Goal: Task Accomplishment & Management: Manage account settings

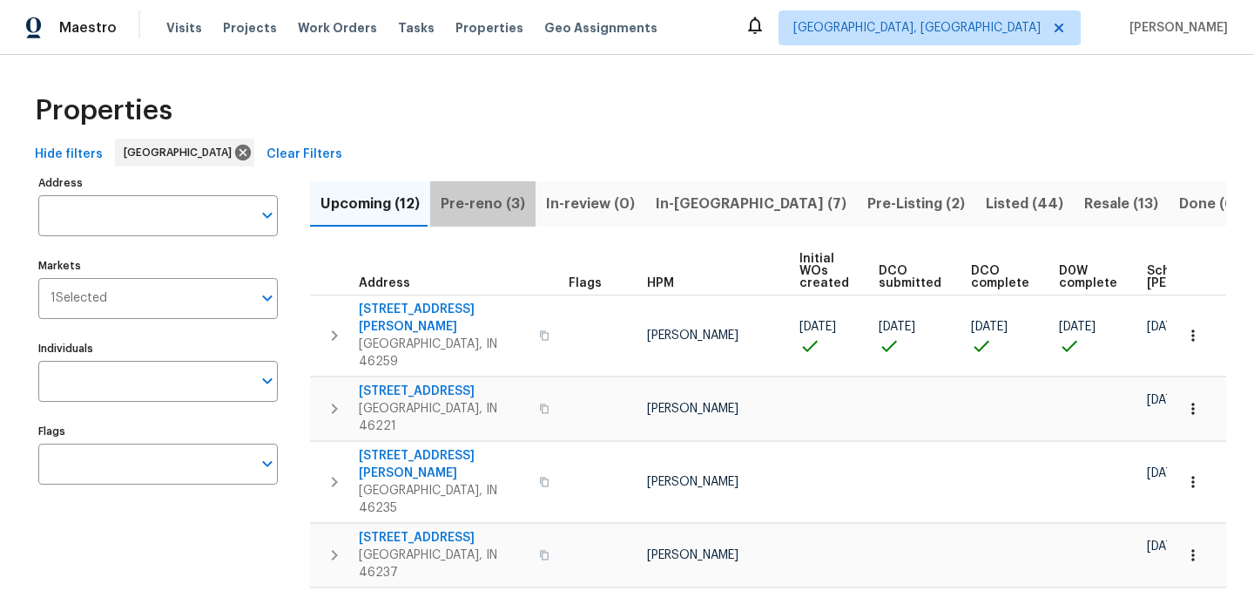
click at [485, 202] on span "Pre-reno (3)" at bounding box center [483, 204] width 84 height 24
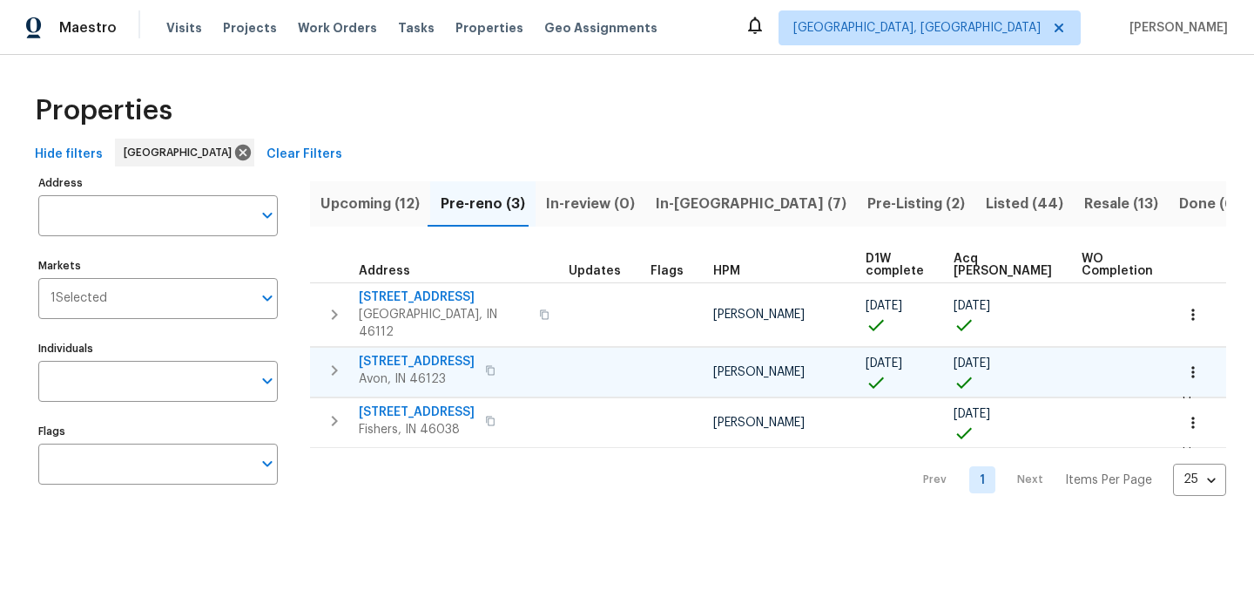
click at [408, 353] on span "[STREET_ADDRESS]" at bounding box center [417, 361] width 116 height 17
click at [401, 353] on span "[STREET_ADDRESS]" at bounding box center [417, 361] width 116 height 17
click at [1194, 366] on icon "button" at bounding box center [1193, 371] width 3 height 11
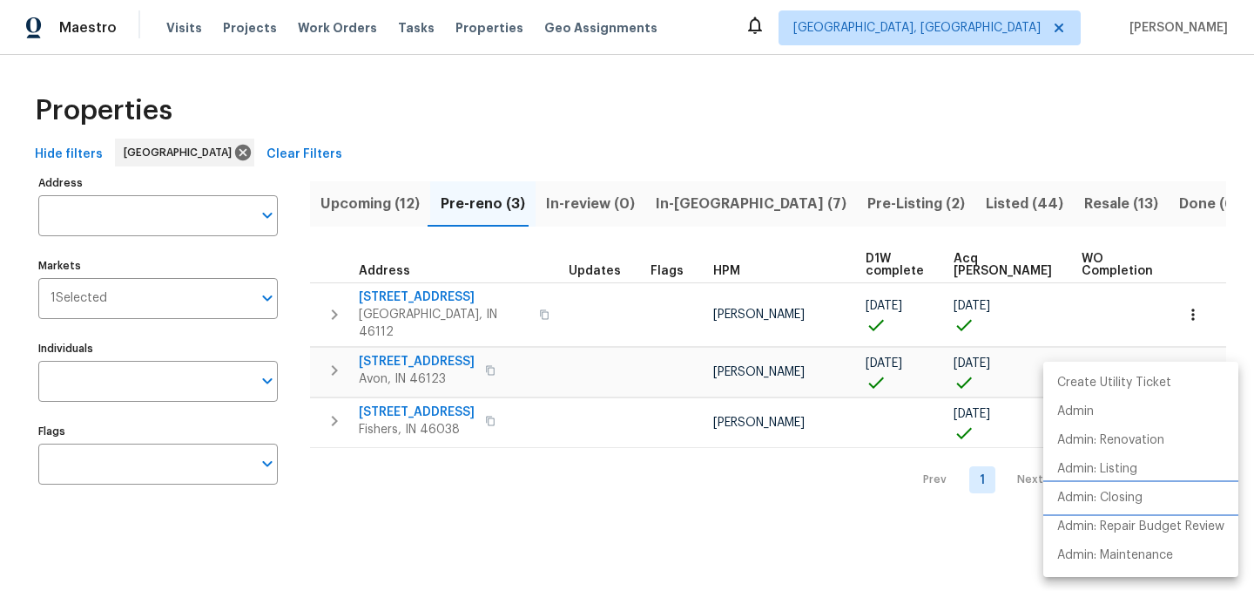
click at [1112, 504] on p "Admin: Closing" at bounding box center [1099, 498] width 85 height 18
click at [329, 353] on div at bounding box center [627, 295] width 1254 height 591
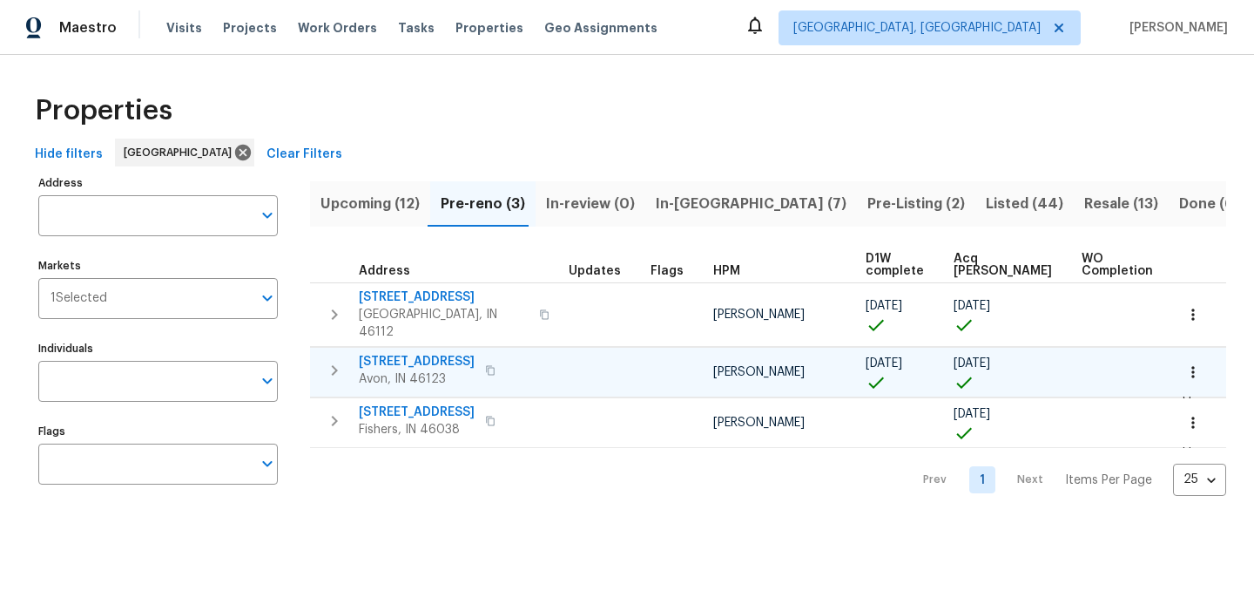
click at [336, 365] on icon "button" at bounding box center [335, 370] width 6 height 10
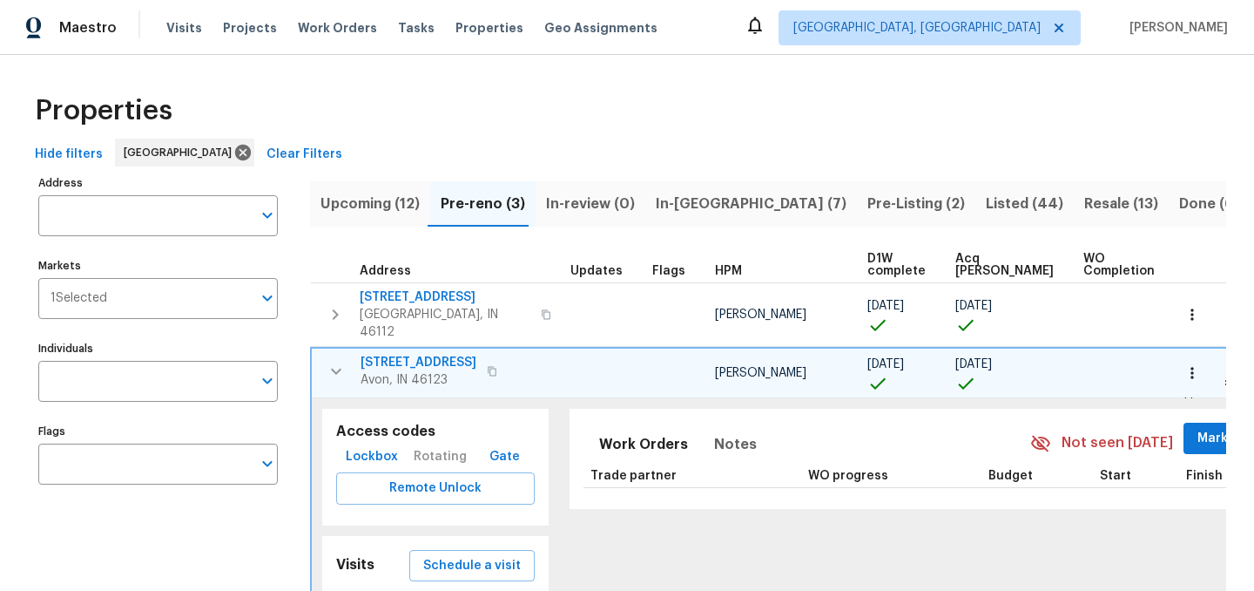
click at [362, 446] on span "Lockbox" at bounding box center [372, 457] width 52 height 22
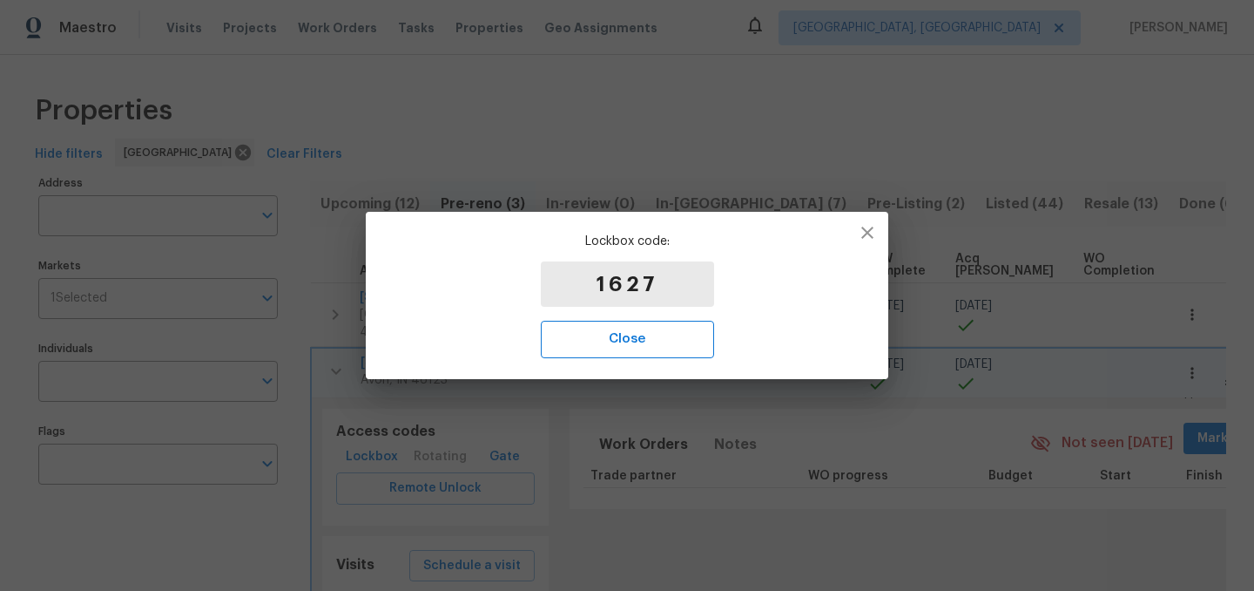
click at [626, 334] on span "Close" at bounding box center [627, 339] width 135 height 23
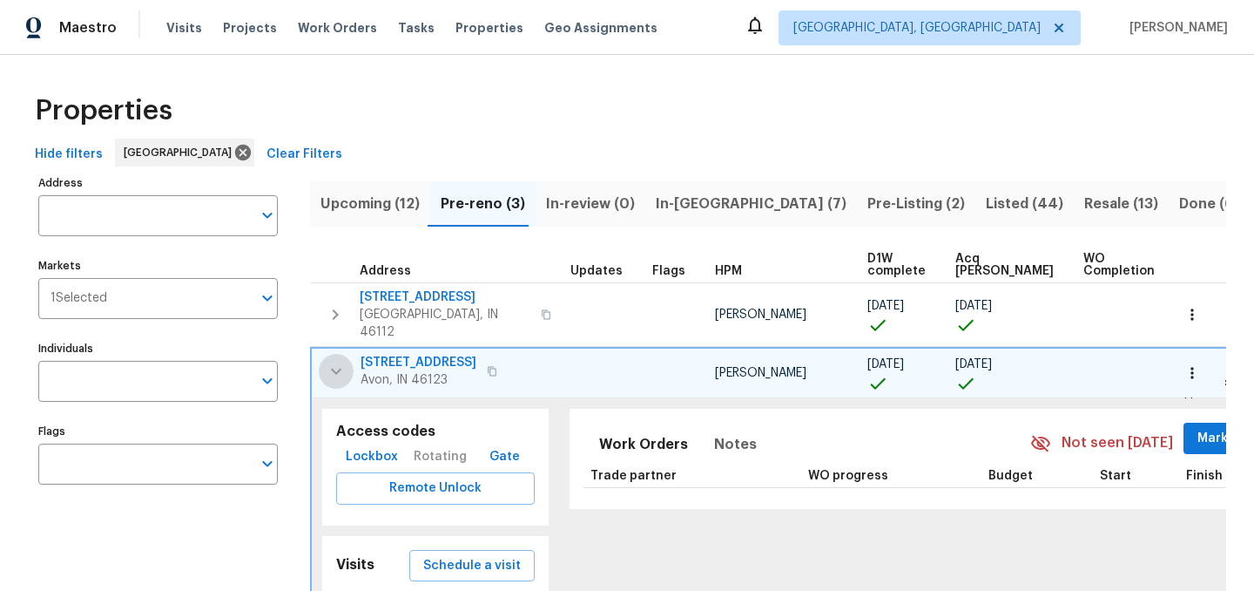
click at [336, 361] on icon "button" at bounding box center [336, 371] width 21 height 21
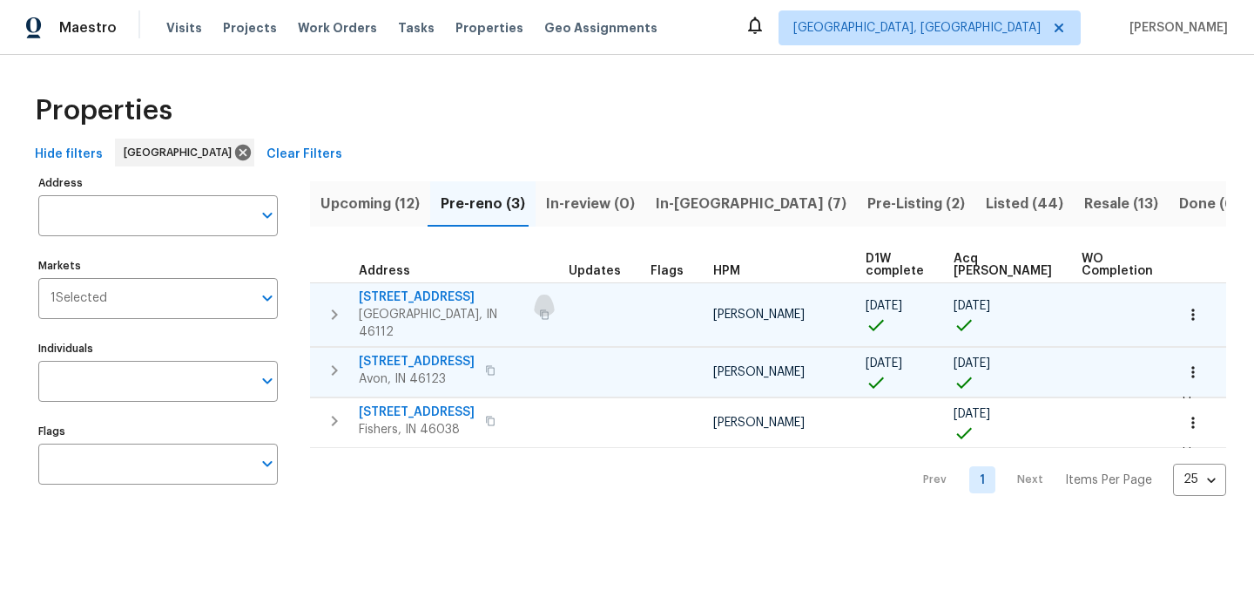
click at [539, 309] on icon "button" at bounding box center [544, 314] width 10 height 10
click at [411, 293] on span "527 S Grant St" at bounding box center [444, 296] width 170 height 17
click at [1191, 311] on icon "button" at bounding box center [1193, 314] width 17 height 17
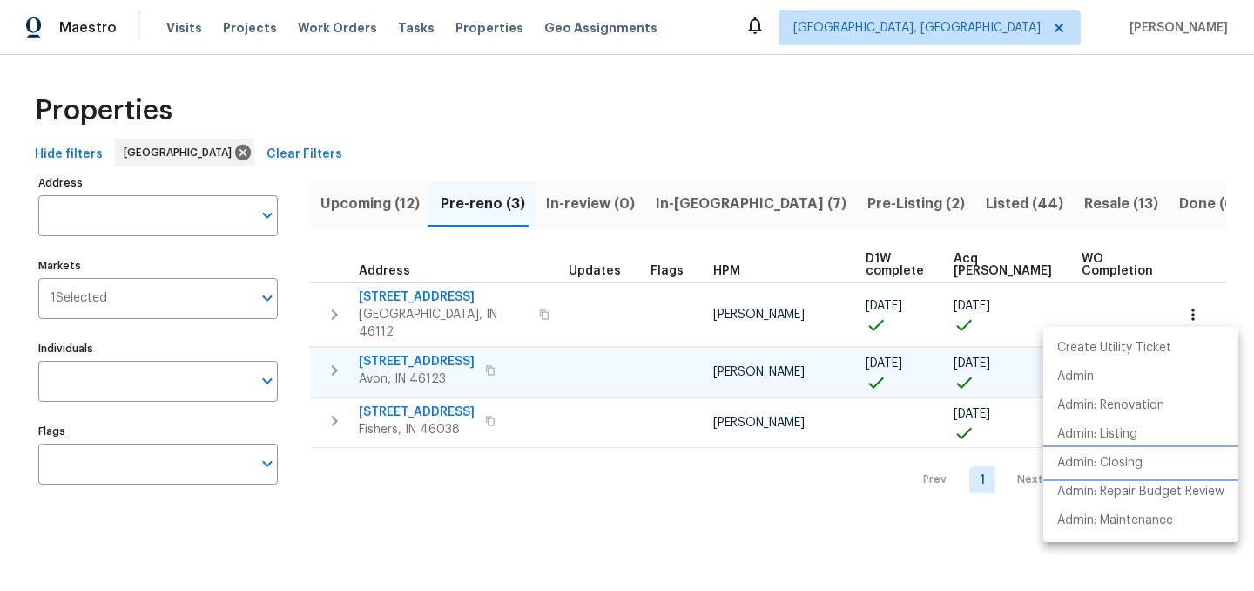
click at [1136, 456] on p "Admin: Closing" at bounding box center [1099, 463] width 85 height 18
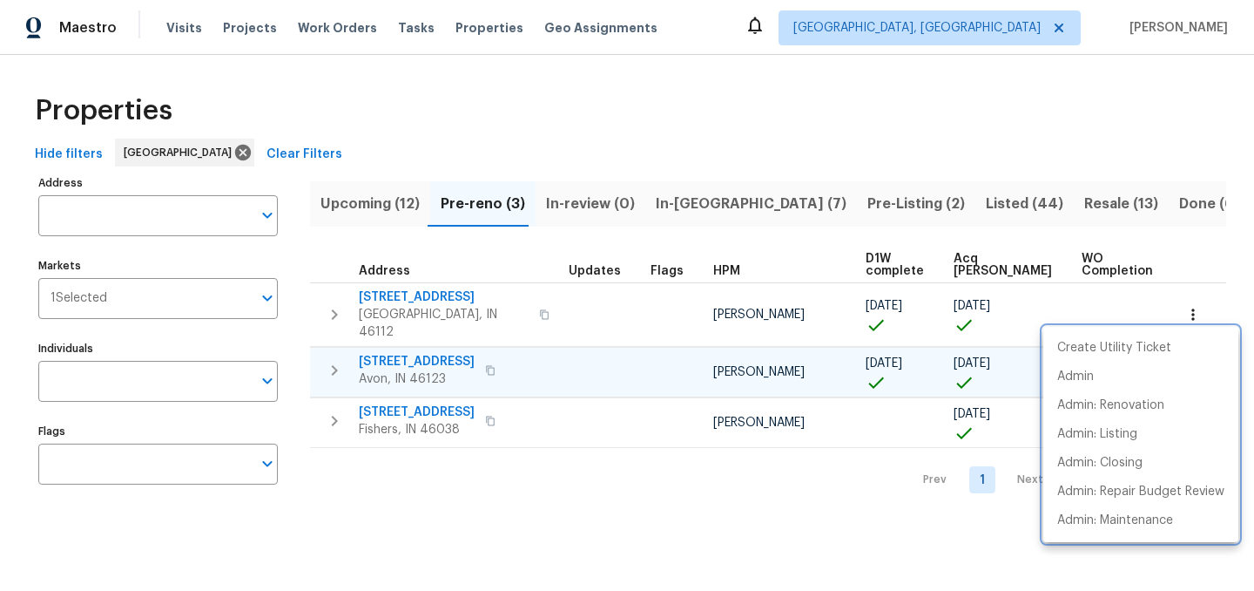
click at [631, 108] on div at bounding box center [627, 295] width 1254 height 591
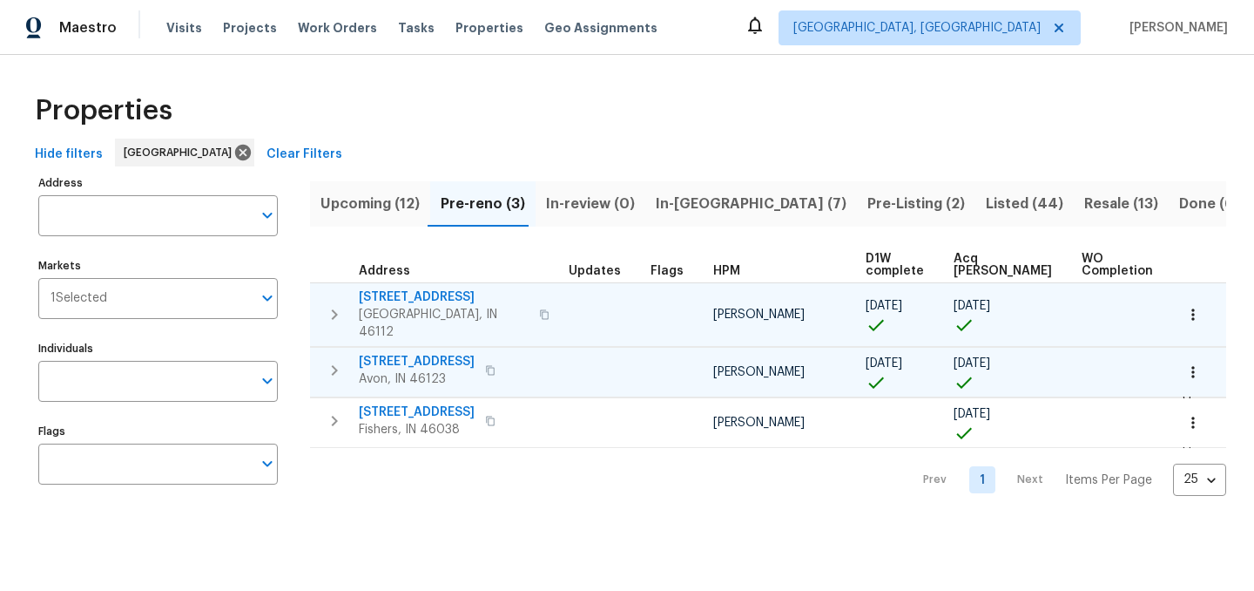
click at [410, 297] on span "527 S Grant St" at bounding box center [444, 296] width 170 height 17
click at [412, 298] on span "527 S Grant St" at bounding box center [444, 296] width 170 height 17
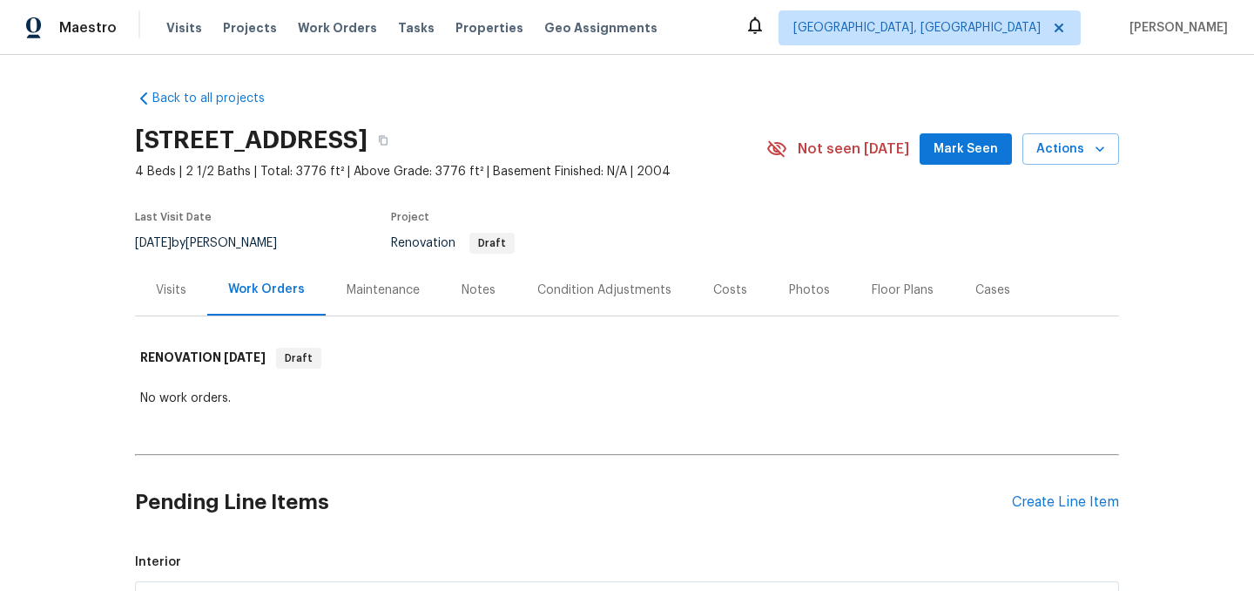
click at [602, 299] on div "Condition Adjustments" at bounding box center [605, 289] width 176 height 51
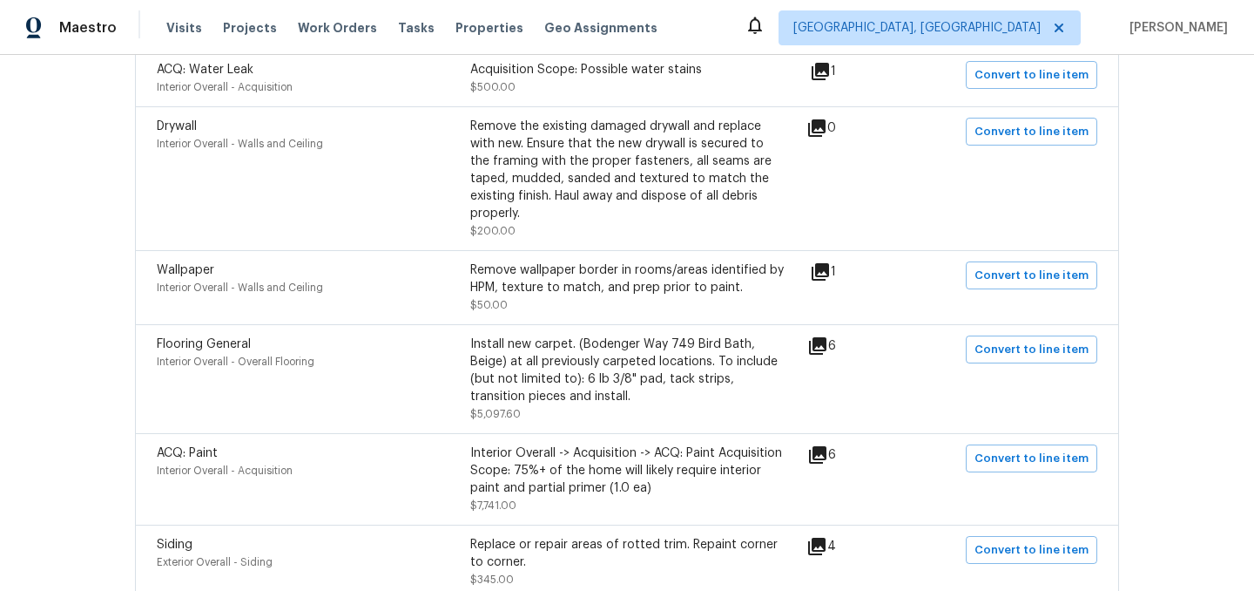
scroll to position [410, 0]
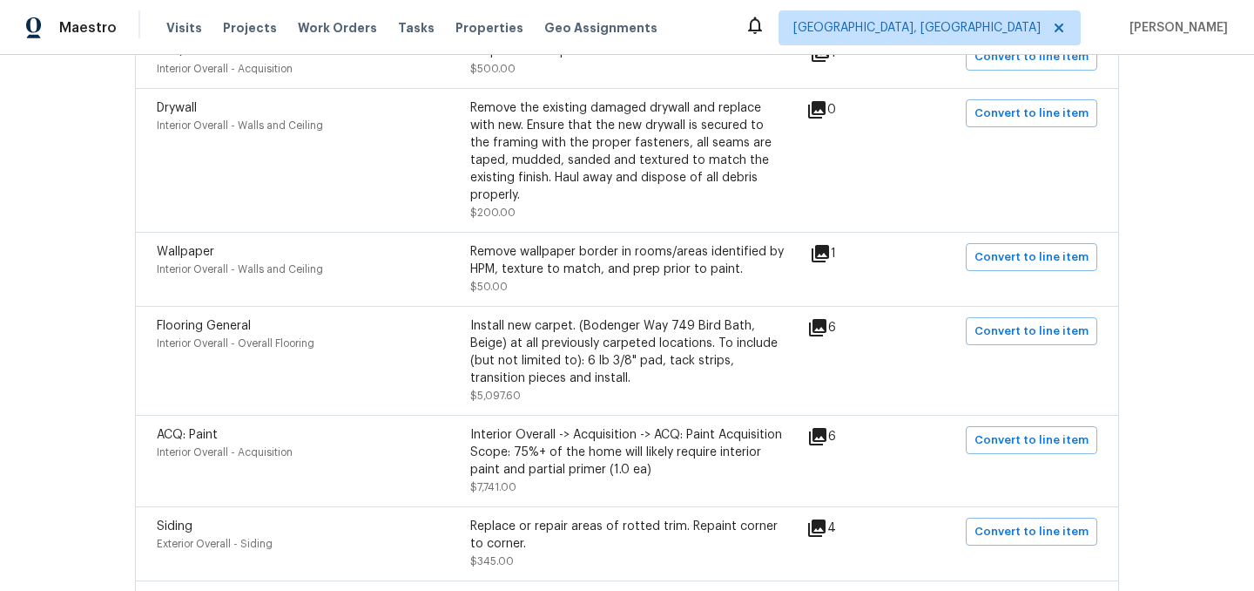
click at [821, 243] on icon at bounding box center [820, 253] width 21 height 21
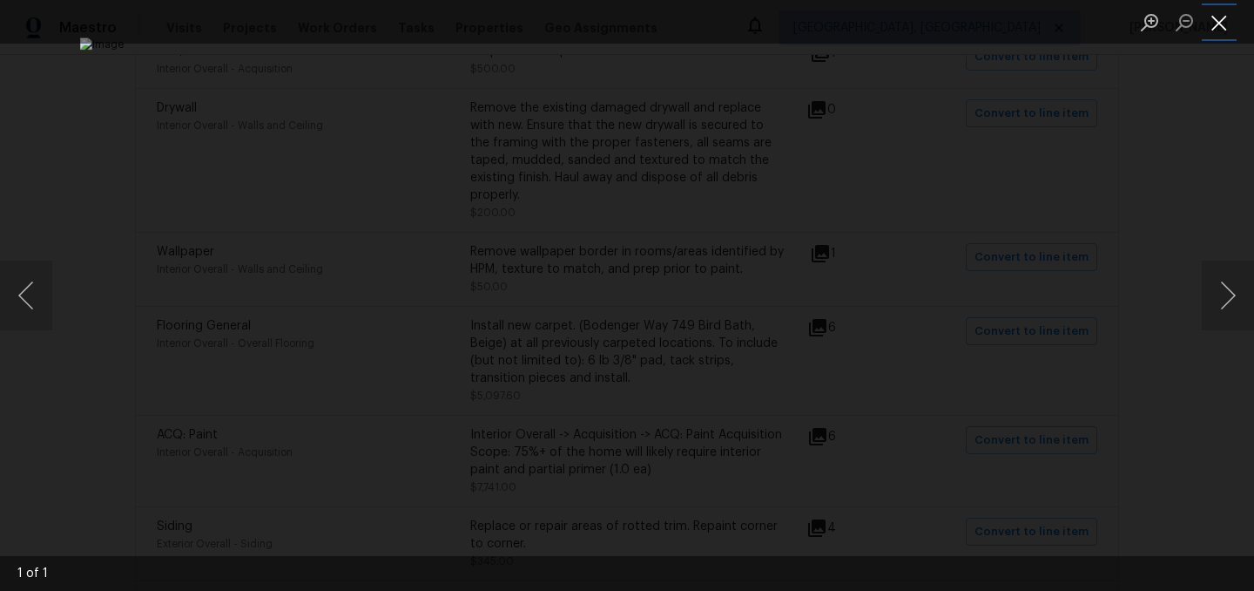
click at [1230, 27] on button "Close lightbox" at bounding box center [1219, 22] width 35 height 30
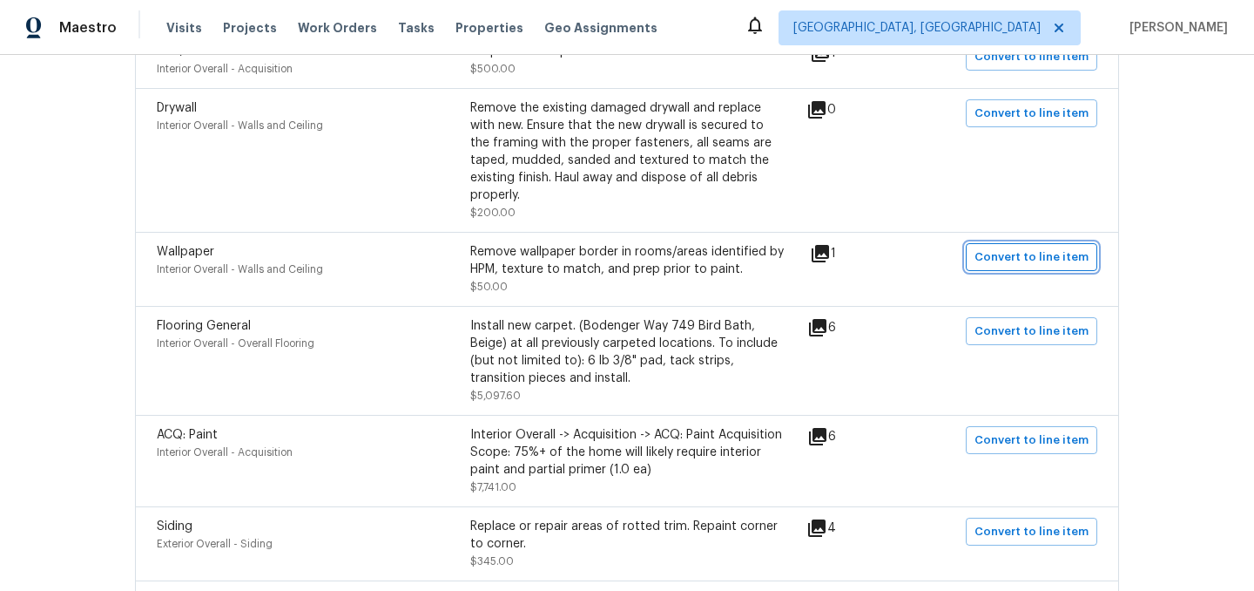
click at [1025, 247] on span "Convert to line item" at bounding box center [1032, 257] width 114 height 20
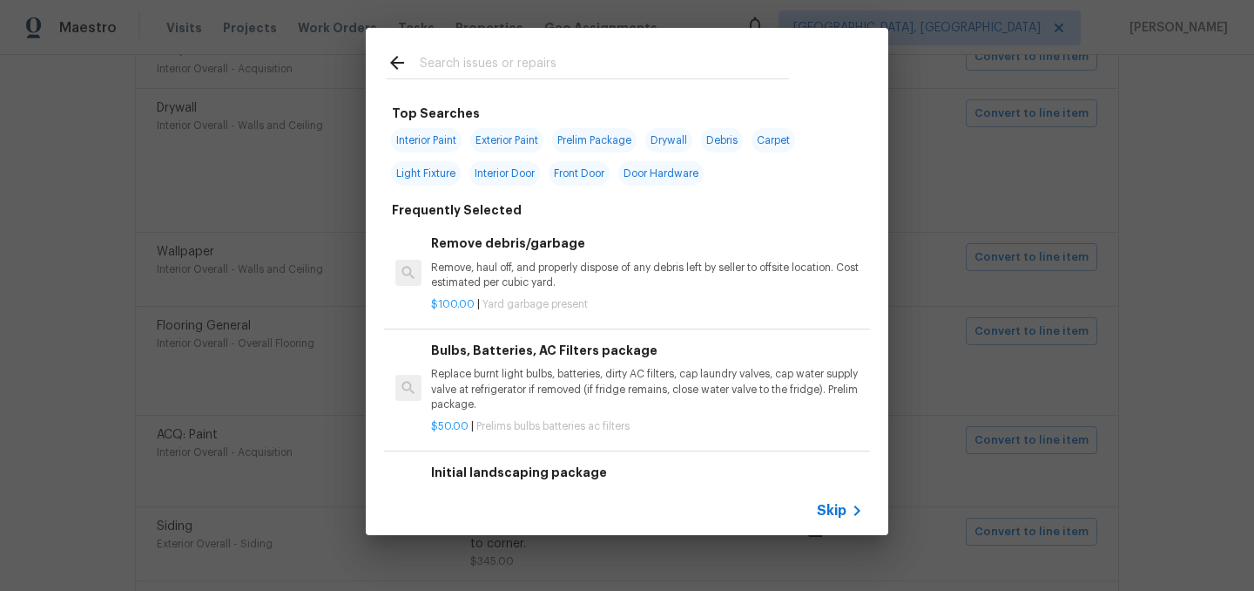
click at [829, 510] on span "Skip" at bounding box center [832, 510] width 30 height 17
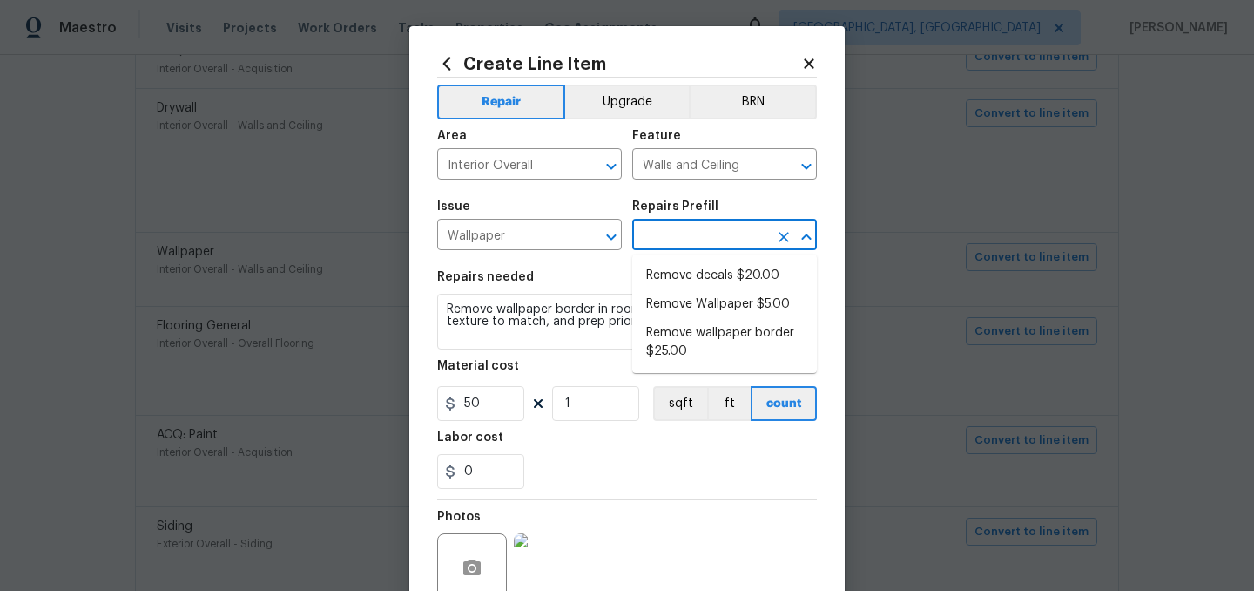
click at [665, 226] on input "text" at bounding box center [700, 236] width 136 height 27
click at [697, 346] on li "Remove wallpaper border $25.00" at bounding box center [724, 342] width 185 height 47
type input "Remove wallpaper border $25.00"
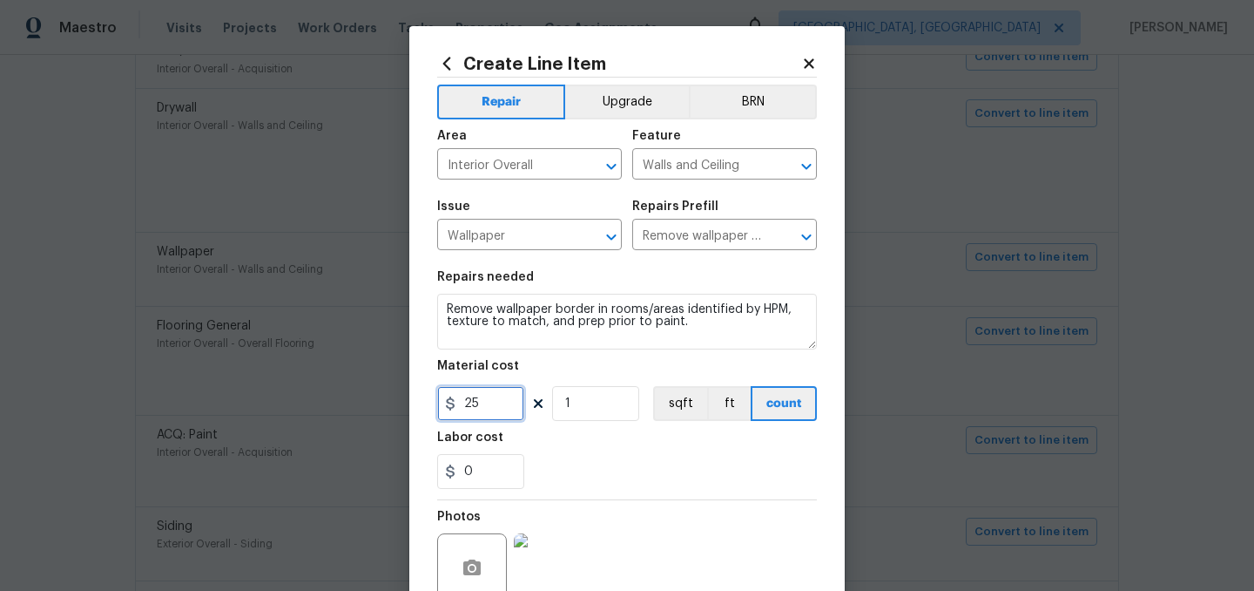
click at [495, 402] on input "25" at bounding box center [480, 403] width 87 height 35
type input "150"
click at [604, 466] on div "0" at bounding box center [627, 471] width 380 height 35
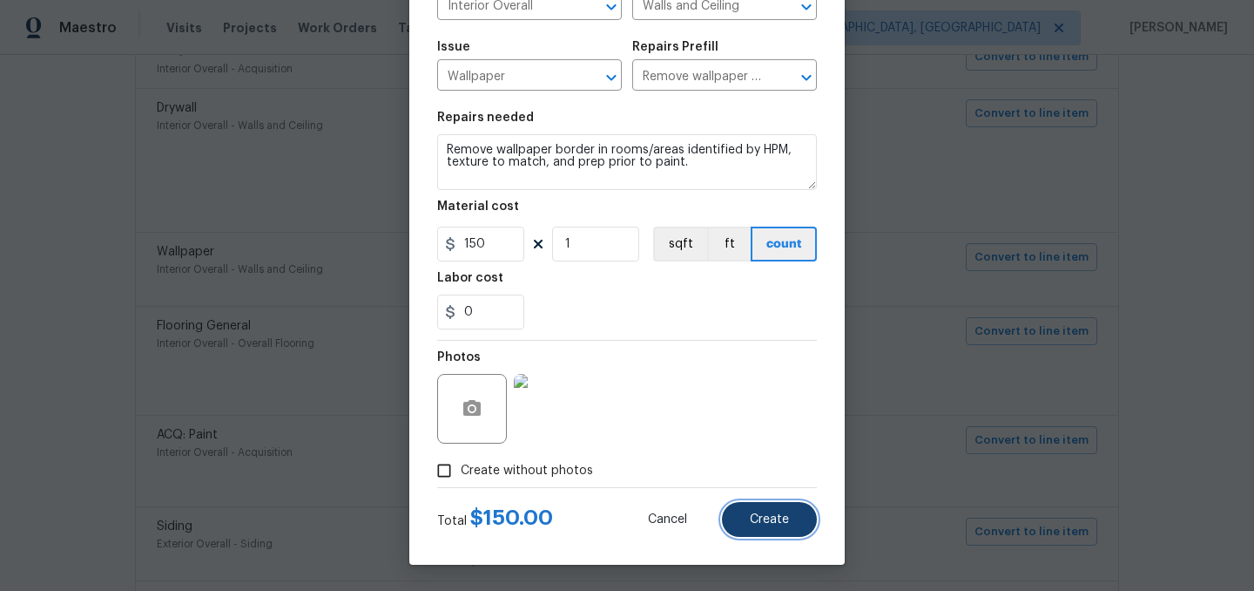
click at [793, 522] on button "Create" at bounding box center [769, 519] width 95 height 35
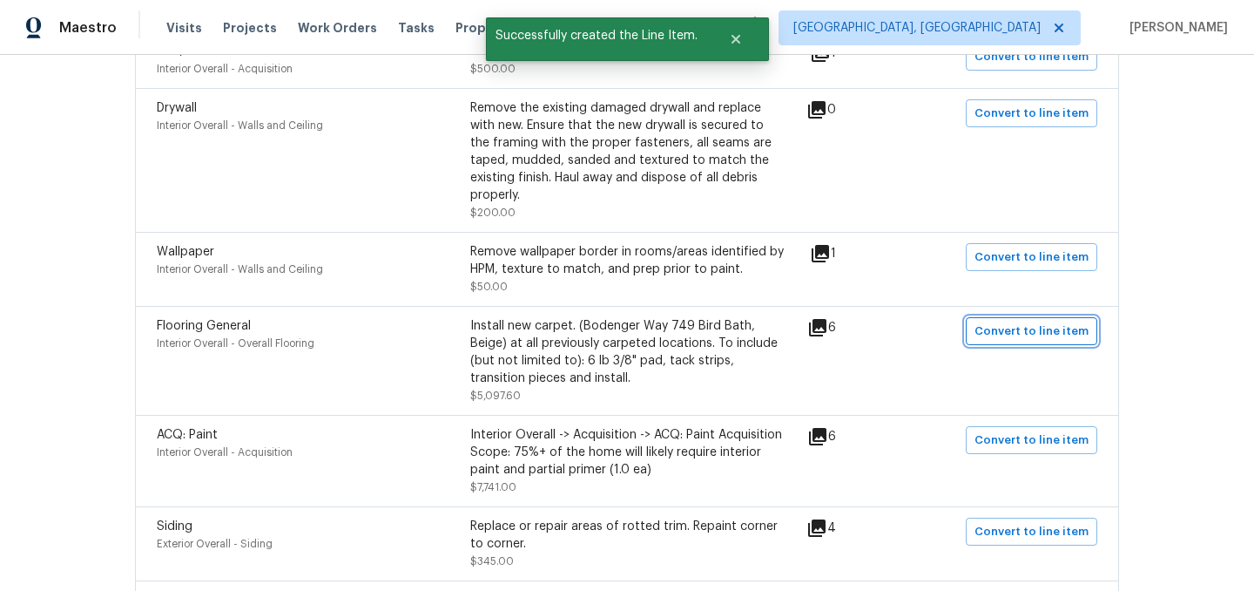
click at [1026, 321] on span "Convert to line item" at bounding box center [1032, 331] width 114 height 20
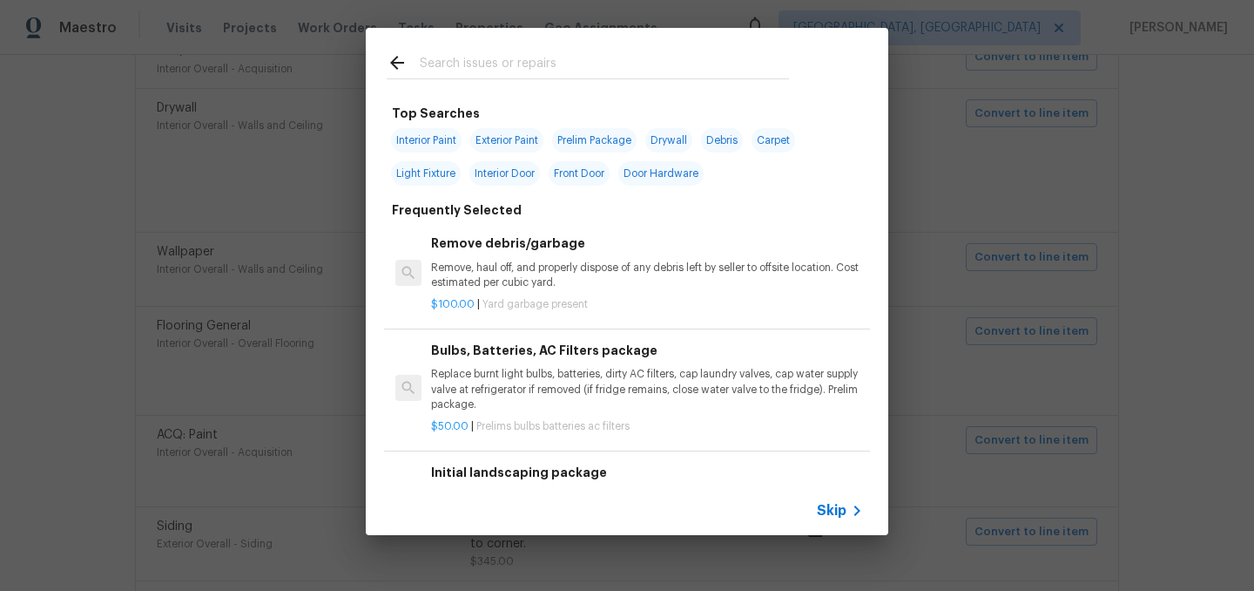
click at [832, 510] on span "Skip" at bounding box center [832, 510] width 30 height 17
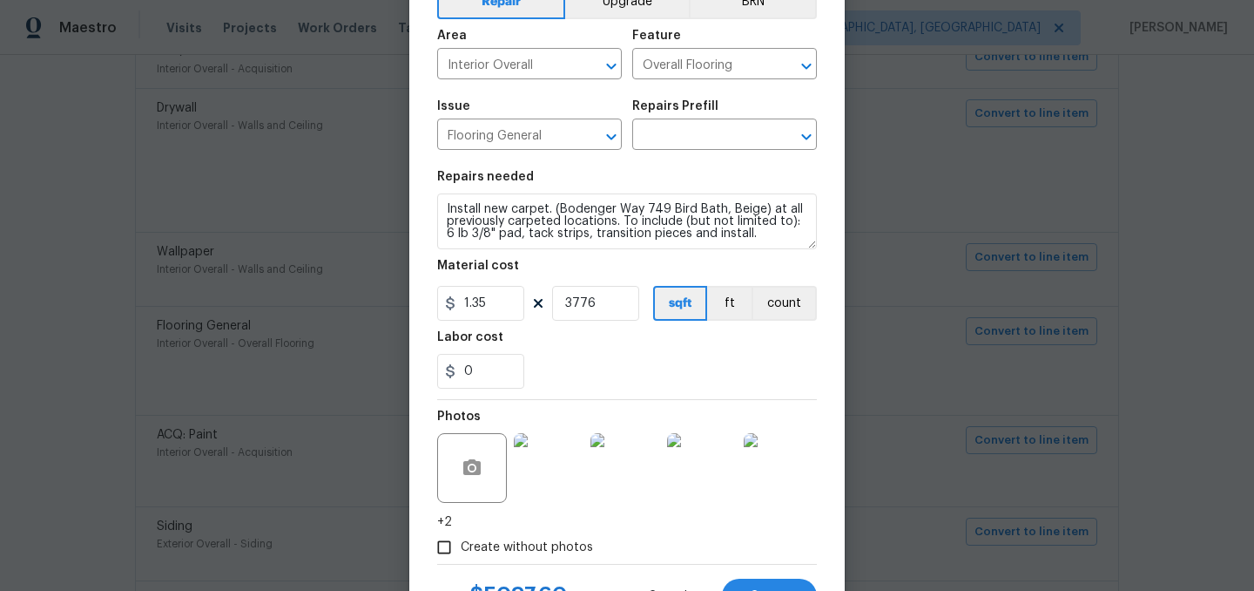
scroll to position [91, 0]
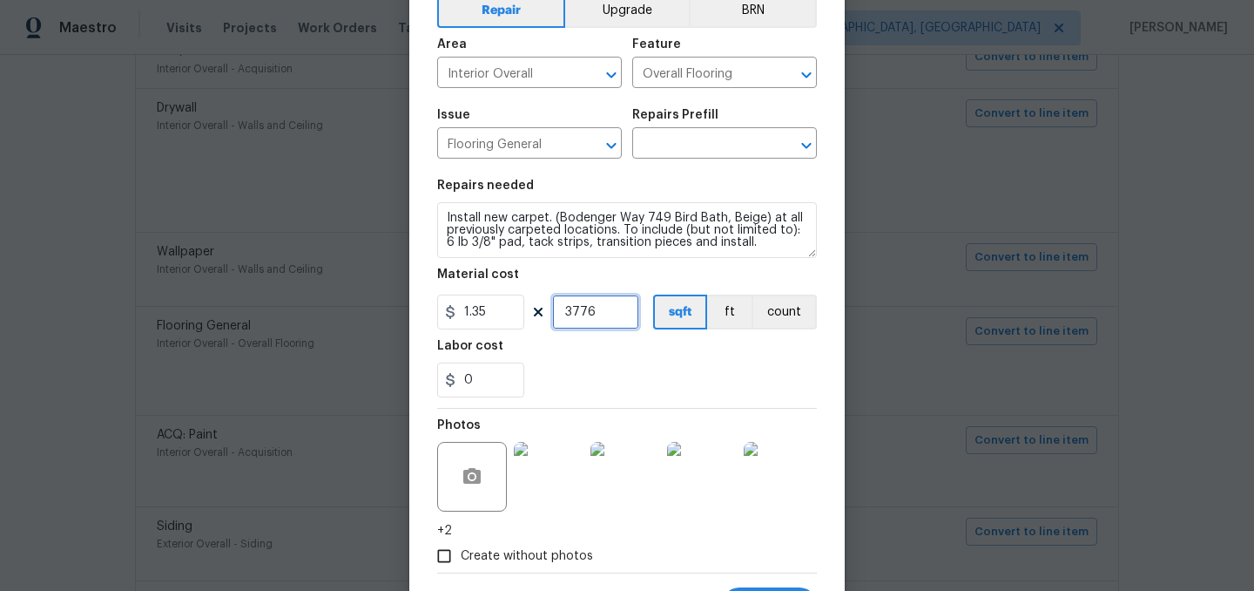
click at [609, 309] on input "3776" at bounding box center [595, 311] width 87 height 35
type input "2700"
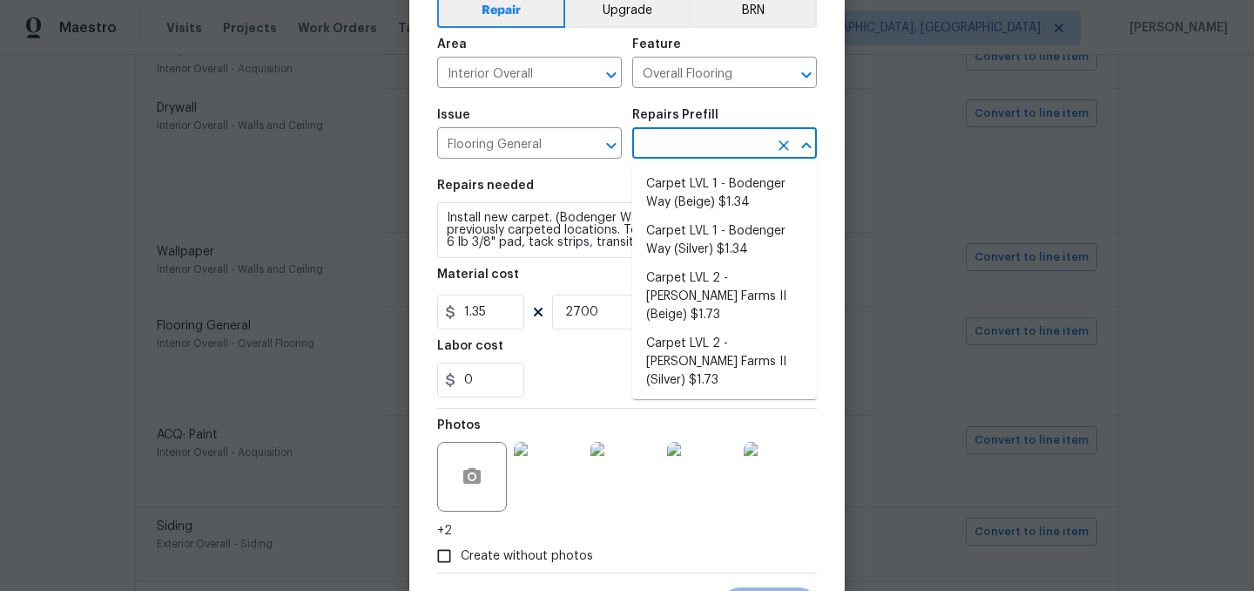
click at [679, 145] on input "text" at bounding box center [700, 145] width 136 height 27
click at [760, 237] on li "Carpet LVL 1 - Bodenger Way (Silver) $1.34" at bounding box center [724, 240] width 185 height 47
type input "Carpet LVL 1 - Bodenger Way (Silver) $1.34"
type textarea "Install new carpet. (Bodenger Way 945 Winter Ash, Silver) at all previously car…"
type input "1.34"
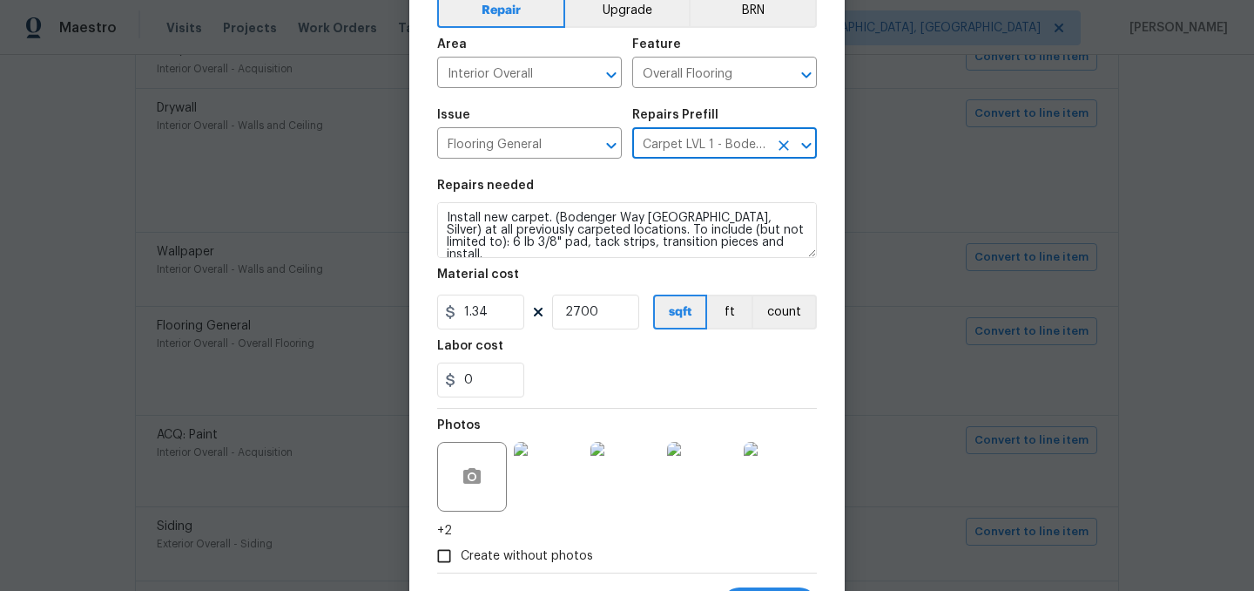
click at [634, 362] on div "Labor cost" at bounding box center [627, 351] width 380 height 23
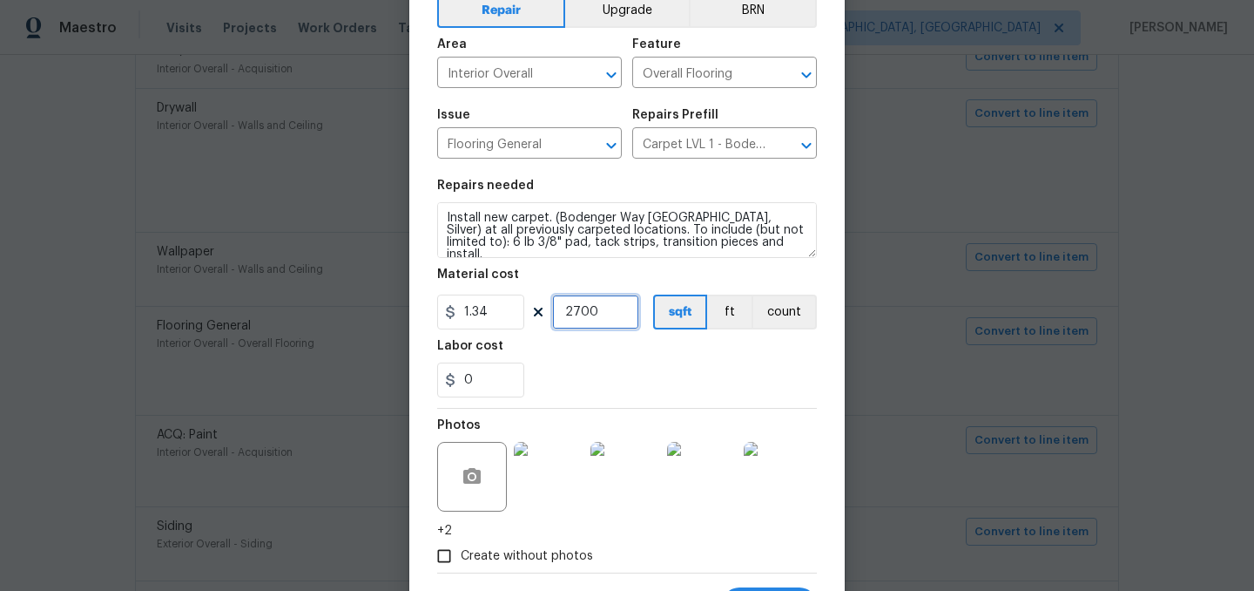
click at [586, 315] on input "2700" at bounding box center [595, 311] width 87 height 35
type input "2750"
click at [674, 385] on div "0" at bounding box center [627, 379] width 380 height 35
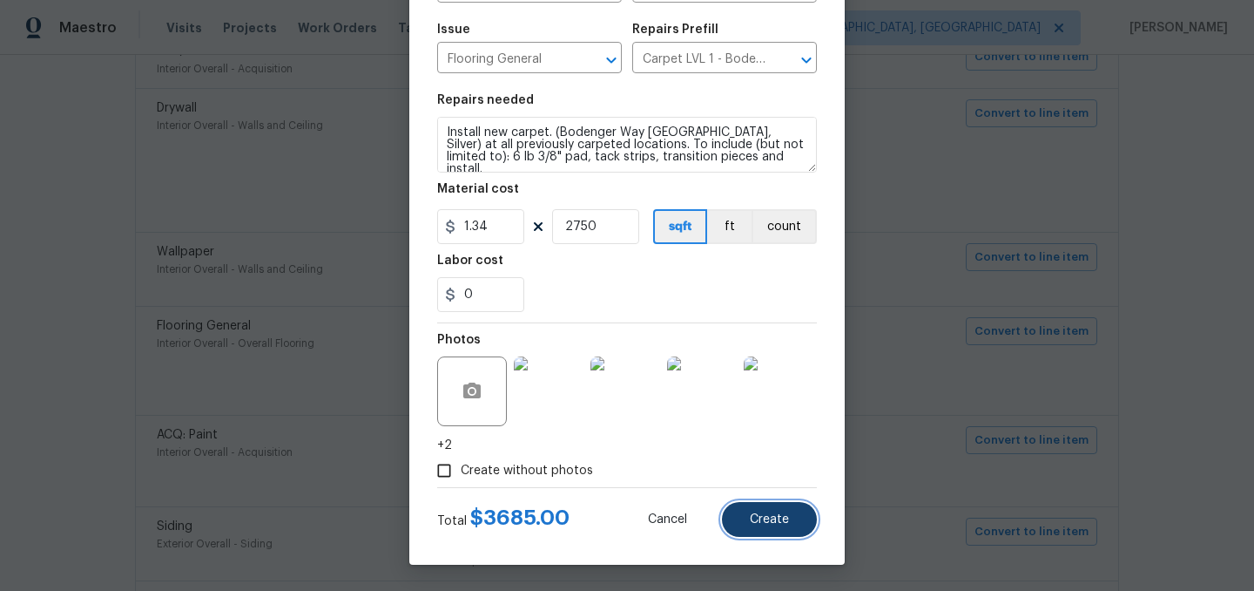
click at [786, 518] on span "Create" at bounding box center [769, 519] width 39 height 13
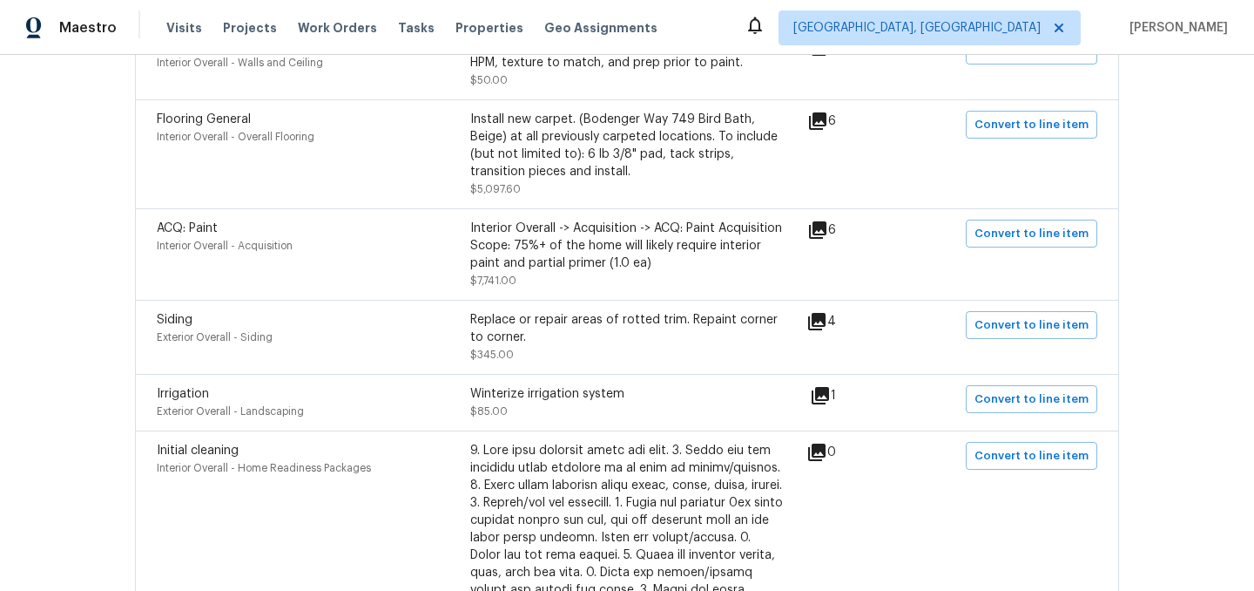
scroll to position [620, 0]
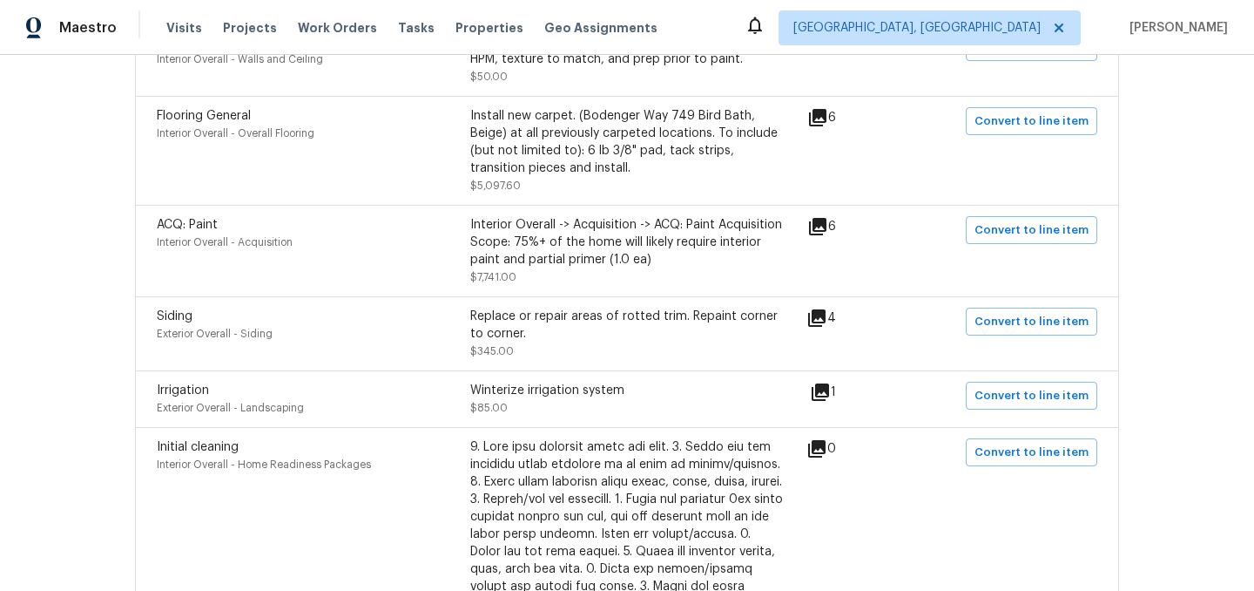
click at [826, 309] on icon at bounding box center [816, 317] width 17 height 17
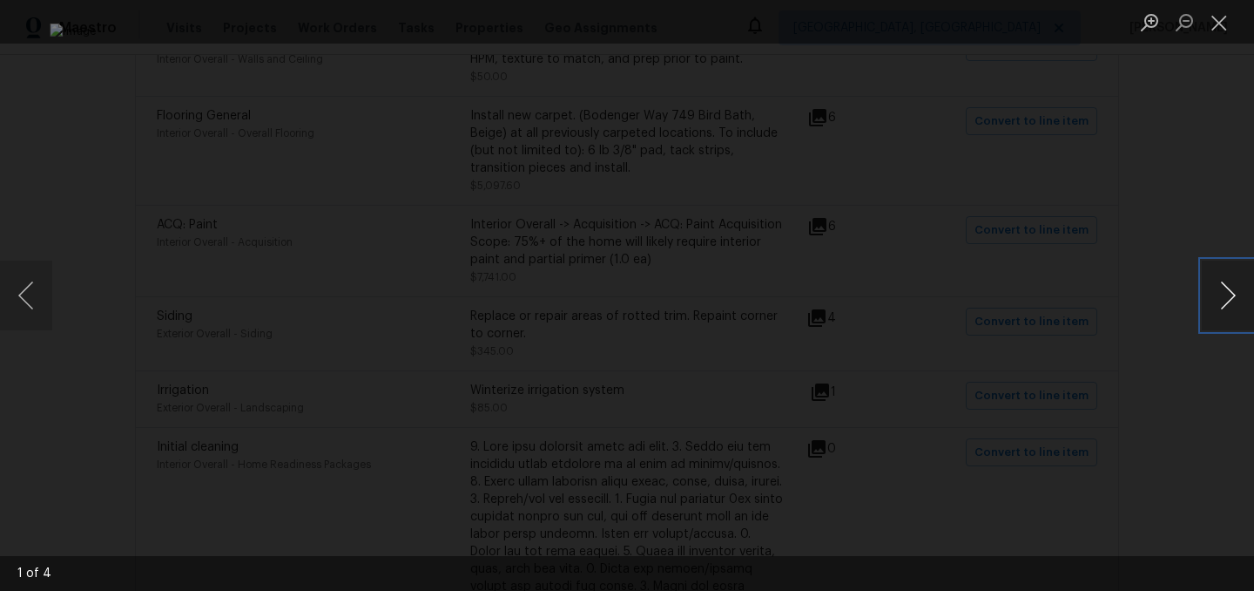
click at [1224, 301] on button "Next image" at bounding box center [1228, 295] width 52 height 70
click at [1231, 24] on button "Close lightbox" at bounding box center [1219, 22] width 35 height 30
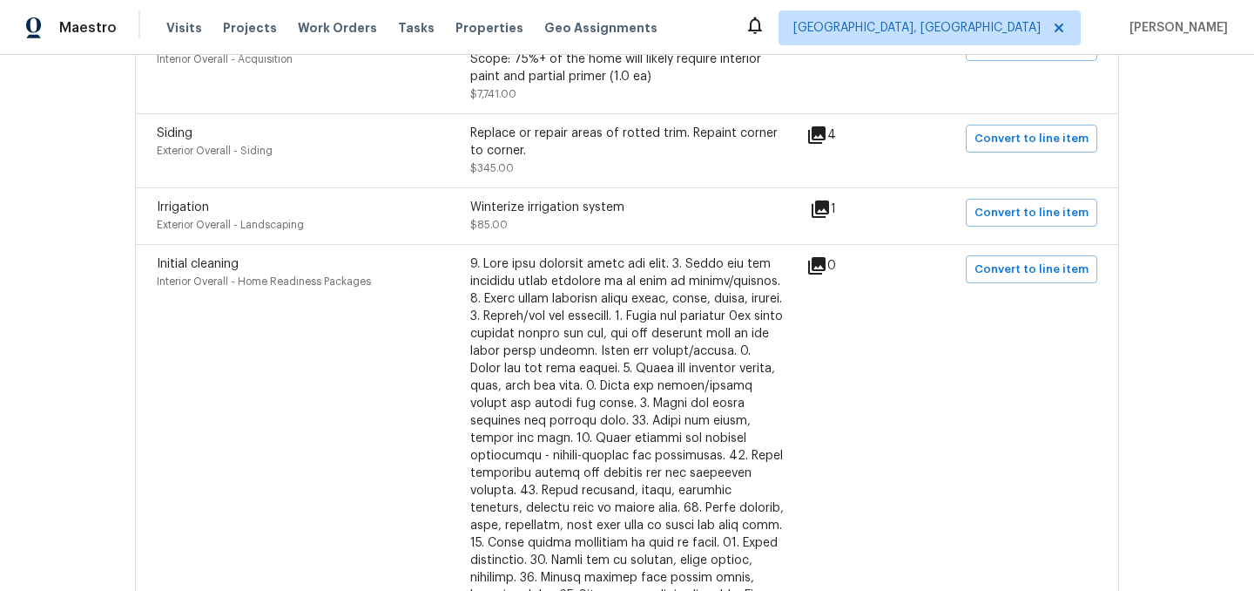
scroll to position [806, 0]
click at [829, 198] on icon at bounding box center [820, 206] width 17 height 17
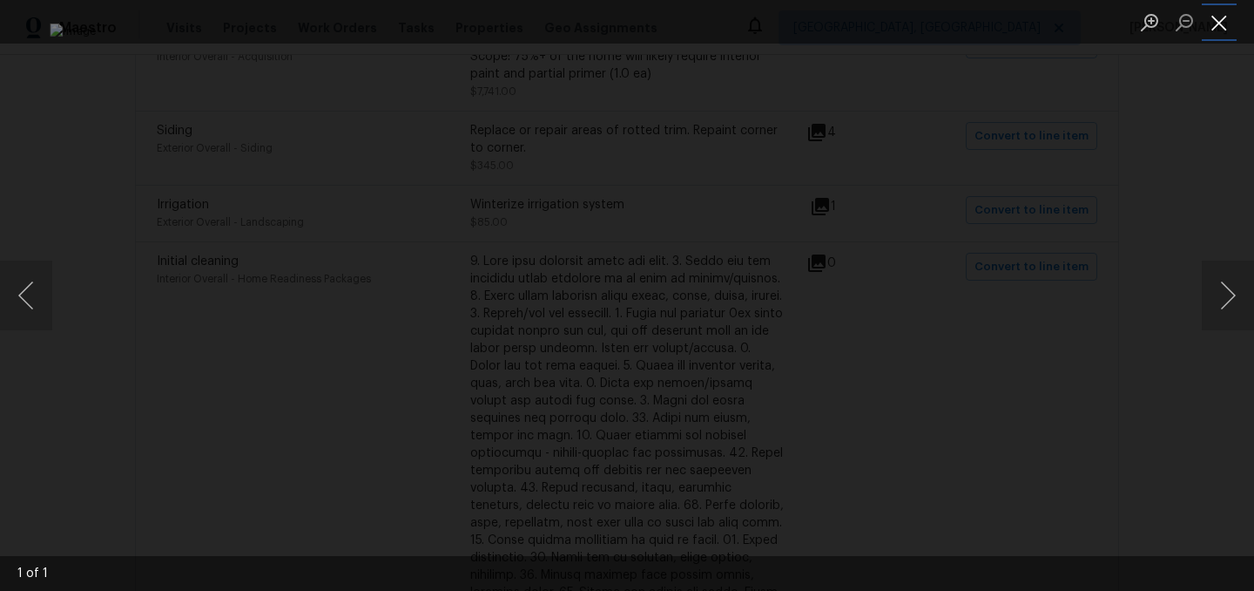
click at [1227, 28] on button "Close lightbox" at bounding box center [1219, 22] width 35 height 30
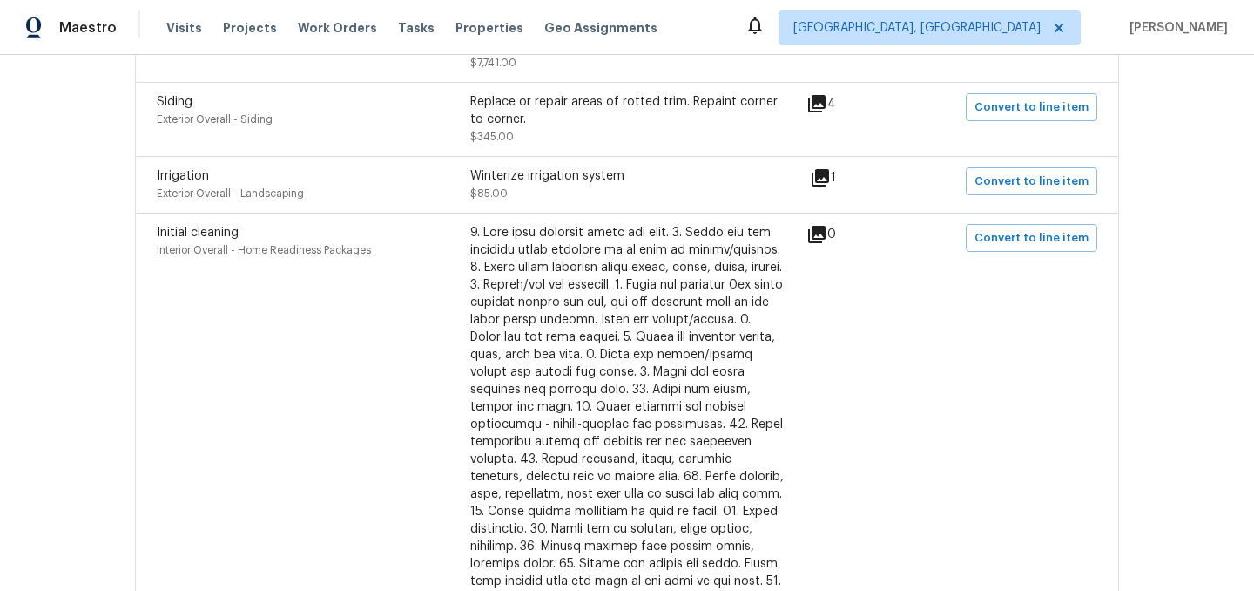
scroll to position [824, 0]
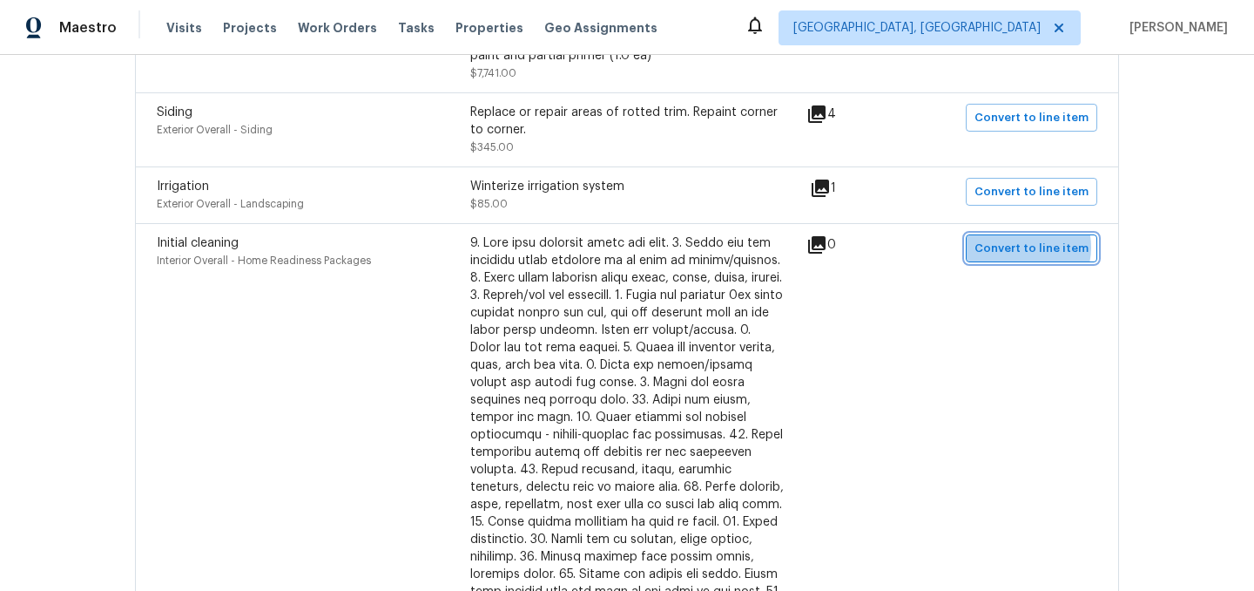
click at [1027, 239] on span "Convert to line item" at bounding box center [1032, 249] width 114 height 20
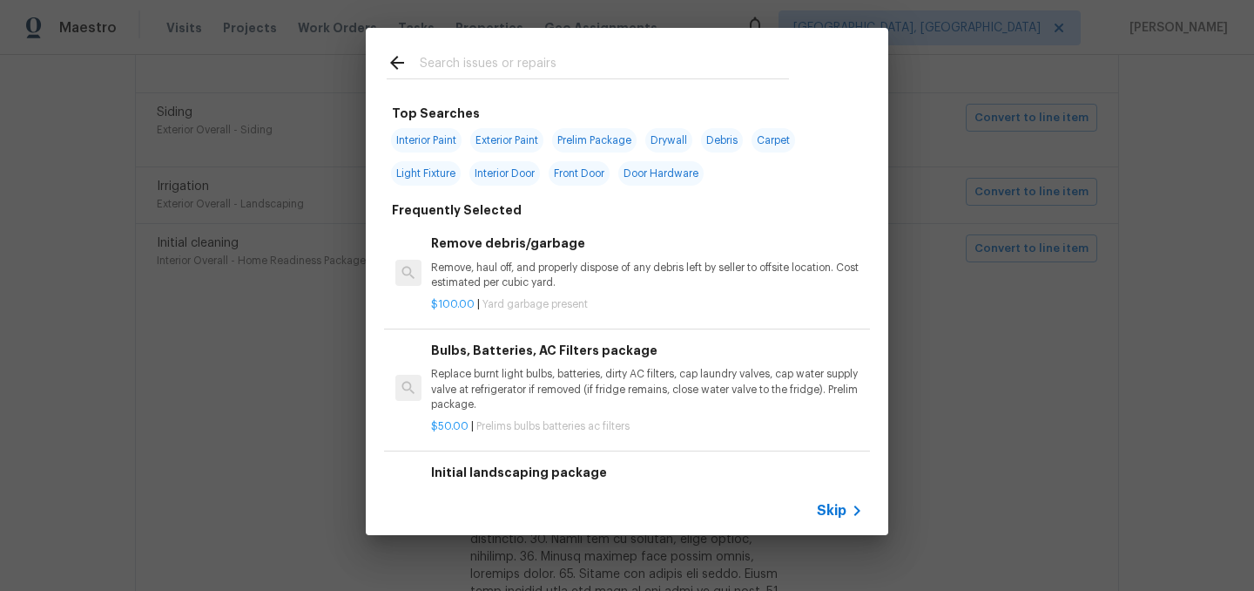
click at [834, 507] on span "Skip" at bounding box center [832, 510] width 30 height 17
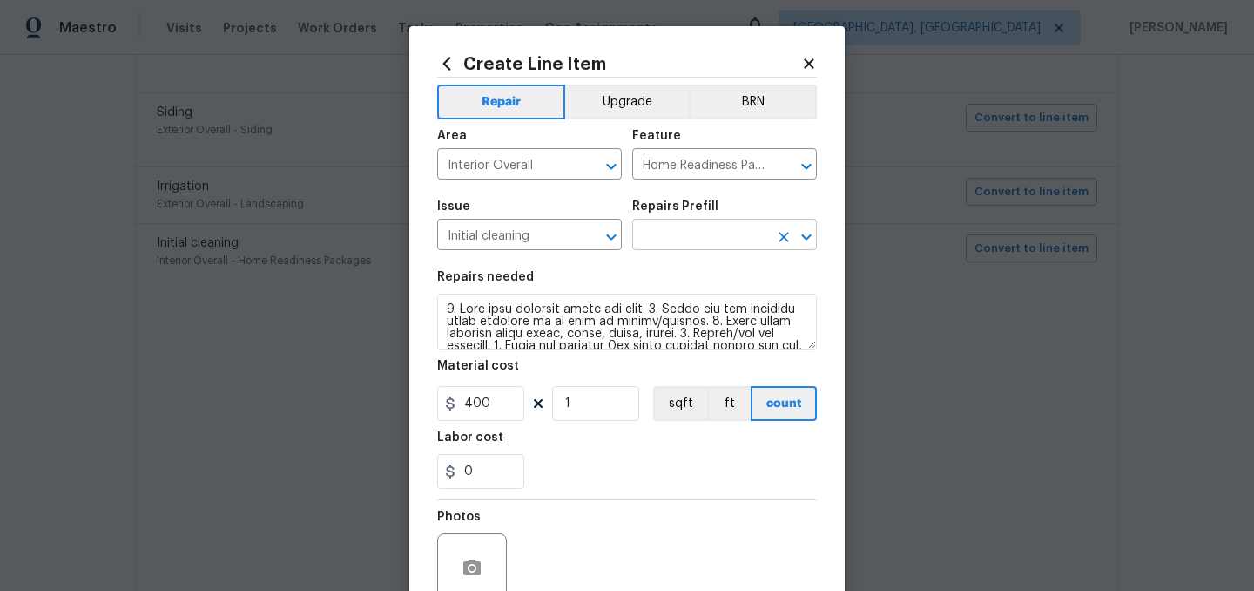
click at [688, 241] on input "text" at bounding box center [700, 236] width 136 height 27
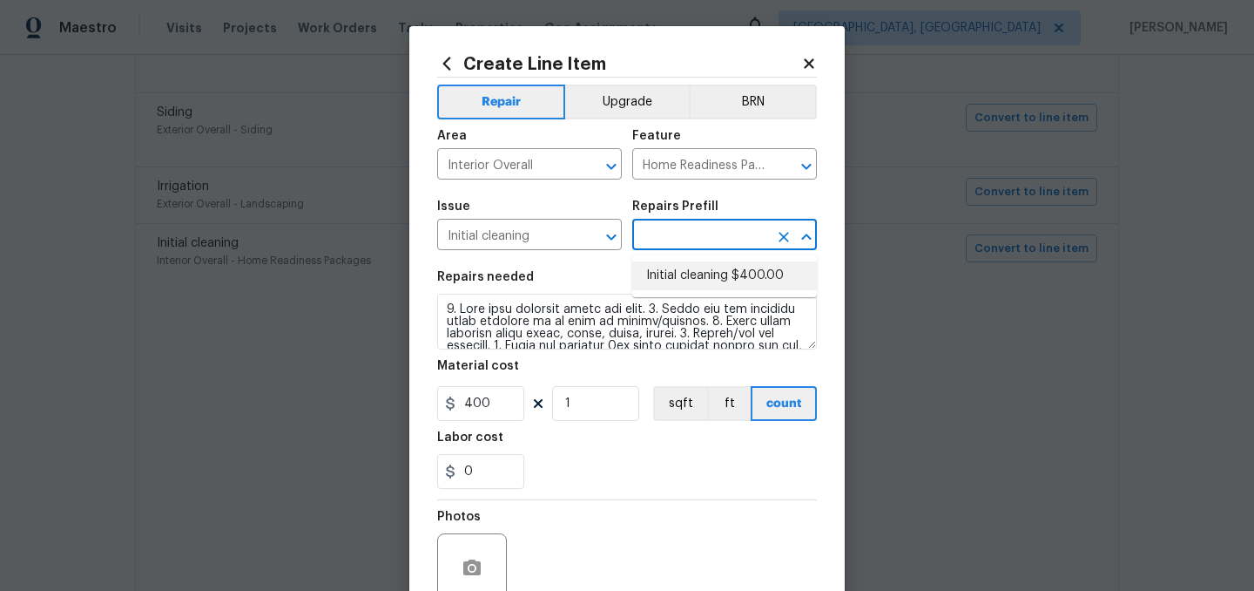
click at [690, 281] on li "Initial cleaning $400.00" at bounding box center [724, 275] width 185 height 29
type input "Initial cleaning $400.00"
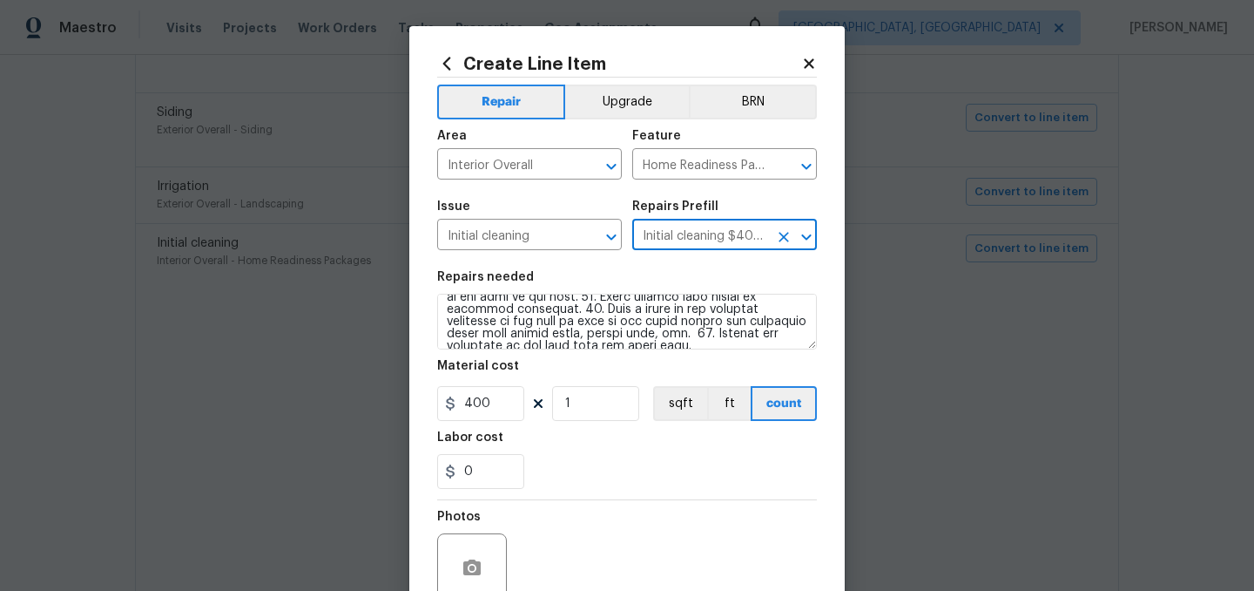
scroll to position [0, 0]
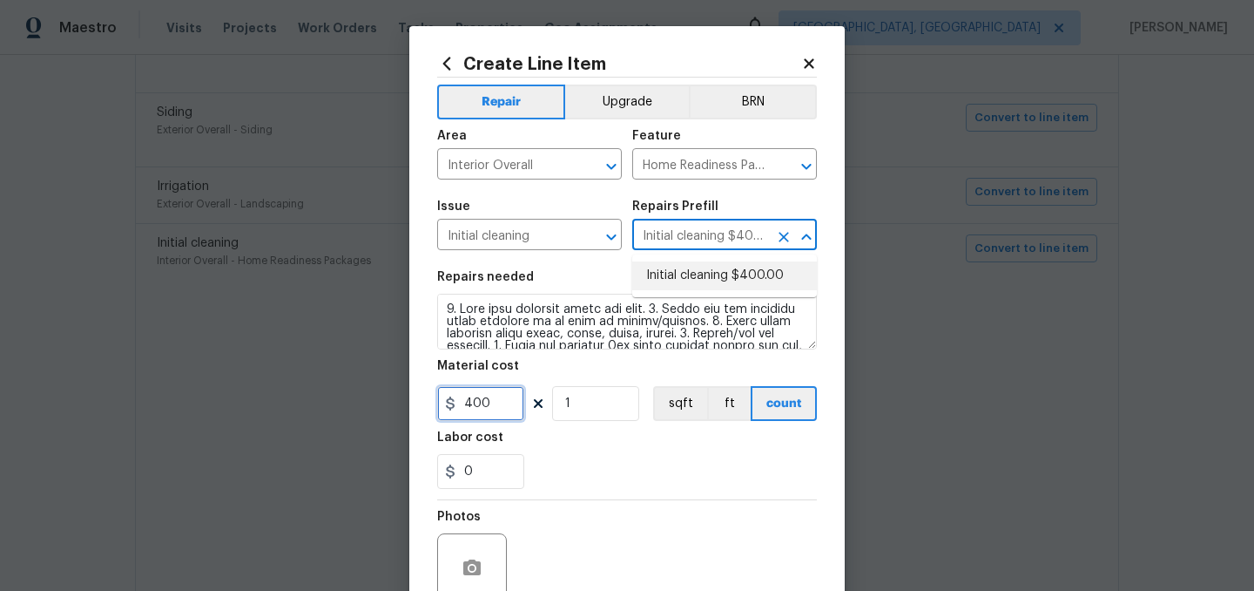
click at [489, 407] on input "400" at bounding box center [480, 403] width 87 height 35
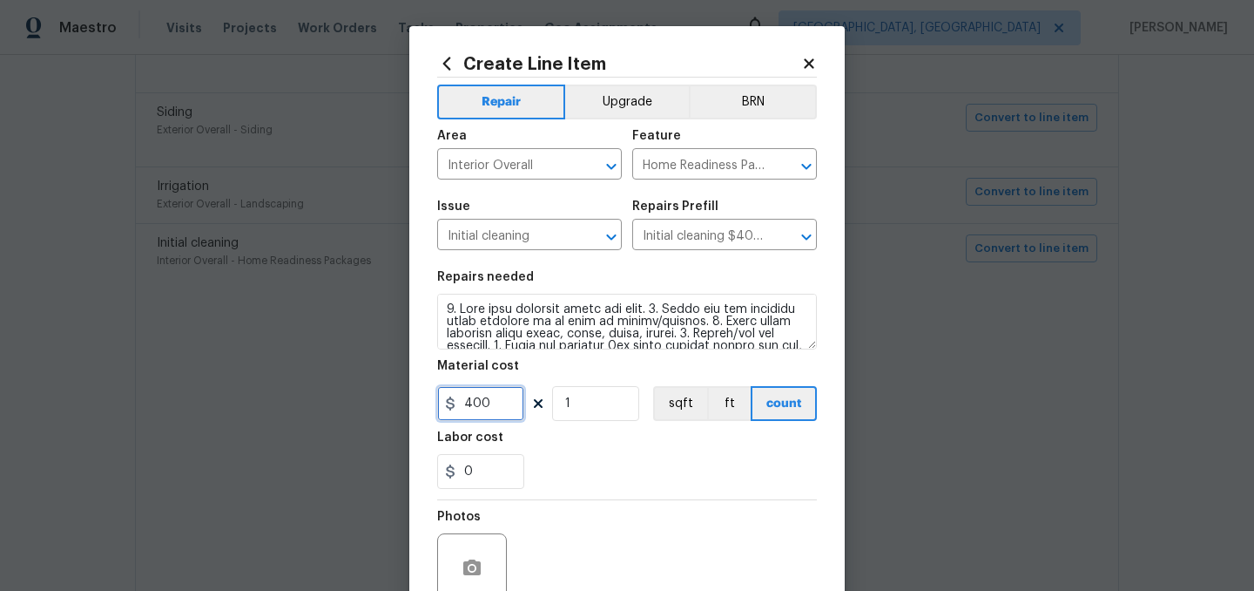
click at [489, 407] on input "400" at bounding box center [480, 403] width 87 height 35
type input "570"
click at [594, 490] on section "Repairs needed Material cost 570 1 sqft ft count Labor cost 0" at bounding box center [627, 379] width 380 height 239
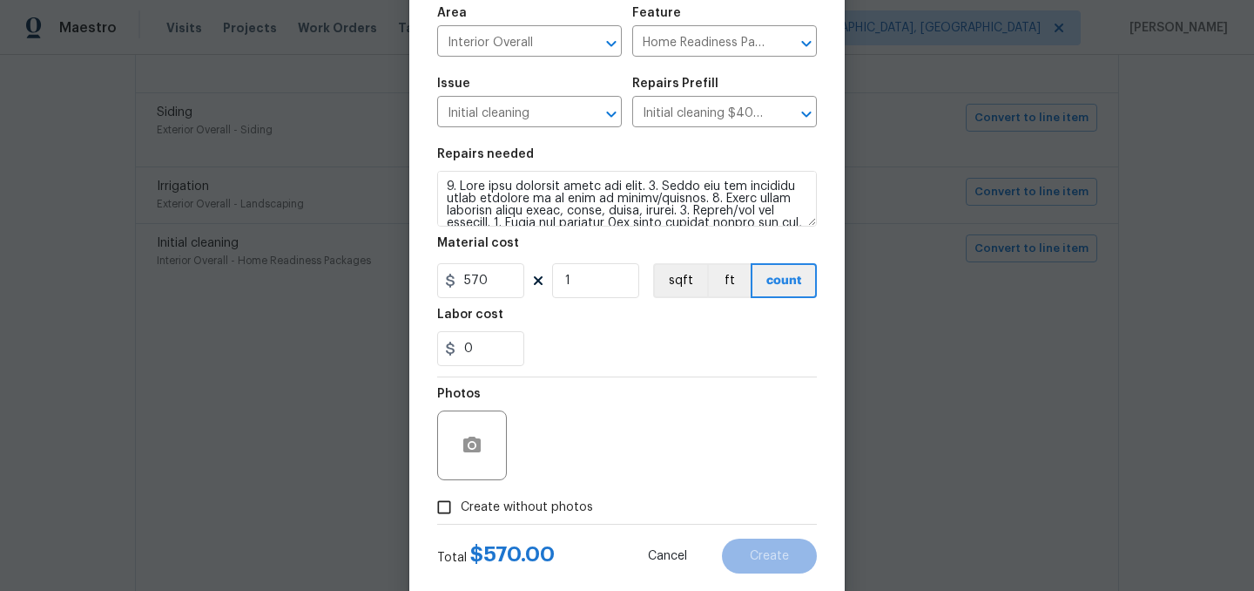
scroll to position [160, 0]
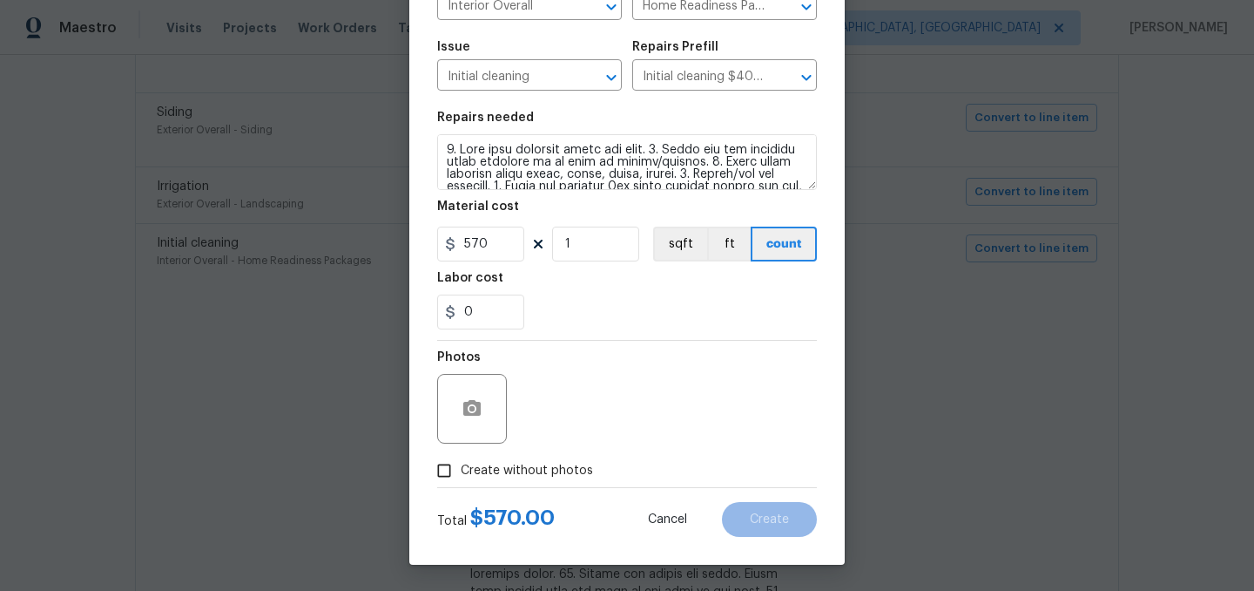
click at [550, 473] on span "Create without photos" at bounding box center [527, 471] width 132 height 18
click at [461, 473] on input "Create without photos" at bounding box center [444, 470] width 33 height 33
checkbox input "true"
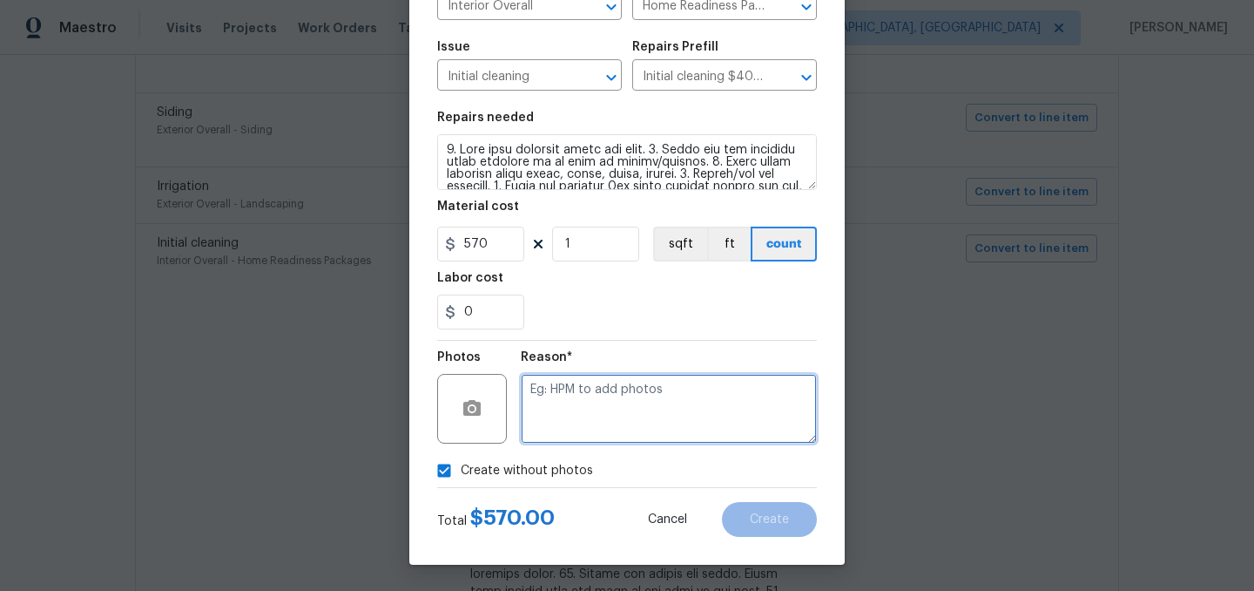
click at [627, 420] on textarea at bounding box center [669, 409] width 296 height 70
type textarea "."
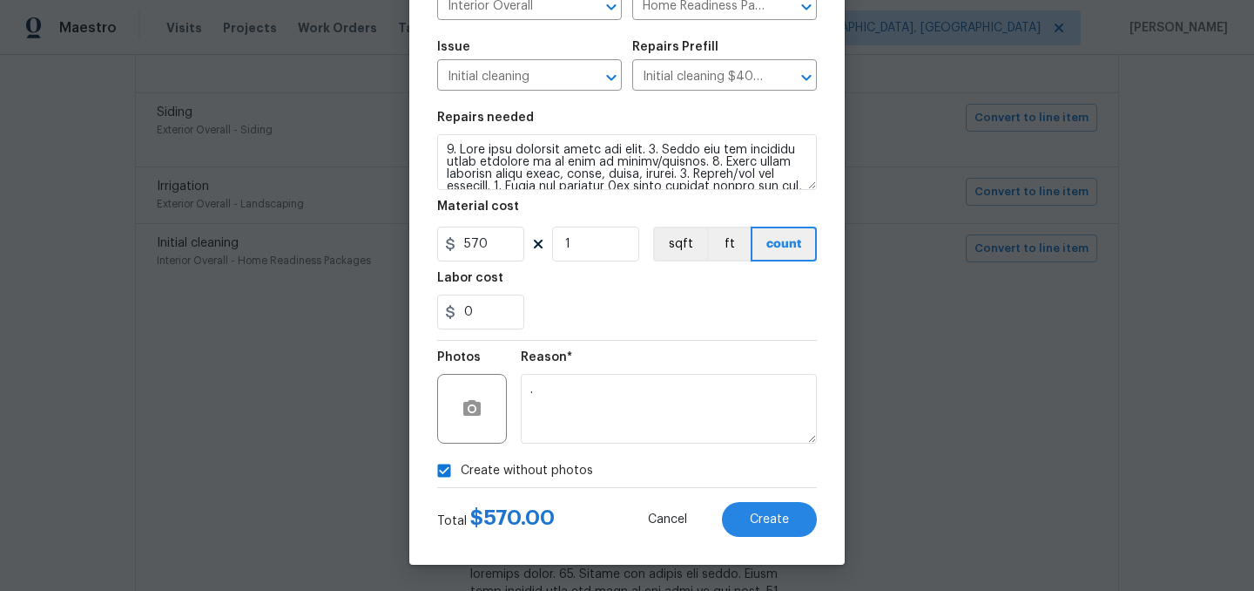
click at [545, 470] on span "Create without photos" at bounding box center [527, 471] width 132 height 18
click at [461, 470] on input "Create without photos" at bounding box center [444, 470] width 33 height 33
checkbox input "false"
click at [793, 516] on button "Create" at bounding box center [769, 519] width 95 height 35
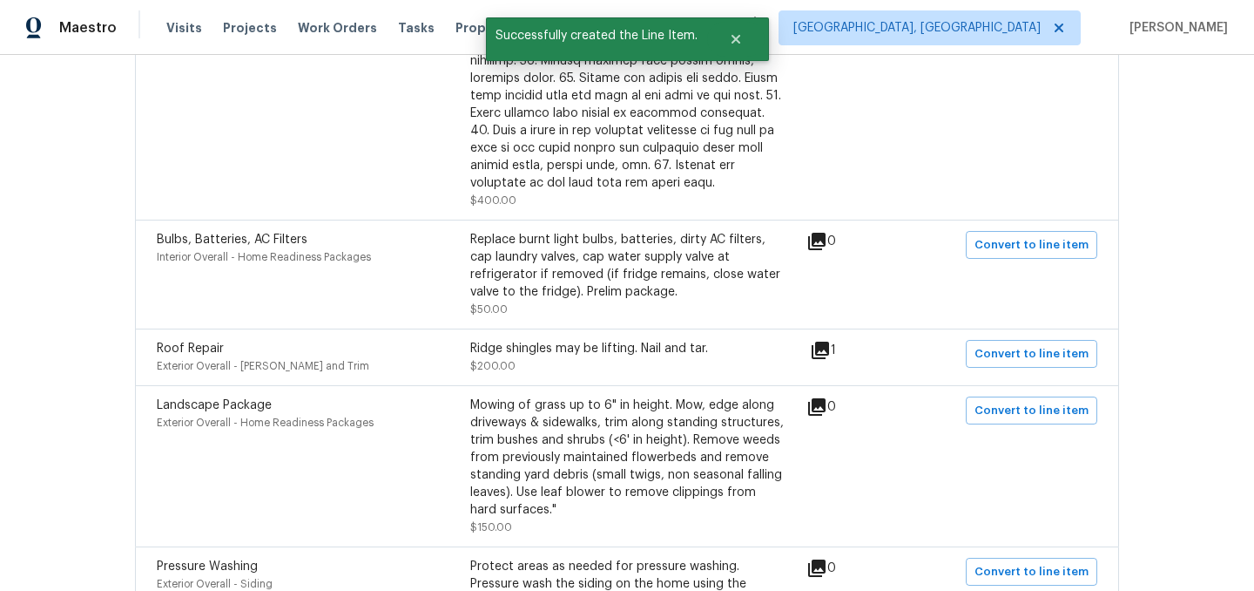
scroll to position [1321, 0]
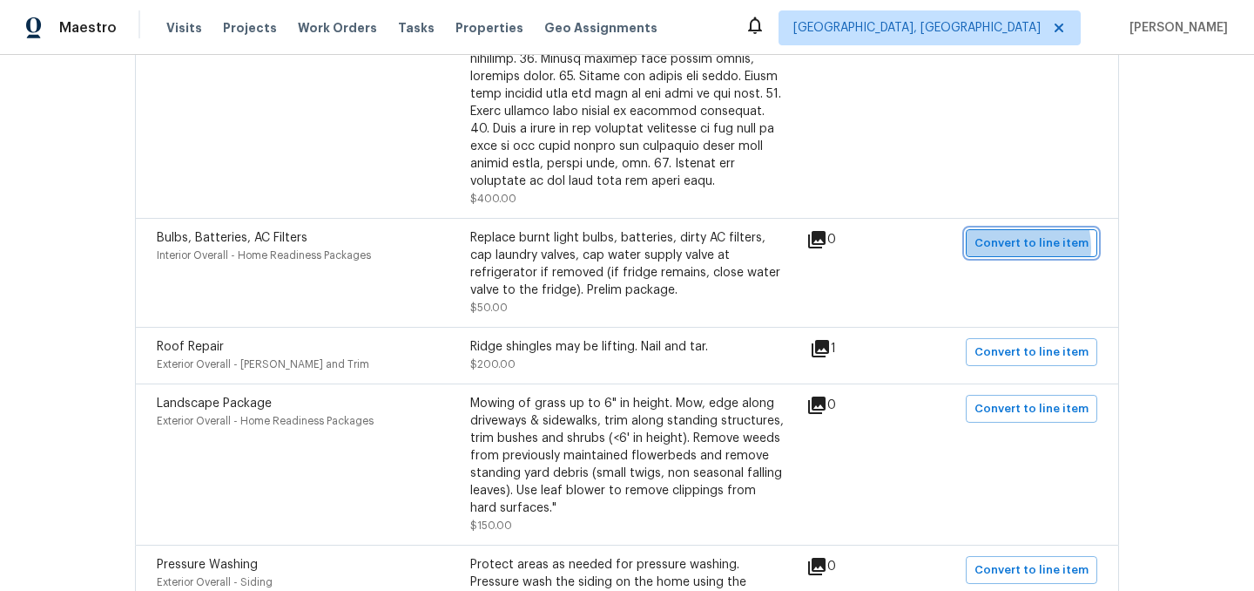
click at [1015, 233] on span "Convert to line item" at bounding box center [1032, 243] width 114 height 20
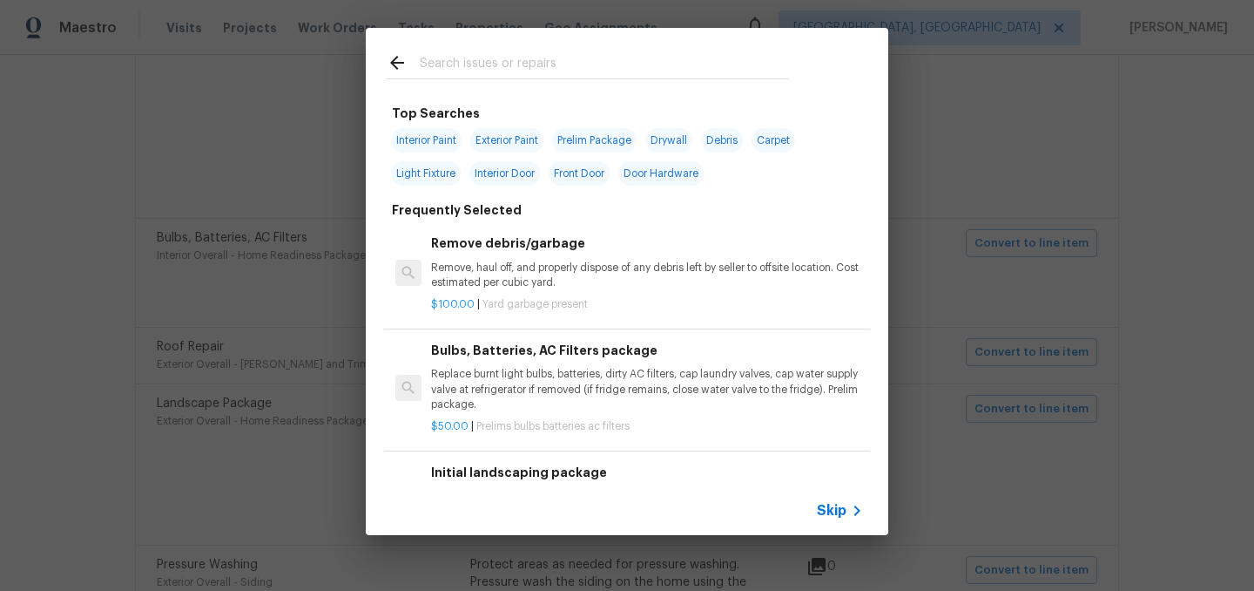
click at [834, 509] on span "Skip" at bounding box center [832, 510] width 30 height 17
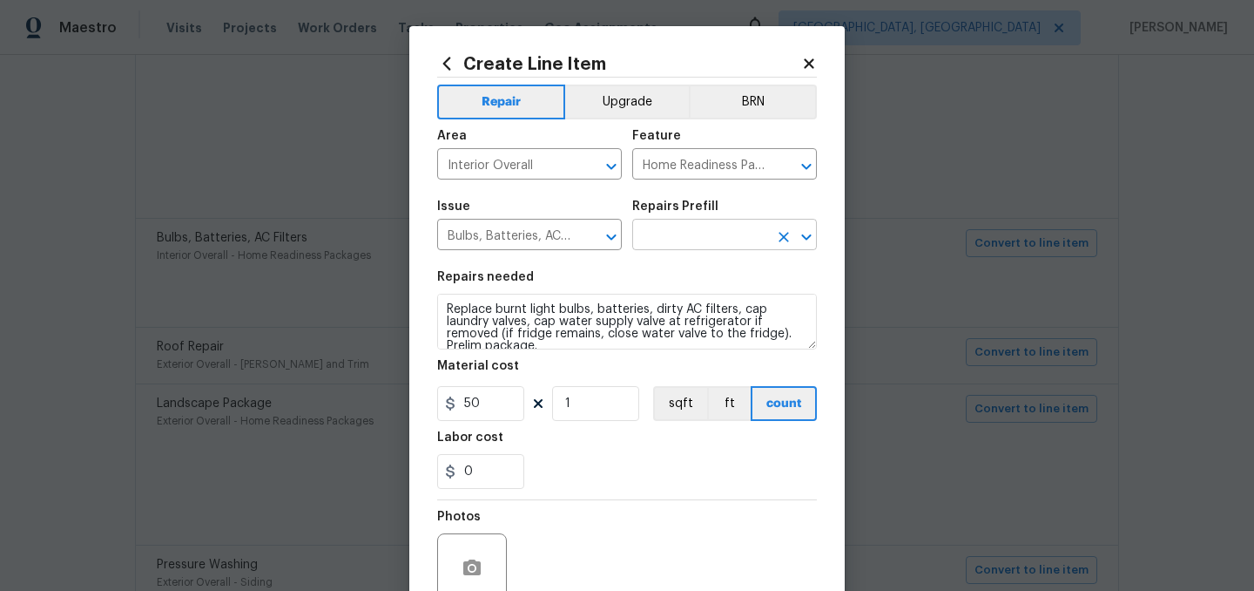
click at [699, 236] on input "text" at bounding box center [700, 236] width 136 height 27
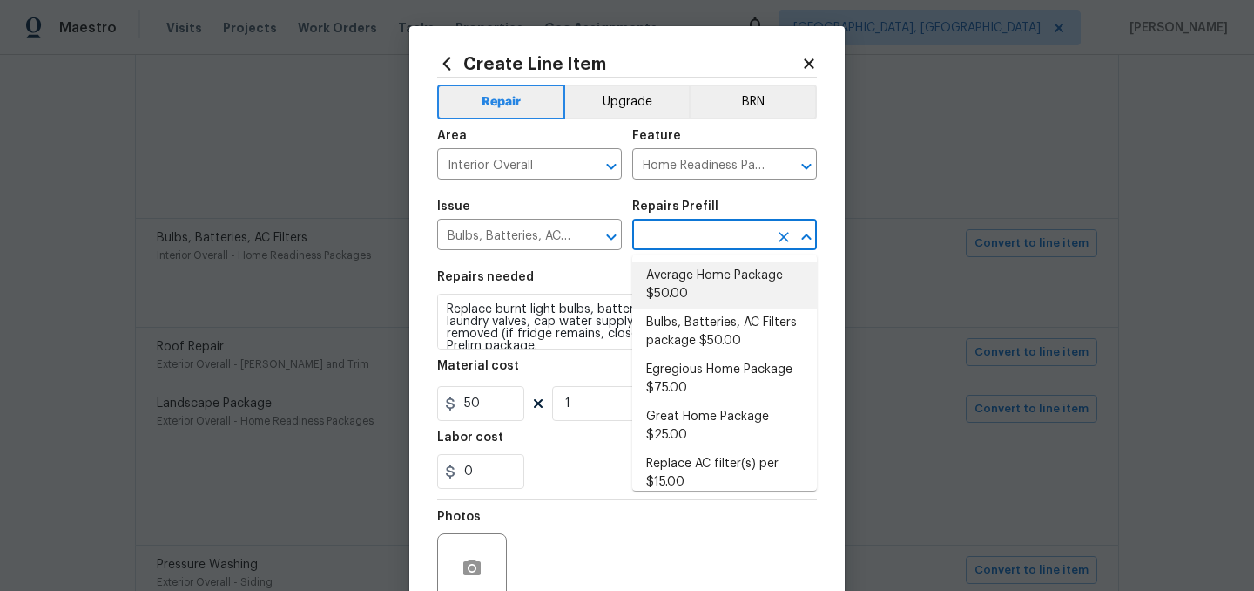
click at [699, 293] on li "Average Home Package $50.00" at bounding box center [724, 284] width 185 height 47
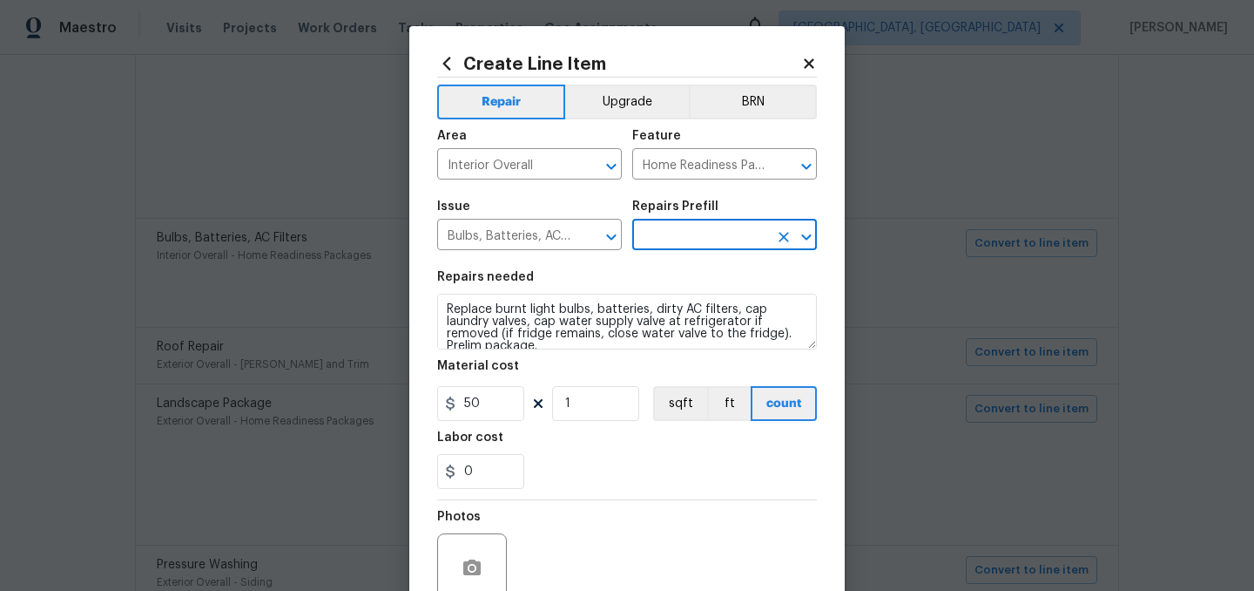
type input "Average Home Package $50.00"
type textarea "1. Replace all missing and/or damaged door stops and strike plates. 2. Remove a…"
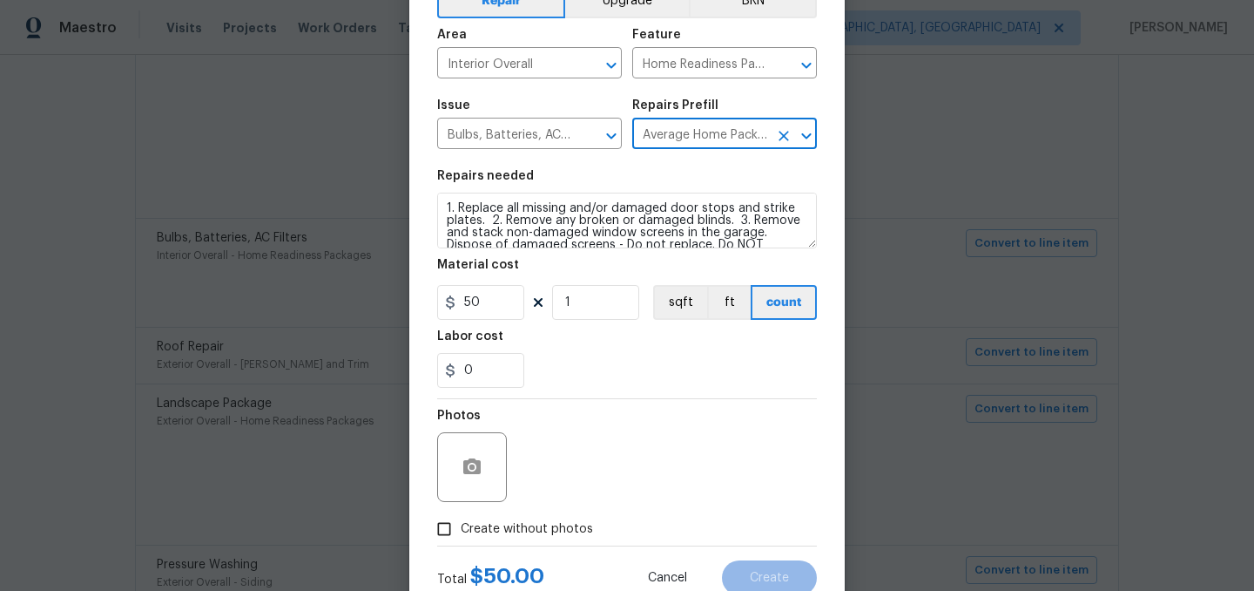
scroll to position [160, 0]
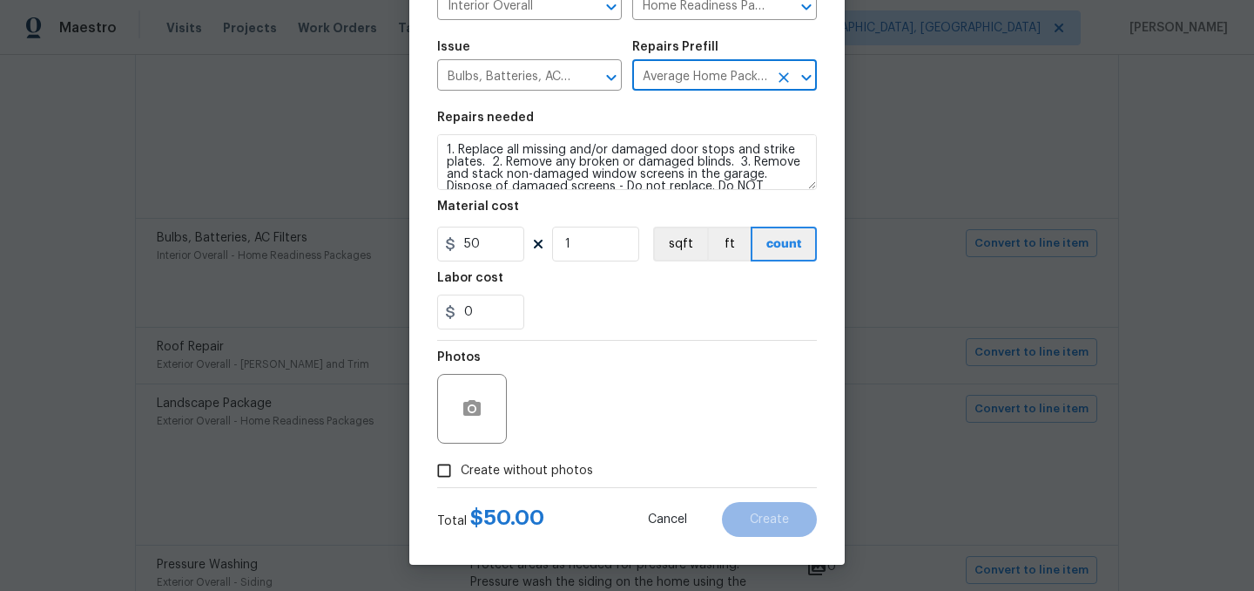
click at [544, 470] on span "Create without photos" at bounding box center [527, 471] width 132 height 18
click at [461, 470] on input "Create without photos" at bounding box center [444, 470] width 33 height 33
checkbox input "true"
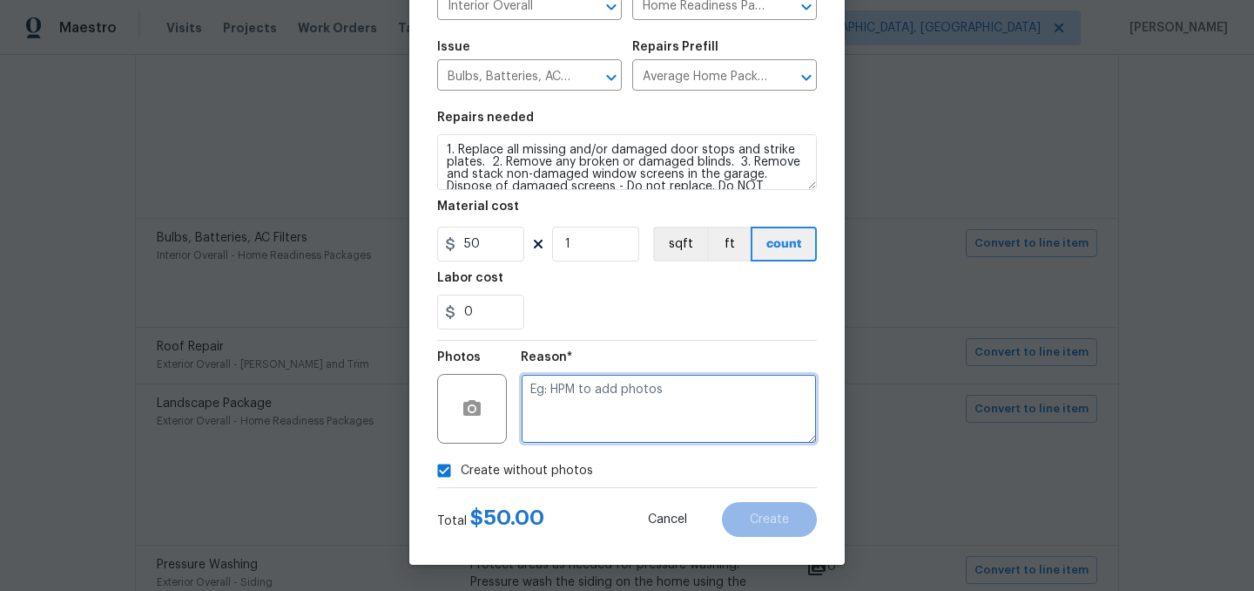
click at [603, 420] on textarea at bounding box center [669, 409] width 296 height 70
type textarea "."
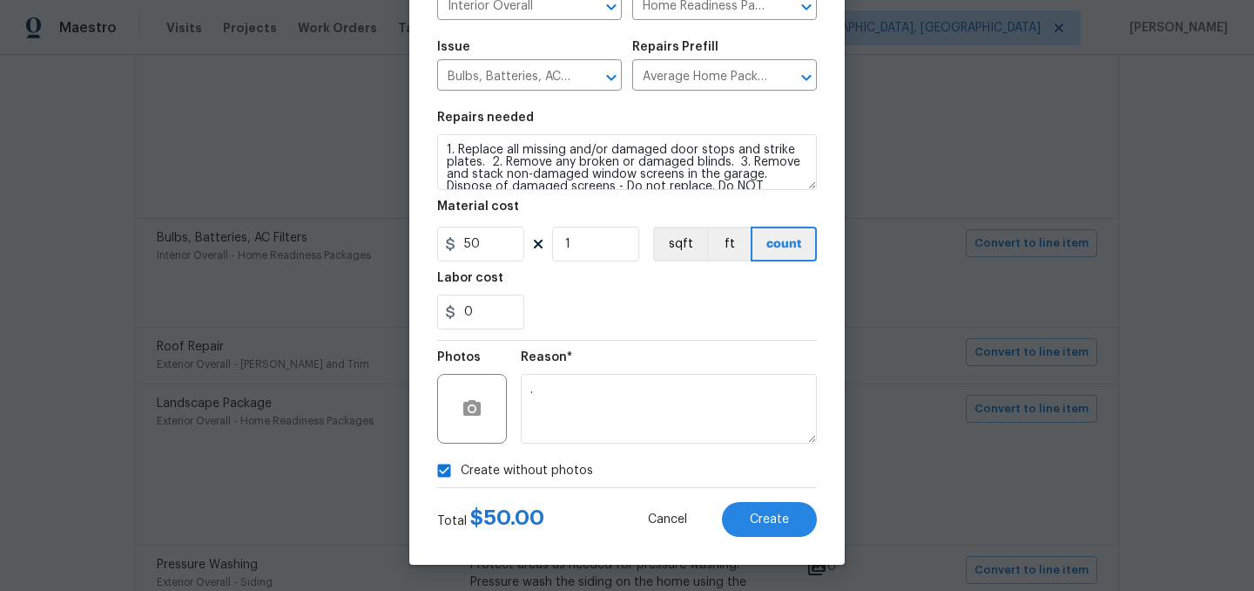
click at [536, 473] on span "Create without photos" at bounding box center [527, 471] width 132 height 18
click at [461, 473] on input "Create without photos" at bounding box center [444, 470] width 33 height 33
checkbox input "false"
click at [789, 515] on button "Create" at bounding box center [769, 519] width 95 height 35
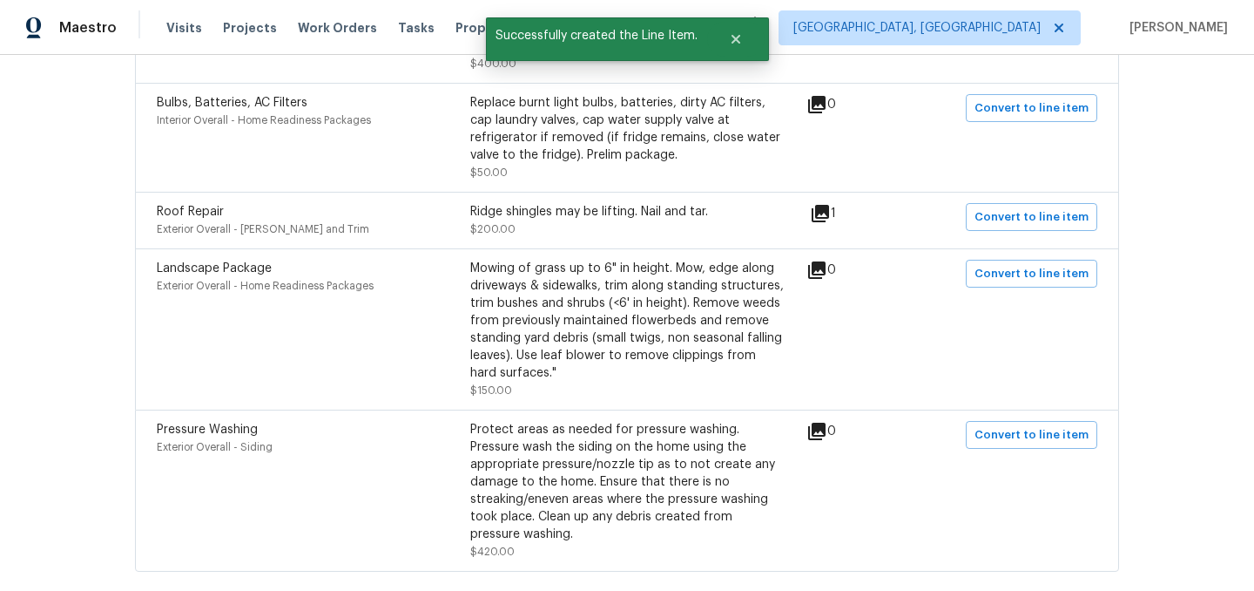
scroll to position [1457, 0]
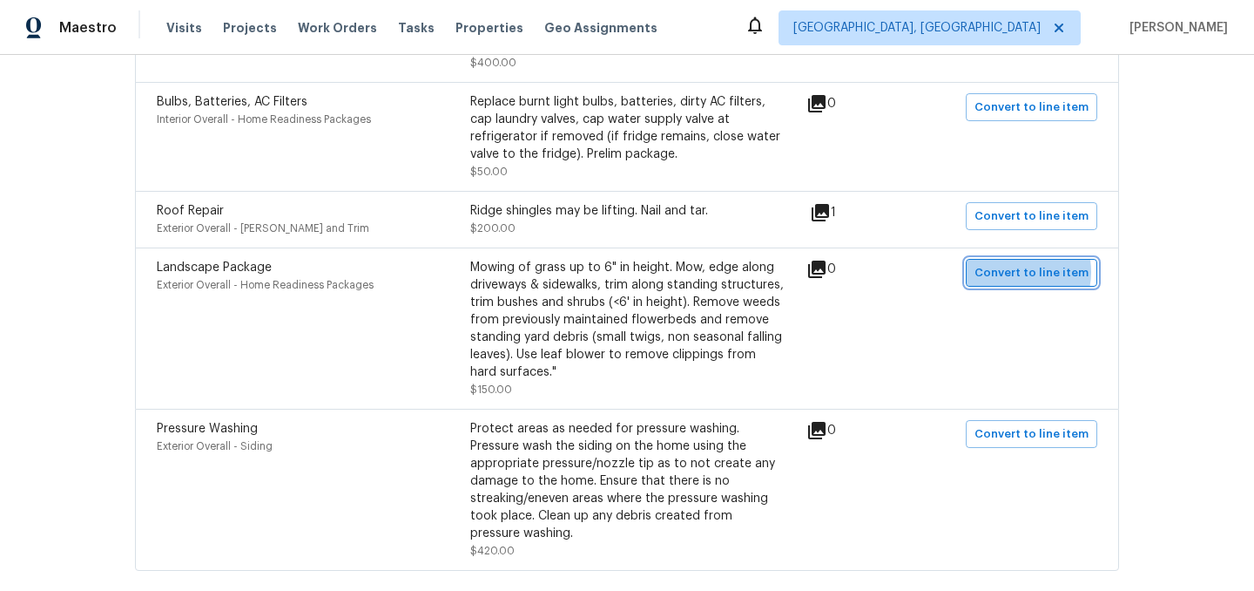
click at [1021, 263] on span "Convert to line item" at bounding box center [1032, 273] width 114 height 20
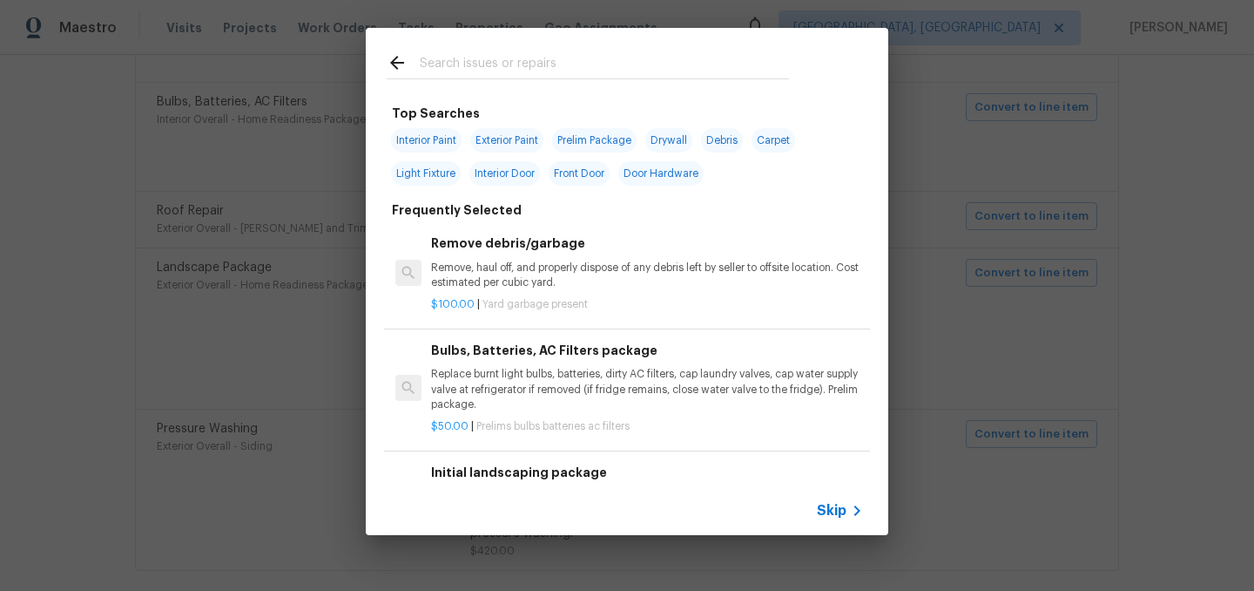
click at [836, 512] on span "Skip" at bounding box center [832, 510] width 30 height 17
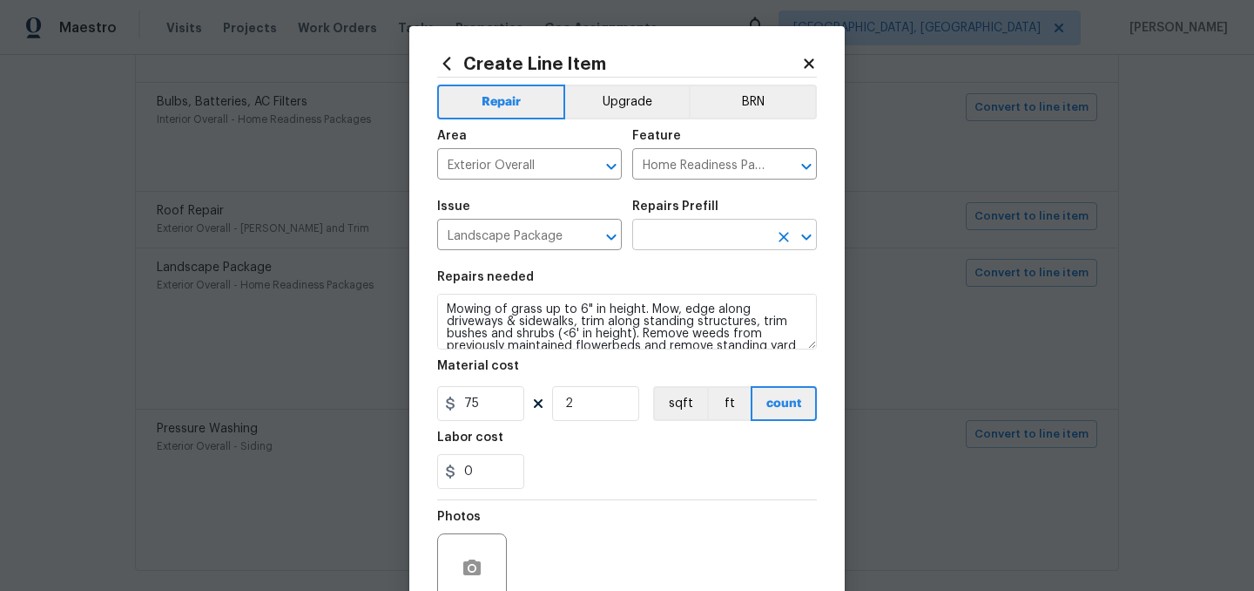
click at [717, 227] on input "text" at bounding box center [700, 236] width 136 height 27
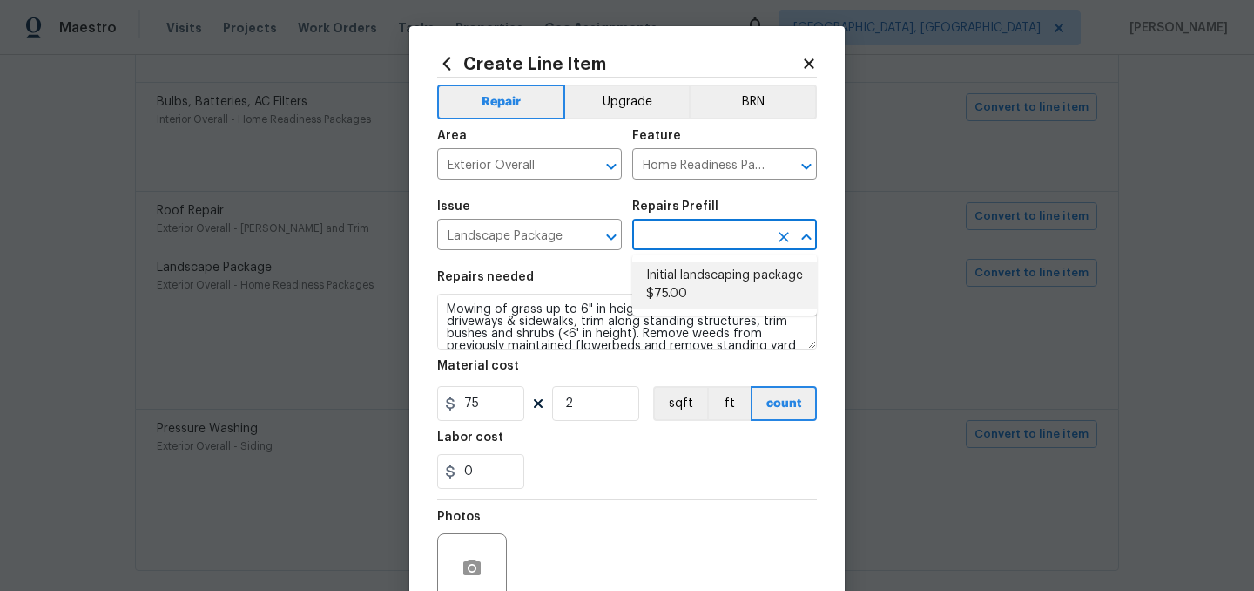
click at [699, 283] on li "Initial landscaping package $75.00" at bounding box center [724, 284] width 185 height 47
type input "Initial landscaping package $75.00"
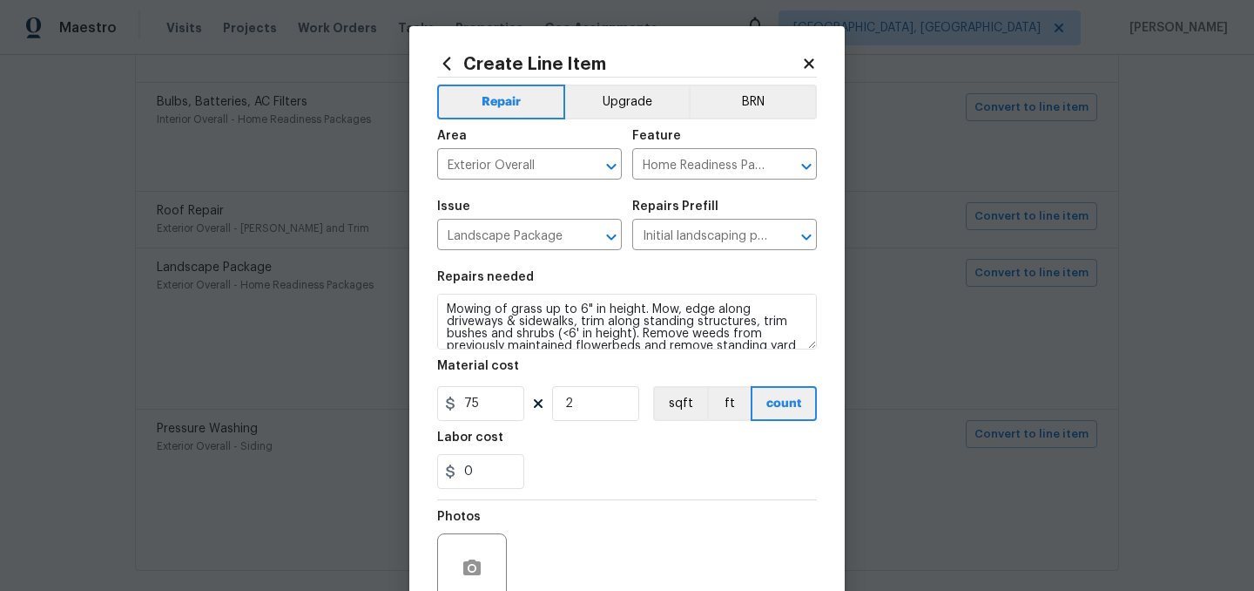
click at [592, 430] on section "Repairs needed Mowing of grass up to 6" in height. Mow, edge along driveways & …" at bounding box center [627, 379] width 380 height 239
click at [605, 408] on input "2" at bounding box center [595, 403] width 87 height 35
type input "1"
click at [623, 479] on div "0" at bounding box center [627, 471] width 380 height 35
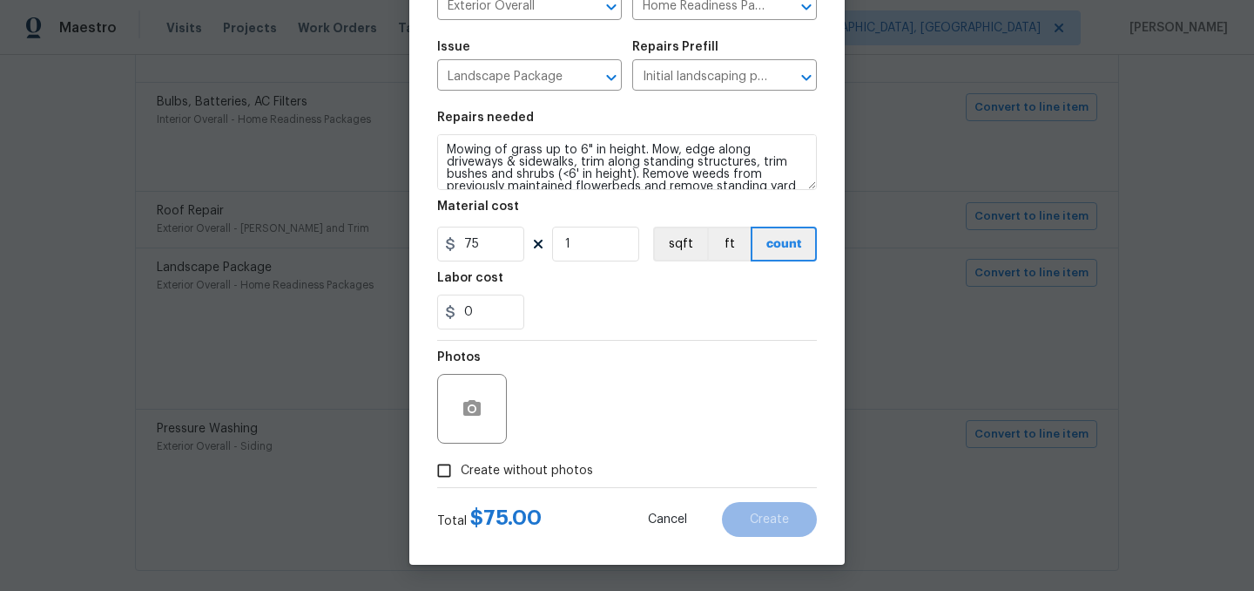
click at [540, 470] on span "Create without photos" at bounding box center [527, 471] width 132 height 18
click at [461, 470] on input "Create without photos" at bounding box center [444, 470] width 33 height 33
checkbox input "true"
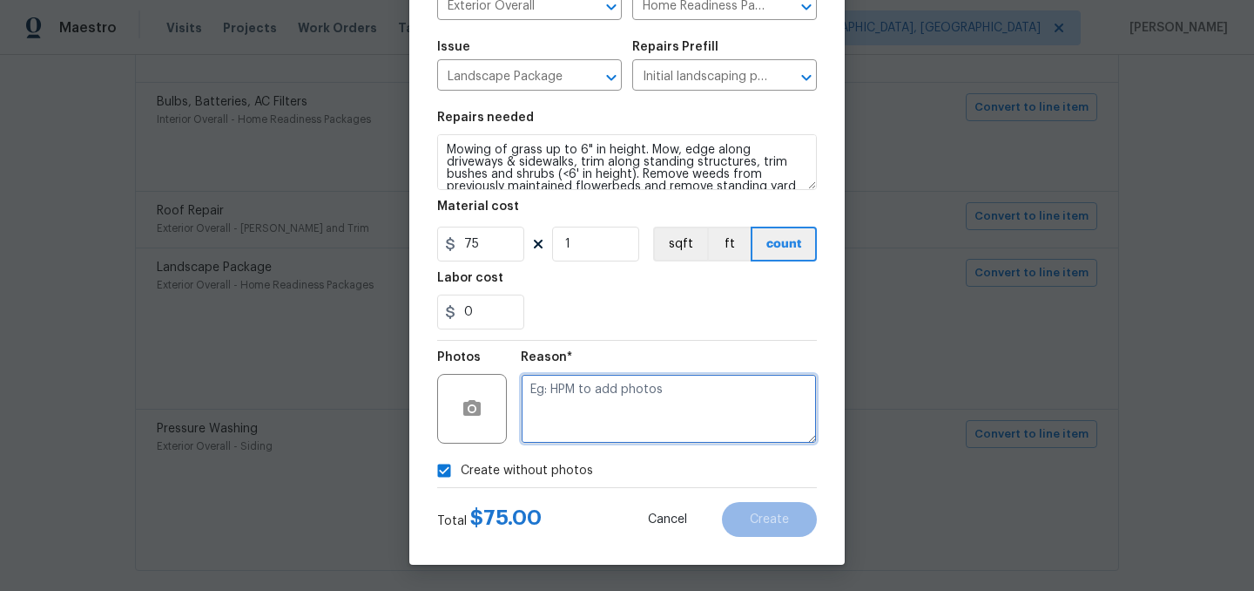
click at [587, 415] on textarea at bounding box center [669, 409] width 296 height 70
type textarea "."
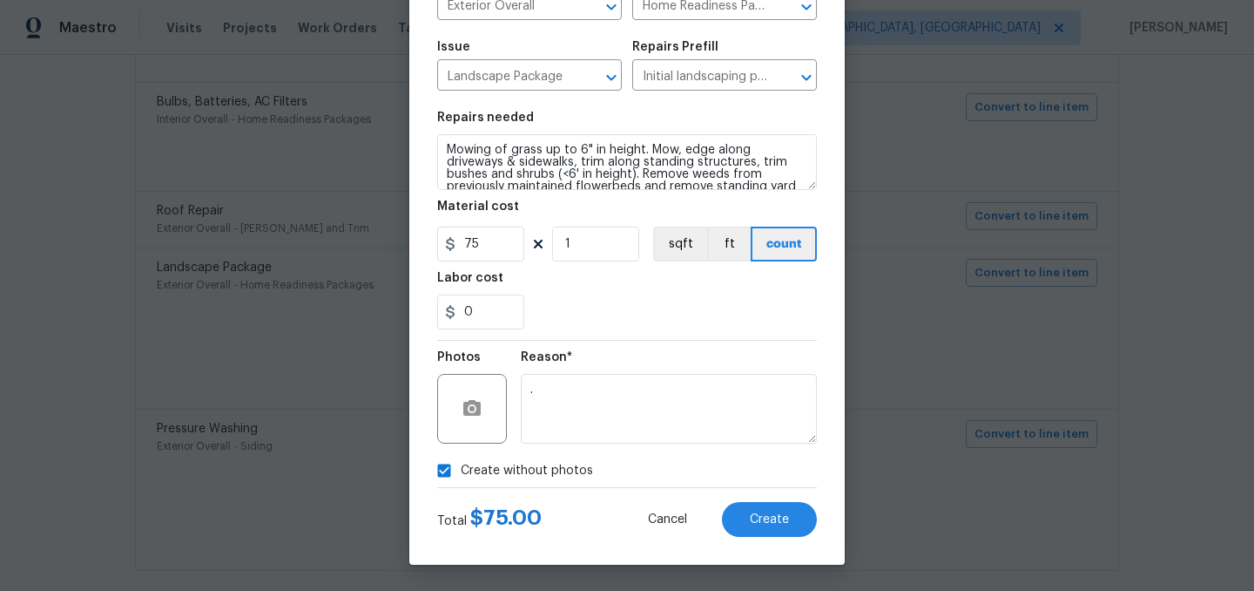
click at [526, 472] on span "Create without photos" at bounding box center [527, 471] width 132 height 18
click at [461, 472] on input "Create without photos" at bounding box center [444, 470] width 33 height 33
checkbox input "false"
click at [775, 525] on span "Create" at bounding box center [769, 519] width 39 height 13
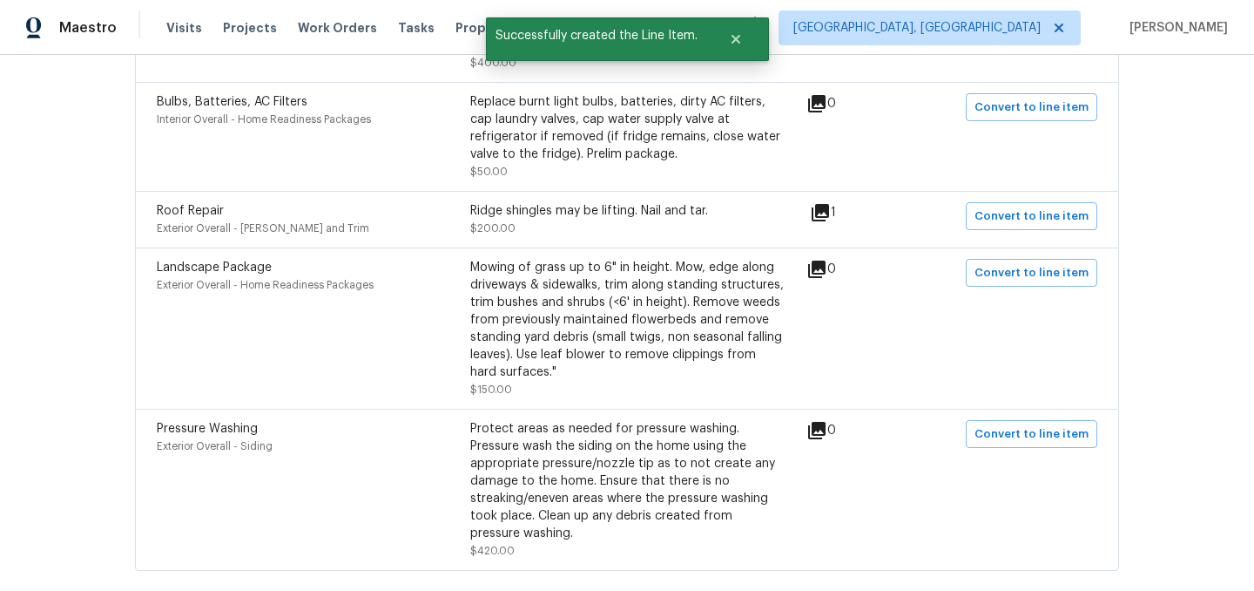
scroll to position [1530, 0]
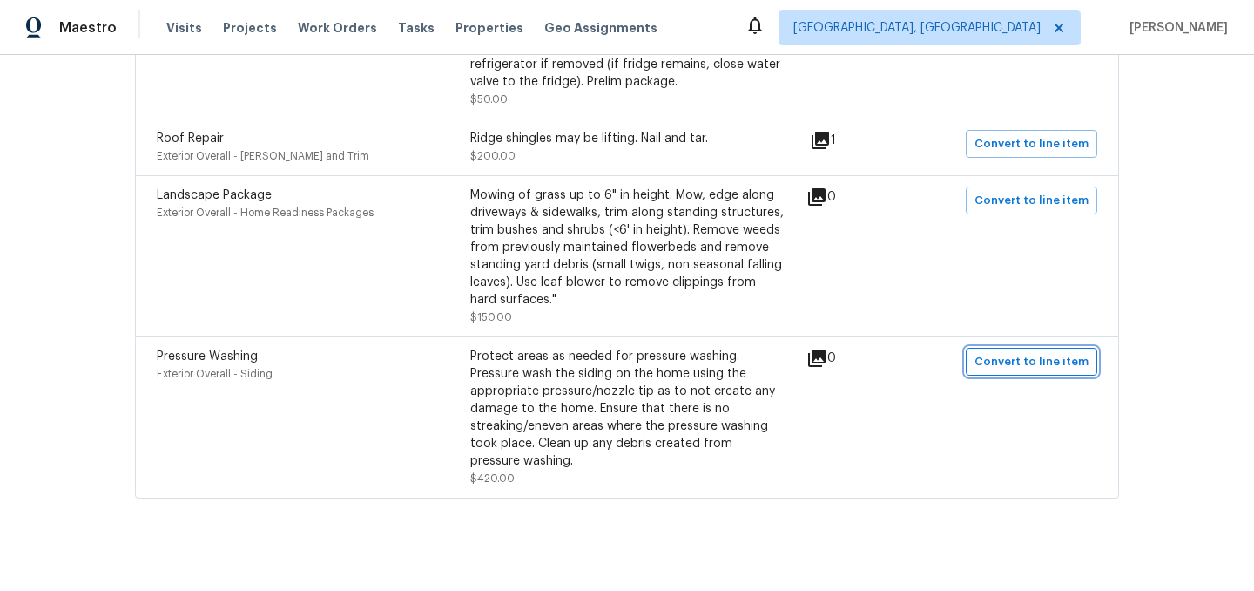
click at [1032, 352] on span "Convert to line item" at bounding box center [1032, 362] width 114 height 20
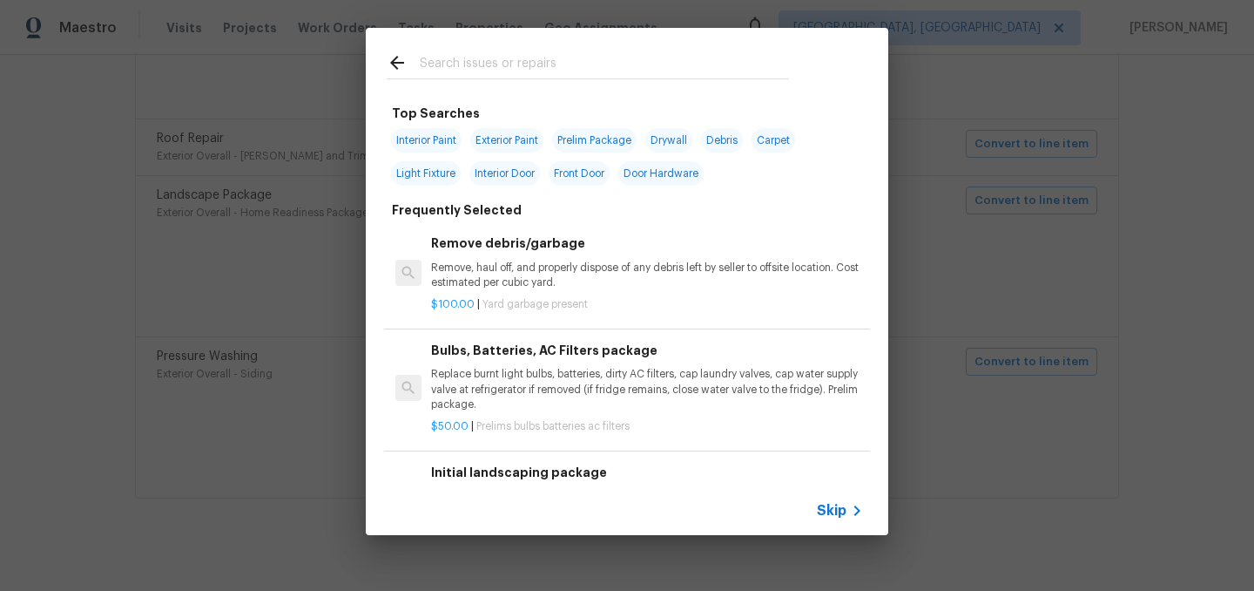
click at [840, 505] on span "Skip" at bounding box center [832, 510] width 30 height 17
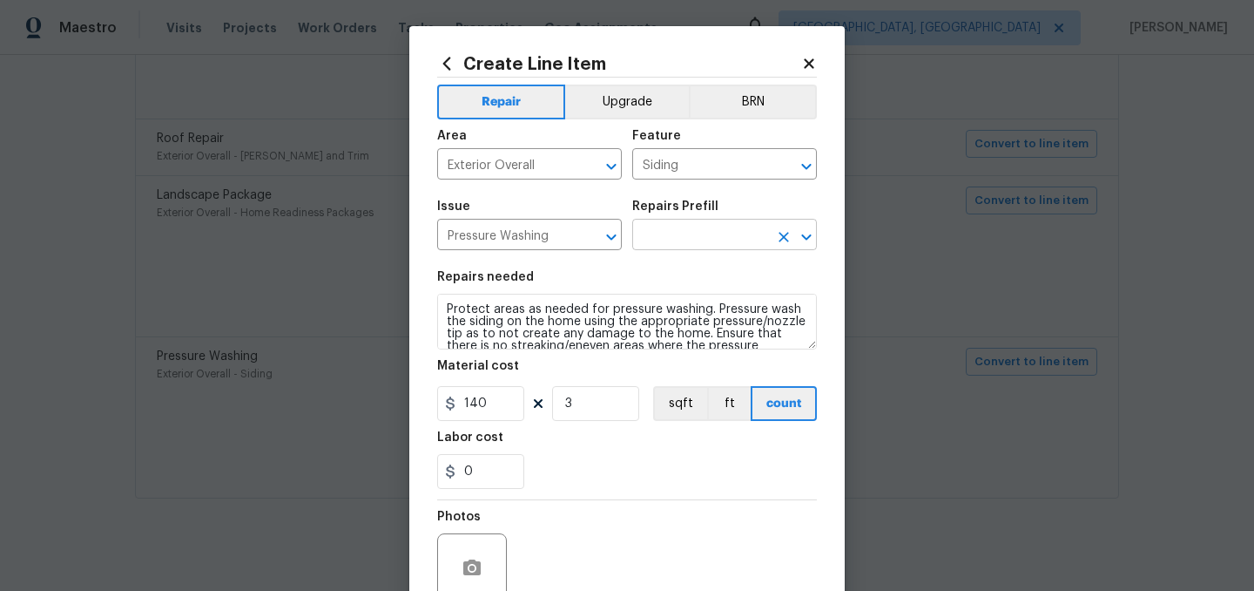
click at [685, 243] on input "text" at bounding box center [700, 236] width 136 height 27
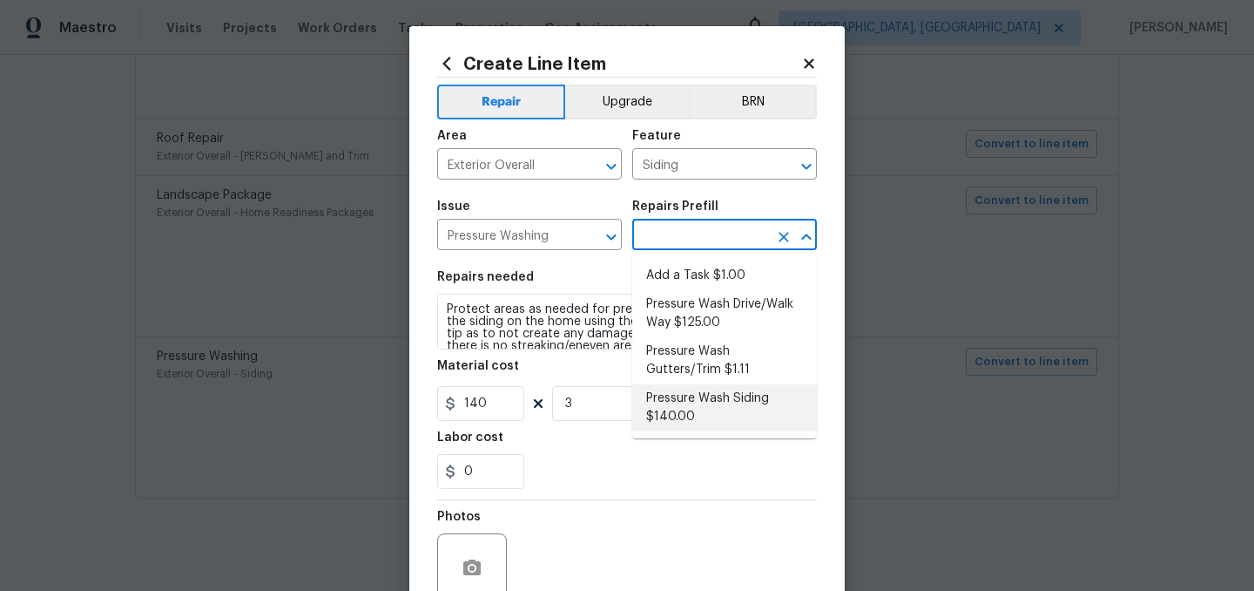
click at [678, 397] on li "Pressure Wash Siding $140.00" at bounding box center [724, 407] width 185 height 47
type input "Pressure Wash Siding $140.00"
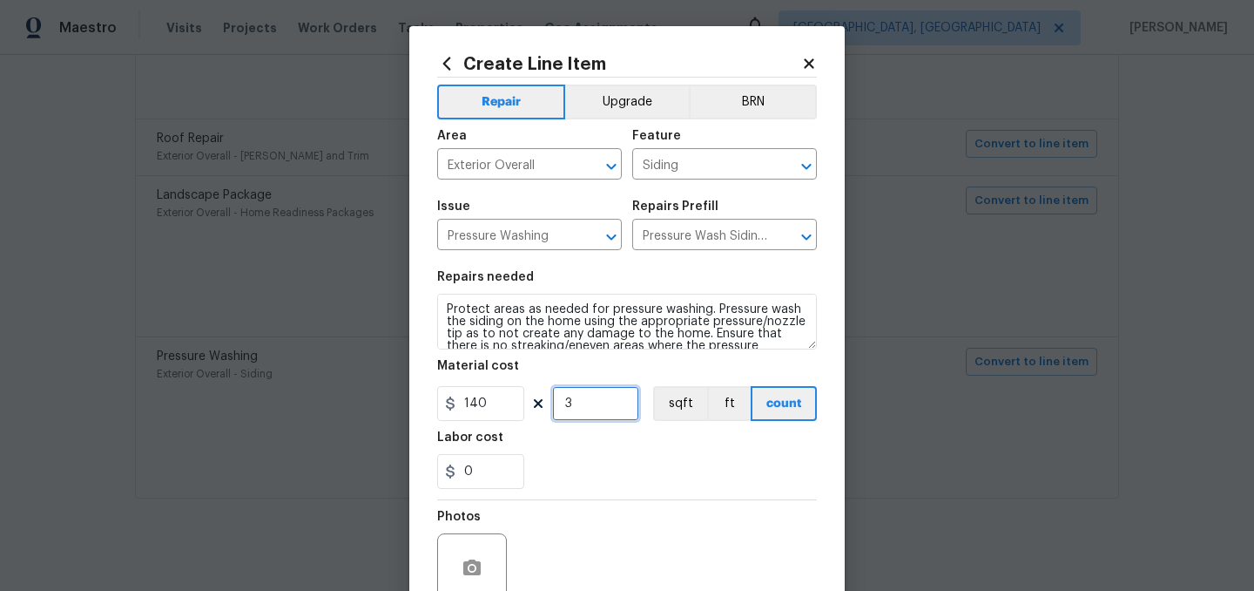
click at [586, 400] on input "3" at bounding box center [595, 403] width 87 height 35
type input "4"
click at [614, 440] on div "Labor cost" at bounding box center [627, 442] width 380 height 23
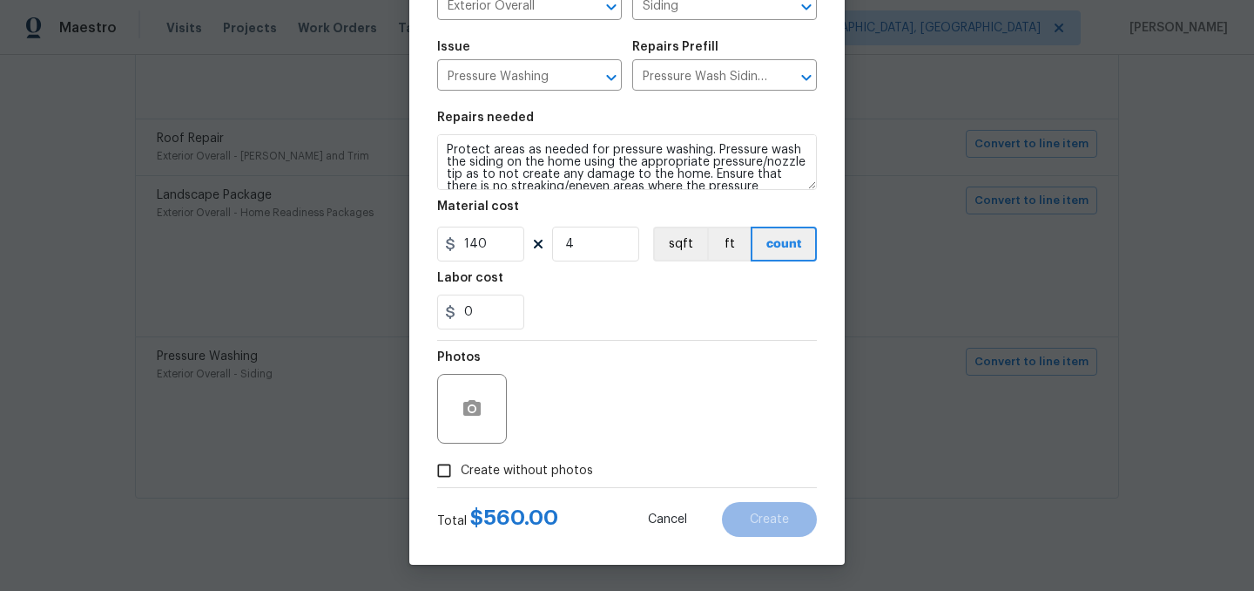
click at [552, 469] on span "Create without photos" at bounding box center [527, 471] width 132 height 18
click at [461, 469] on input "Create without photos" at bounding box center [444, 470] width 33 height 33
checkbox input "true"
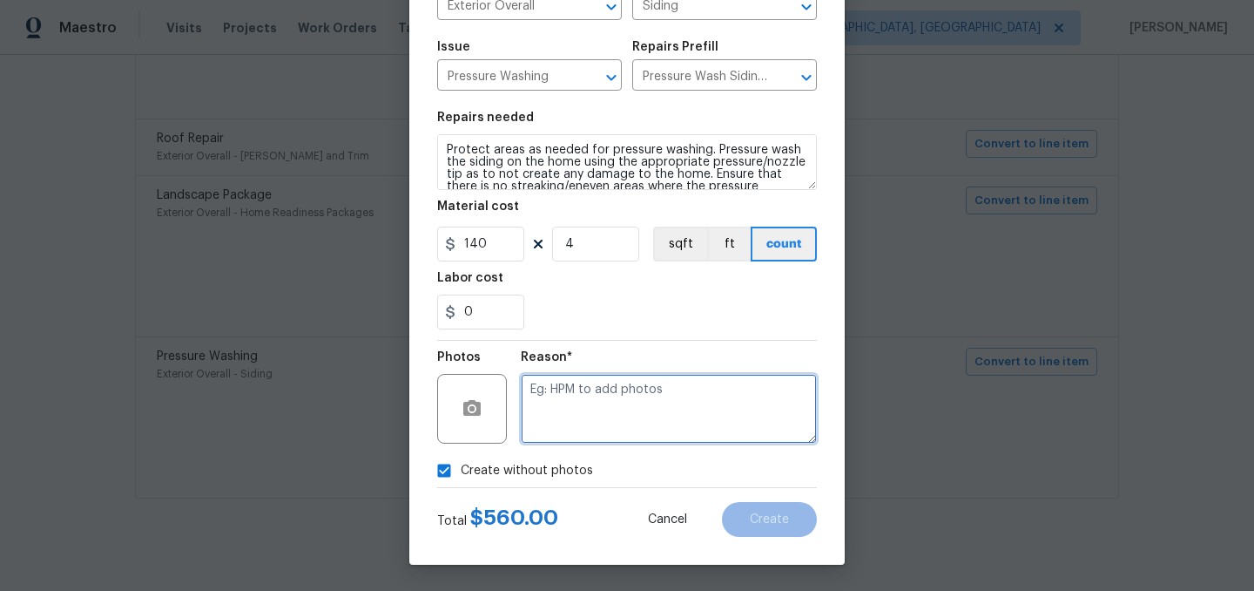
click at [586, 409] on textarea at bounding box center [669, 409] width 296 height 70
type textarea "."
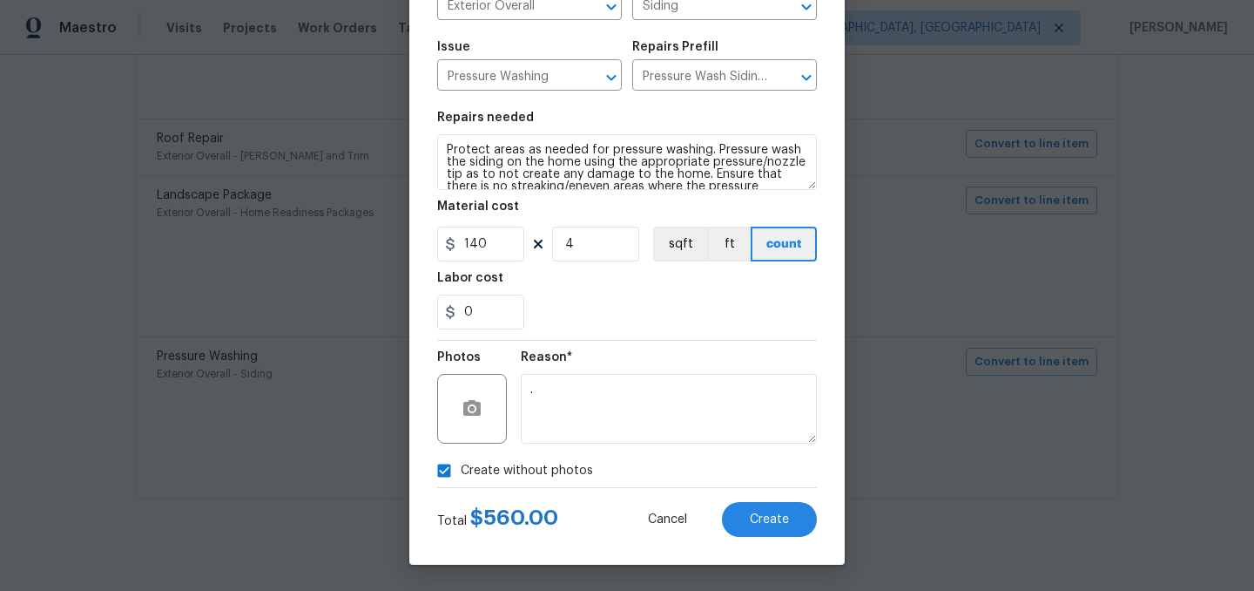
click at [526, 476] on span "Create without photos" at bounding box center [527, 471] width 132 height 18
click at [461, 476] on input "Create without photos" at bounding box center [444, 470] width 33 height 33
checkbox input "false"
click at [773, 527] on button "Create" at bounding box center [769, 519] width 95 height 35
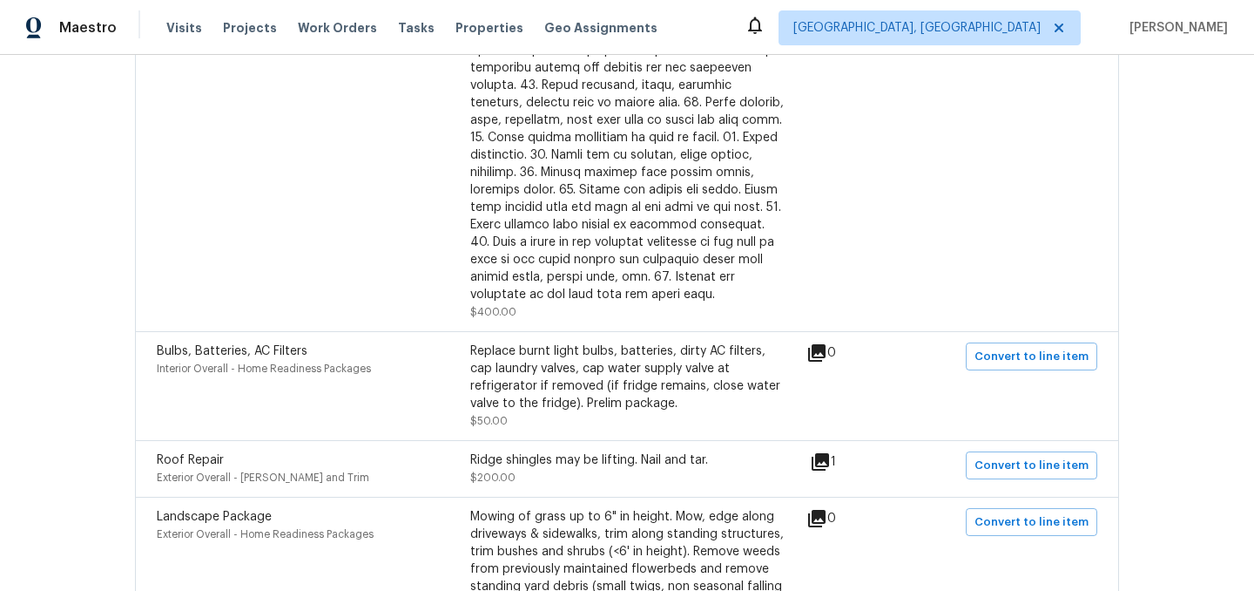
scroll to position [0, 0]
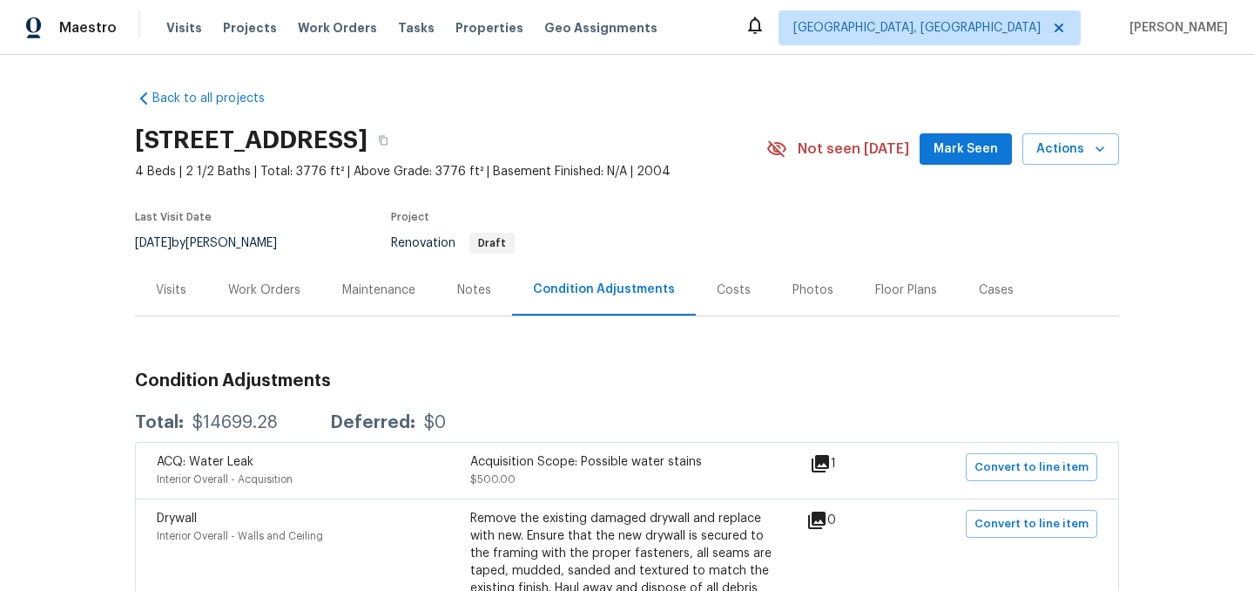
click at [284, 293] on div "Work Orders" at bounding box center [264, 289] width 72 height 17
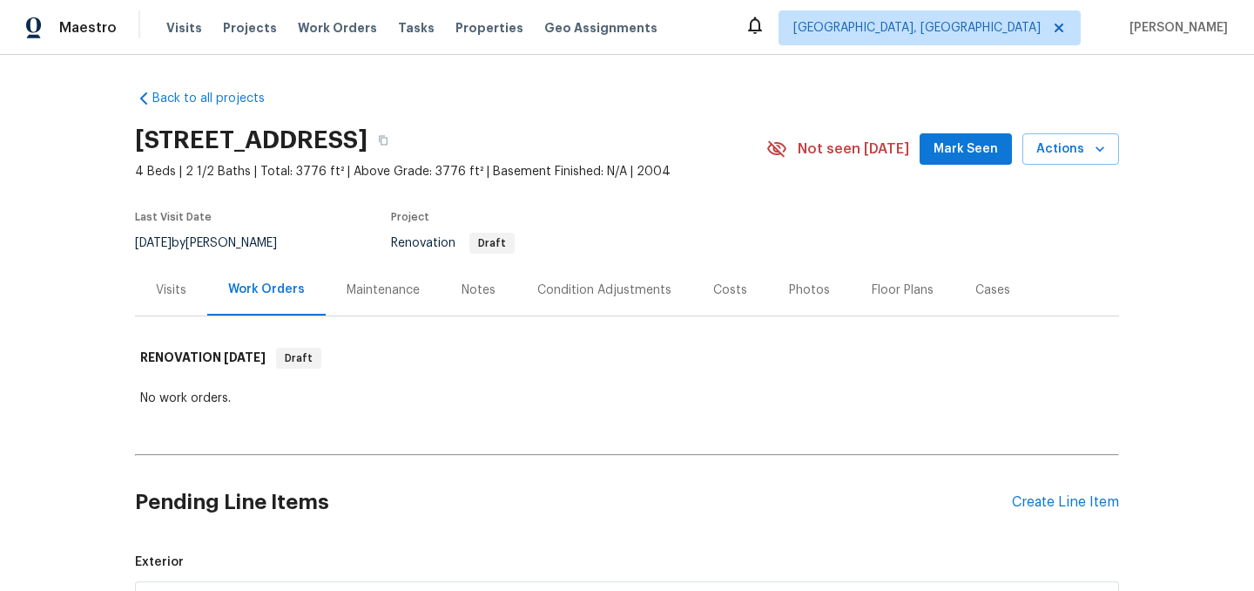
click at [580, 293] on div "Condition Adjustments" at bounding box center [604, 289] width 134 height 17
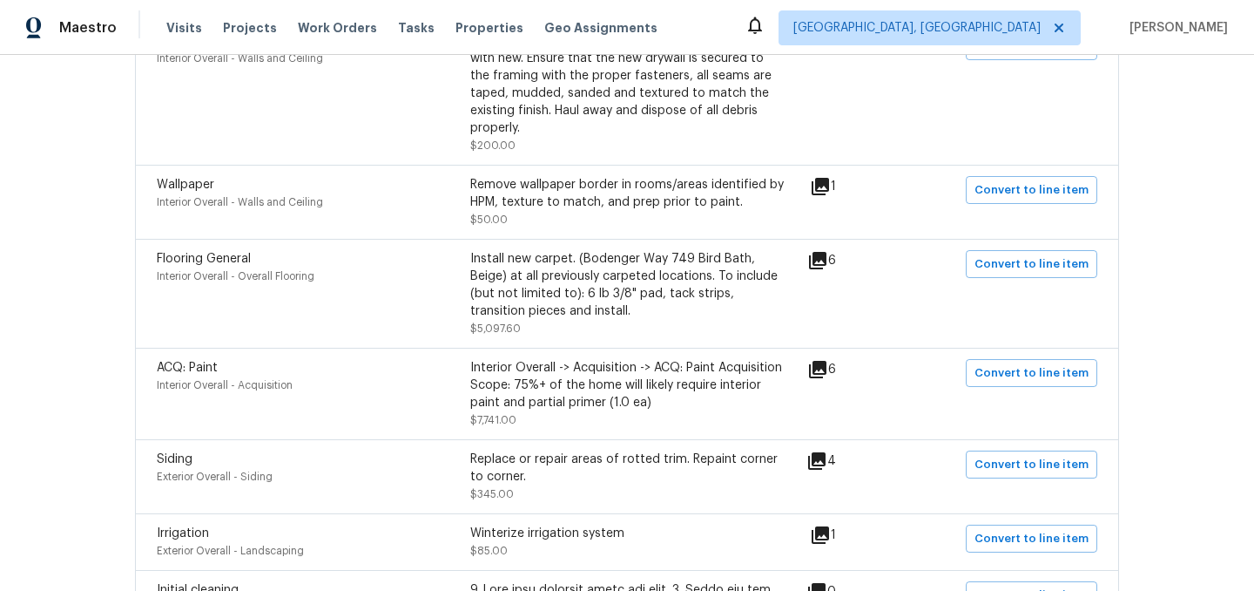
scroll to position [483, 0]
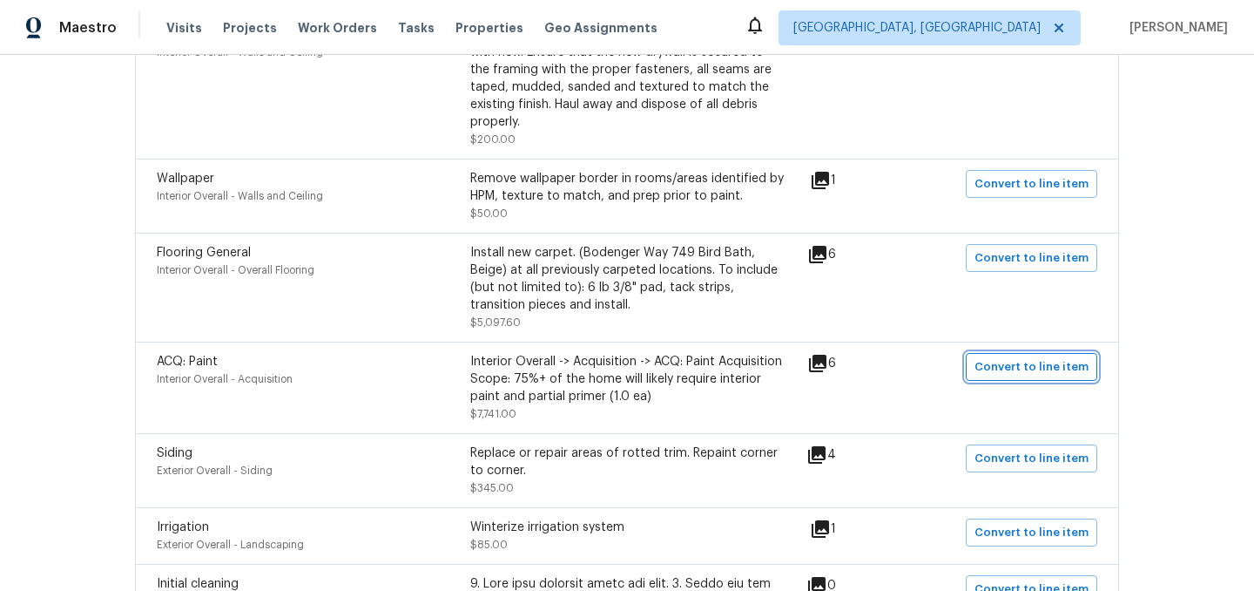
click at [1028, 357] on span "Convert to line item" at bounding box center [1032, 367] width 114 height 20
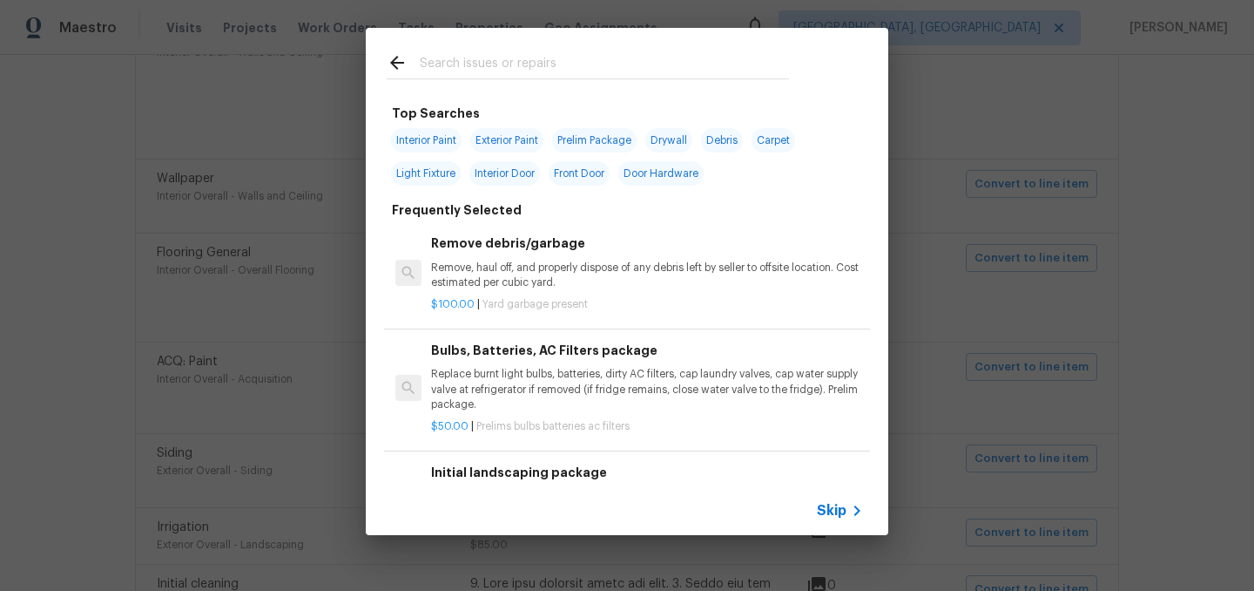
click at [432, 134] on span "Interior Paint" at bounding box center [426, 140] width 71 height 24
type input "Interior Paint"
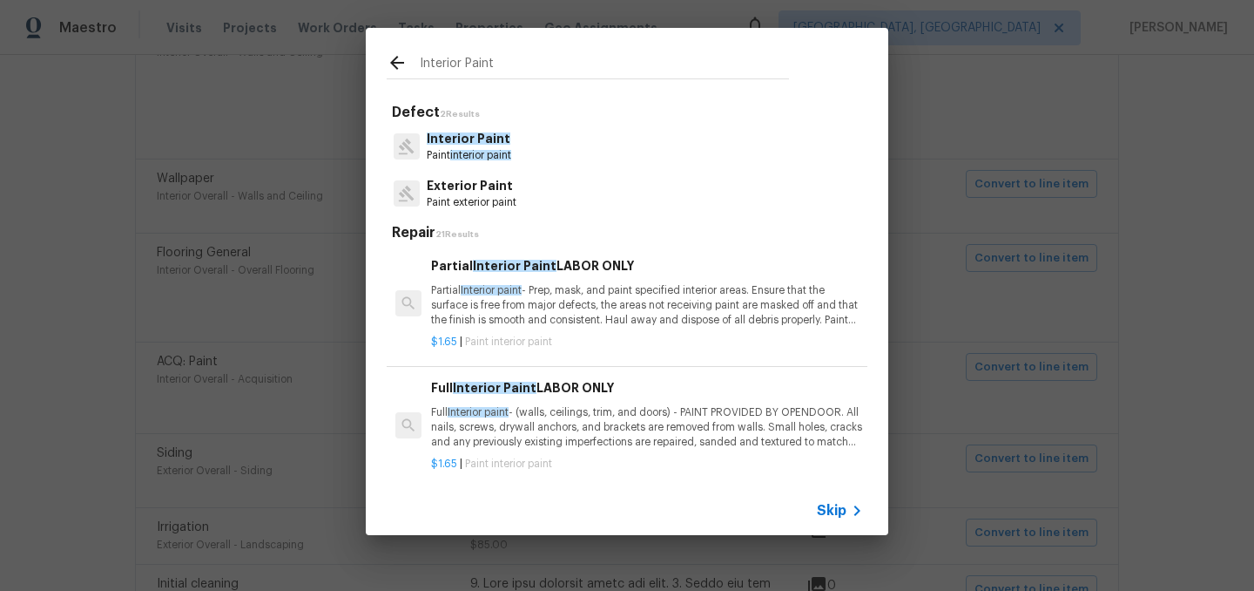
click at [490, 137] on span "Interior Paint" at bounding box center [469, 138] width 84 height 12
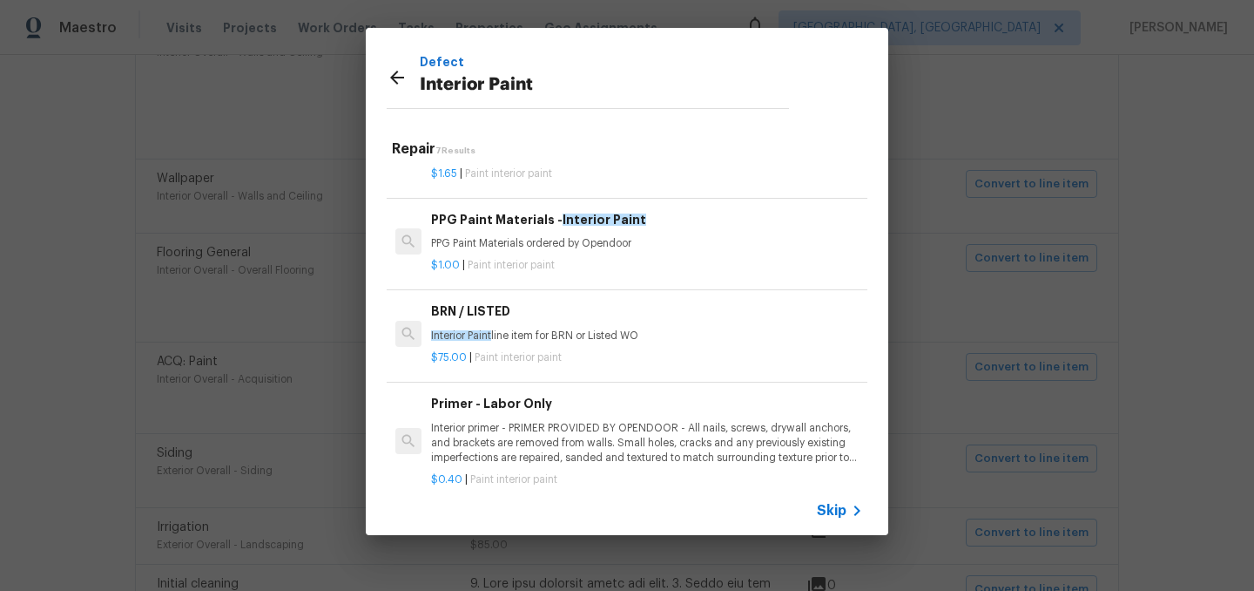
scroll to position [301, 0]
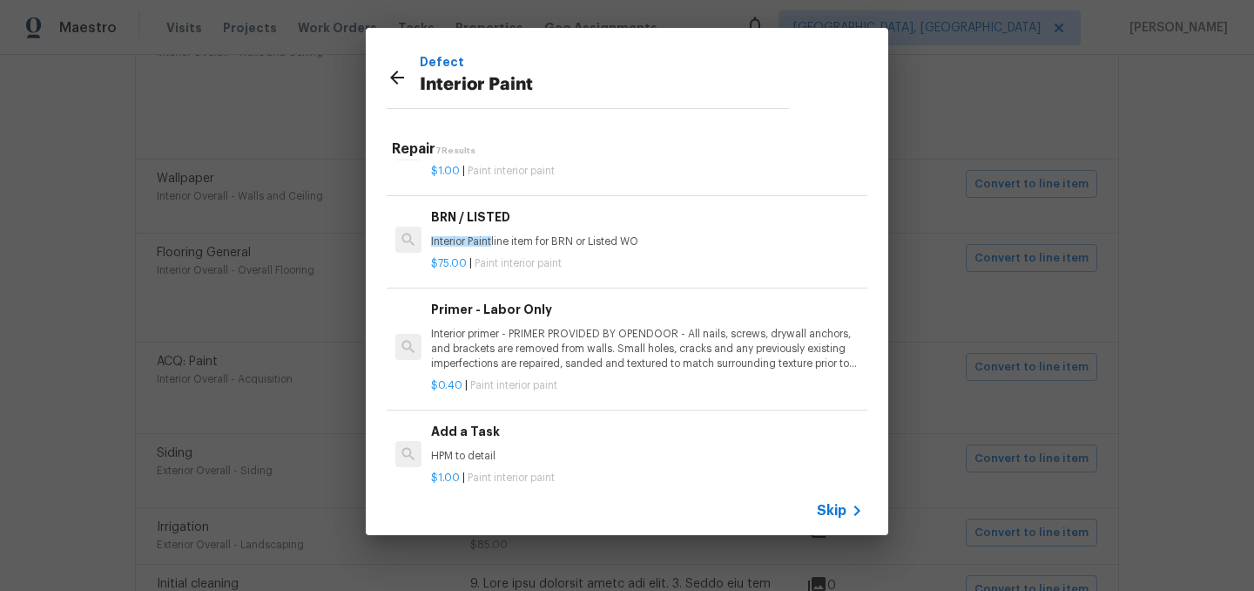
click at [564, 353] on p "Interior primer - PRIMER PROVIDED BY OPENDOOR - All nails, screws, drywall anch…" at bounding box center [647, 349] width 432 height 44
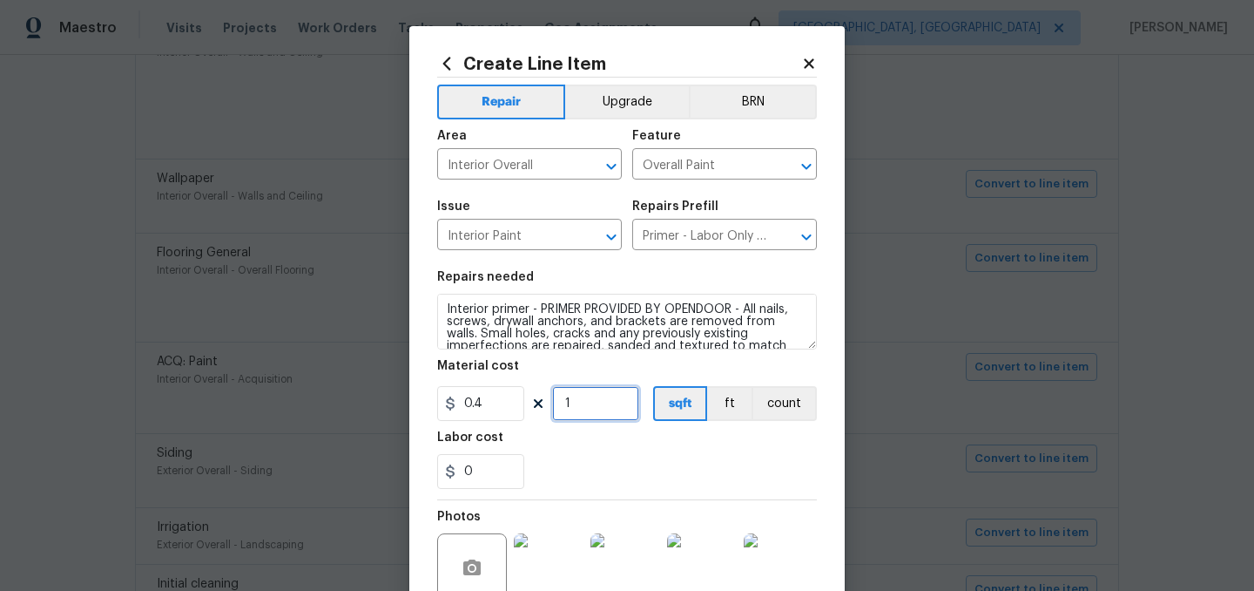
click at [584, 406] on input "1" at bounding box center [595, 403] width 87 height 35
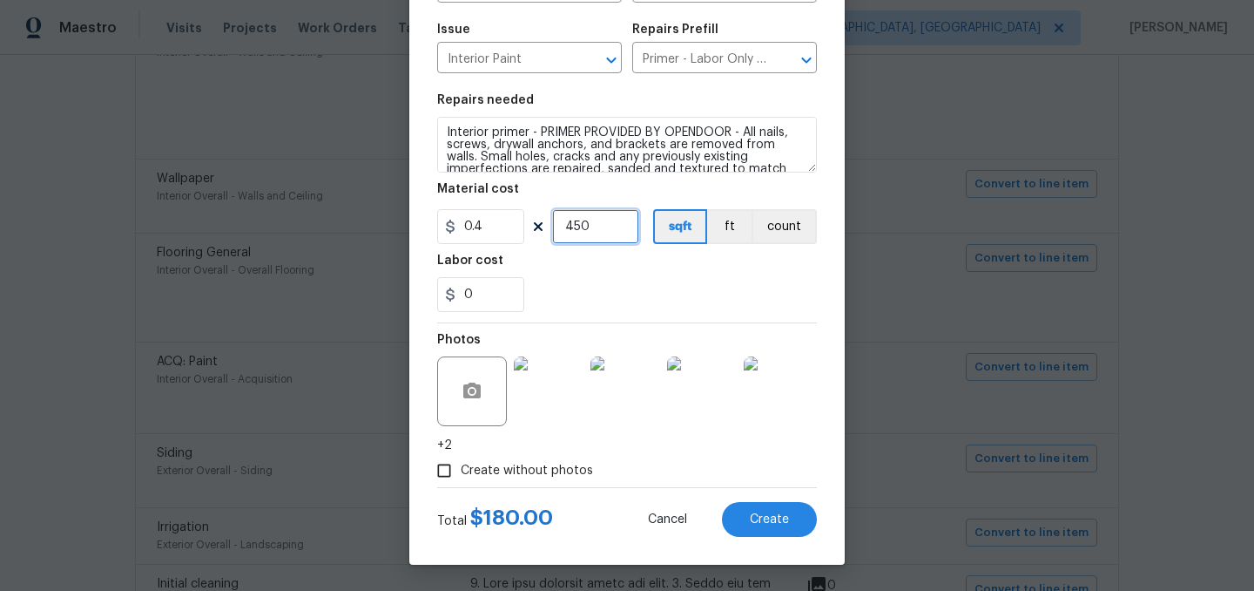
click at [598, 229] on input "450" at bounding box center [595, 226] width 87 height 35
type input "1500"
click at [610, 295] on div "0" at bounding box center [627, 294] width 380 height 35
click at [765, 523] on span "Create" at bounding box center [769, 519] width 39 height 13
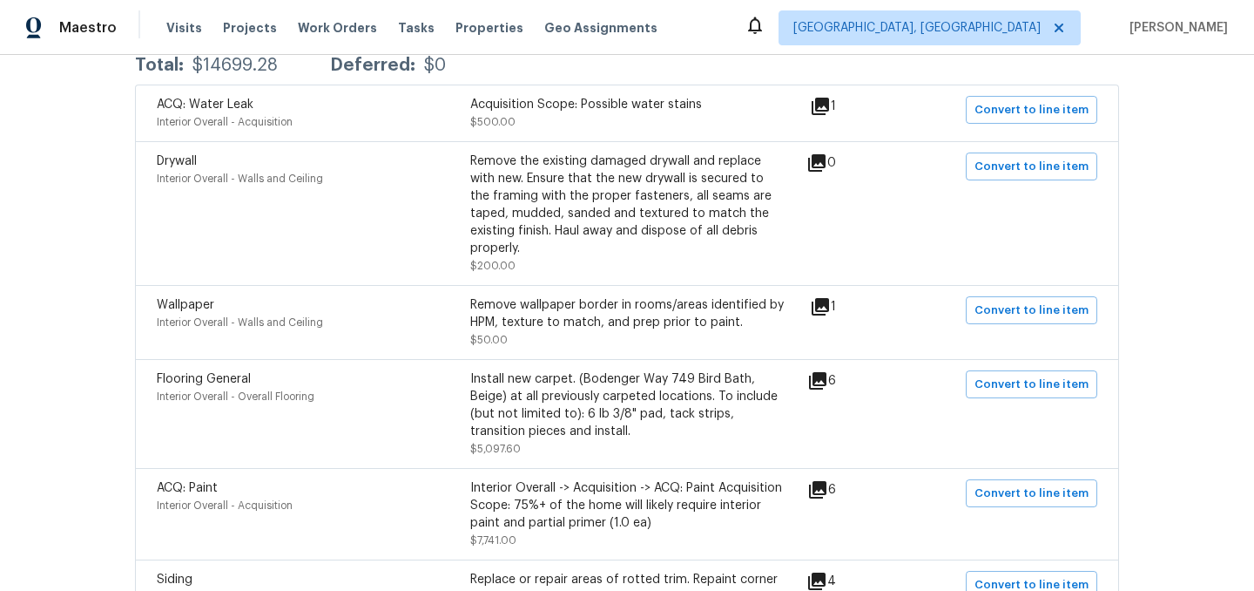
scroll to position [0, 0]
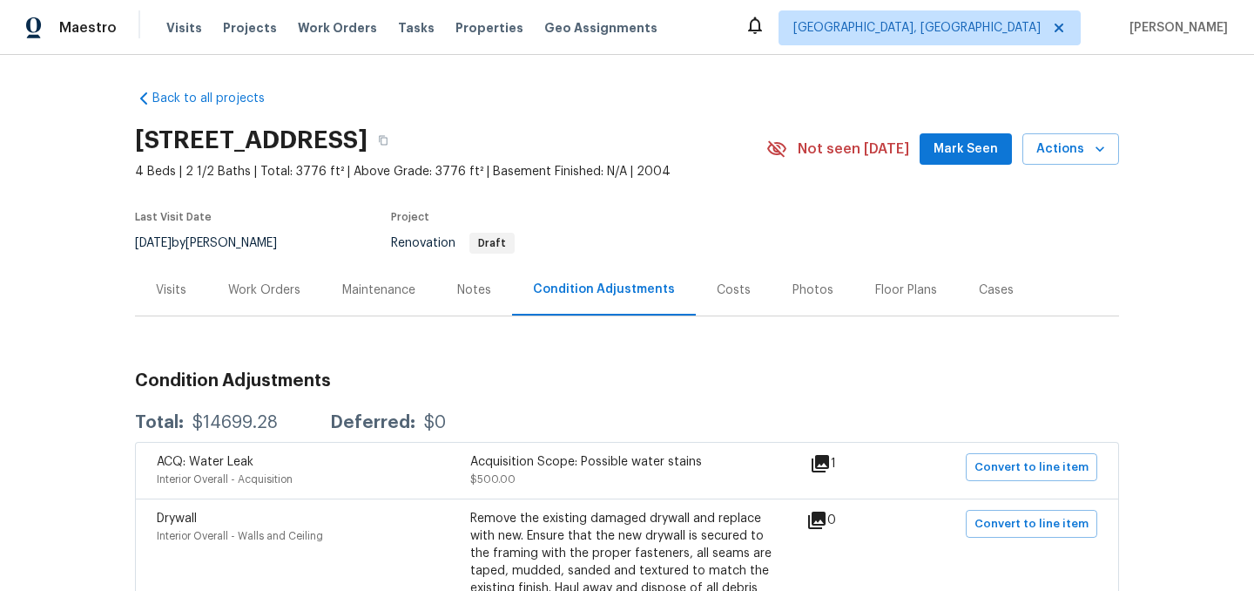
click at [264, 290] on div "Work Orders" at bounding box center [264, 289] width 72 height 17
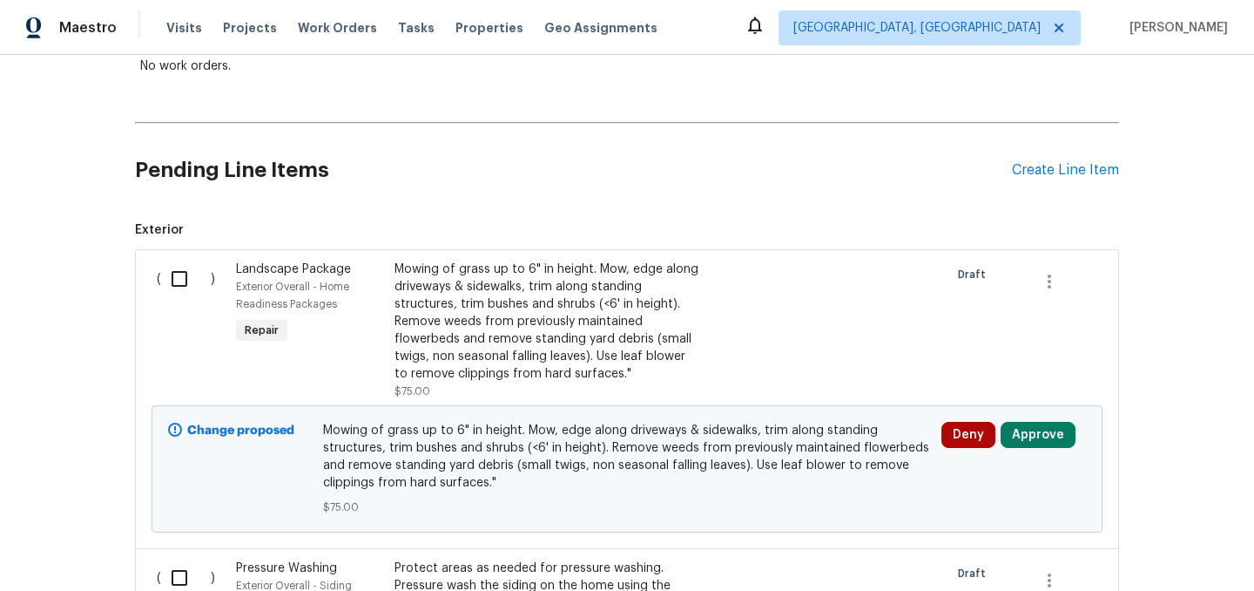
scroll to position [333, 0]
click at [173, 269] on input "checkbox" at bounding box center [186, 278] width 50 height 37
checkbox input "true"
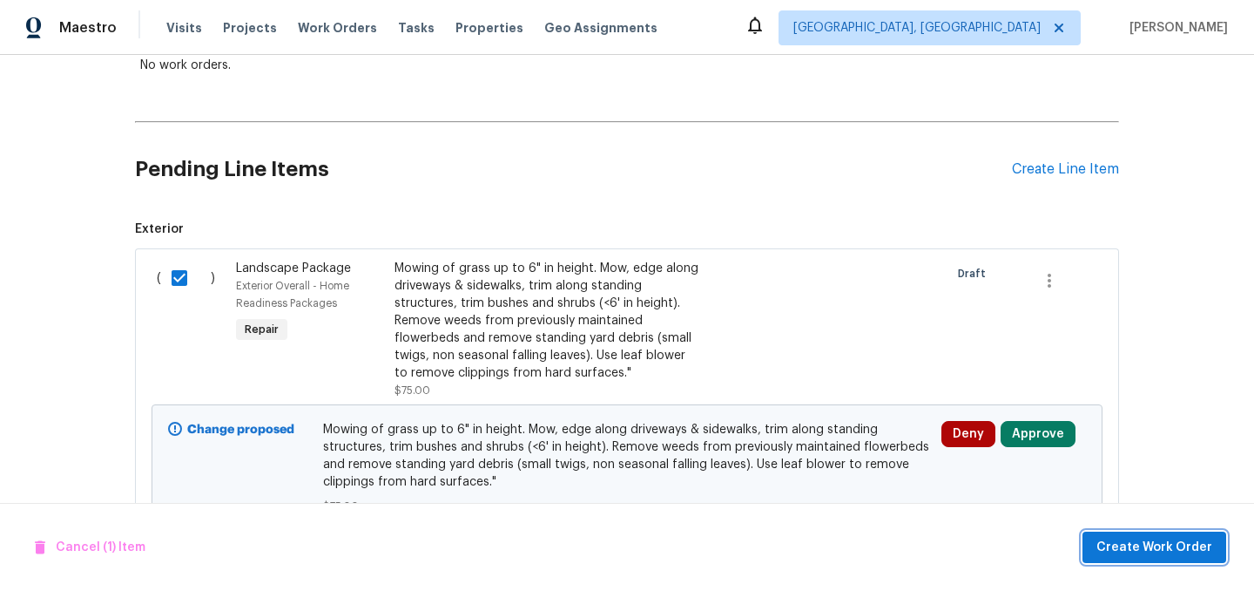
click at [1145, 550] on span "Create Work Order" at bounding box center [1155, 548] width 116 height 22
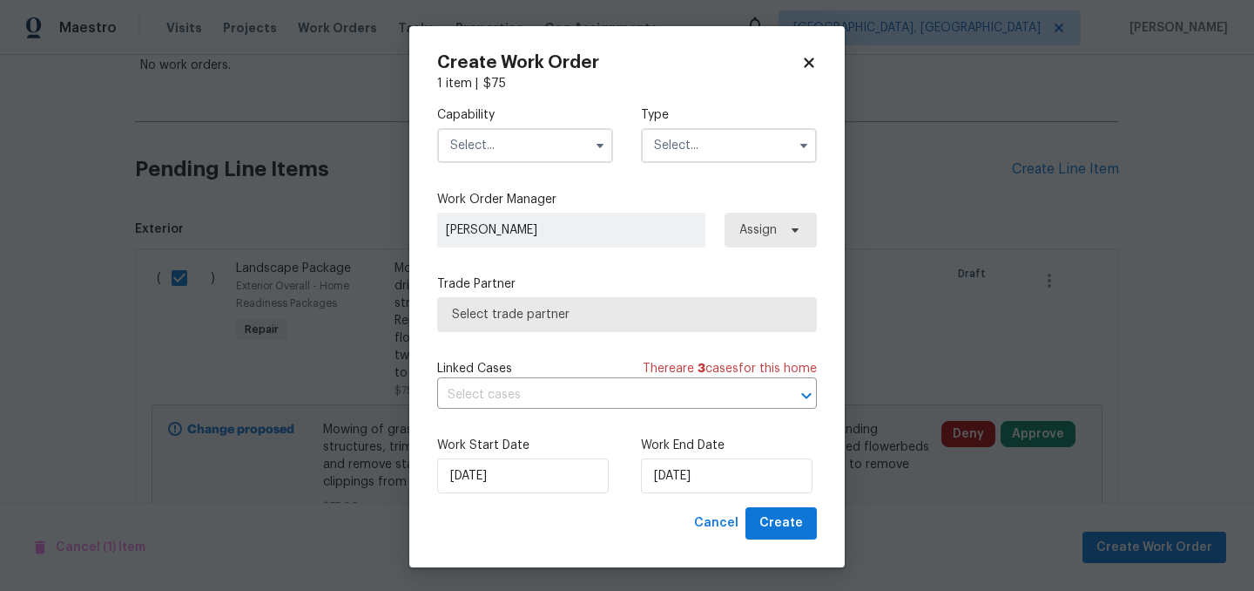
click at [502, 154] on input "text" at bounding box center [525, 145] width 176 height 35
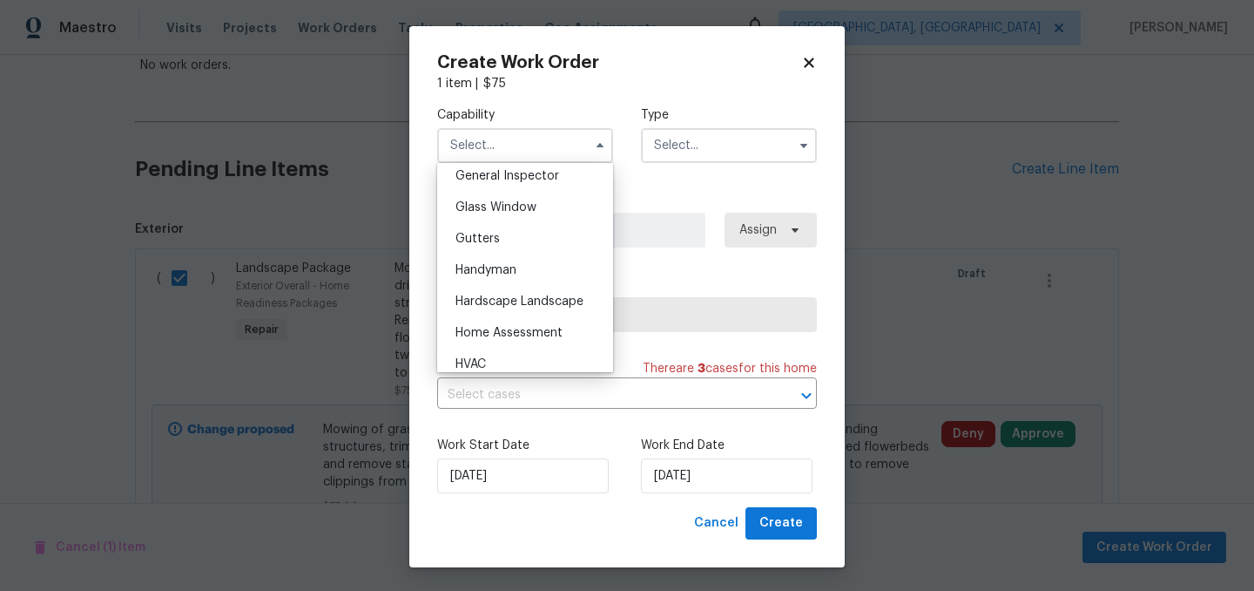
scroll to position [930, 0]
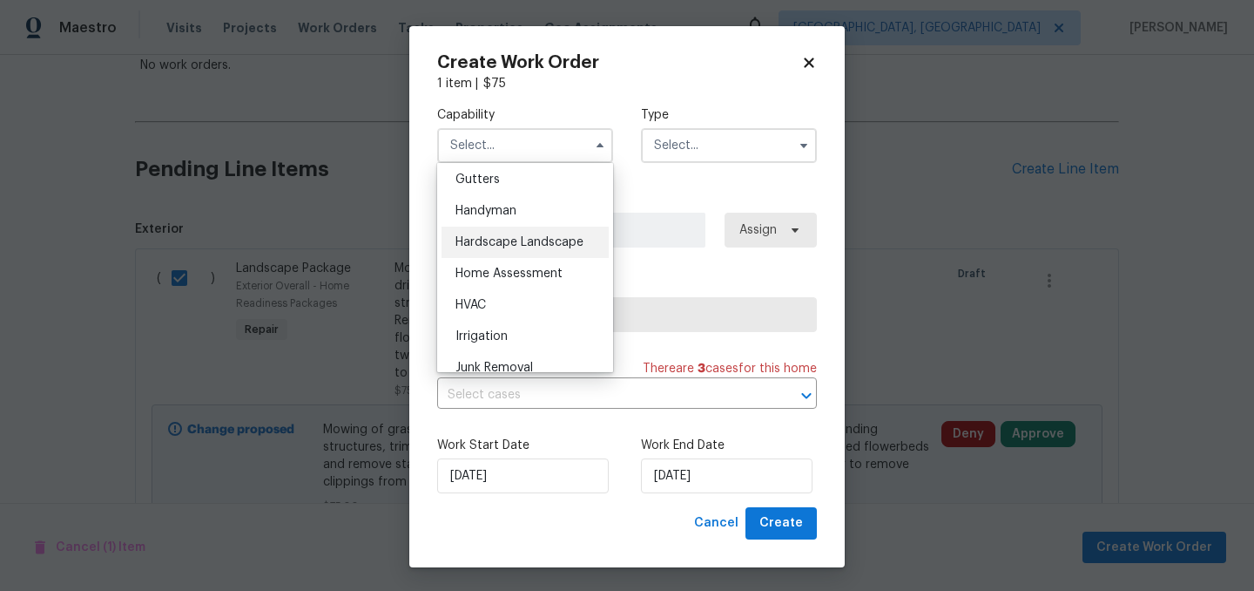
click at [520, 242] on span "Hardscape Landscape" at bounding box center [520, 242] width 128 height 12
type input "Hardscape Landscape"
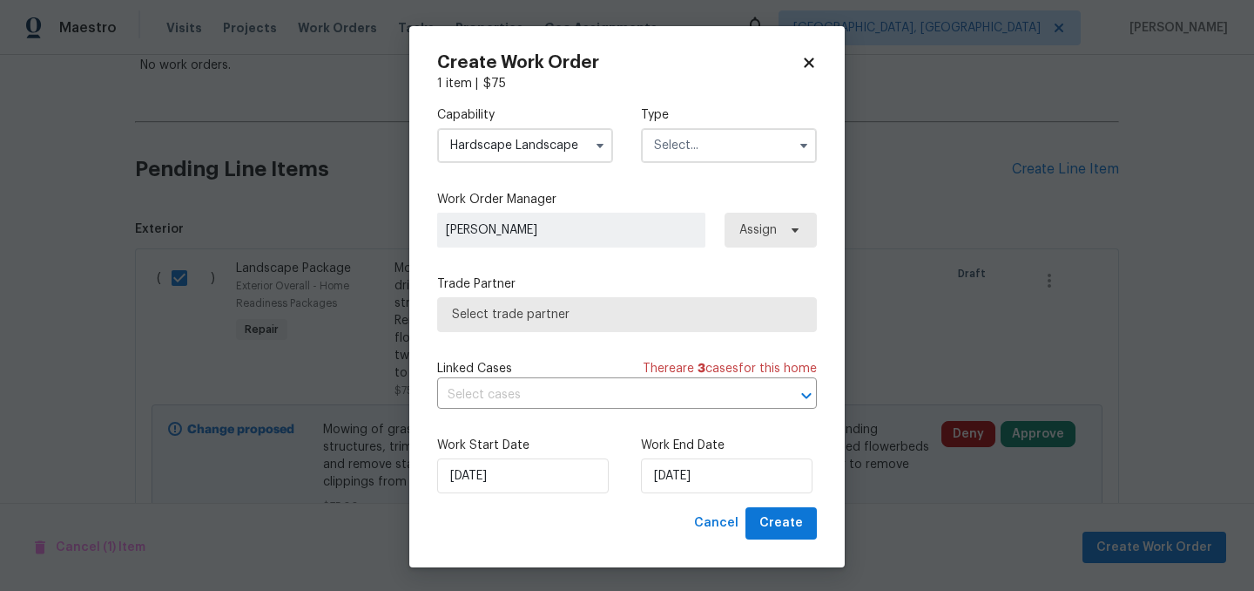
click at [680, 147] on input "text" at bounding box center [729, 145] width 176 height 35
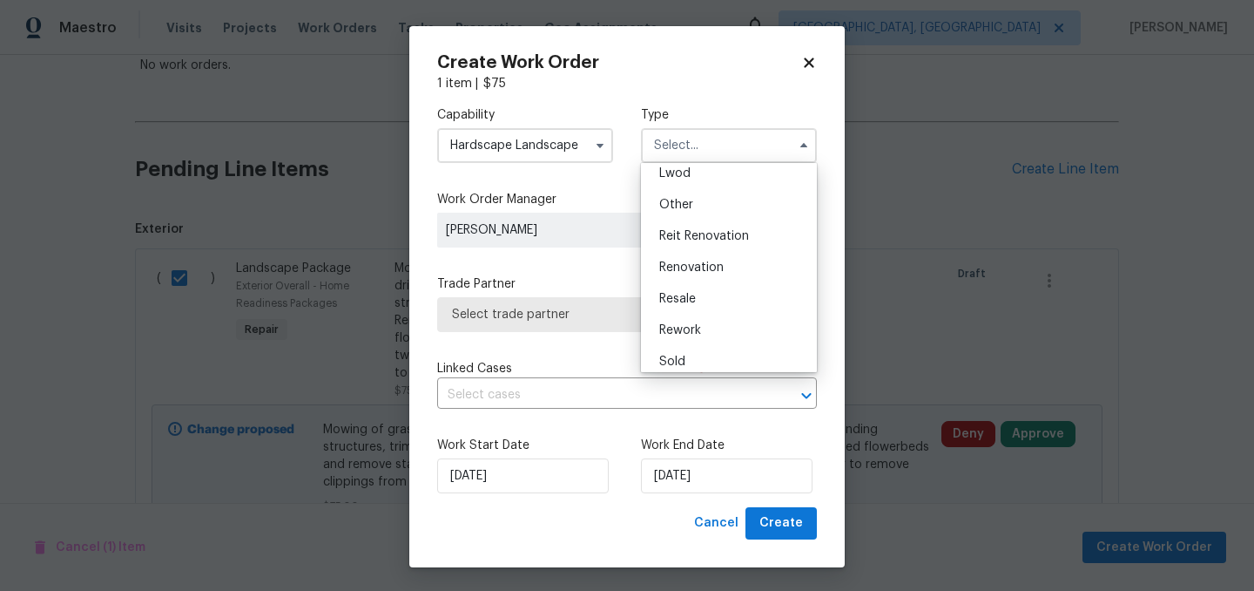
scroll to position [206, 0]
click at [713, 267] on div "Renovation" at bounding box center [728, 258] width 167 height 31
type input "Renovation"
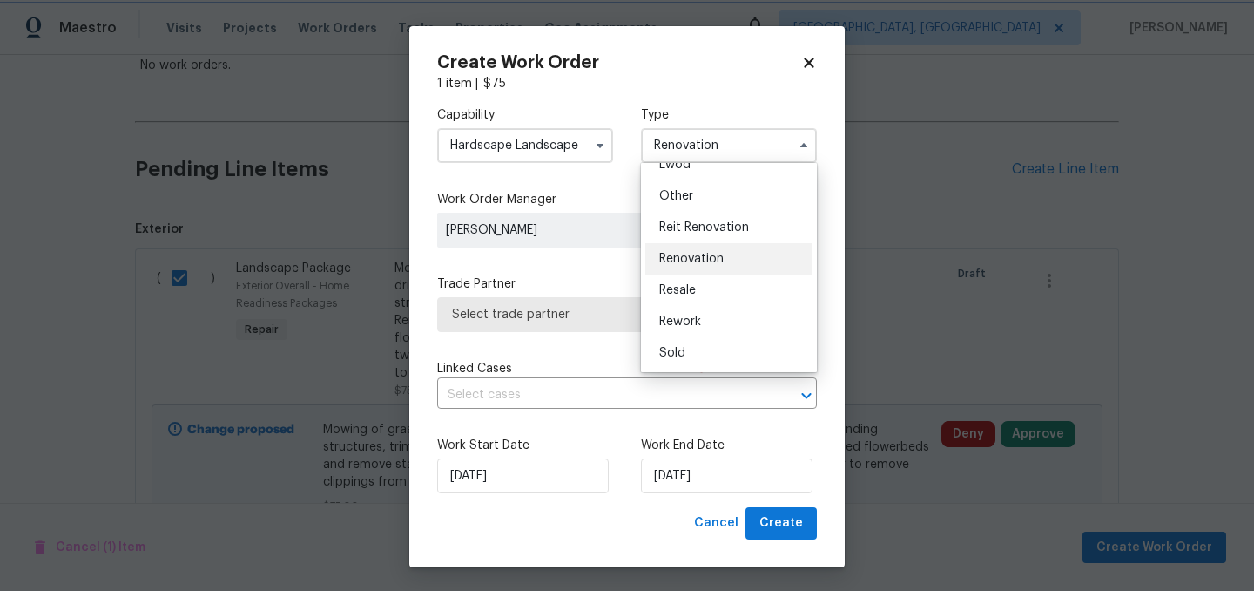
scroll to position [0, 0]
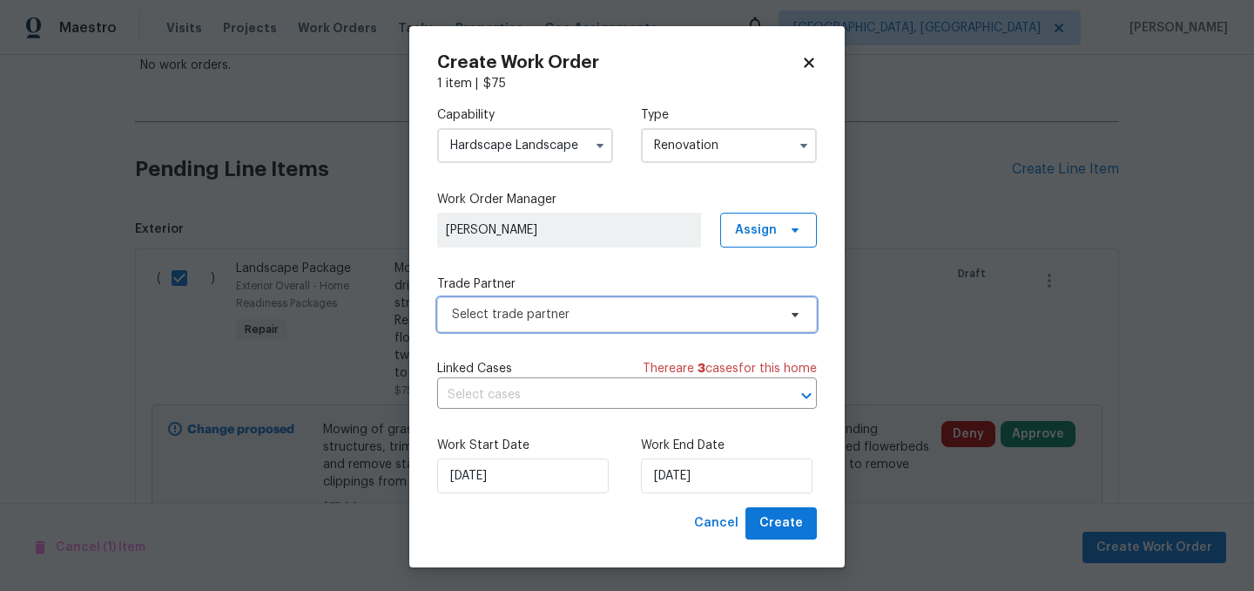
click at [601, 308] on span "Select trade partner" at bounding box center [614, 314] width 325 height 17
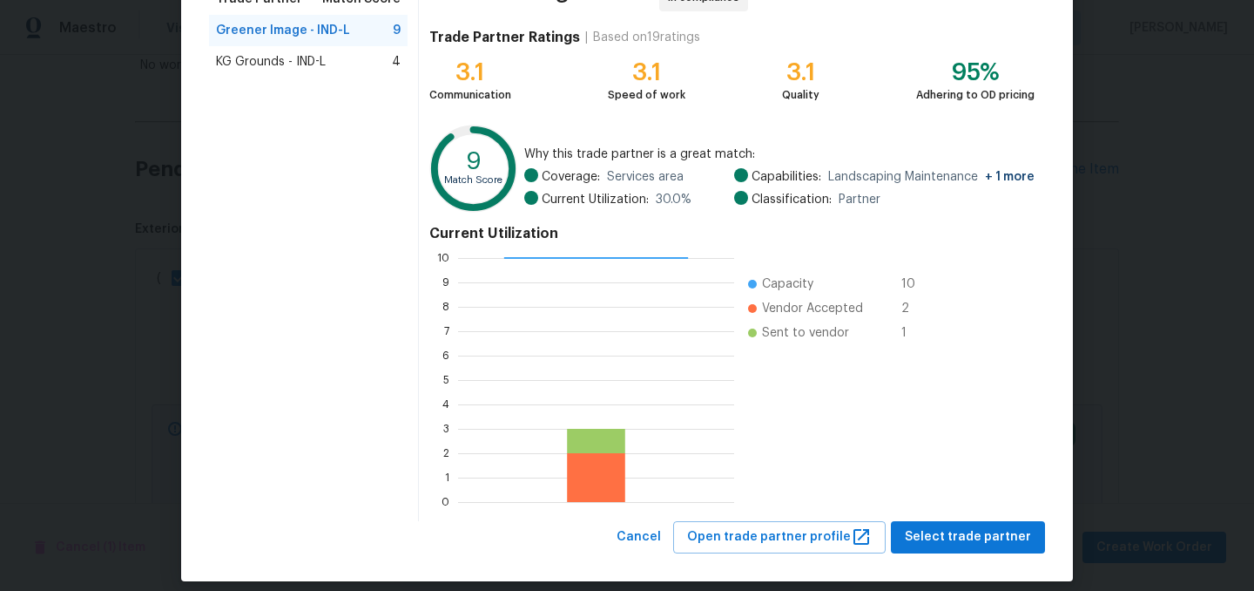
scroll to position [178, 0]
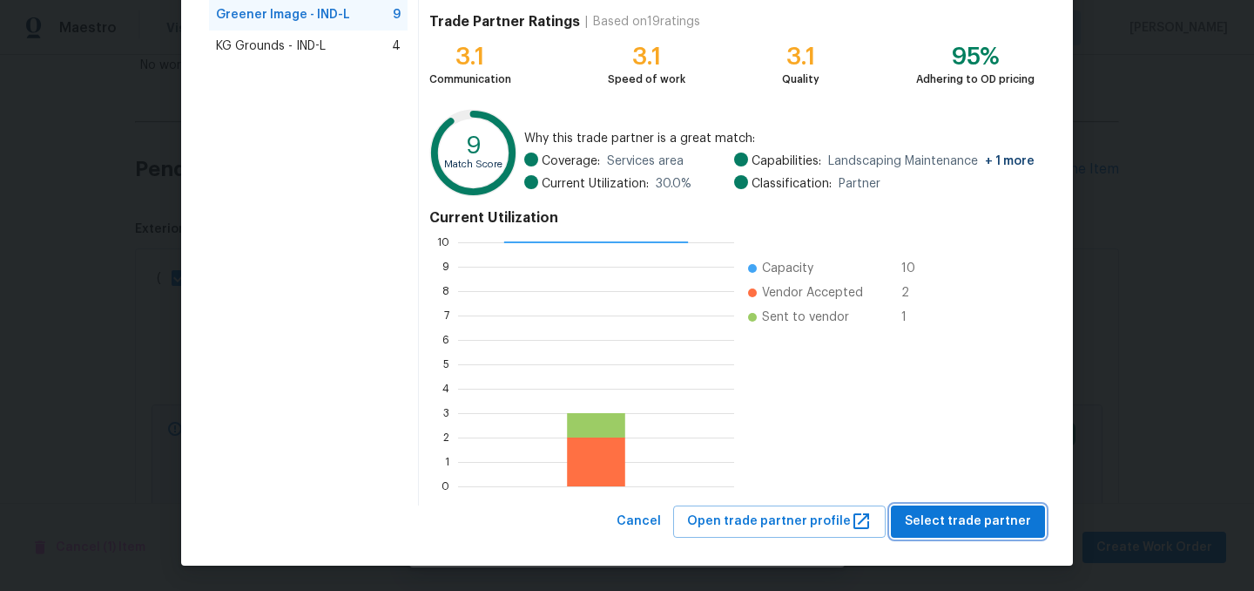
click at [990, 512] on span "Select trade partner" at bounding box center [968, 521] width 126 height 22
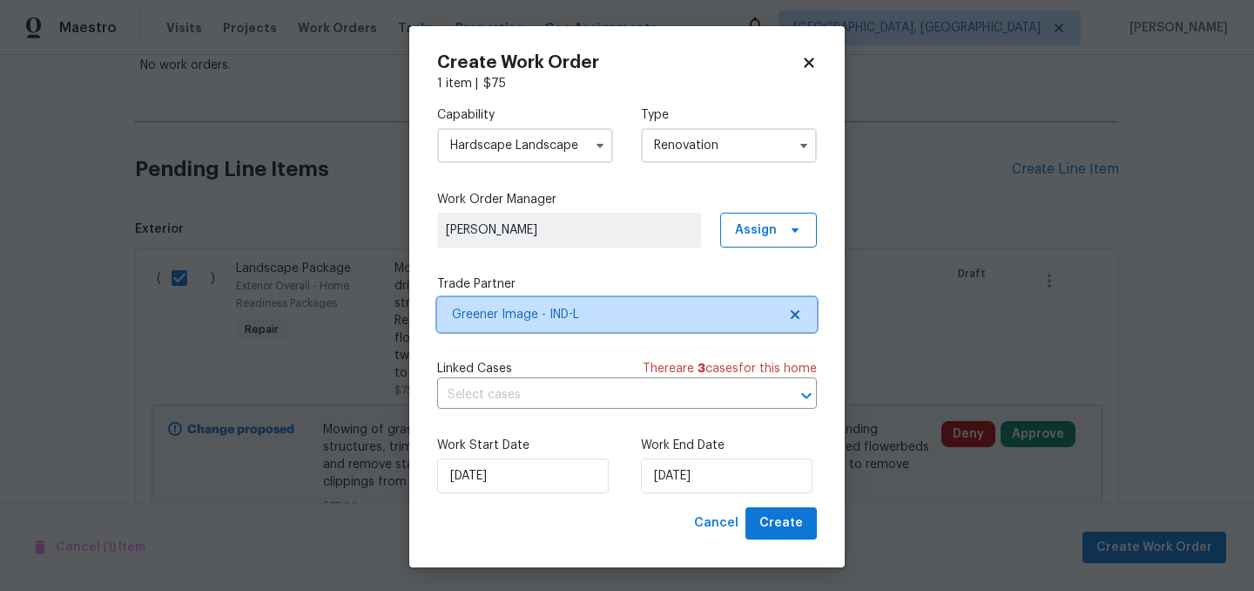
scroll to position [0, 0]
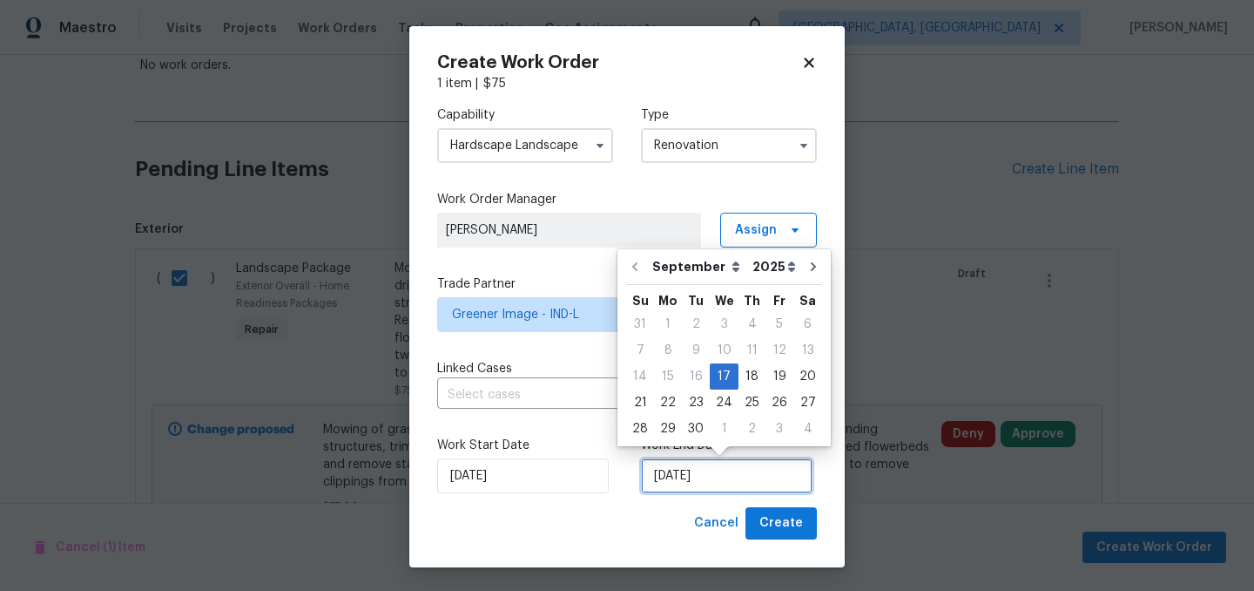
click at [727, 481] on input "9/17/2025" at bounding box center [727, 475] width 172 height 35
click at [718, 400] on div "24" at bounding box center [724, 402] width 29 height 24
type input "9/24/2025"
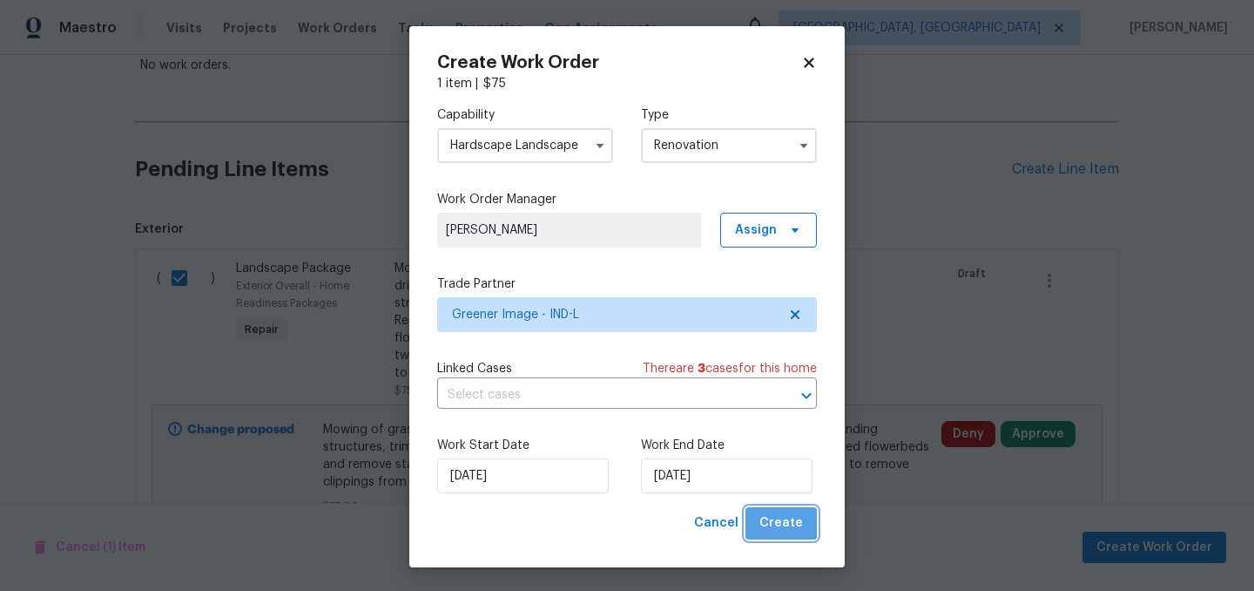
click at [782, 518] on span "Create" at bounding box center [782, 523] width 44 height 22
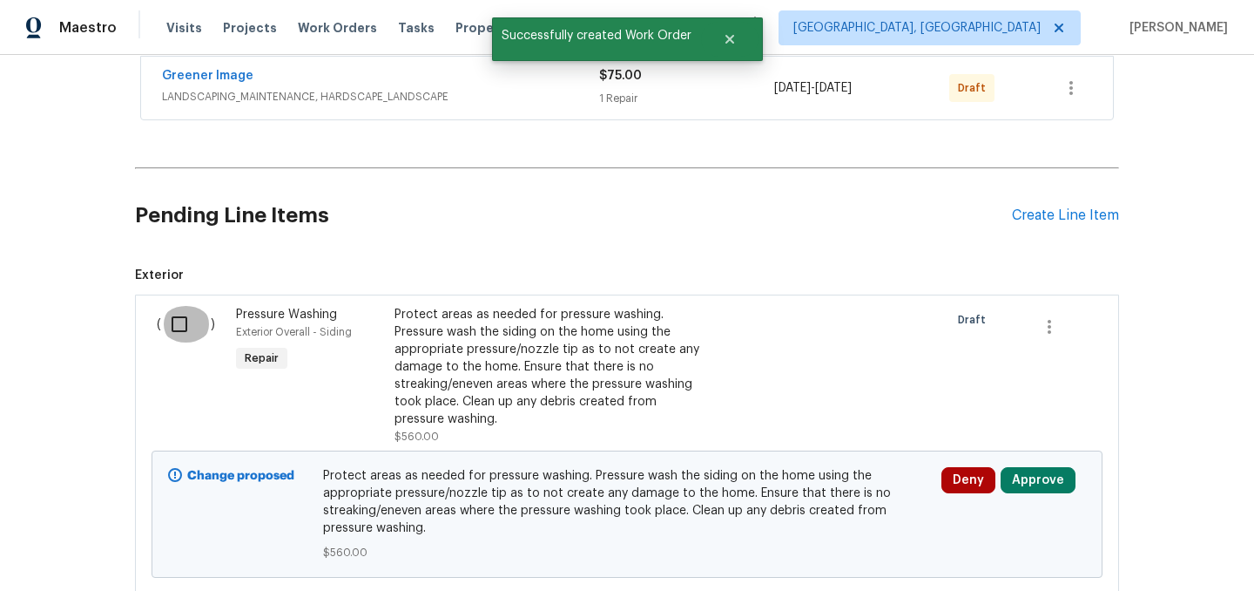
click at [184, 321] on input "checkbox" at bounding box center [186, 324] width 50 height 37
checkbox input "true"
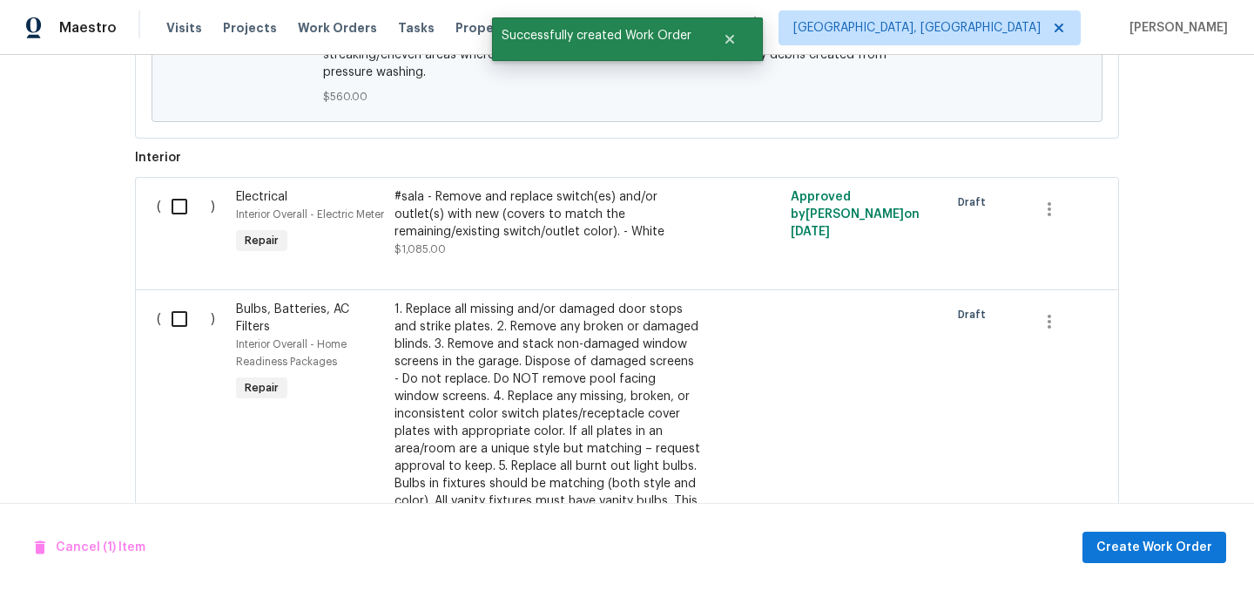
scroll to position [797, 0]
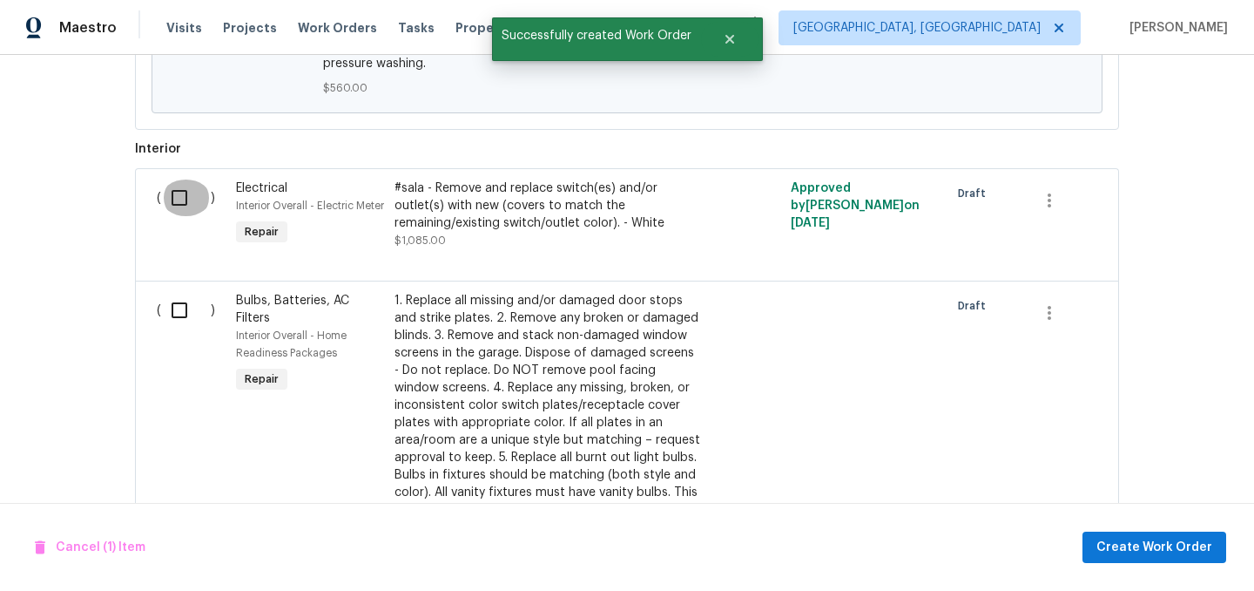
click at [177, 200] on input "checkbox" at bounding box center [186, 197] width 50 height 37
checkbox input "true"
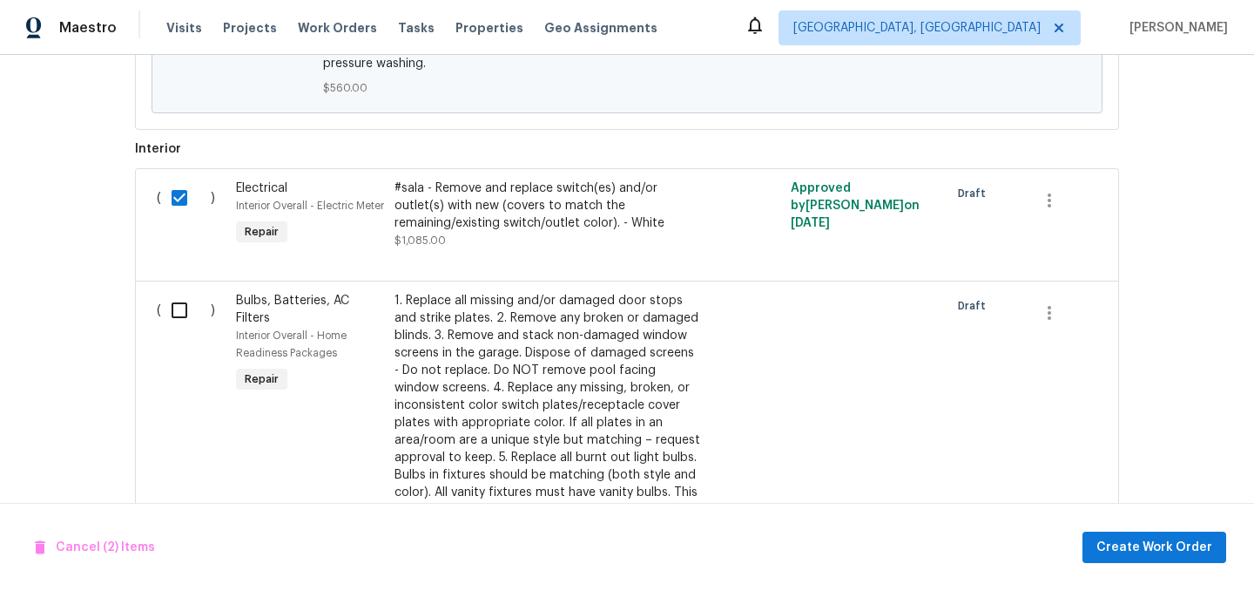
click at [179, 328] on input "checkbox" at bounding box center [186, 310] width 50 height 37
checkbox input "true"
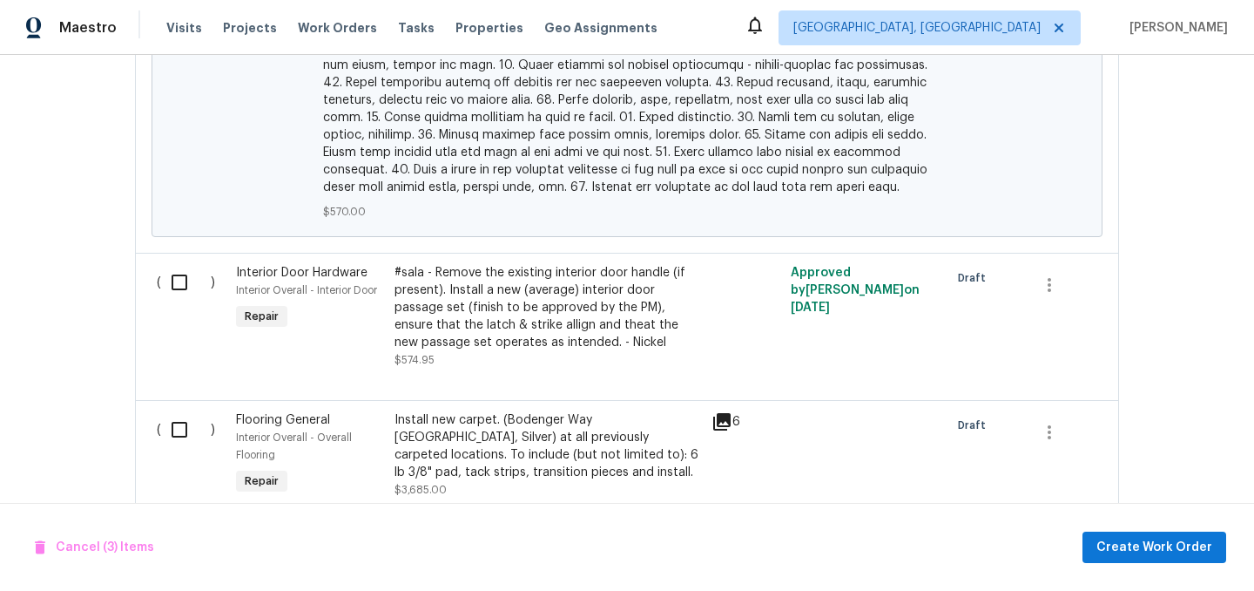
scroll to position [2258, 0]
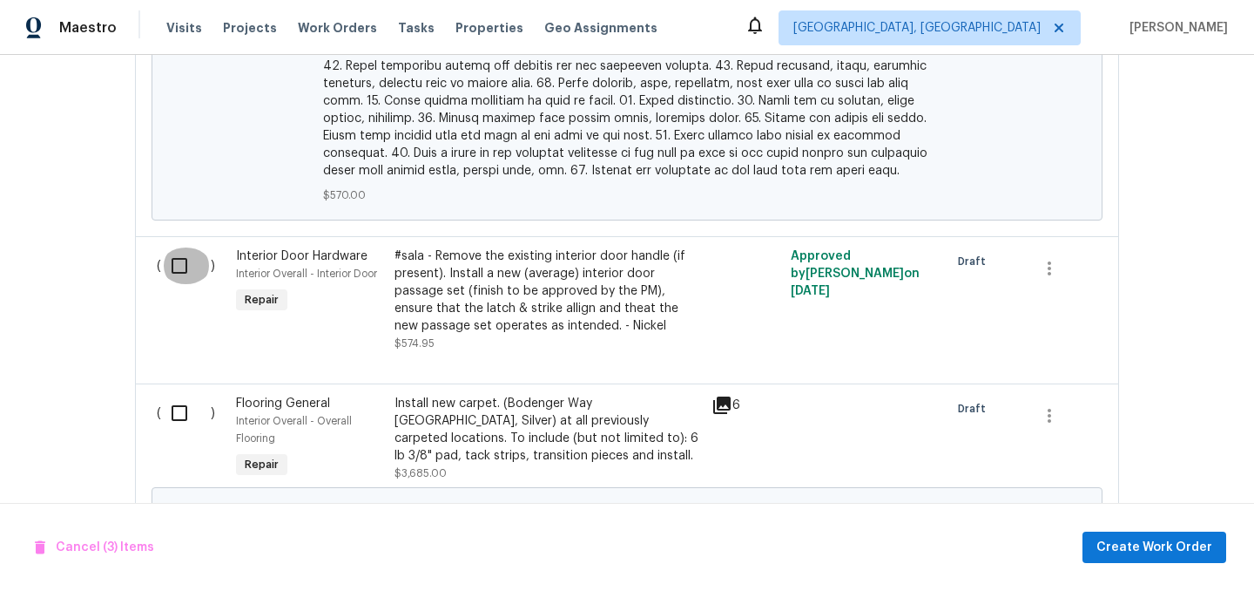
click at [179, 268] on input "checkbox" at bounding box center [186, 265] width 50 height 37
checkbox input "true"
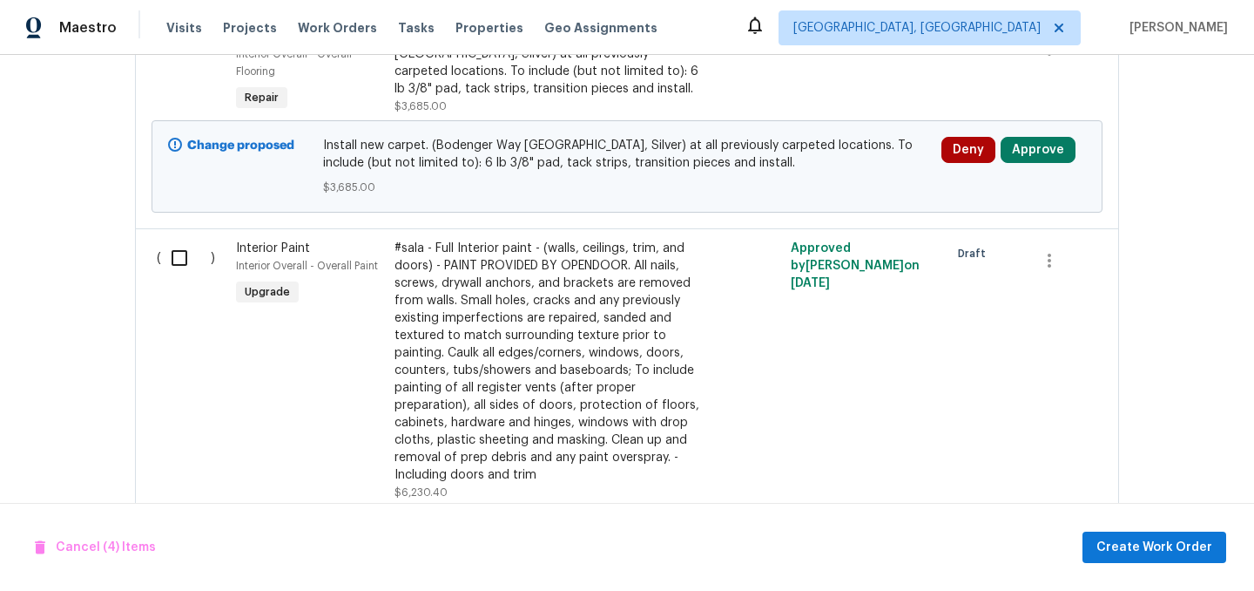
scroll to position [2642, 0]
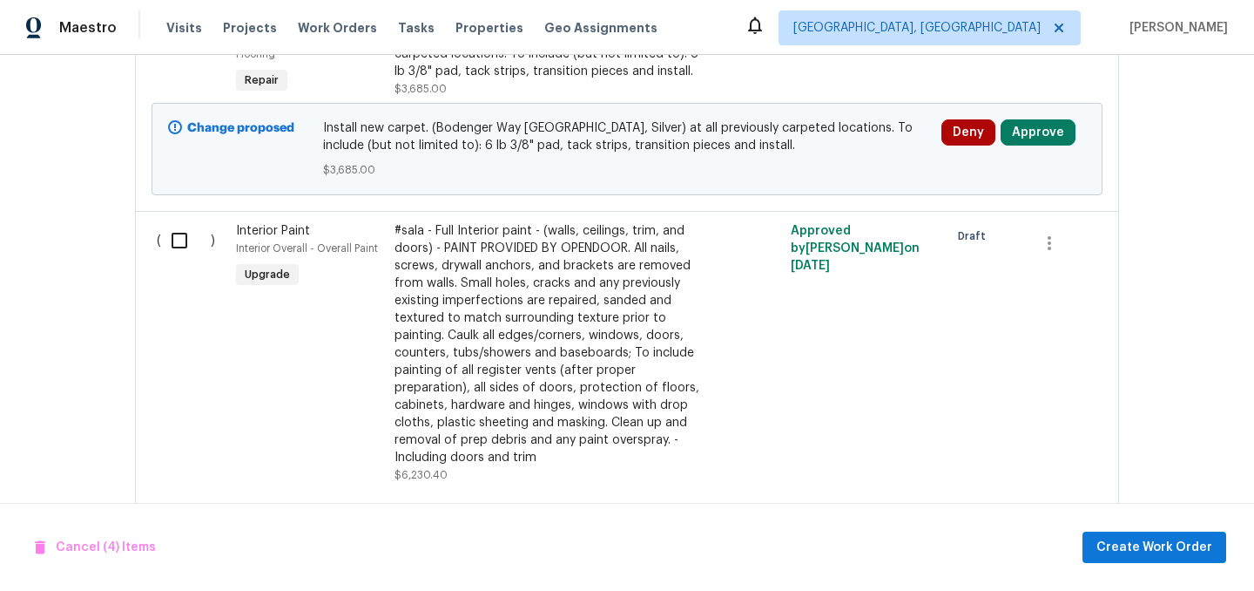
click at [179, 243] on input "checkbox" at bounding box center [186, 240] width 50 height 37
checkbox input "true"
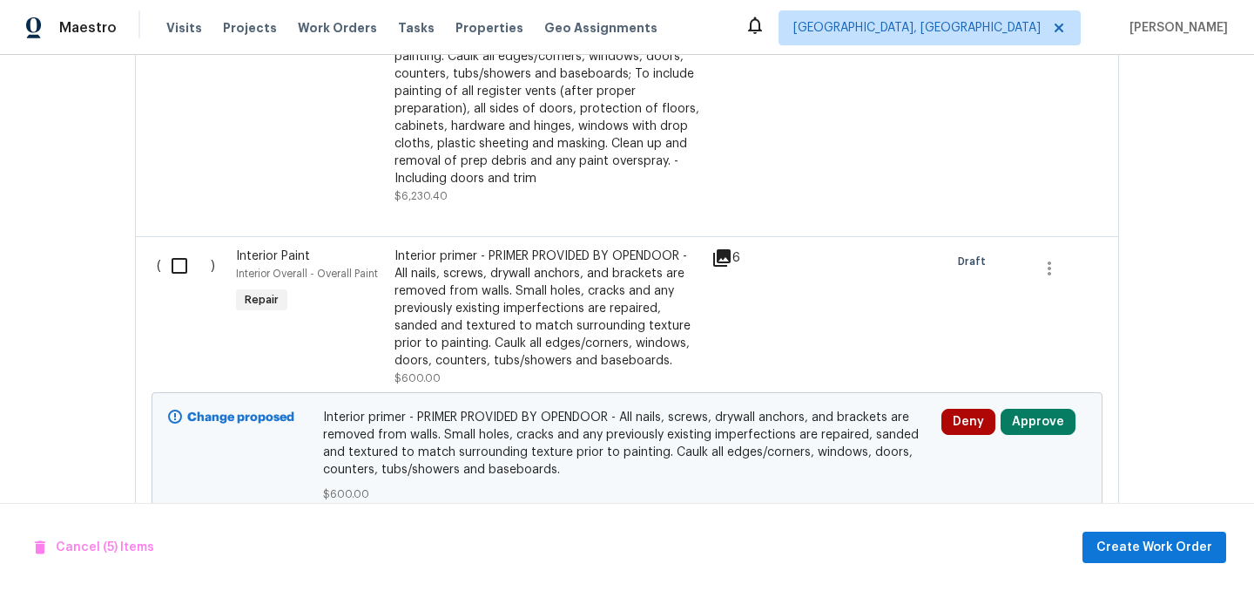
scroll to position [2924, 0]
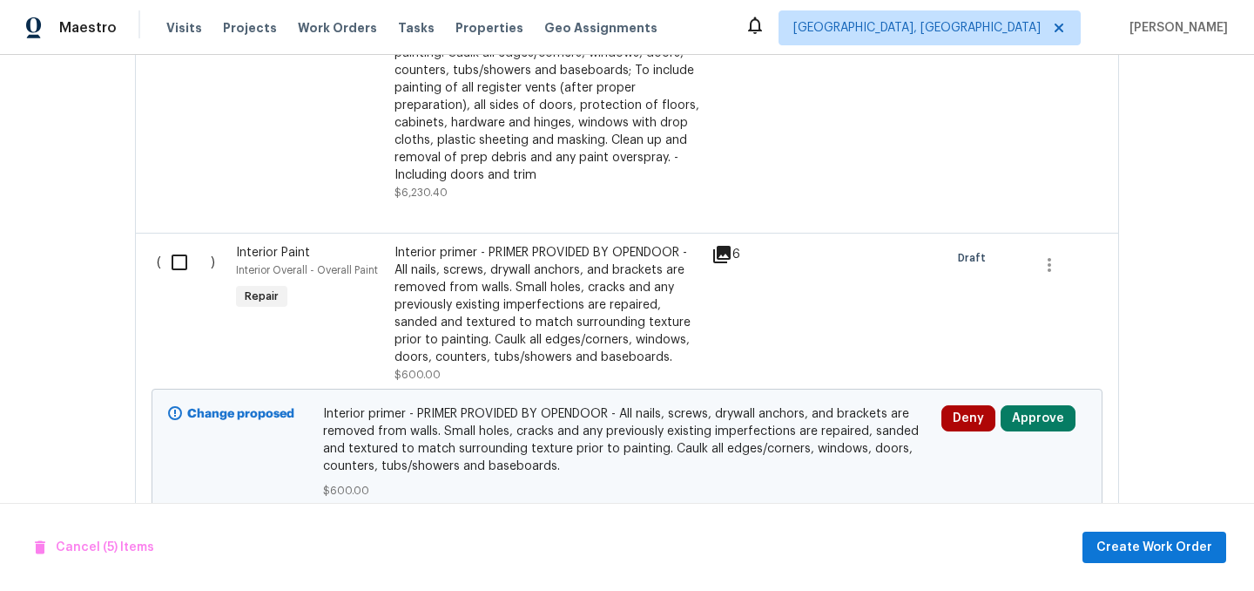
click at [180, 272] on input "checkbox" at bounding box center [186, 262] width 50 height 37
checkbox input "true"
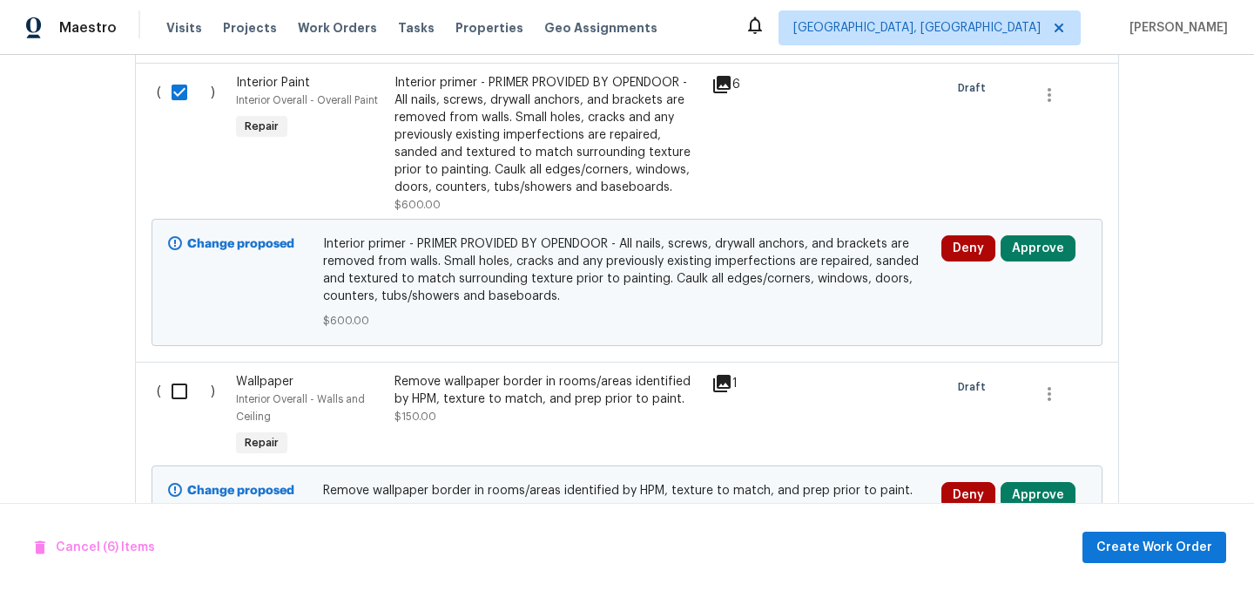
scroll to position [3184, 0]
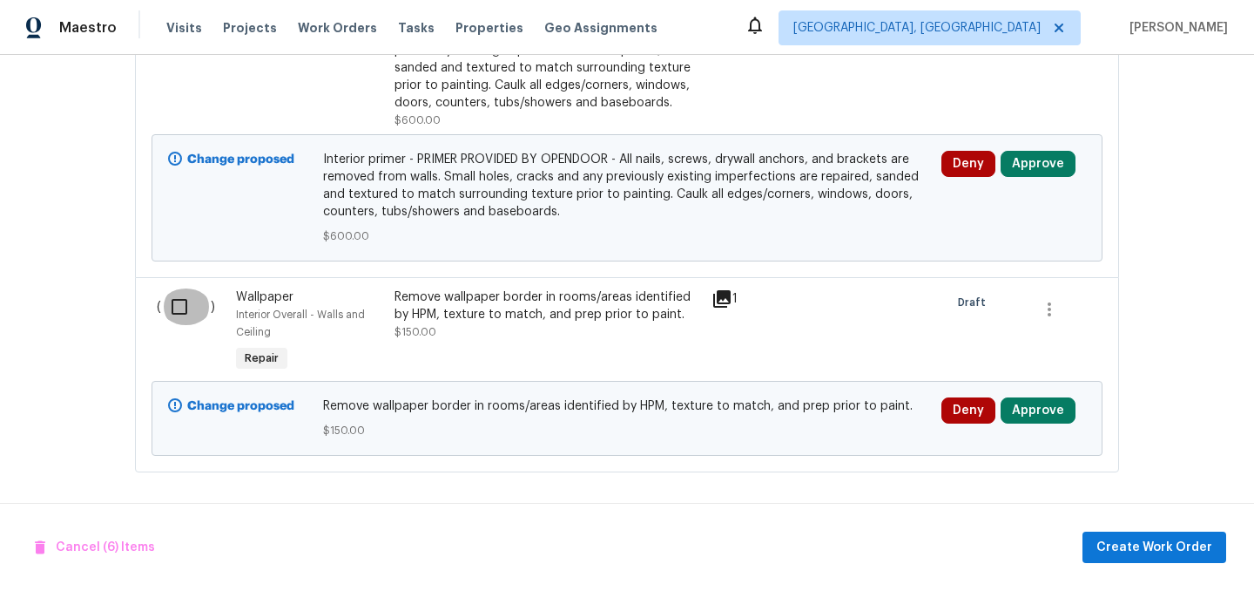
click at [179, 304] on input "checkbox" at bounding box center [186, 306] width 50 height 37
checkbox input "true"
click at [1162, 550] on span "Create Work Order" at bounding box center [1155, 548] width 116 height 22
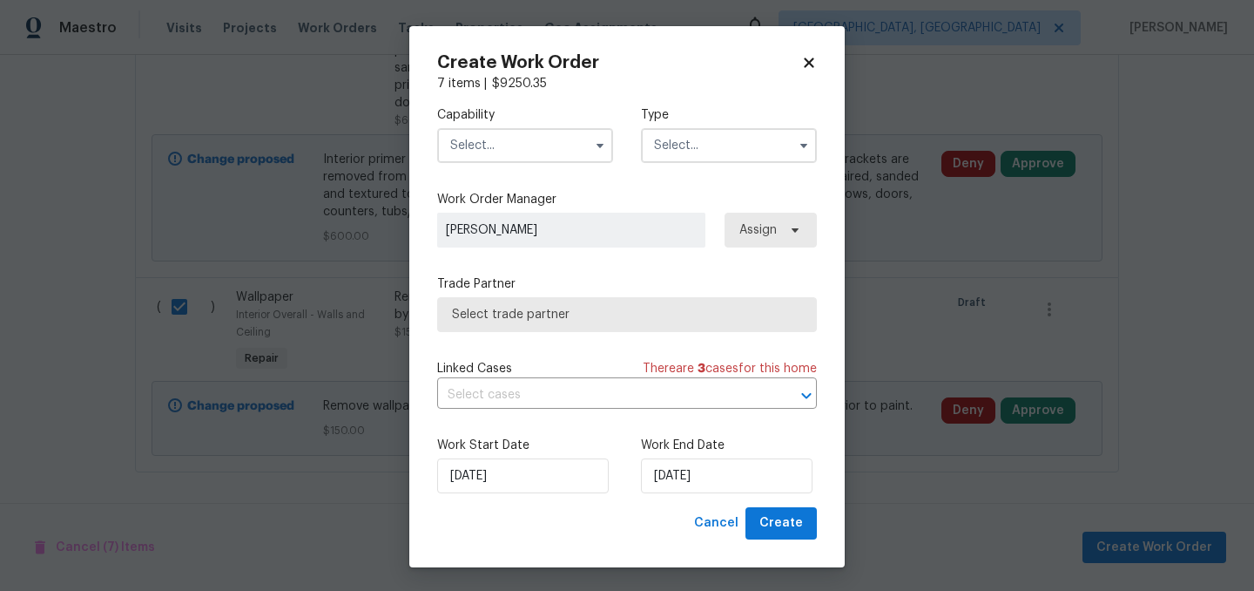
click at [485, 141] on input "text" at bounding box center [525, 145] width 176 height 35
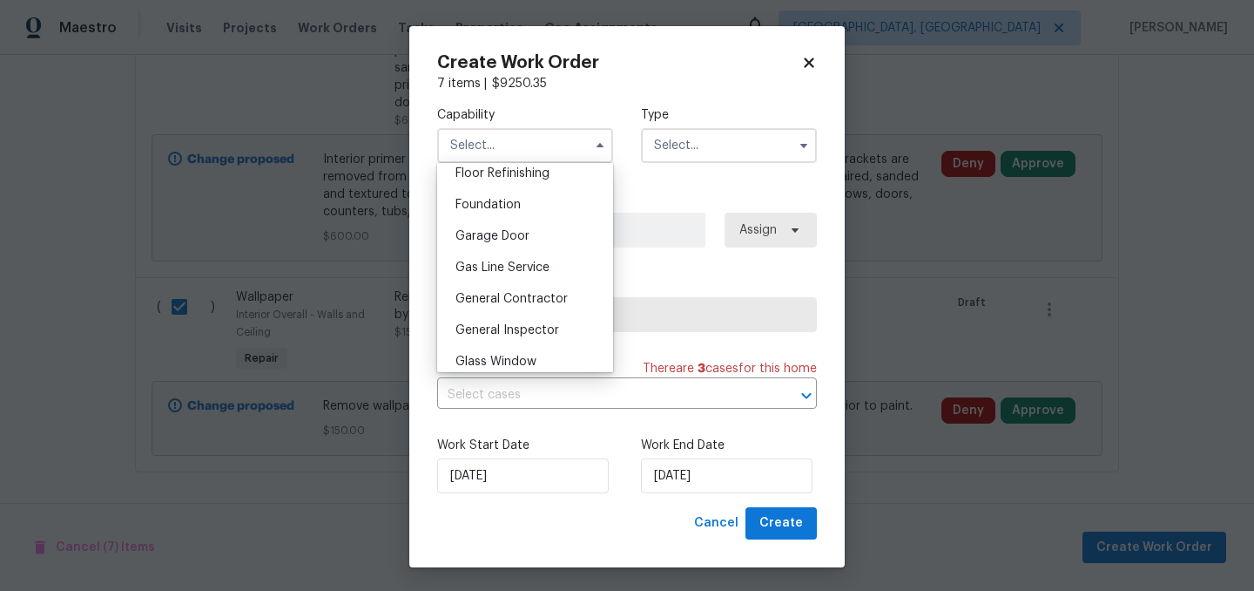
scroll to position [679, 0]
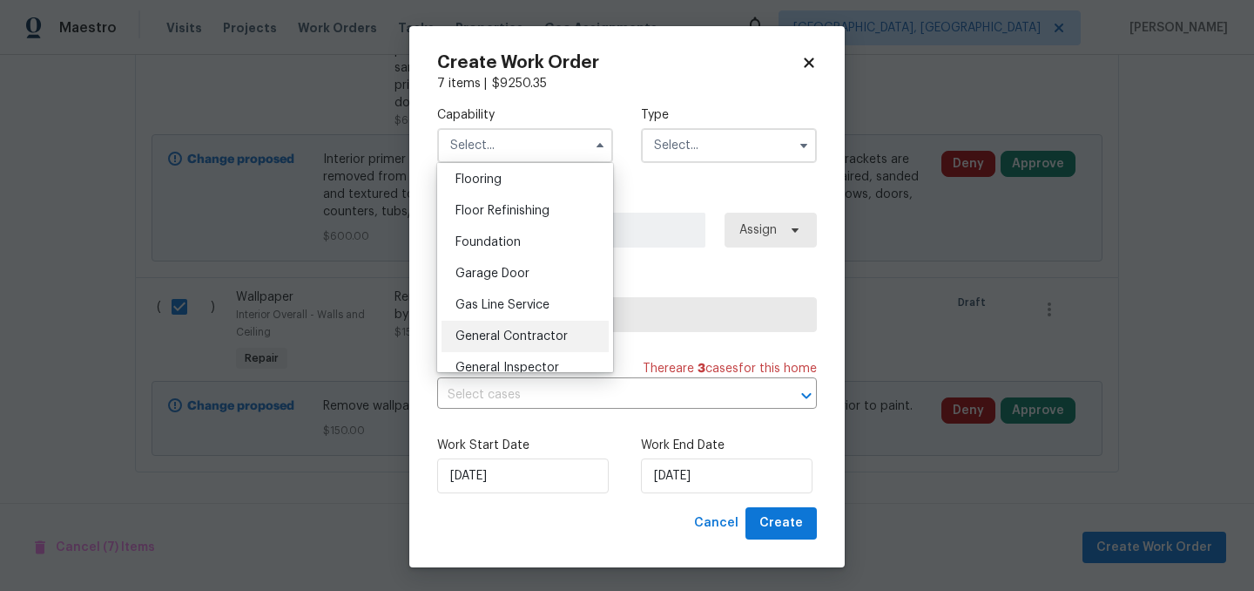
click at [537, 328] on div "General Contractor" at bounding box center [525, 336] width 167 height 31
type input "General Contractor"
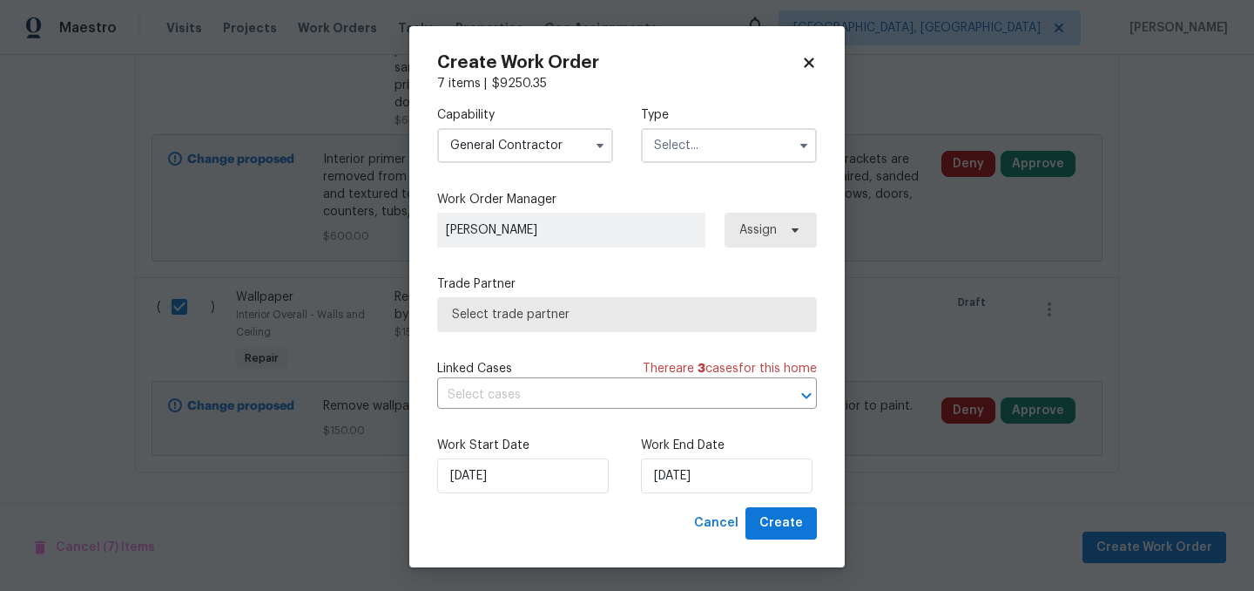
click at [716, 155] on input "text" at bounding box center [729, 145] width 176 height 35
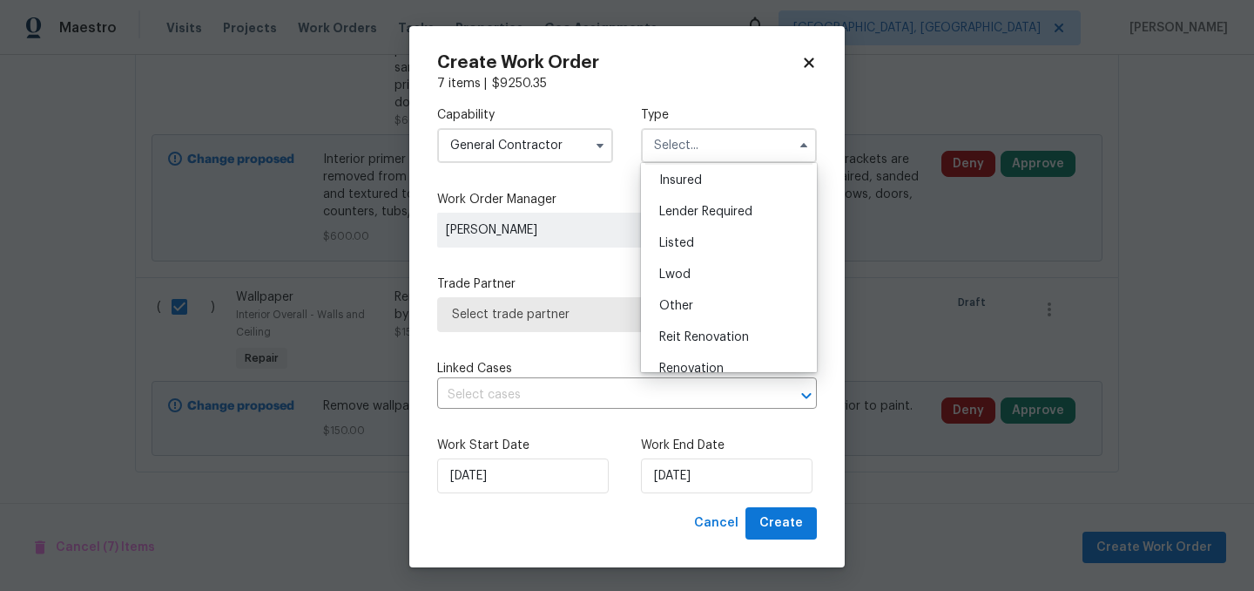
scroll to position [207, 0]
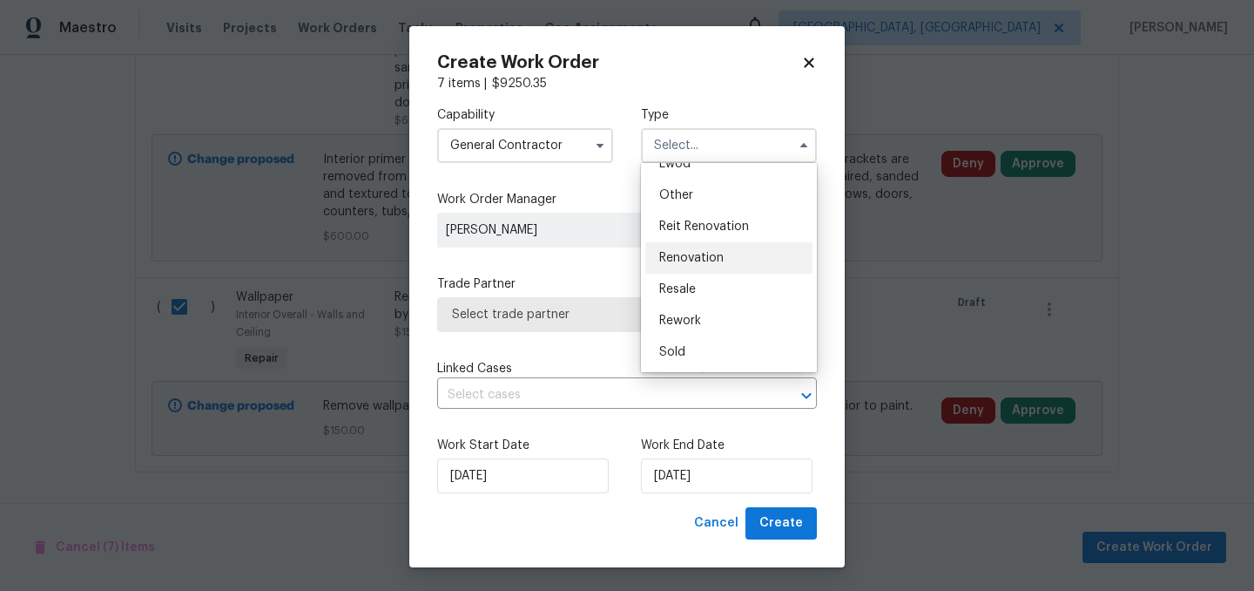
click at [728, 253] on div "Renovation" at bounding box center [728, 257] width 167 height 31
type input "Renovation"
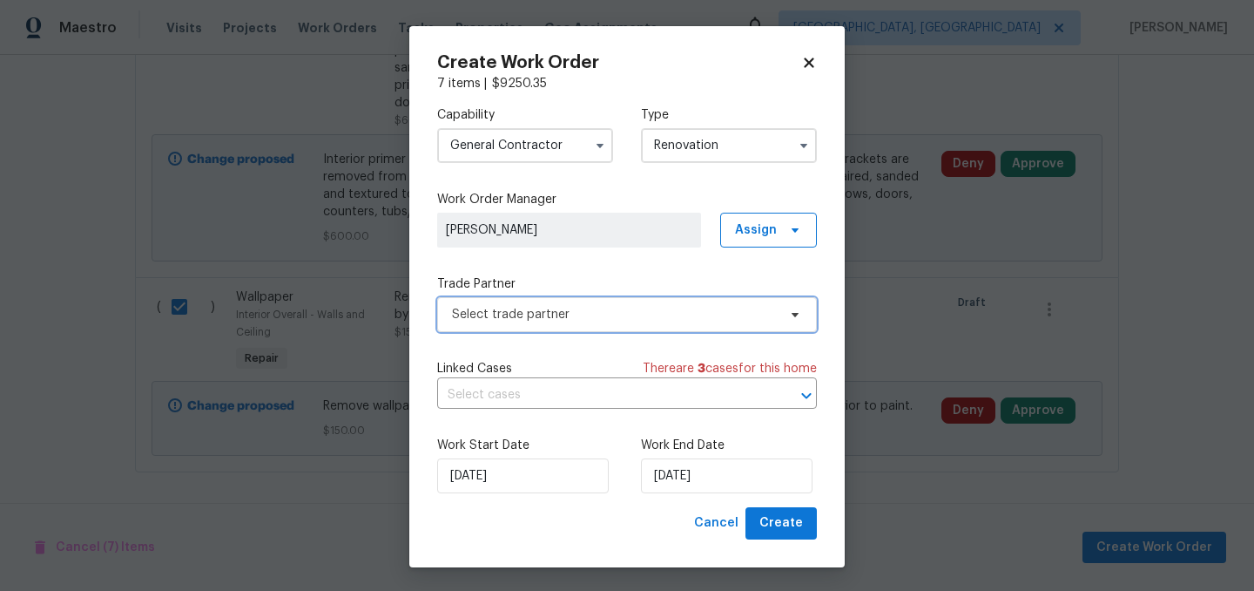
click at [687, 307] on span "Select trade partner" at bounding box center [614, 314] width 325 height 17
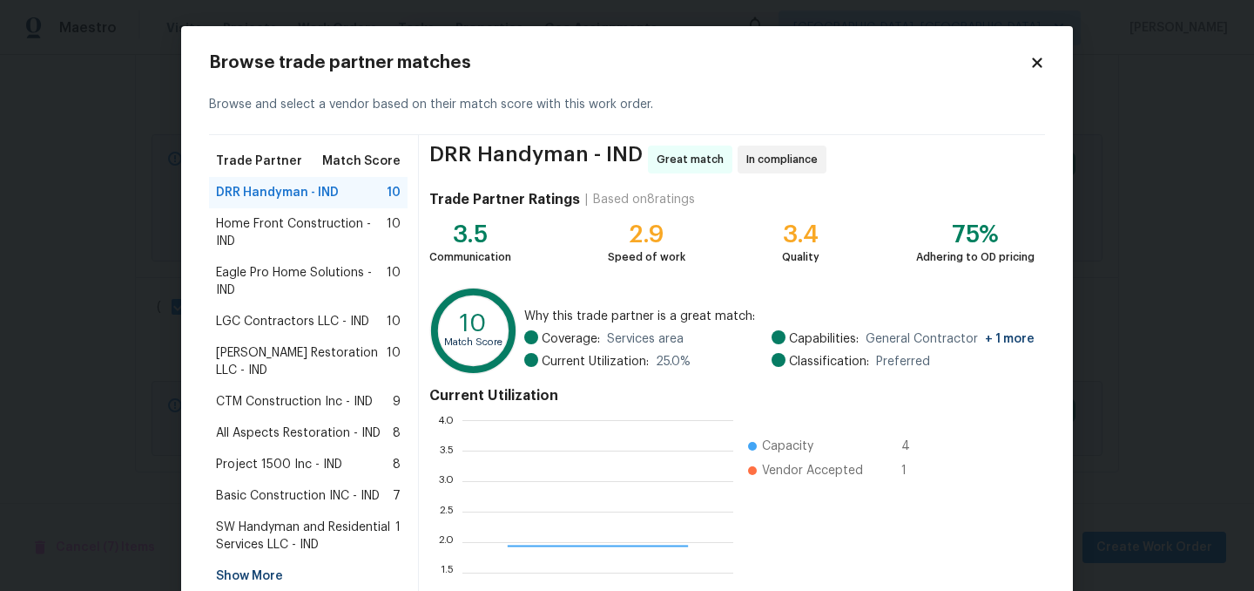
scroll to position [244, 271]
click at [294, 237] on span "Home Front Construction - IND" at bounding box center [301, 232] width 171 height 35
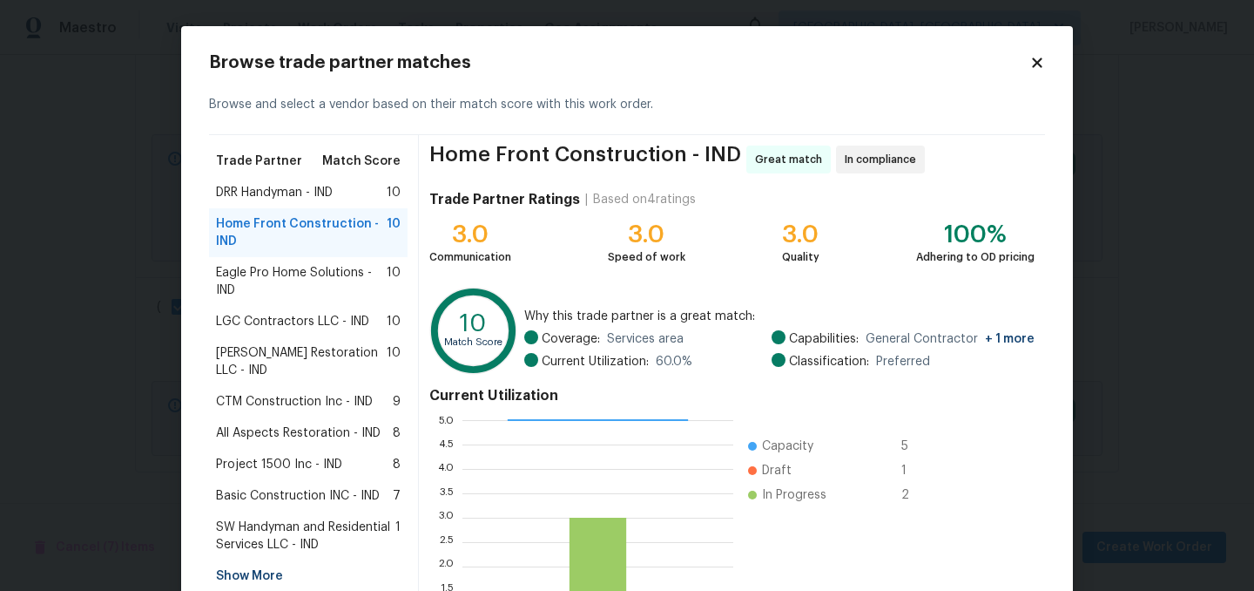
scroll to position [178, 0]
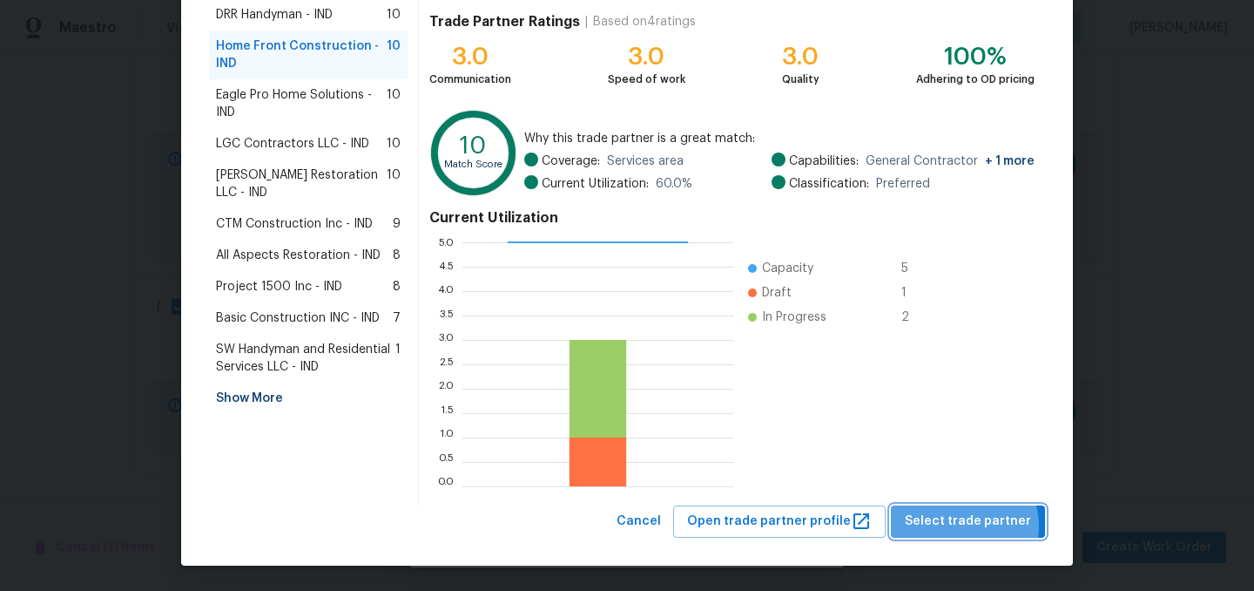
click at [973, 525] on span "Select trade partner" at bounding box center [968, 521] width 126 height 22
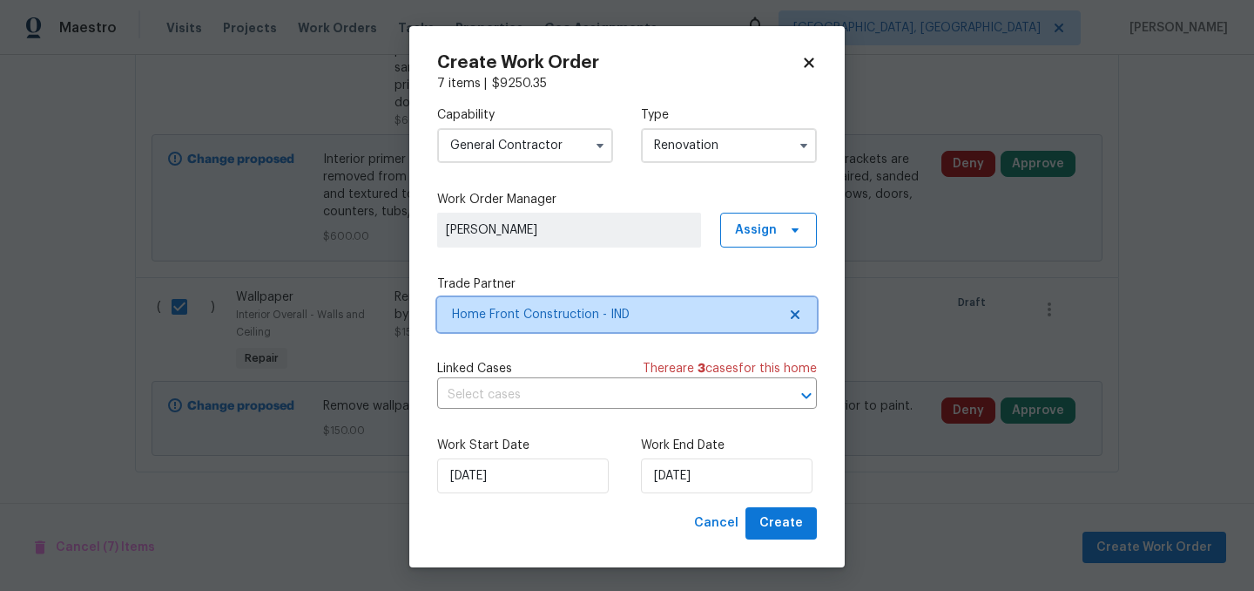
scroll to position [0, 0]
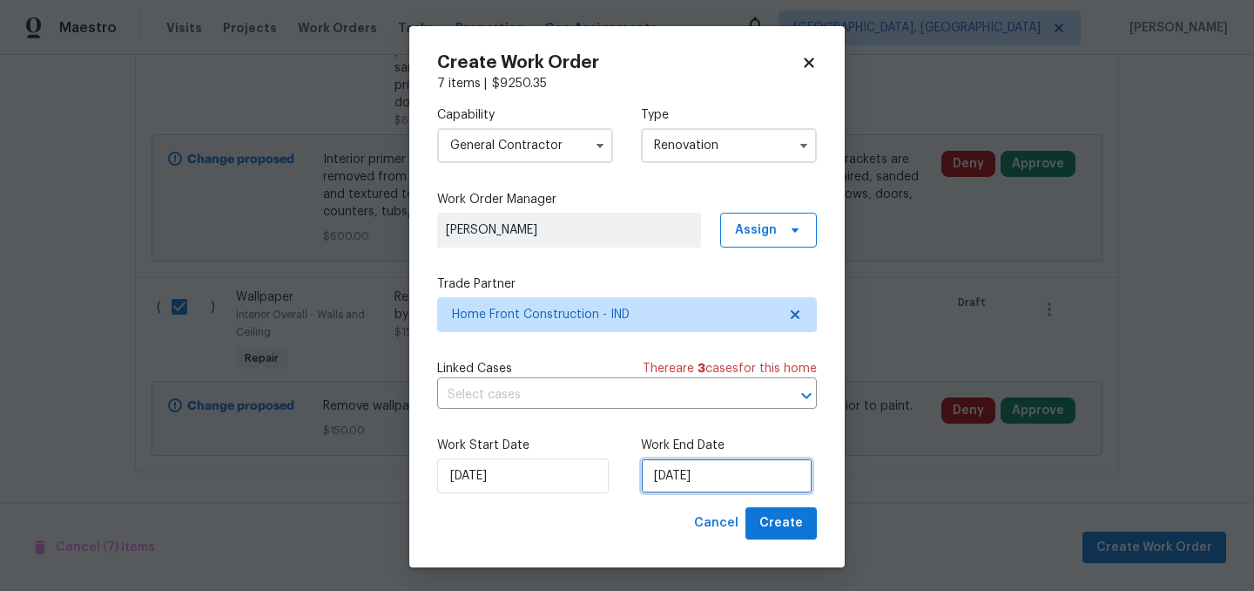
click at [744, 475] on input "9/17/2025" at bounding box center [727, 475] width 172 height 35
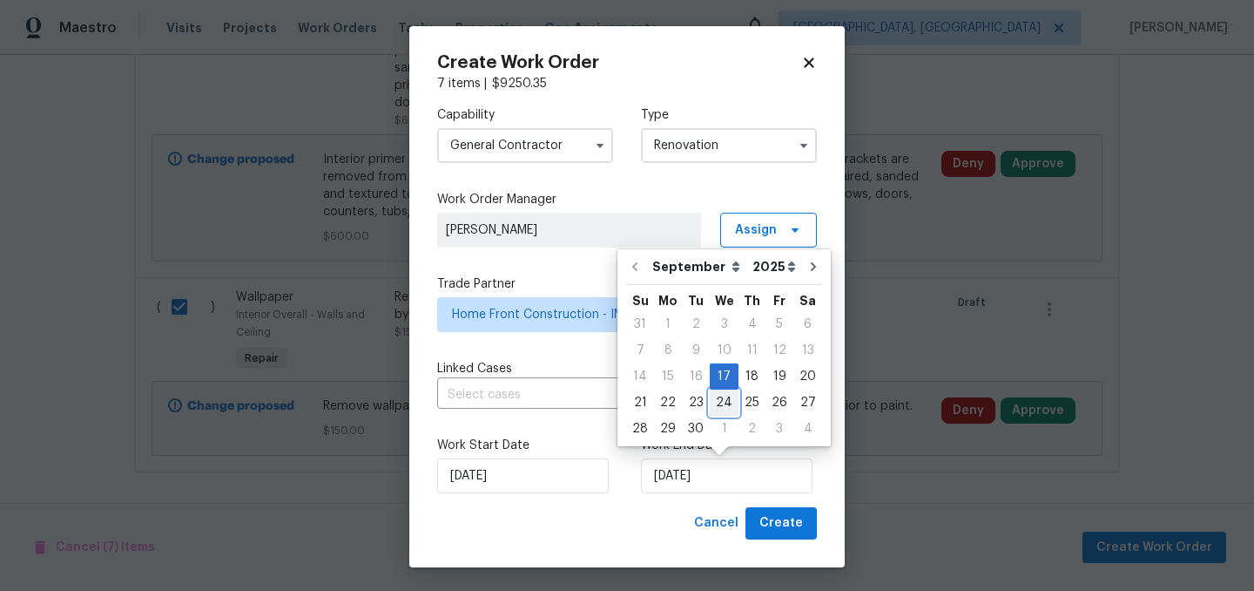
click at [726, 399] on div "24" at bounding box center [724, 402] width 29 height 24
type input "9/24/2025"
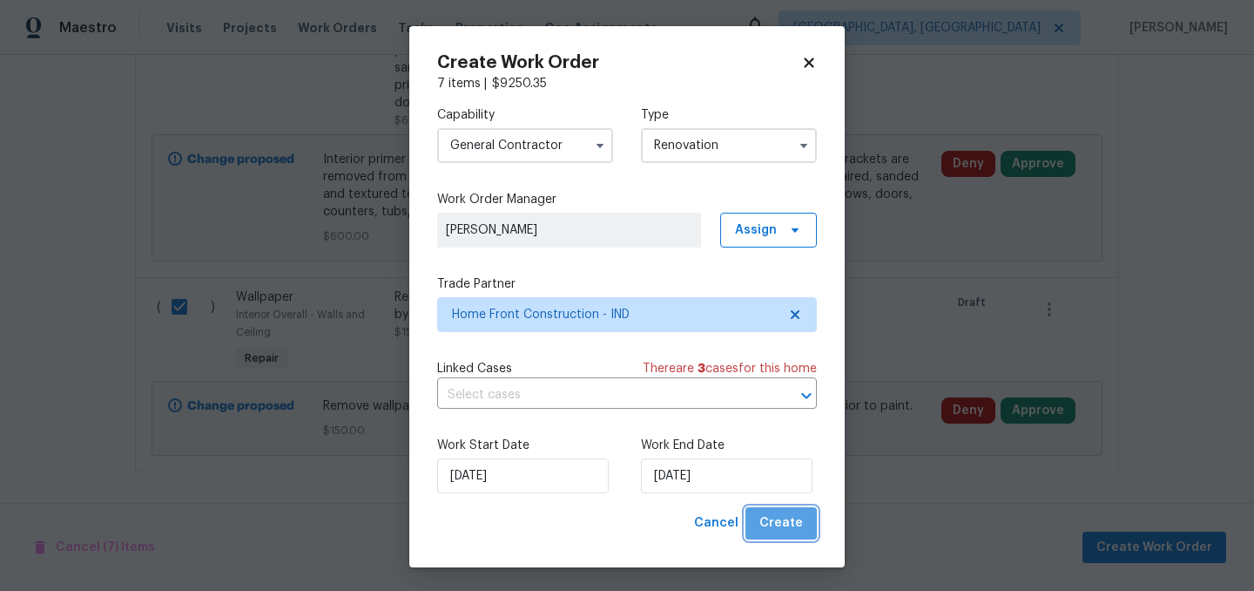
click at [785, 523] on span "Create" at bounding box center [782, 523] width 44 height 22
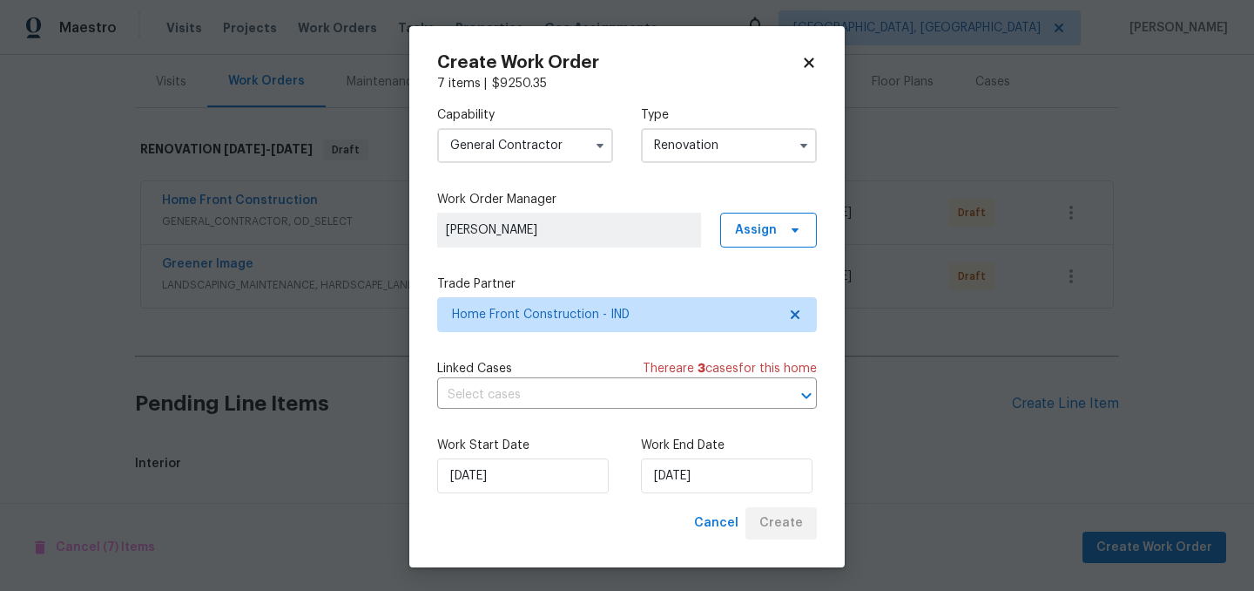
scroll to position [1219, 0]
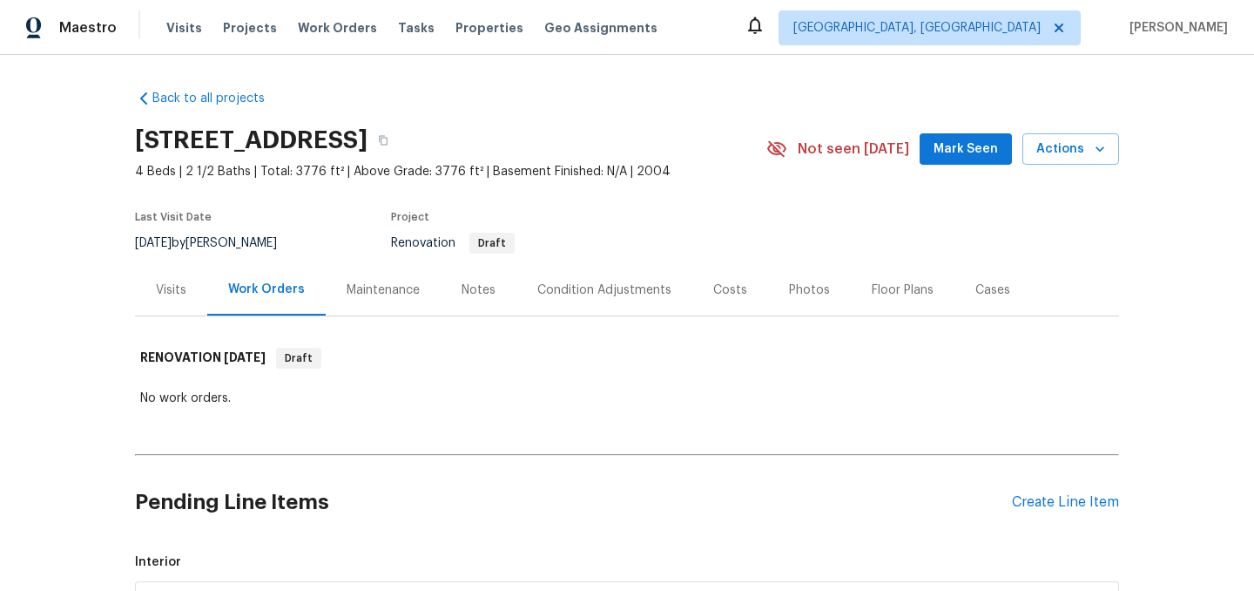
click at [476, 298] on div "Notes" at bounding box center [479, 289] width 34 height 17
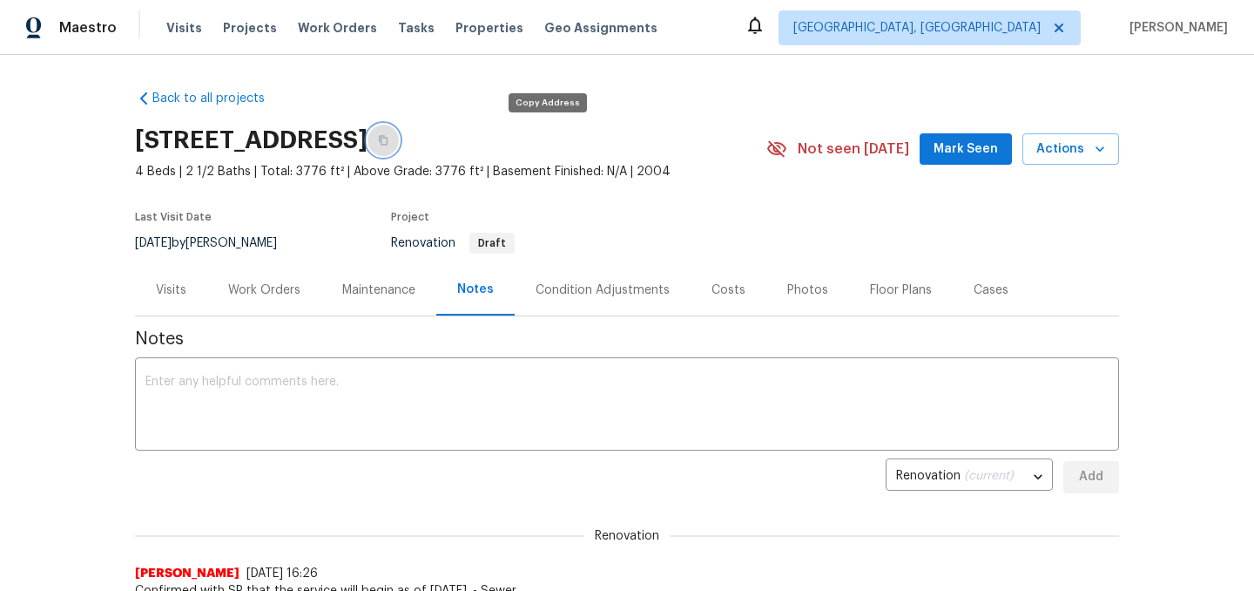
click at [399, 138] on button "button" at bounding box center [383, 140] width 31 height 31
click at [263, 293] on div "Work Orders" at bounding box center [264, 289] width 72 height 17
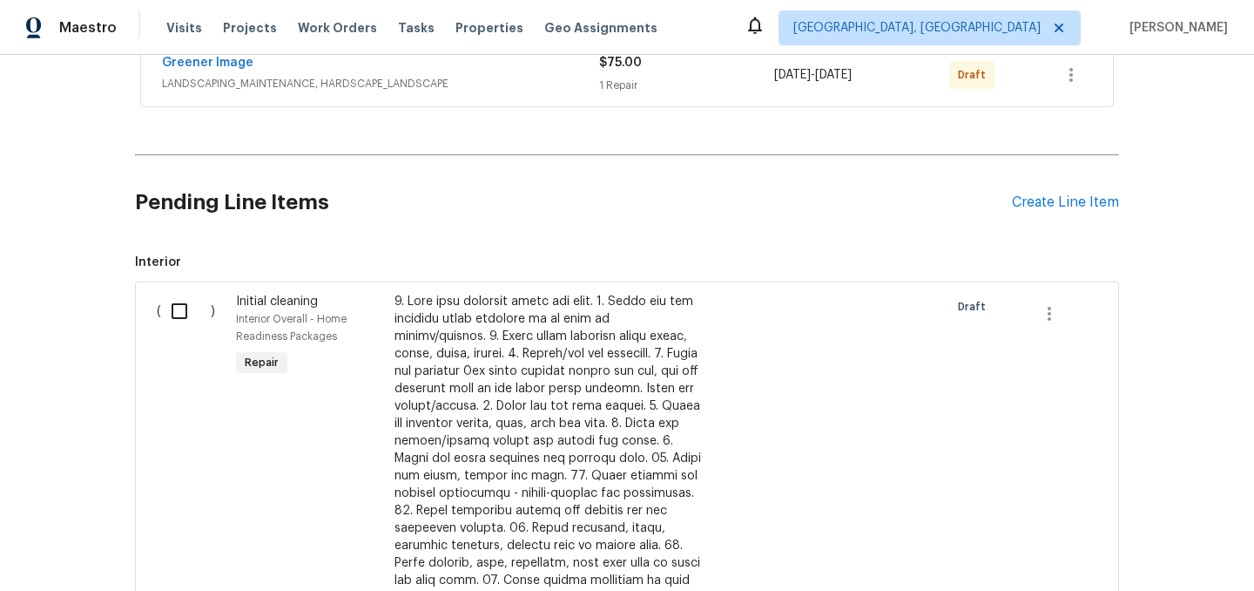
scroll to position [401, 0]
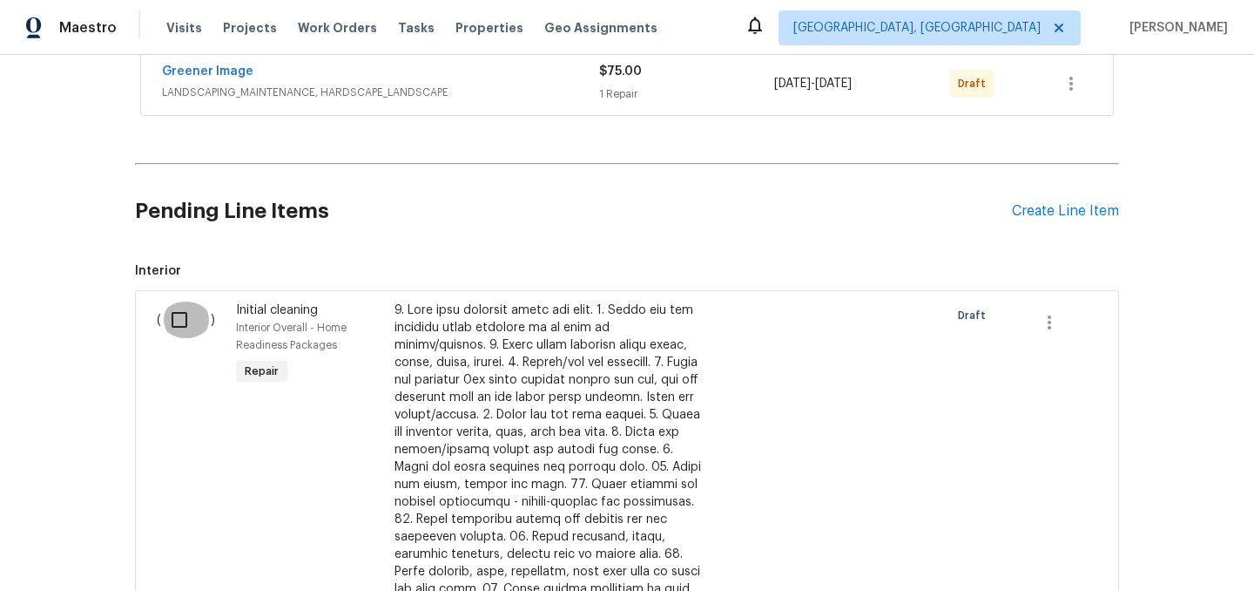
click at [180, 329] on input "checkbox" at bounding box center [186, 319] width 50 height 37
checkbox input "true"
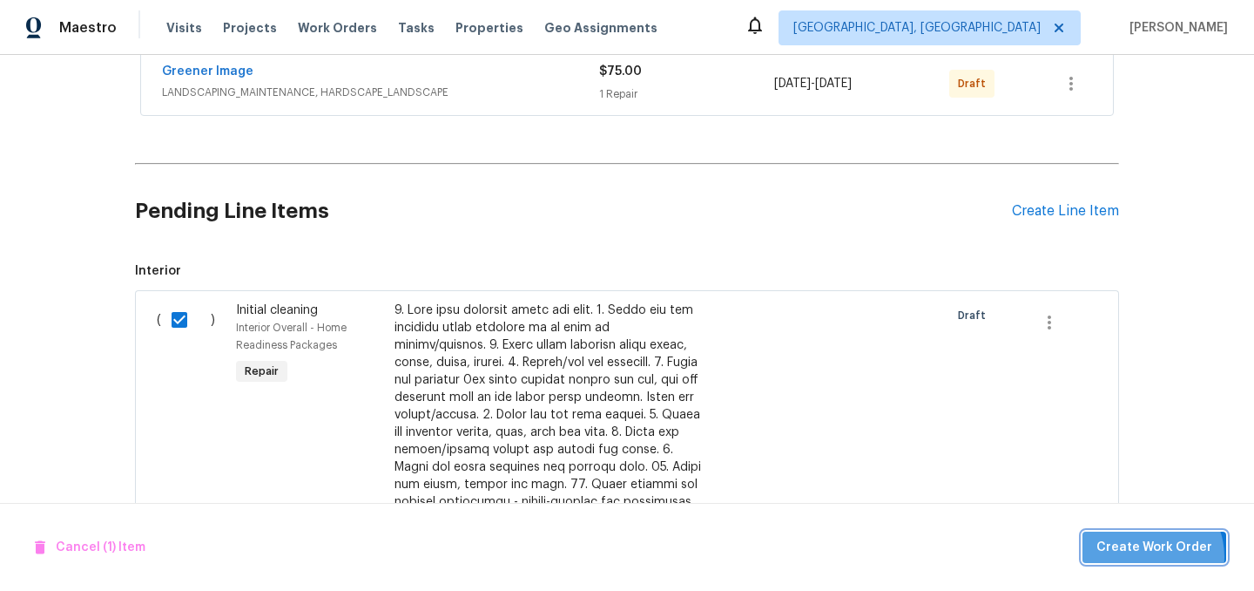
click at [1154, 556] on span "Create Work Order" at bounding box center [1155, 548] width 116 height 22
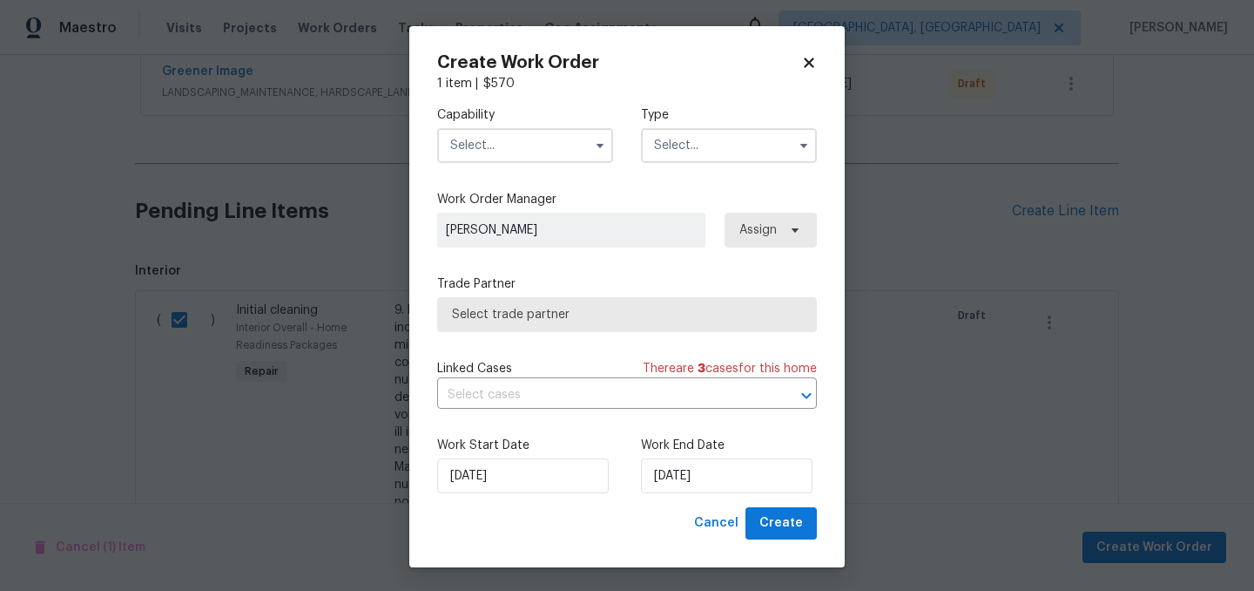
click at [517, 149] on input "text" at bounding box center [525, 145] width 176 height 35
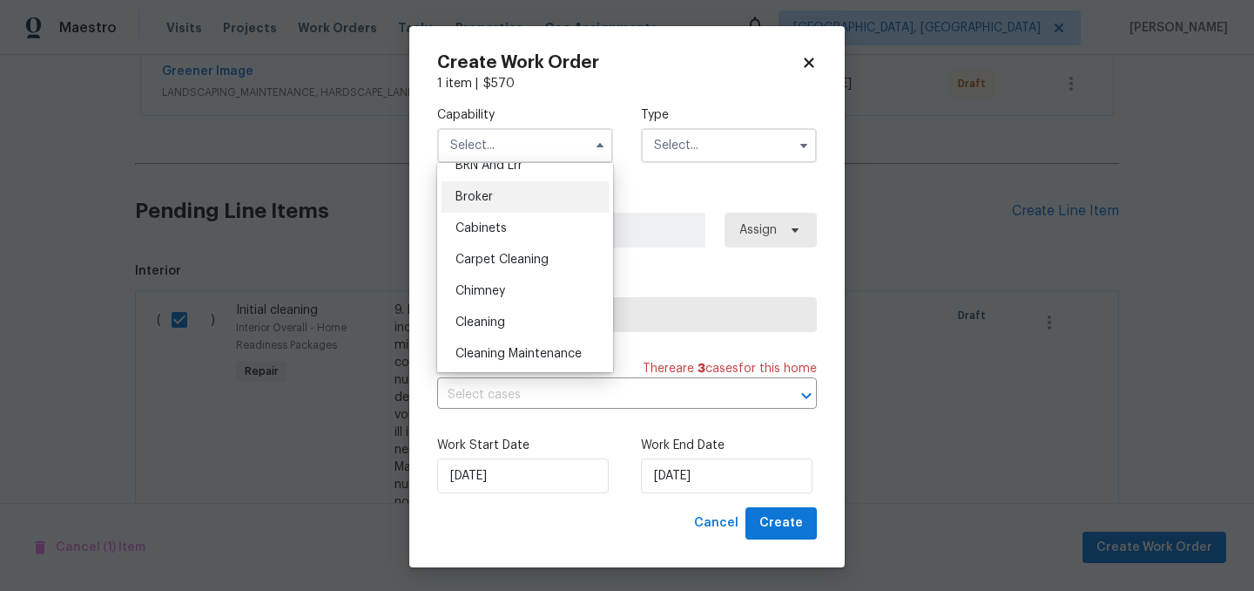
scroll to position [118, 0]
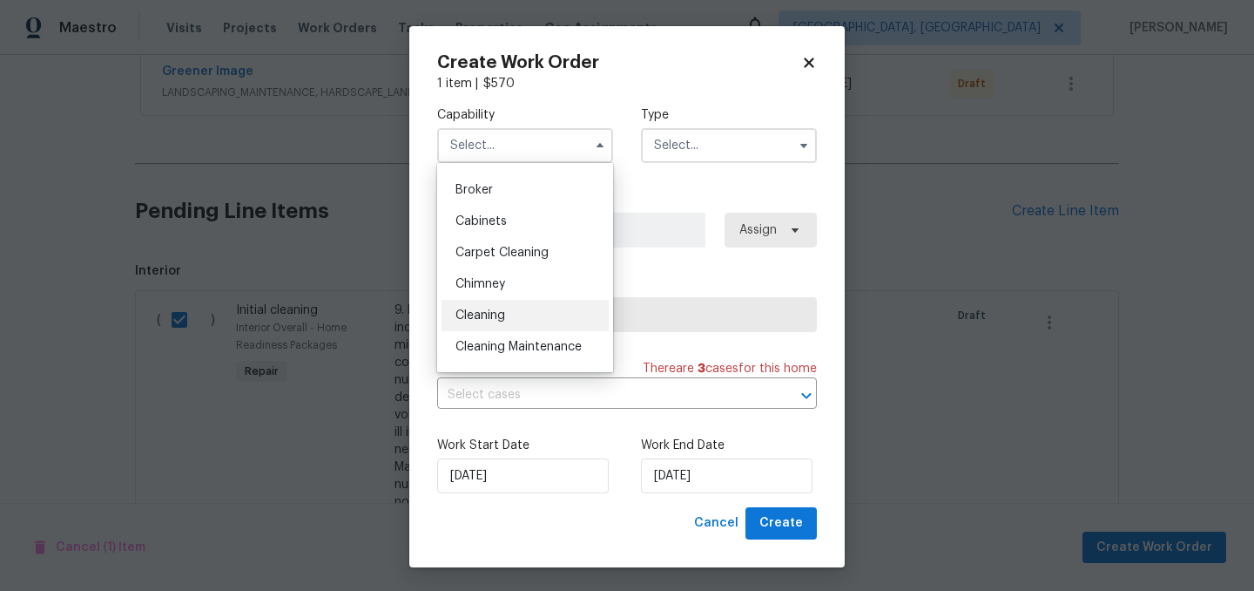
click at [524, 312] on div "Cleaning" at bounding box center [525, 315] width 167 height 31
type input "Cleaning"
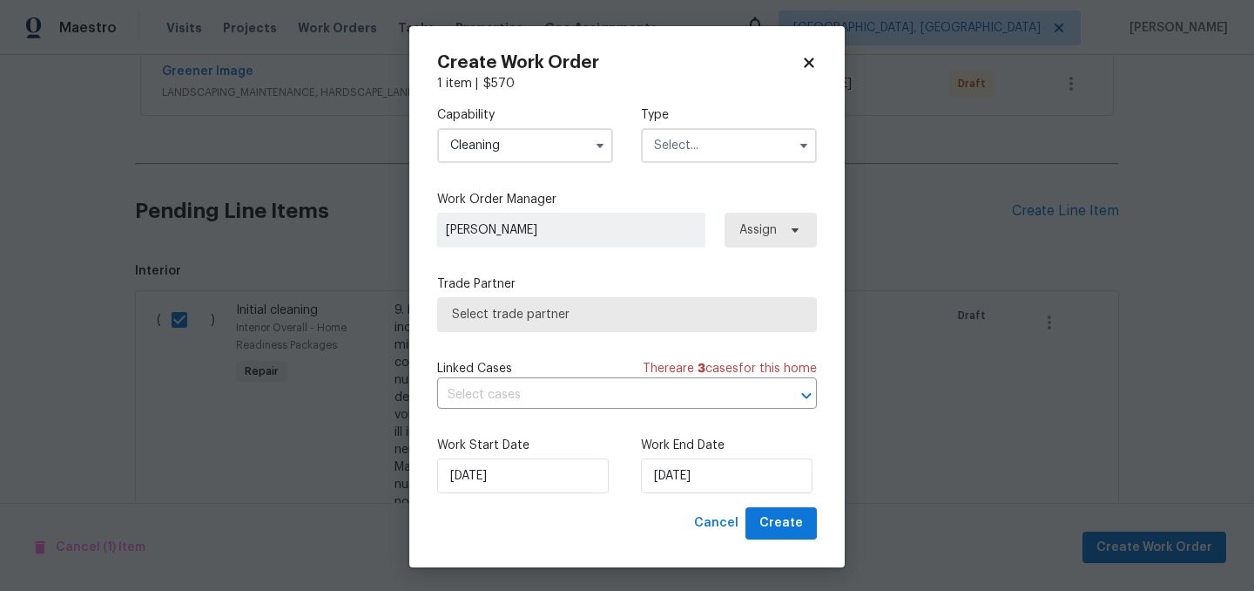
click at [713, 159] on input "text" at bounding box center [729, 145] width 176 height 35
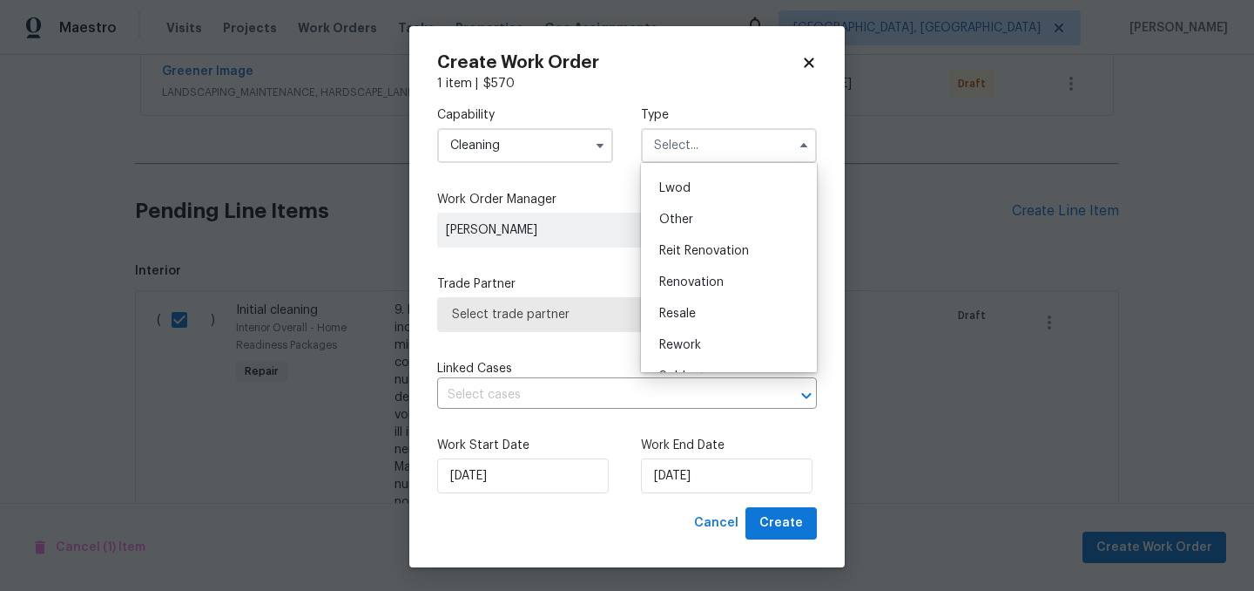
scroll to position [207, 0]
click at [704, 261] on span "Renovation" at bounding box center [691, 258] width 64 height 12
type input "Renovation"
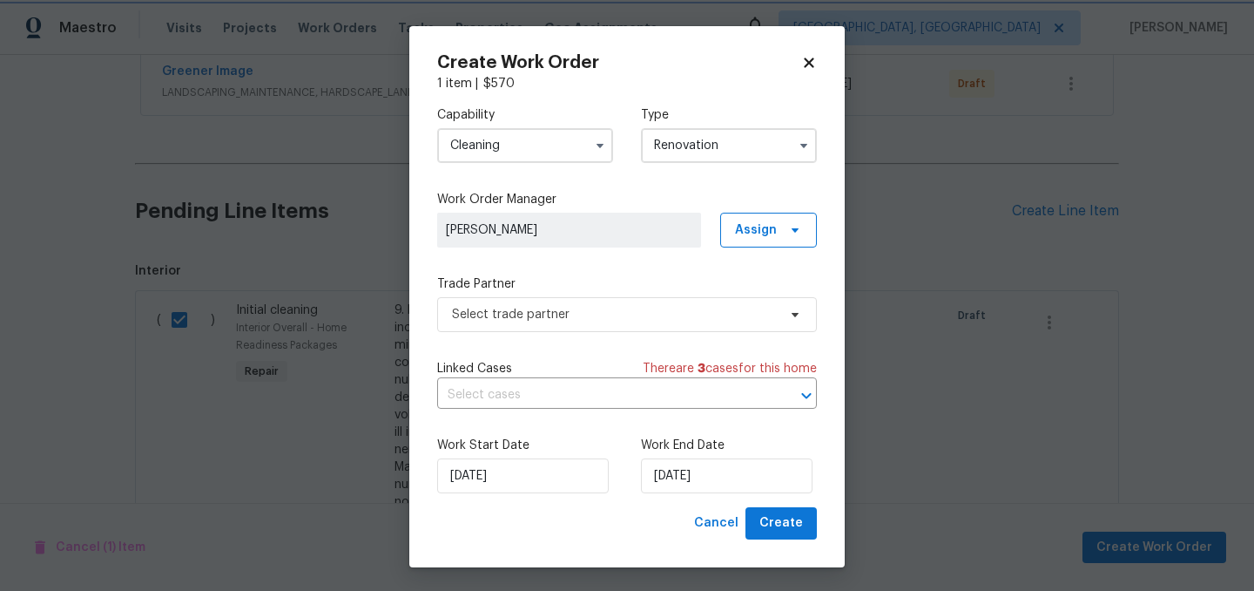
scroll to position [0, 0]
click at [605, 312] on span "Select trade partner" at bounding box center [614, 314] width 325 height 17
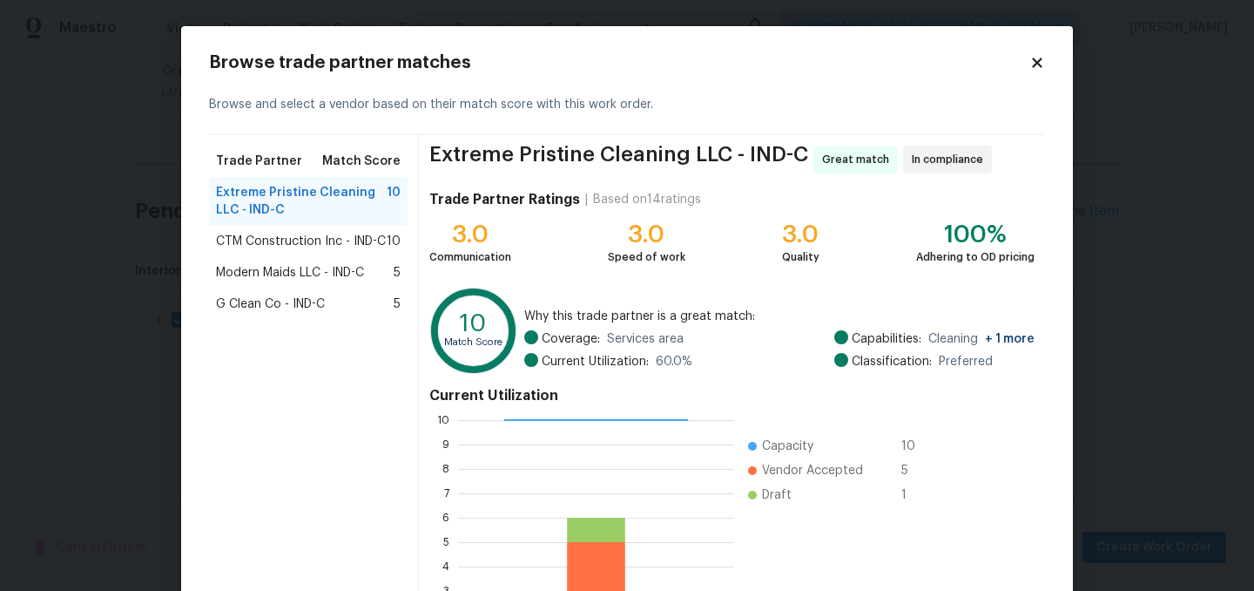
scroll to position [178, 0]
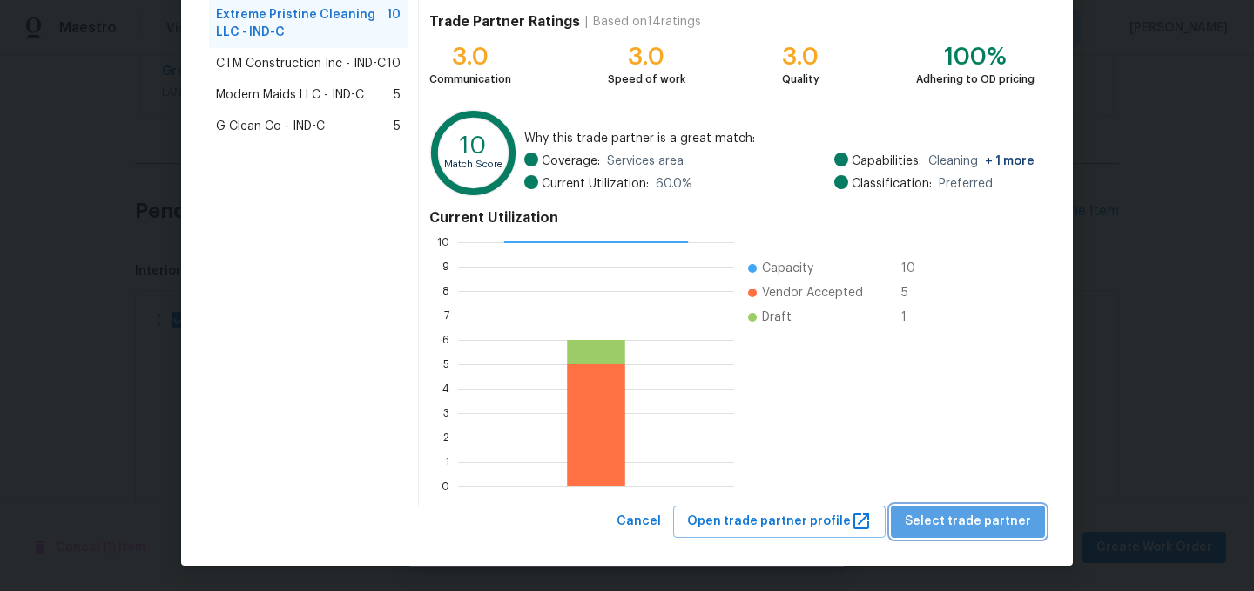
click at [982, 517] on span "Select trade partner" at bounding box center [968, 521] width 126 height 22
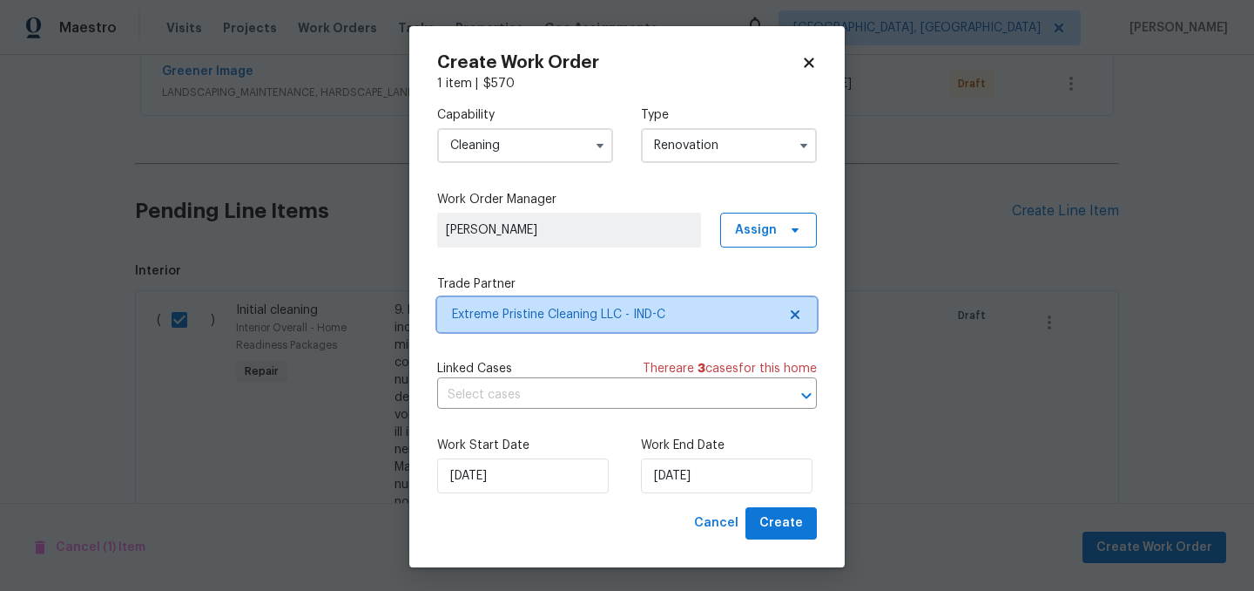
scroll to position [0, 0]
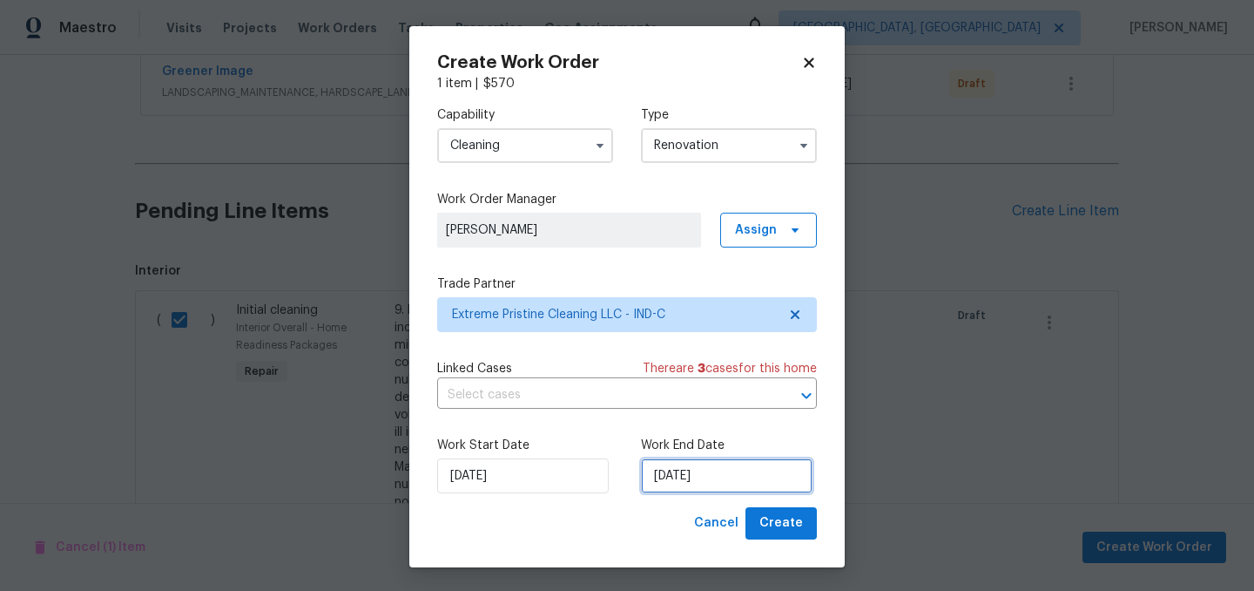
click at [744, 476] on input "[DATE]" at bounding box center [727, 475] width 172 height 35
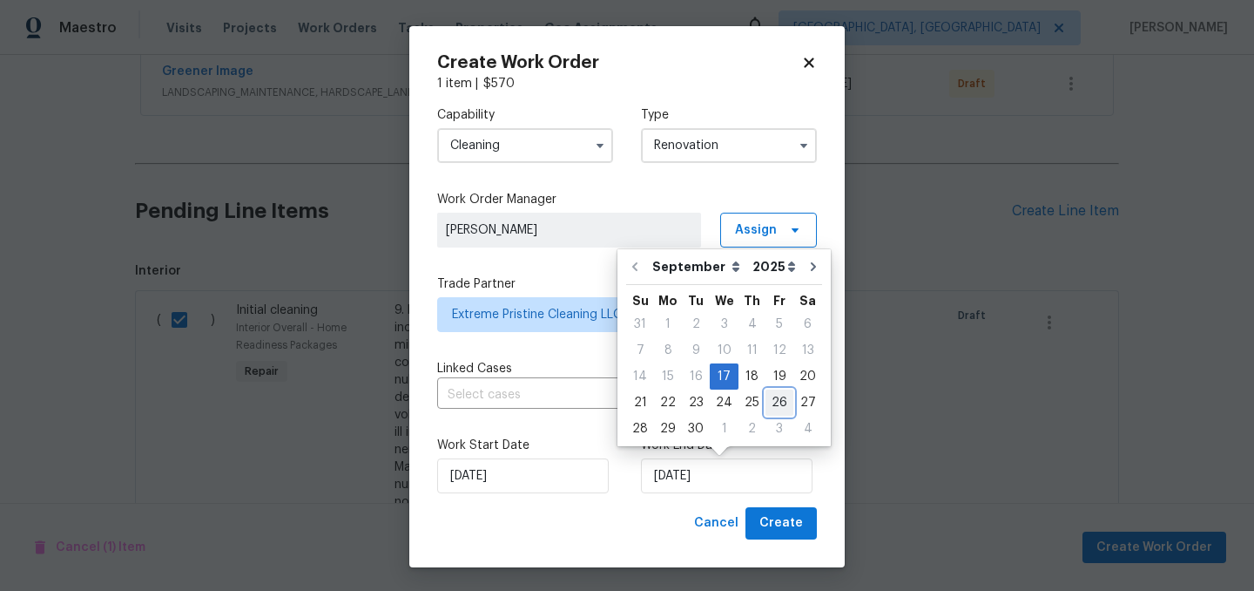
click at [774, 400] on div "26" at bounding box center [780, 402] width 28 height 24
type input "9/26/2025"
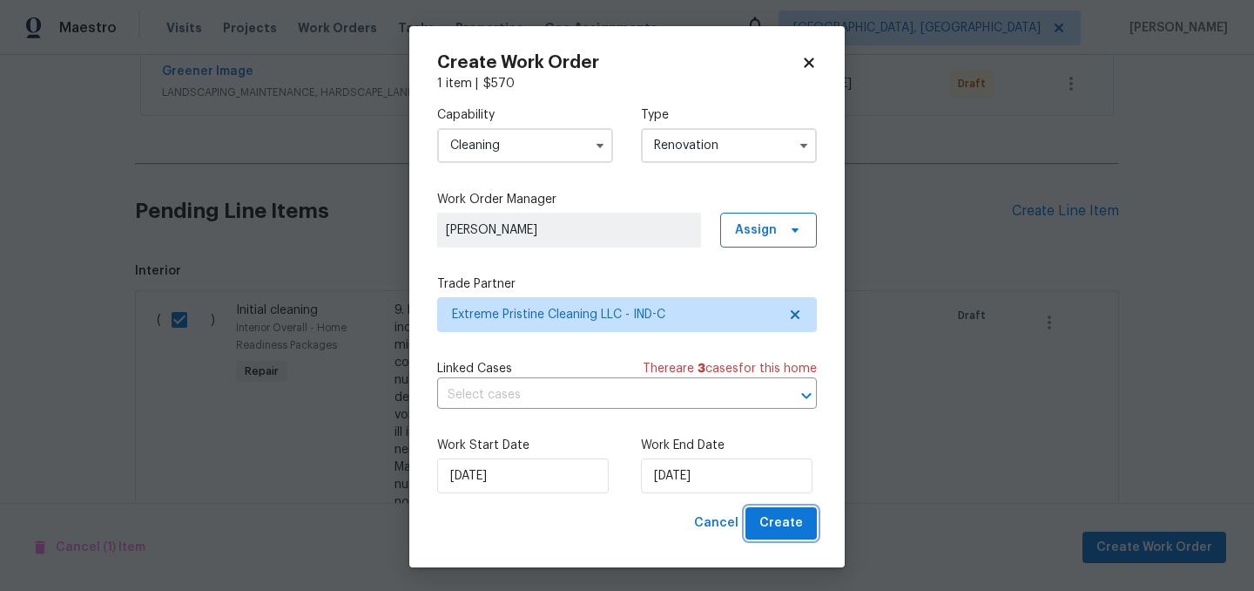
click at [780, 520] on span "Create" at bounding box center [782, 523] width 44 height 22
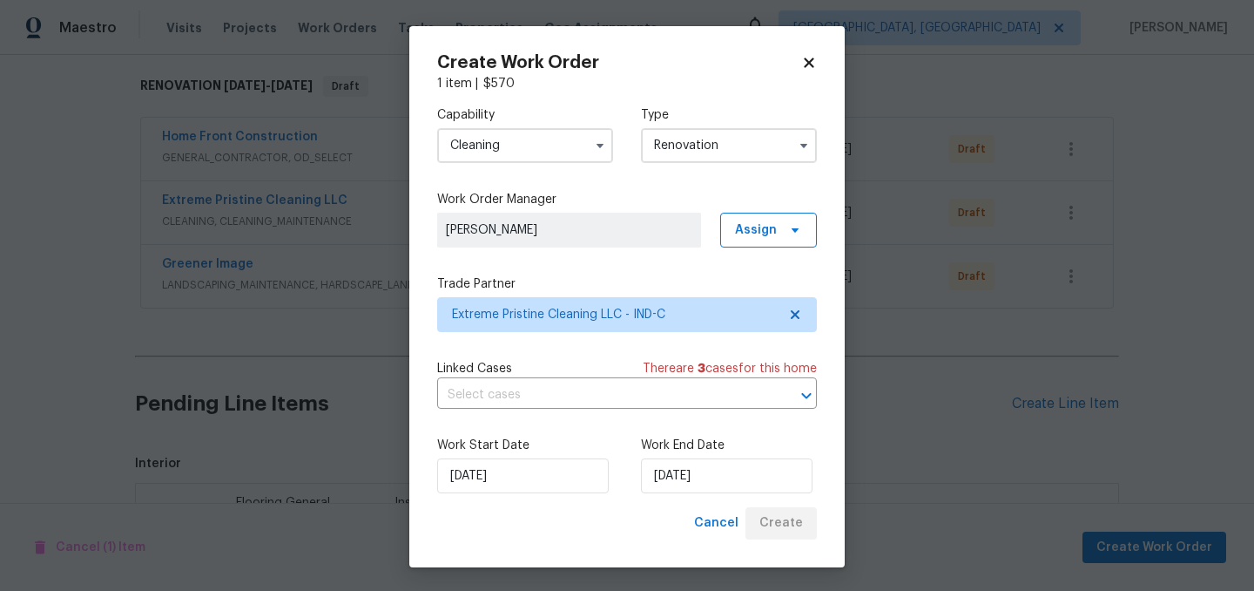
scroll to position [464, 0]
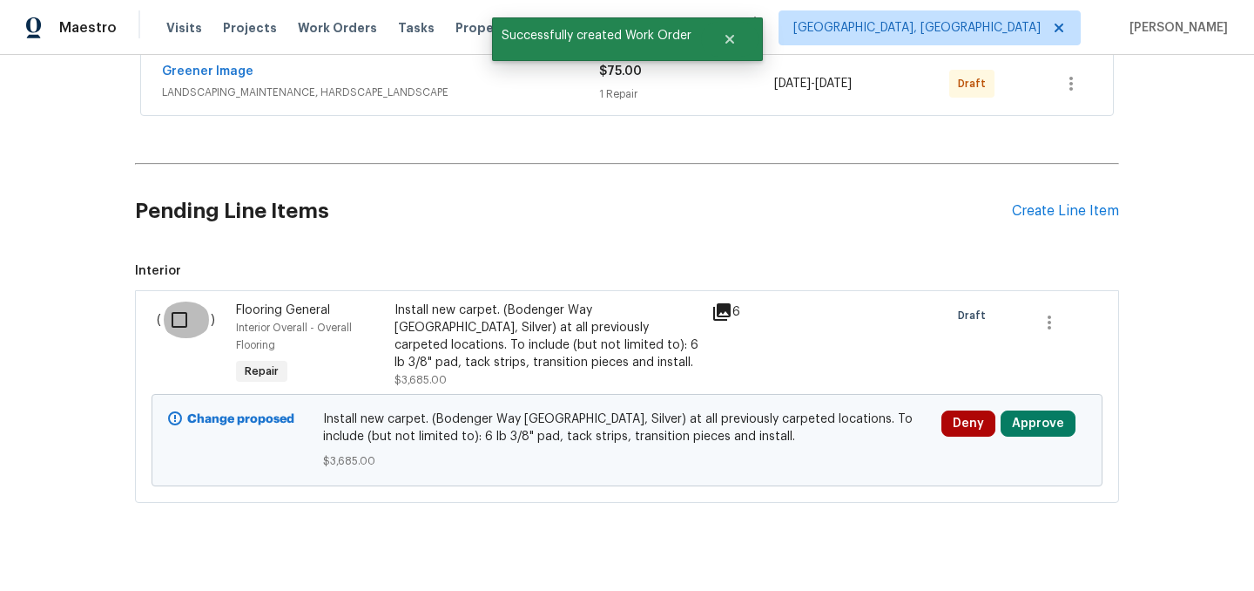
click at [179, 319] on input "checkbox" at bounding box center [186, 319] width 50 height 37
checkbox input "true"
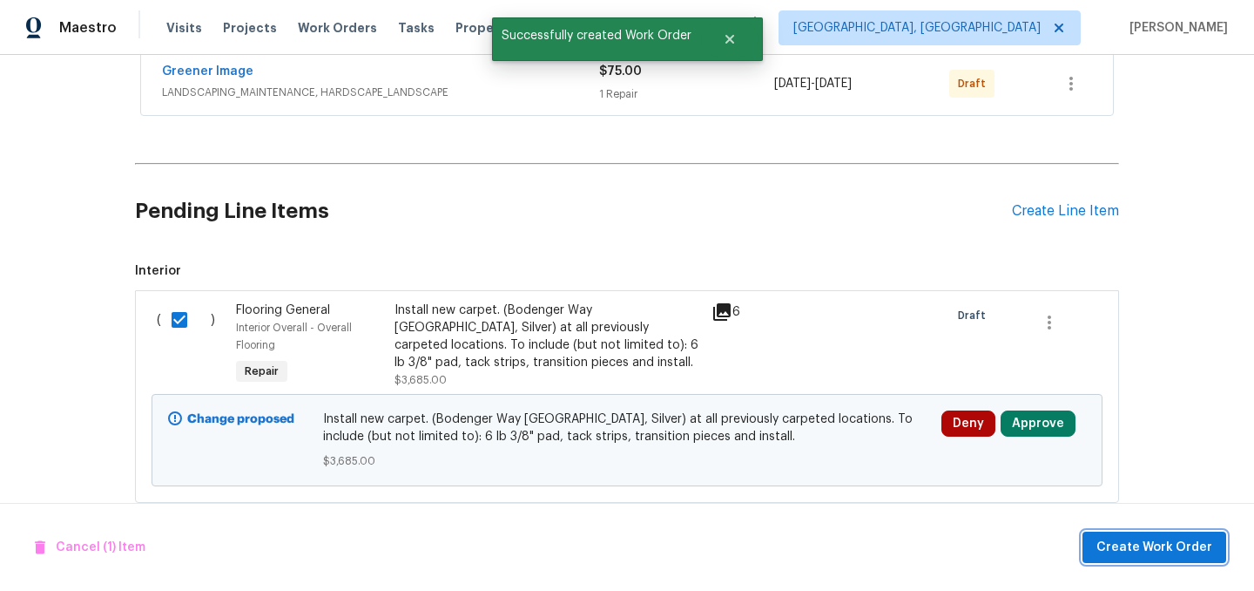
click at [1136, 545] on span "Create Work Order" at bounding box center [1155, 548] width 116 height 22
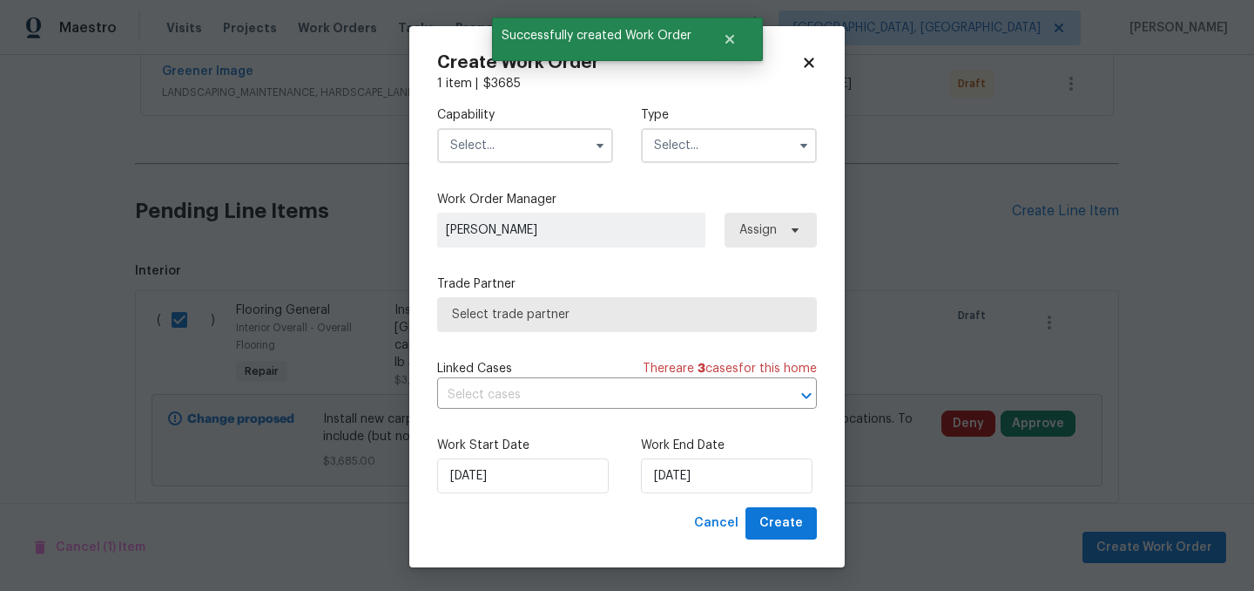
click at [499, 146] on input "text" at bounding box center [525, 145] width 176 height 35
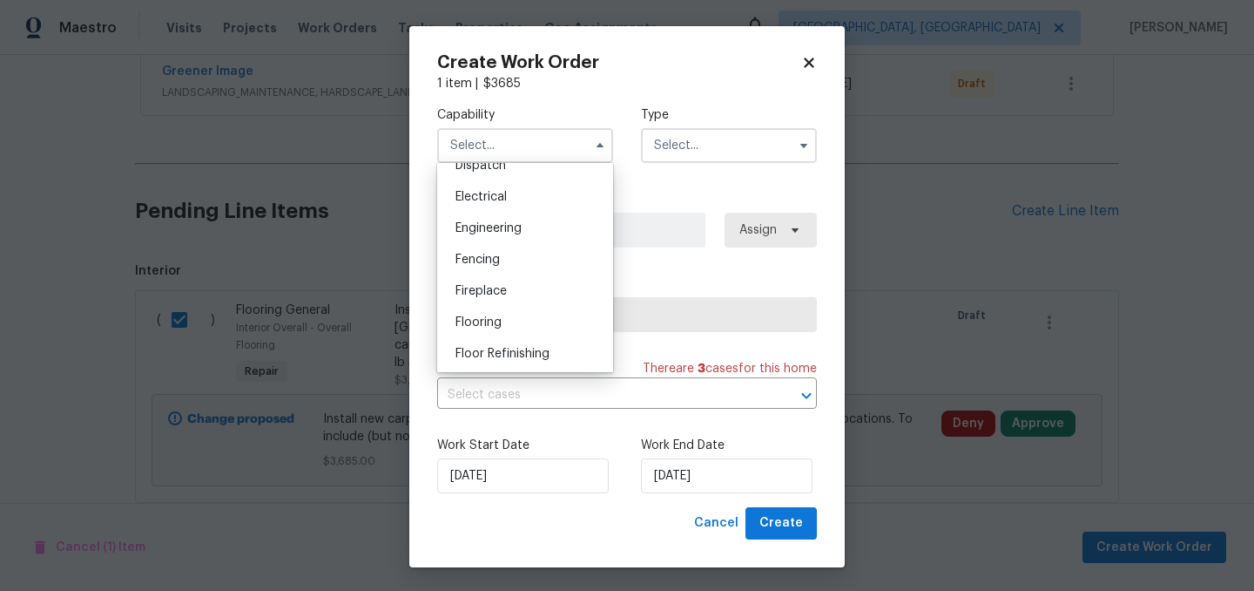
scroll to position [554, 0]
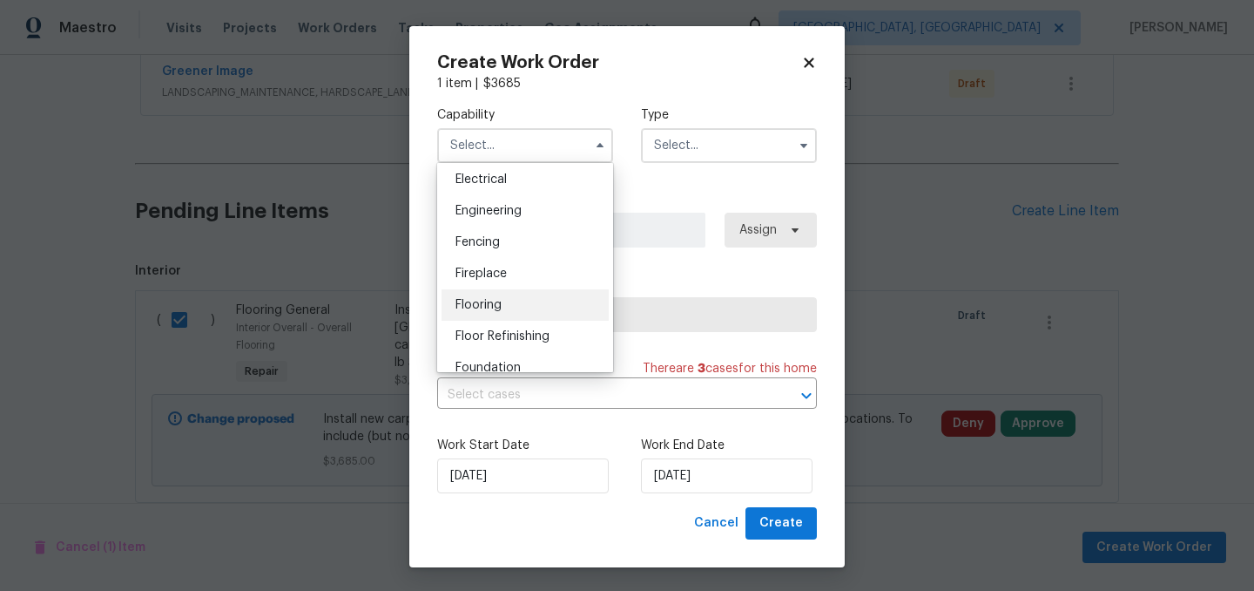
click at [505, 301] on div "Flooring" at bounding box center [525, 304] width 167 height 31
type input "Flooring"
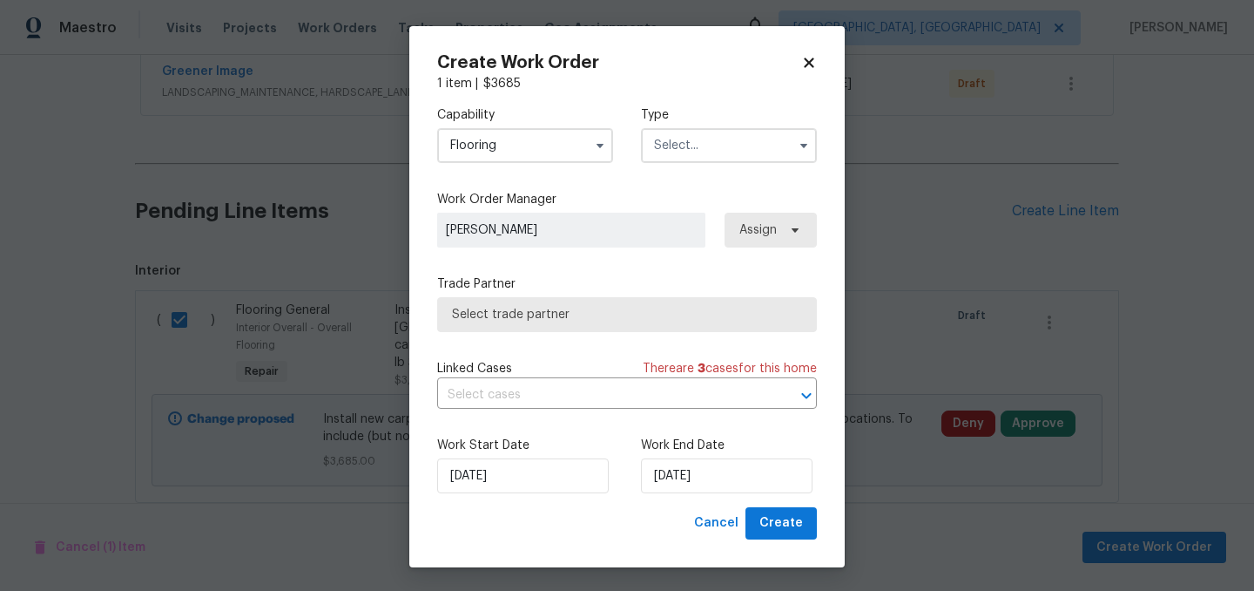
click at [750, 145] on input "text" at bounding box center [729, 145] width 176 height 35
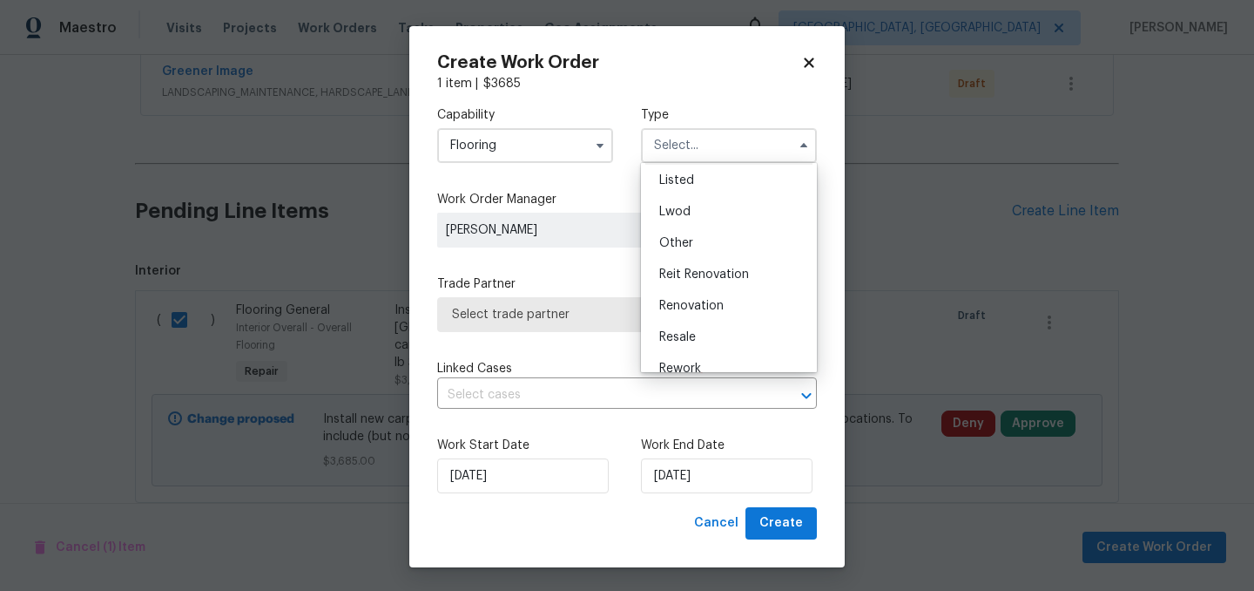
scroll to position [166, 0]
click at [715, 308] on div "Renovation" at bounding box center [728, 299] width 167 height 31
type input "Renovation"
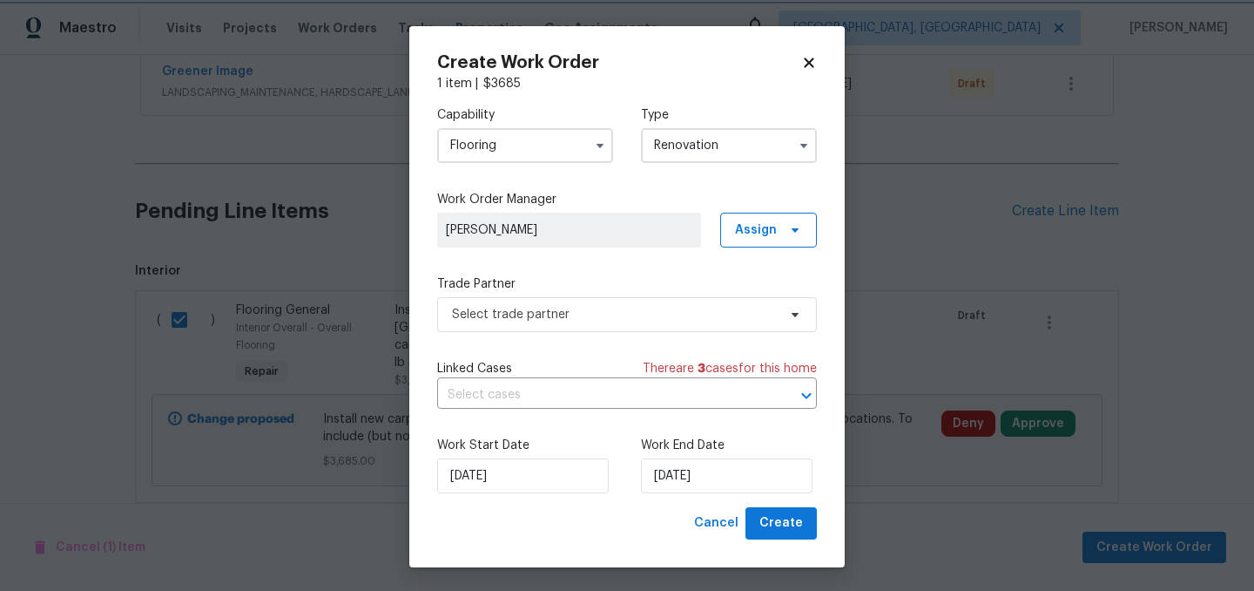
scroll to position [0, 0]
click at [603, 306] on span "Select trade partner" at bounding box center [614, 314] width 325 height 17
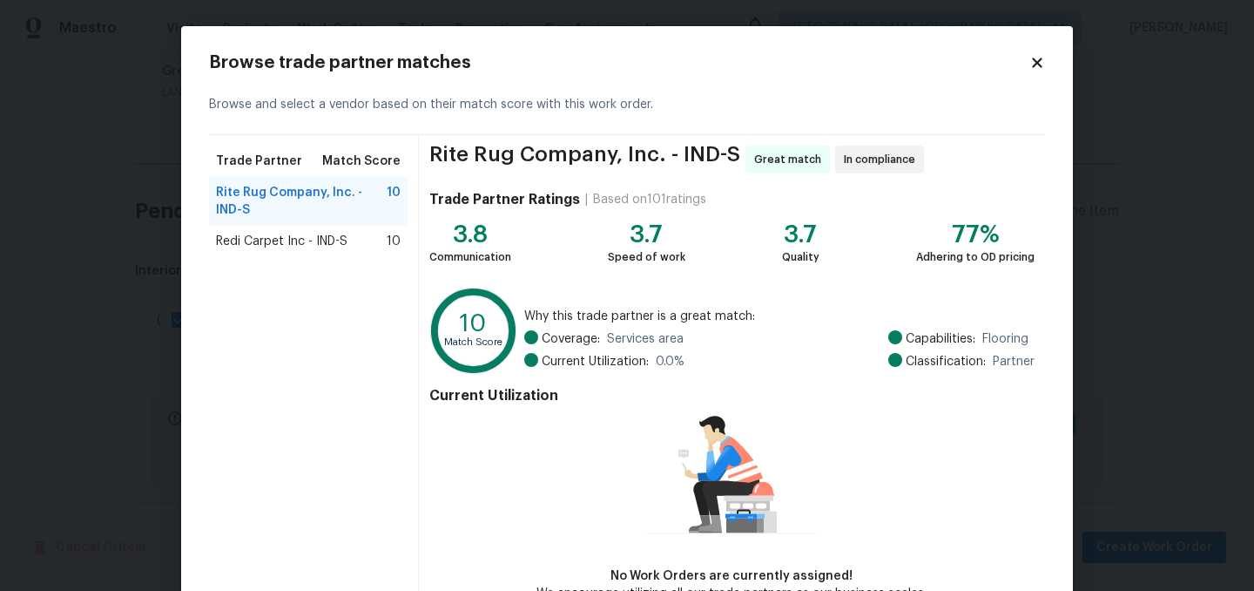
click at [317, 245] on span "Redi Carpet Inc - IND-S" at bounding box center [282, 241] width 132 height 17
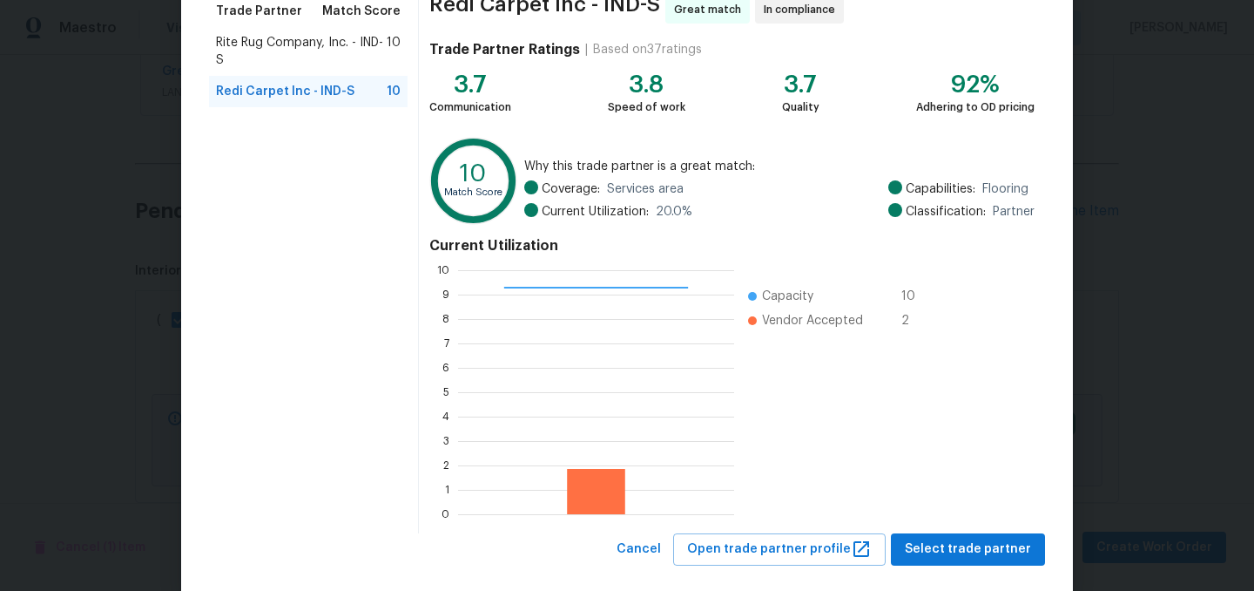
scroll to position [178, 0]
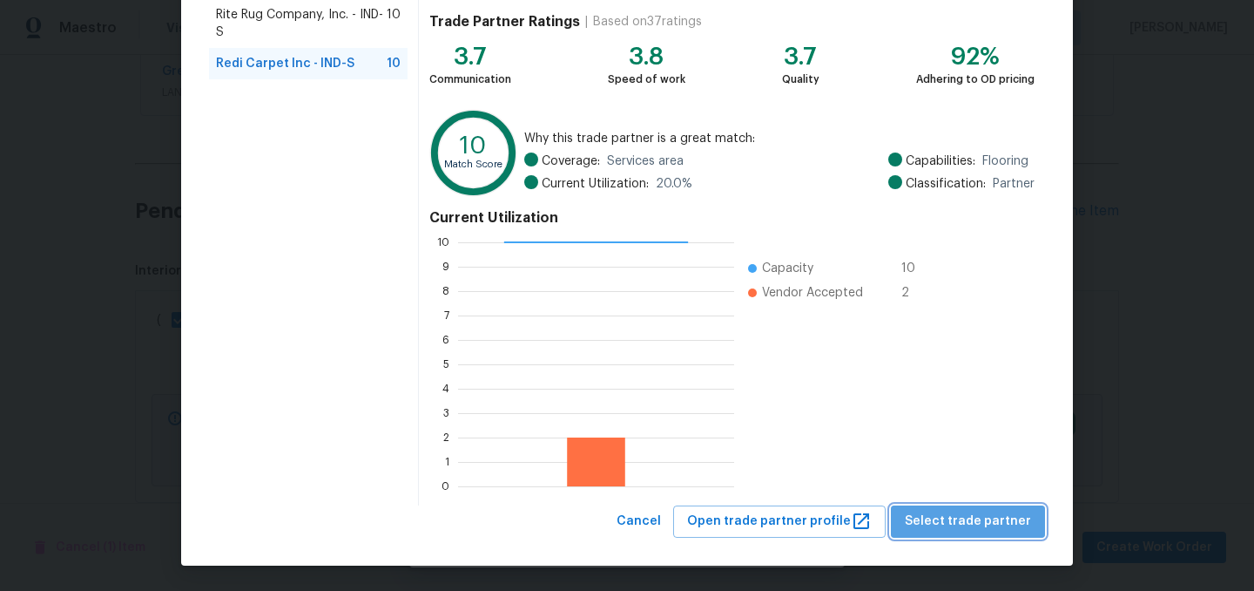
click at [1019, 530] on span "Select trade partner" at bounding box center [968, 521] width 126 height 22
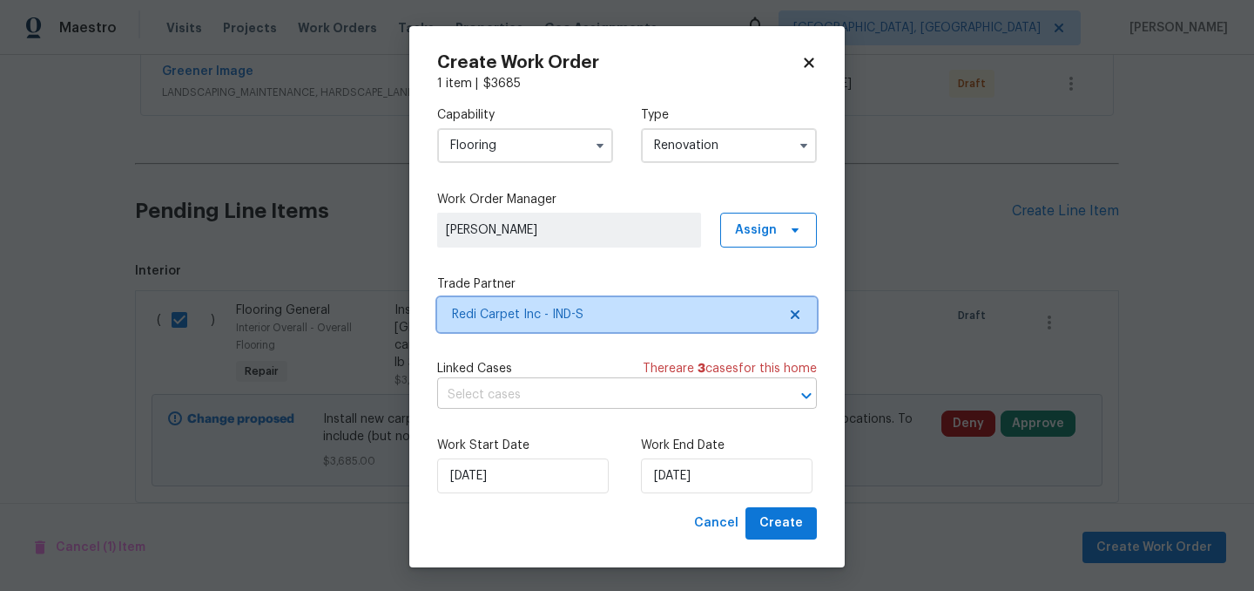
scroll to position [0, 0]
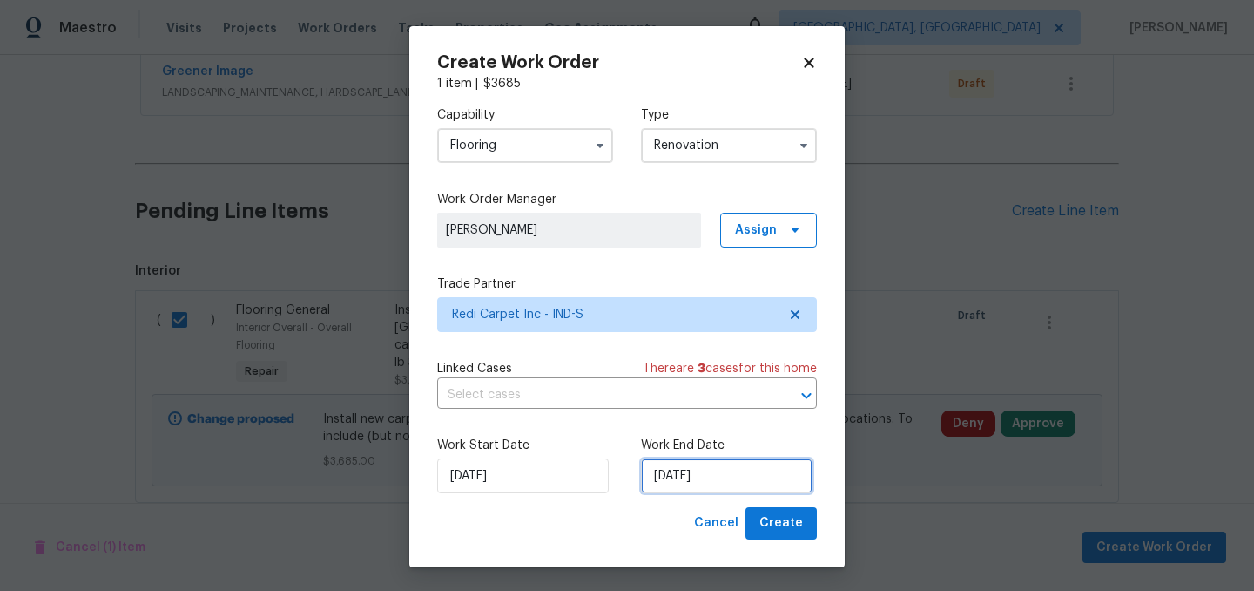
click at [719, 471] on input "9/17/2025" at bounding box center [727, 475] width 172 height 35
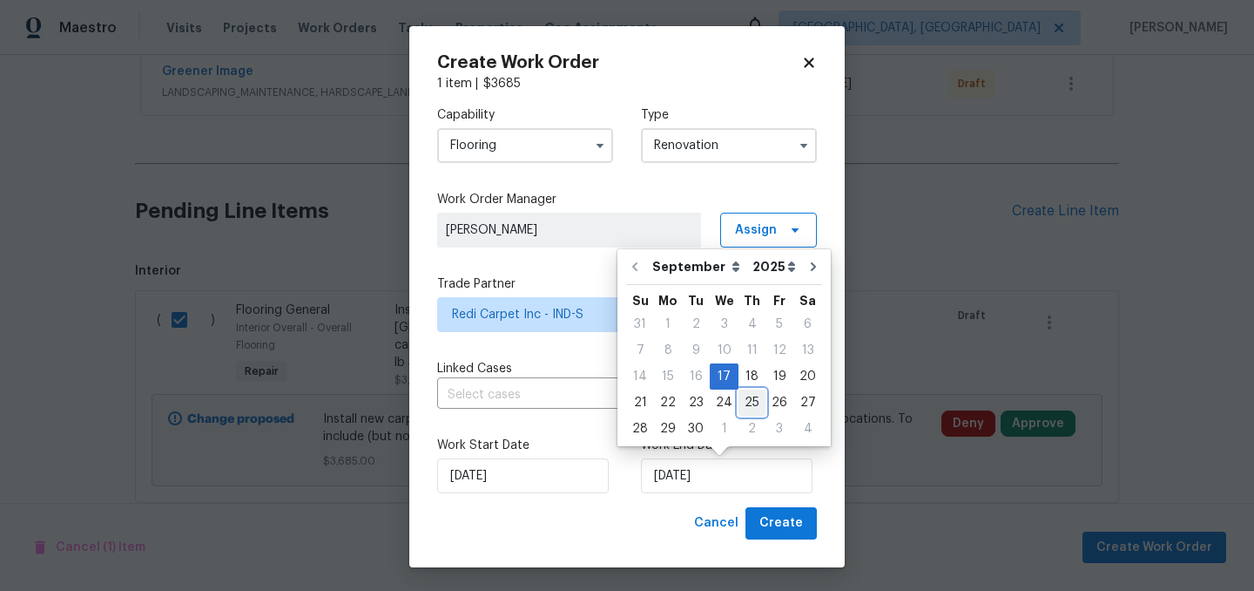
click at [749, 402] on div "25" at bounding box center [752, 402] width 27 height 24
type input "9/25/2025"
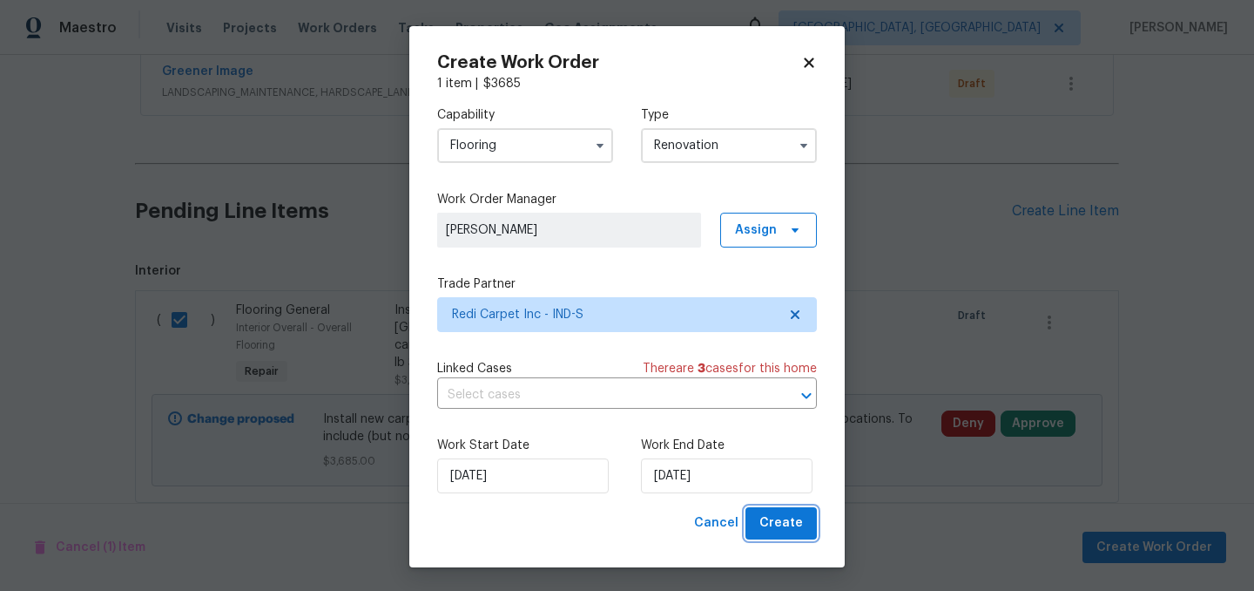
click at [787, 528] on span "Create" at bounding box center [782, 523] width 44 height 22
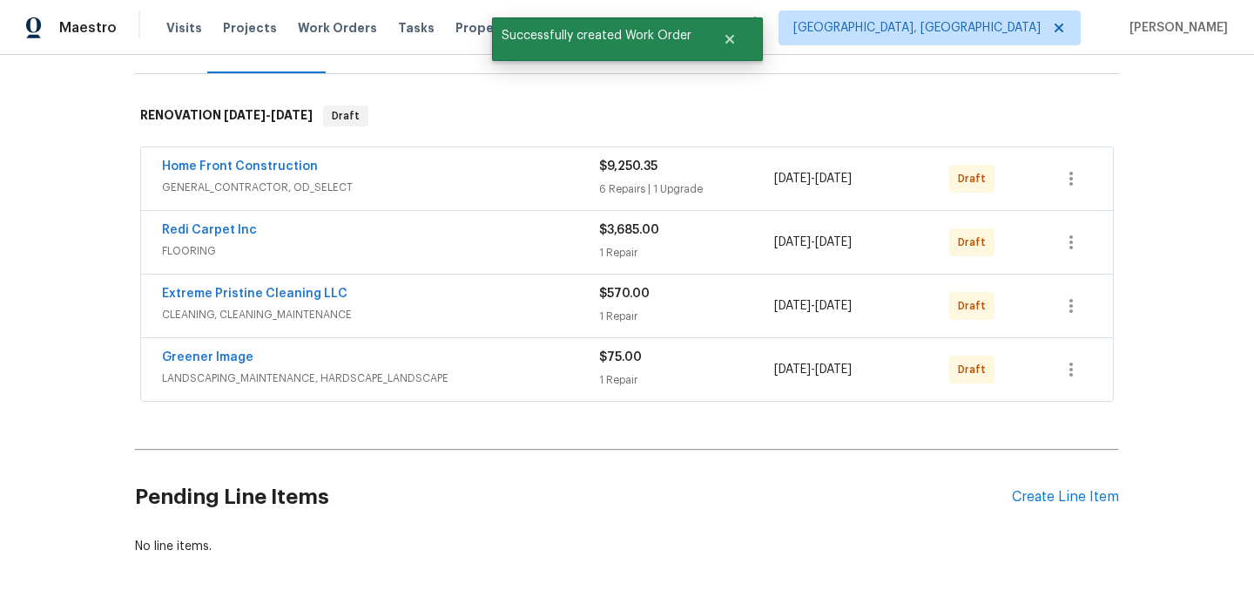
scroll to position [262, 0]
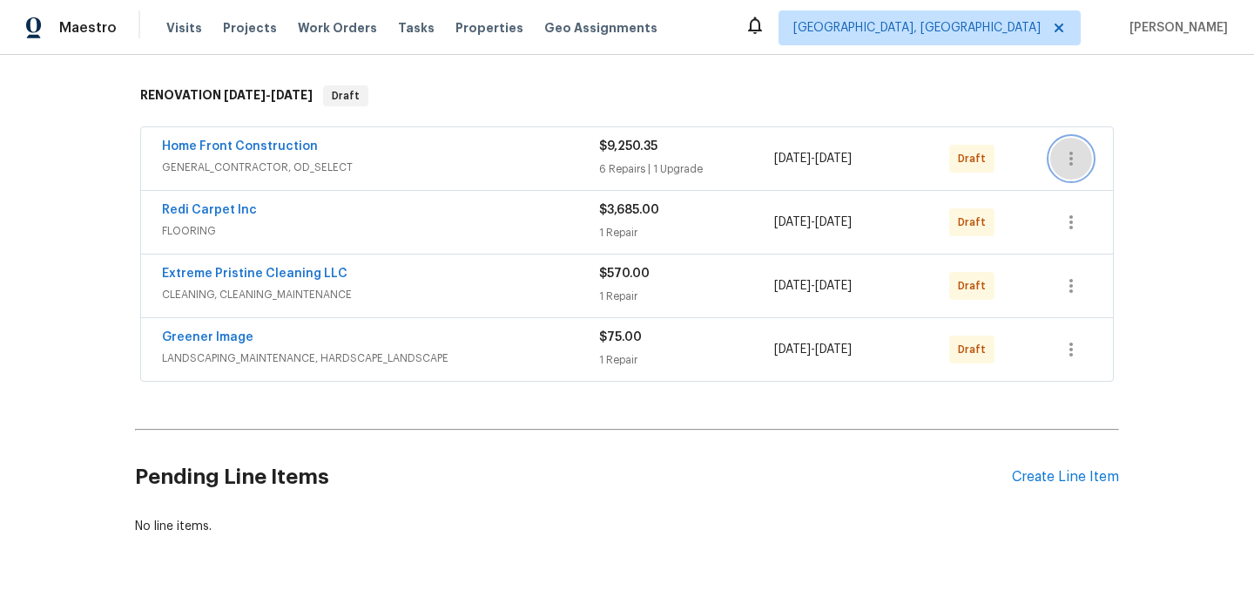
click at [1073, 164] on icon "button" at bounding box center [1071, 158] width 21 height 21
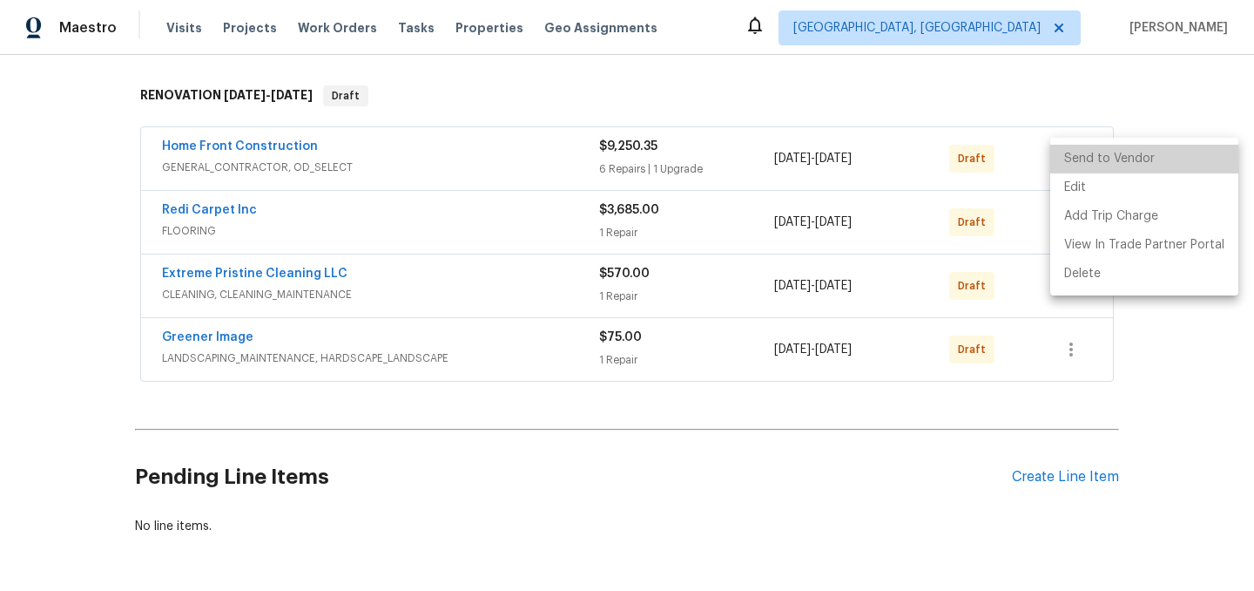
click at [1145, 157] on li "Send to Vendor" at bounding box center [1144, 159] width 188 height 29
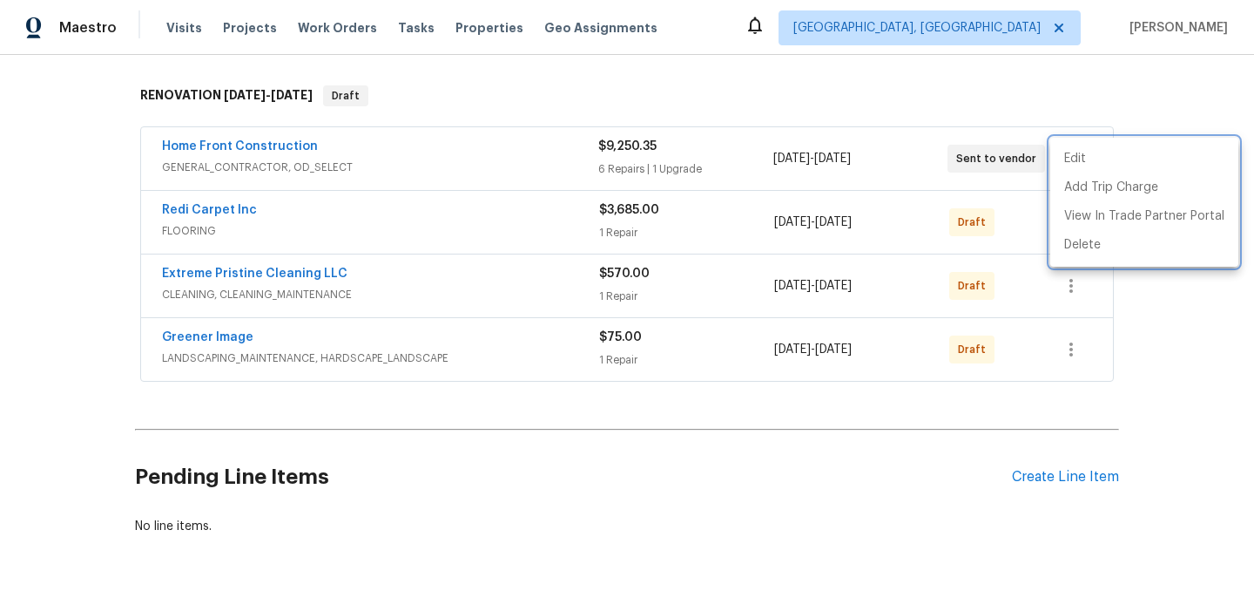
click at [963, 83] on div at bounding box center [627, 295] width 1254 height 591
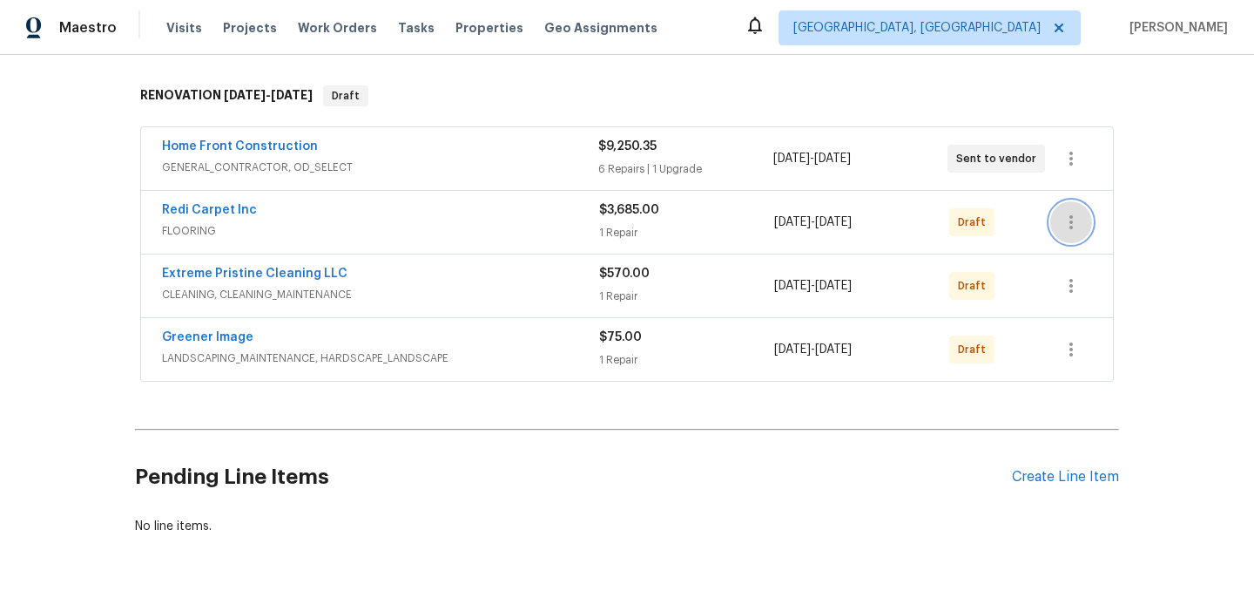
click at [1073, 224] on icon "button" at bounding box center [1071, 222] width 21 height 21
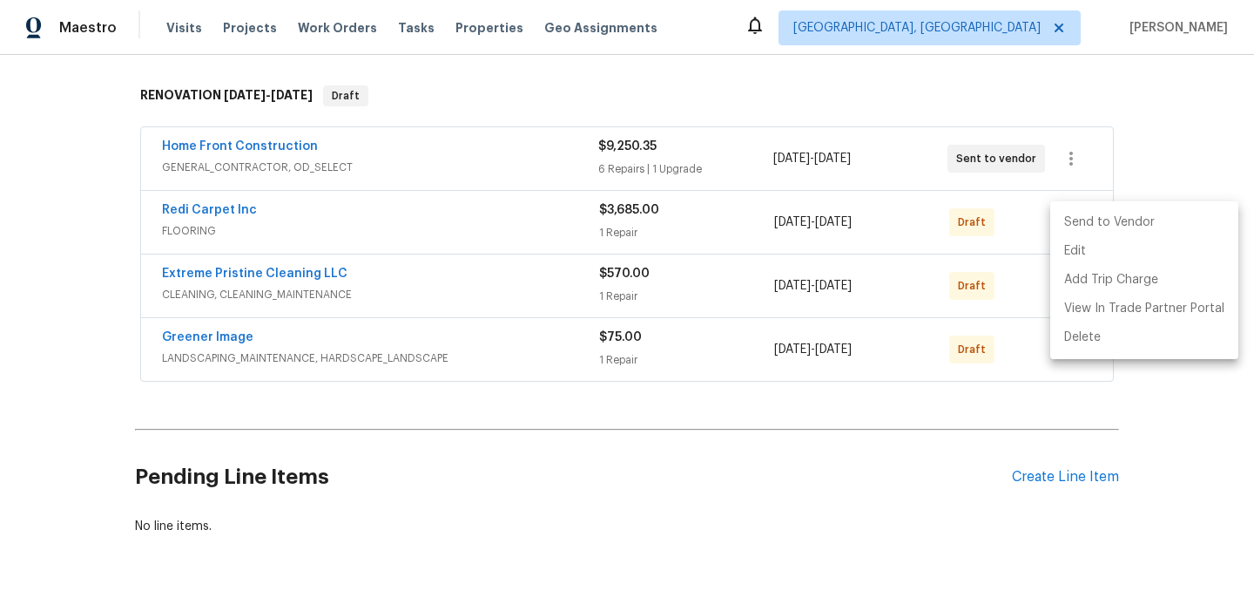
click at [1104, 227] on li "Send to Vendor" at bounding box center [1144, 222] width 188 height 29
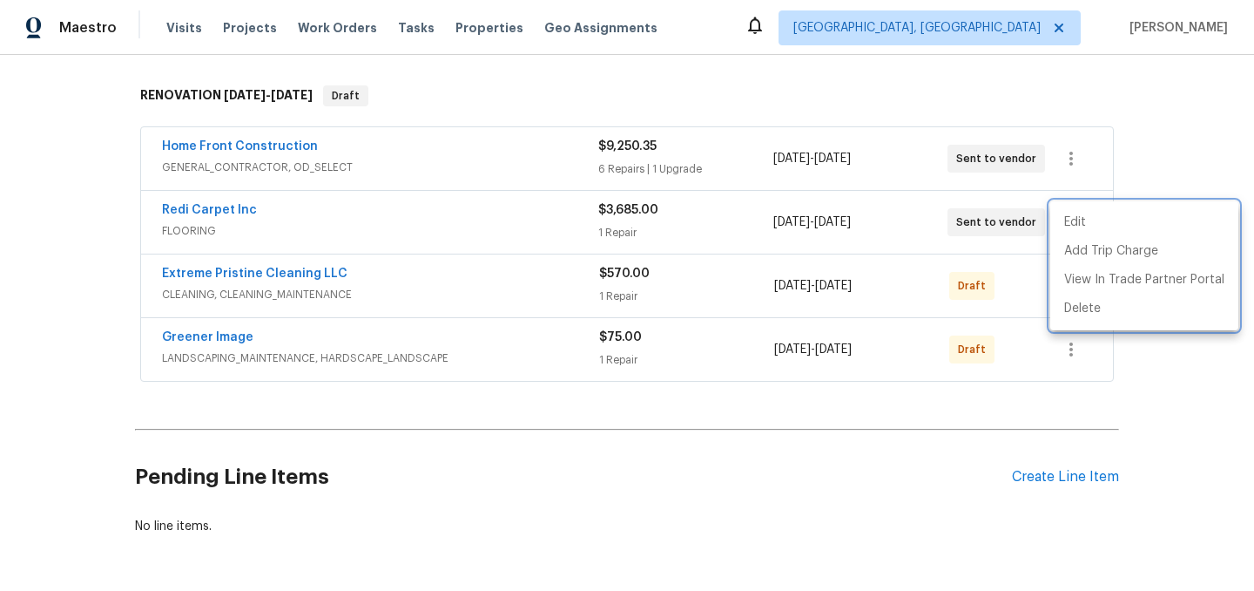
click at [770, 465] on div at bounding box center [627, 295] width 1254 height 591
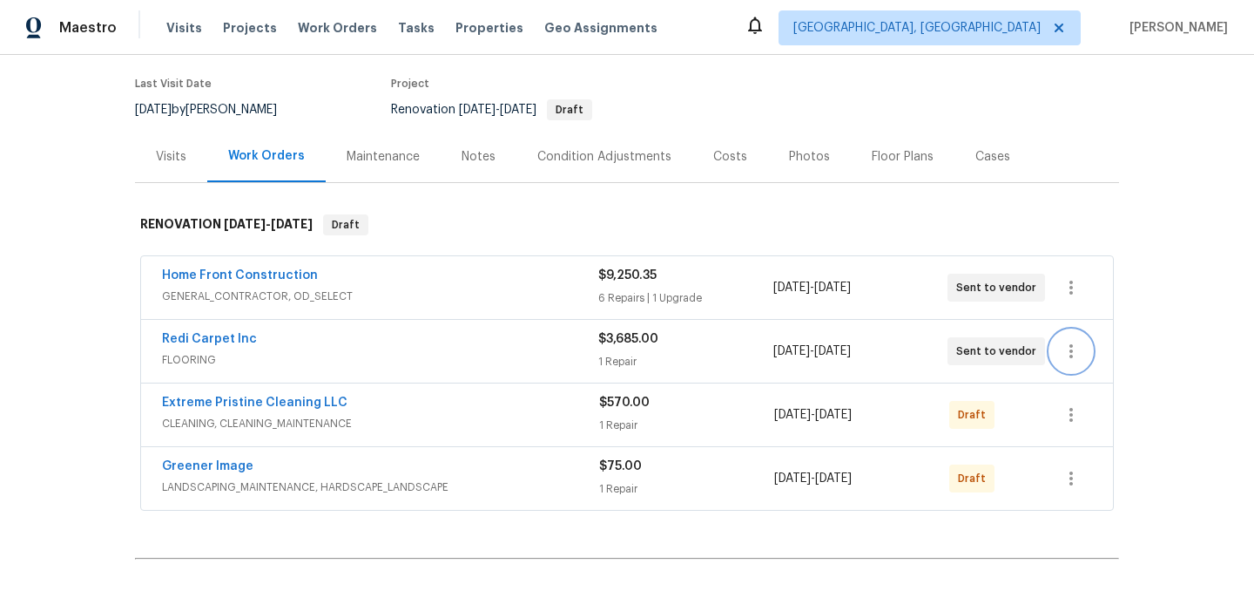
scroll to position [113, 0]
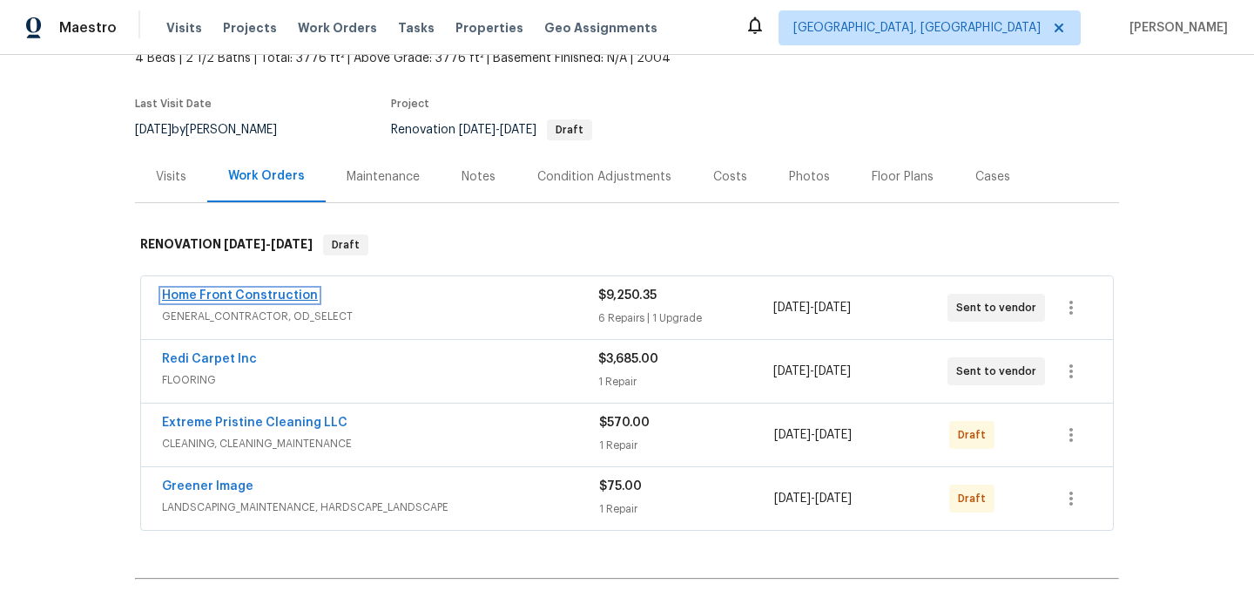
click at [247, 292] on link "Home Front Construction" at bounding box center [240, 295] width 156 height 12
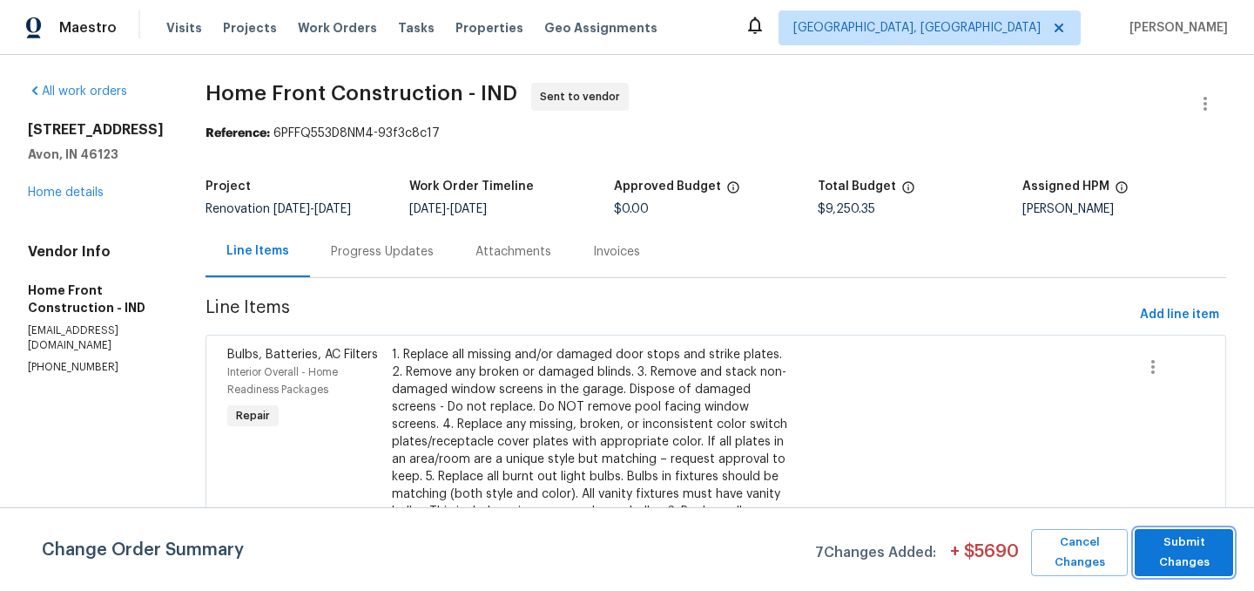
click at [1198, 544] on span "Submit Changes" at bounding box center [1184, 552] width 81 height 40
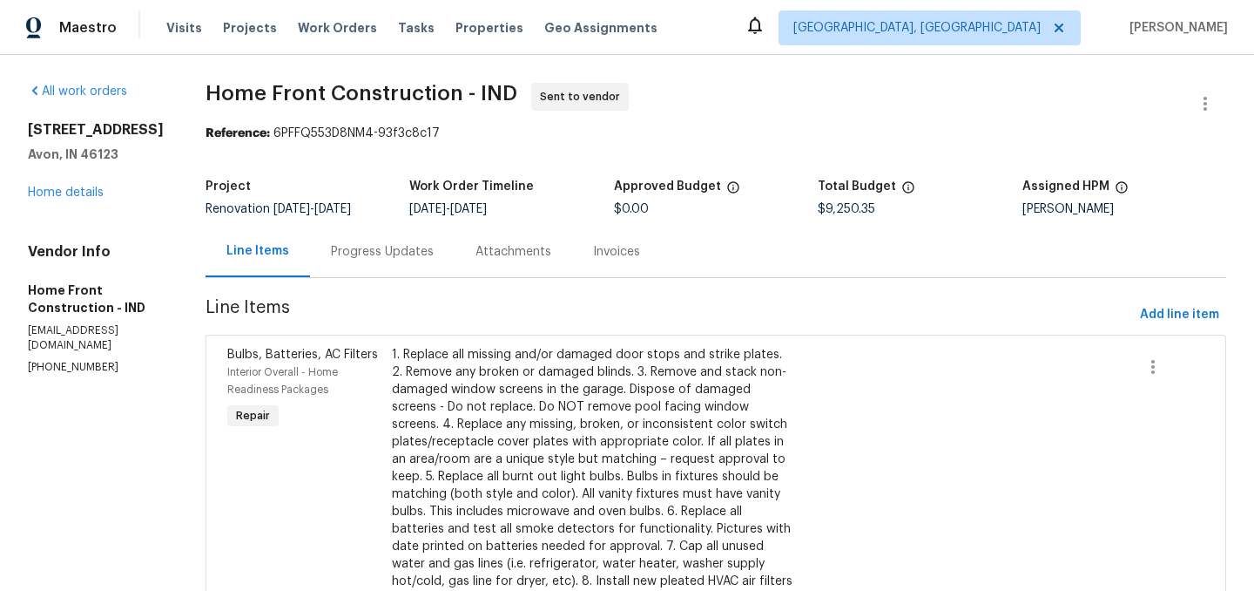
click at [434, 260] on div "Progress Updates" at bounding box center [382, 251] width 103 height 17
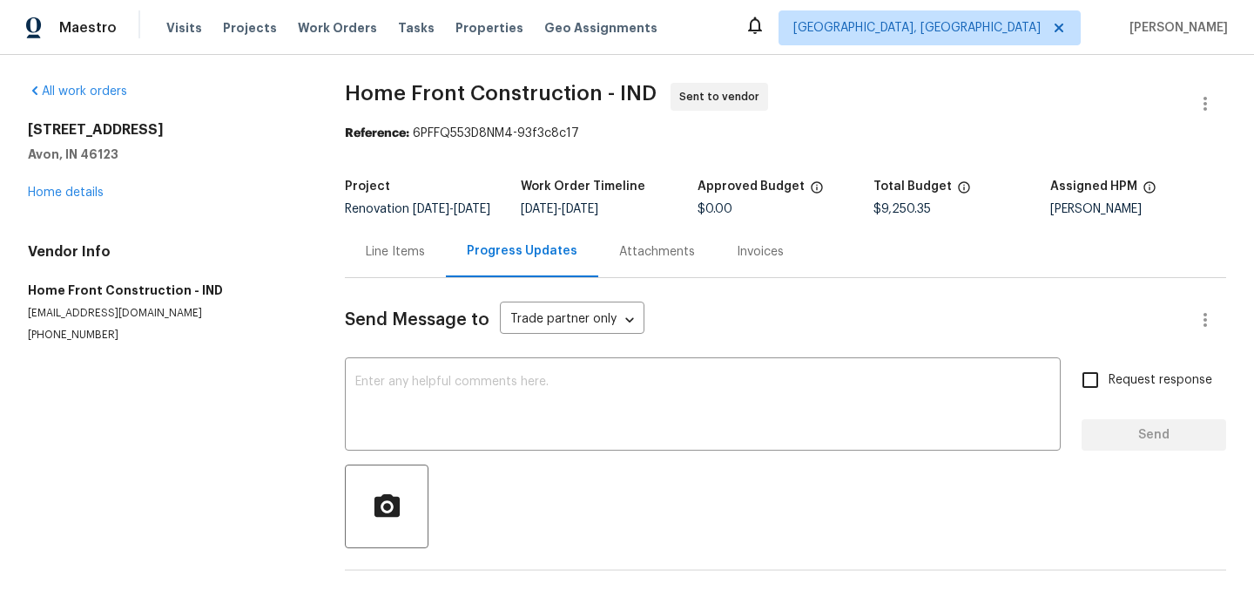
scroll to position [69, 0]
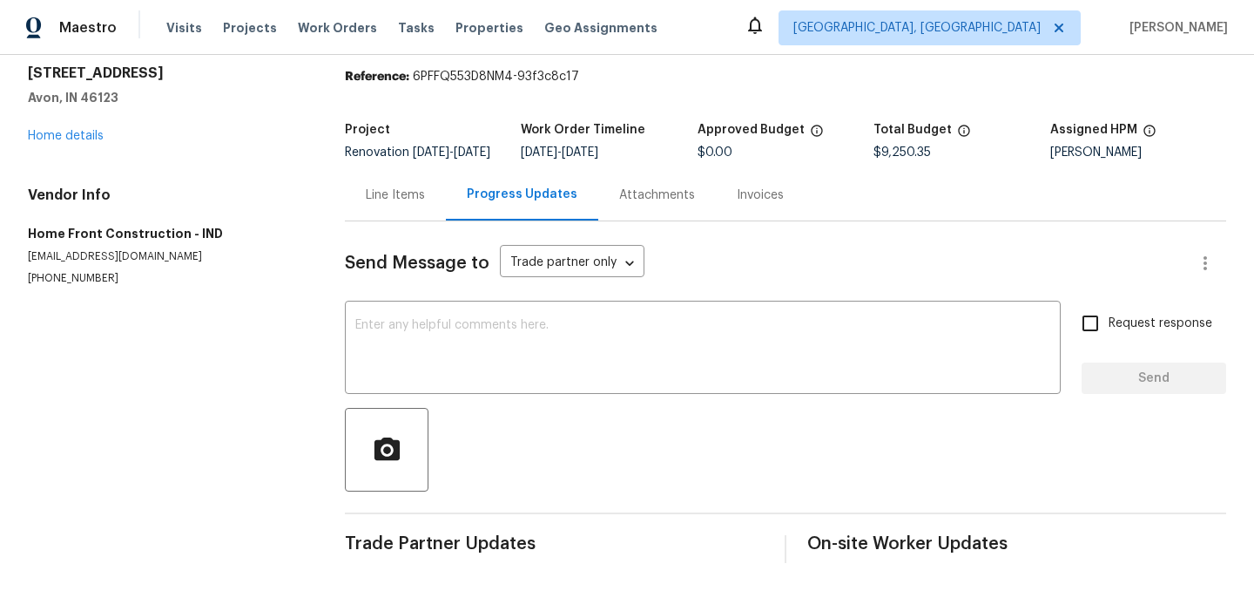
click at [400, 336] on textarea at bounding box center [702, 349] width 695 height 61
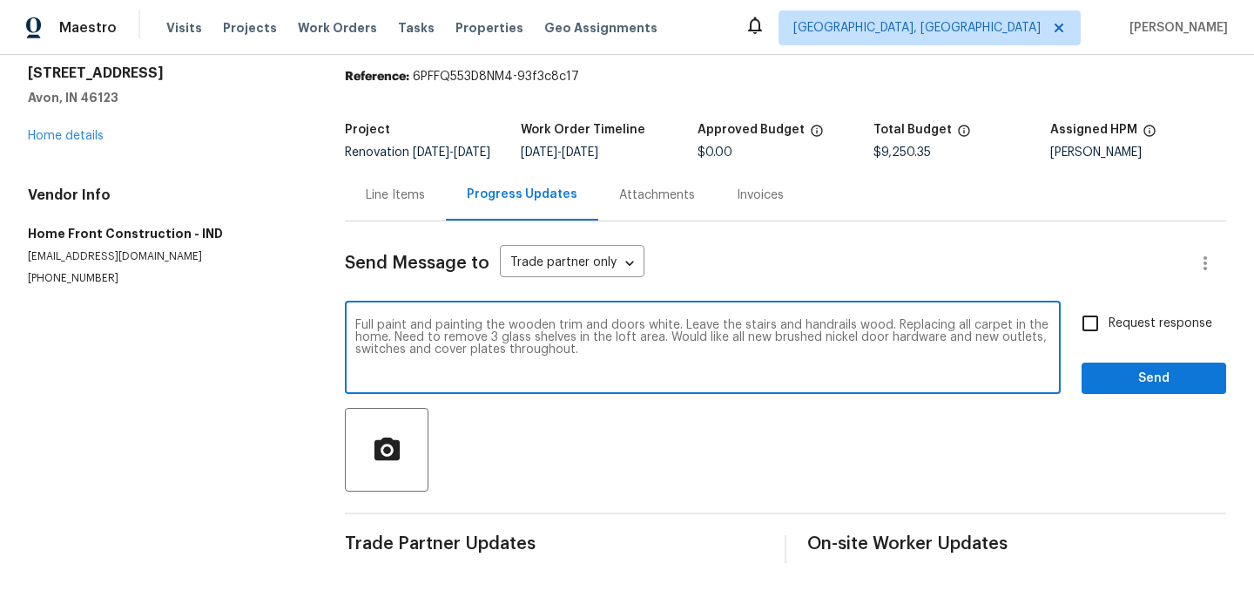
click at [1003, 337] on textarea "Full paint and painting the wooden trim and doors white. Leave the stairs and h…" at bounding box center [702, 349] width 695 height 61
type textarea "Full paint and painting the wooden trim and doors white. Leave the stairs and h…"
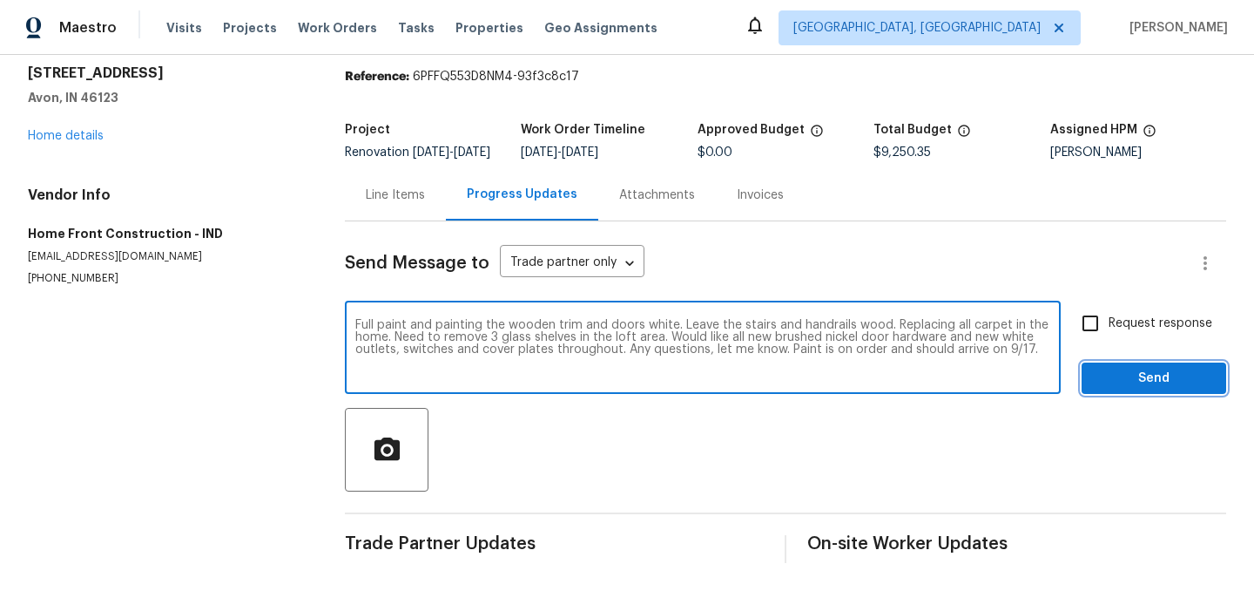
click at [1142, 382] on span "Send" at bounding box center [1154, 379] width 117 height 22
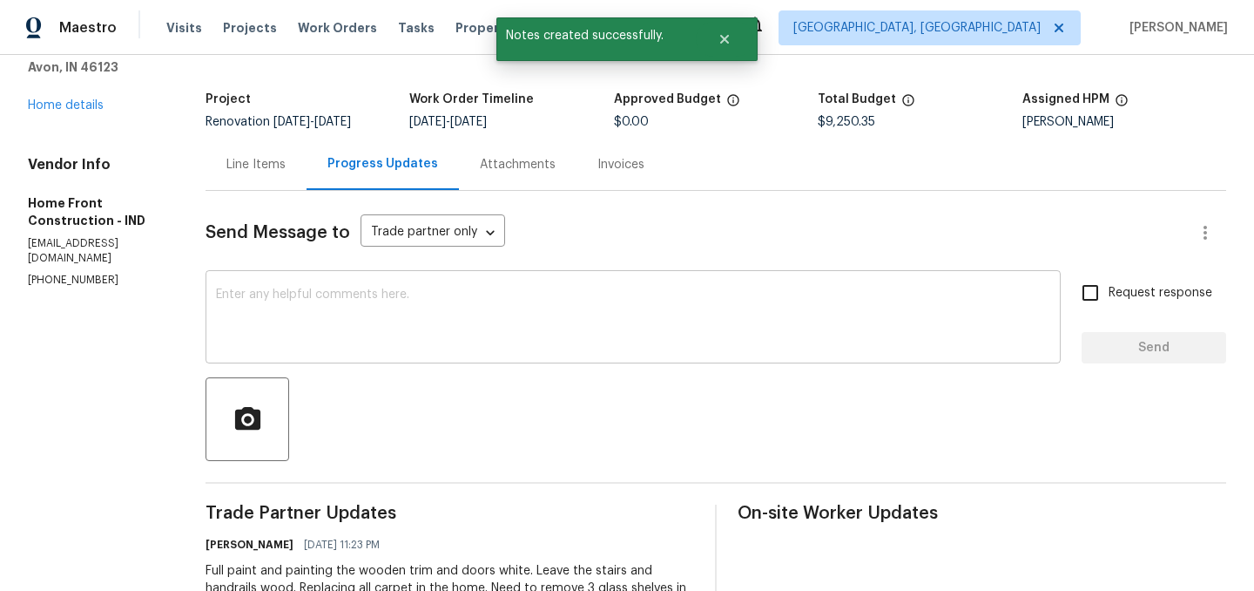
scroll to position [88, 0]
click at [359, 337] on textarea at bounding box center [633, 317] width 834 height 61
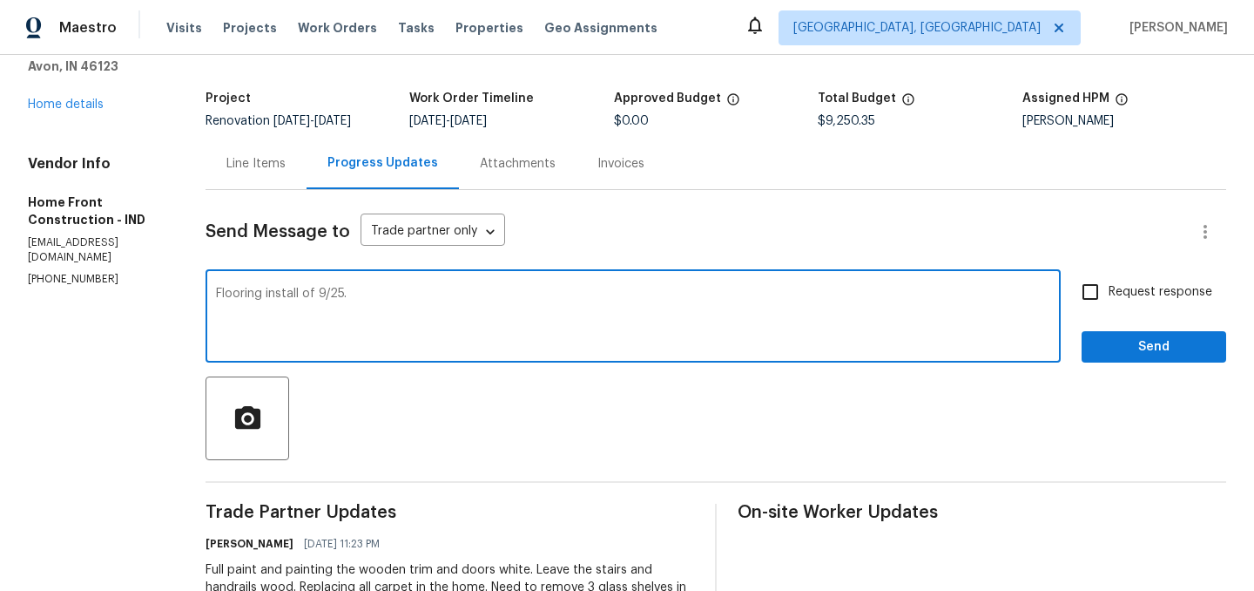
click at [374, 305] on textarea "Flooring install of 9/25." at bounding box center [633, 317] width 834 height 61
type textarea "Flooring install currently set for 9/25."
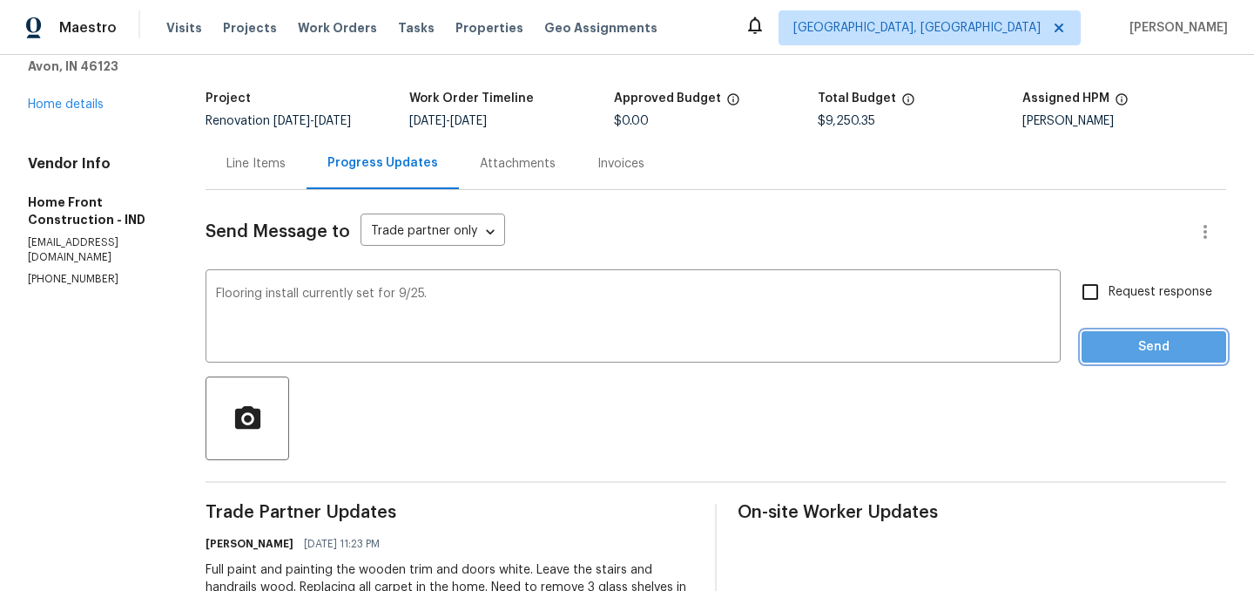
click at [1170, 363] on button "Send" at bounding box center [1154, 347] width 145 height 32
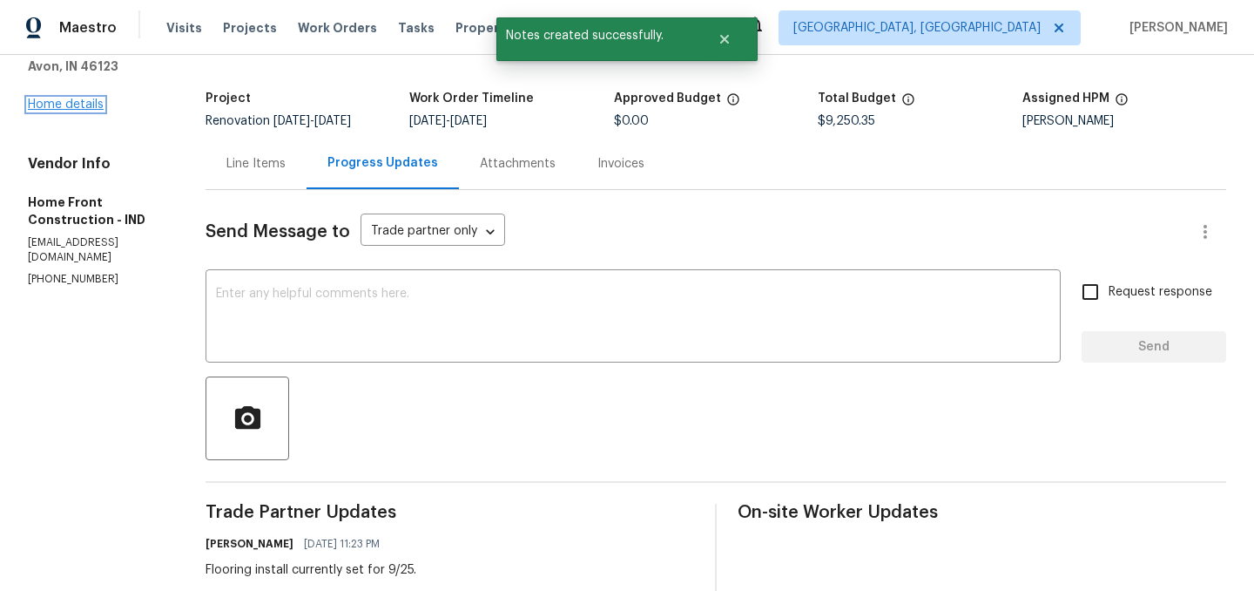
click at [82, 103] on link "Home details" at bounding box center [66, 104] width 76 height 12
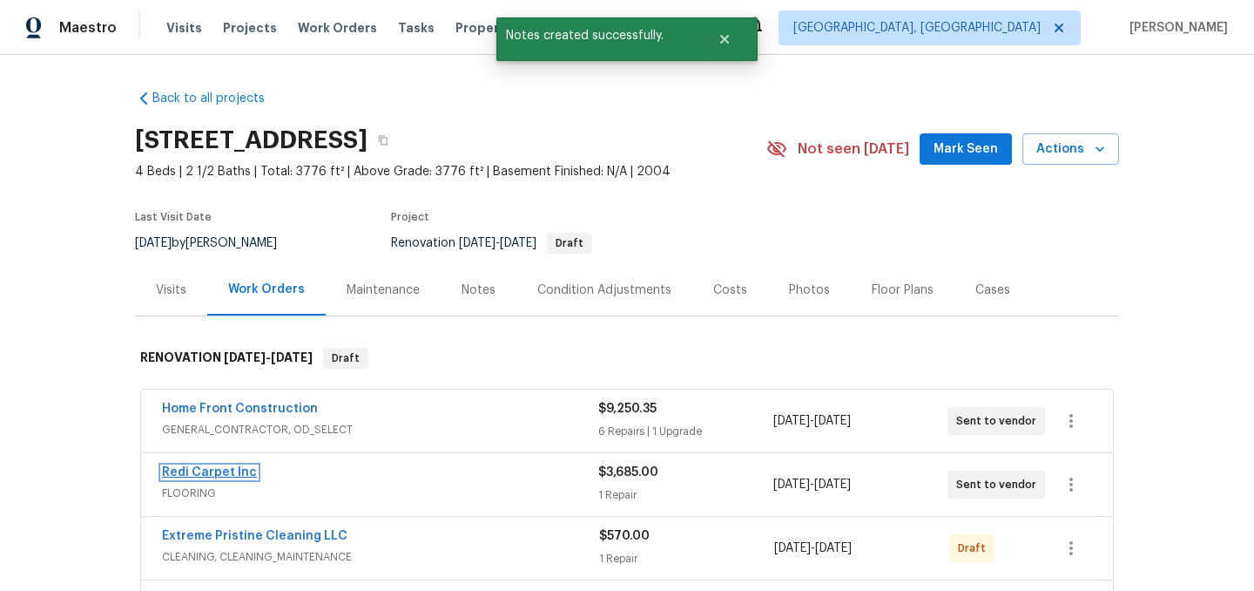
click at [229, 470] on link "Redi Carpet Inc" at bounding box center [209, 472] width 95 height 12
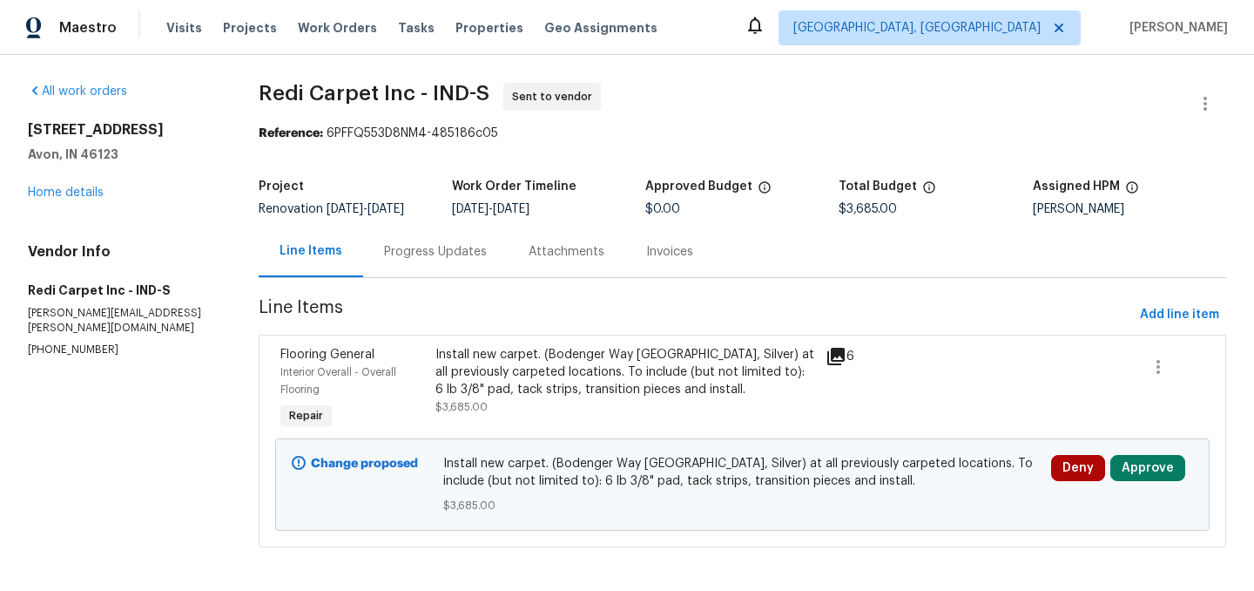
click at [455, 249] on div "Progress Updates" at bounding box center [435, 251] width 103 height 17
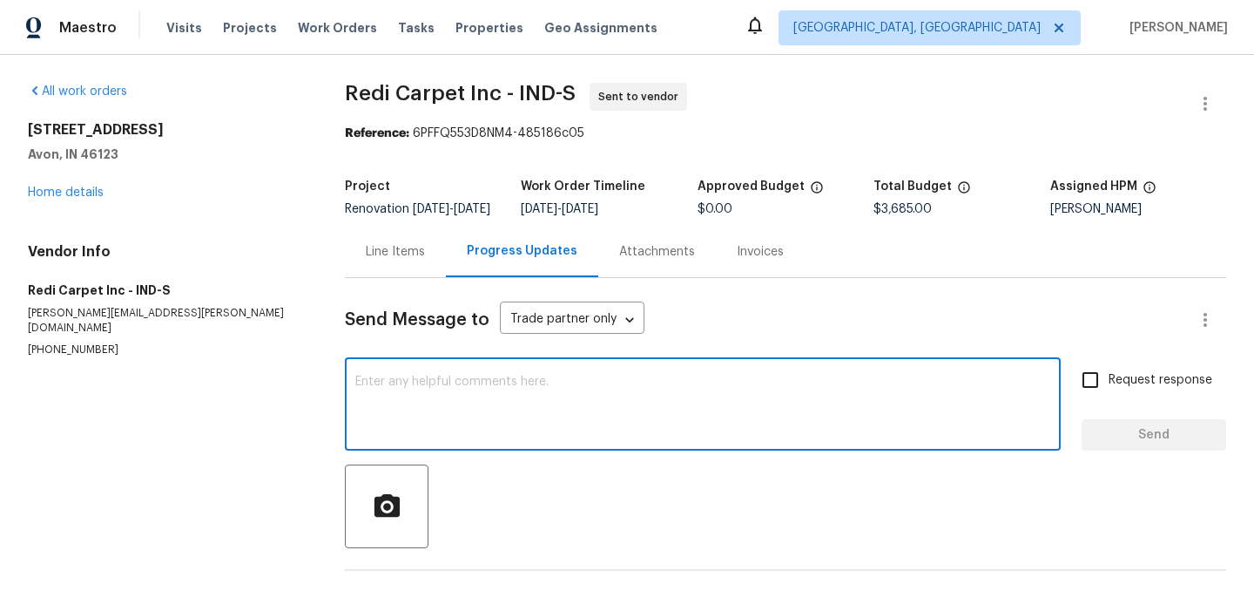
click at [492, 409] on textarea at bounding box center [702, 405] width 695 height 61
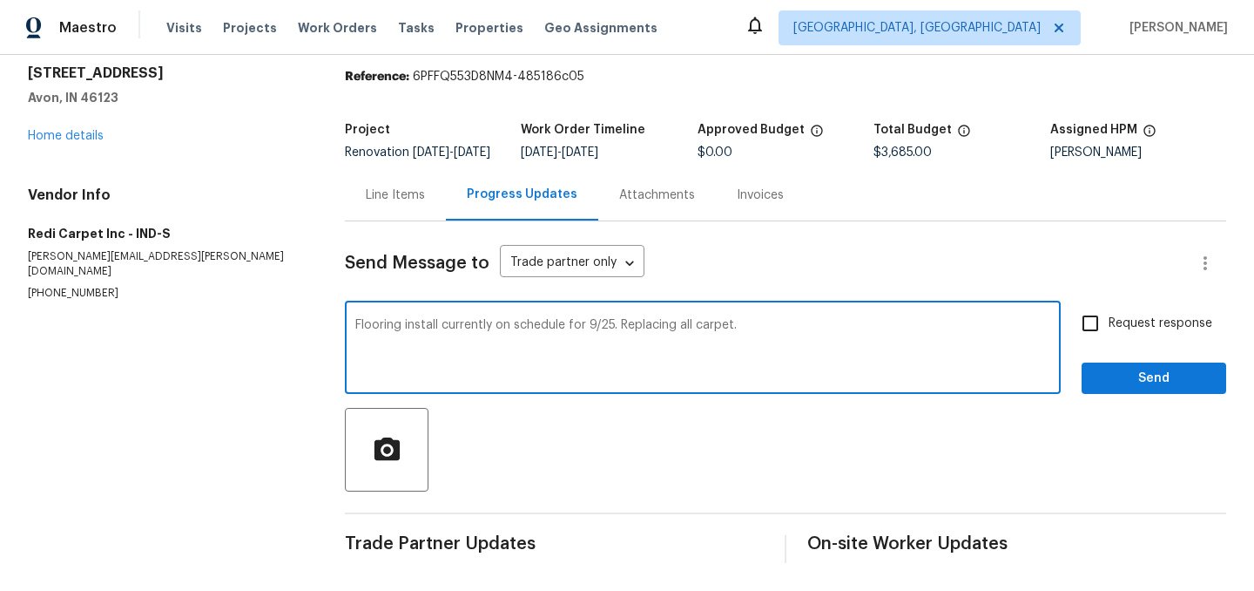
type textarea "Flooring install currently on schedule for 9/25. Replacing all carpet."
click at [1147, 376] on span "Send" at bounding box center [1154, 379] width 117 height 22
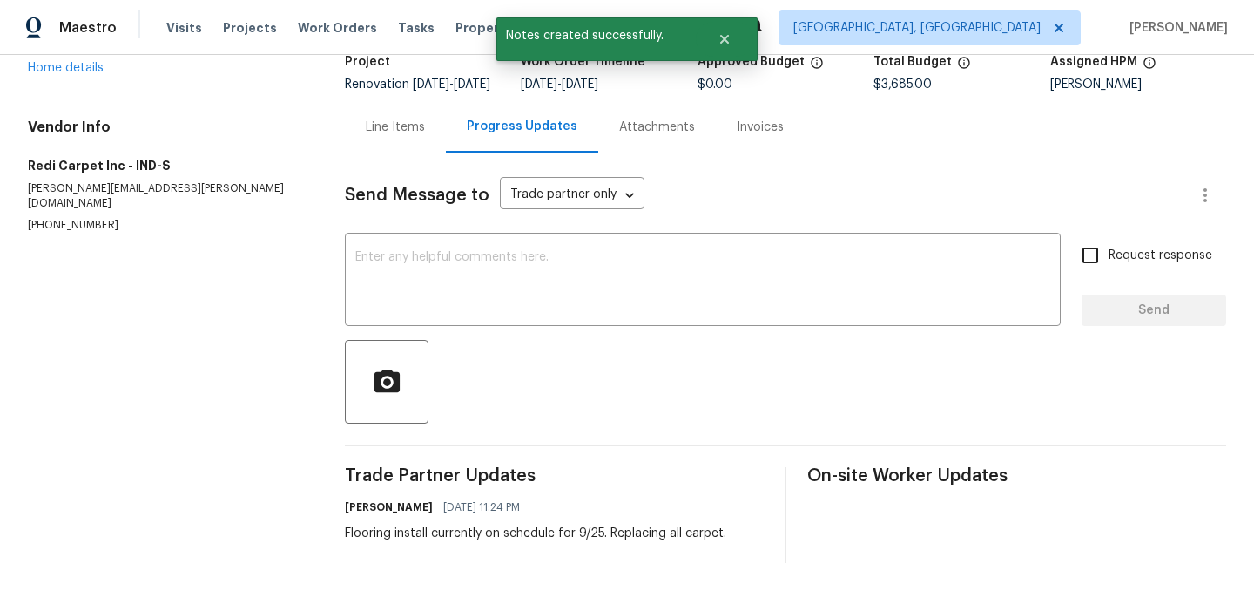
scroll to position [0, 0]
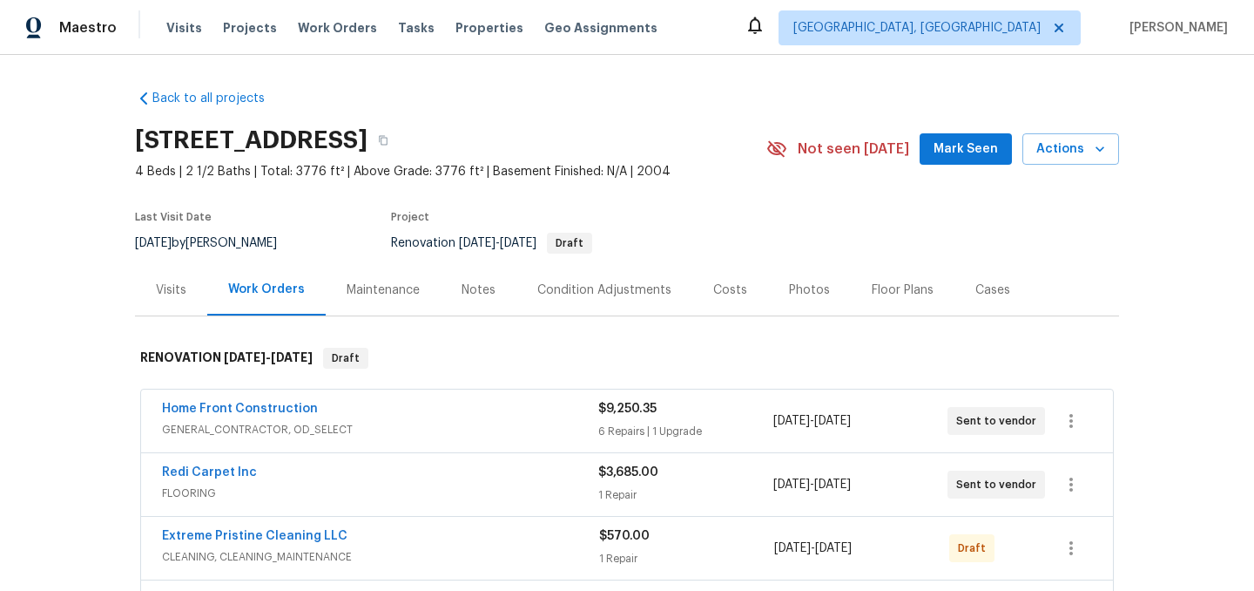
click at [353, 415] on div "Home Front Construction" at bounding box center [380, 410] width 436 height 21
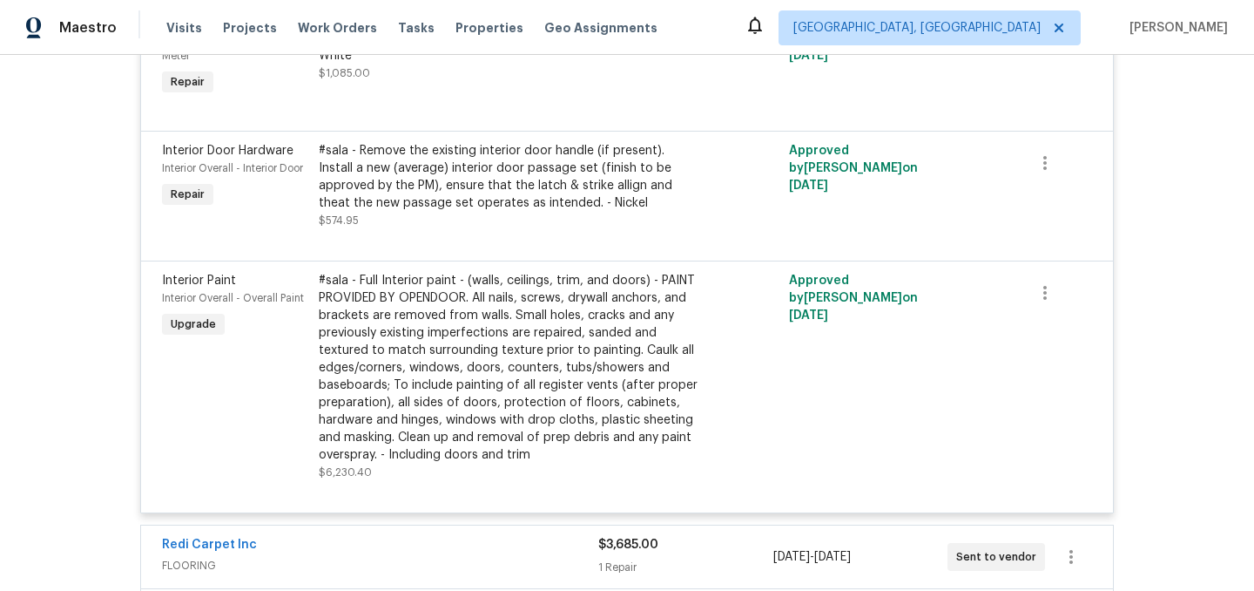
scroll to position [1794, 0]
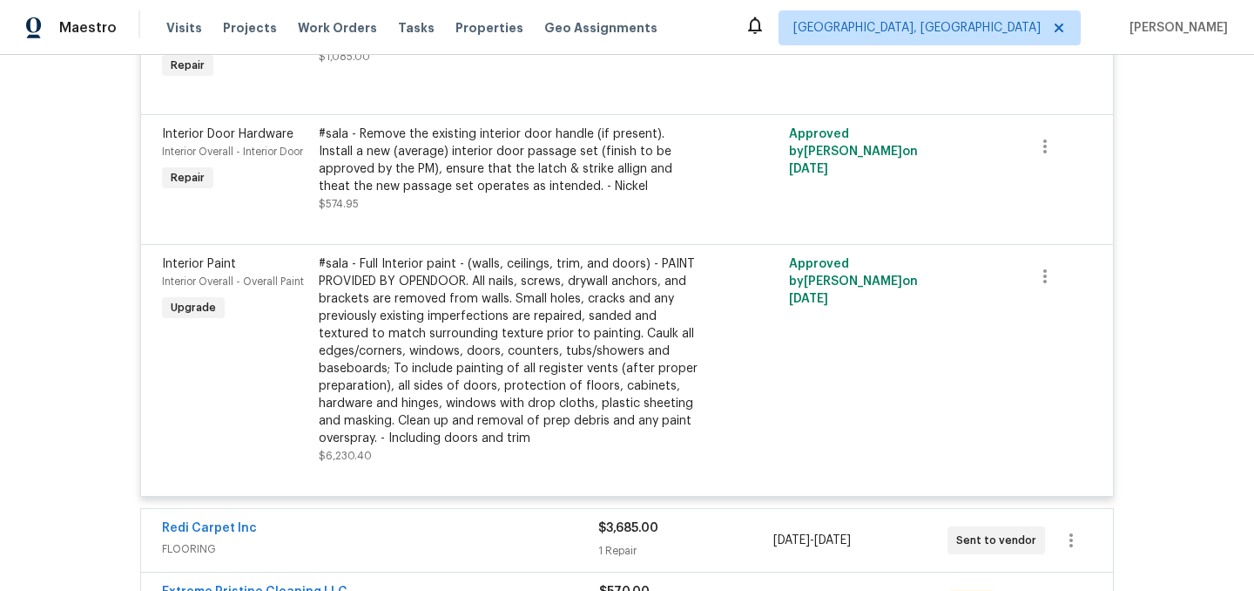
click at [510, 326] on div "#sala - Full Interior paint - (walls, ceilings, trim, and doors) - PAINT PROVID…" at bounding box center [510, 351] width 382 height 192
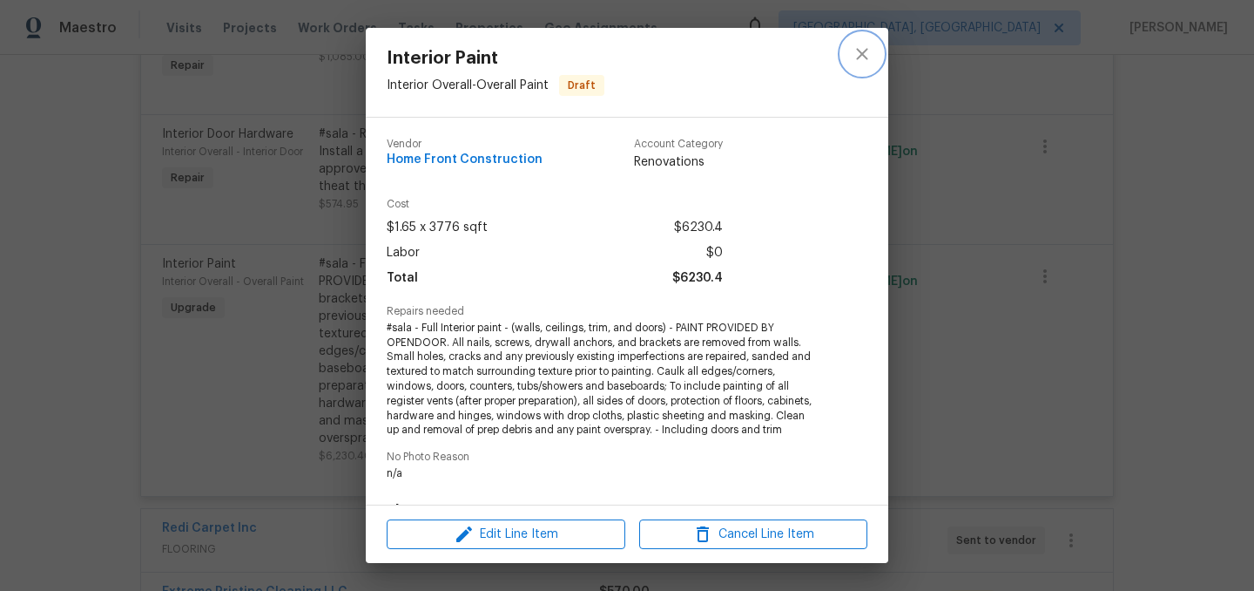
click at [867, 56] on icon "close" at bounding box center [862, 54] width 21 height 21
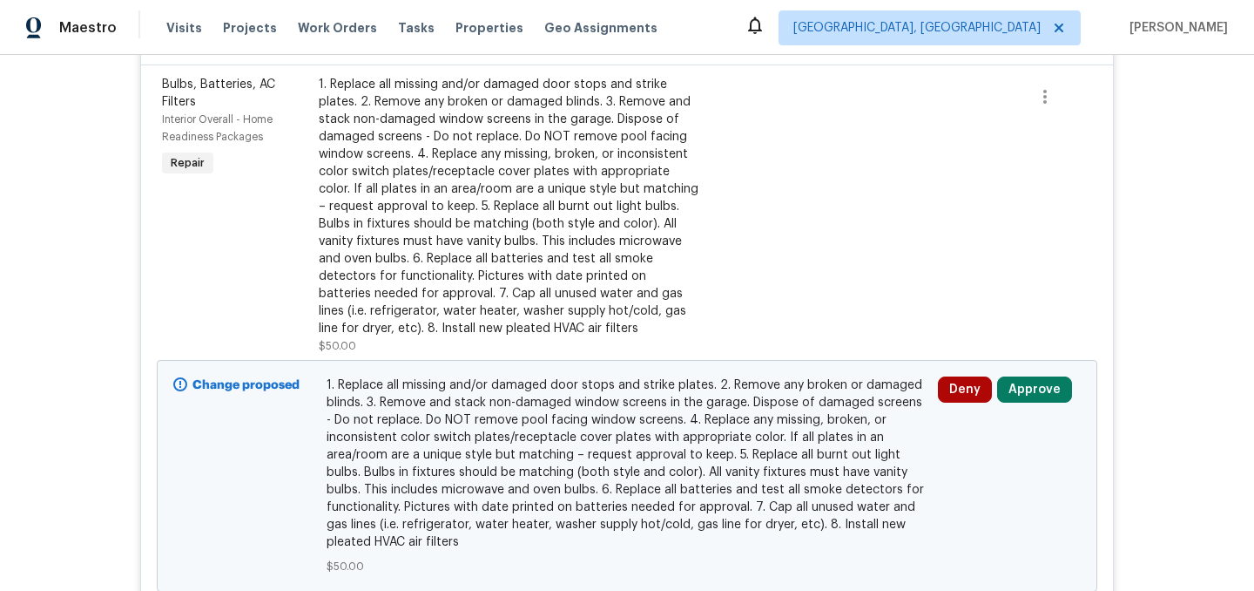
scroll to position [0, 0]
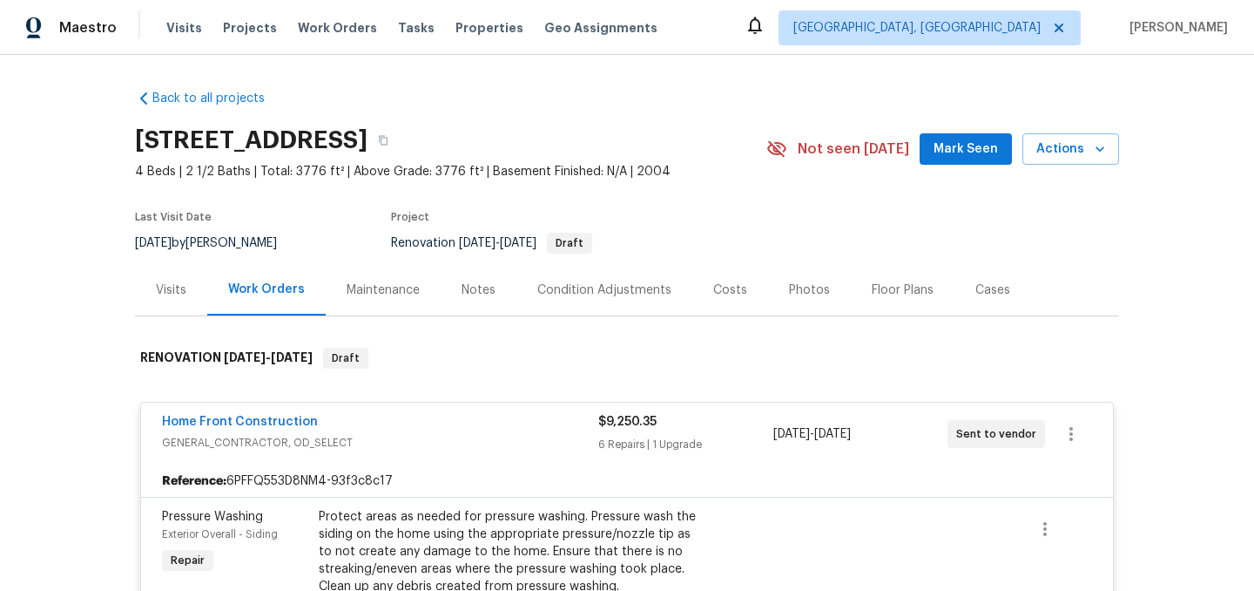
click at [872, 290] on div "Floor Plans" at bounding box center [903, 289] width 62 height 17
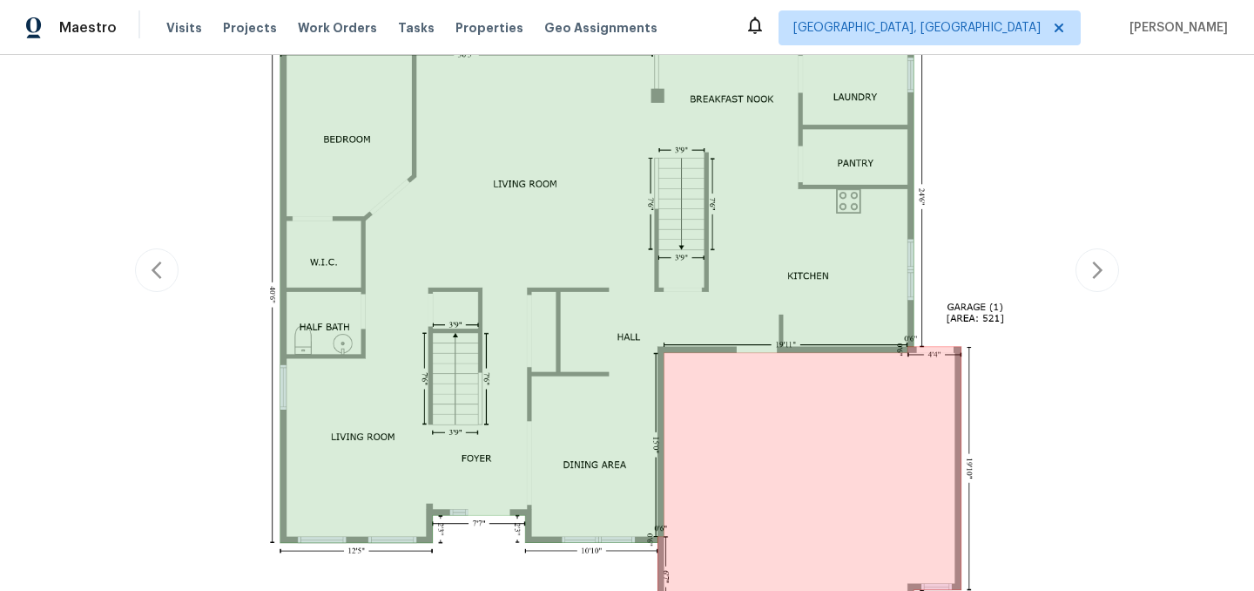
scroll to position [553, 0]
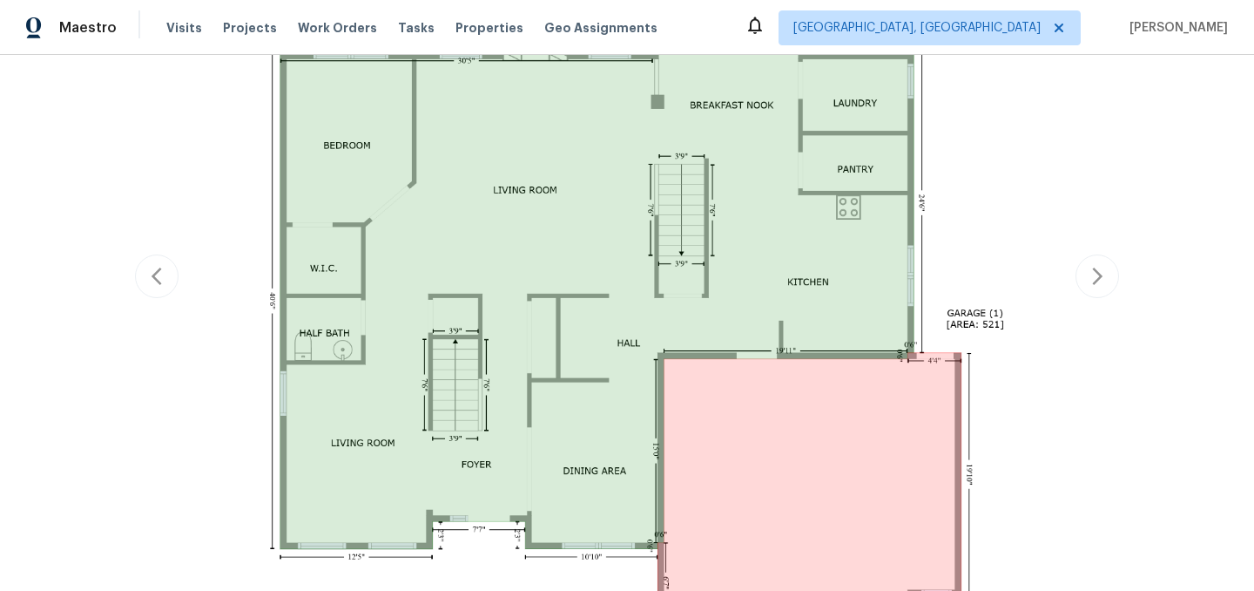
click at [1121, 264] on div "Back to all projects 8358 Balmoral Ln, Avon, IN 46123 4 Beds | 2 1/2 Baths | To…" at bounding box center [627, 323] width 1254 height 536
click at [1095, 278] on icon "button" at bounding box center [1097, 276] width 21 height 21
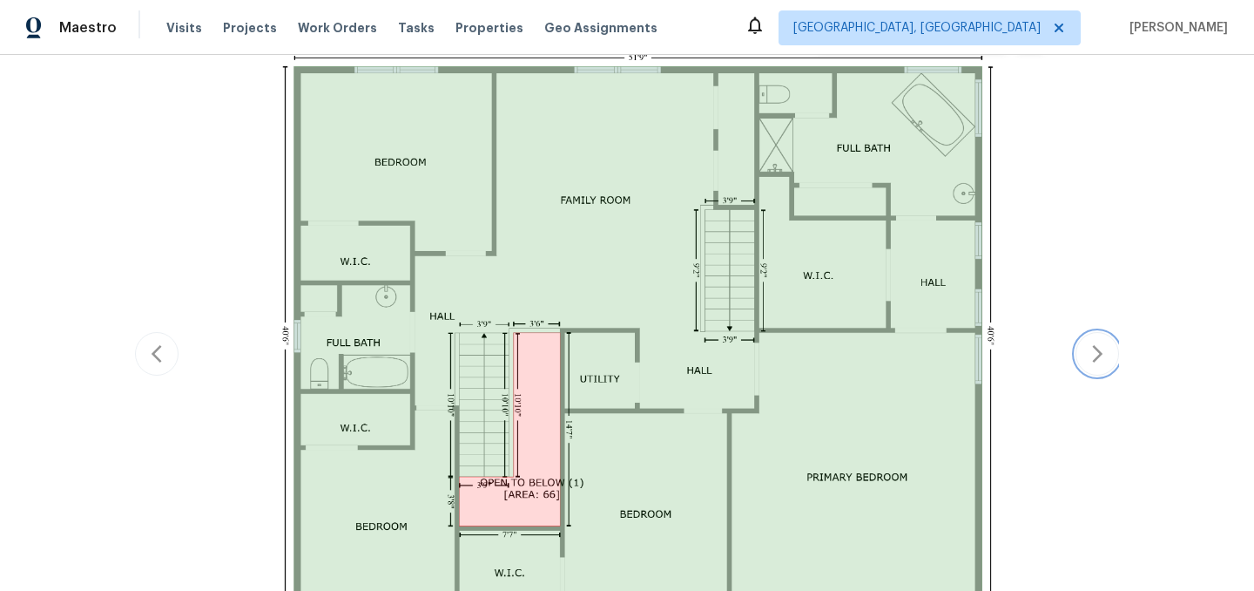
scroll to position [370, 0]
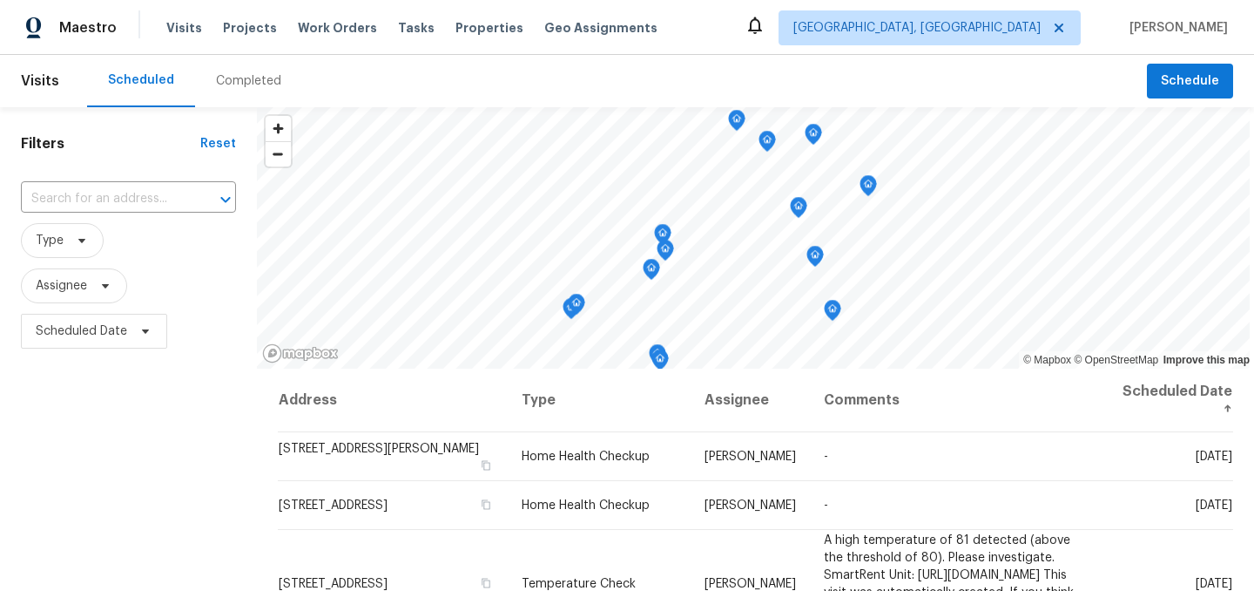
scroll to position [5, 0]
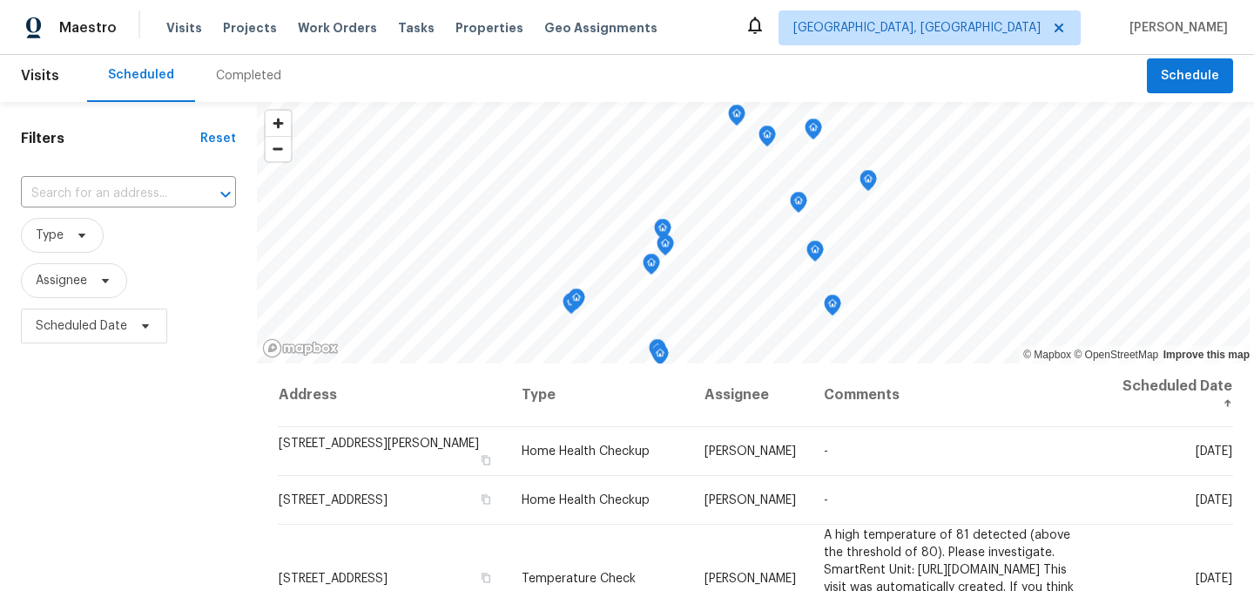
click at [193, 436] on div "Filters Reset ​ Type Assignee Scheduled Date" at bounding box center [128, 468] width 257 height 733
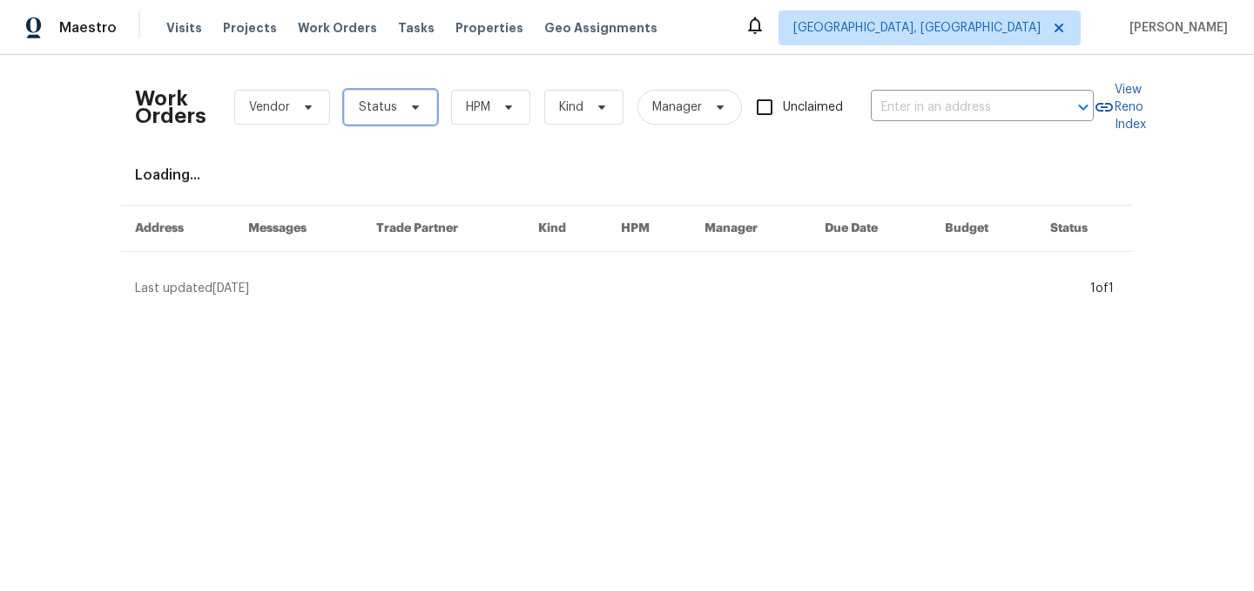
click at [391, 105] on span "Status" at bounding box center [378, 106] width 38 height 17
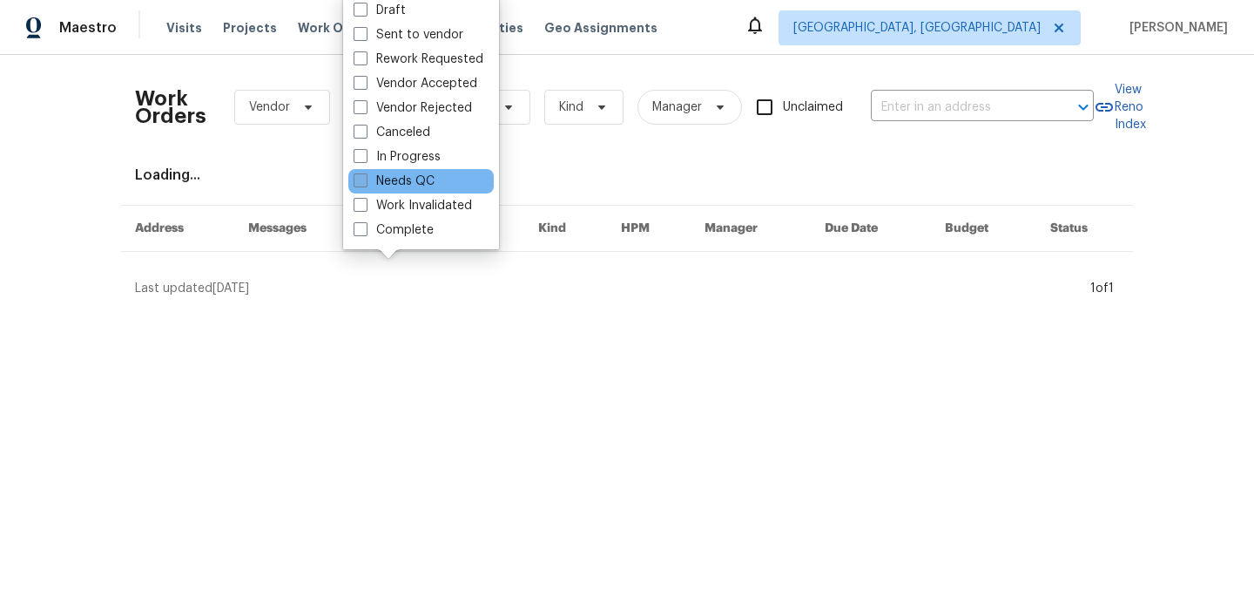
click at [405, 185] on label "Needs QC" at bounding box center [394, 180] width 81 height 17
click at [365, 184] on input "Needs QC" at bounding box center [359, 177] width 11 height 11
checkbox input "true"
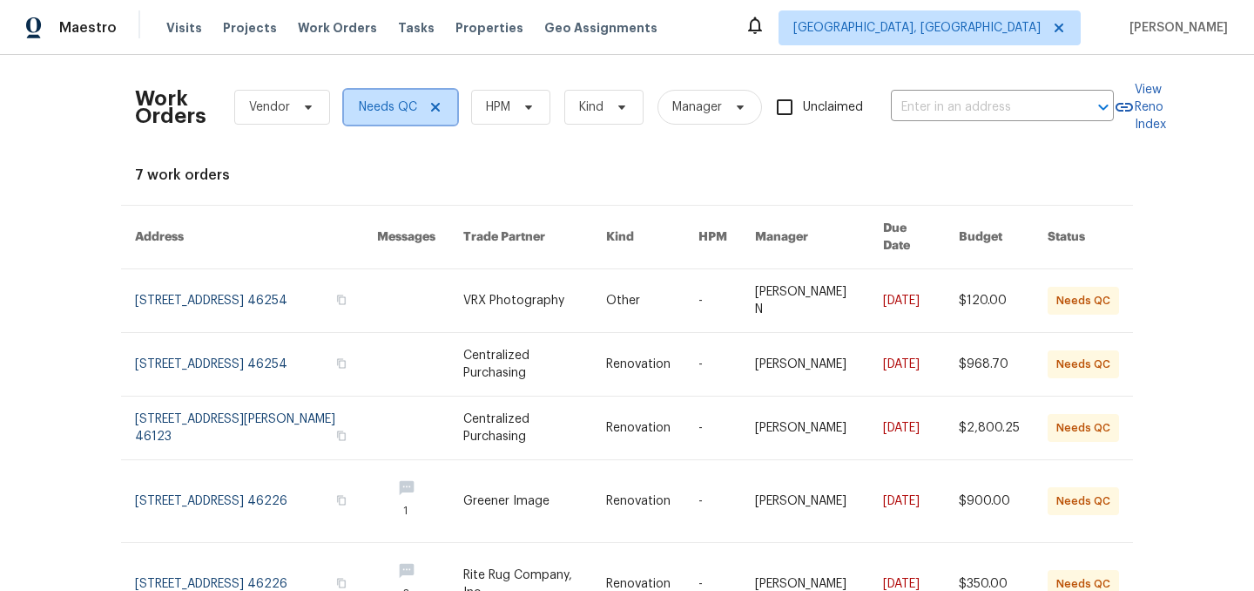
click at [436, 105] on icon at bounding box center [436, 107] width 14 height 14
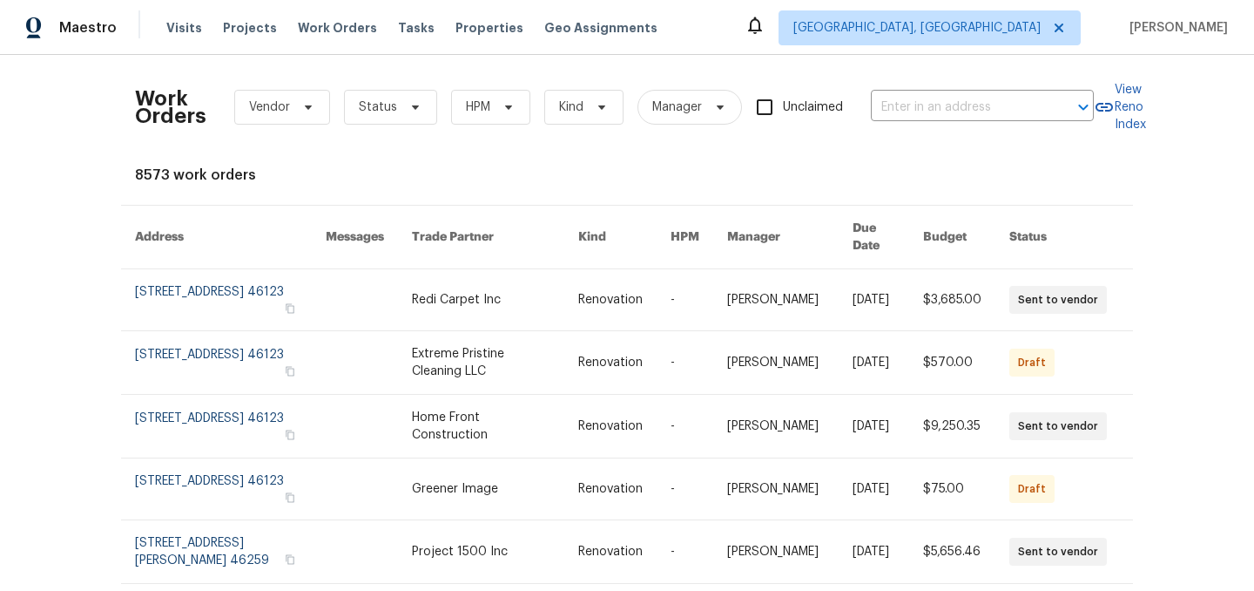
click at [909, 92] on div "Work Orders Vendor Status HPM Kind Manager Unclaimed ​" at bounding box center [614, 107] width 959 height 77
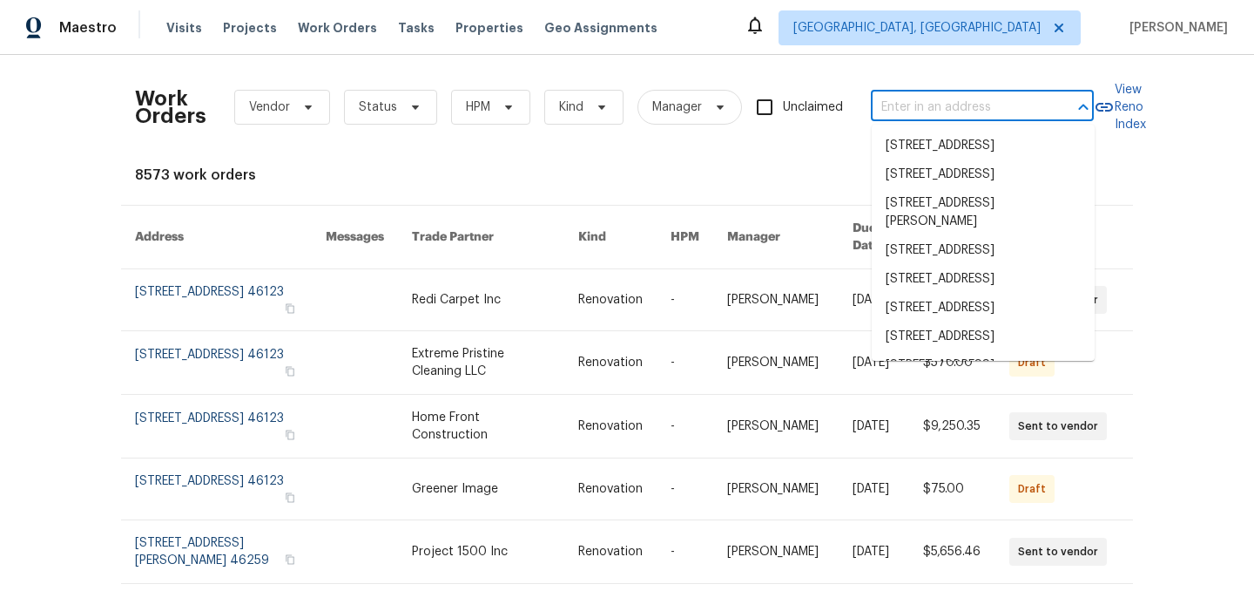
click at [909, 97] on input "text" at bounding box center [958, 107] width 174 height 27
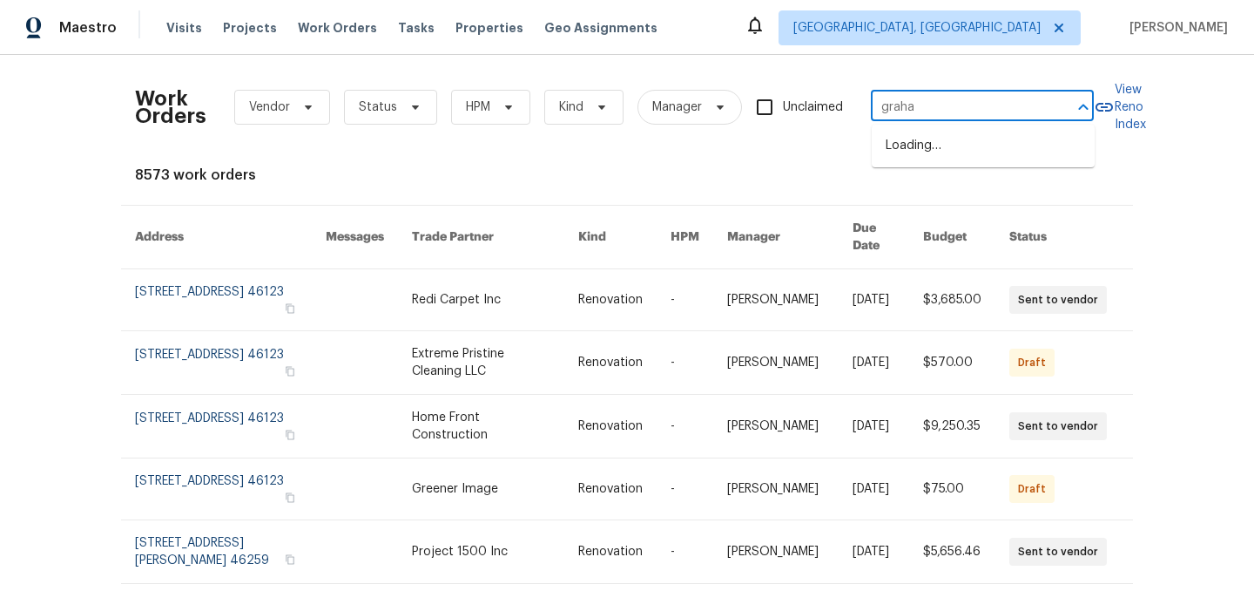
type input "[PERSON_NAME]"
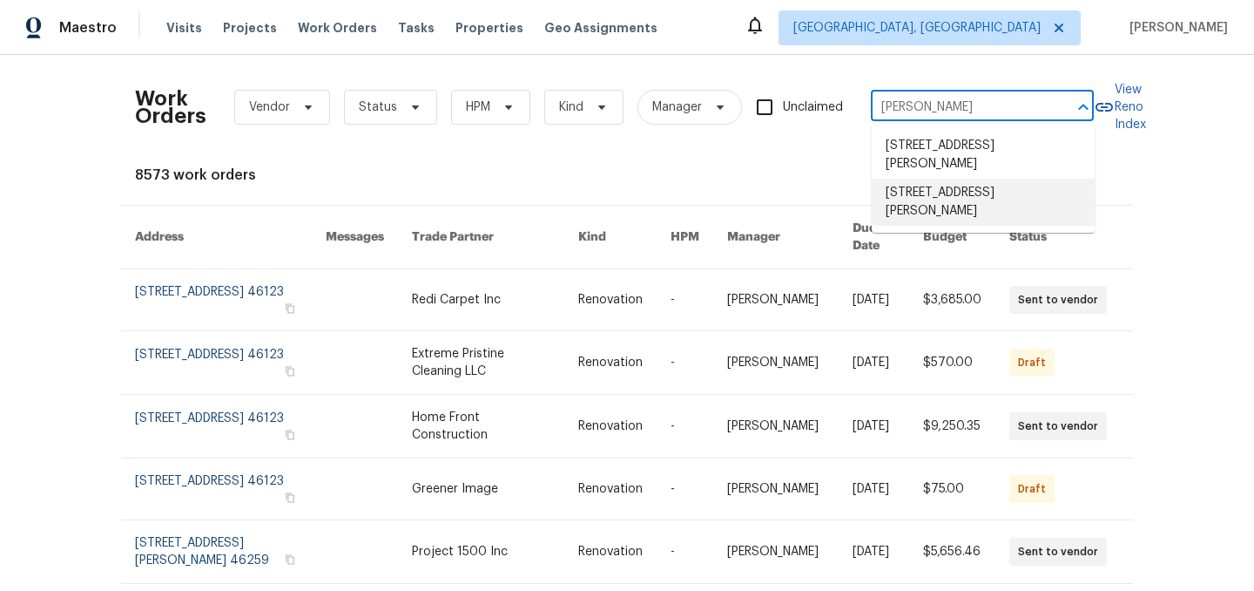
click at [929, 213] on li "[STREET_ADDRESS][PERSON_NAME]" at bounding box center [983, 202] width 223 height 47
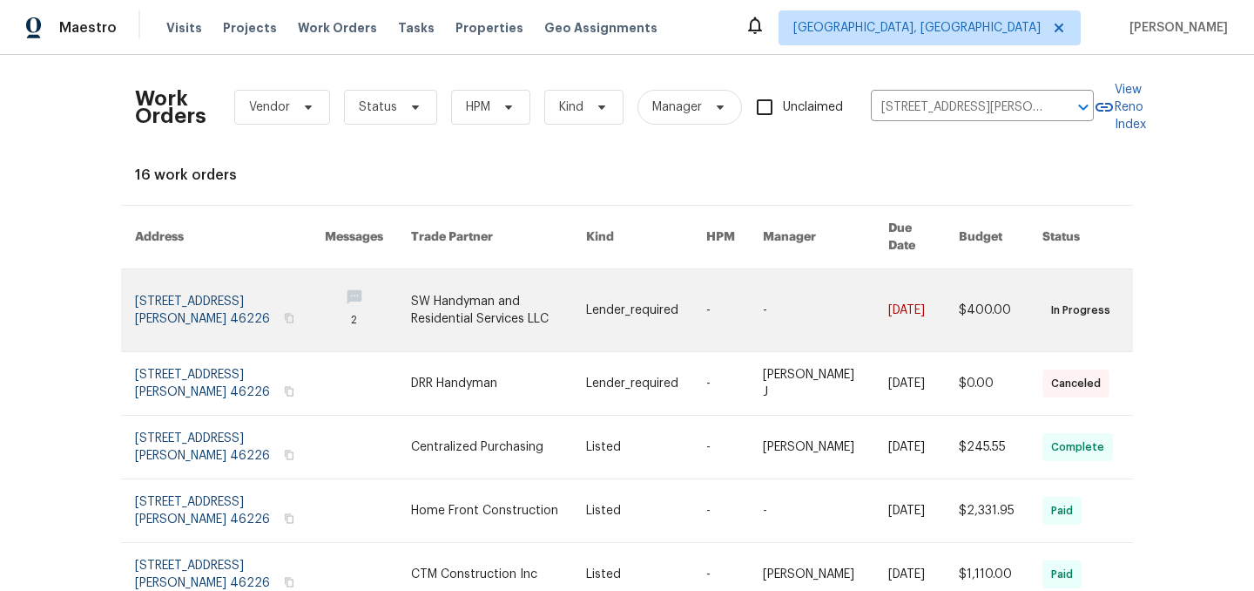
click at [244, 296] on link at bounding box center [230, 310] width 190 height 82
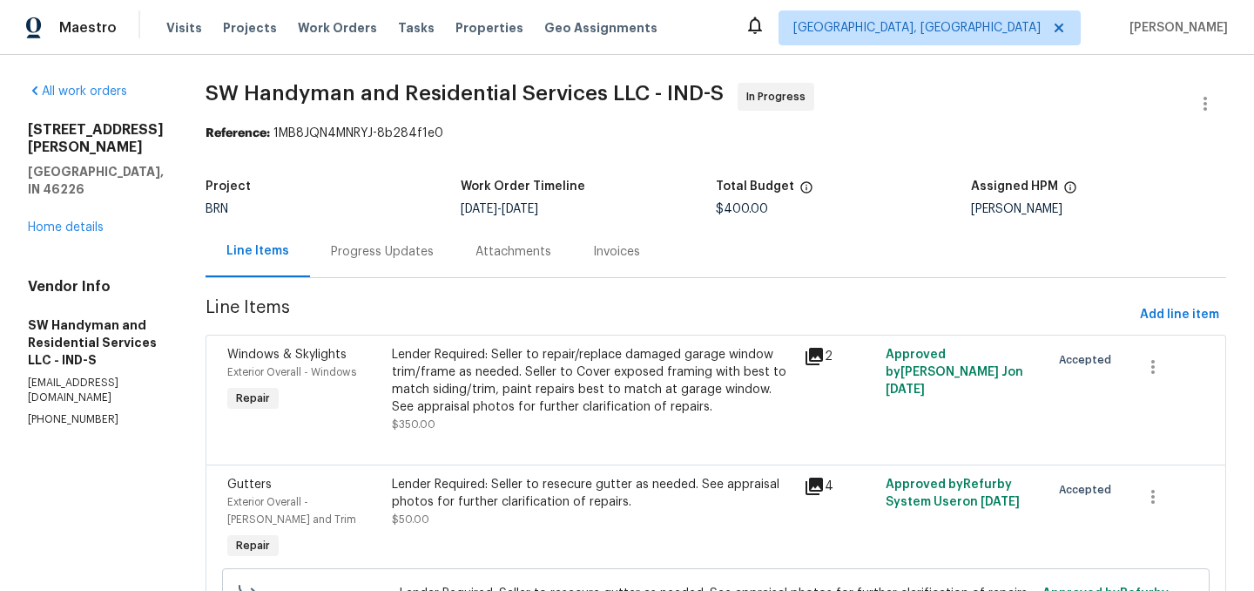
click at [573, 376] on div "Lender Required: Seller to repair/replace damaged garage window trim/frame as n…" at bounding box center [593, 381] width 402 height 70
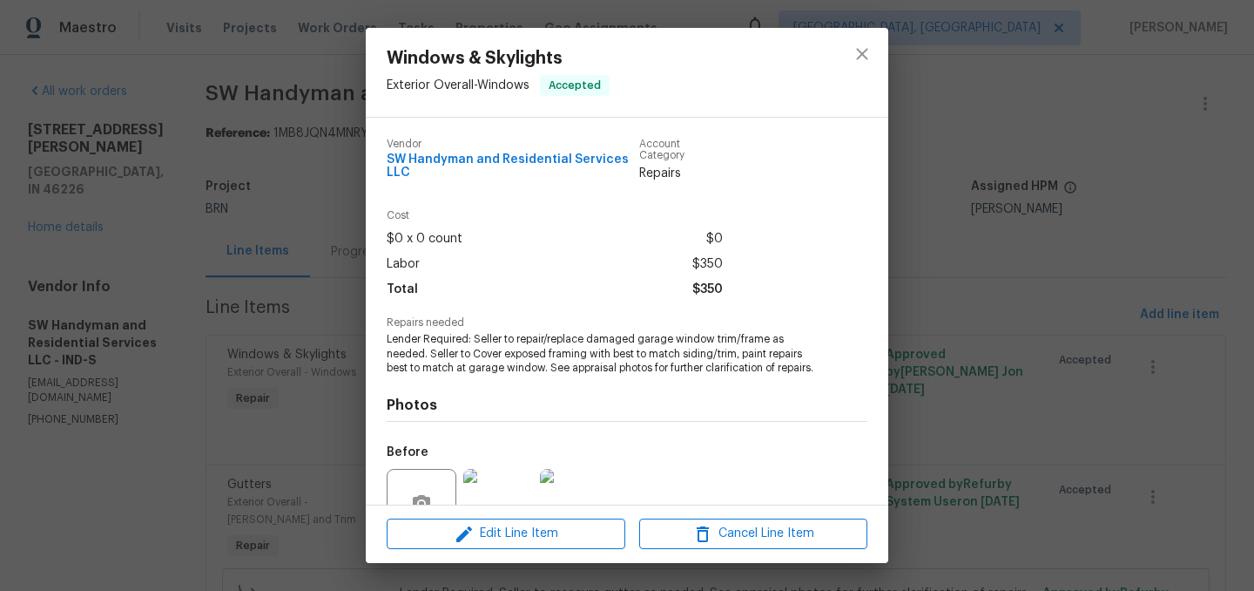
scroll to position [165, 0]
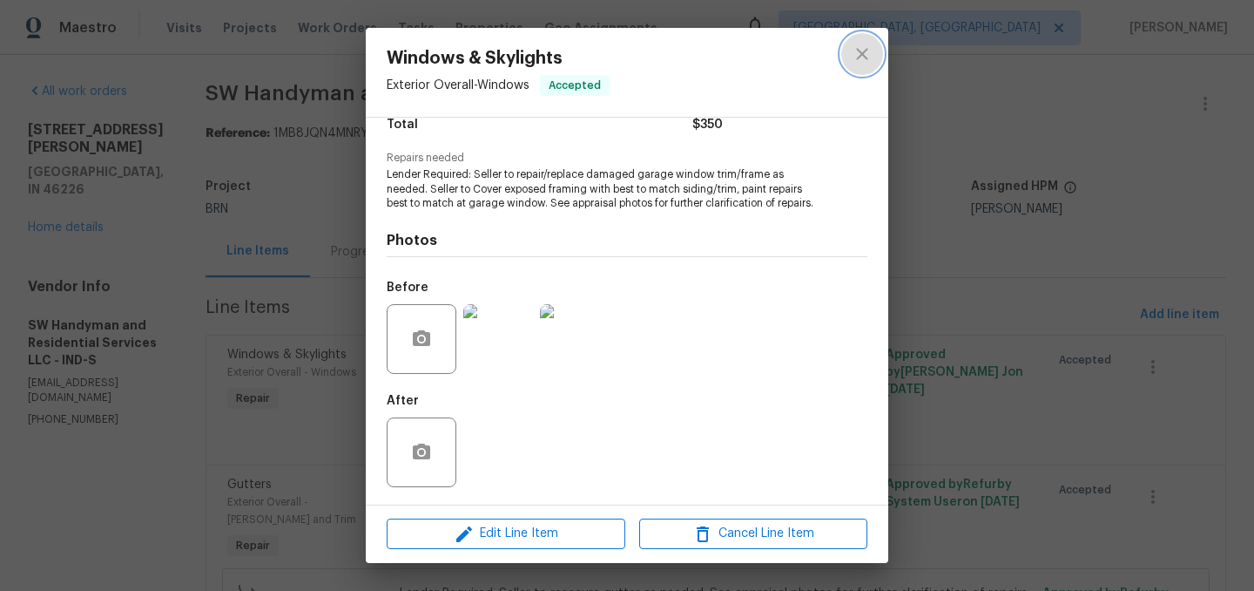
click at [864, 52] on icon "close" at bounding box center [861, 53] width 11 height 11
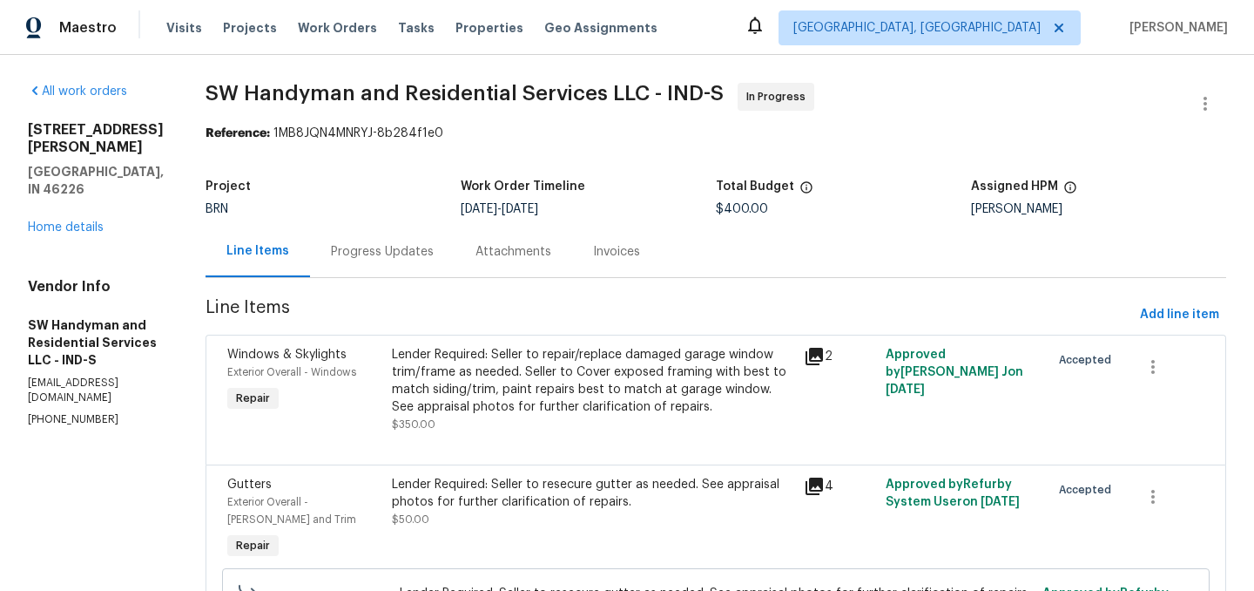
click at [595, 487] on div "Lender Required: Seller to resecure gutter as needed. See appraisal photos for …" at bounding box center [593, 493] width 402 height 35
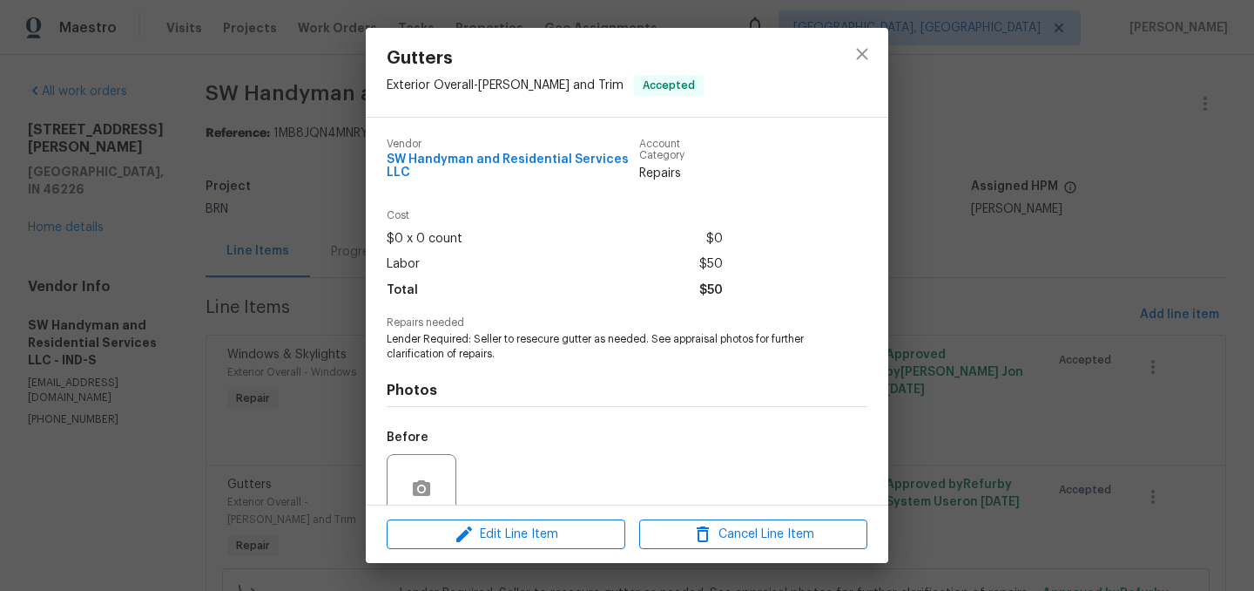
scroll to position [150, 0]
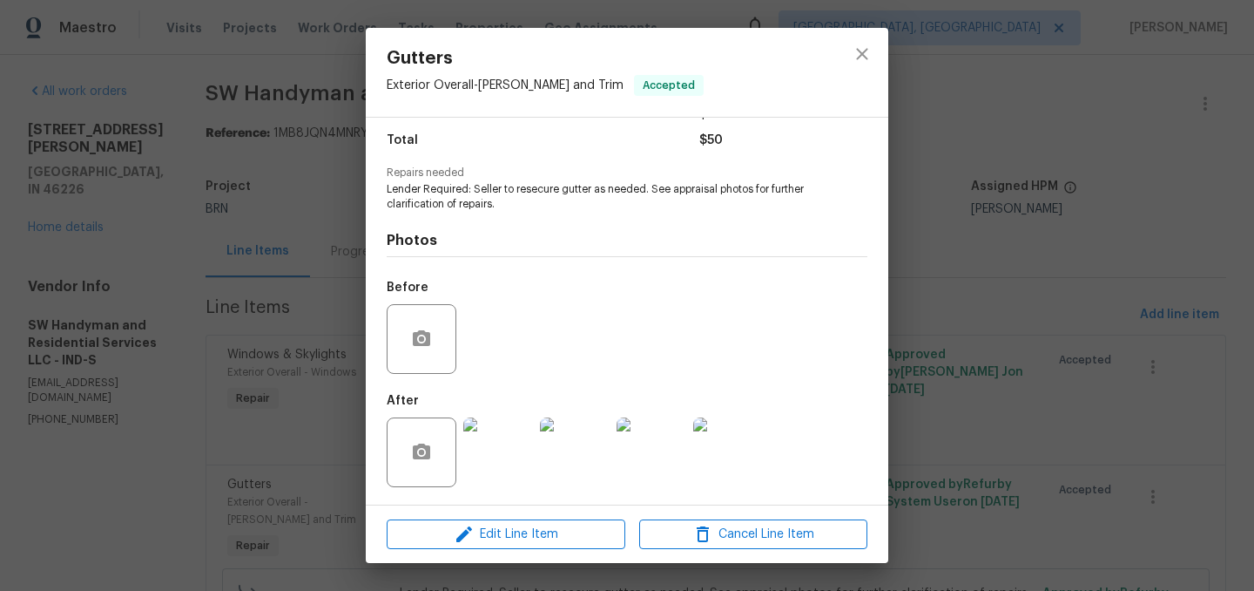
click at [488, 455] on img at bounding box center [498, 452] width 70 height 70
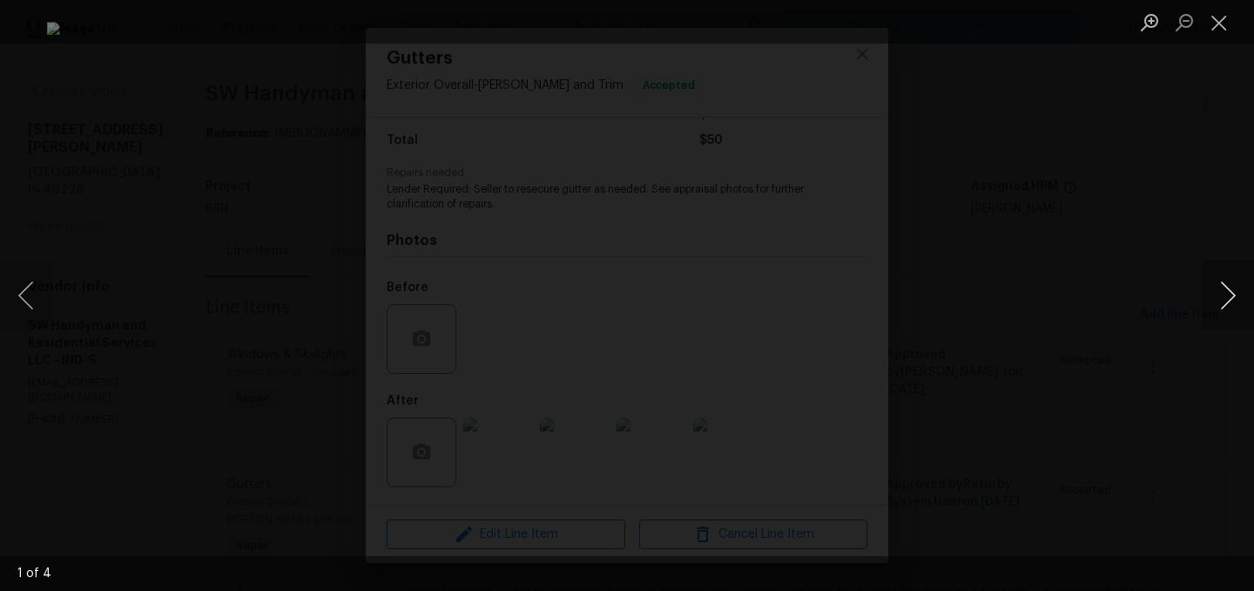
click at [1226, 293] on button "Next image" at bounding box center [1228, 295] width 52 height 70
click at [1219, 26] on button "Close lightbox" at bounding box center [1219, 22] width 35 height 30
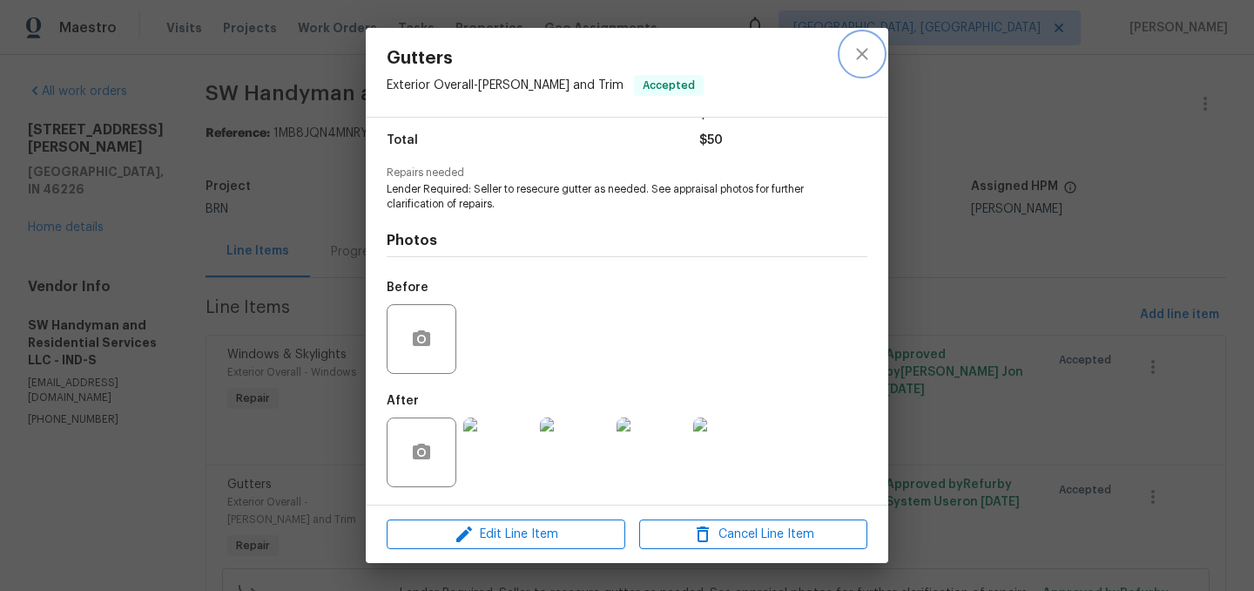
click at [867, 54] on icon "close" at bounding box center [862, 54] width 21 height 21
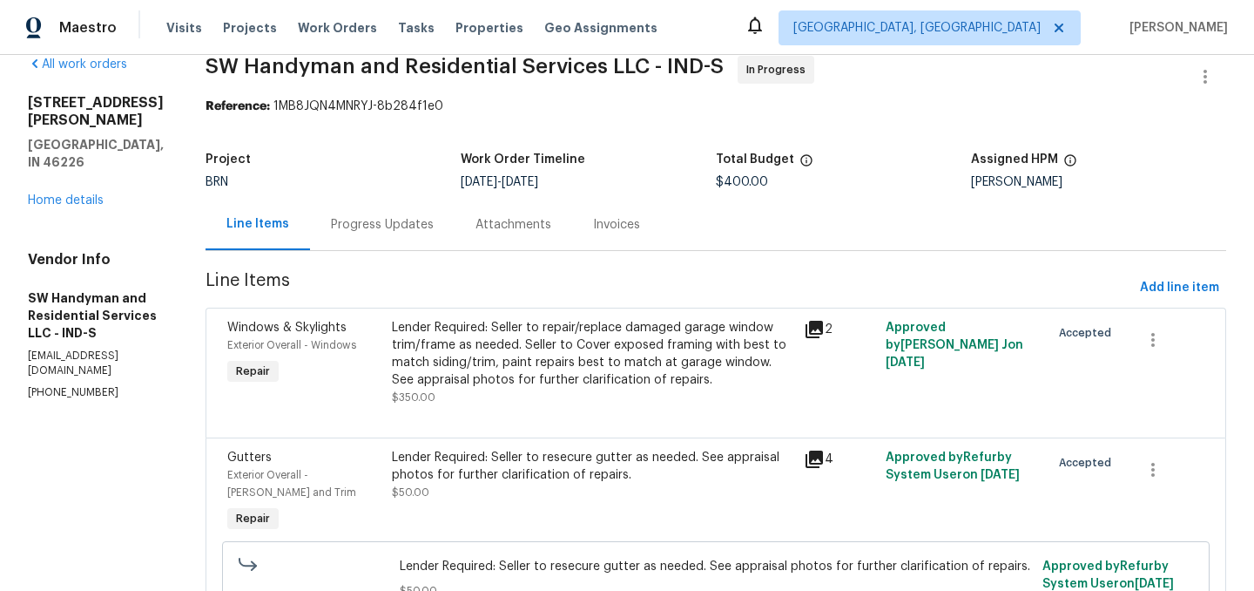
scroll to position [0, 0]
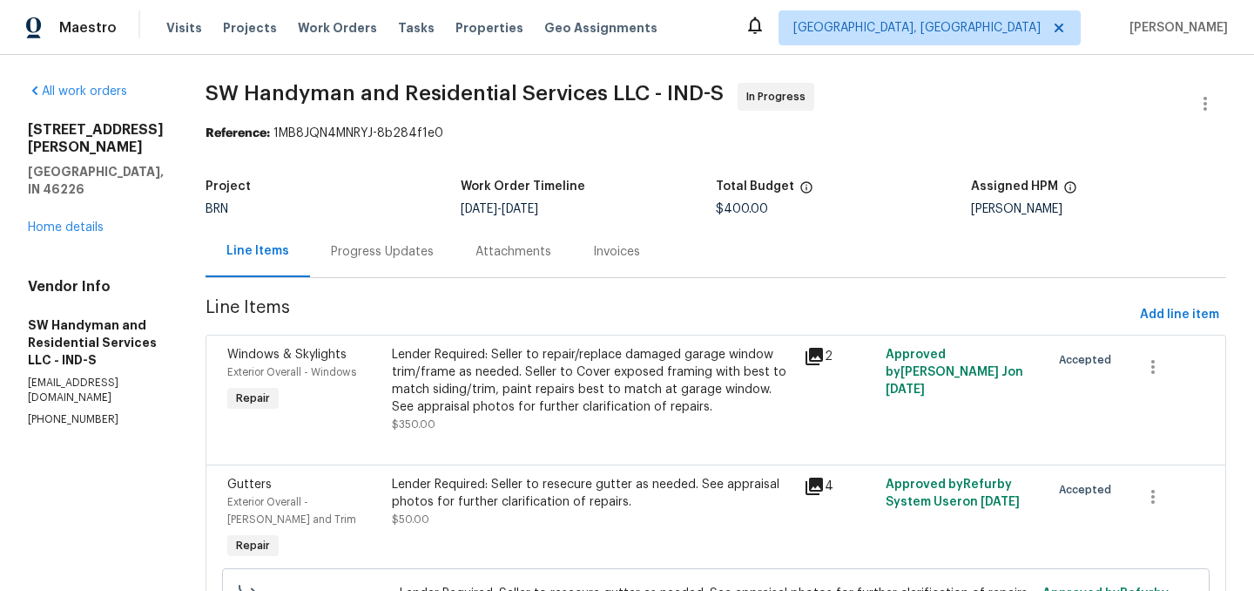
click at [367, 257] on div "Progress Updates" at bounding box center [382, 251] width 103 height 17
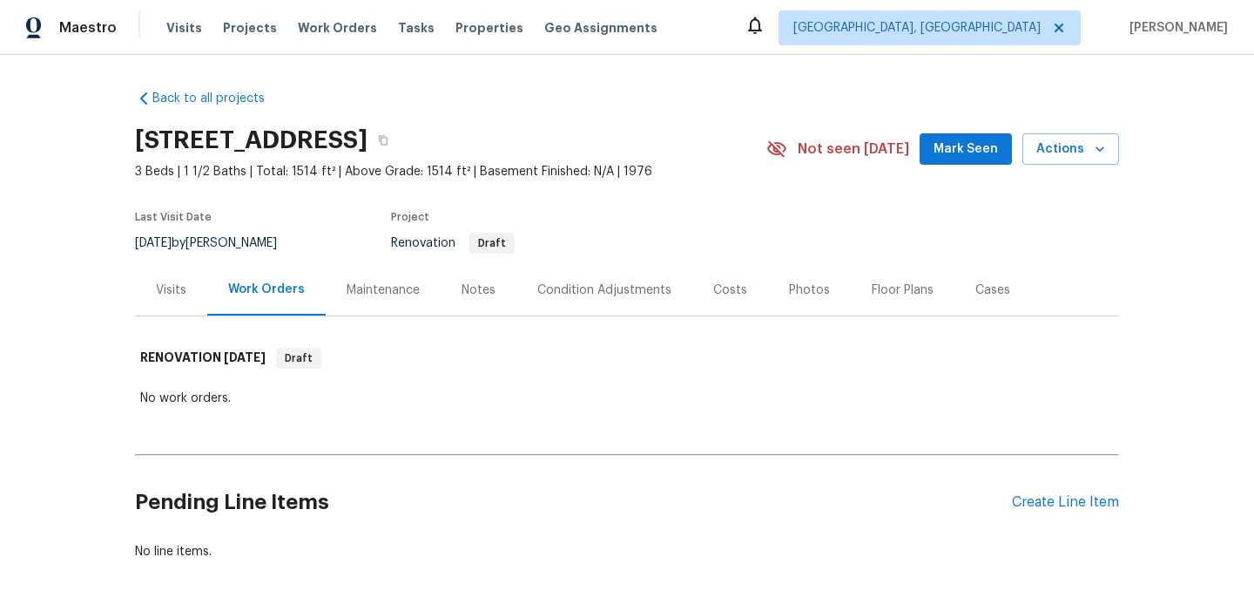
click at [584, 288] on div "Condition Adjustments" at bounding box center [604, 289] width 134 height 17
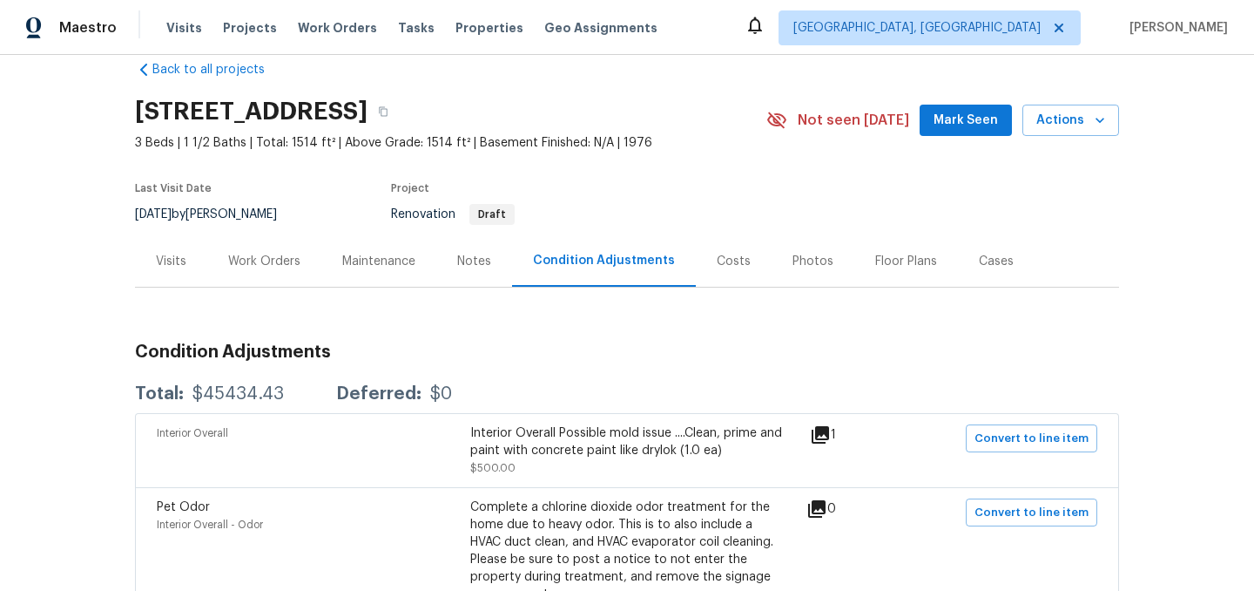
scroll to position [28, 0]
click at [388, 111] on icon "button" at bounding box center [383, 112] width 10 height 10
click at [176, 260] on div "Visits" at bounding box center [171, 261] width 30 height 17
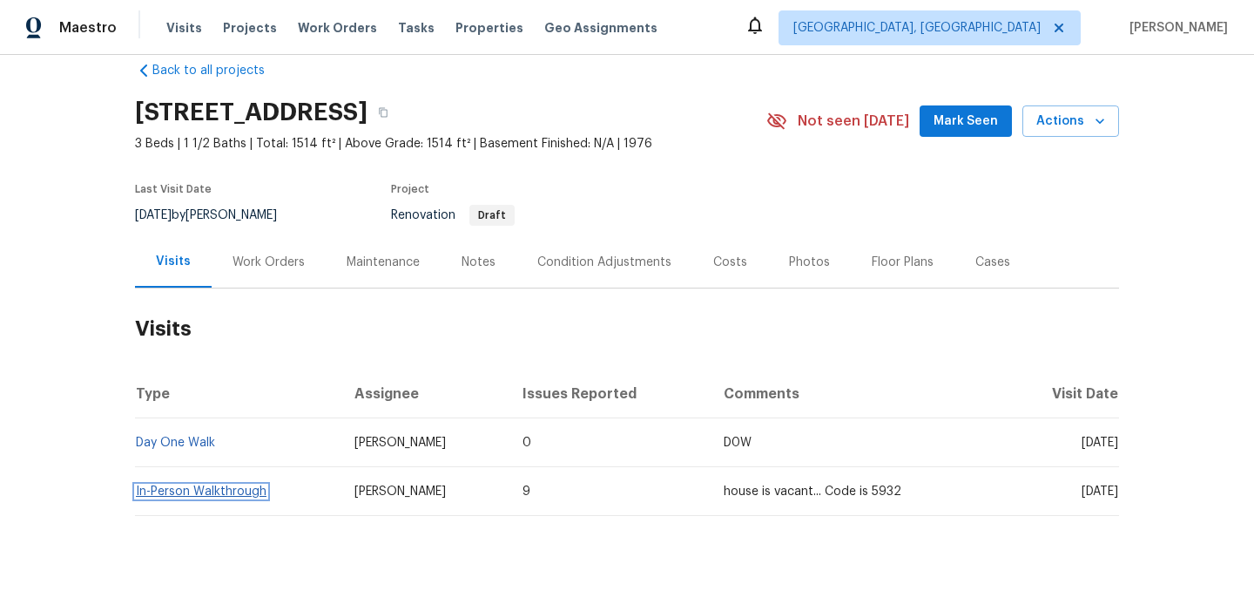
click at [194, 490] on link "In-Person Walkthrough" at bounding box center [201, 491] width 131 height 12
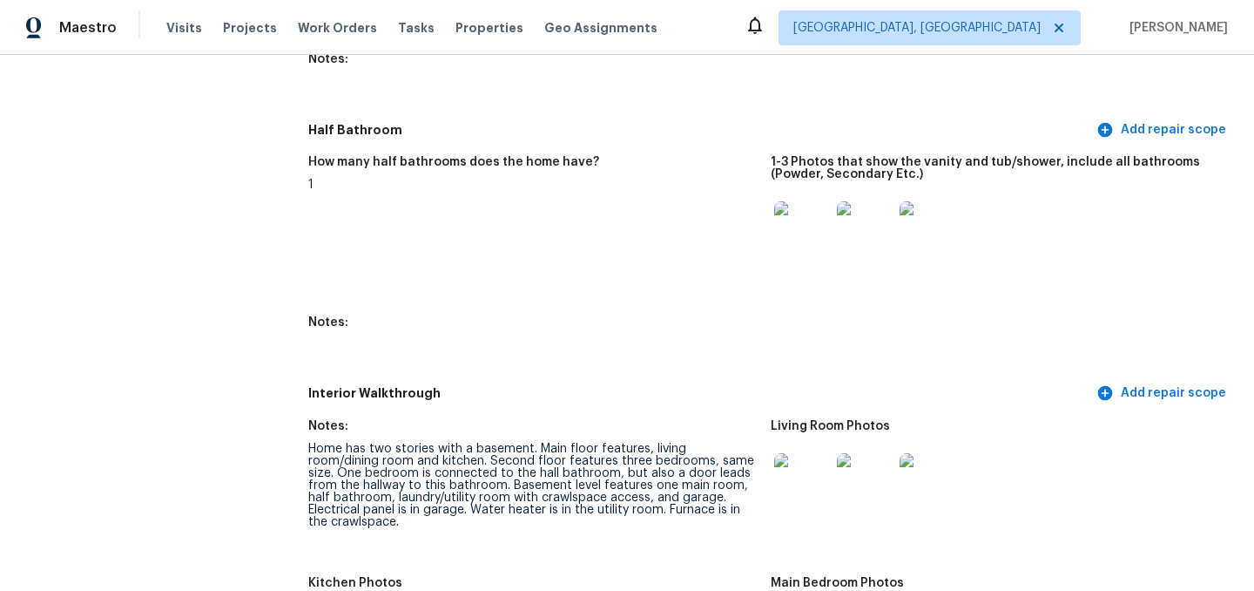
scroll to position [2073, 0]
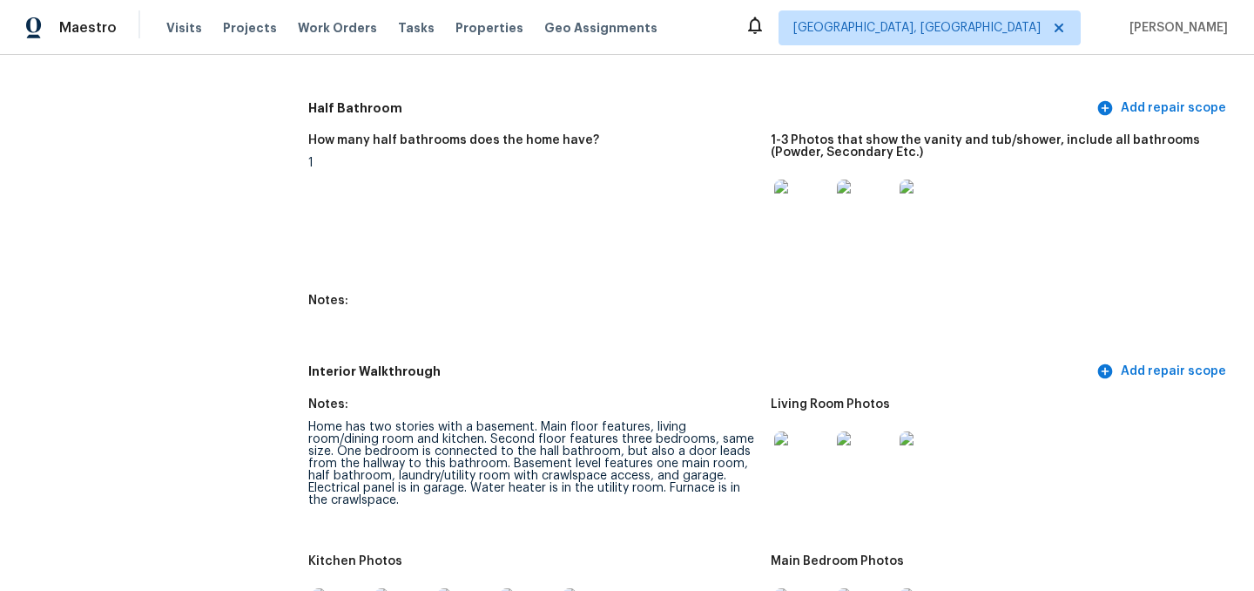
click at [802, 200] on img at bounding box center [802, 207] width 56 height 56
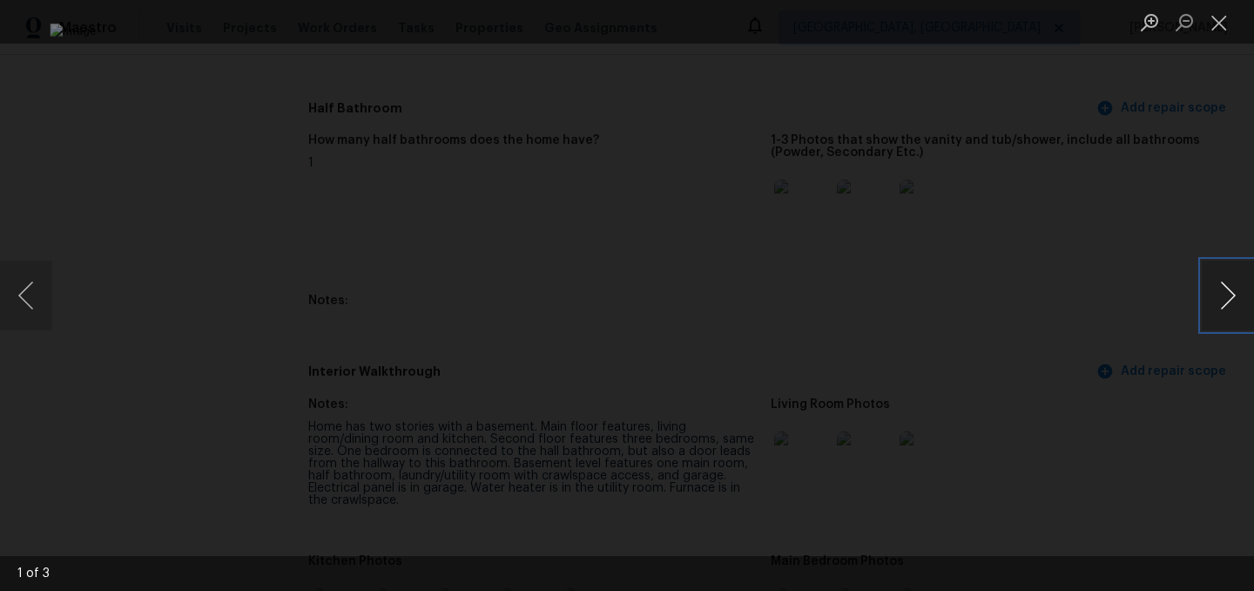
click at [1225, 303] on button "Next image" at bounding box center [1228, 295] width 52 height 70
click at [32, 290] on button "Previous image" at bounding box center [26, 295] width 52 height 70
click at [1229, 295] on button "Next image" at bounding box center [1228, 295] width 52 height 70
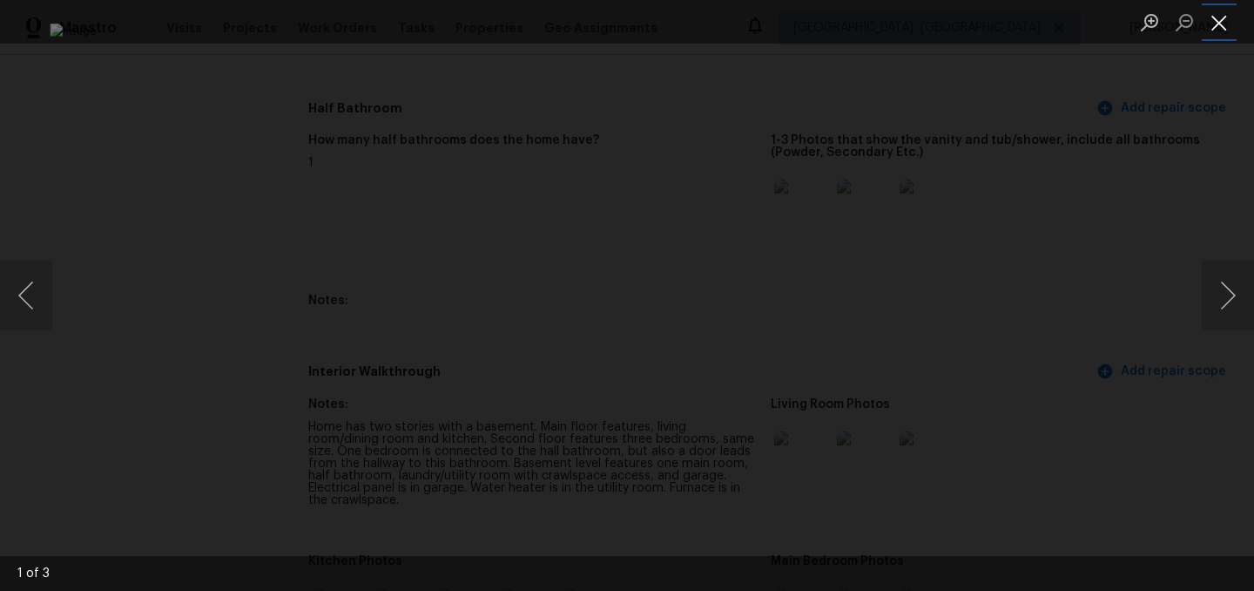
click at [1221, 29] on button "Close lightbox" at bounding box center [1219, 22] width 35 height 30
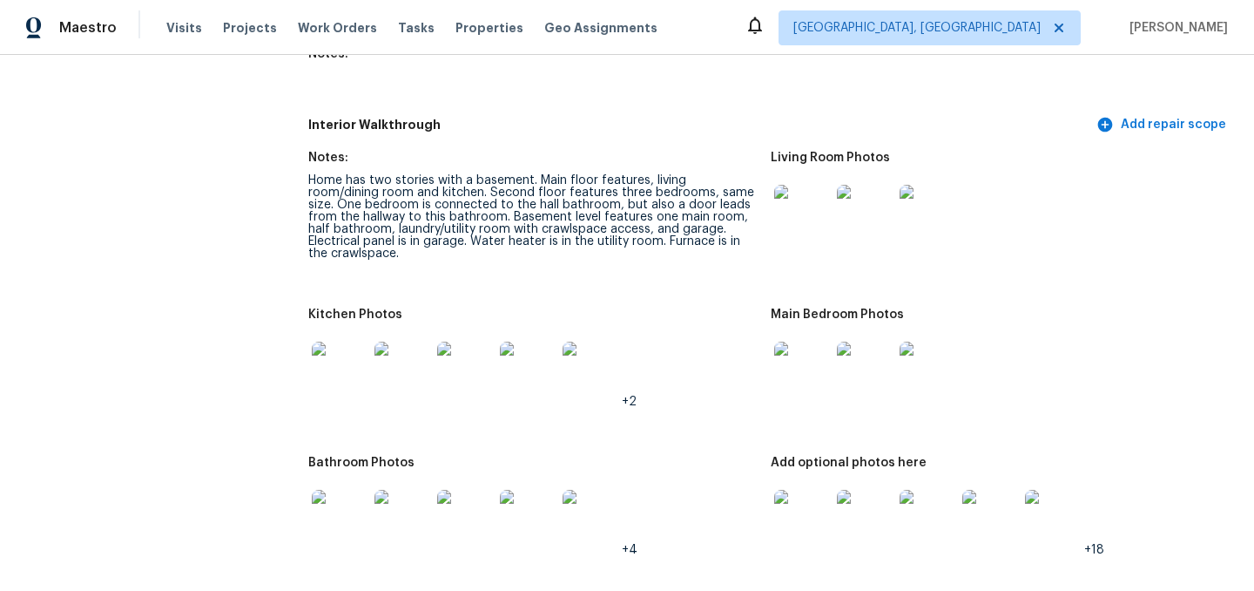
scroll to position [2327, 0]
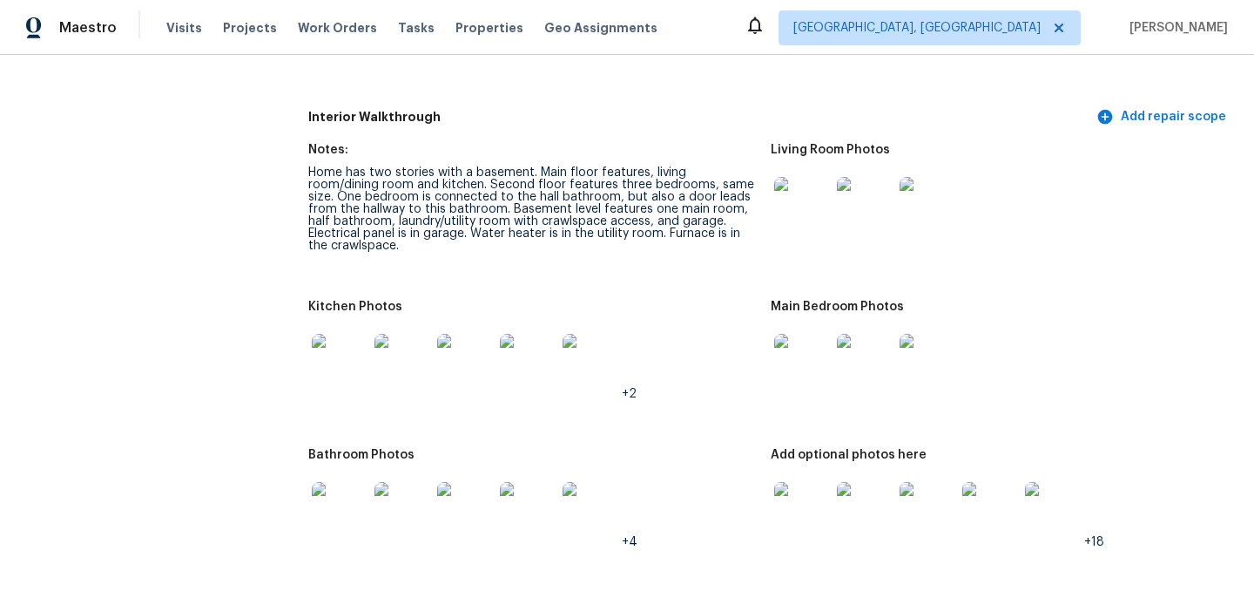
click at [359, 345] on img at bounding box center [340, 362] width 56 height 56
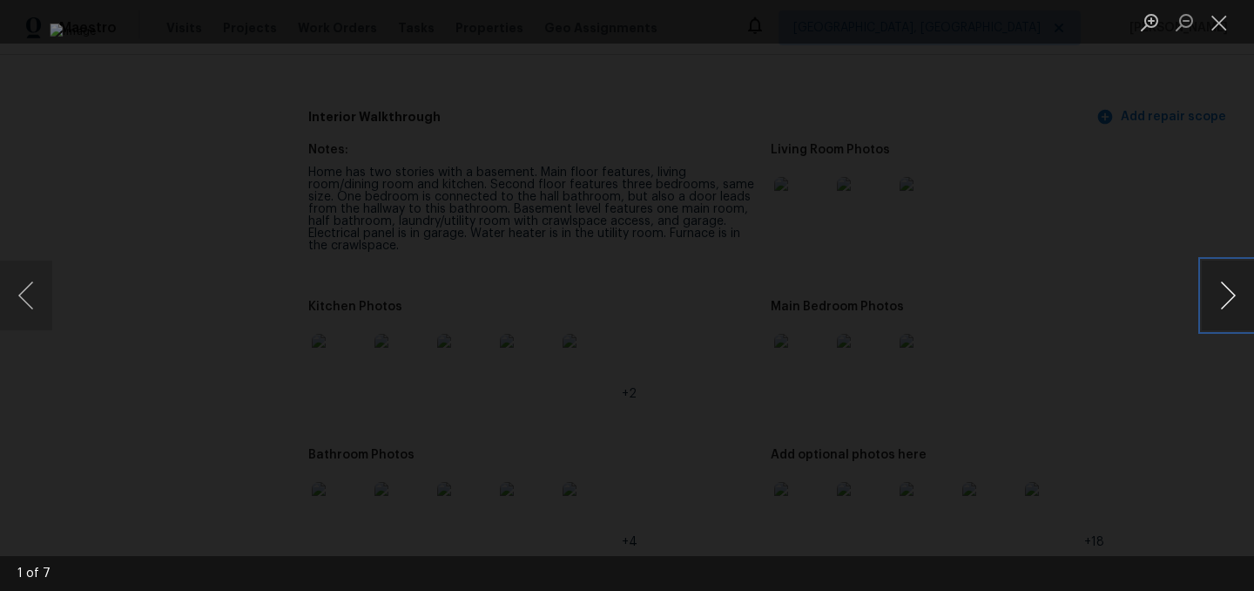
click at [1215, 301] on button "Next image" at bounding box center [1228, 295] width 52 height 70
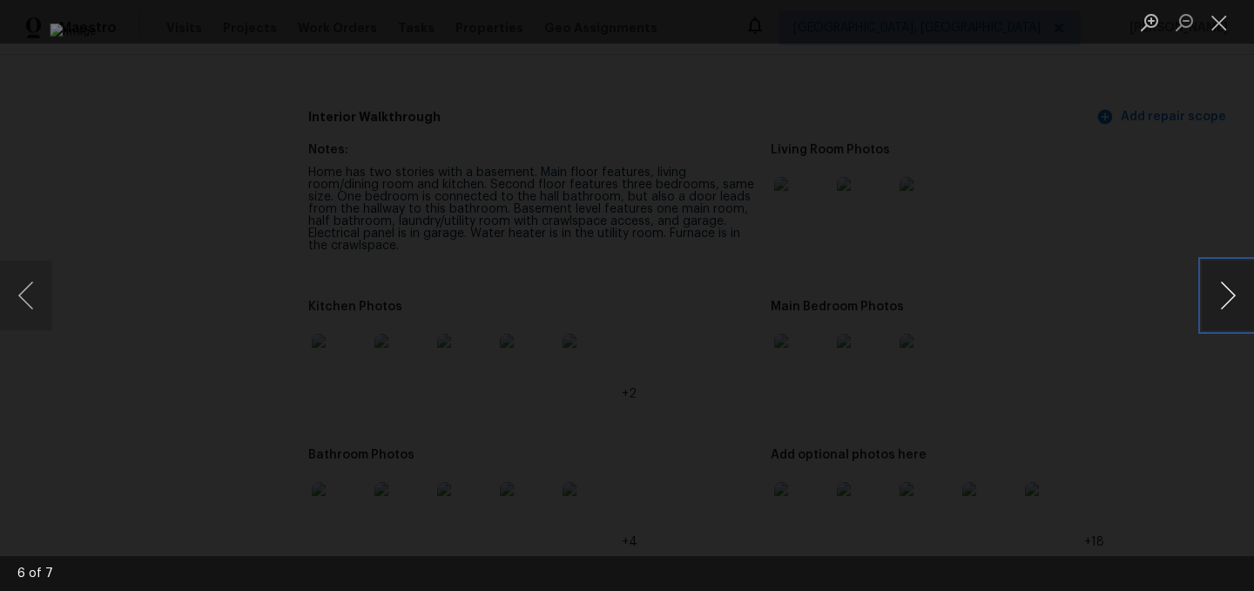
click at [1215, 301] on button "Next image" at bounding box center [1228, 295] width 52 height 70
click at [1230, 18] on button "Close lightbox" at bounding box center [1219, 22] width 35 height 30
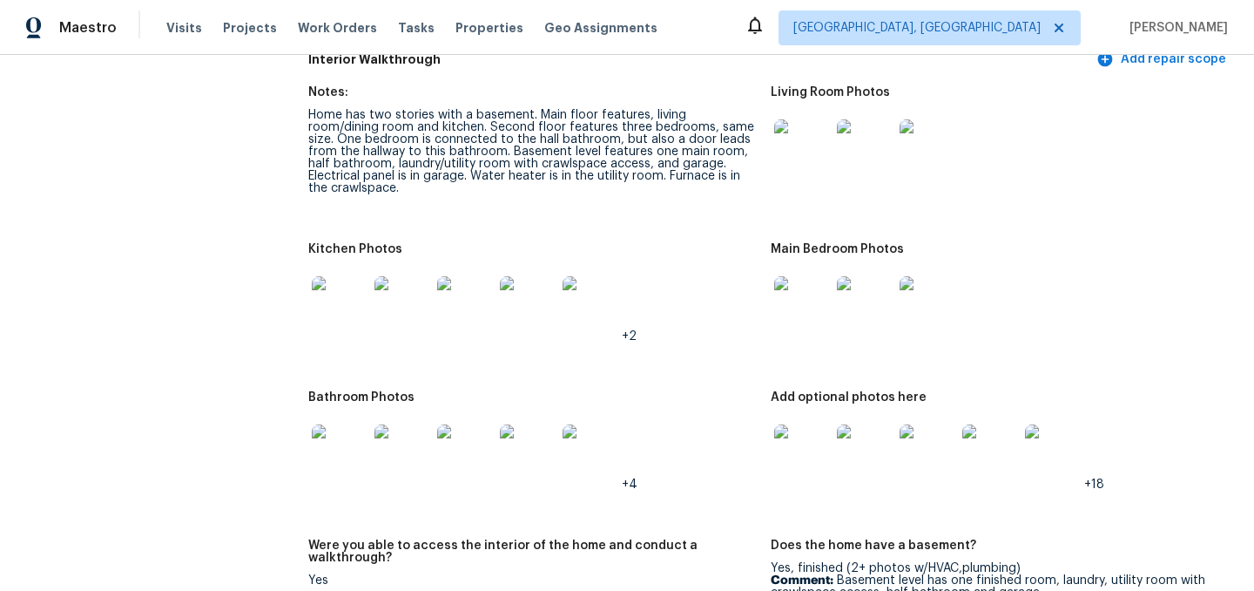
scroll to position [2389, 0]
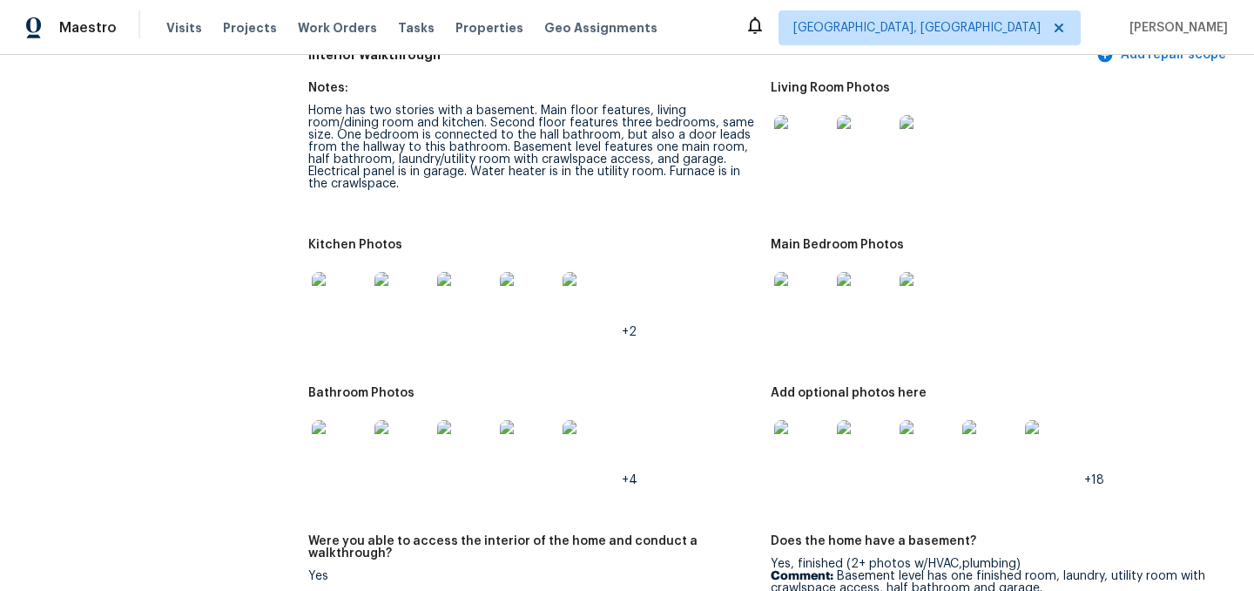
click at [346, 434] on img at bounding box center [340, 448] width 56 height 56
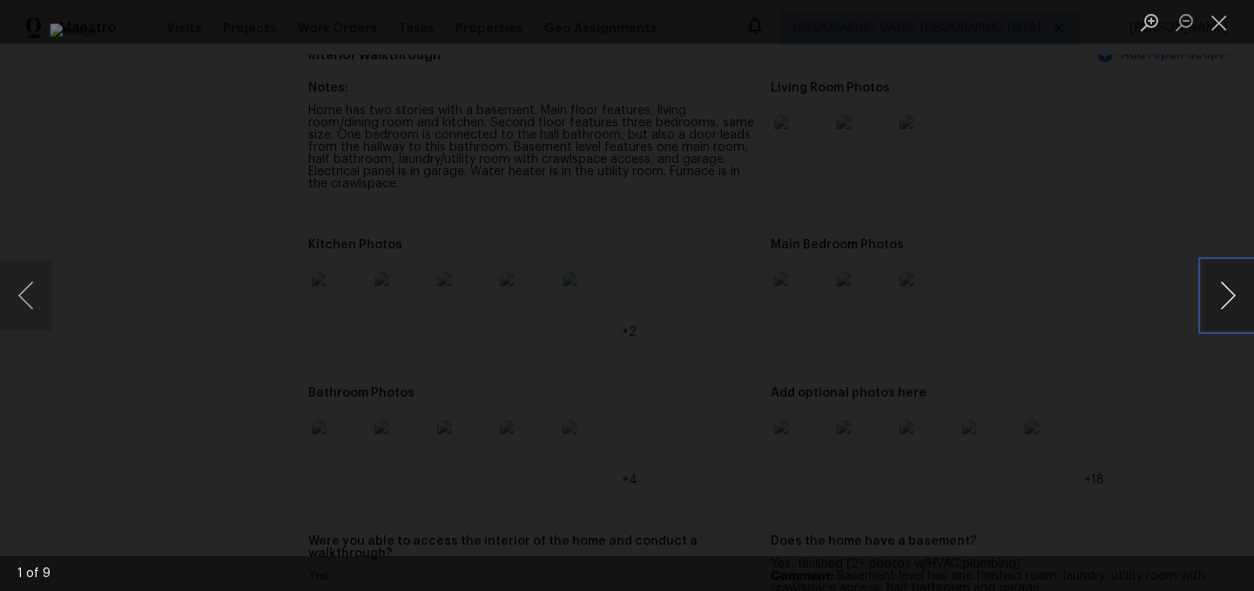
click at [1223, 288] on button "Next image" at bounding box center [1228, 295] width 52 height 70
click at [1223, 286] on button "Next image" at bounding box center [1228, 295] width 52 height 70
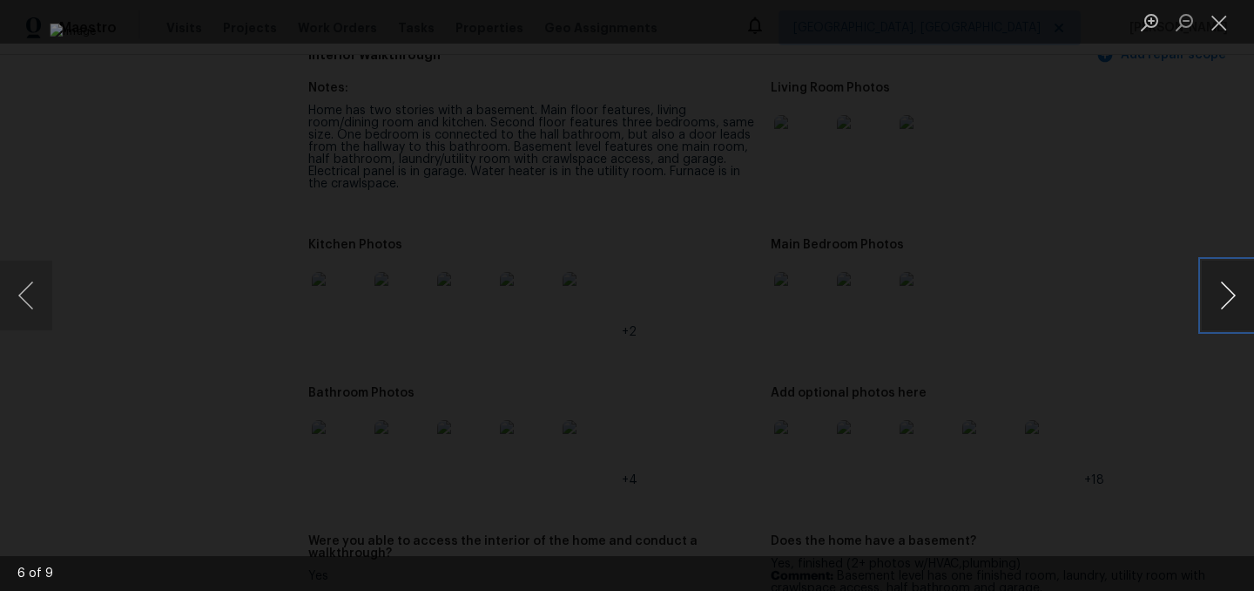
click at [1223, 286] on button "Next image" at bounding box center [1228, 295] width 52 height 70
click at [1219, 309] on button "Next image" at bounding box center [1228, 295] width 52 height 70
click at [1228, 293] on button "Next image" at bounding box center [1228, 295] width 52 height 70
click at [1222, 29] on button "Close lightbox" at bounding box center [1219, 22] width 35 height 30
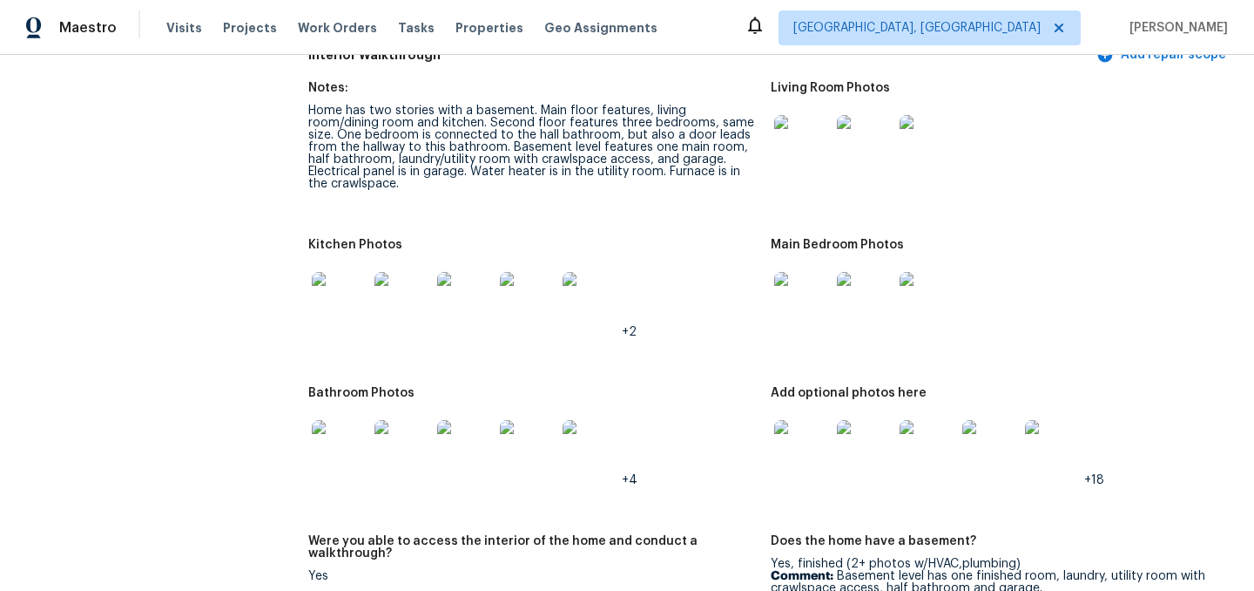
click at [794, 426] on img at bounding box center [802, 448] width 56 height 56
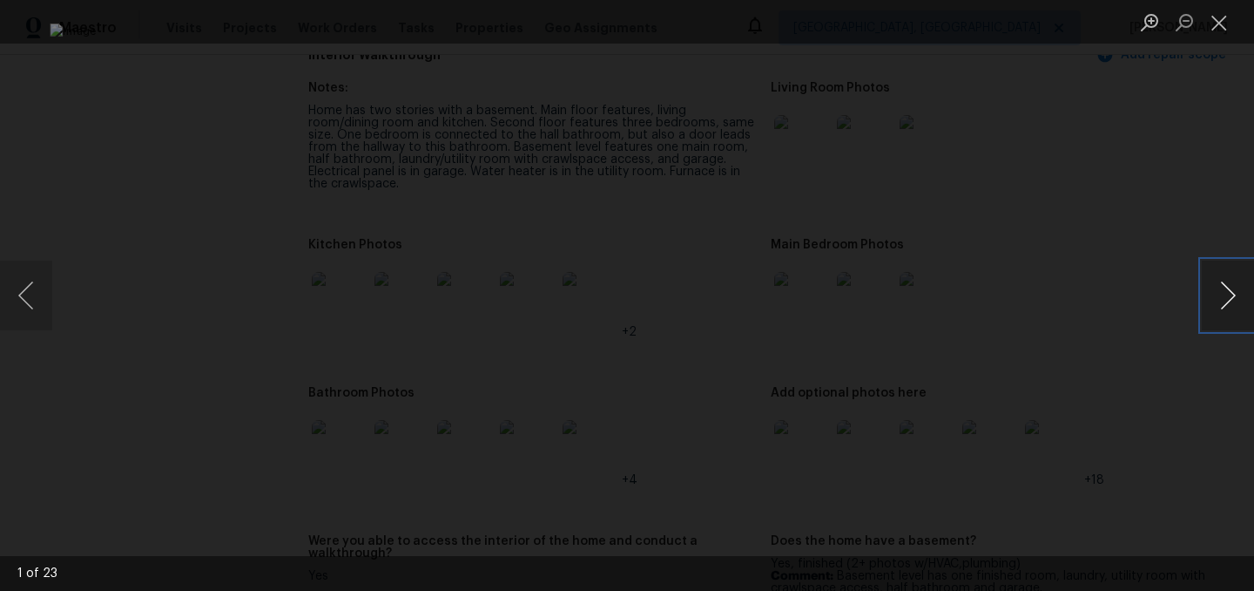
click at [1233, 296] on button "Next image" at bounding box center [1228, 295] width 52 height 70
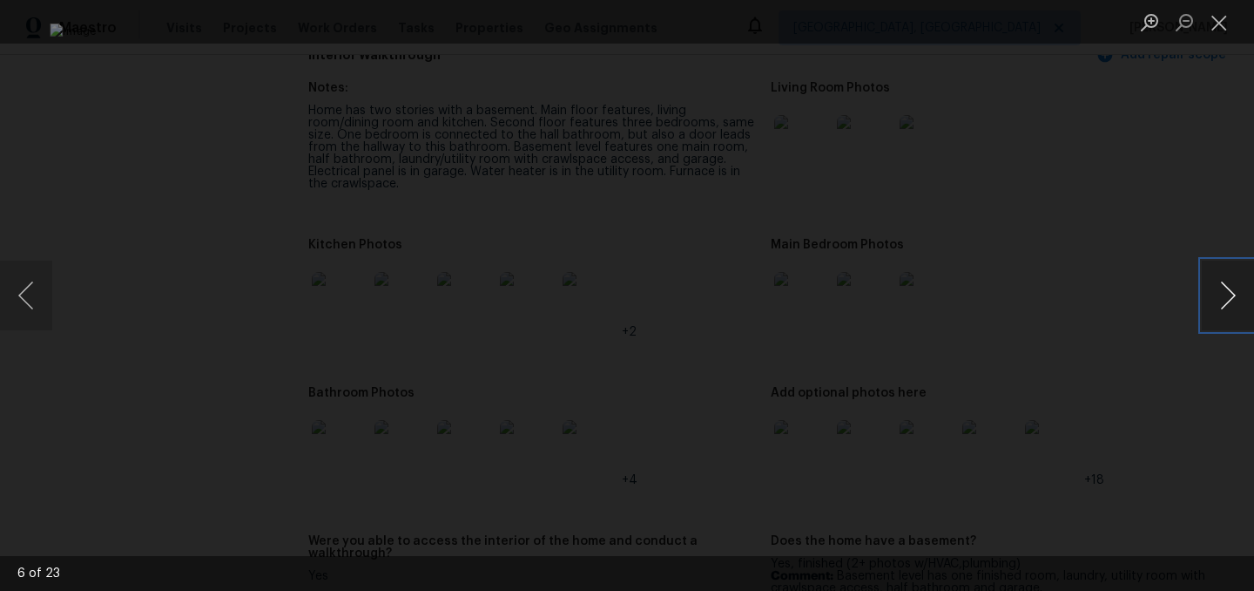
click at [1233, 296] on button "Next image" at bounding box center [1228, 295] width 52 height 70
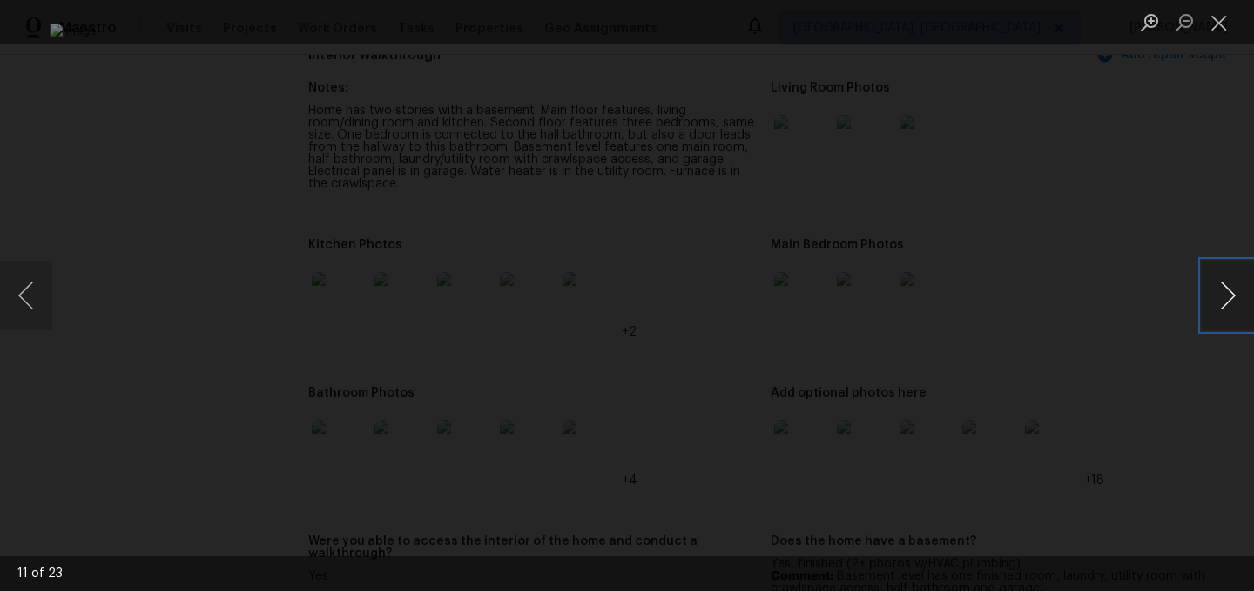
click at [1233, 296] on button "Next image" at bounding box center [1228, 295] width 52 height 70
click at [1216, 291] on button "Next image" at bounding box center [1228, 295] width 52 height 70
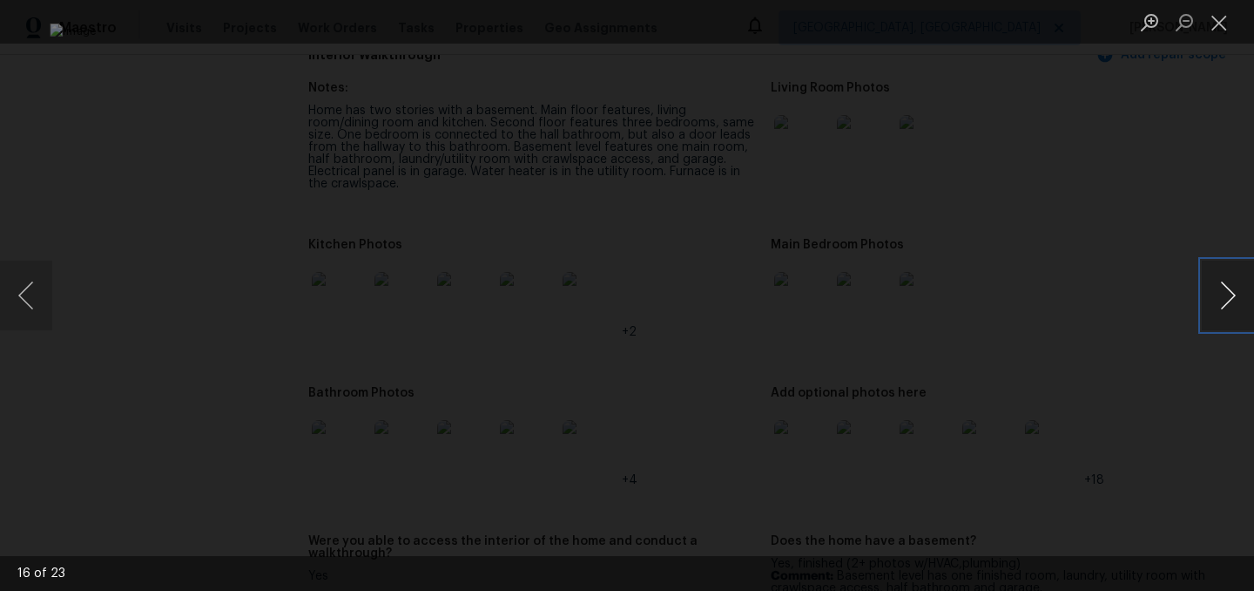
click at [1216, 291] on button "Next image" at bounding box center [1228, 295] width 52 height 70
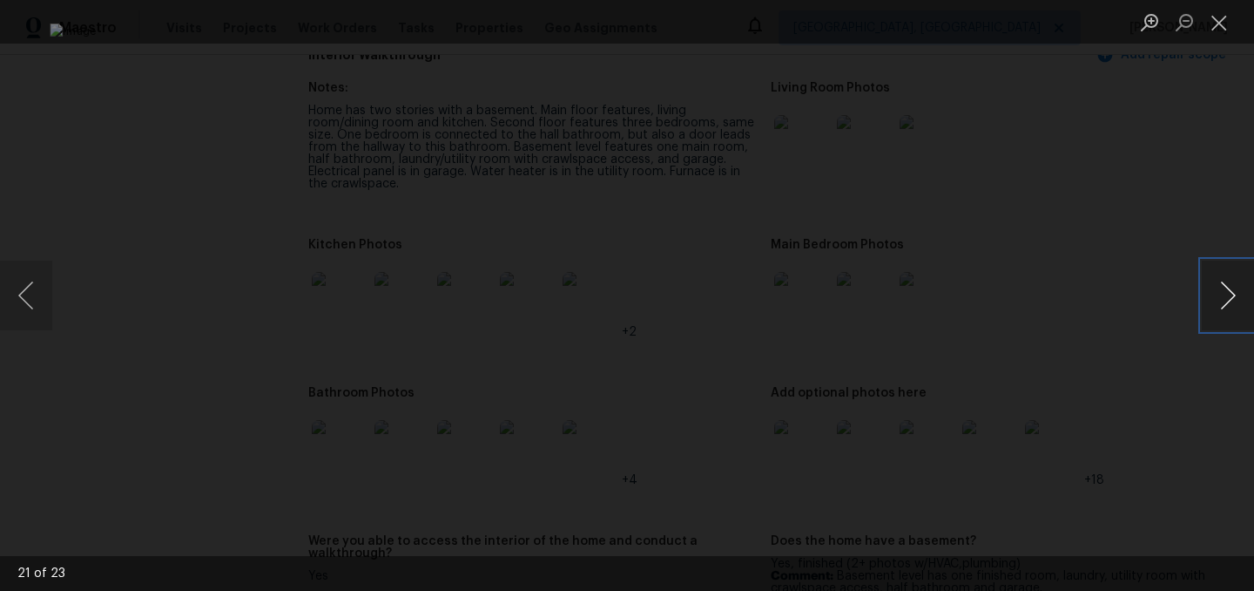
click at [1216, 291] on button "Next image" at bounding box center [1228, 295] width 52 height 70
click at [1231, 16] on button "Close lightbox" at bounding box center [1219, 22] width 35 height 30
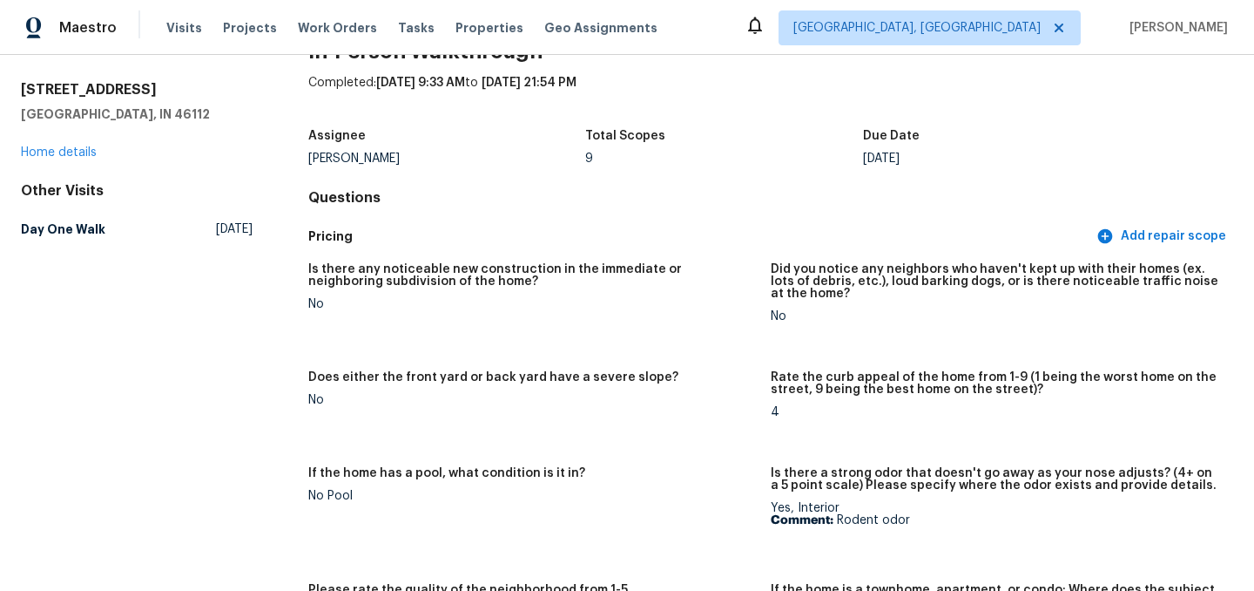
scroll to position [0, 0]
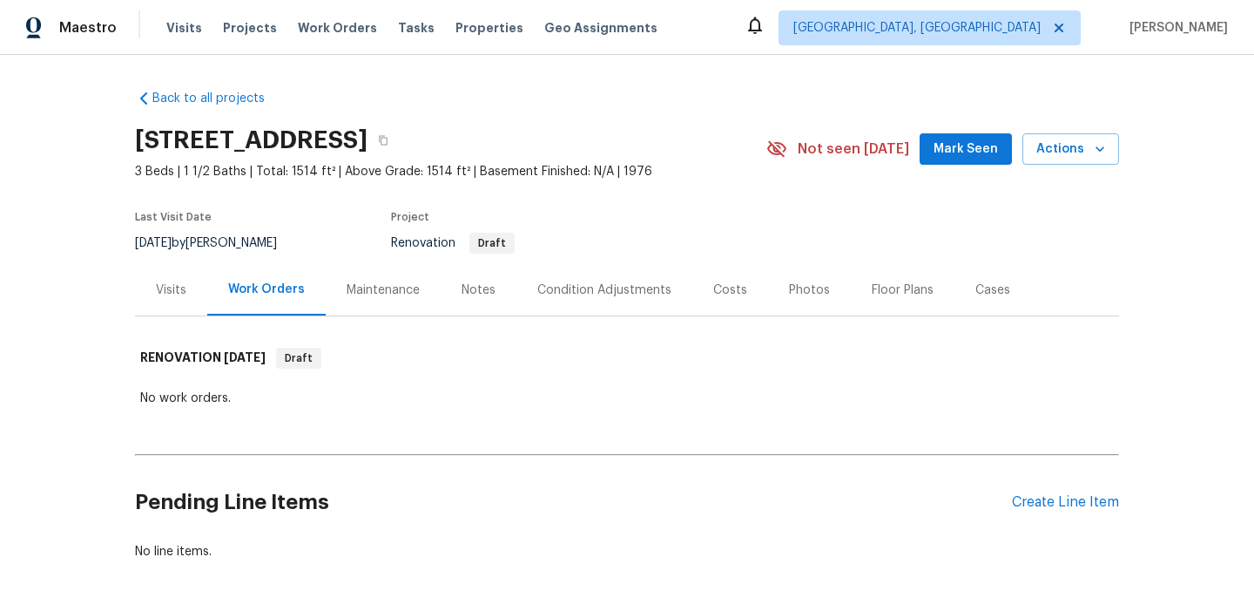
click at [473, 289] on div "Notes" at bounding box center [479, 289] width 34 height 17
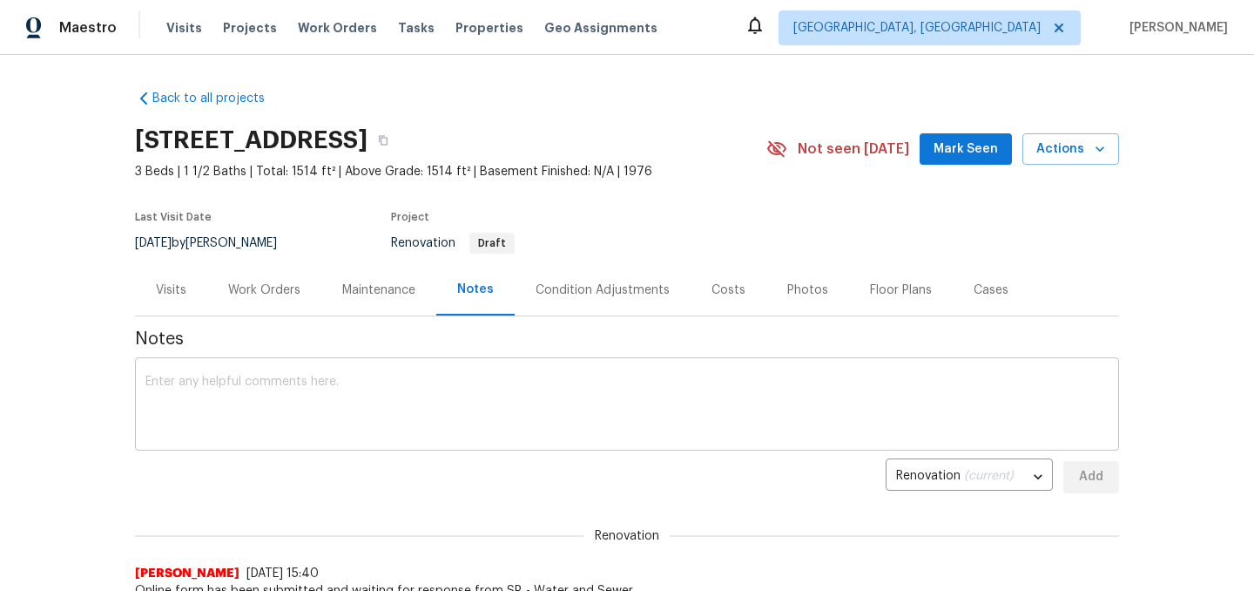
click at [424, 436] on textarea at bounding box center [626, 405] width 963 height 61
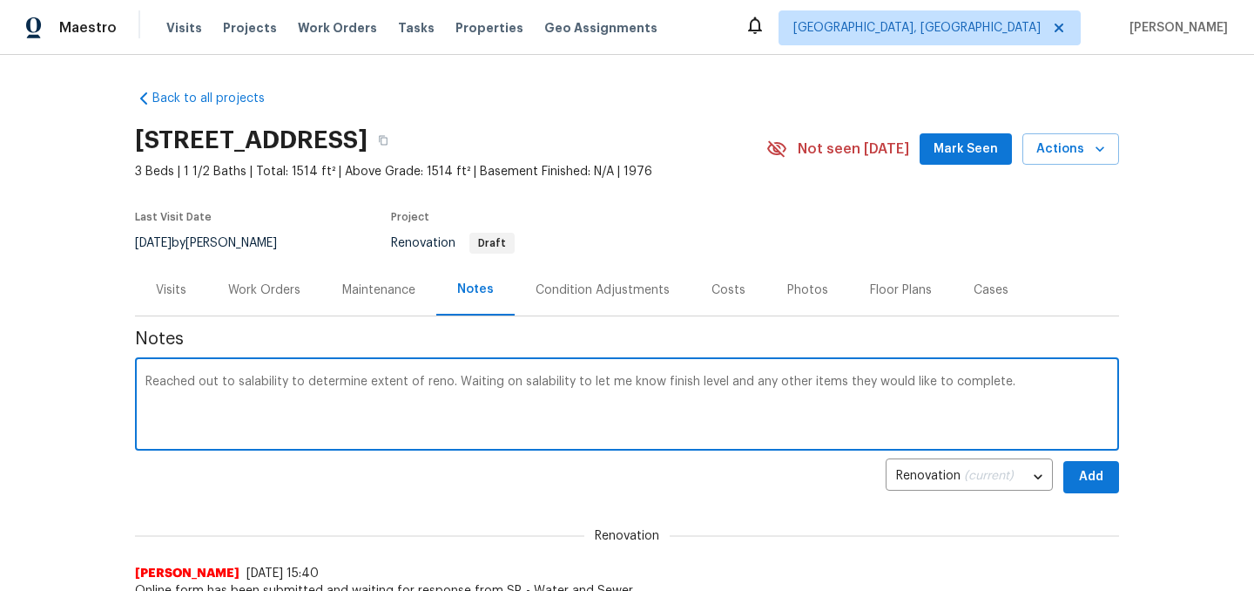
type textarea "Reached out to salability to determine extent of reno. Waiting on salability to…"
click at [1105, 474] on span "Add" at bounding box center [1092, 477] width 28 height 22
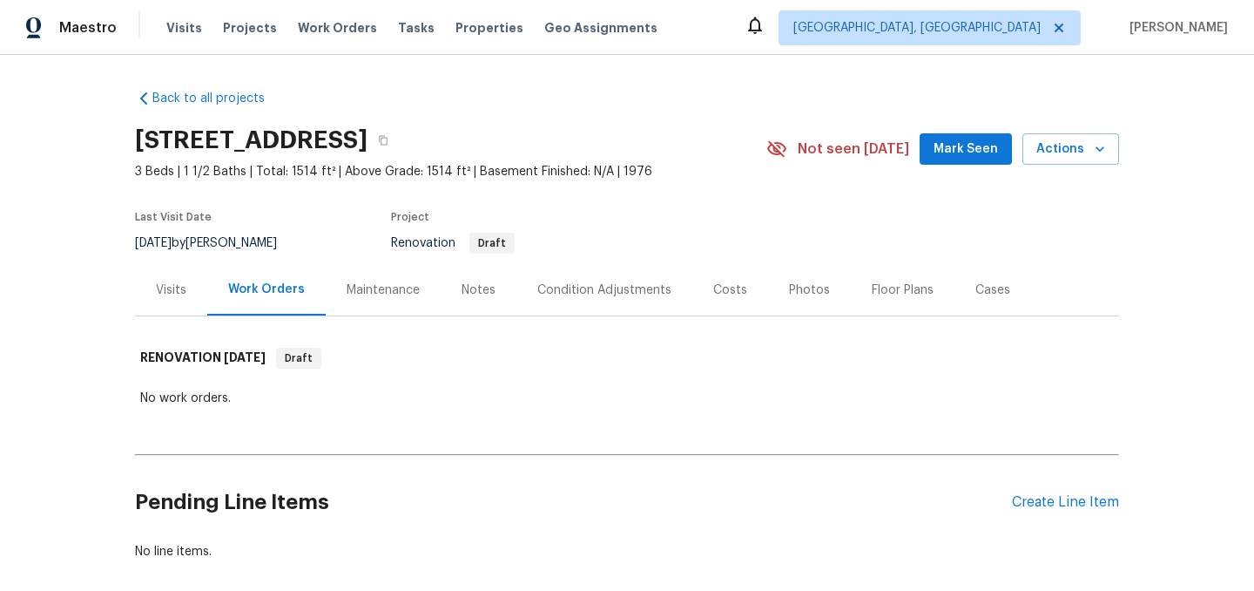
click at [599, 293] on div "Condition Adjustments" at bounding box center [604, 289] width 134 height 17
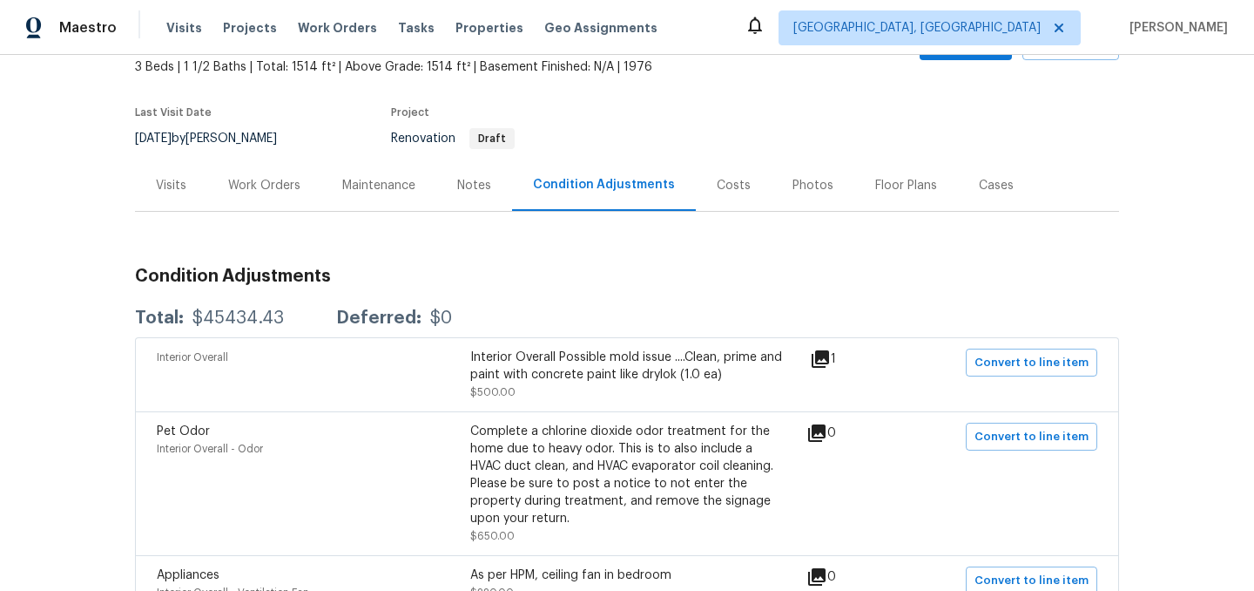
scroll to position [109, 0]
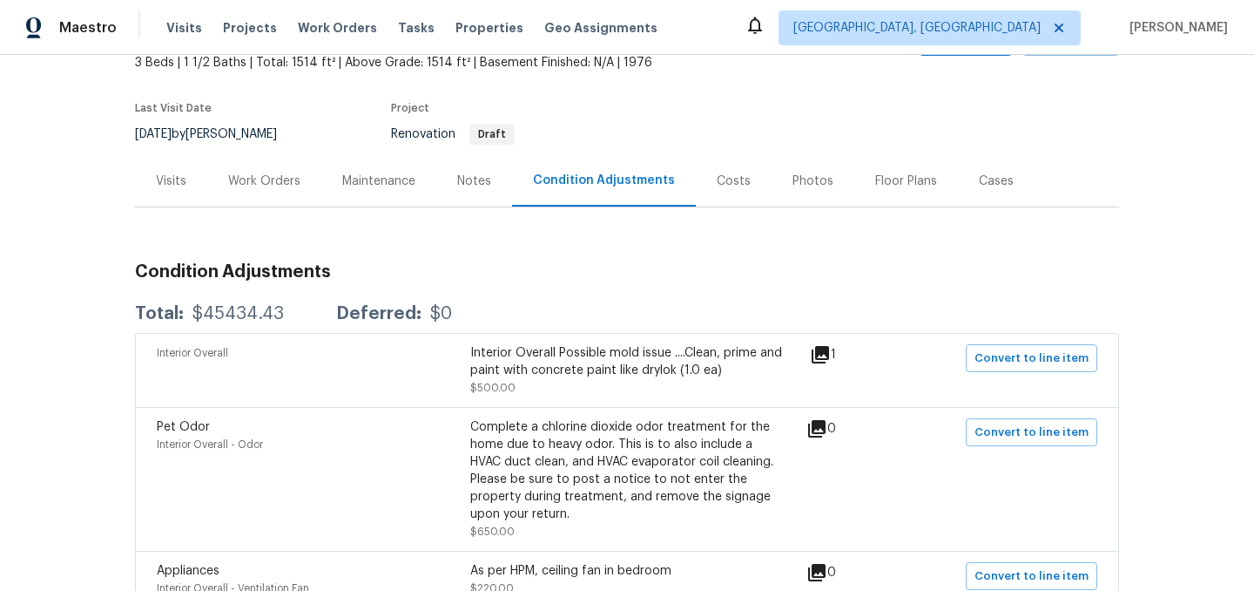
click at [829, 354] on icon at bounding box center [820, 354] width 17 height 17
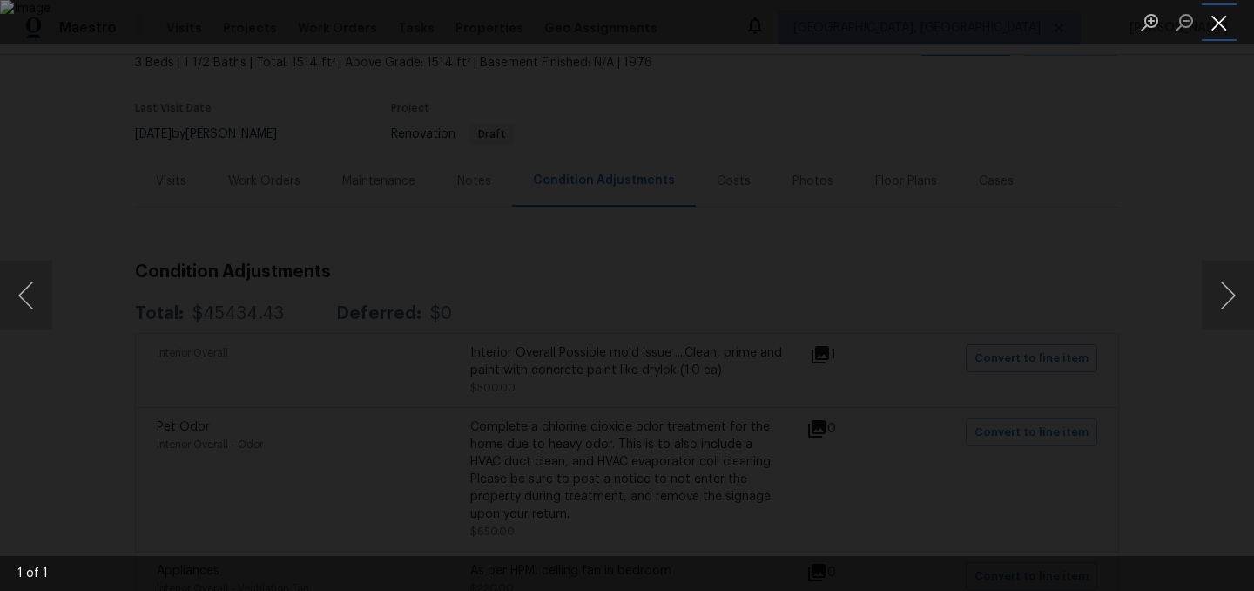
click at [1228, 24] on button "Close lightbox" at bounding box center [1219, 22] width 35 height 30
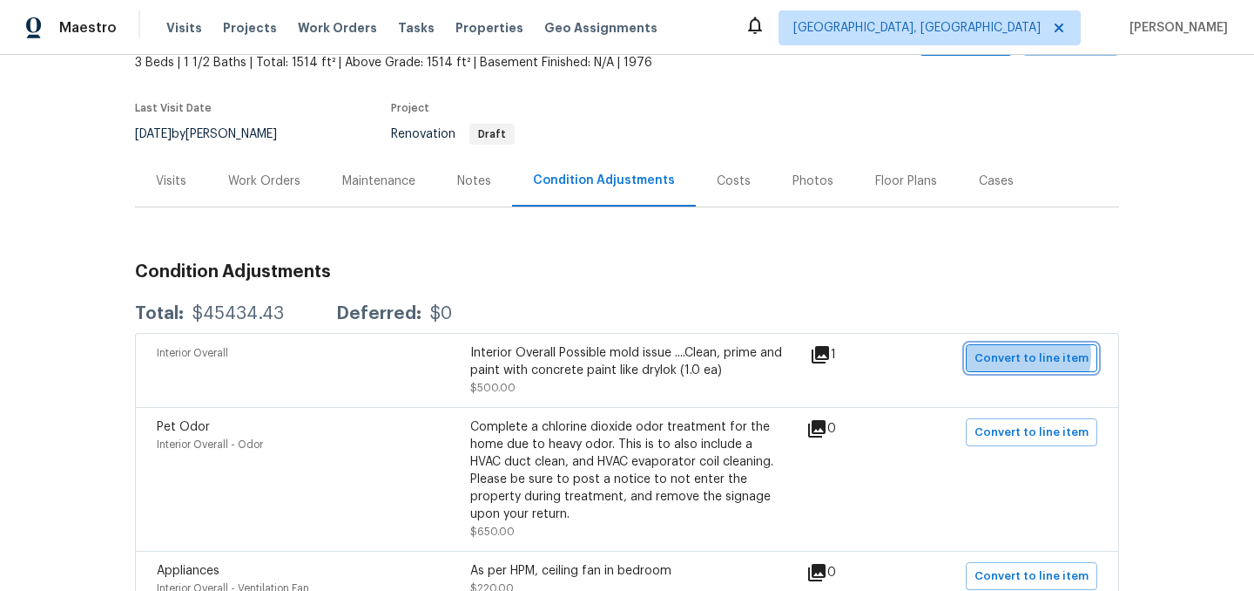
click at [1019, 355] on span "Convert to line item" at bounding box center [1032, 358] width 114 height 20
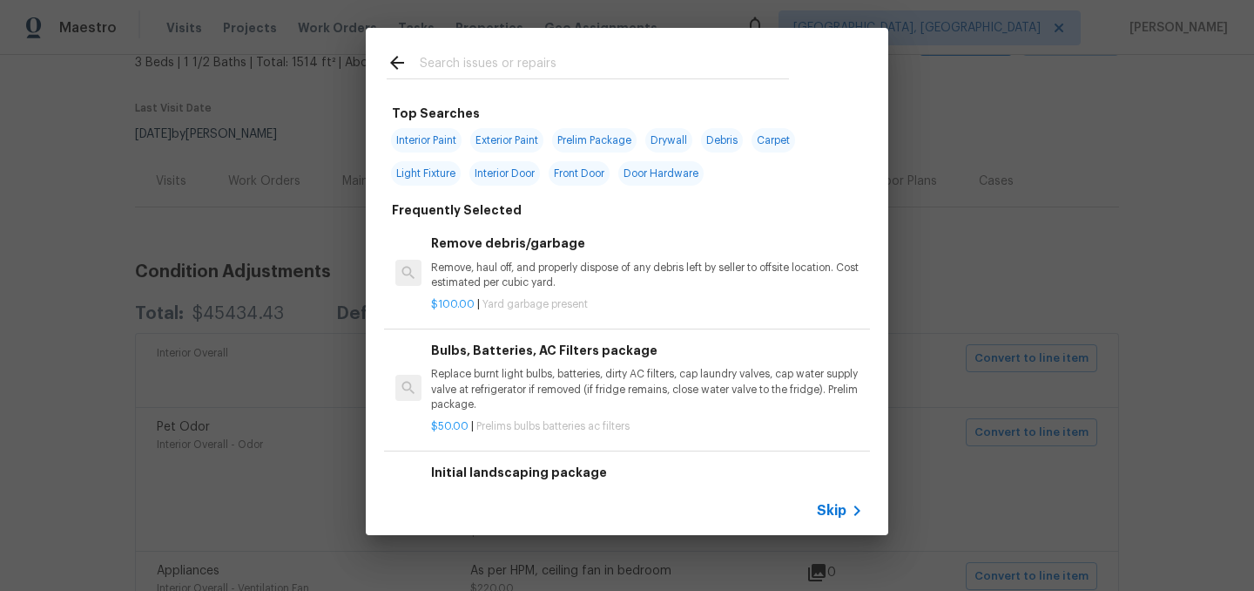
click at [845, 511] on span "Skip" at bounding box center [832, 510] width 30 height 17
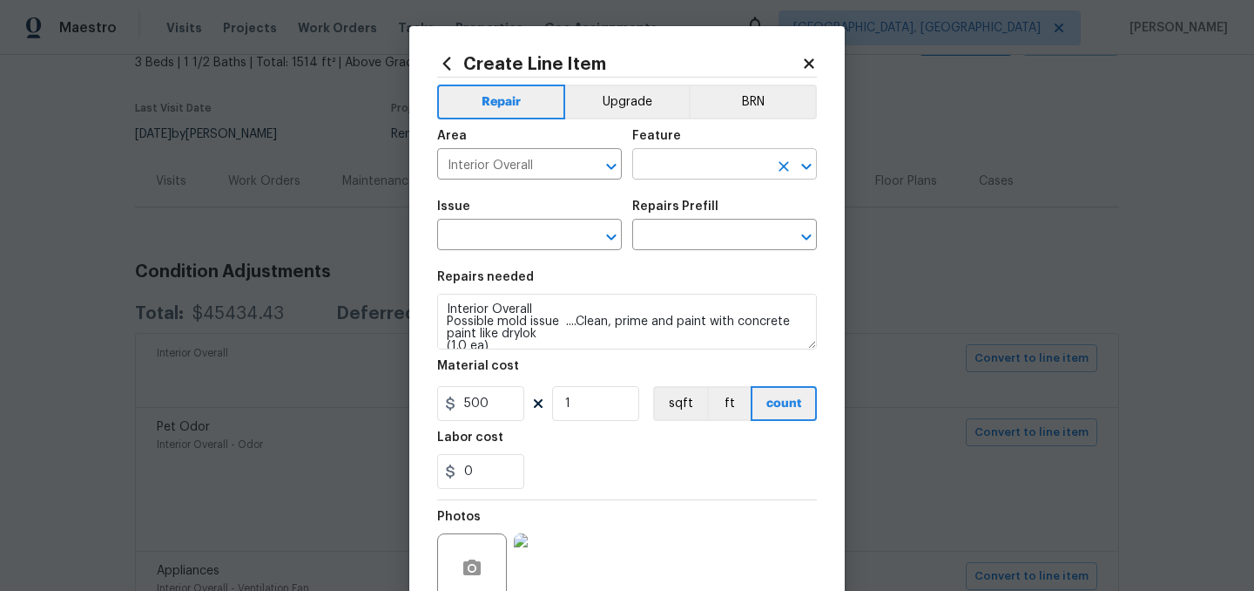
click at [693, 175] on input "text" at bounding box center [700, 165] width 136 height 27
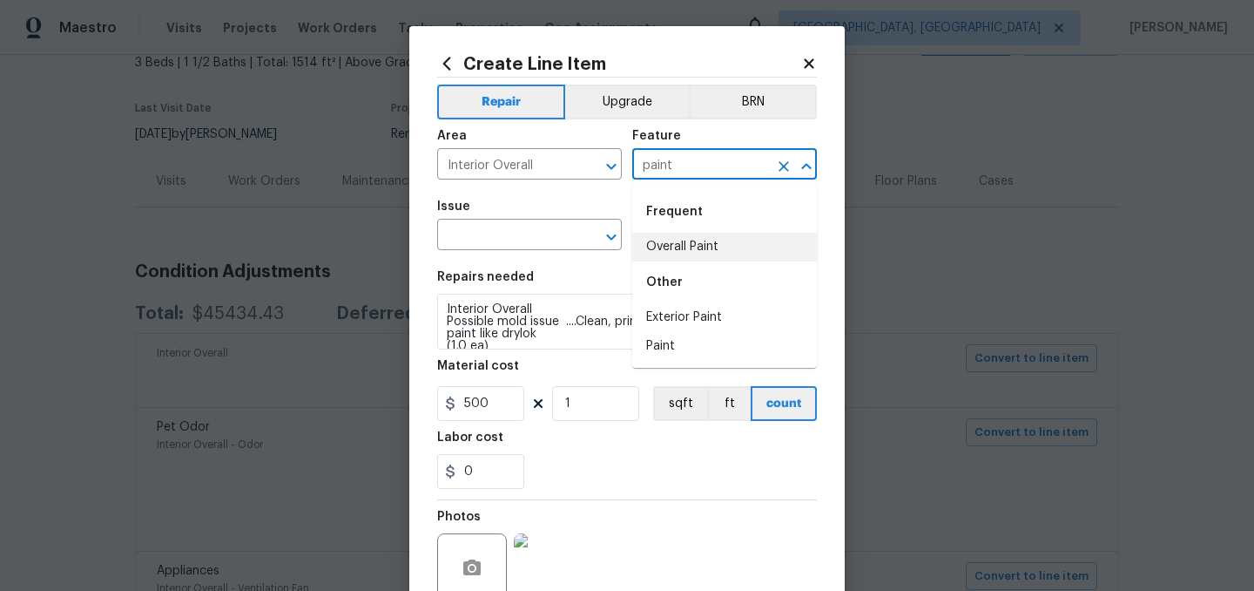
click at [700, 245] on li "Overall Paint" at bounding box center [724, 247] width 185 height 29
type input "Overall Paint"
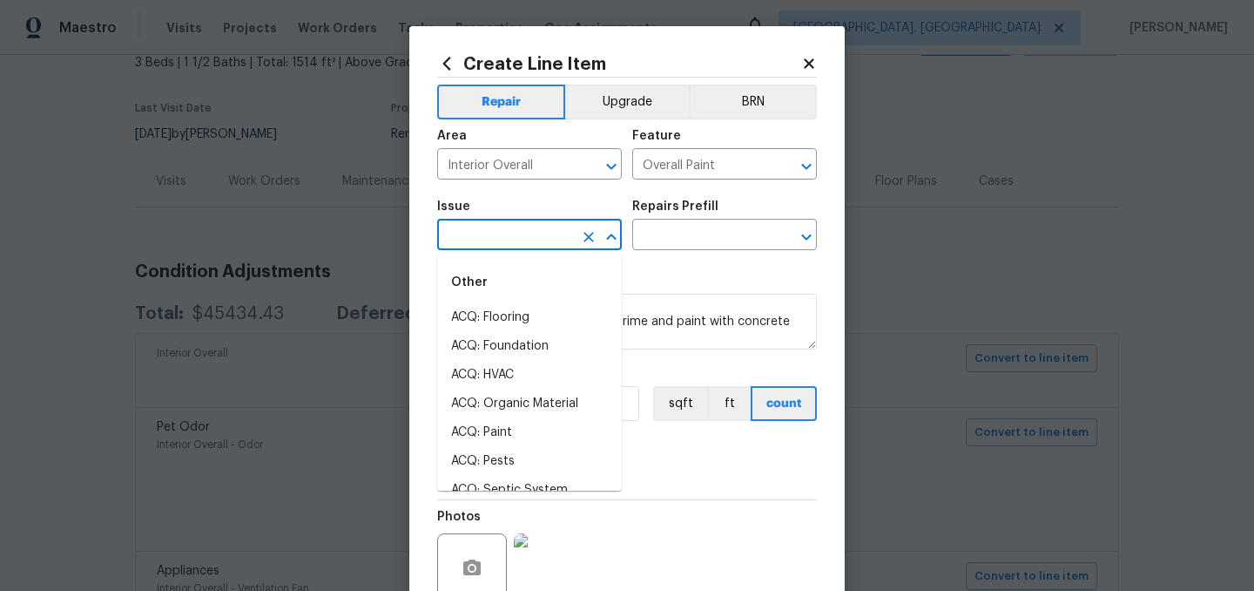
click at [528, 231] on input "text" at bounding box center [505, 236] width 136 height 27
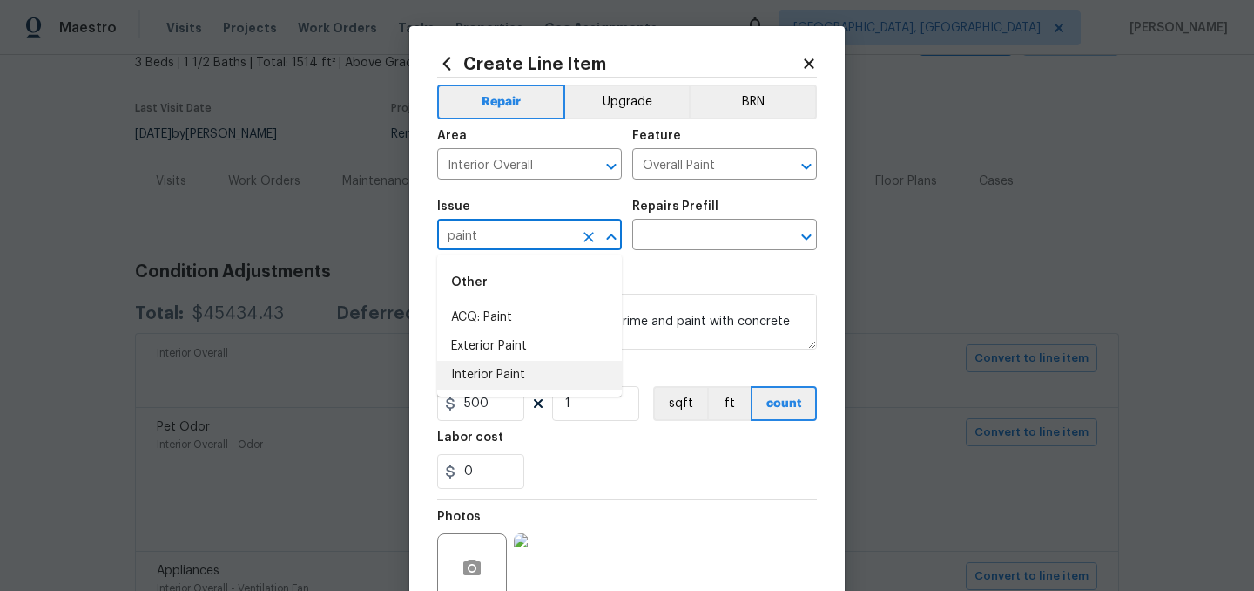
click at [512, 366] on li "Interior Paint" at bounding box center [529, 375] width 185 height 29
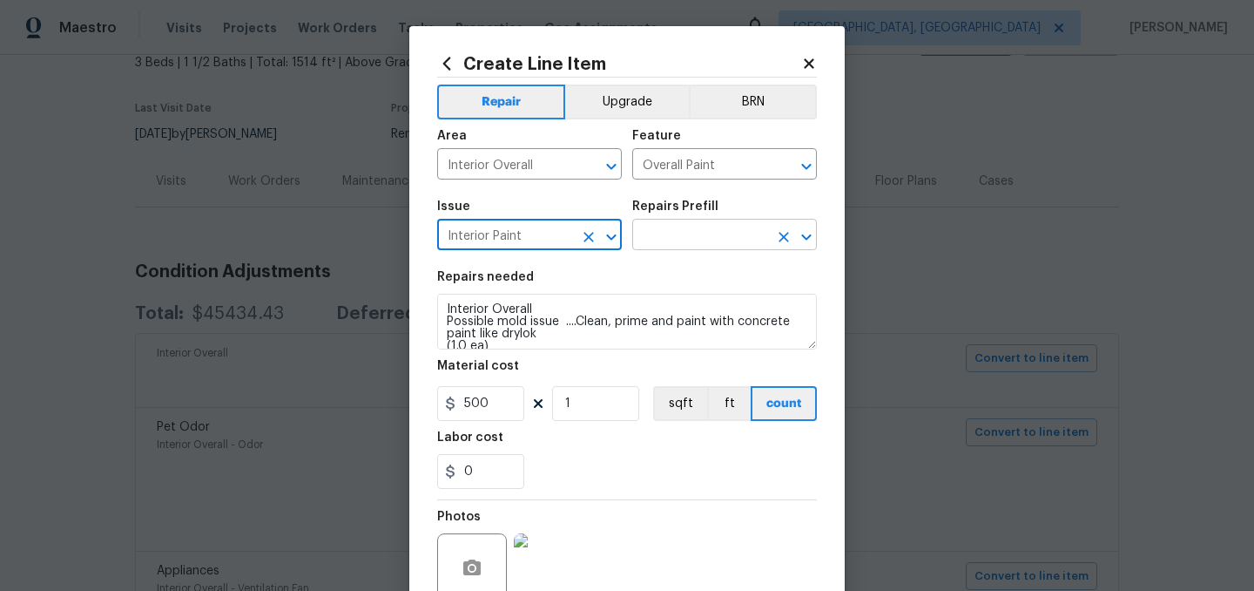
type input "Interior Paint"
click at [661, 234] on input "text" at bounding box center [700, 236] width 136 height 27
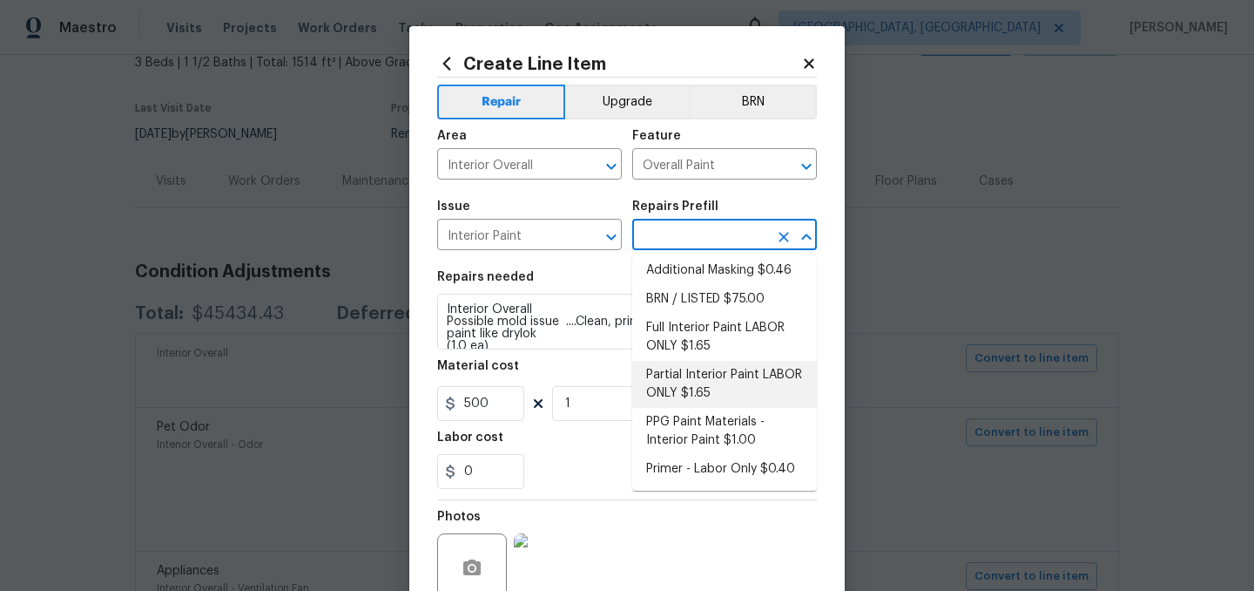
scroll to position [0, 0]
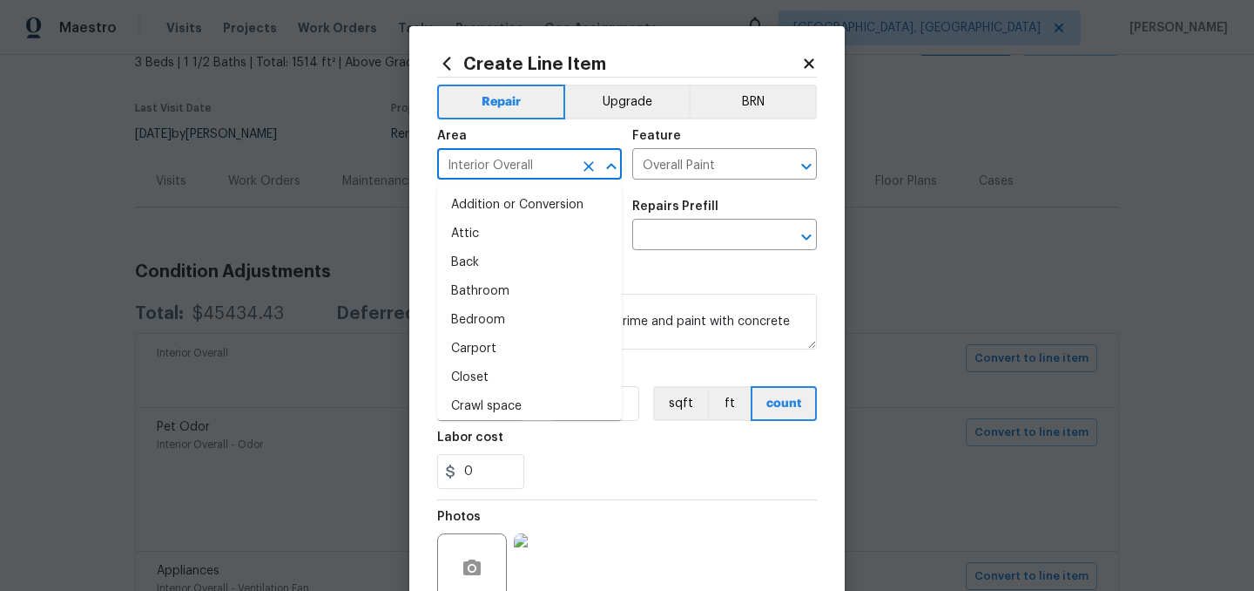
click at [530, 156] on input "Interior Overall" at bounding box center [505, 165] width 136 height 27
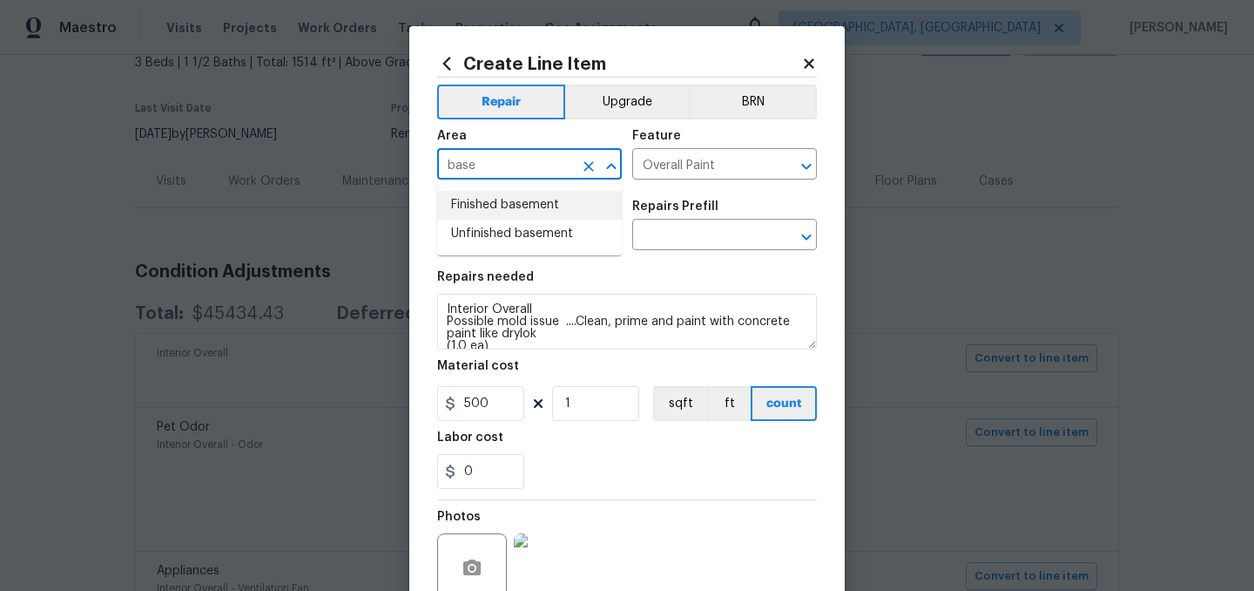
click at [517, 206] on li "Finished basement" at bounding box center [529, 205] width 185 height 29
type input "Finished basement"
click at [664, 230] on input "text" at bounding box center [700, 236] width 136 height 27
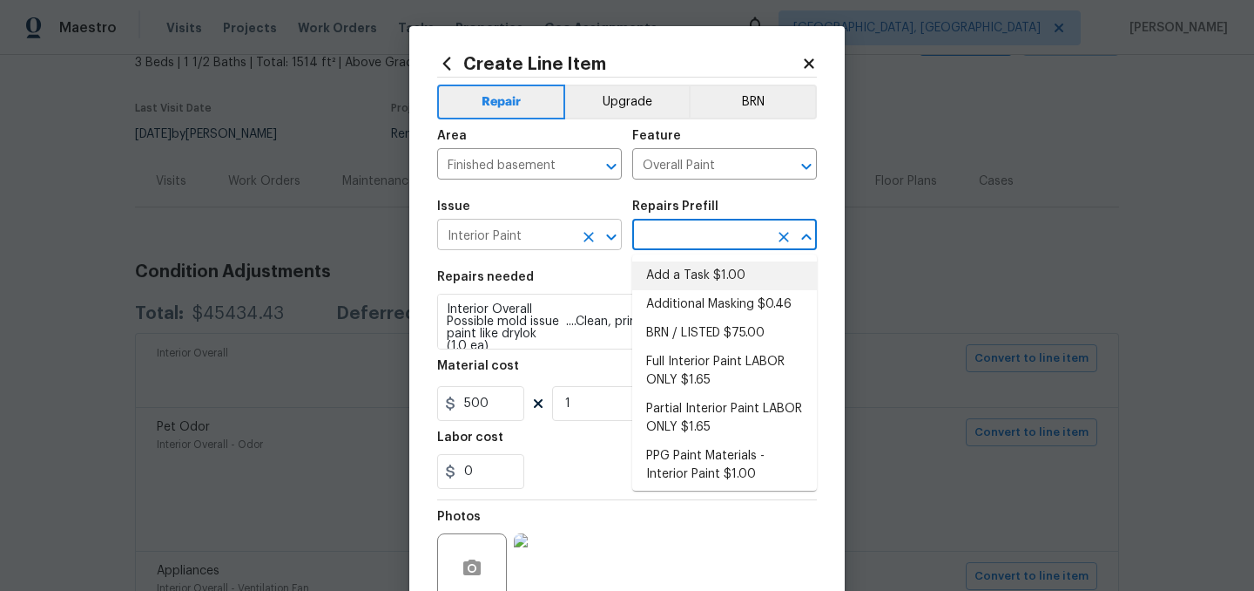
click at [530, 238] on input "Interior Paint" at bounding box center [505, 236] width 136 height 27
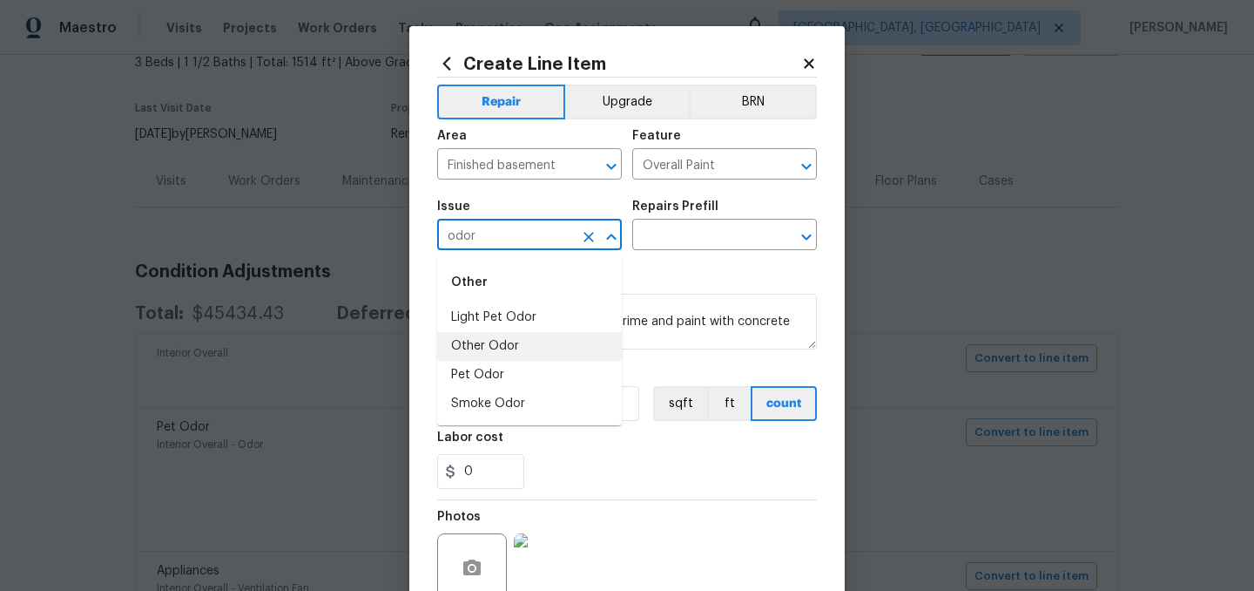
click at [515, 346] on li "Other Odor" at bounding box center [529, 346] width 185 height 29
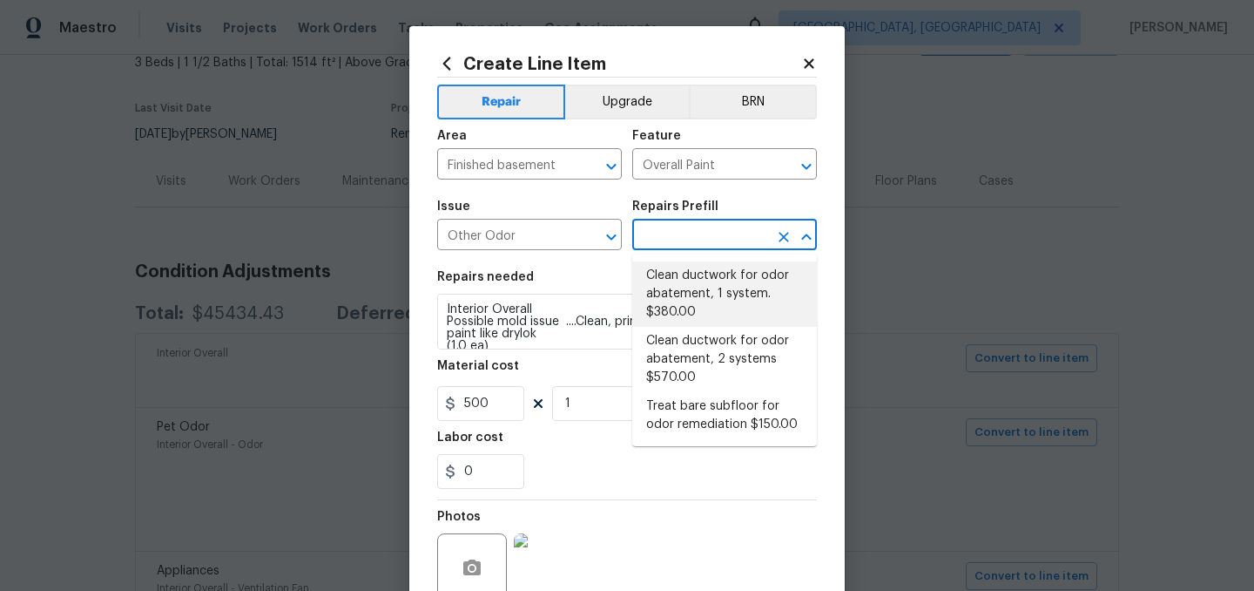
click at [670, 237] on input "text" at bounding box center [700, 236] width 136 height 27
click at [548, 243] on input "Other Odor" at bounding box center [505, 236] width 136 height 27
click at [674, 238] on input "text" at bounding box center [700, 236] width 136 height 27
click at [554, 237] on input "Other Odor" at bounding box center [505, 236] width 136 height 27
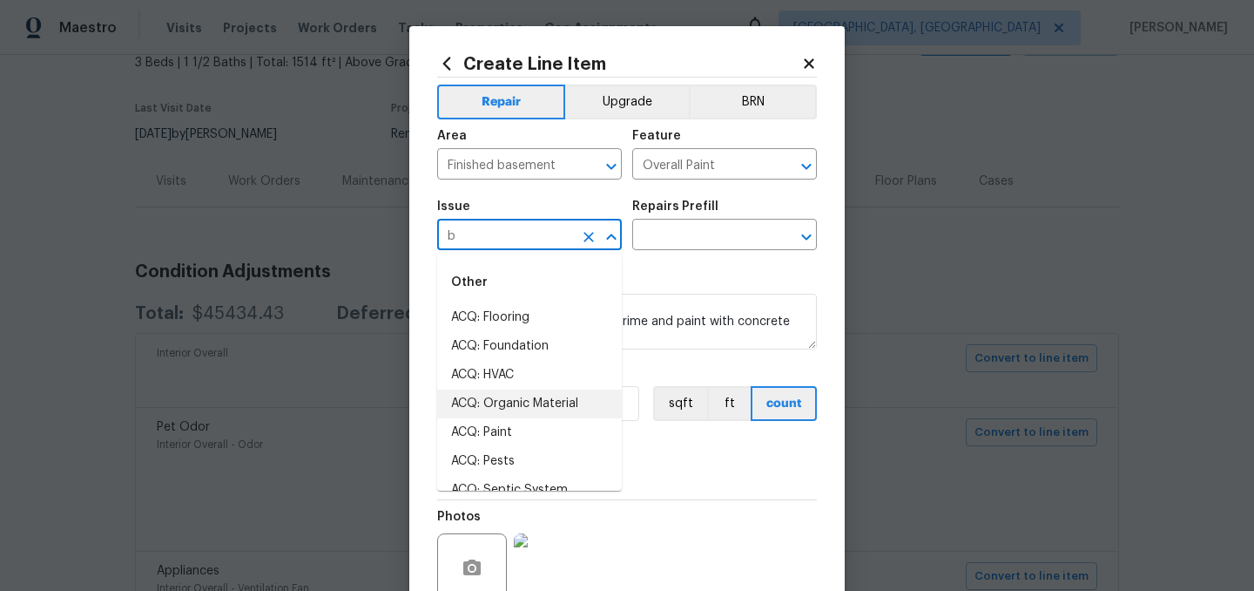
click at [521, 399] on li "ACQ: Organic Material" at bounding box center [529, 403] width 185 height 29
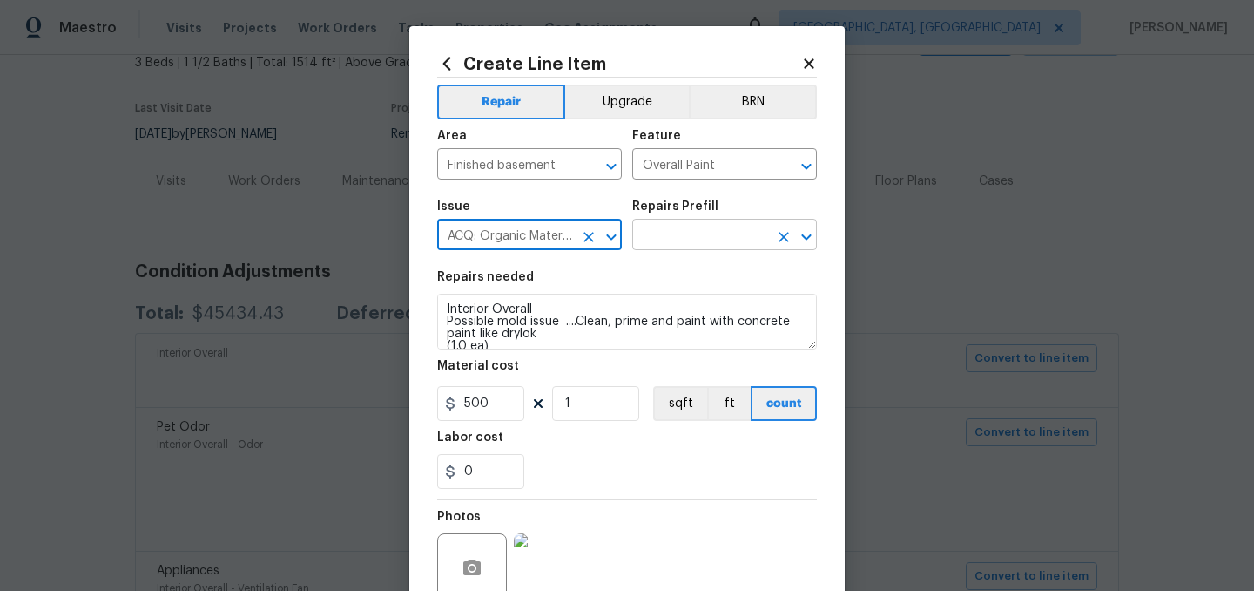
click at [672, 241] on input "text" at bounding box center [700, 236] width 136 height 27
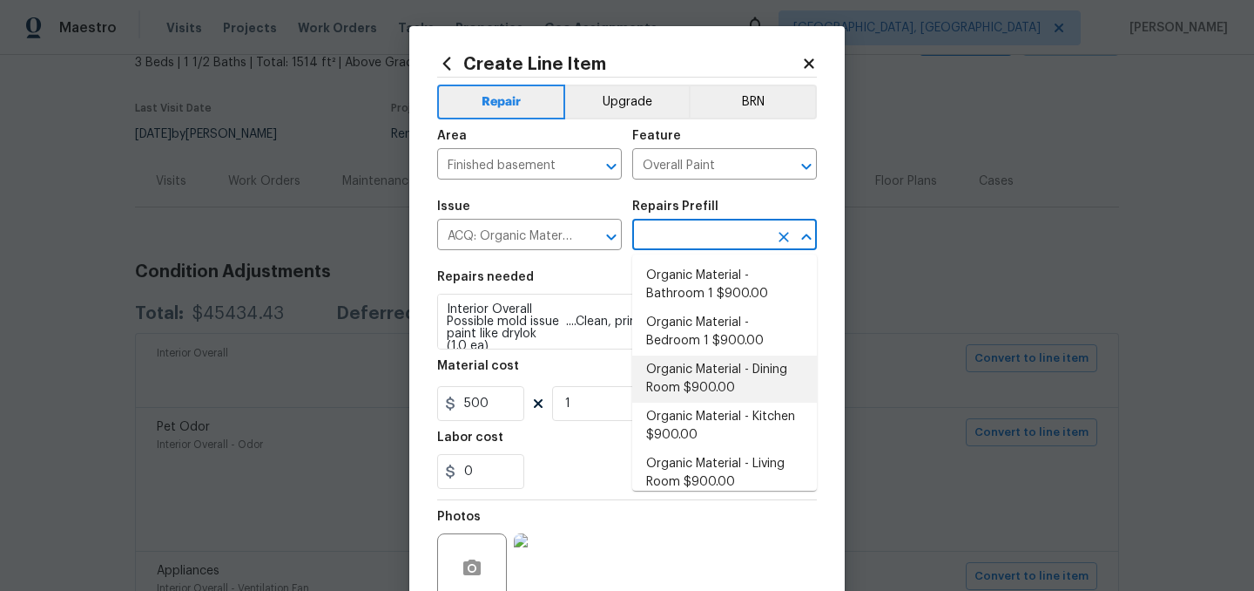
scroll to position [13, 0]
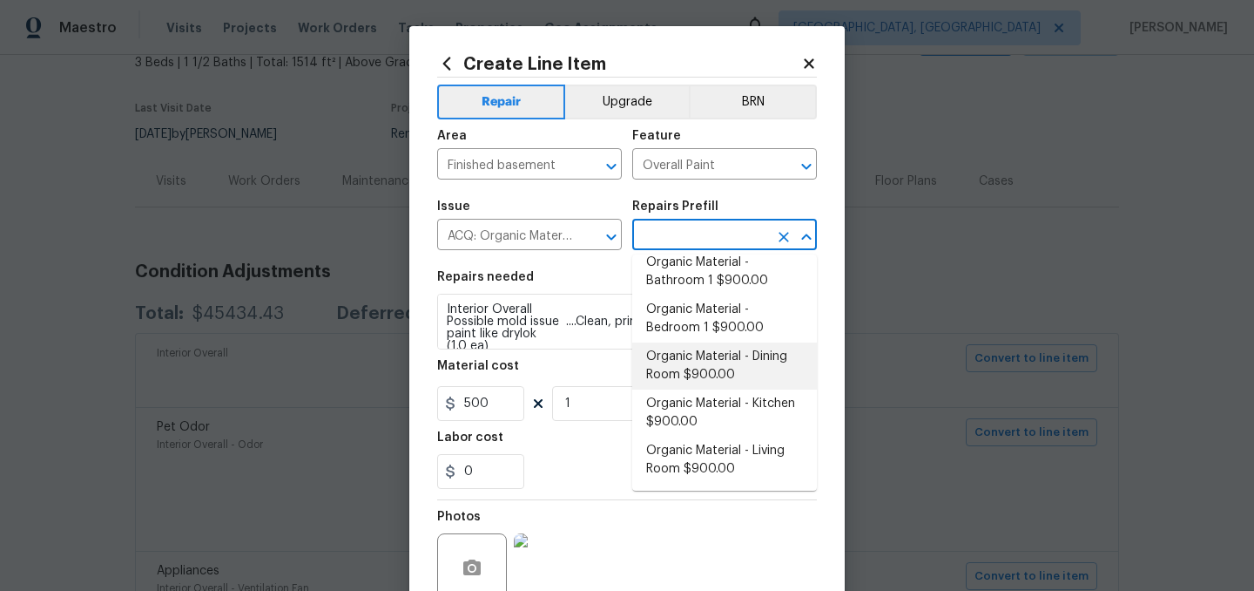
click at [538, 258] on span "Issue ACQ: Organic Material ​" at bounding box center [529, 225] width 185 height 71
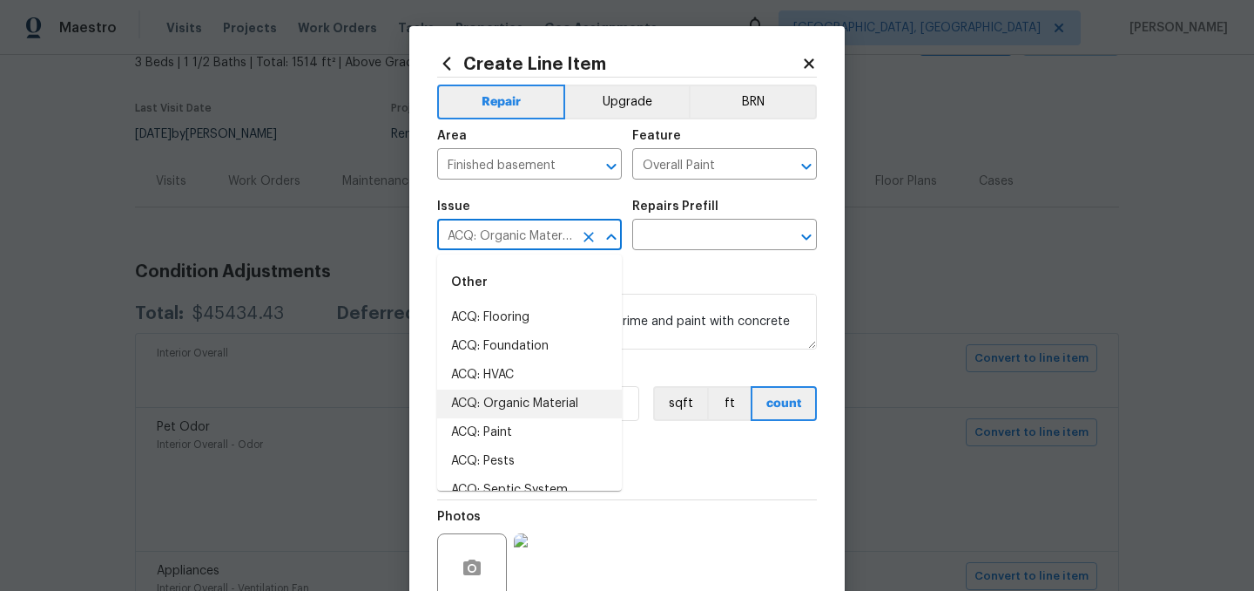
click at [529, 240] on input "ACQ: Organic Material" at bounding box center [505, 236] width 136 height 27
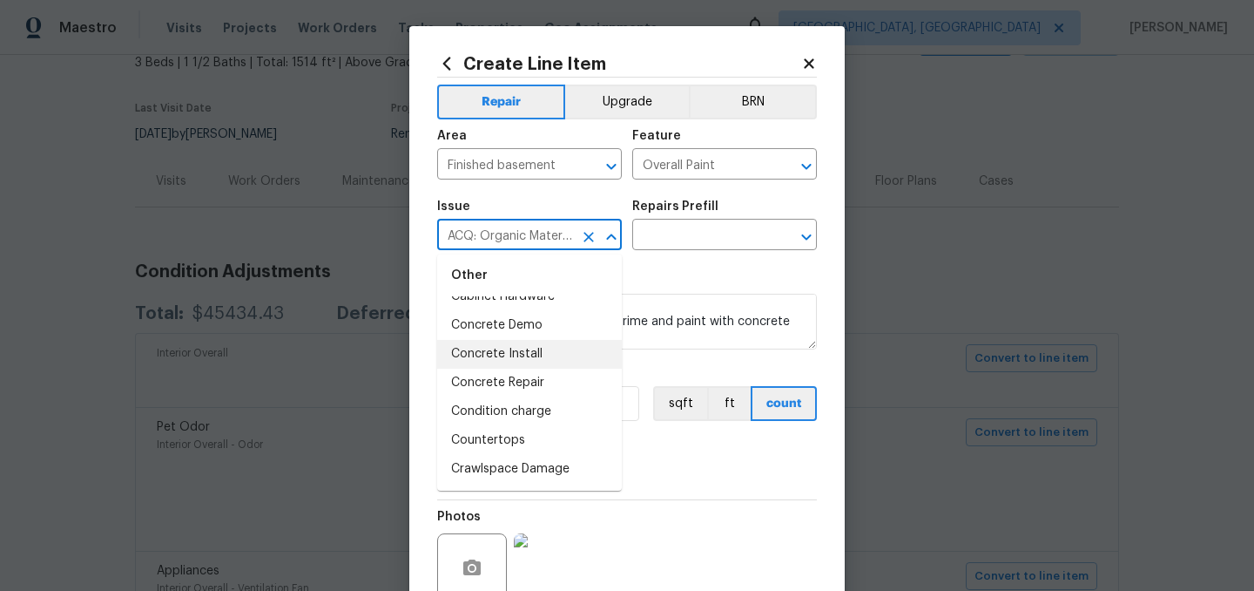
scroll to position [443, 0]
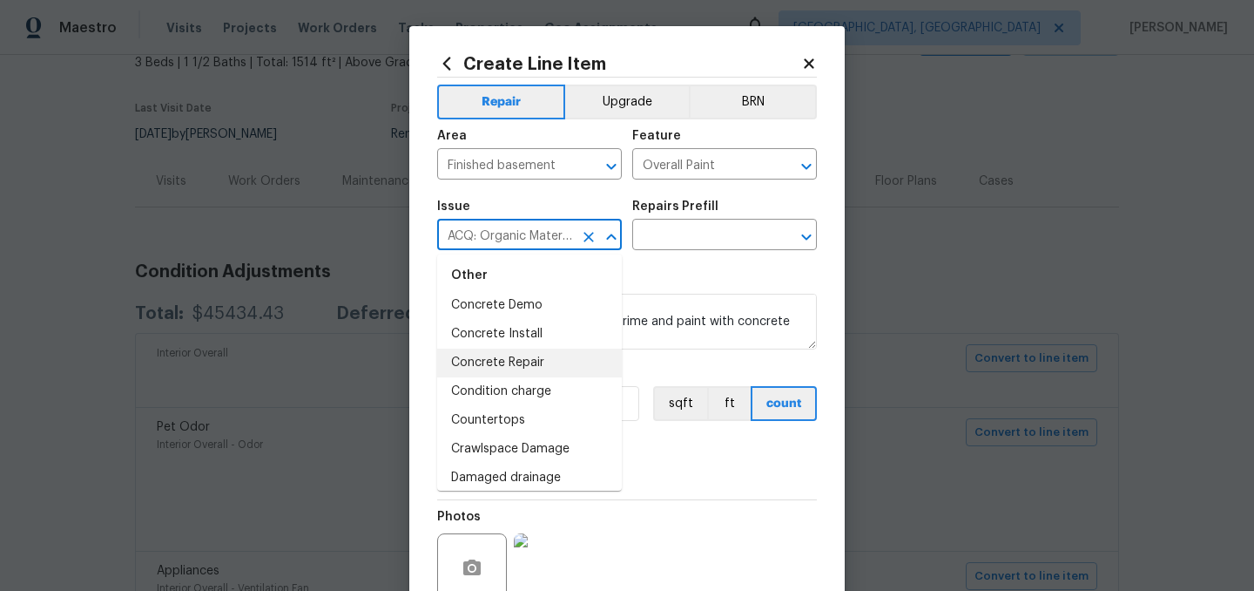
click at [558, 362] on li "Concrete Repair" at bounding box center [529, 362] width 185 height 29
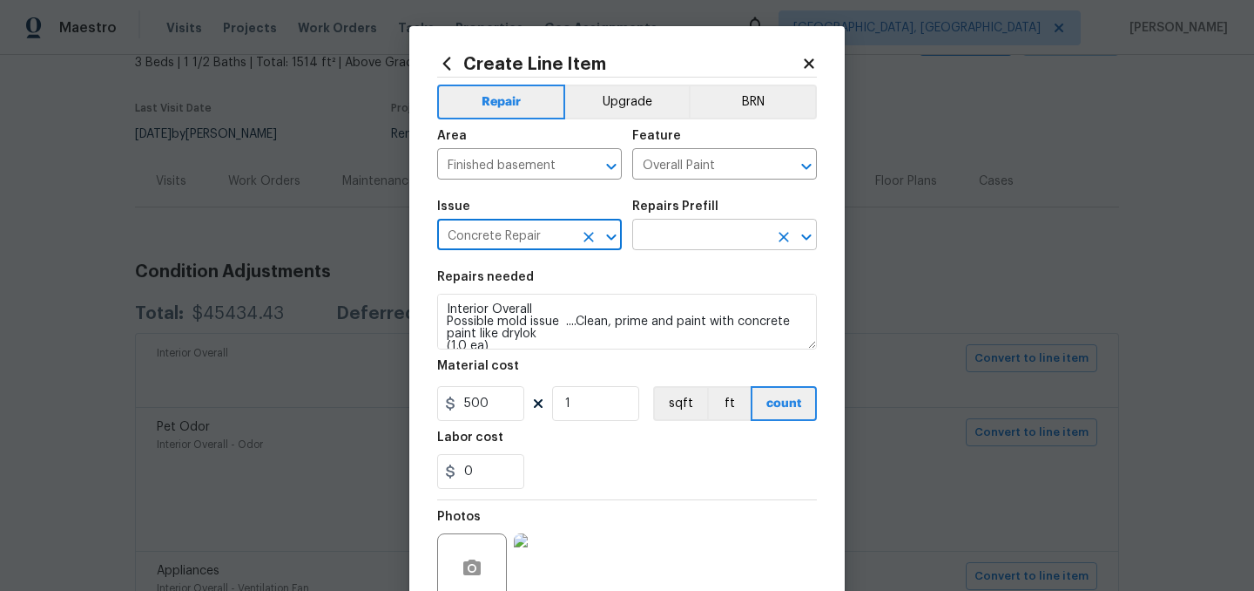
click at [669, 228] on input "text" at bounding box center [700, 236] width 136 height 27
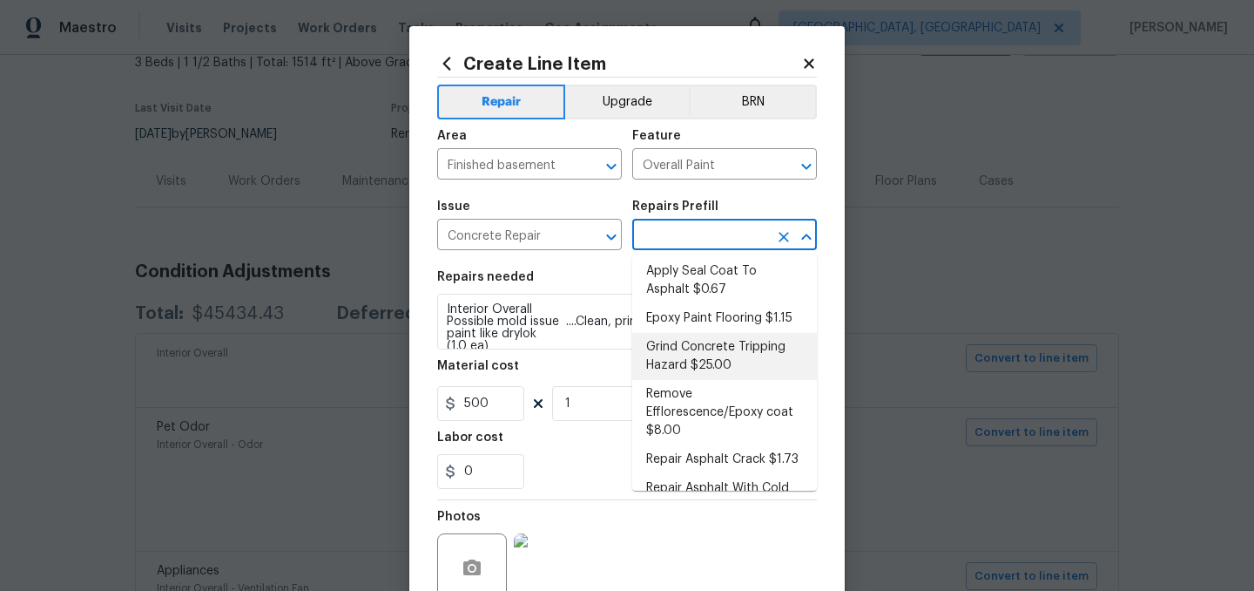
scroll to position [118, 0]
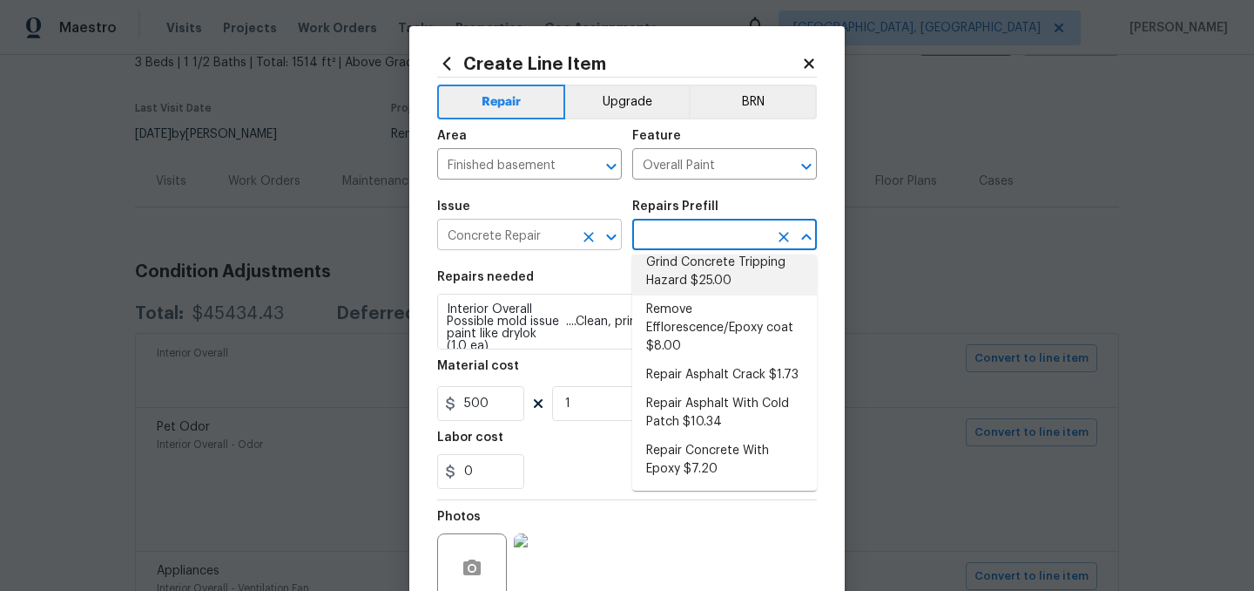
click at [550, 234] on input "Concrete Repair" at bounding box center [505, 236] width 136 height 27
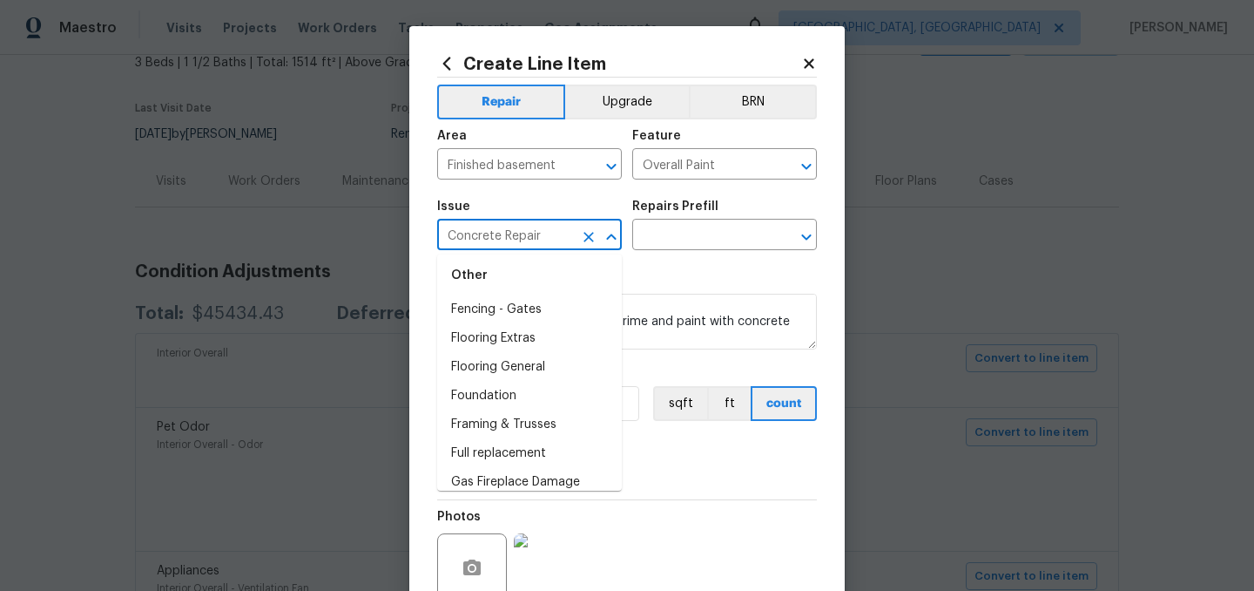
scroll to position [1312, 0]
click at [496, 397] on li "Foundation" at bounding box center [529, 393] width 185 height 29
type input "Foundation"
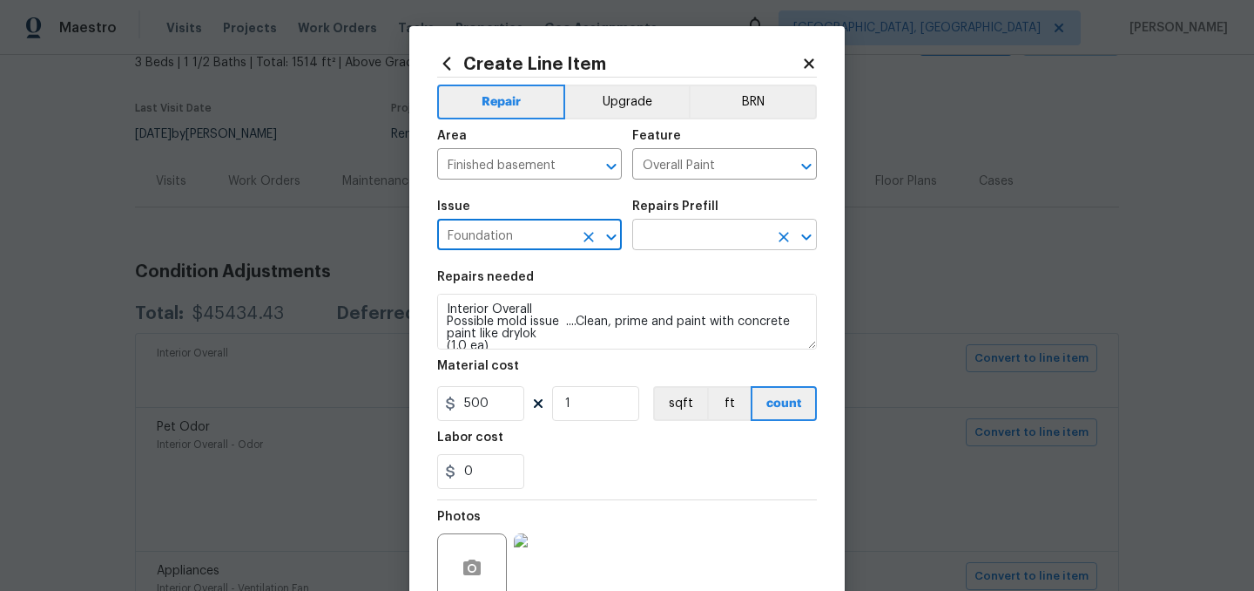
click at [659, 244] on input "text" at bounding box center [700, 236] width 136 height 27
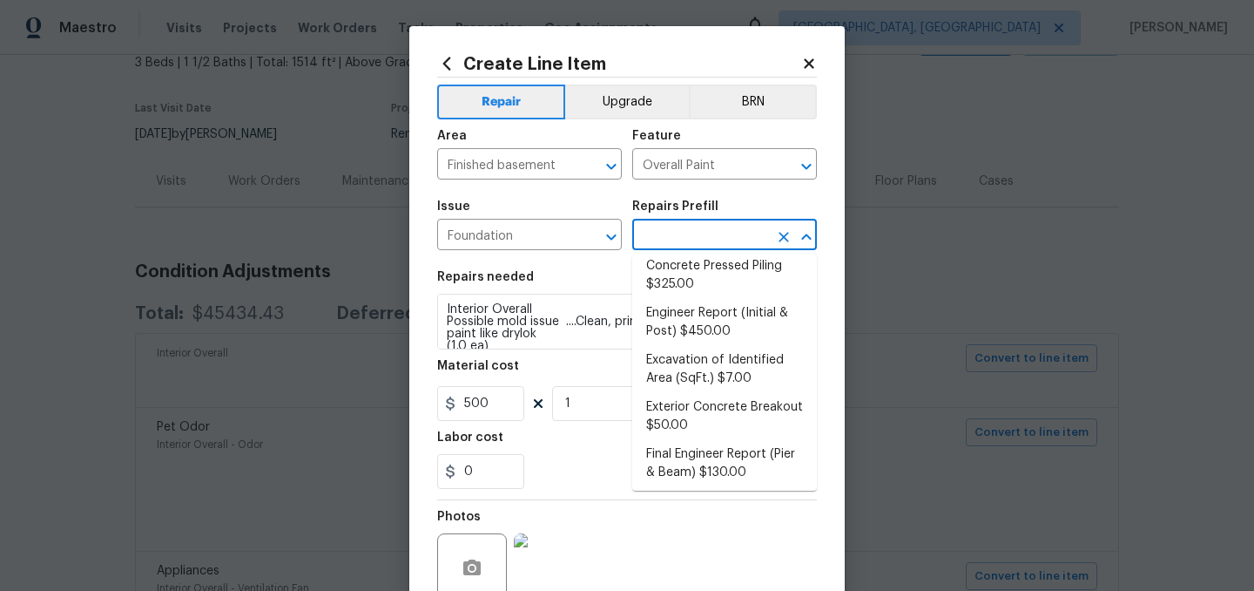
scroll to position [74, 0]
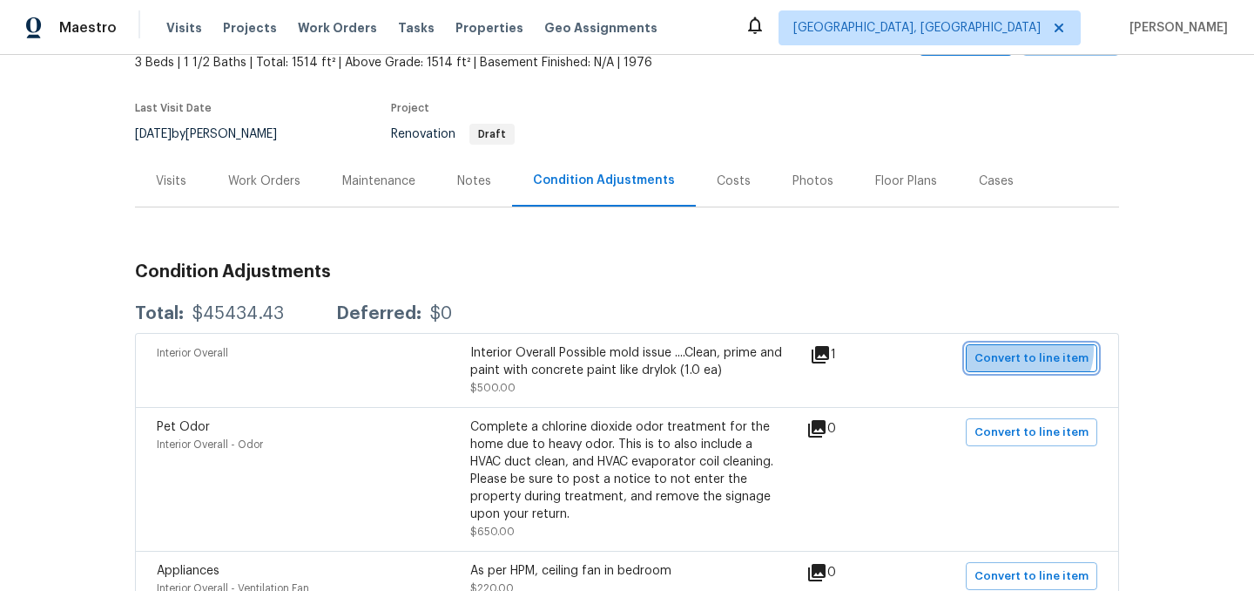
click at [1035, 349] on span "Convert to line item" at bounding box center [1032, 358] width 114 height 20
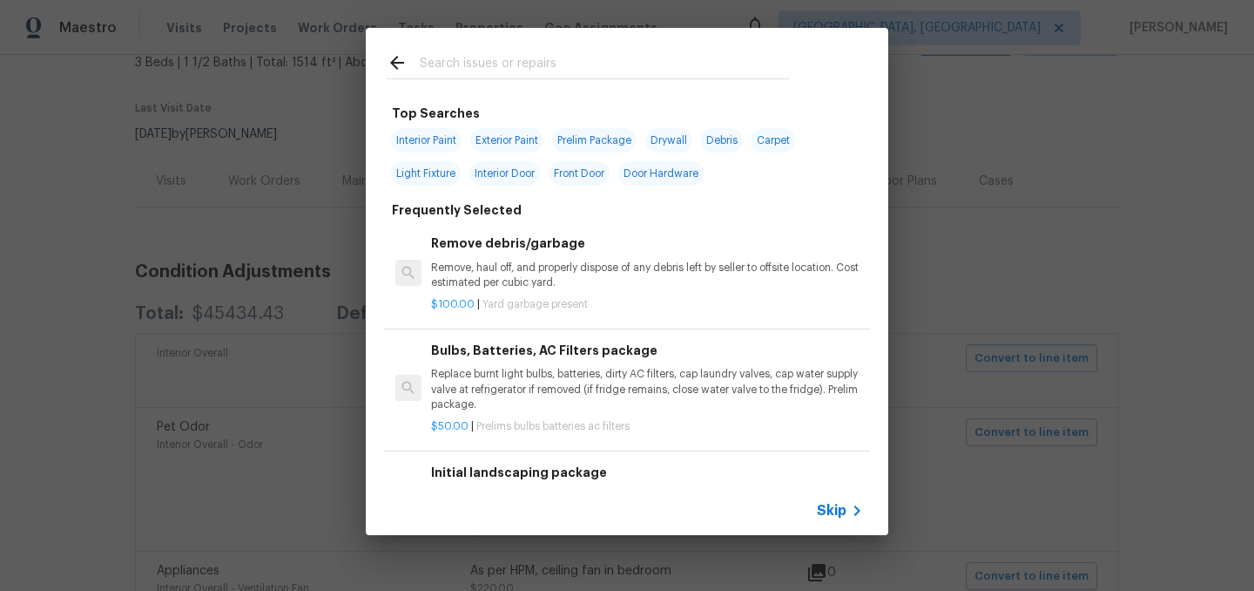
click at [833, 510] on span "Skip" at bounding box center [832, 510] width 30 height 17
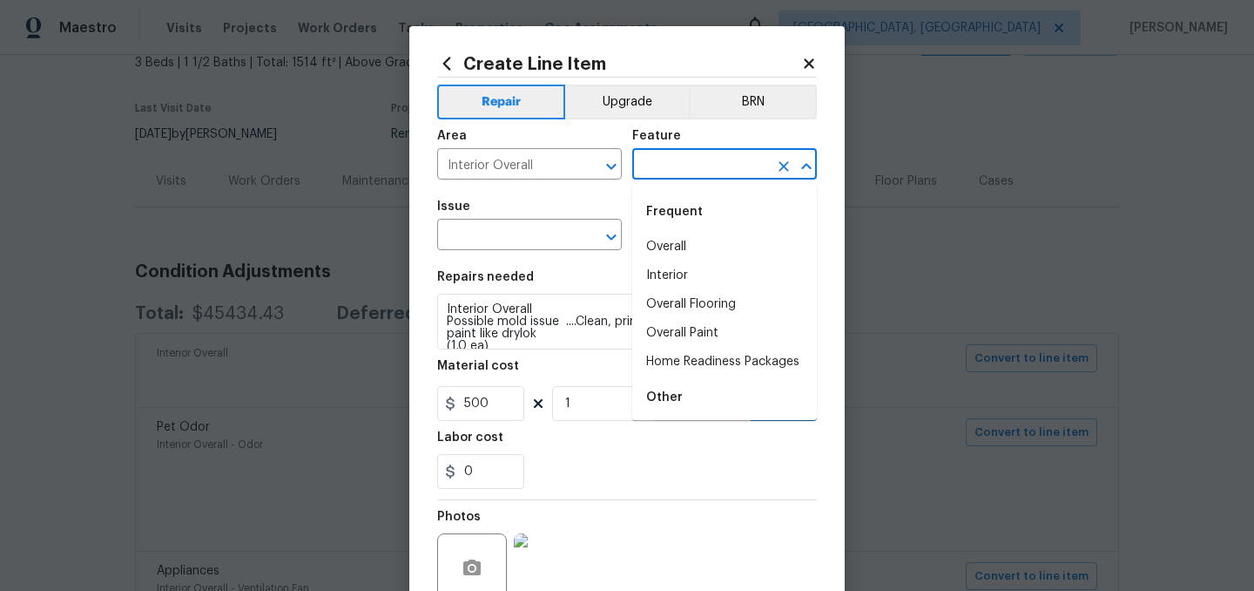
click at [679, 168] on input "text" at bounding box center [700, 165] width 136 height 27
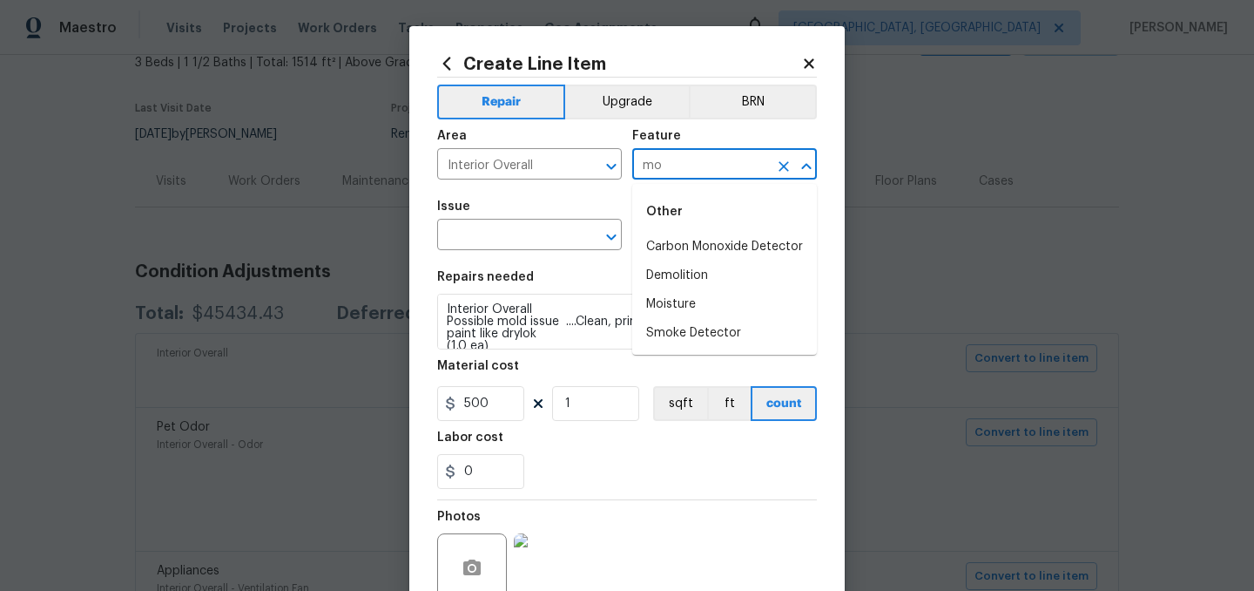
type input "m"
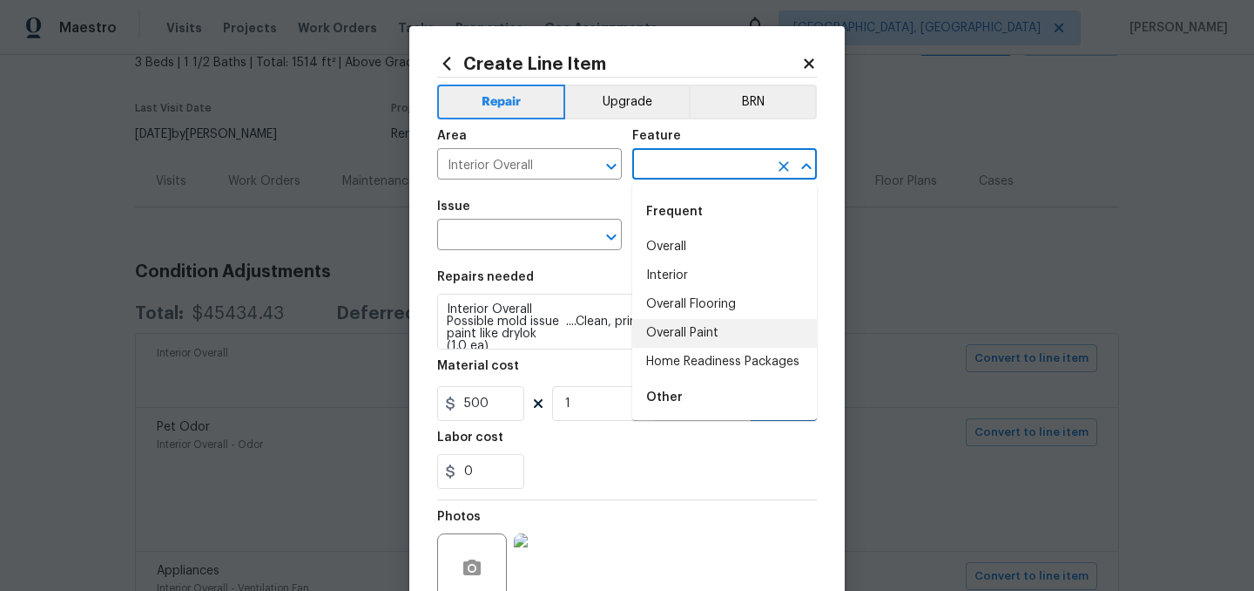
click at [707, 325] on li "Overall Paint" at bounding box center [724, 333] width 185 height 29
type input "Overall Paint"
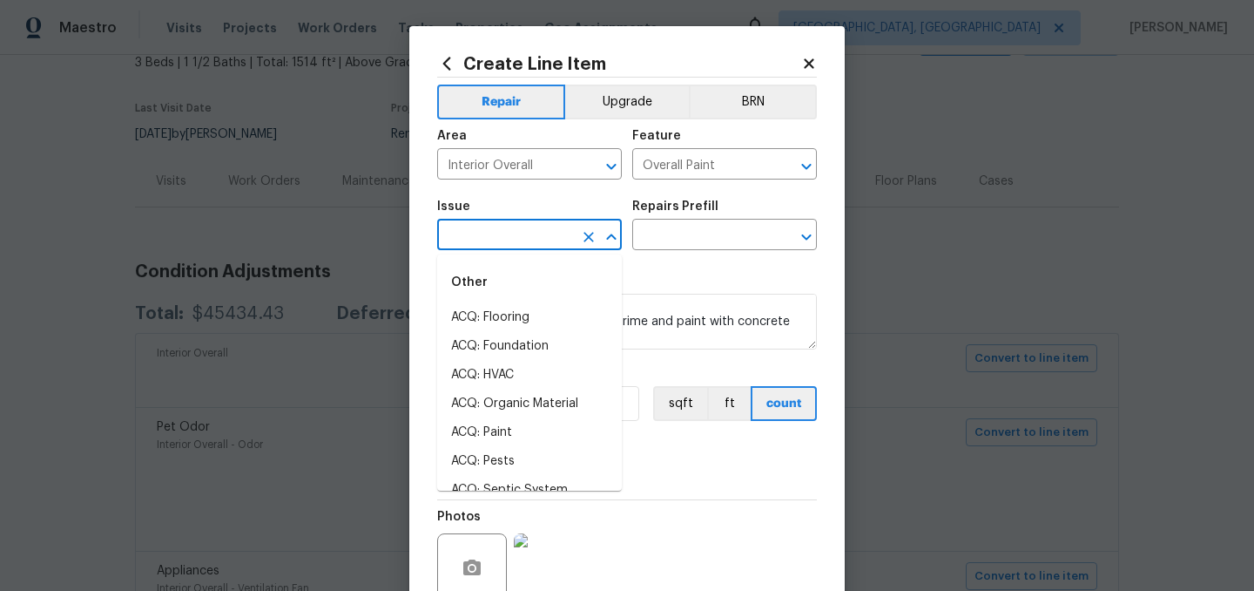
click at [536, 246] on input "text" at bounding box center [505, 236] width 136 height 27
type input "m"
type input "o"
click at [551, 403] on li "ACQ: Organic Material" at bounding box center [529, 403] width 185 height 29
type input "ACQ: Organic Material"
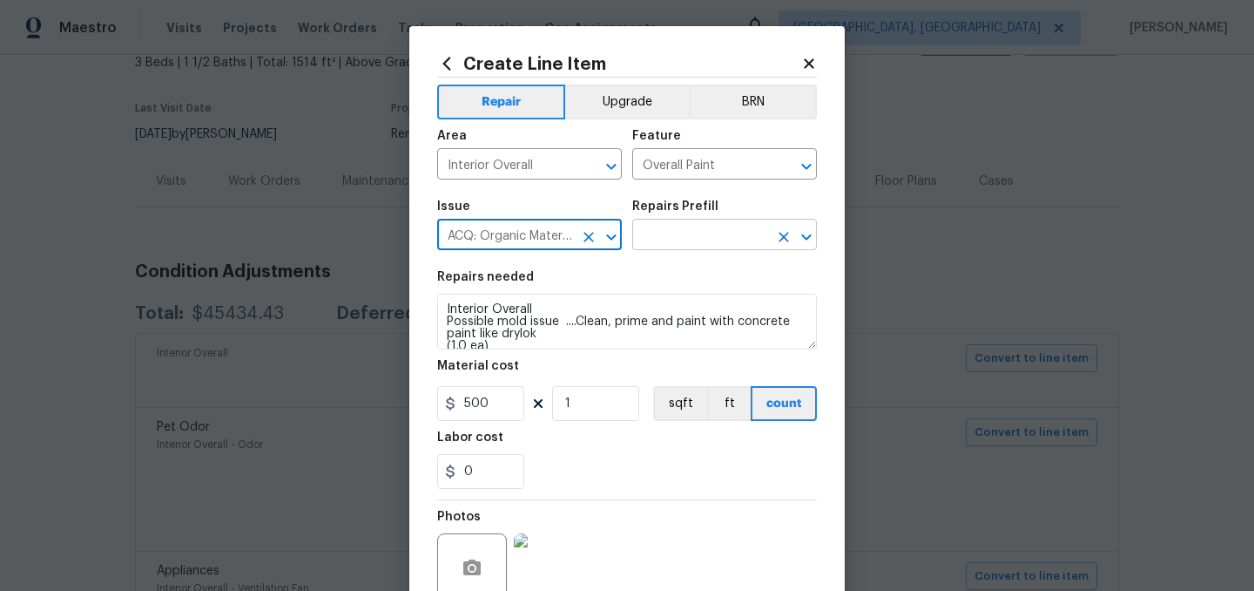
click at [686, 224] on input "text" at bounding box center [700, 236] width 136 height 27
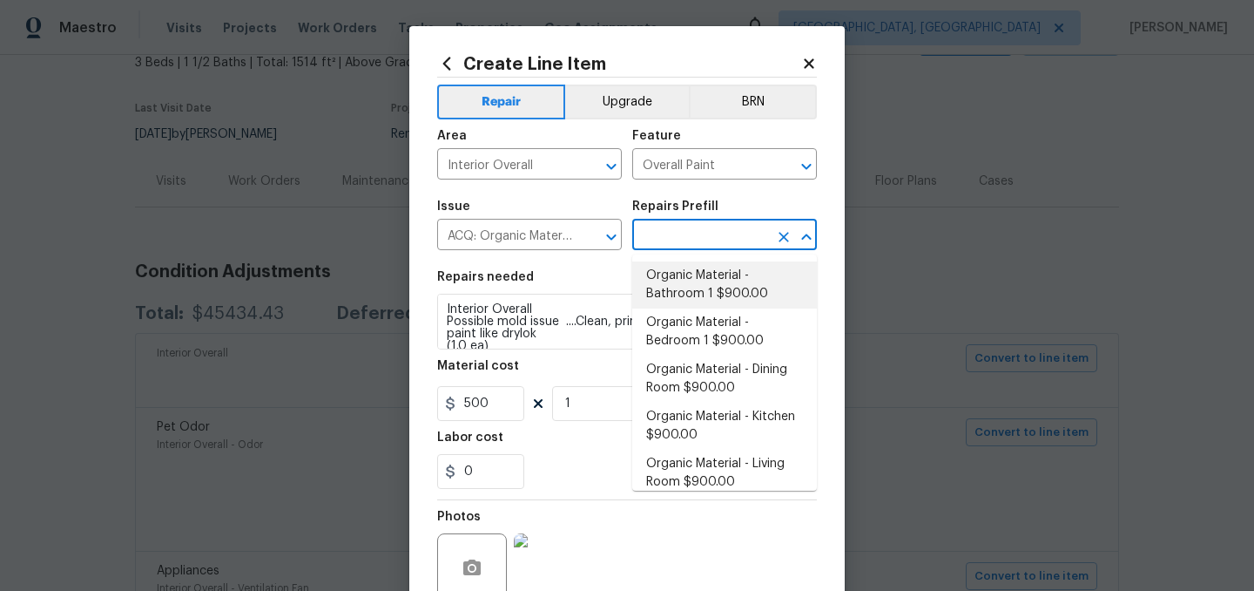
scroll to position [13, 0]
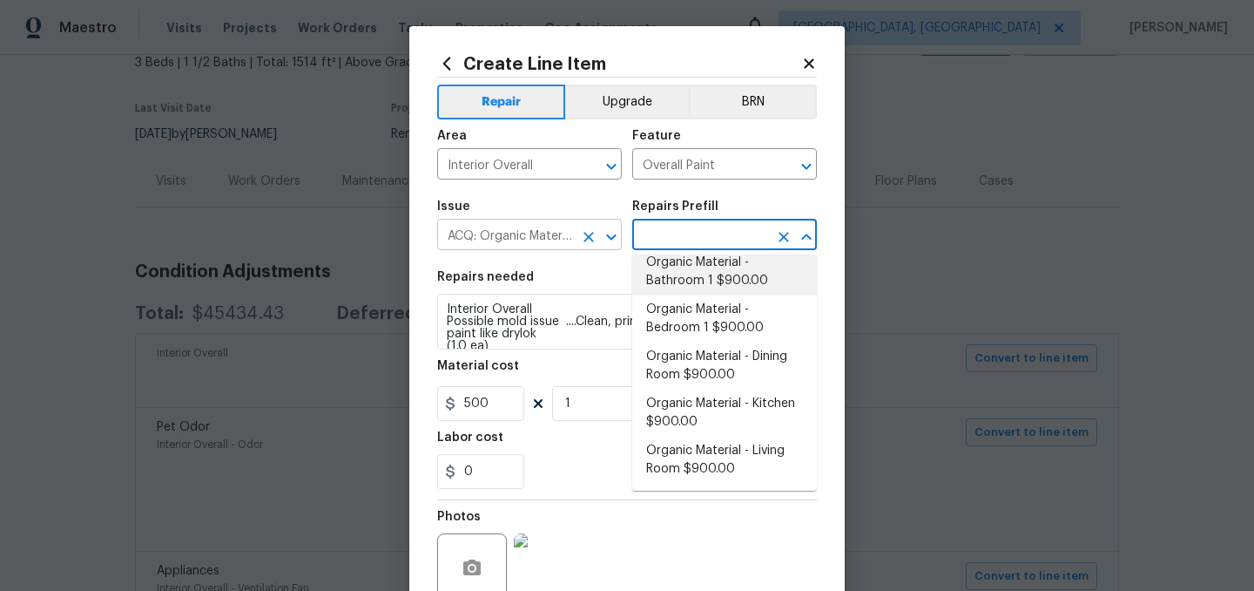
click at [552, 242] on input "ACQ: Organic Material" at bounding box center [505, 236] width 136 height 27
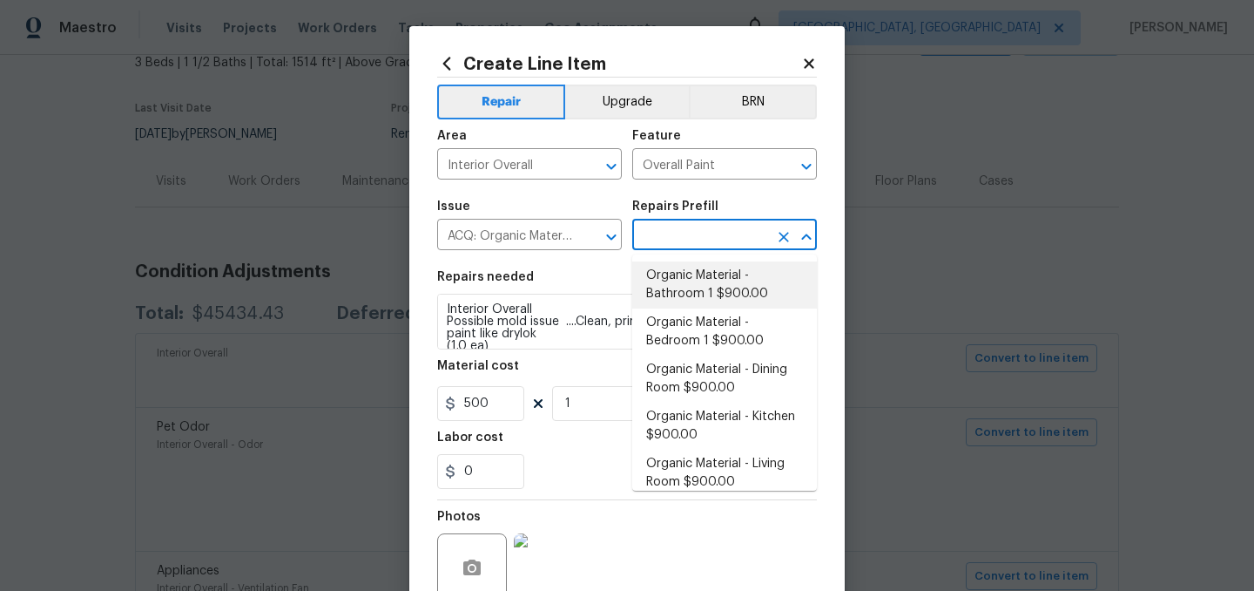
click at [684, 240] on input "text" at bounding box center [700, 236] width 136 height 27
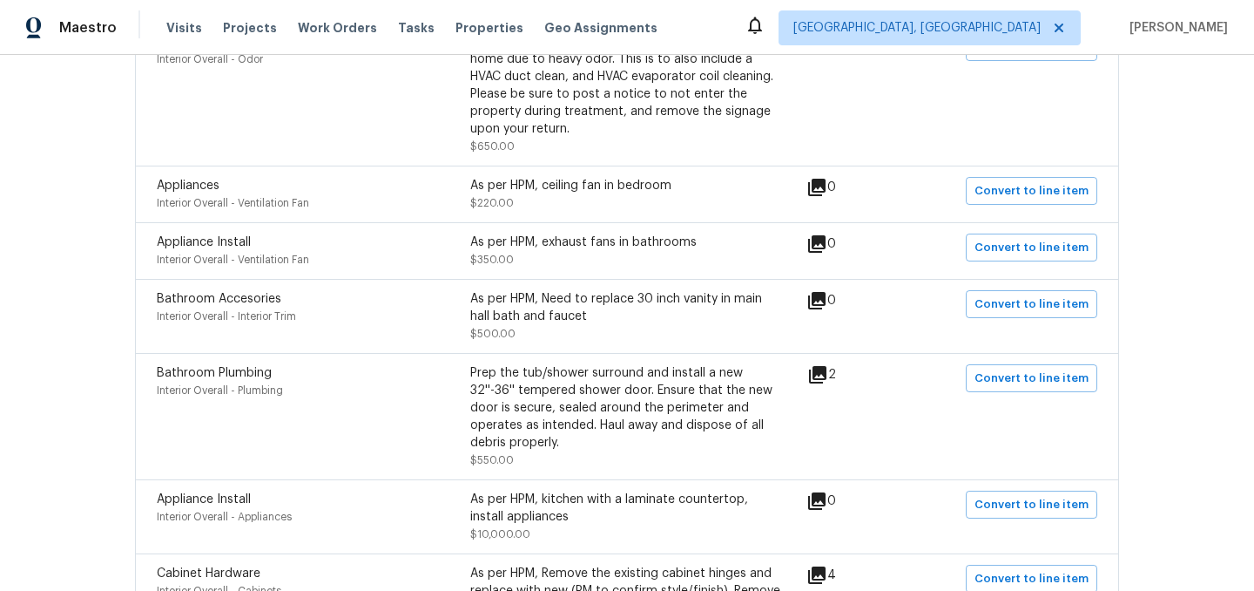
scroll to position [493, 0]
click at [1010, 190] on span "Convert to line item" at bounding box center [1032, 192] width 114 height 20
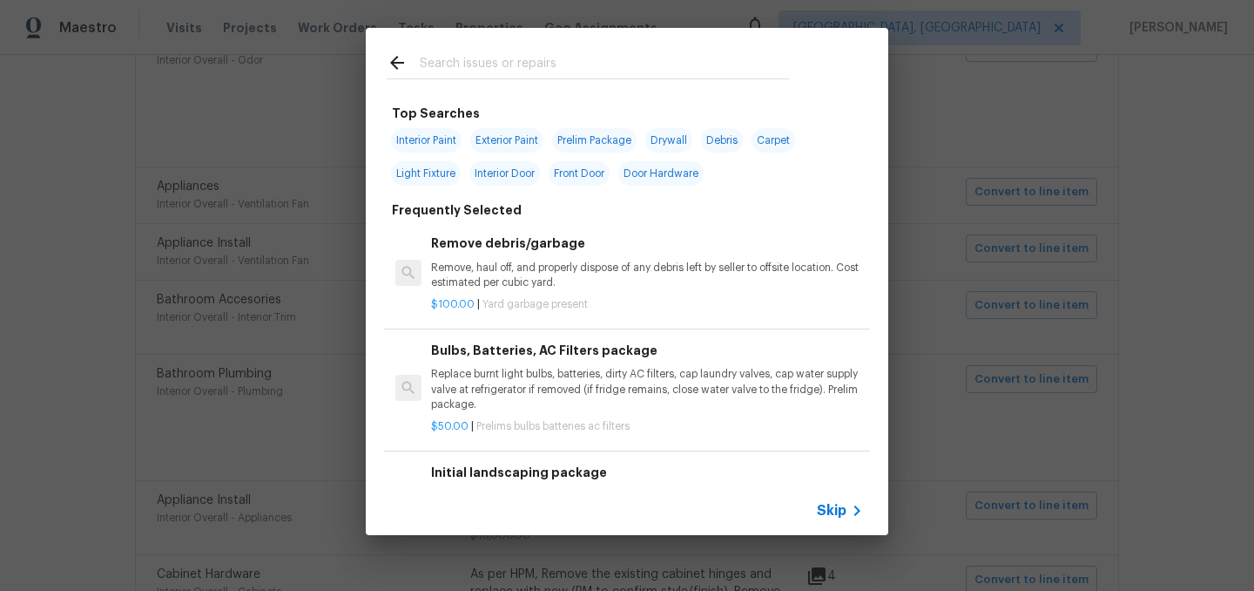
click at [835, 505] on span "Skip" at bounding box center [832, 510] width 30 height 17
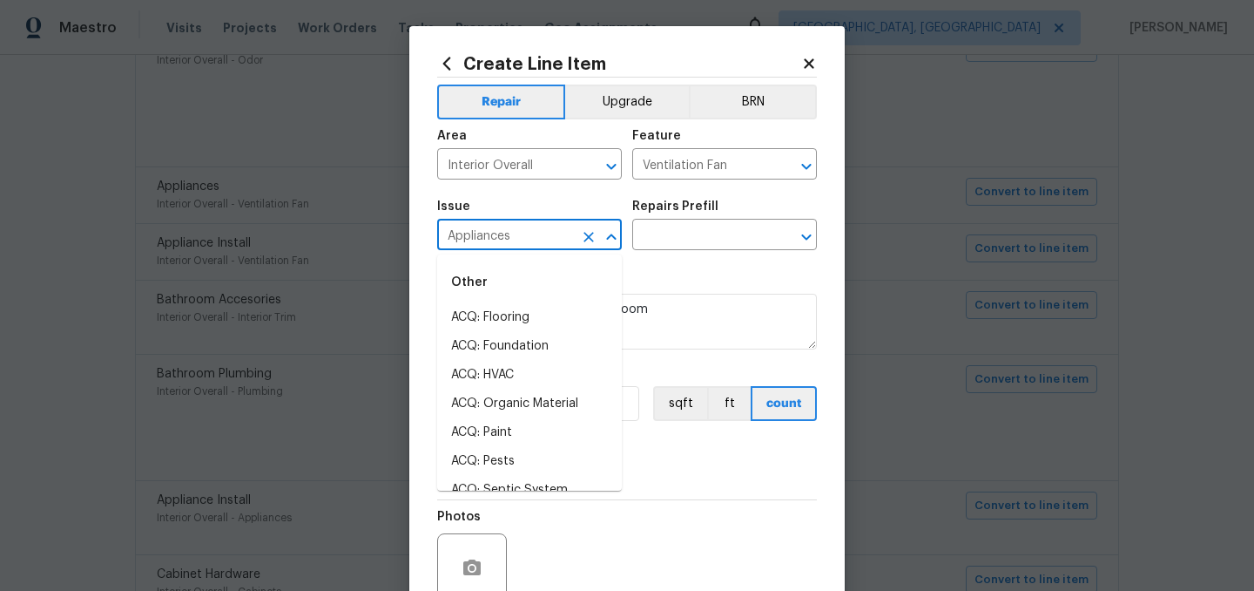
click at [528, 237] on input "Appliances" at bounding box center [505, 236] width 136 height 27
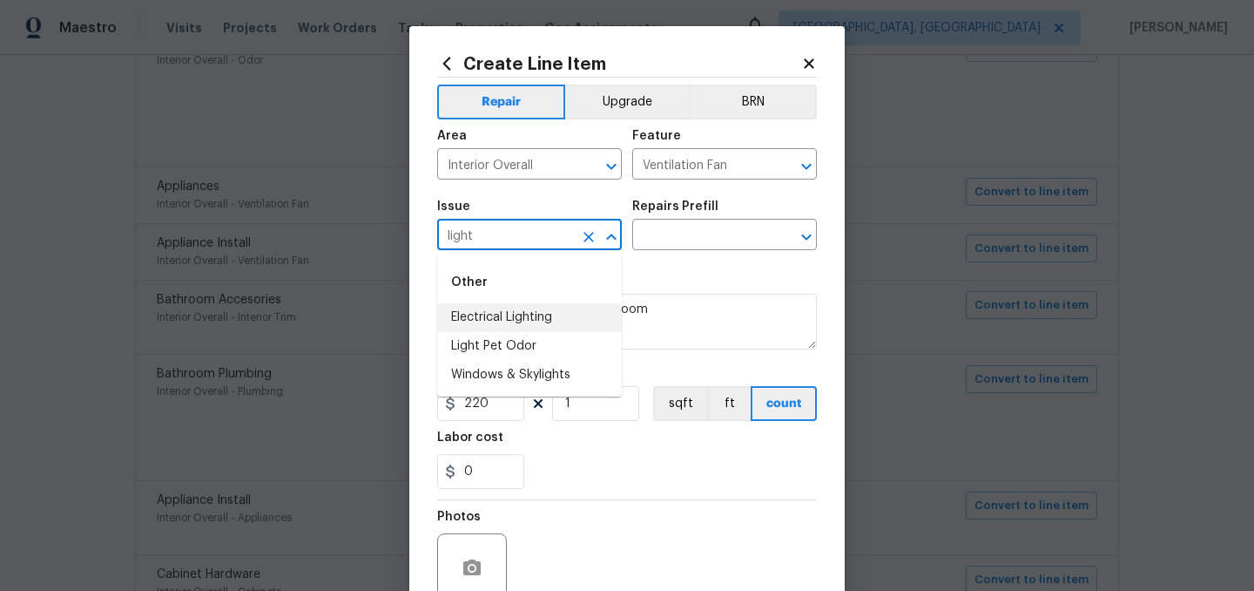
click at [532, 312] on li "Electrical Lighting" at bounding box center [529, 317] width 185 height 29
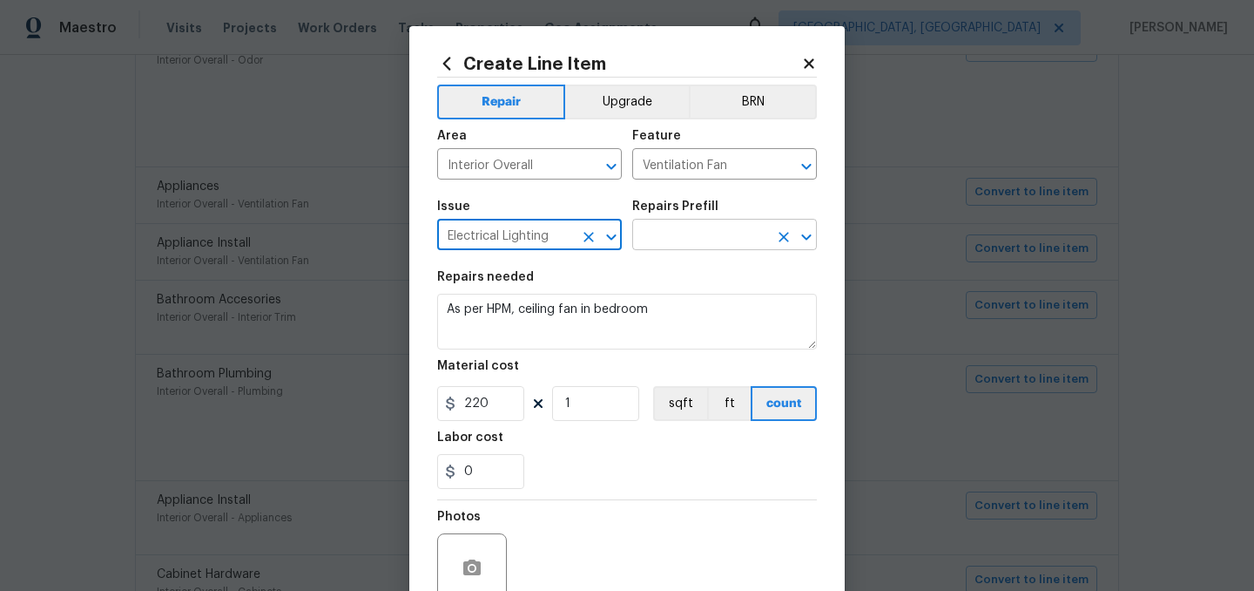
type input "Electrical Lighting"
click at [679, 235] on input "text" at bounding box center [700, 236] width 136 height 27
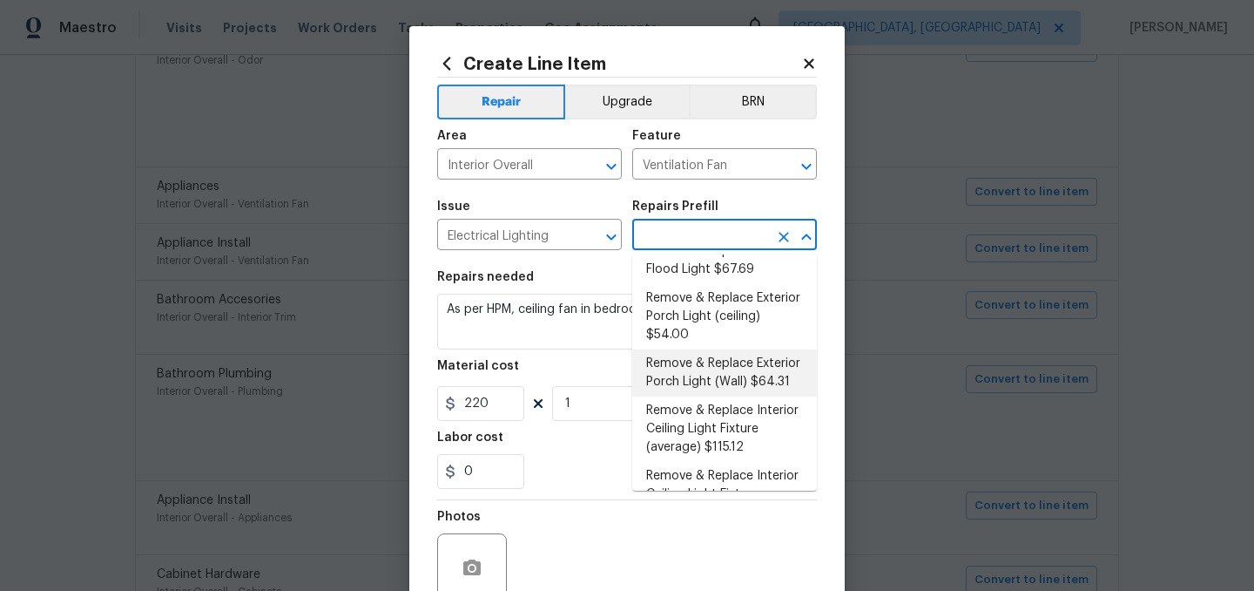
scroll to position [308, 0]
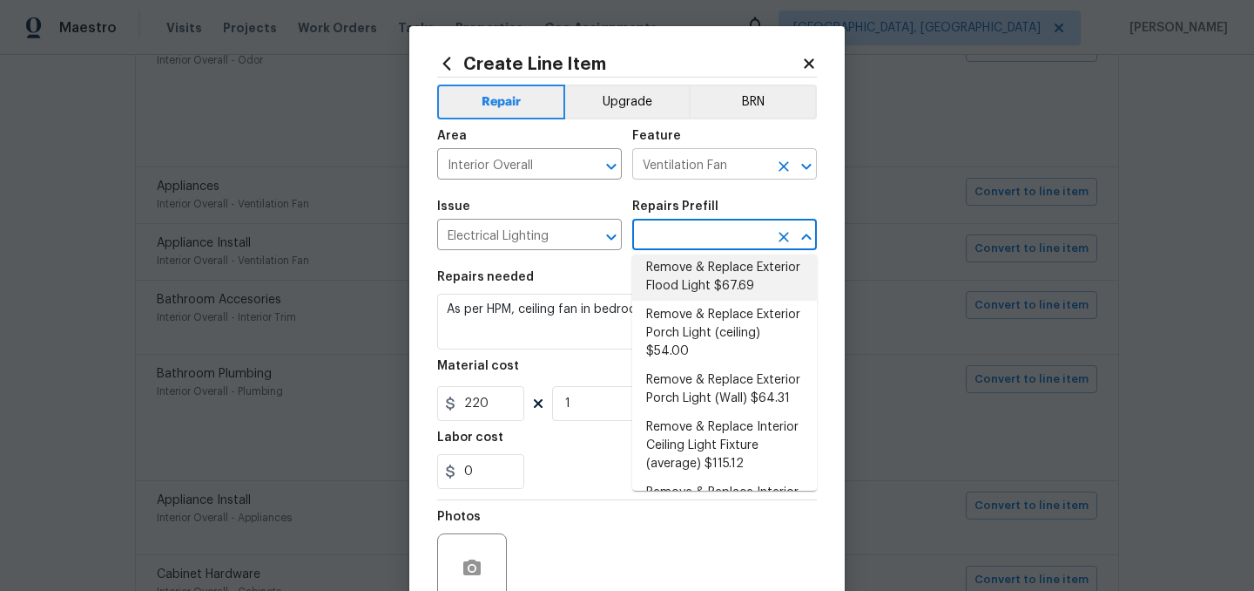
click at [685, 161] on input "Ventilation Fan" at bounding box center [700, 165] width 136 height 27
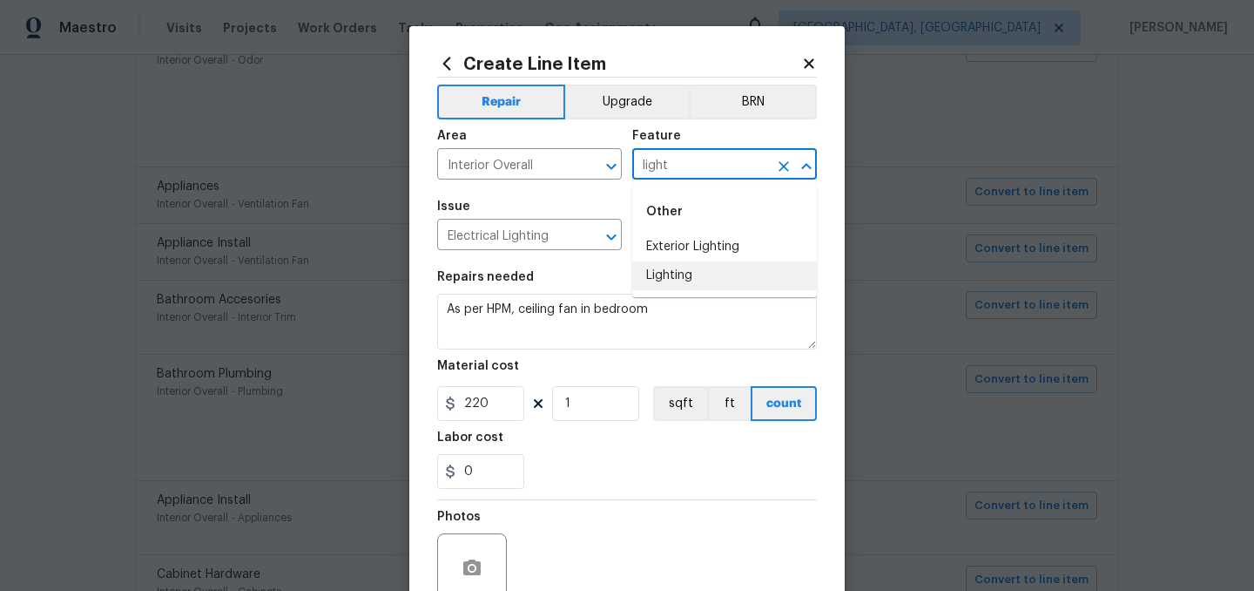
click at [694, 268] on li "Lighting" at bounding box center [724, 275] width 185 height 29
type input "Lighting"
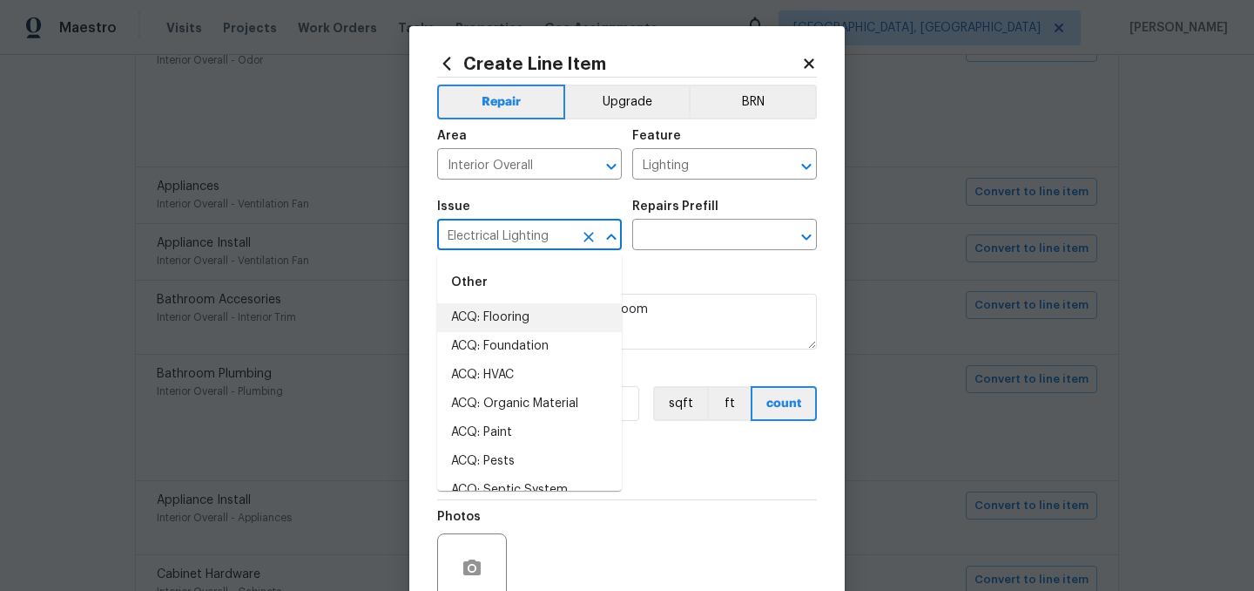
click at [537, 238] on input "Electrical Lighting" at bounding box center [505, 236] width 136 height 27
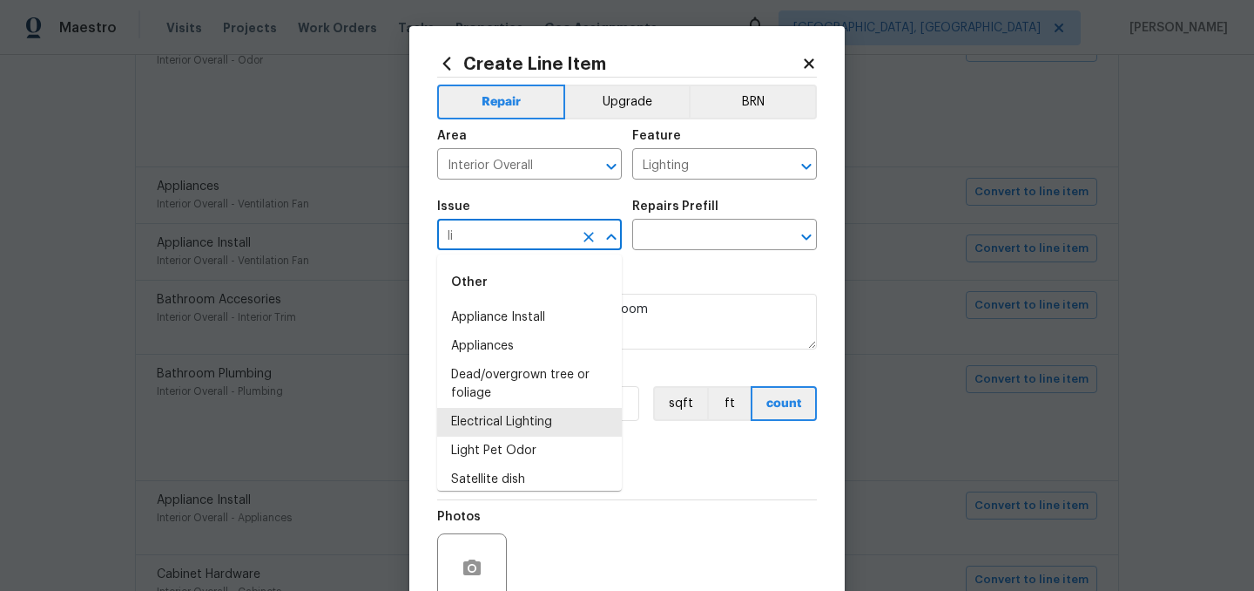
type input "l"
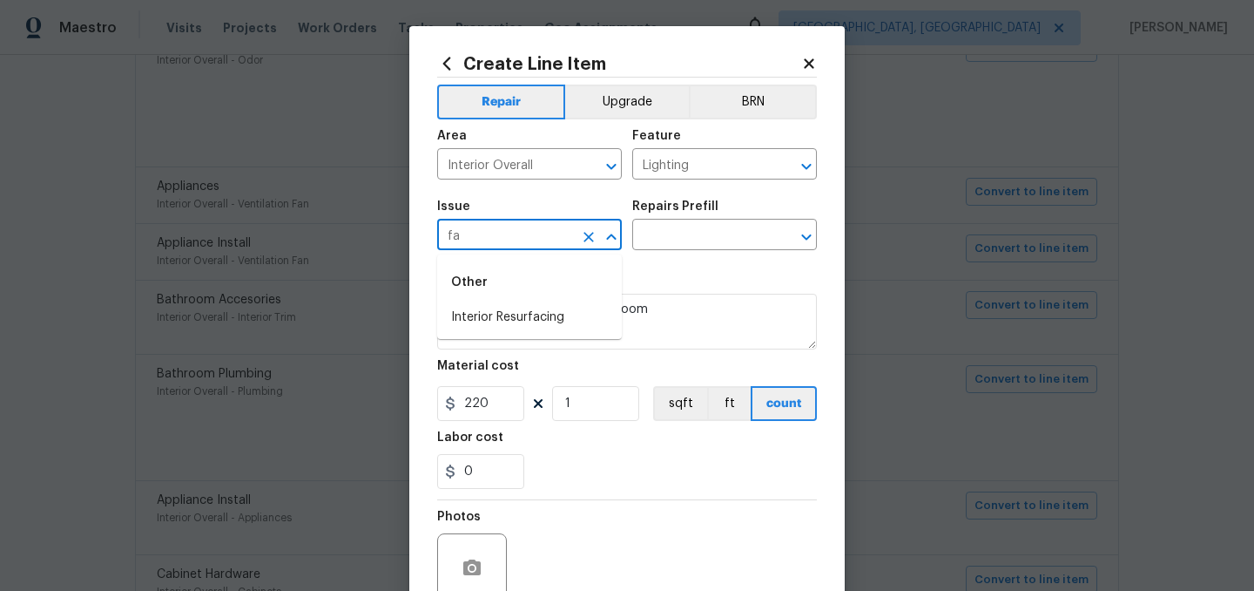
type input "f"
click at [524, 323] on li "Electrical" at bounding box center [529, 317] width 185 height 29
type input "Electrical"
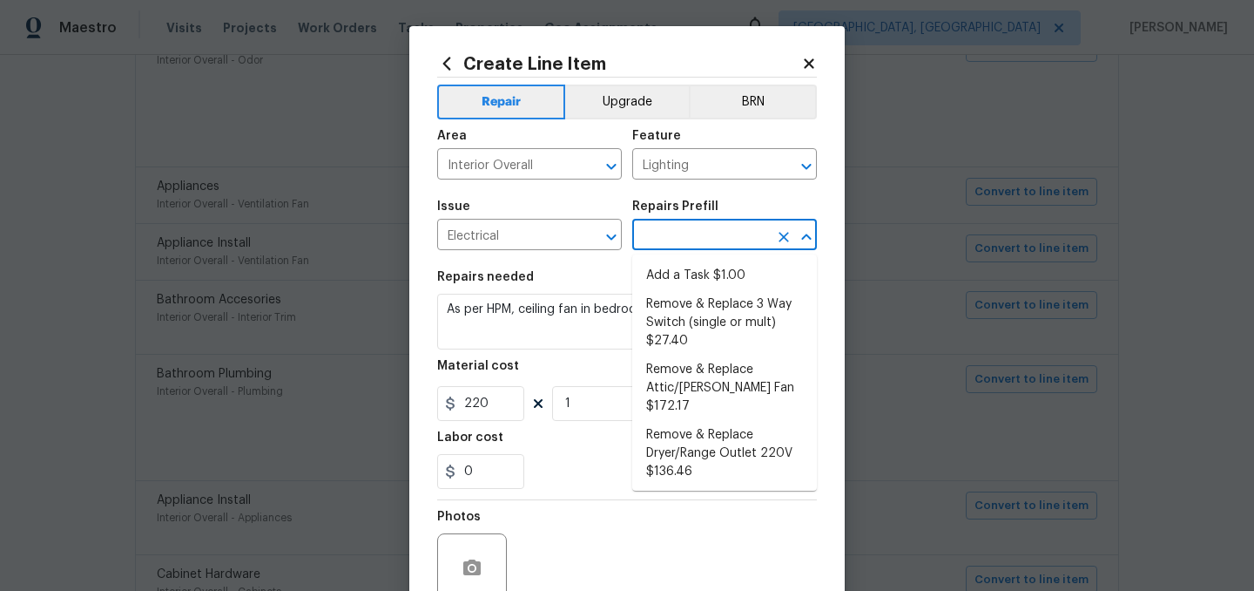
click at [672, 228] on input "text" at bounding box center [700, 236] width 136 height 27
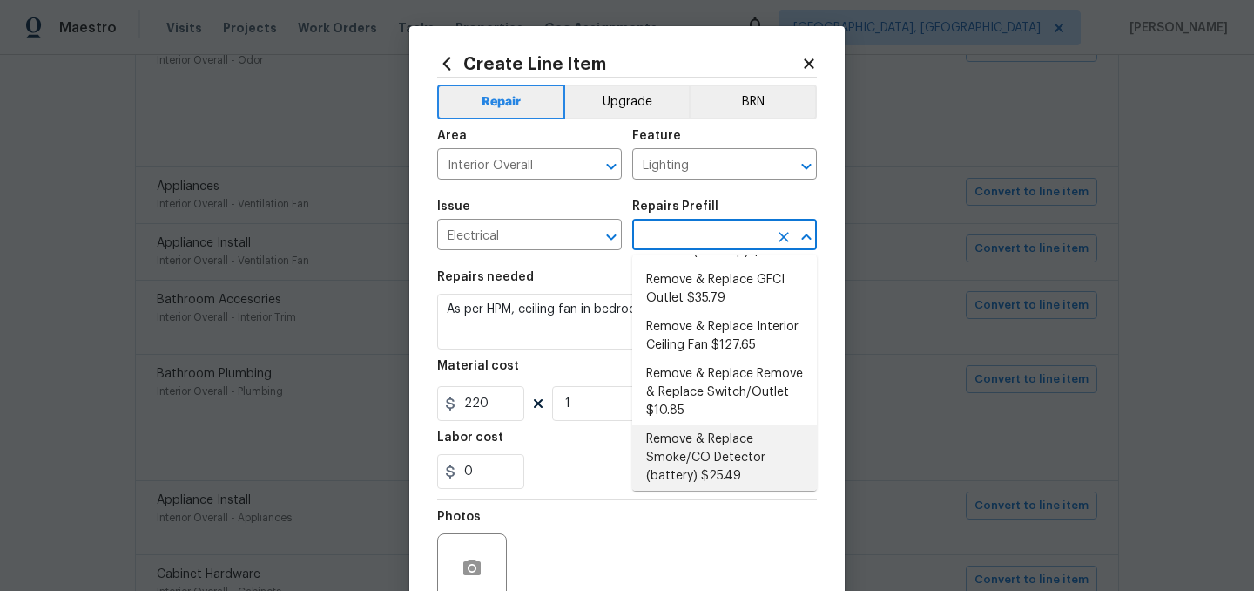
scroll to position [248, 0]
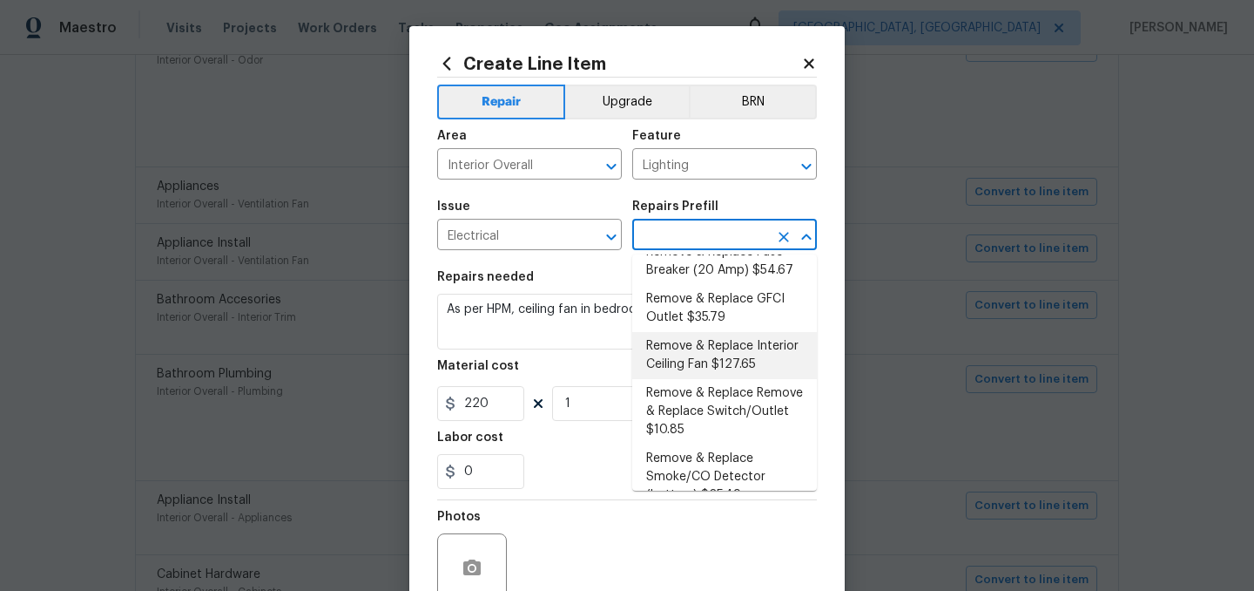
click at [724, 348] on li "Remove & Replace Interior Ceiling Fan $127.65" at bounding box center [724, 355] width 185 height 47
type input "Remove & Replace Interior Ceiling Fan $127.65"
type textarea "Remove and replace the existing ceiling fan with new (style/finish to be approv…"
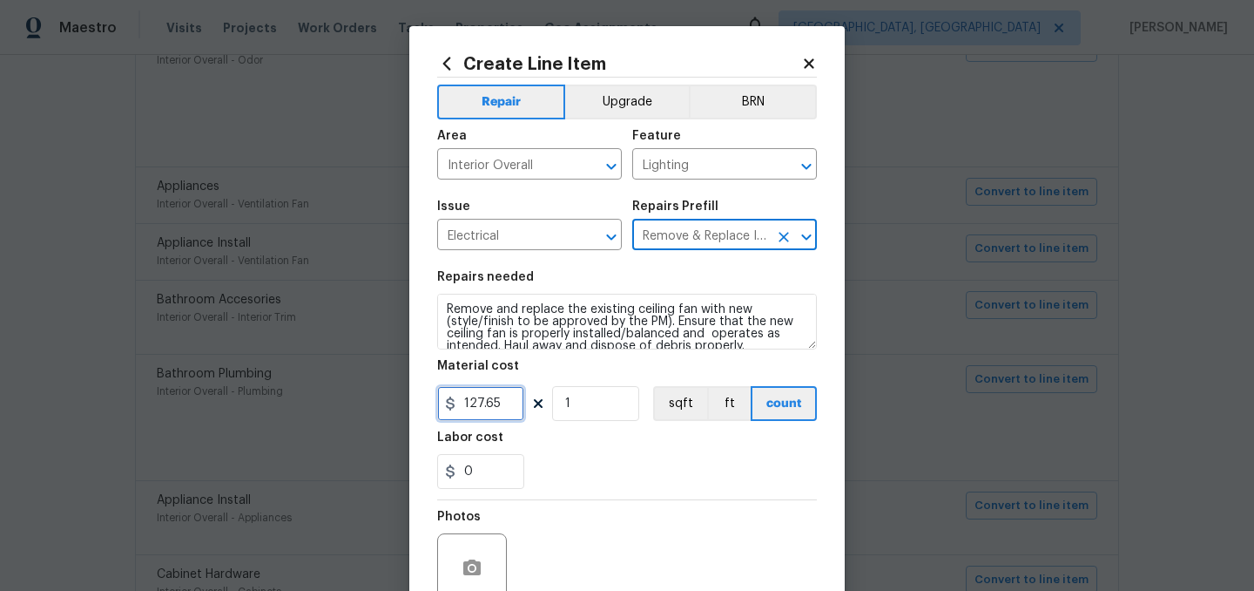
click at [505, 403] on input "127.65" at bounding box center [480, 403] width 87 height 35
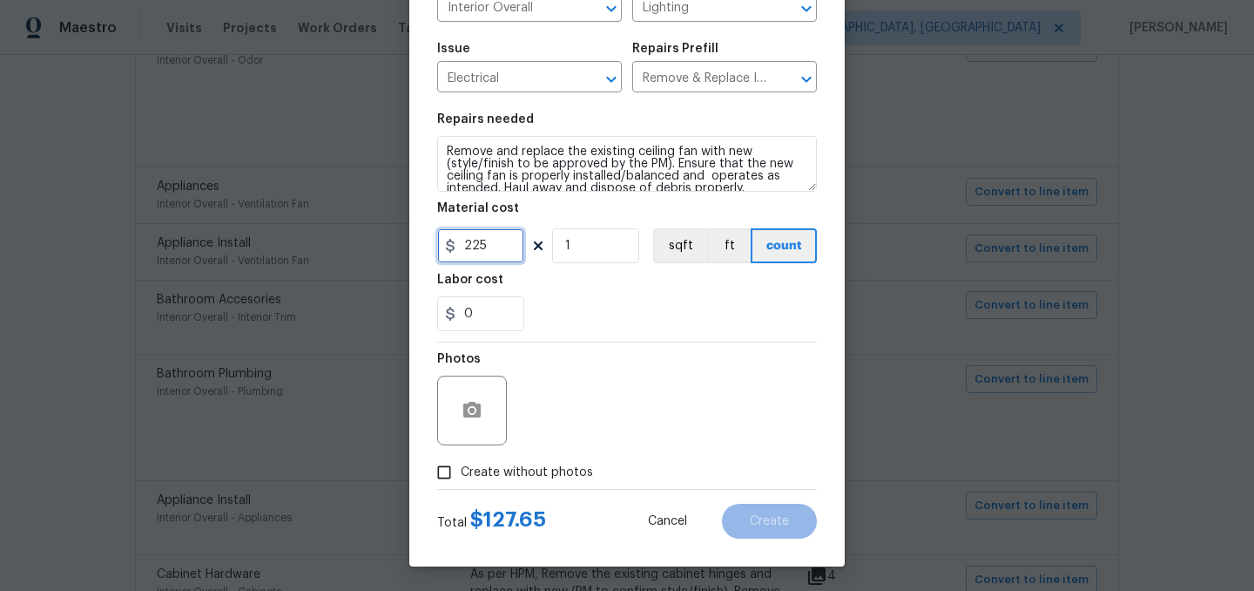
scroll to position [160, 0]
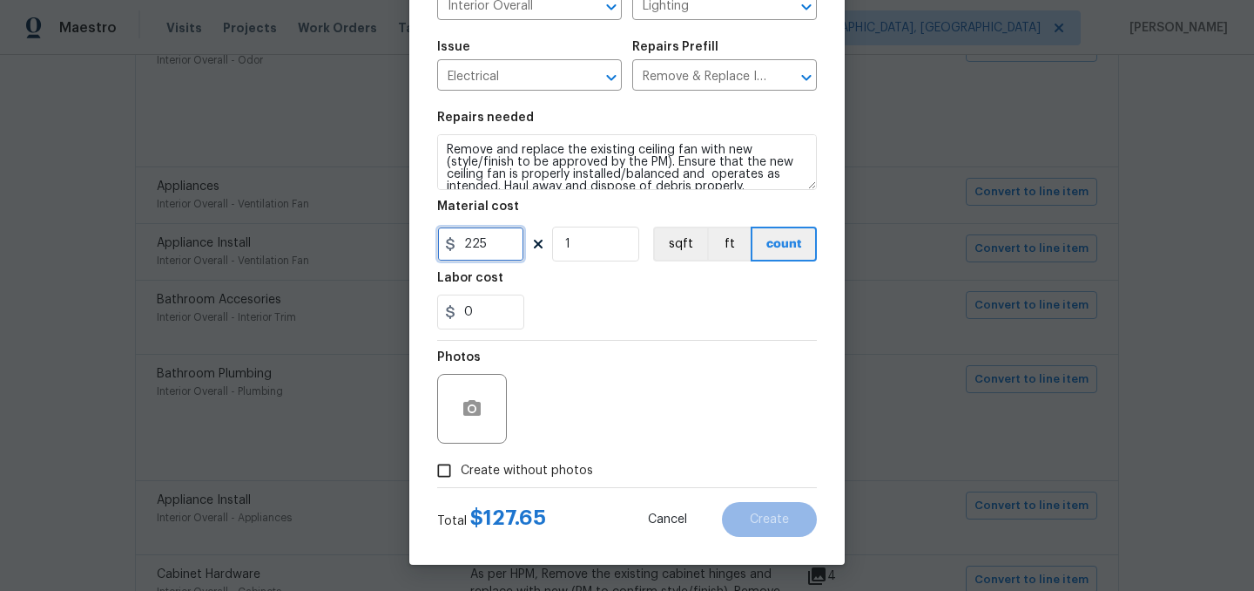
type input "225"
click at [564, 467] on span "Create without photos" at bounding box center [527, 471] width 132 height 18
click at [461, 467] on input "Create without photos" at bounding box center [444, 470] width 33 height 33
checkbox input "true"
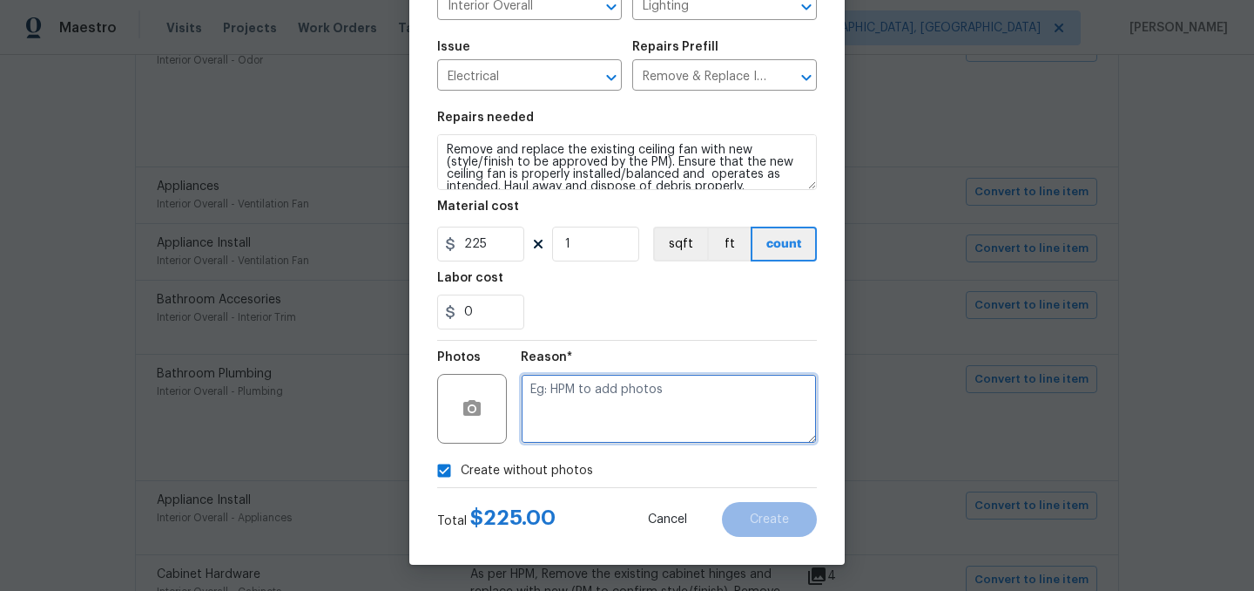
click at [628, 410] on textarea at bounding box center [669, 409] width 296 height 70
type textarea "."
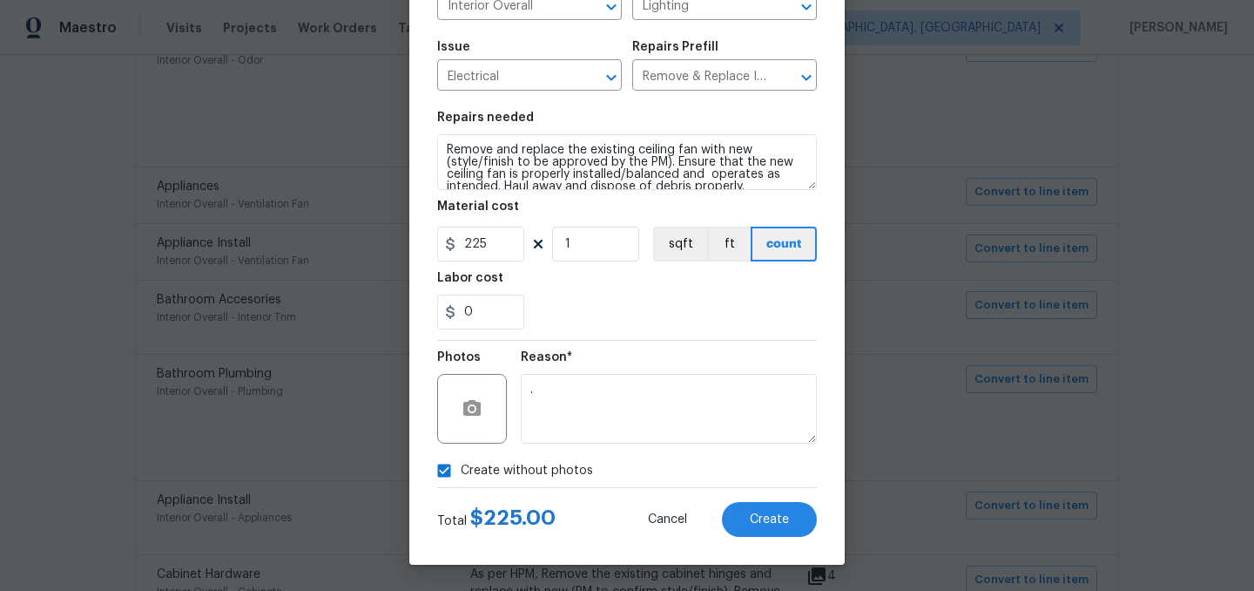
click at [533, 471] on span "Create without photos" at bounding box center [527, 471] width 132 height 18
click at [461, 471] on input "Create without photos" at bounding box center [444, 470] width 33 height 33
checkbox input "false"
click at [753, 518] on span "Create" at bounding box center [769, 519] width 39 height 13
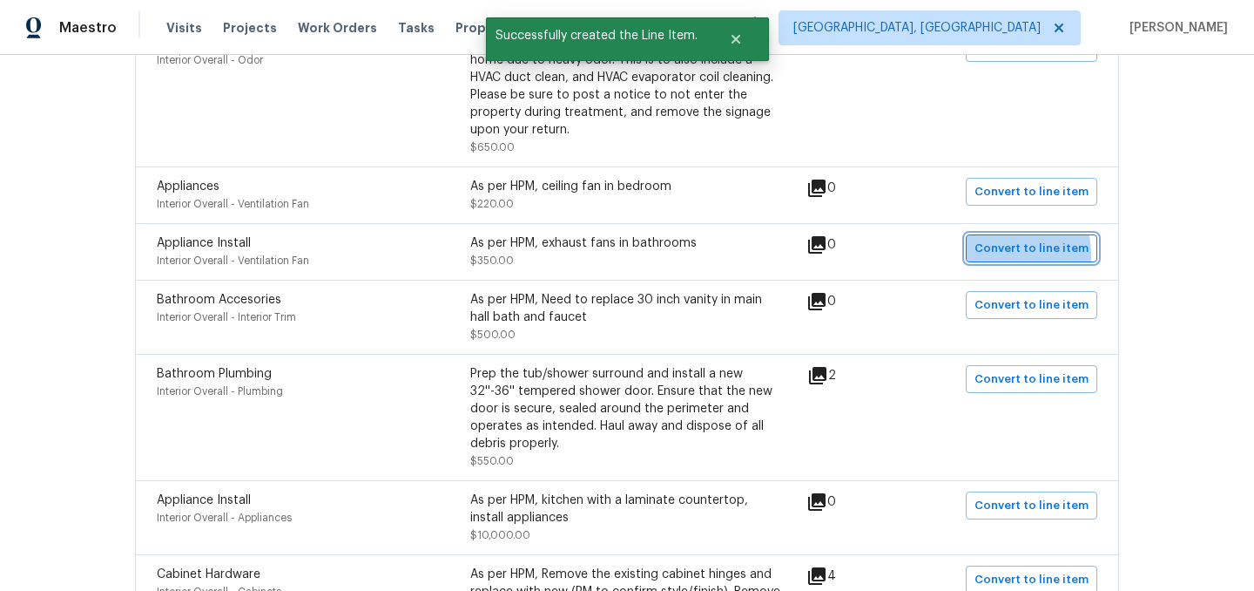
click at [1005, 254] on span "Convert to line item" at bounding box center [1032, 249] width 114 height 20
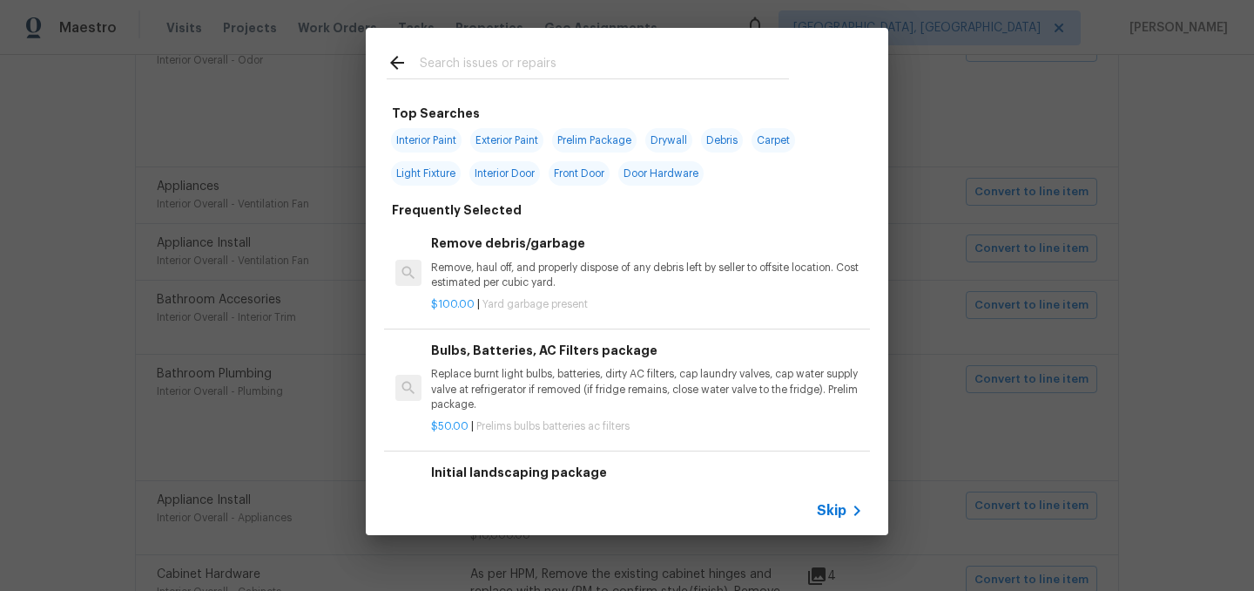
click at [831, 507] on span "Skip" at bounding box center [832, 510] width 30 height 17
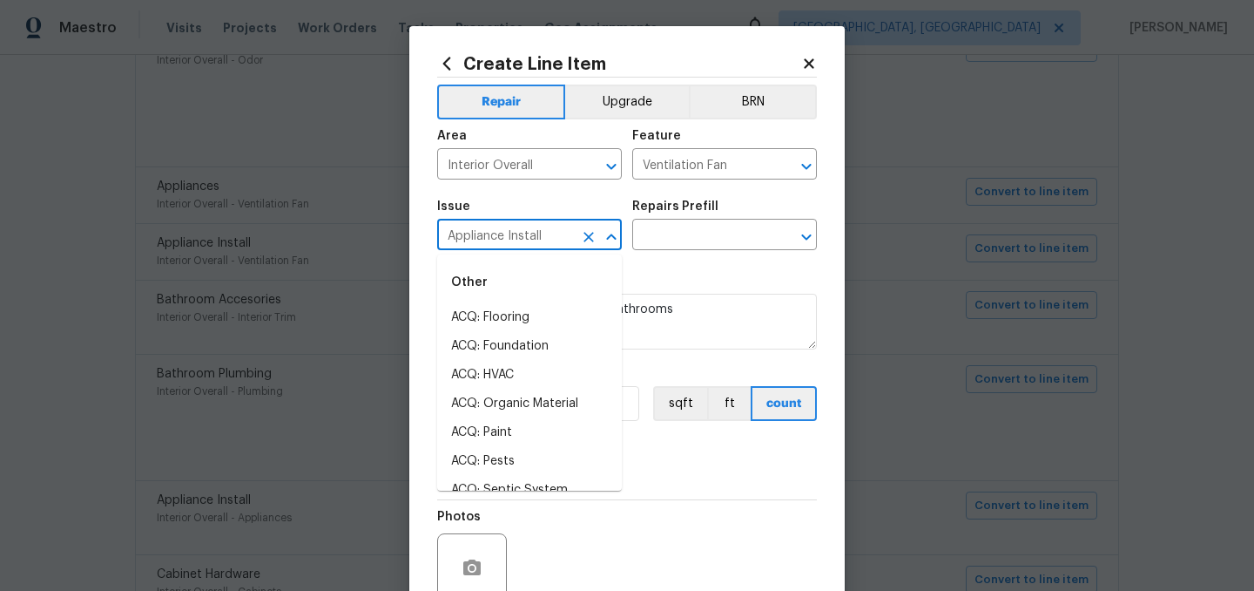
click at [524, 233] on input "Appliance Install" at bounding box center [505, 236] width 136 height 27
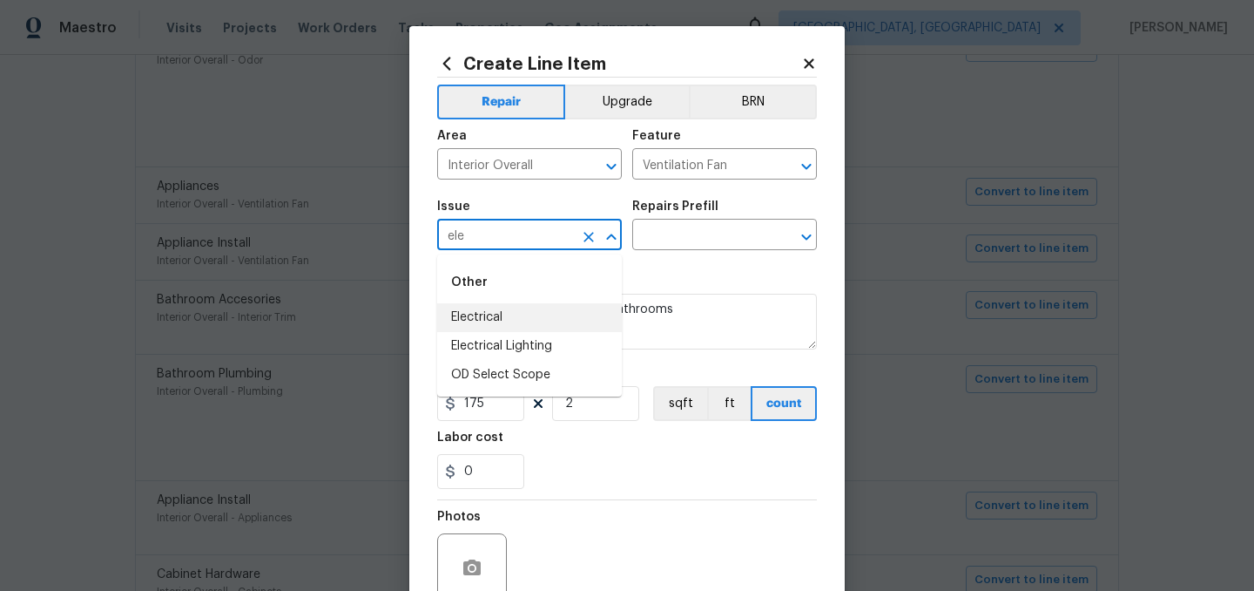
click at [497, 327] on li "Electrical" at bounding box center [529, 317] width 185 height 29
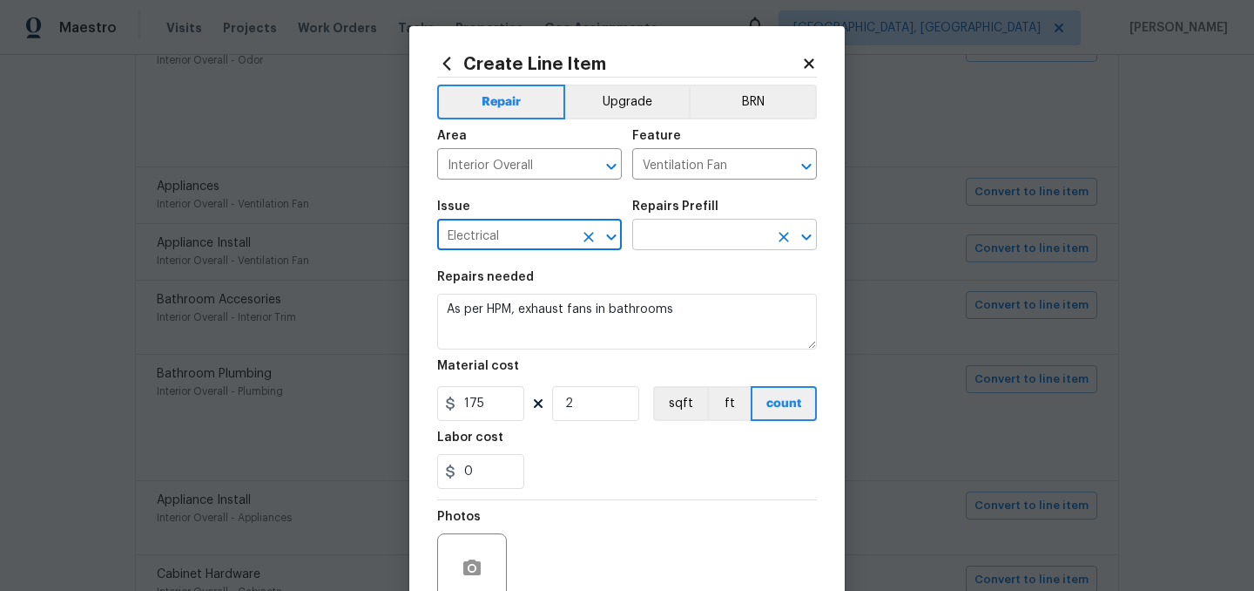
click at [680, 250] on body "Maestro Visits Projects Work Orders Tasks Properties Geo Assignments Indianapol…" at bounding box center [627, 295] width 1254 height 591
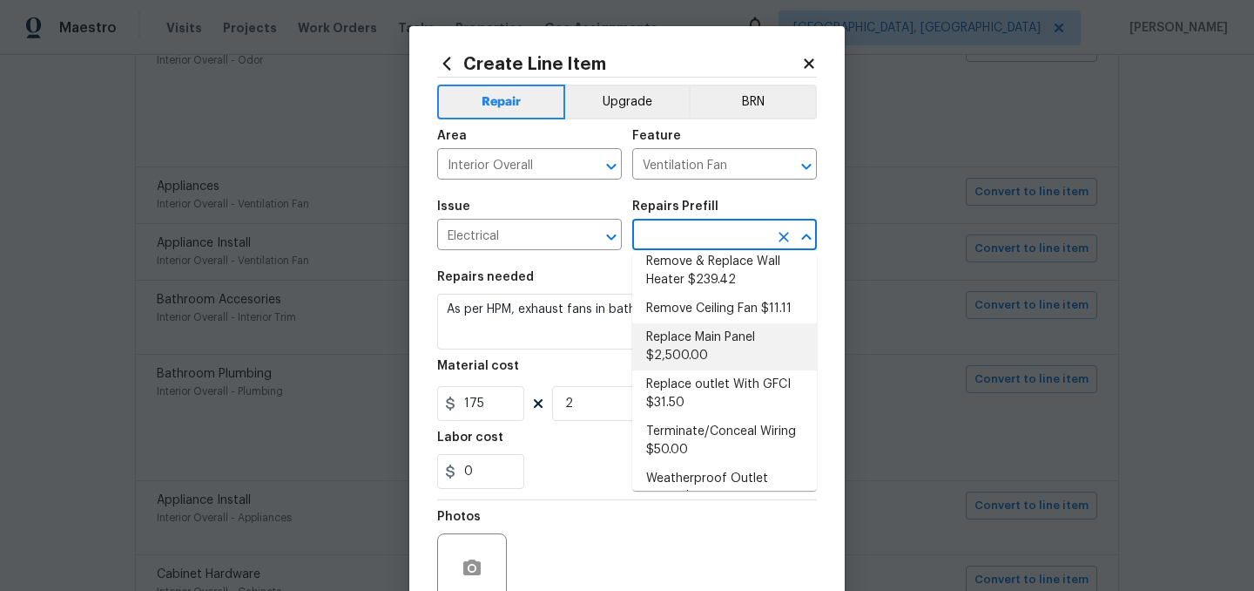
scroll to position [632, 0]
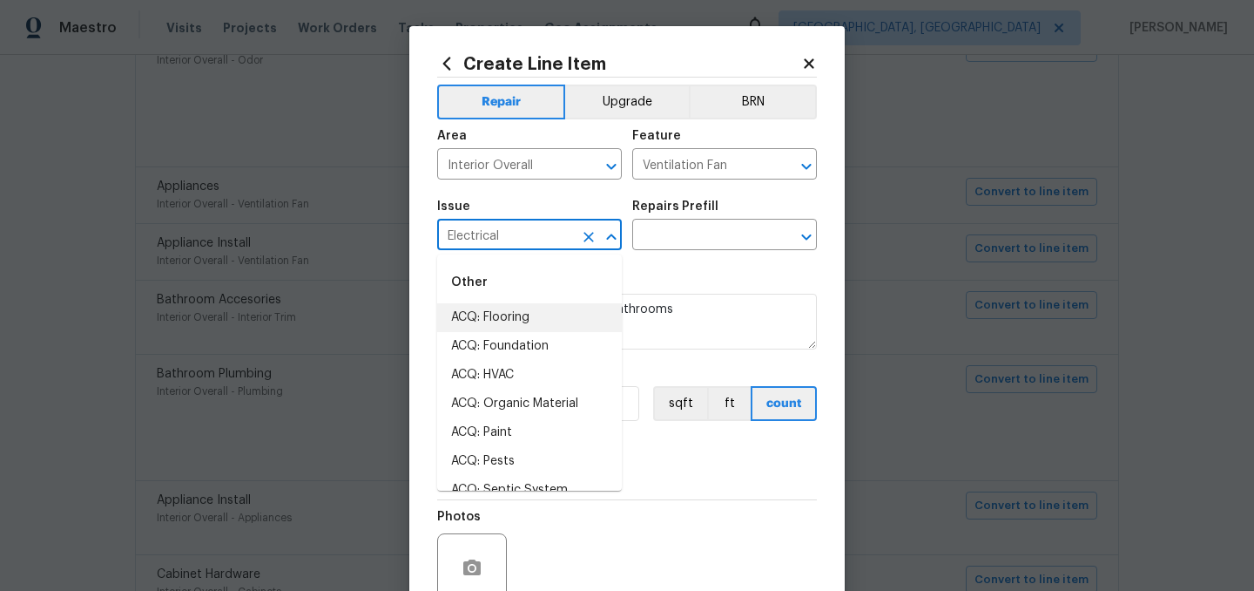
click at [537, 240] on input "Electrical" at bounding box center [505, 236] width 136 height 27
click at [534, 310] on li "Electrical Lighting" at bounding box center [529, 317] width 185 height 29
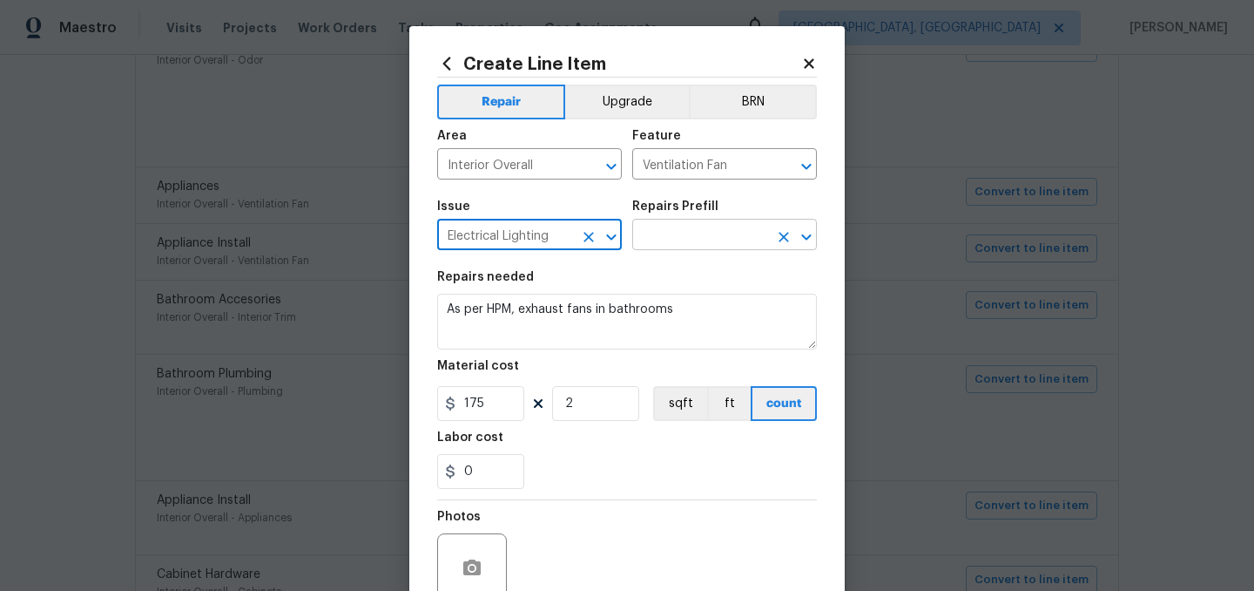
type input "Electrical Lighting"
click at [699, 234] on input "text" at bounding box center [700, 236] width 136 height 27
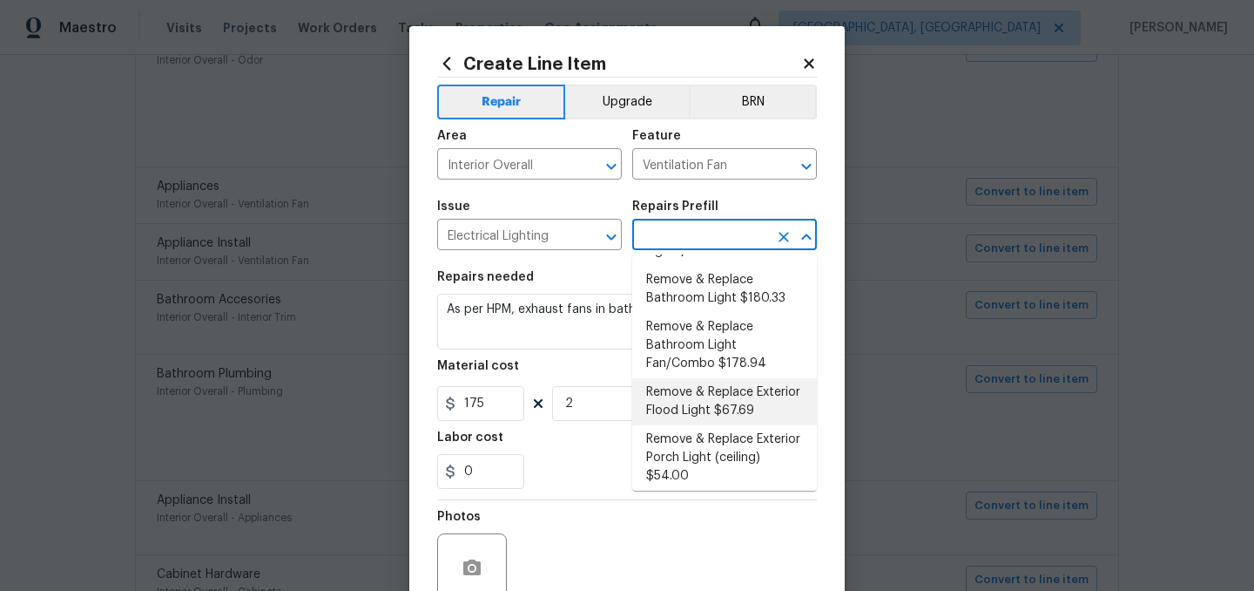
scroll to position [167, 0]
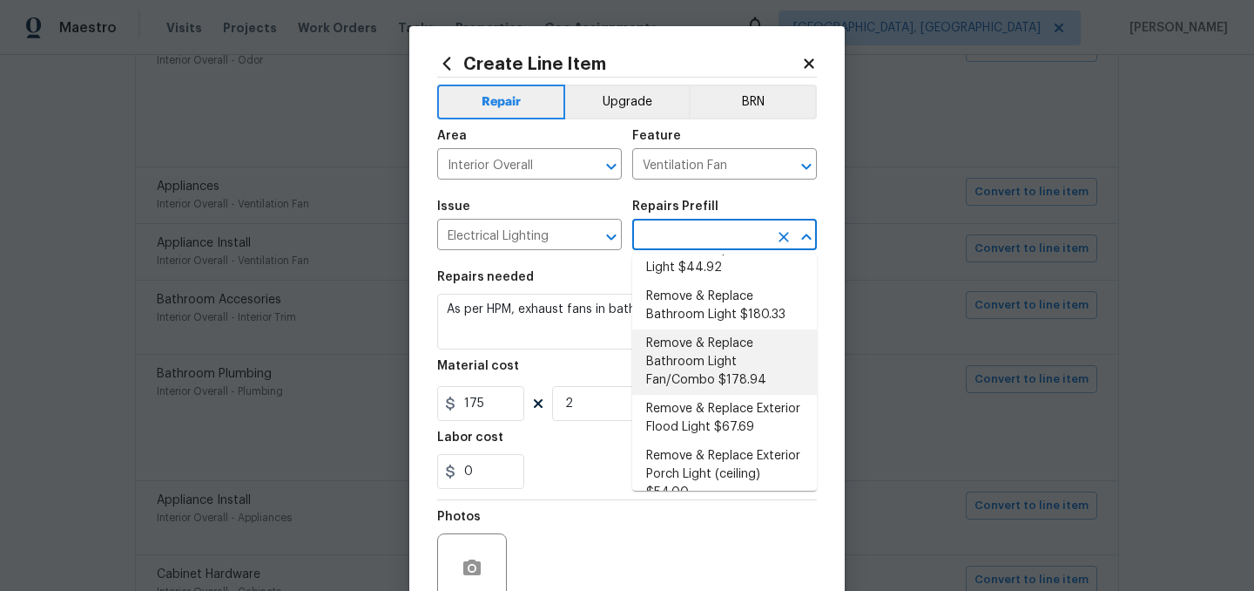
click at [728, 368] on li "Remove & Replace Bathroom Light Fan/Combo $178.94" at bounding box center [724, 361] width 185 height 65
type input "Remove & Replace Bathroom Light Fan/Combo $178.94"
type textarea "Remove the existing bathroom light/fan combo and install new (approved by the P…"
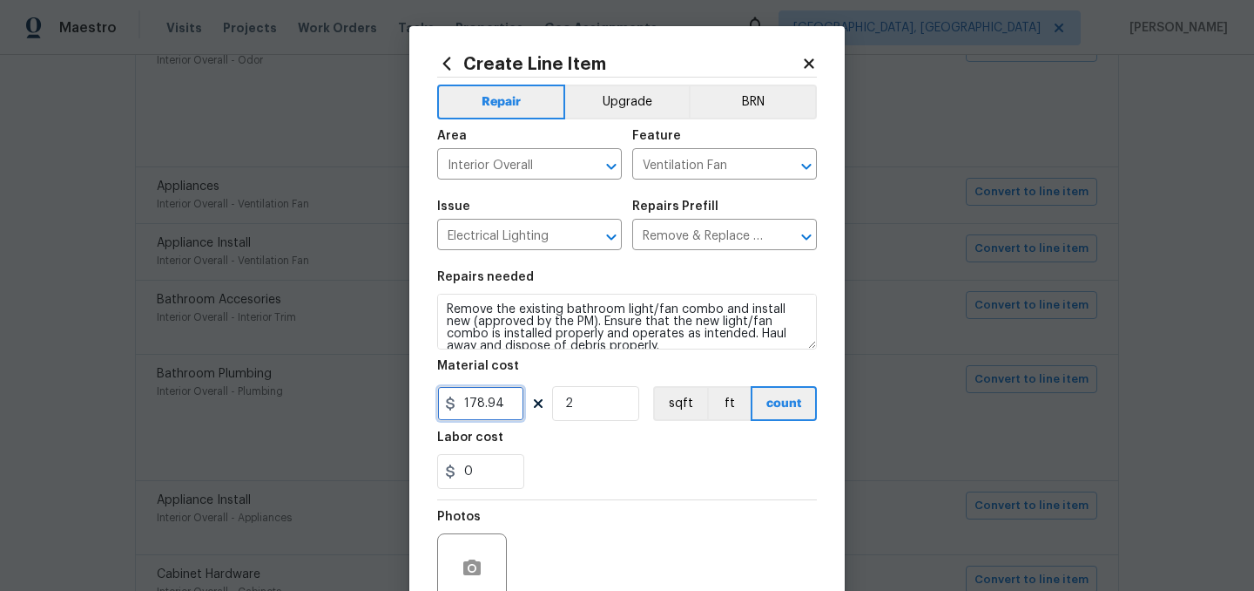
click at [510, 402] on input "178.94" at bounding box center [480, 403] width 87 height 35
type input "175"
click at [584, 482] on div "0" at bounding box center [627, 471] width 380 height 35
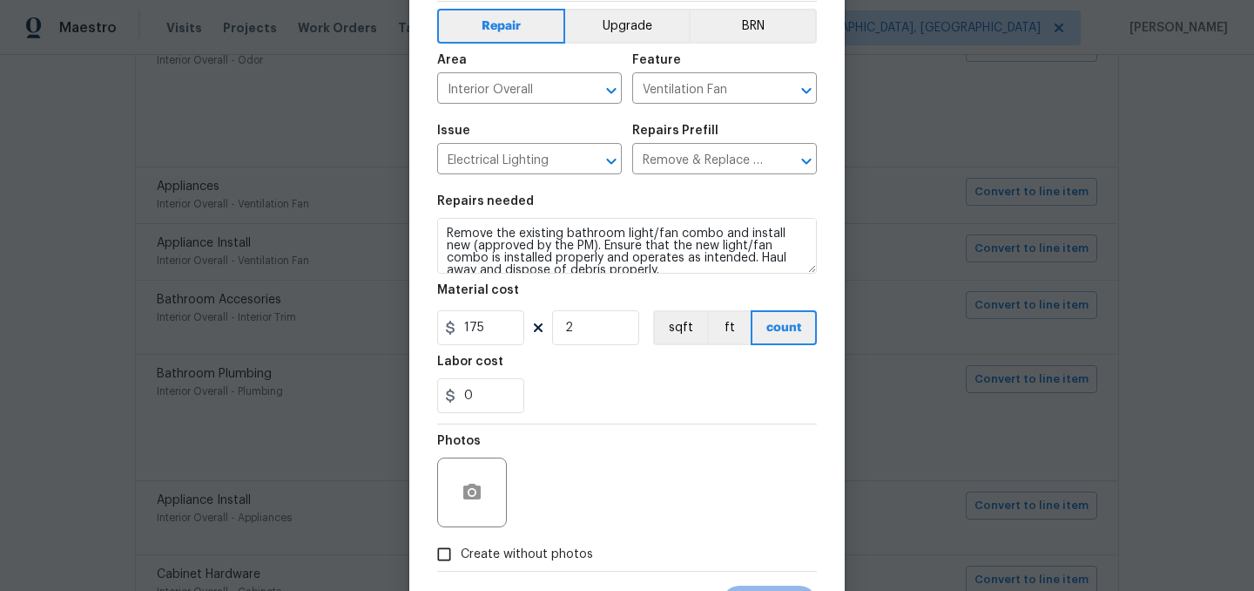
scroll to position [160, 0]
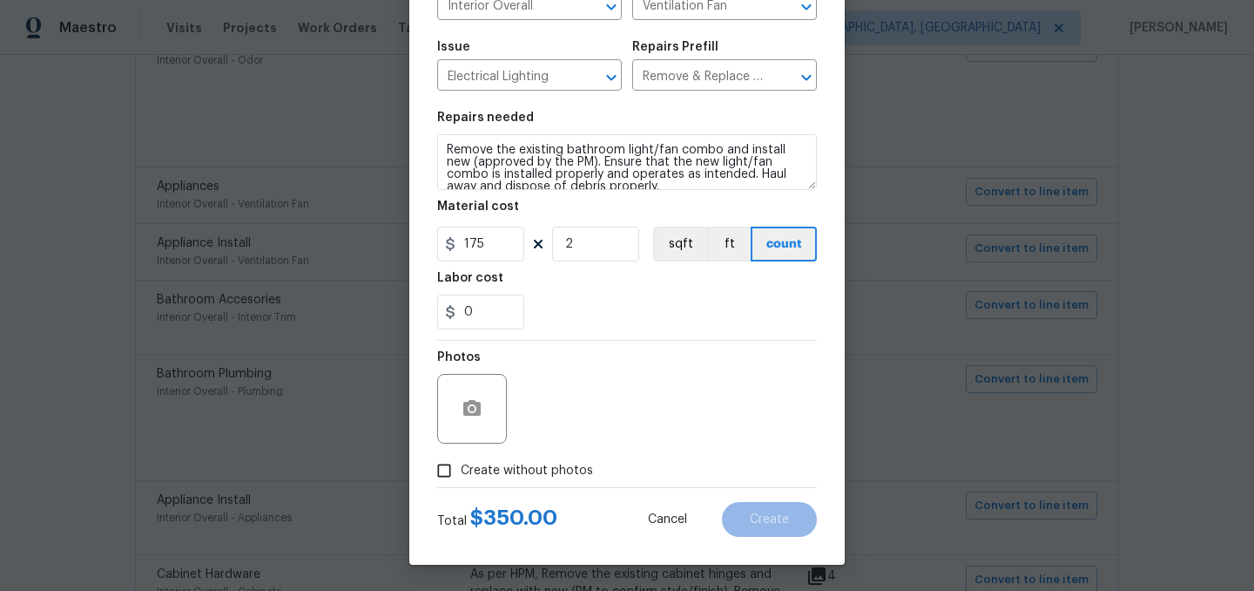
click at [556, 475] on span "Create without photos" at bounding box center [527, 471] width 132 height 18
click at [461, 475] on input "Create without photos" at bounding box center [444, 470] width 33 height 33
checkbox input "true"
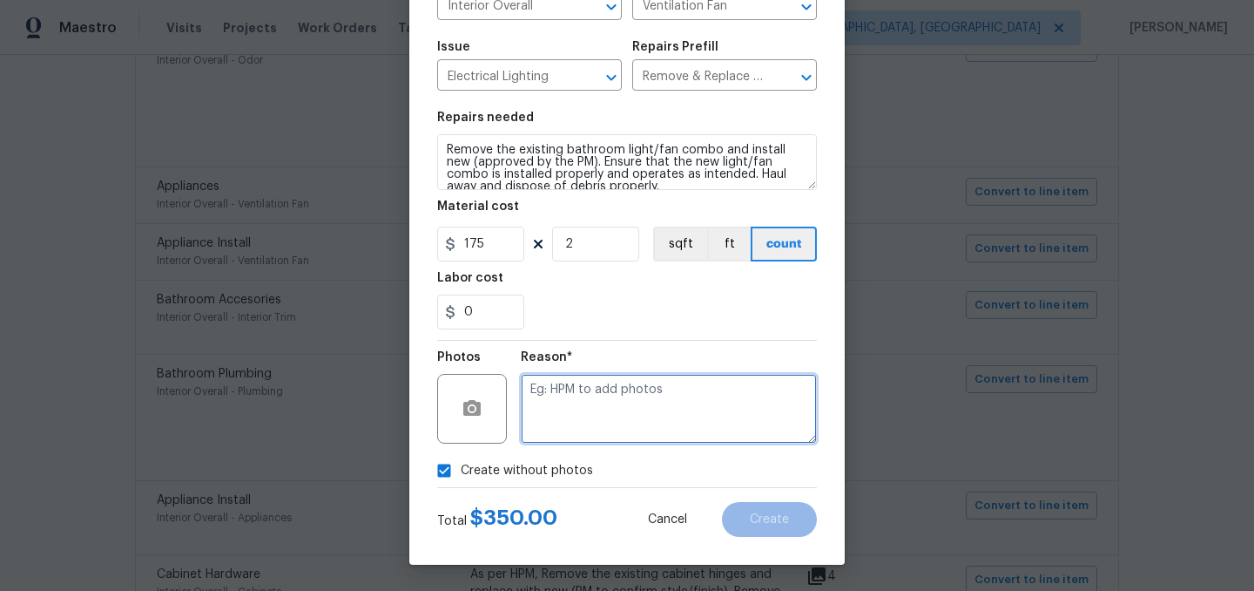
click at [617, 399] on textarea at bounding box center [669, 409] width 296 height 70
type textarea "."
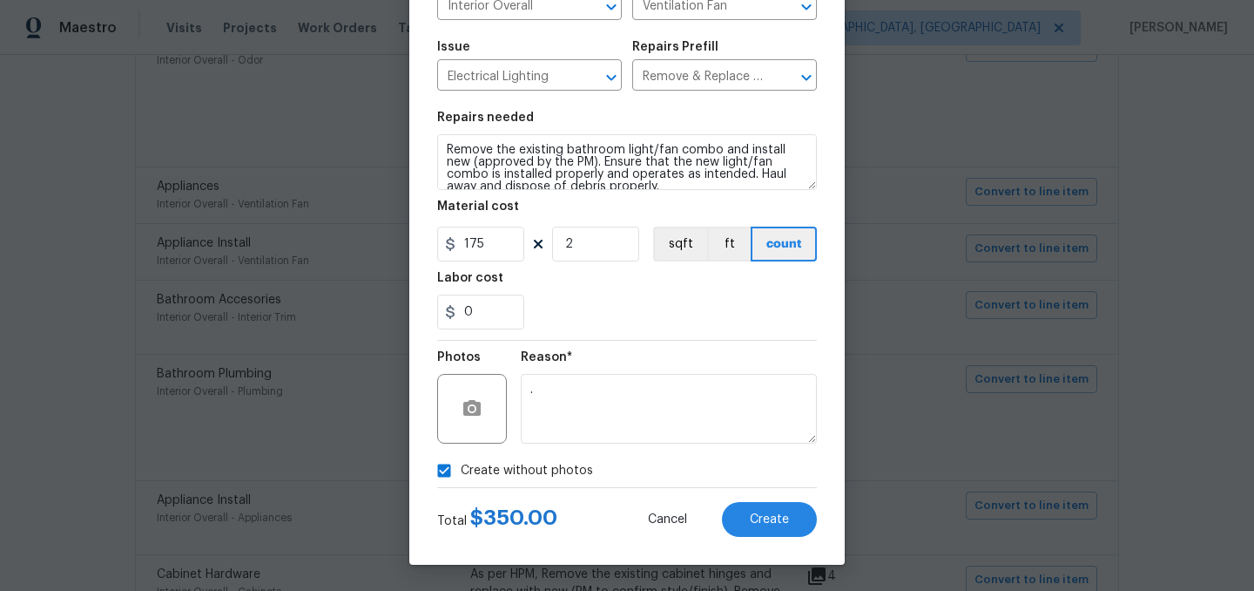
click at [524, 465] on span "Create without photos" at bounding box center [527, 471] width 132 height 18
click at [461, 465] on input "Create without photos" at bounding box center [444, 470] width 33 height 33
checkbox input "false"
click at [760, 521] on span "Create" at bounding box center [769, 519] width 39 height 13
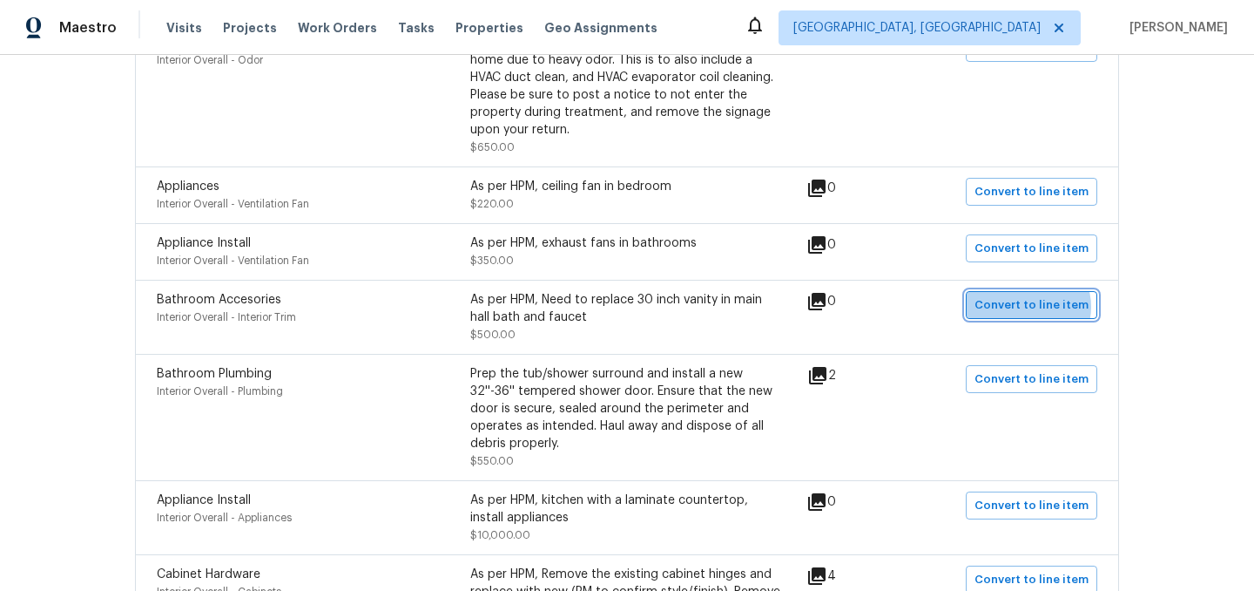
click at [1035, 308] on span "Convert to line item" at bounding box center [1032, 305] width 114 height 20
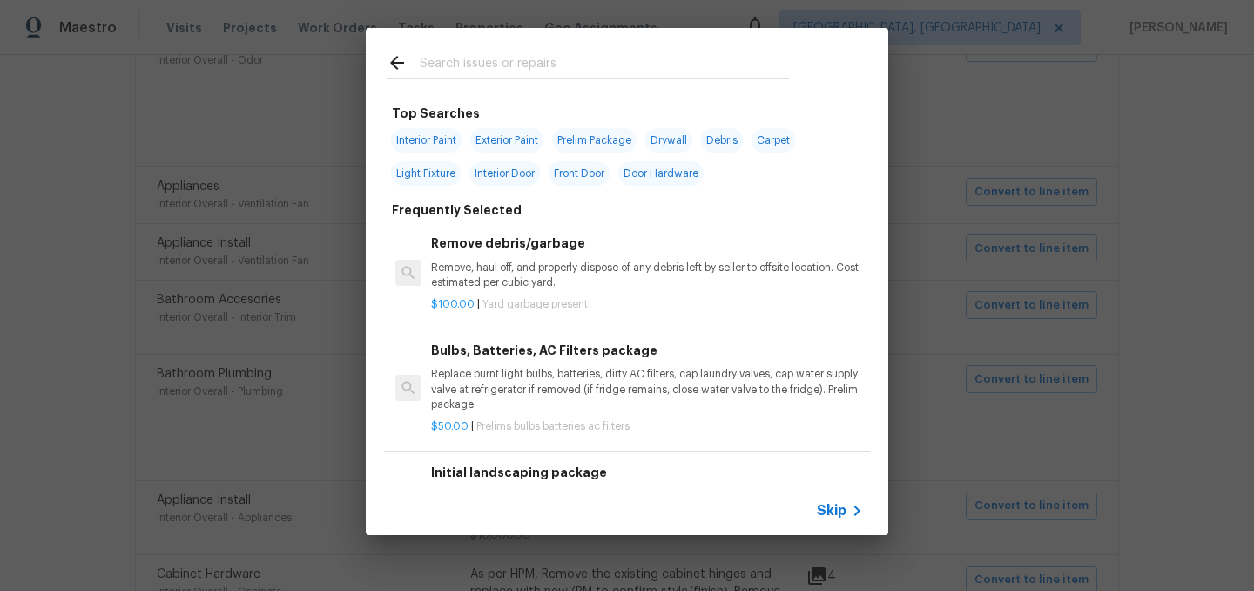
click at [834, 513] on span "Skip" at bounding box center [832, 510] width 30 height 17
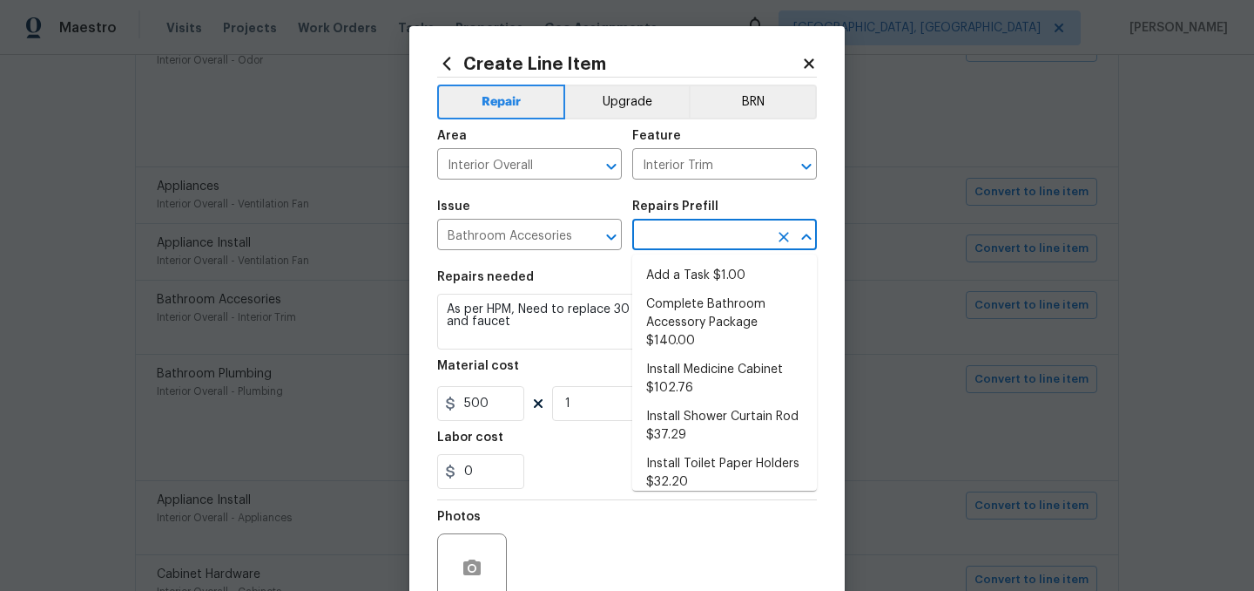
click at [679, 231] on input "text" at bounding box center [700, 236] width 136 height 27
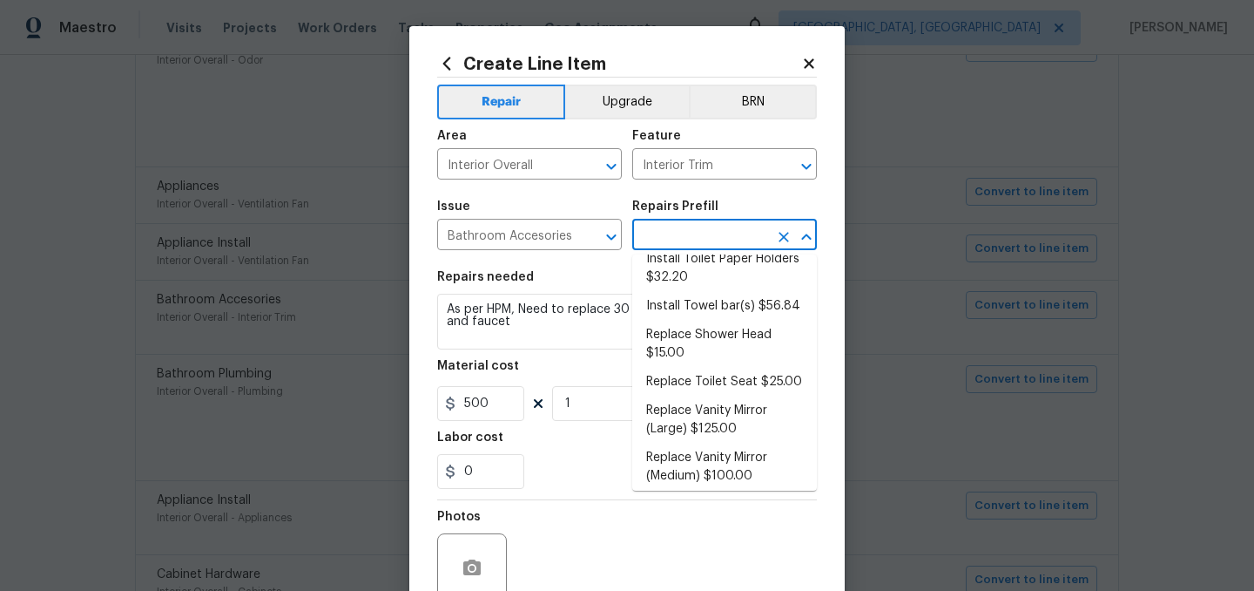
scroll to position [259, 0]
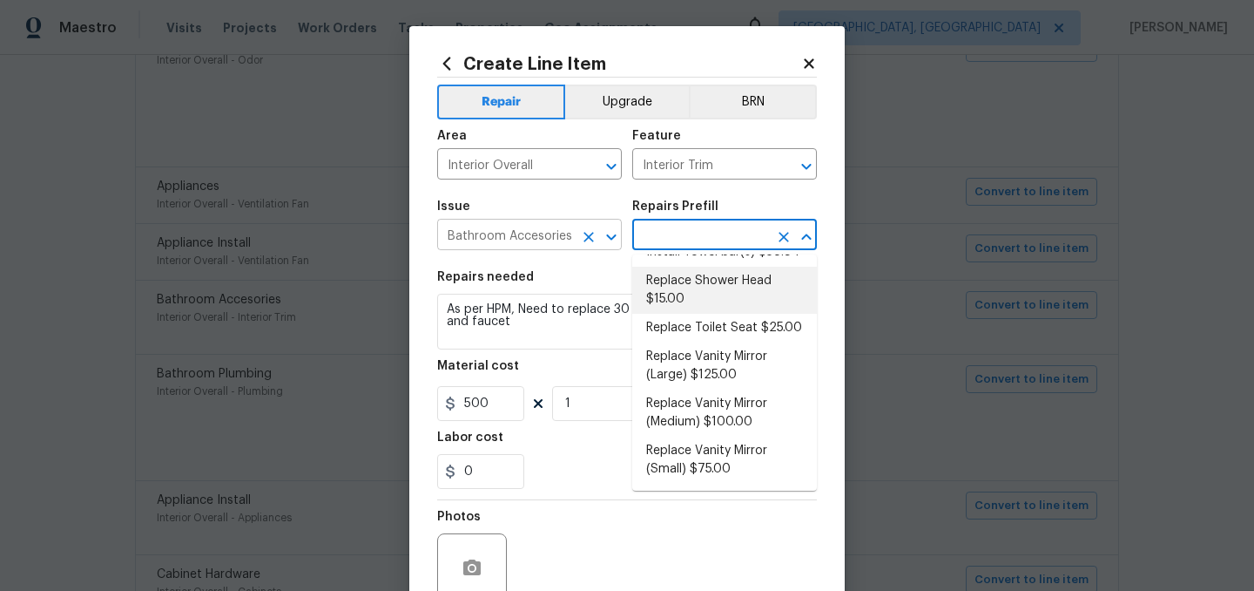
click at [537, 235] on input "Bathroom Accesories" at bounding box center [505, 236] width 136 height 27
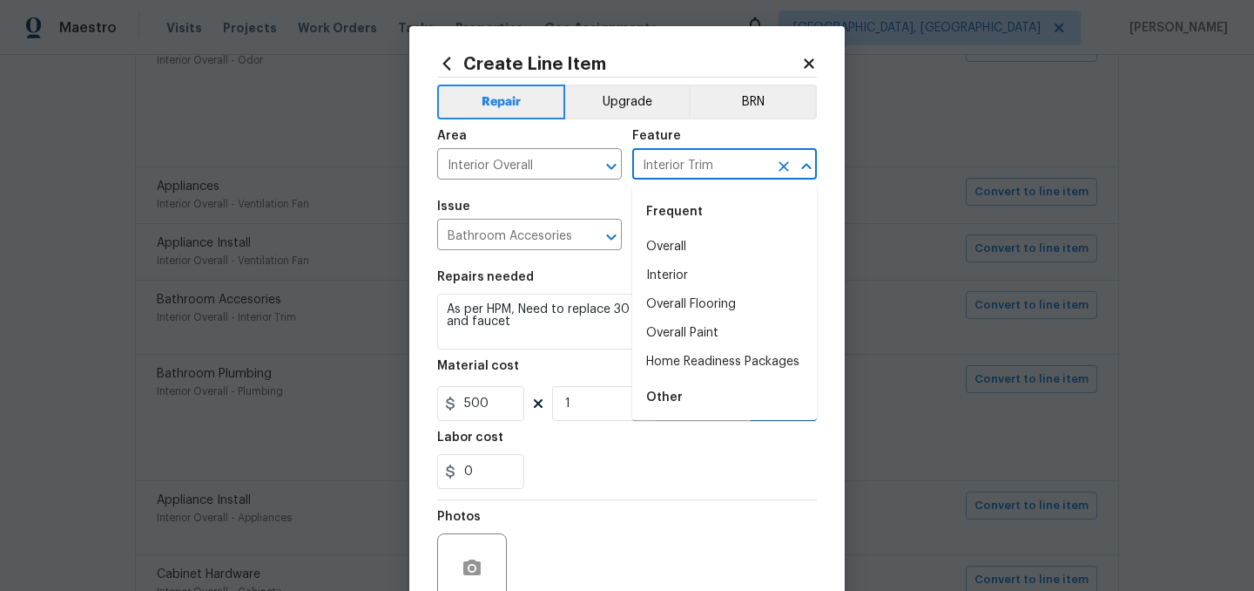
click at [683, 164] on input "Interior Trim" at bounding box center [700, 165] width 136 height 27
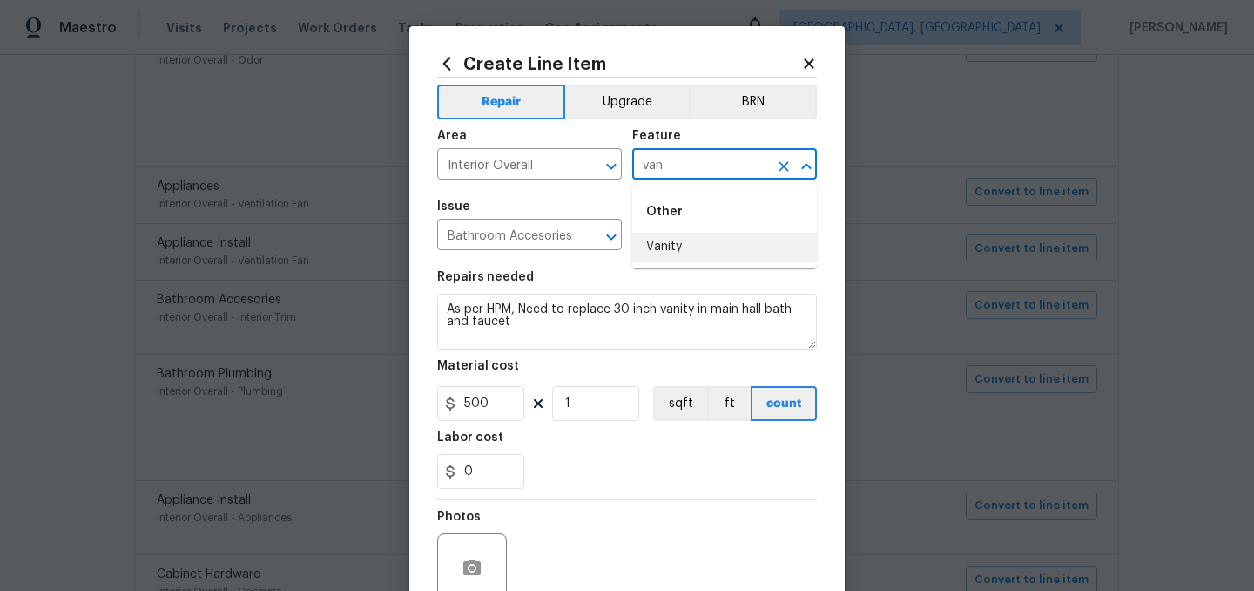
click at [674, 250] on li "Vanity" at bounding box center [724, 247] width 185 height 29
type input "Vanity"
click at [544, 240] on input "Bathroom Accesories" at bounding box center [505, 236] width 136 height 27
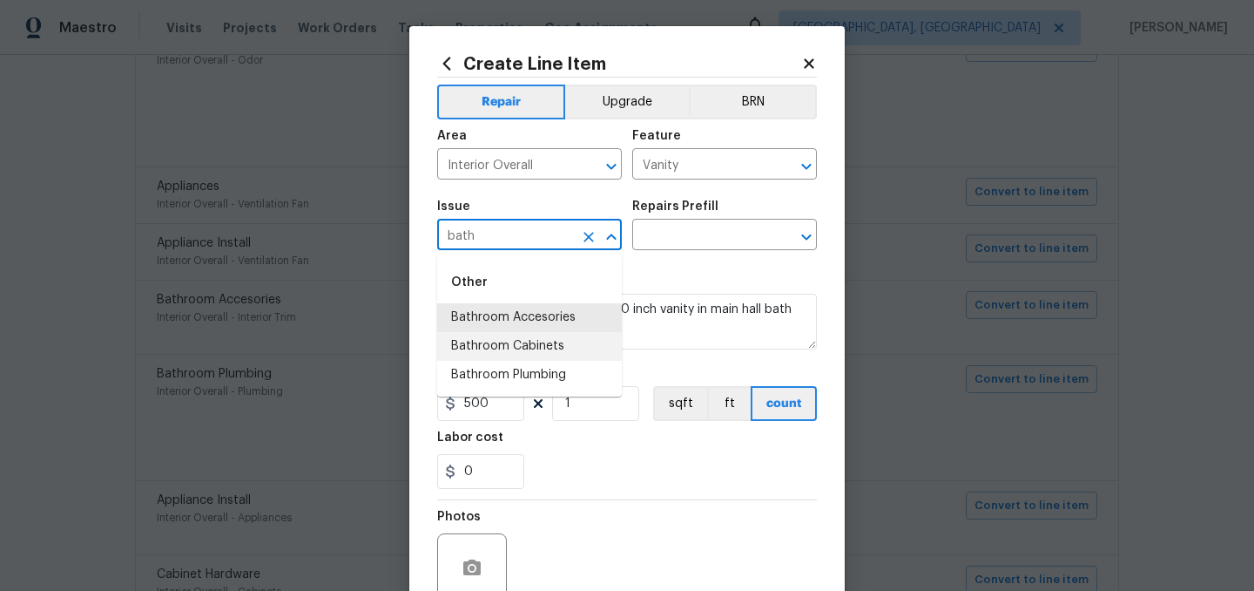
click at [529, 339] on li "Bathroom Cabinets" at bounding box center [529, 346] width 185 height 29
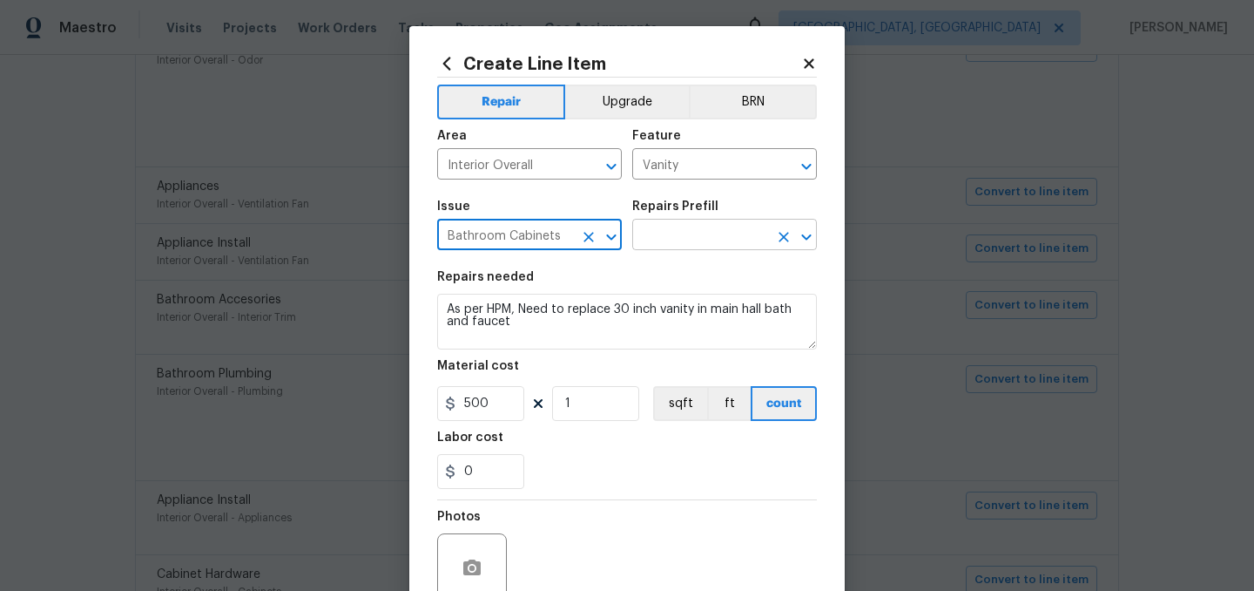
type input "Bathroom Cabinets"
click at [705, 226] on input "text" at bounding box center [700, 236] width 136 height 27
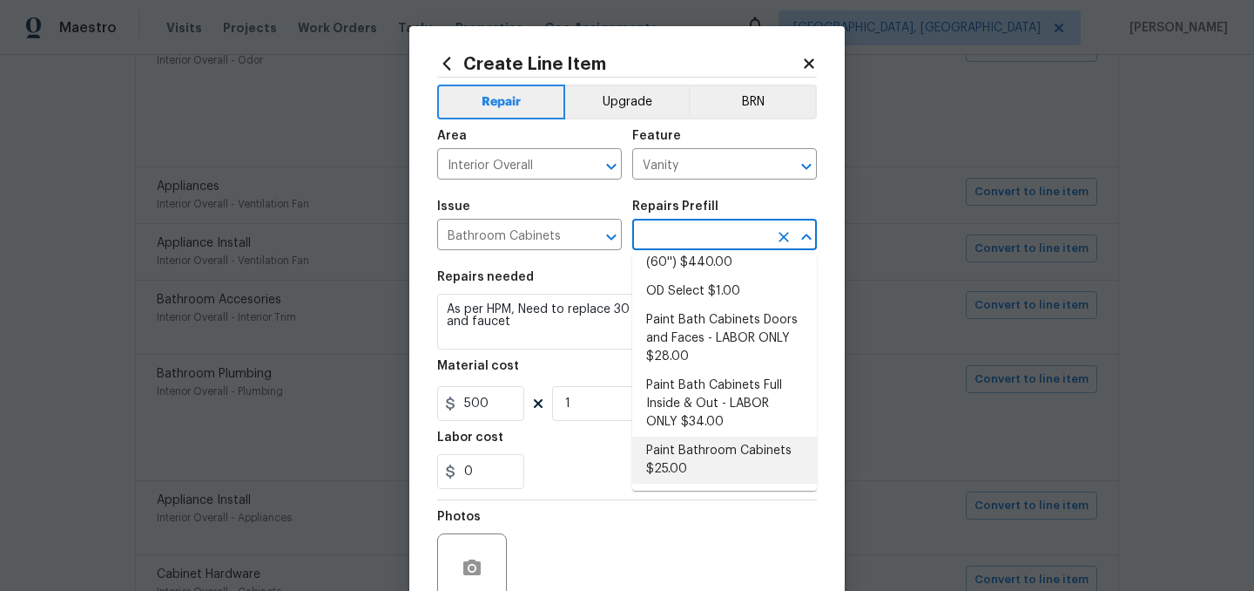
scroll to position [0, 0]
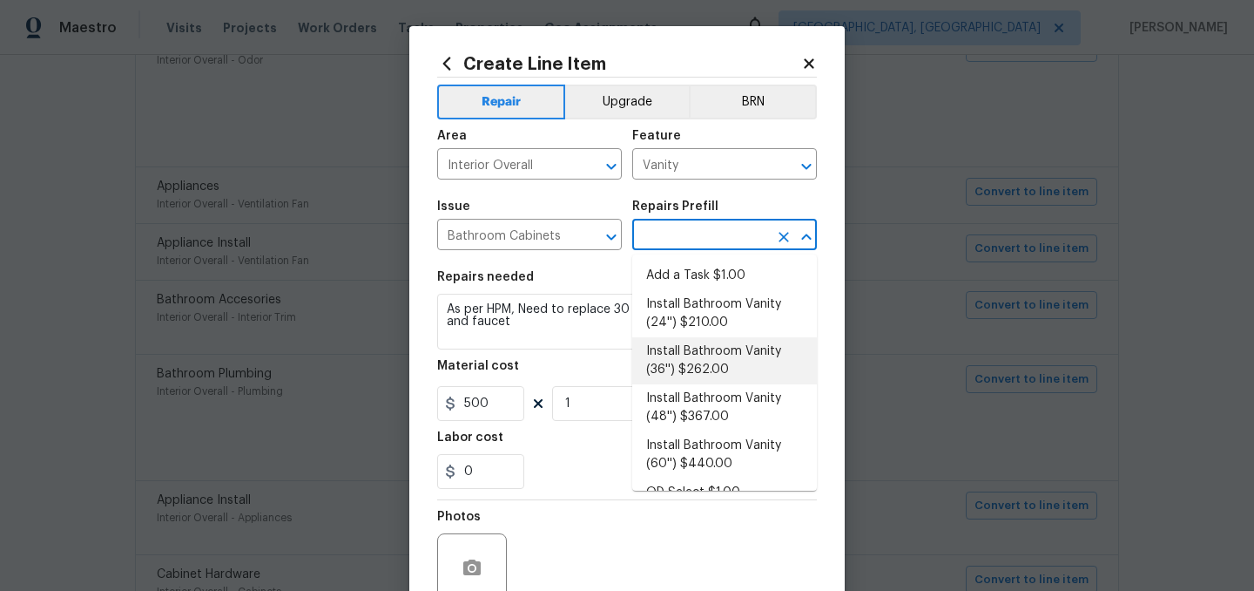
click at [732, 363] on li "Install Bathroom Vanity (36'') $262.00" at bounding box center [724, 360] width 185 height 47
type input "Cabinets"
type input "Install Bathroom Vanity (36'') $262.00"
type textarea "Remove the existing bathroom vanity (if present) and install a new 36'' bathroo…"
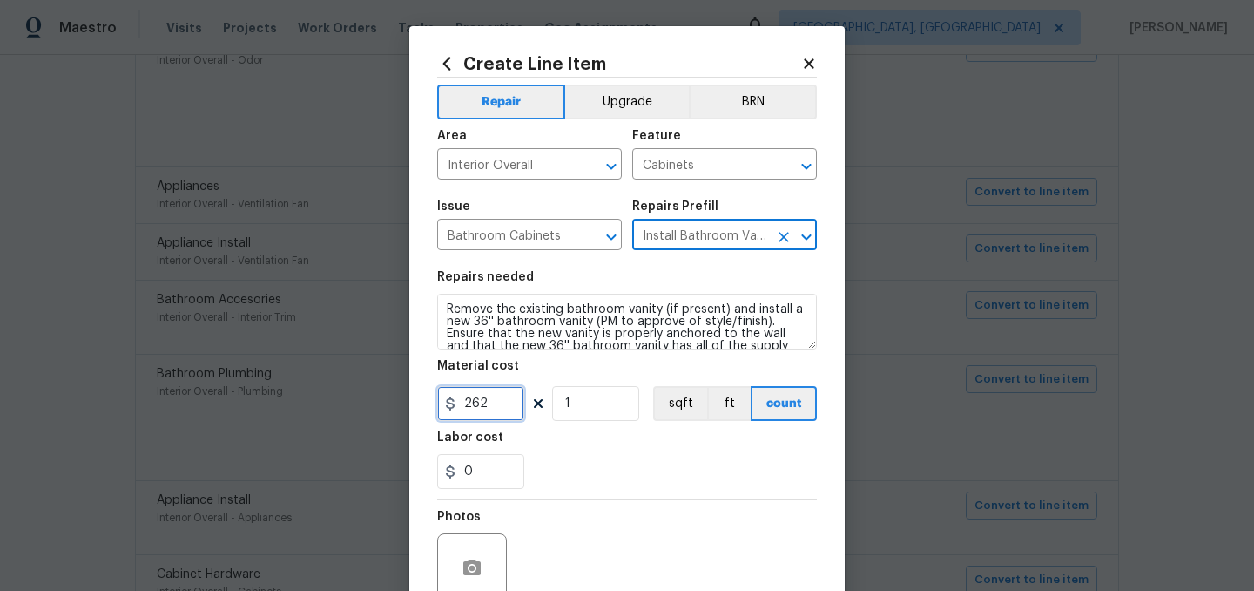
click at [491, 414] on input "262" at bounding box center [480, 403] width 87 height 35
type input "500"
click at [560, 453] on div "Labor cost" at bounding box center [627, 442] width 380 height 23
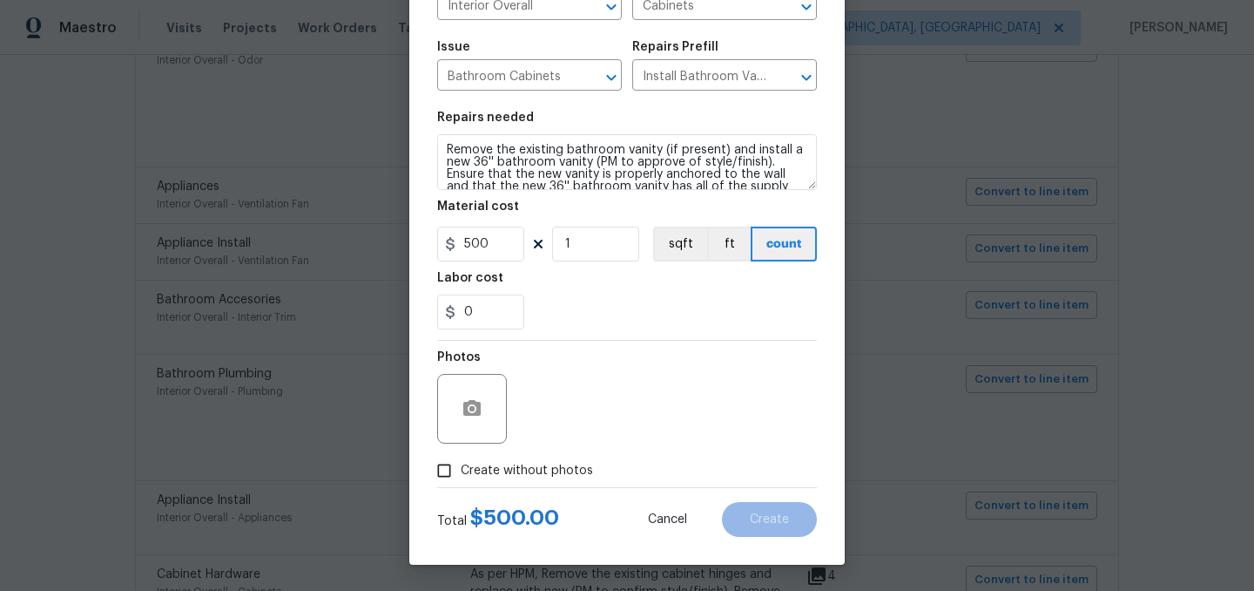
click at [506, 460] on label "Create without photos" at bounding box center [511, 470] width 166 height 33
click at [461, 460] on input "Create without photos" at bounding box center [444, 470] width 33 height 33
checkbox input "true"
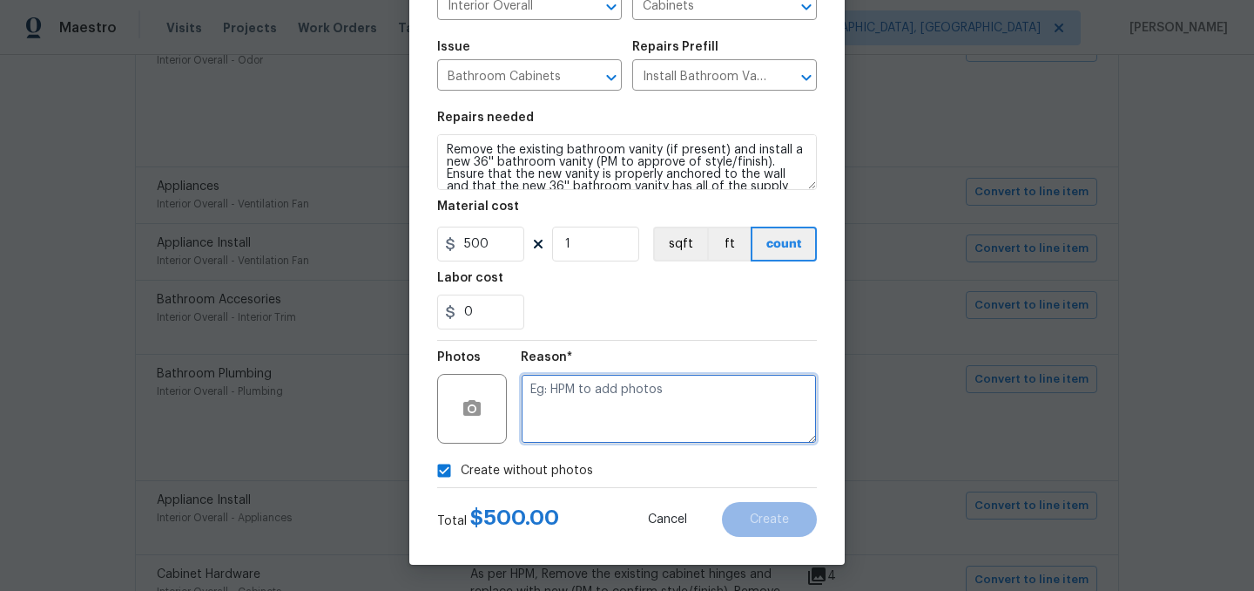
click at [583, 396] on textarea at bounding box center [669, 409] width 296 height 70
type textarea "."
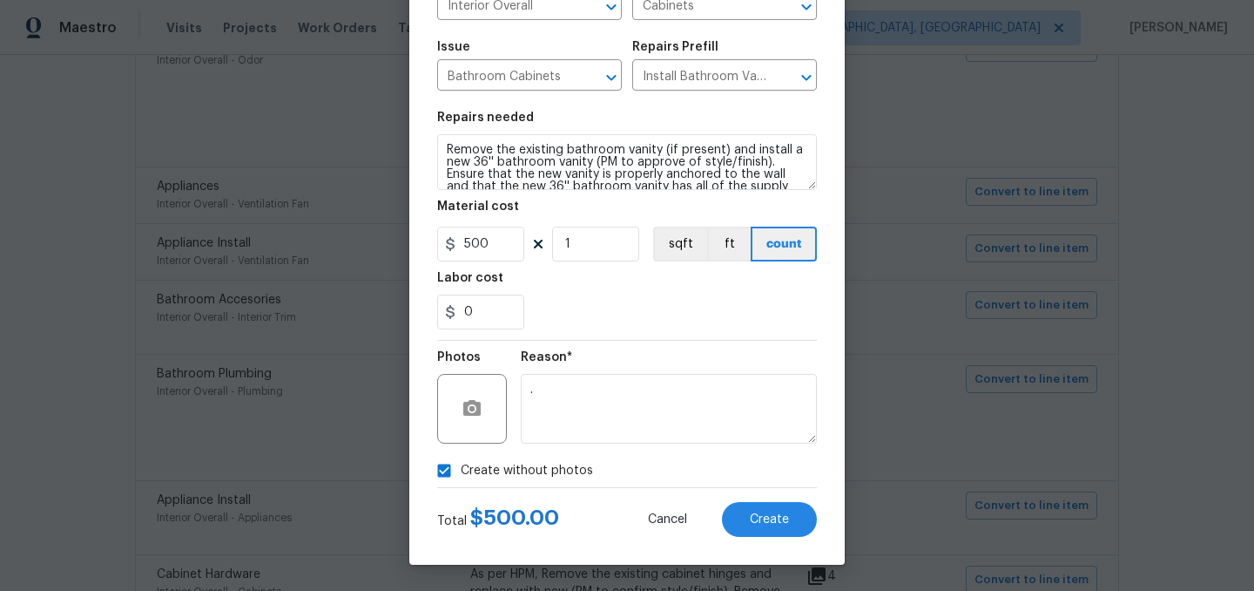
click at [522, 473] on span "Create without photos" at bounding box center [527, 471] width 132 height 18
click at [461, 473] on input "Create without photos" at bounding box center [444, 470] width 33 height 33
checkbox input "false"
click at [765, 514] on span "Create" at bounding box center [769, 519] width 39 height 13
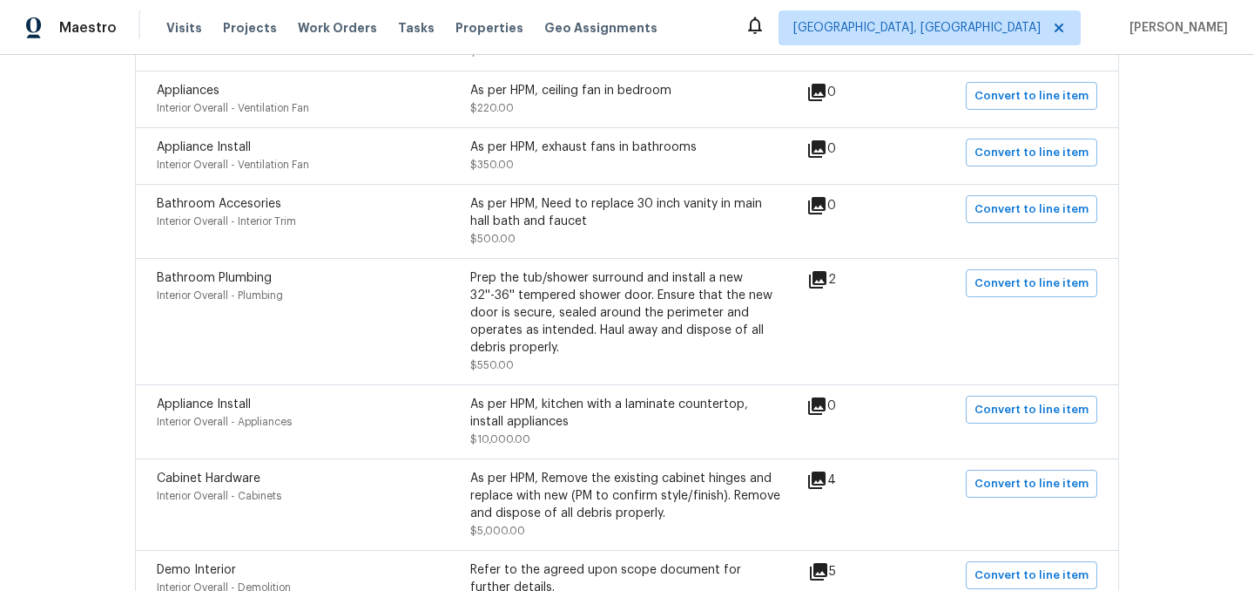
scroll to position [594, 0]
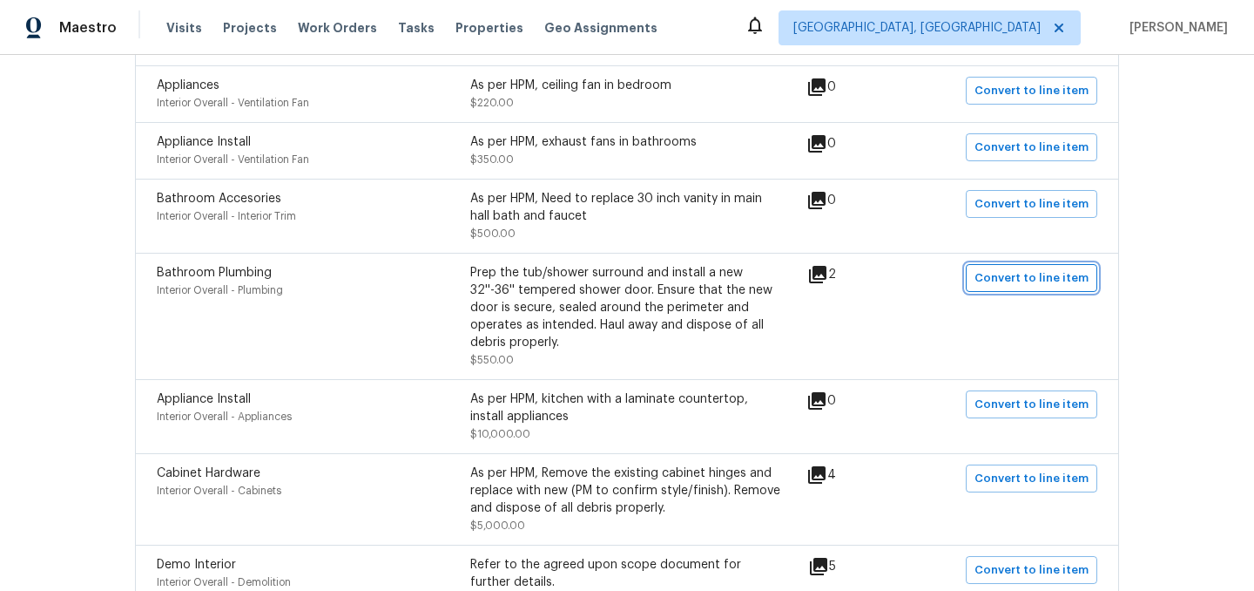
click at [1016, 283] on span "Convert to line item" at bounding box center [1032, 278] width 114 height 20
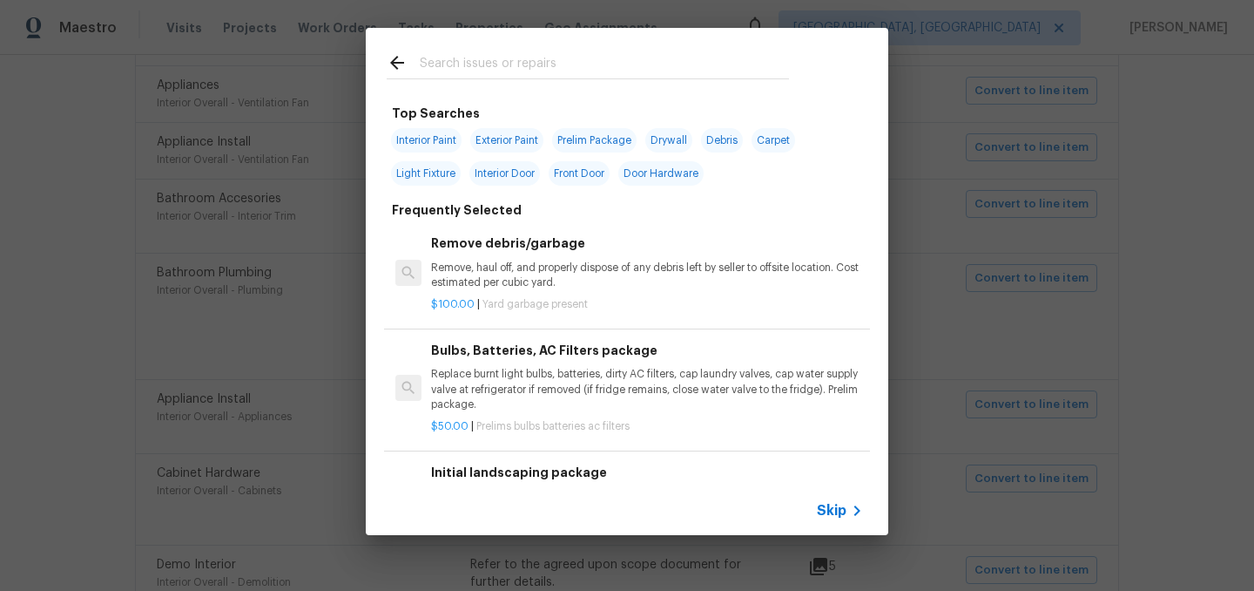
click at [834, 514] on span "Skip" at bounding box center [832, 510] width 30 height 17
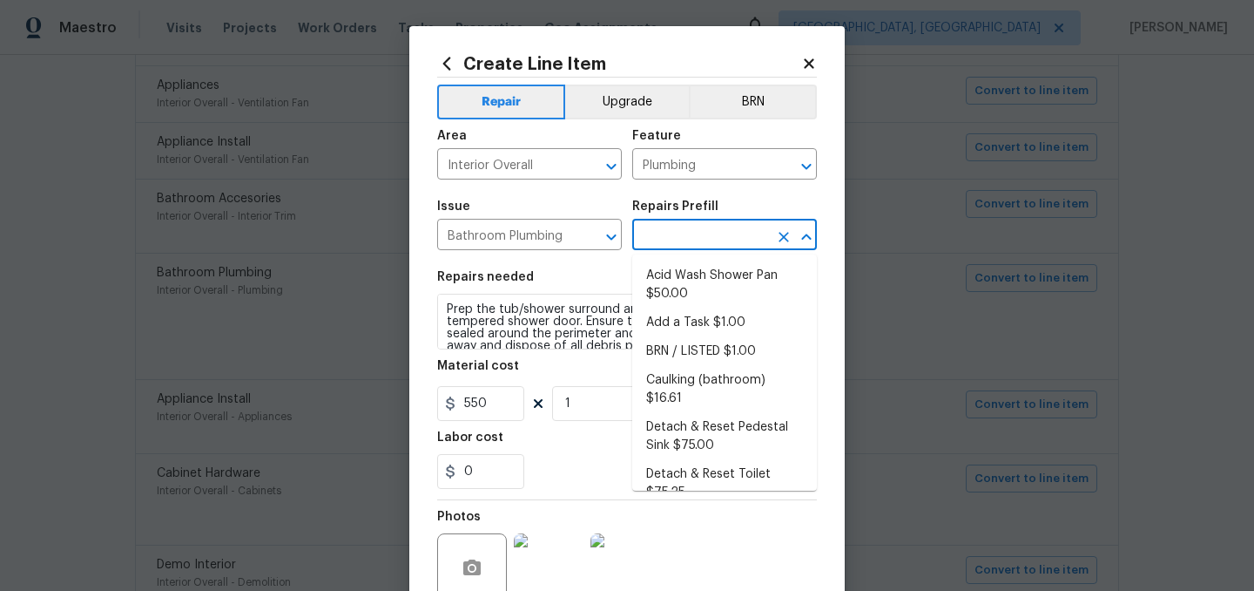
click at [680, 237] on input "text" at bounding box center [700, 236] width 136 height 27
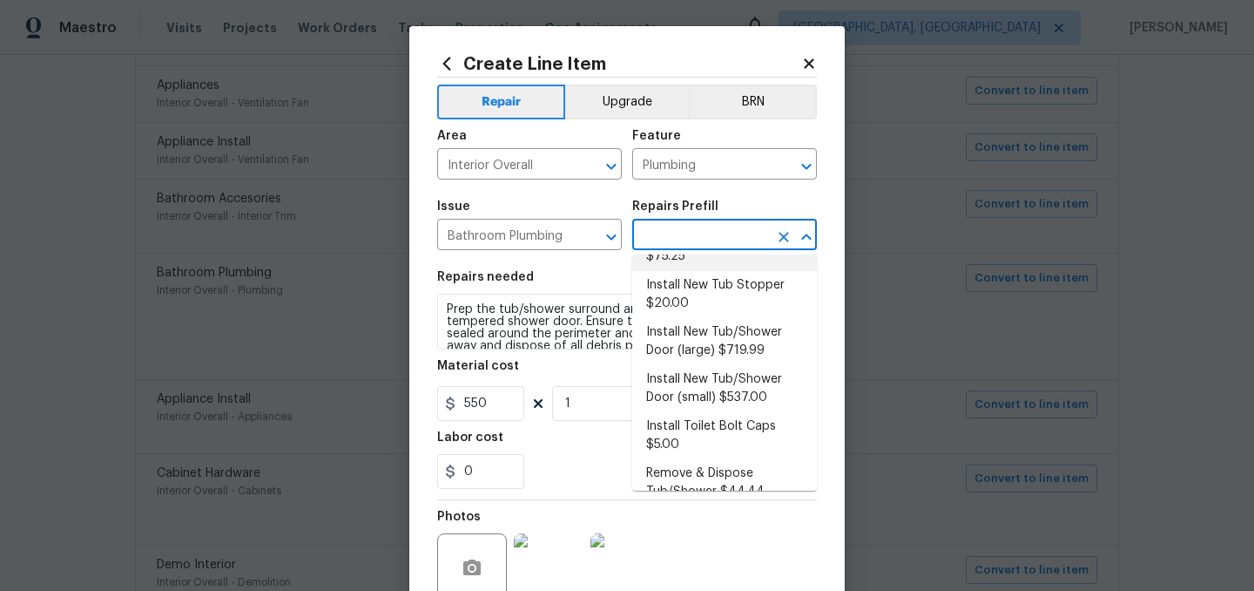
scroll to position [239, 0]
click at [601, 367] on div "Material cost" at bounding box center [627, 371] width 380 height 23
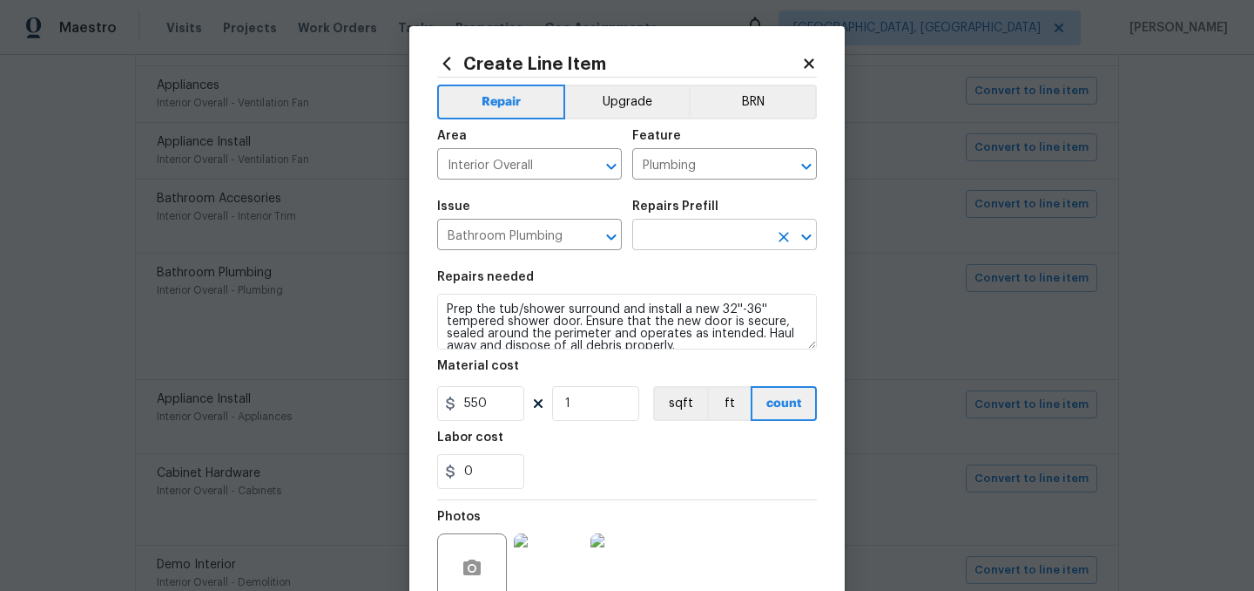
click at [698, 248] on input "text" at bounding box center [700, 236] width 136 height 27
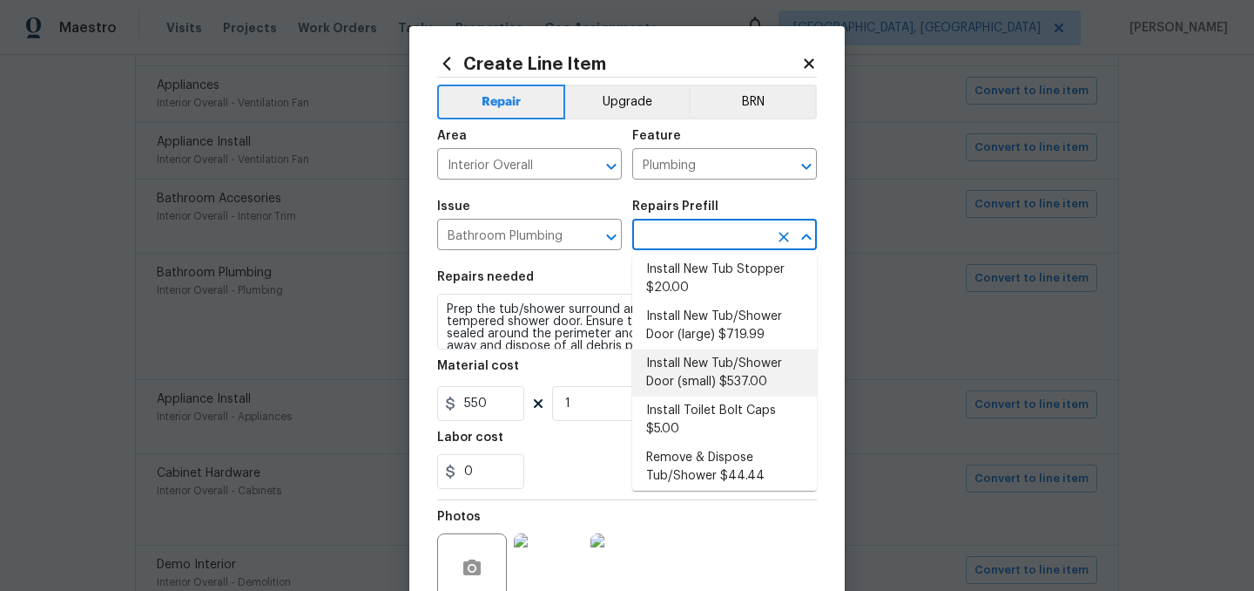
scroll to position [235, 0]
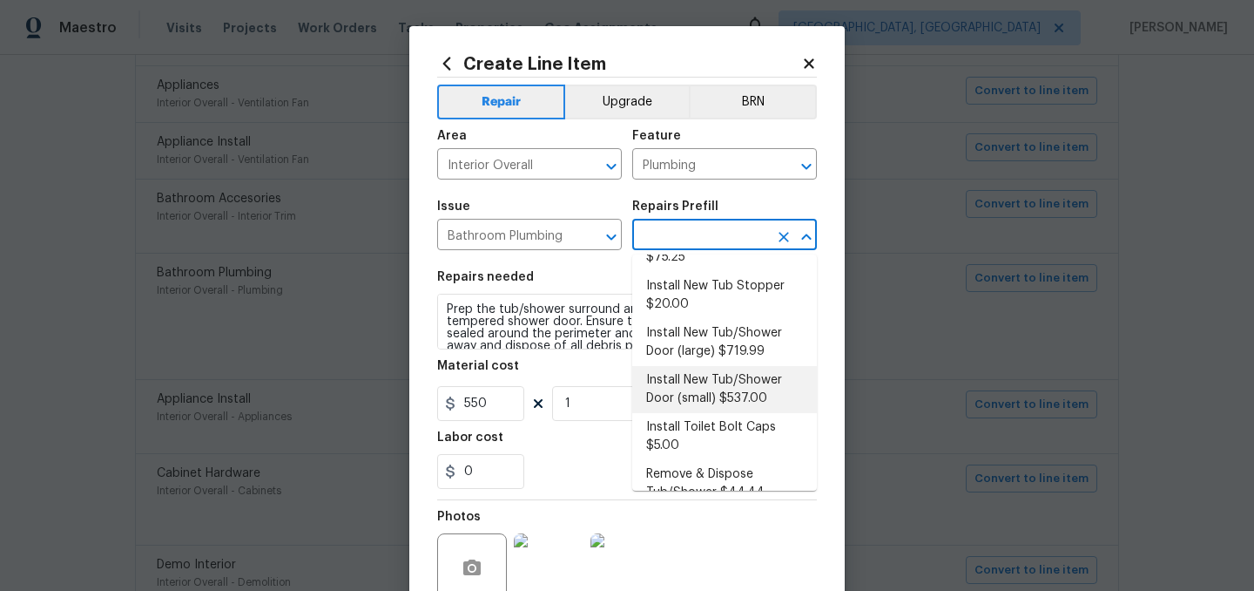
click at [741, 366] on li "Install New Tub/Shower Door (small) $537.00" at bounding box center [724, 389] width 185 height 47
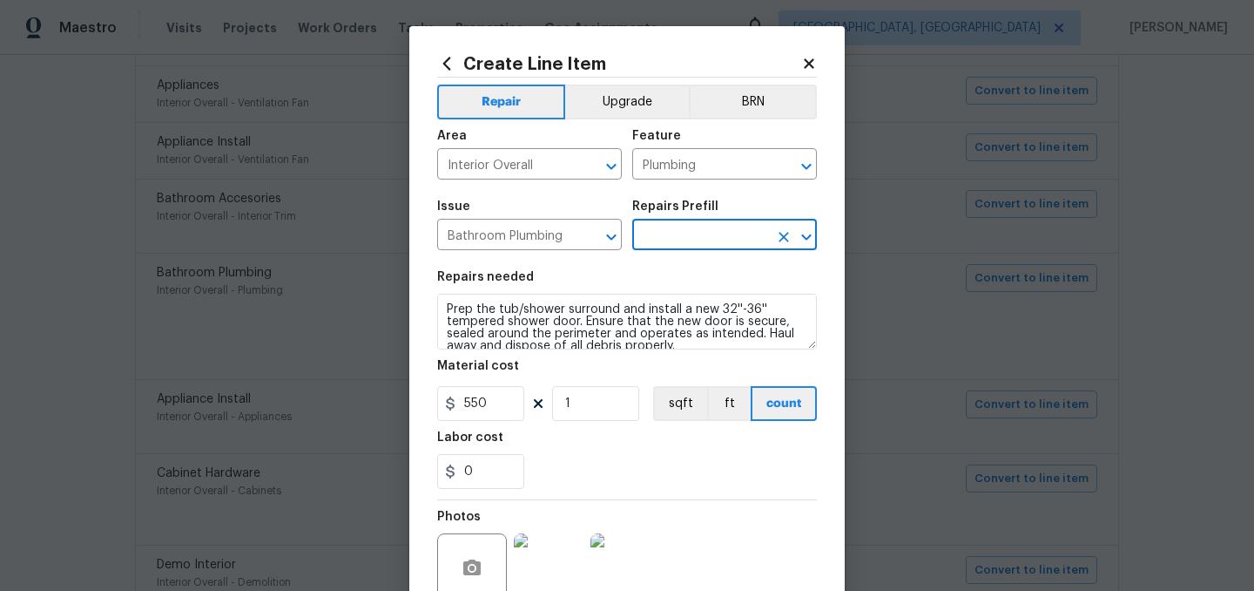
type input "Install New Tub/Shower Door (small) $537.00"
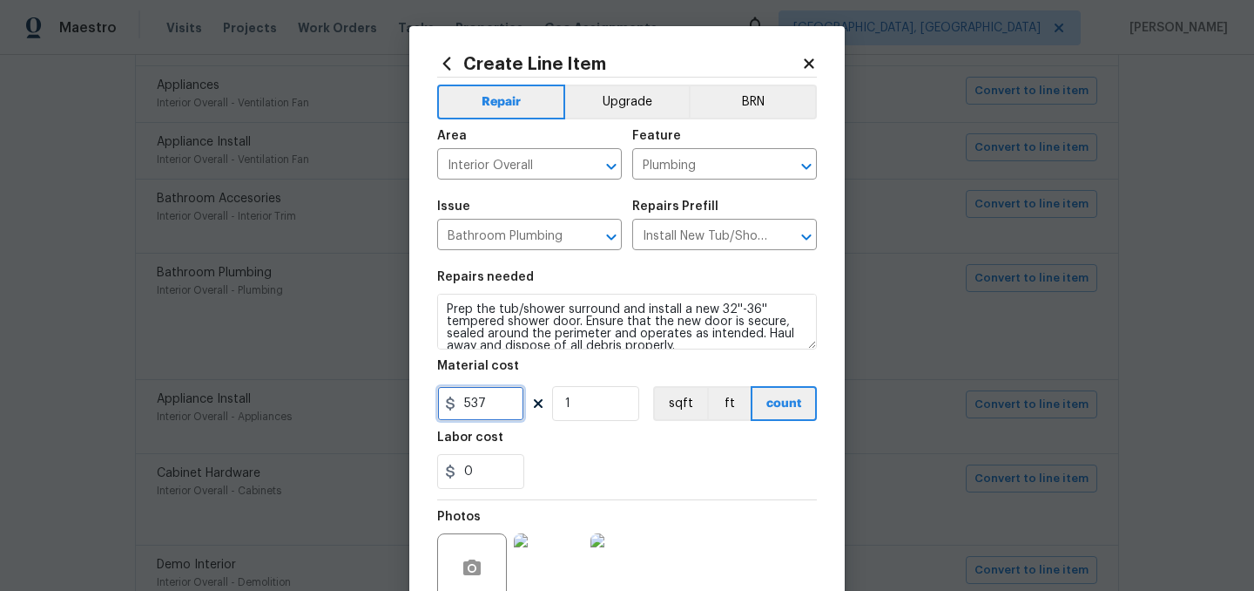
click at [511, 408] on input "537" at bounding box center [480, 403] width 87 height 35
type input "550"
click at [615, 470] on div "0" at bounding box center [627, 471] width 380 height 35
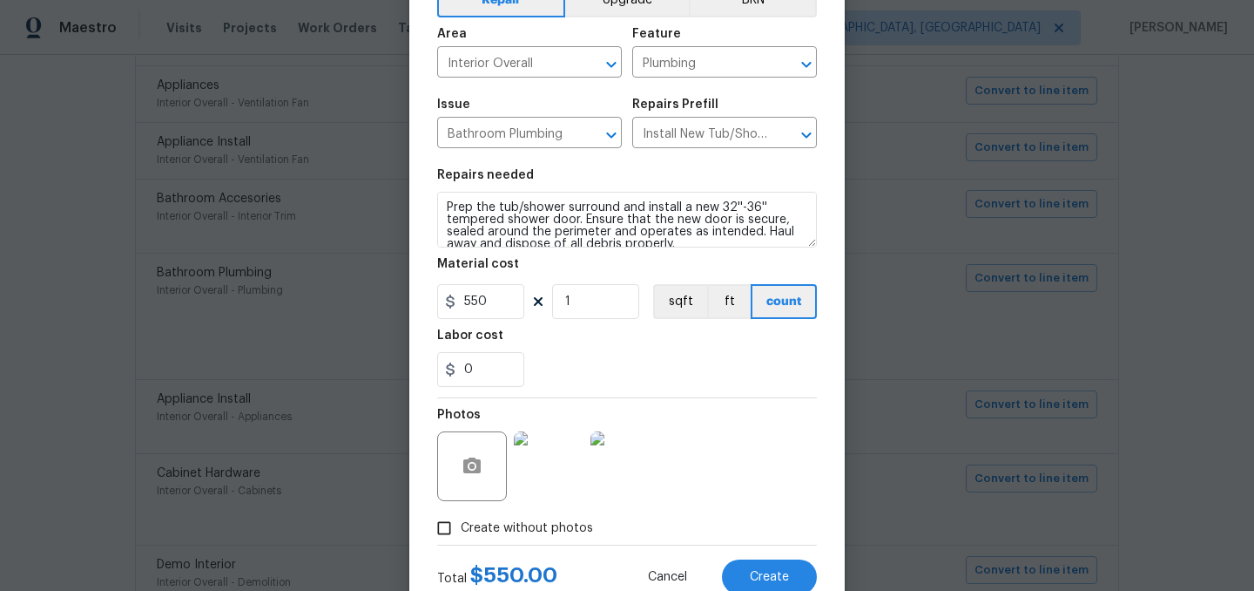
scroll to position [160, 0]
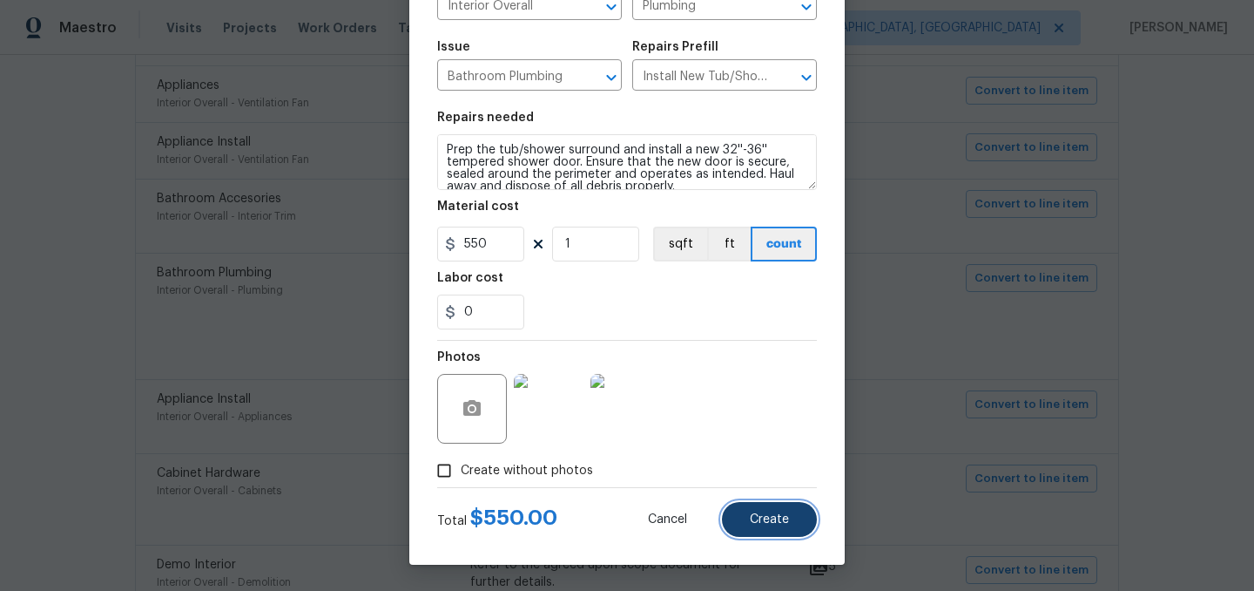
click at [778, 516] on span "Create" at bounding box center [769, 519] width 39 height 13
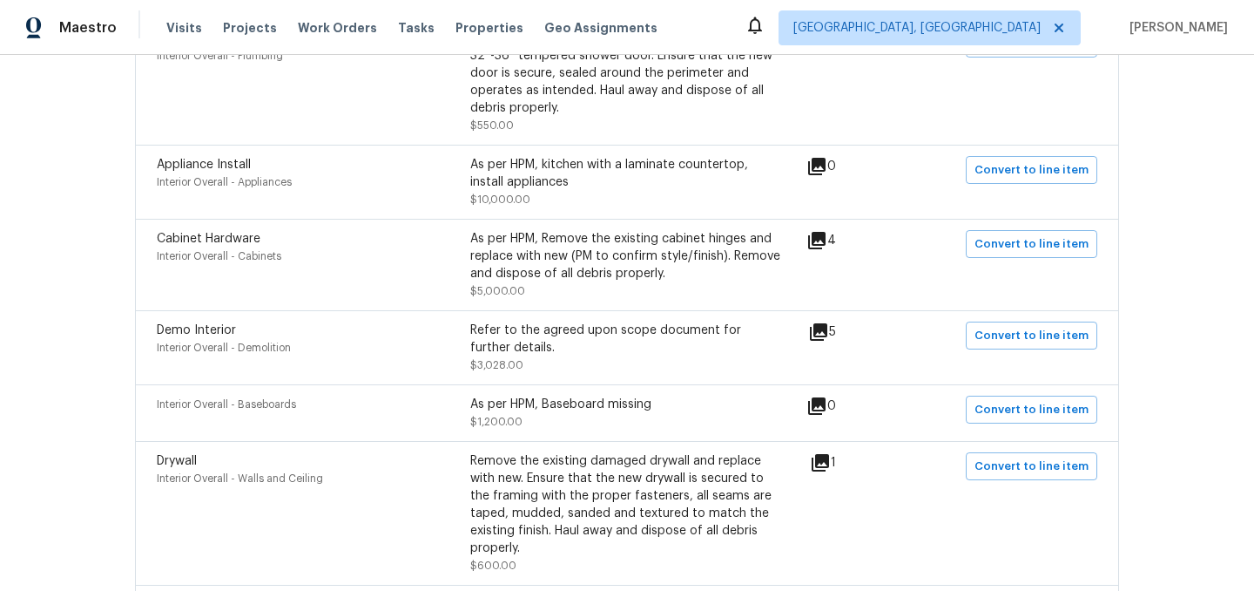
scroll to position [848, 0]
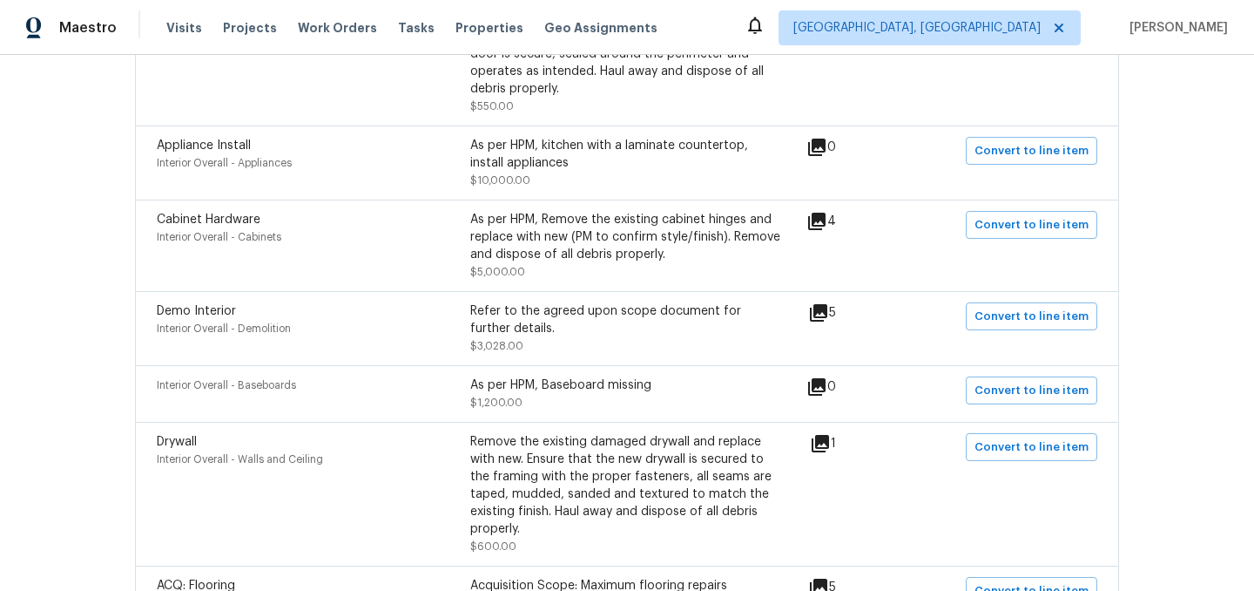
click at [826, 318] on icon at bounding box center [818, 312] width 21 height 21
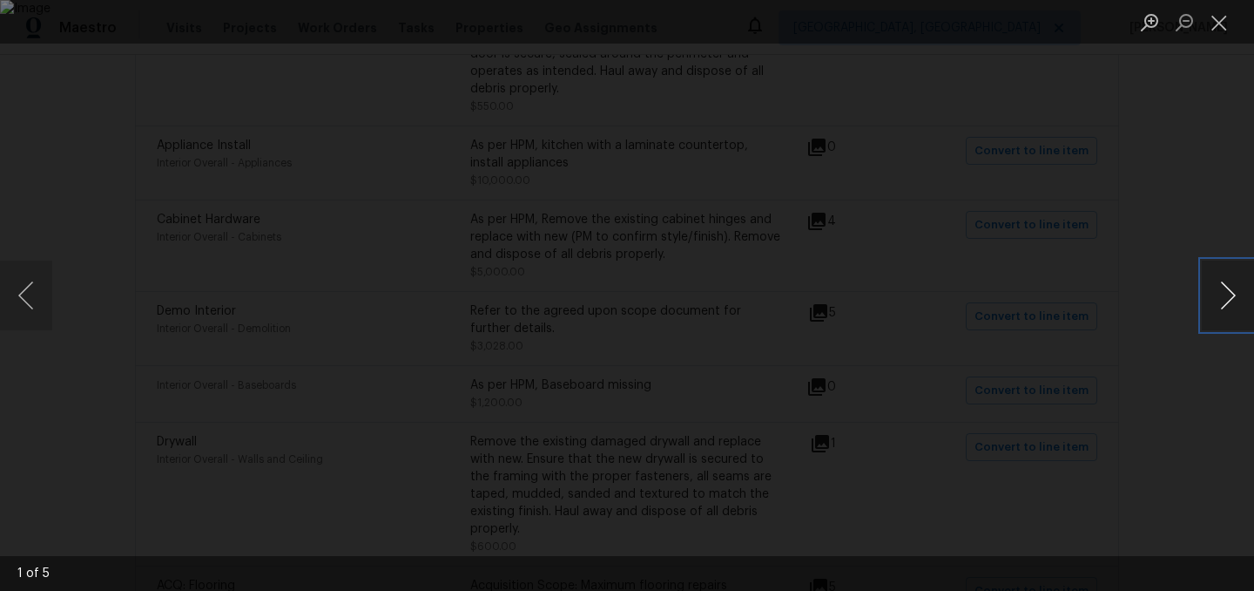
click at [1219, 294] on button "Next image" at bounding box center [1228, 295] width 52 height 70
click at [1217, 25] on button "Close lightbox" at bounding box center [1219, 22] width 35 height 30
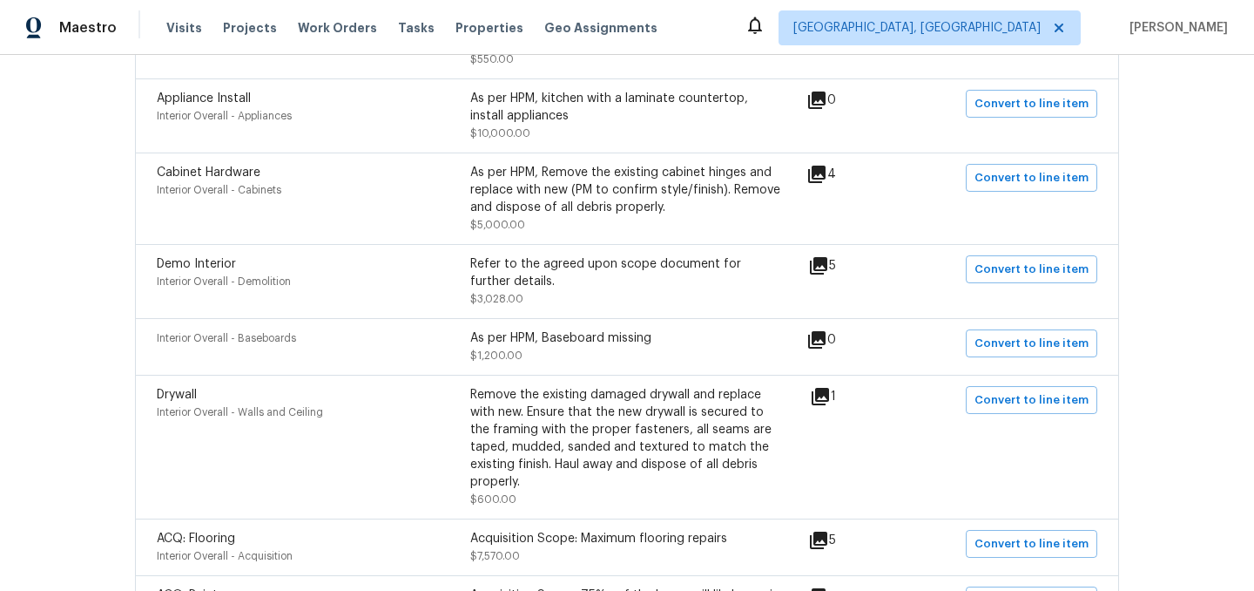
scroll to position [898, 0]
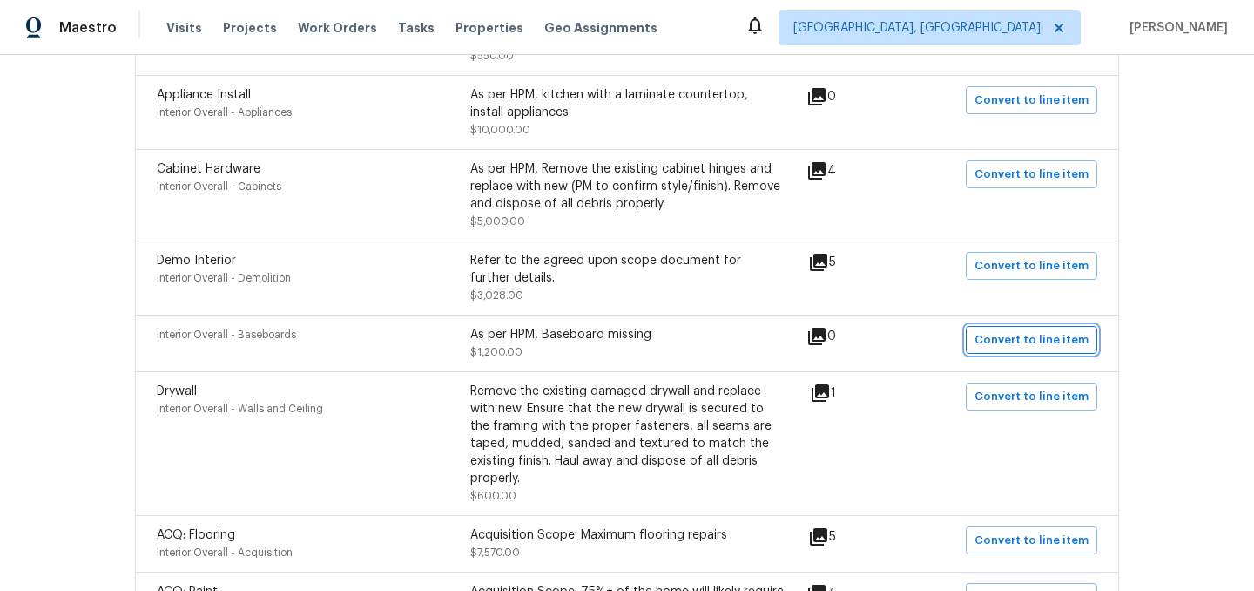
click at [1015, 337] on span "Convert to line item" at bounding box center [1032, 340] width 114 height 20
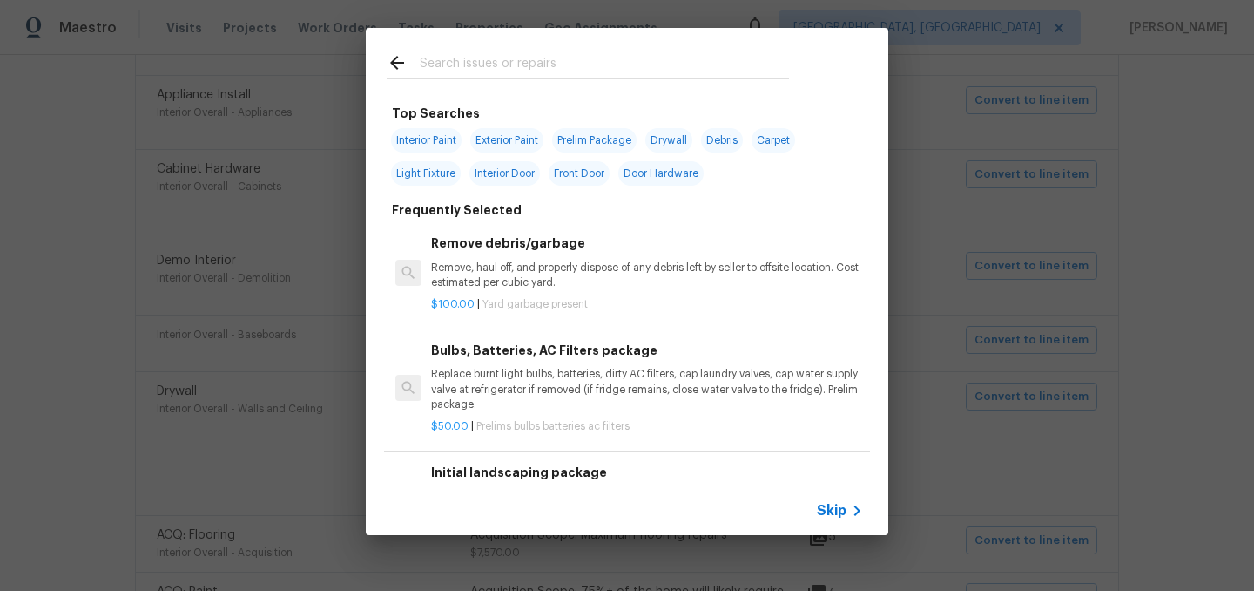
click at [831, 511] on span "Skip" at bounding box center [832, 510] width 30 height 17
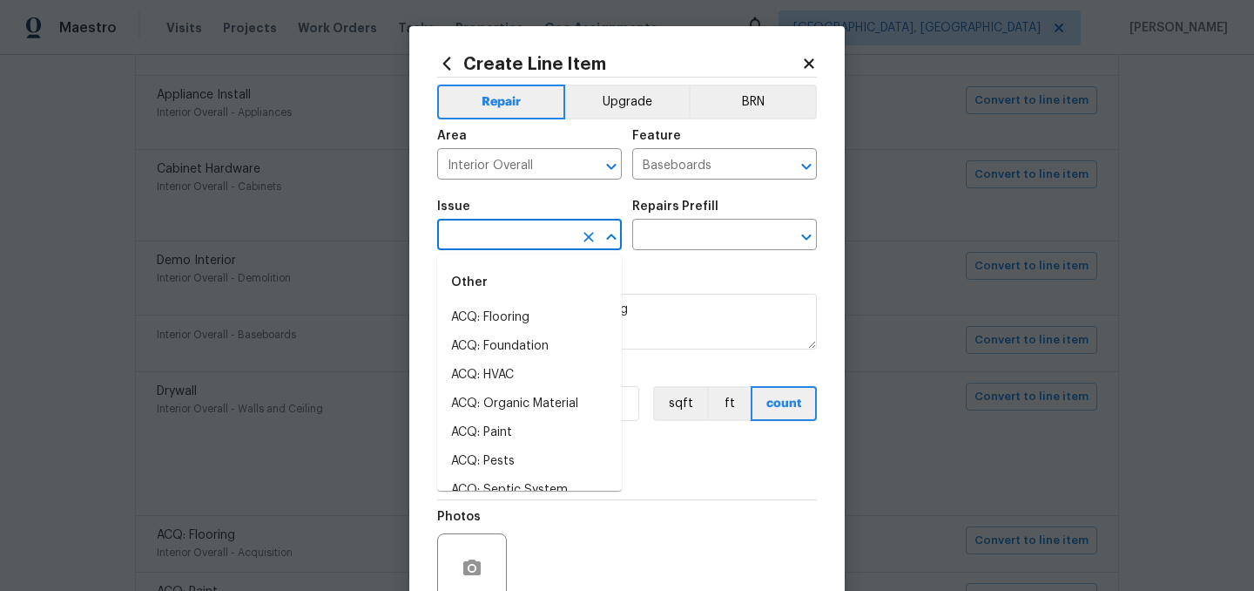
click at [511, 238] on input "text" at bounding box center [505, 236] width 136 height 27
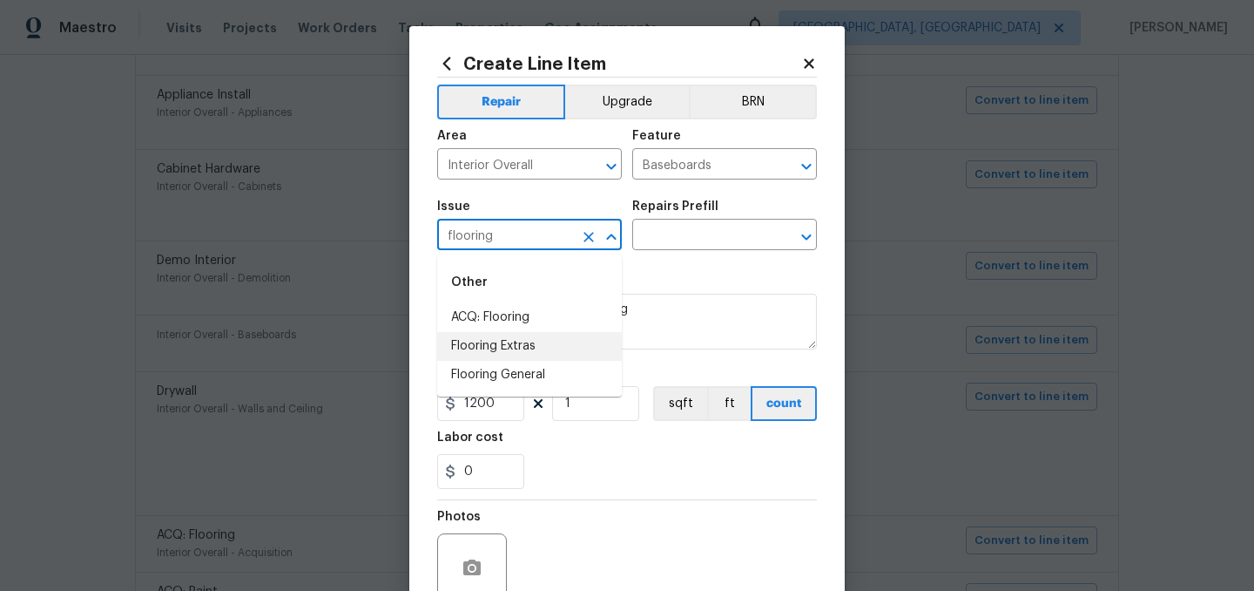
click at [537, 352] on li "Flooring Extras" at bounding box center [529, 346] width 185 height 29
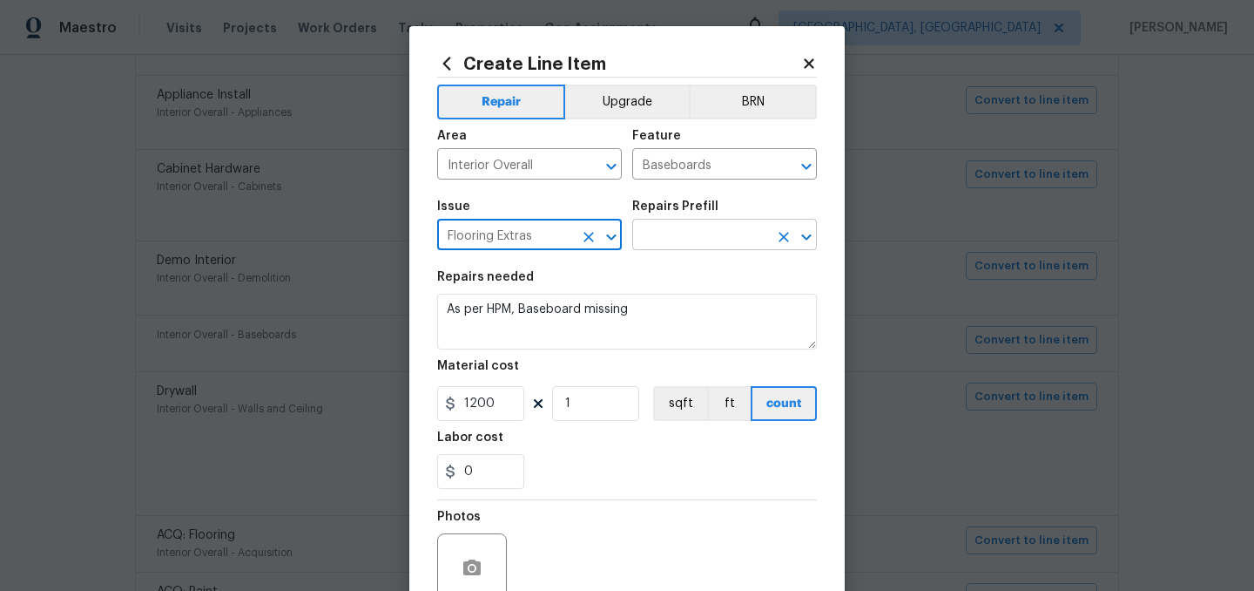
click at [691, 227] on input "text" at bounding box center [700, 236] width 136 height 27
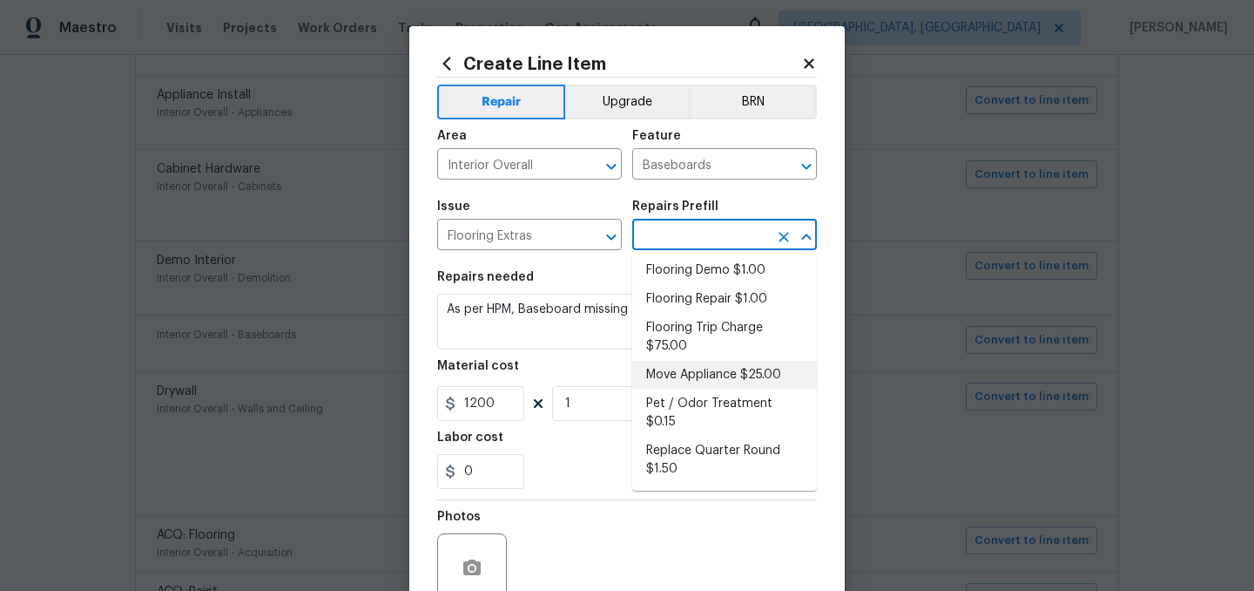
scroll to position [0, 0]
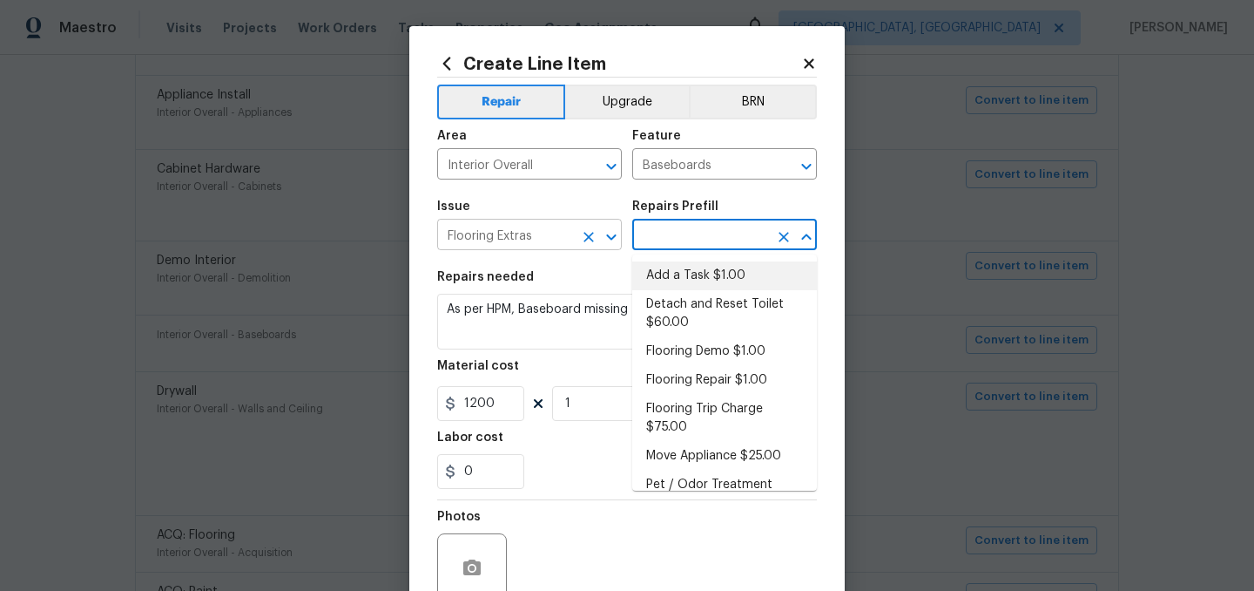
click at [541, 226] on input "Flooring Extras" at bounding box center [505, 236] width 136 height 27
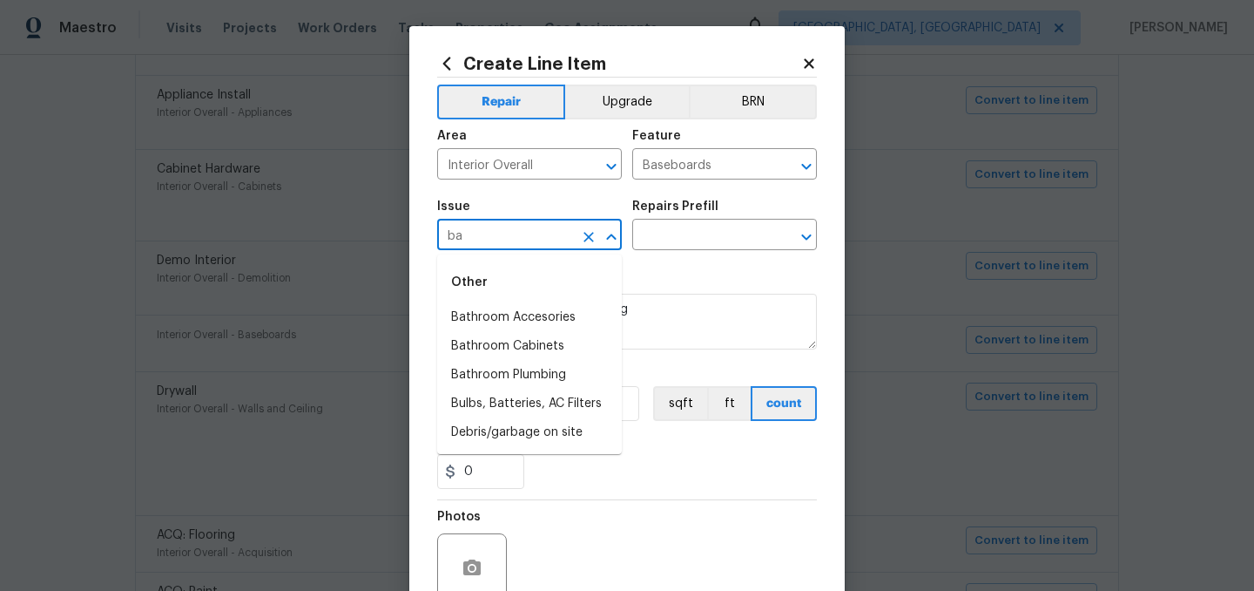
type input "b"
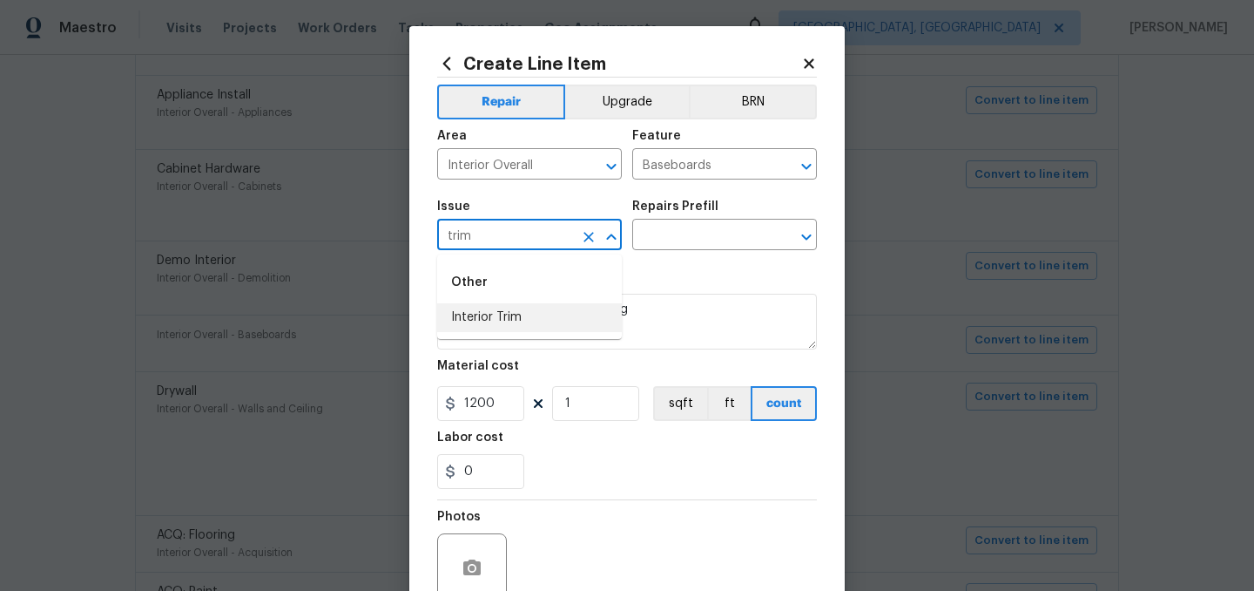
click at [521, 314] on li "Interior Trim" at bounding box center [529, 317] width 185 height 29
type input "Interior Trim"
click at [701, 211] on h5 "Repairs Prefill" at bounding box center [675, 206] width 86 height 12
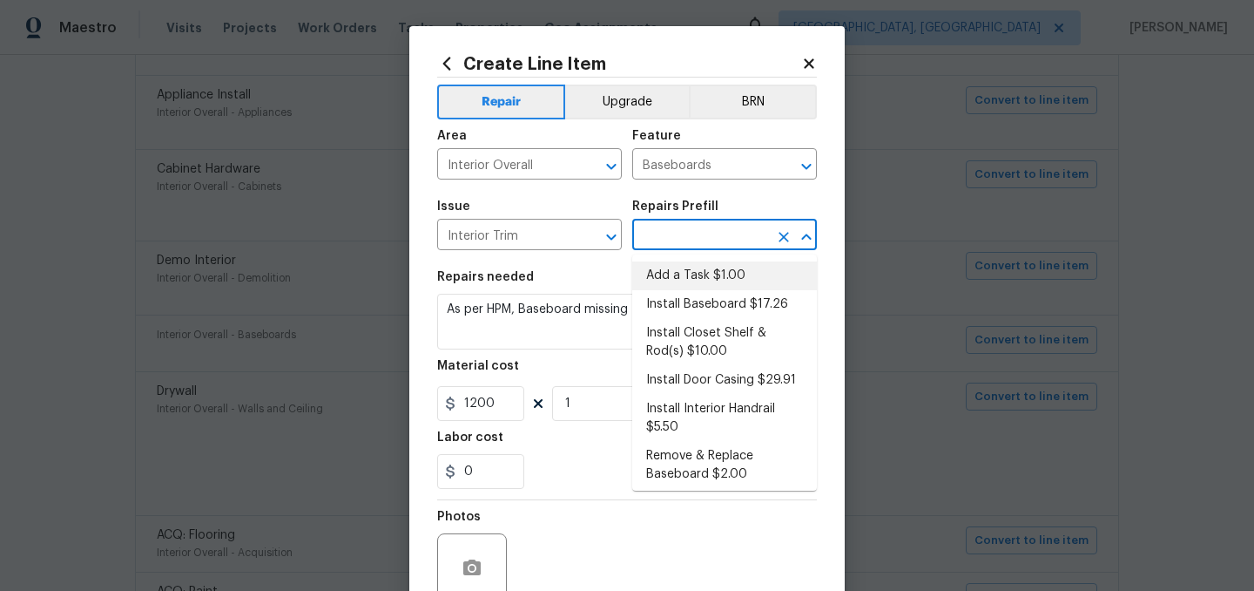
click at [693, 239] on input "text" at bounding box center [700, 236] width 136 height 27
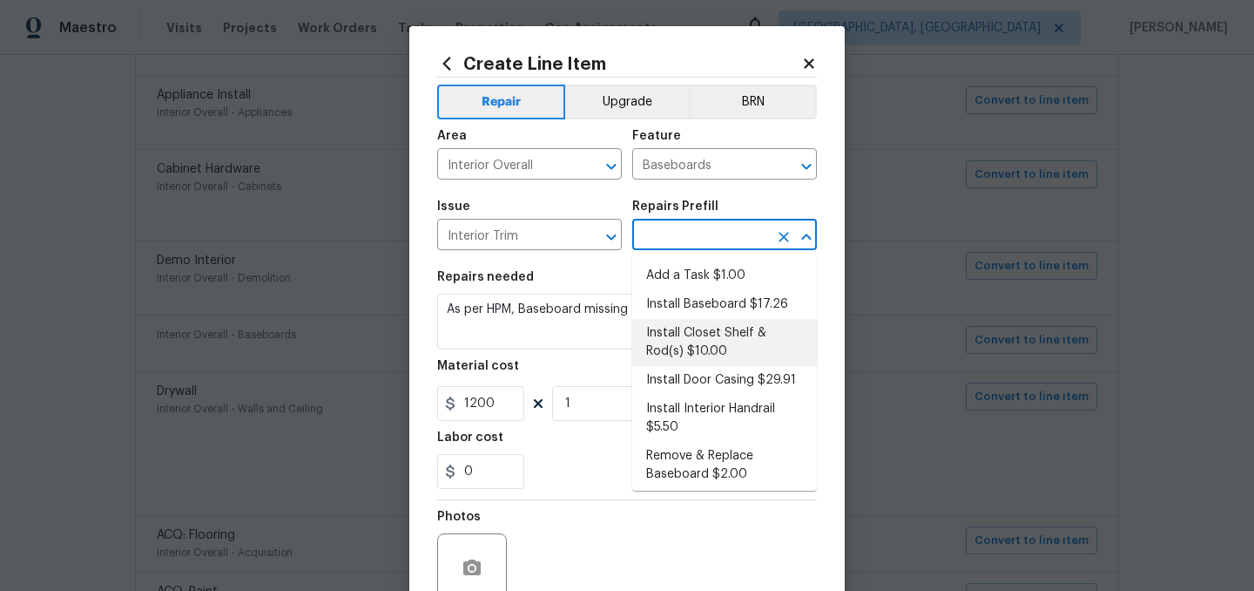
click at [578, 361] on div "Material cost" at bounding box center [627, 371] width 380 height 23
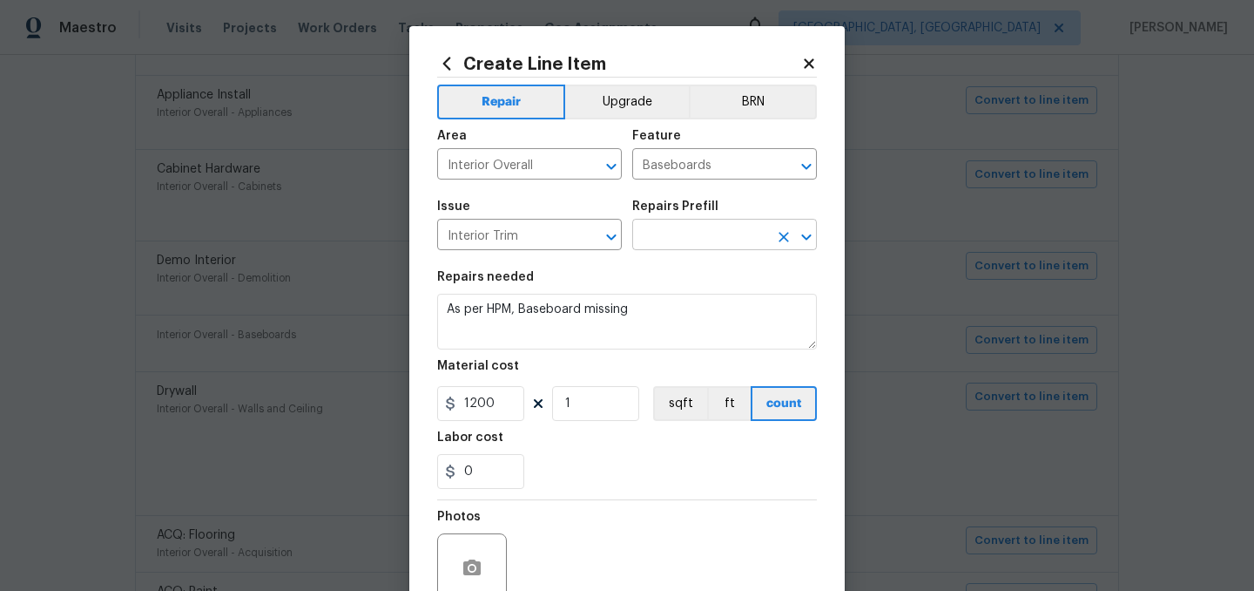
click at [668, 240] on input "text" at bounding box center [700, 236] width 136 height 27
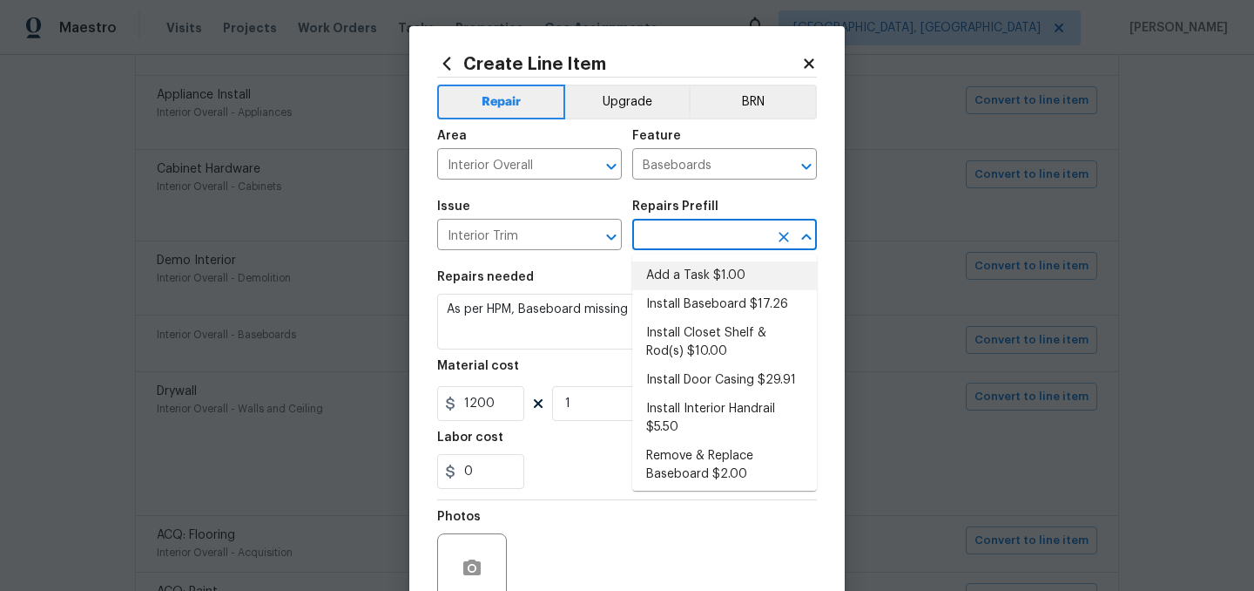
click at [686, 273] on li "Add a Task $1.00" at bounding box center [724, 275] width 185 height 29
type input "Interior Trim"
type input "Add a Task $1.00"
type textarea "HPM to detail"
type input "1"
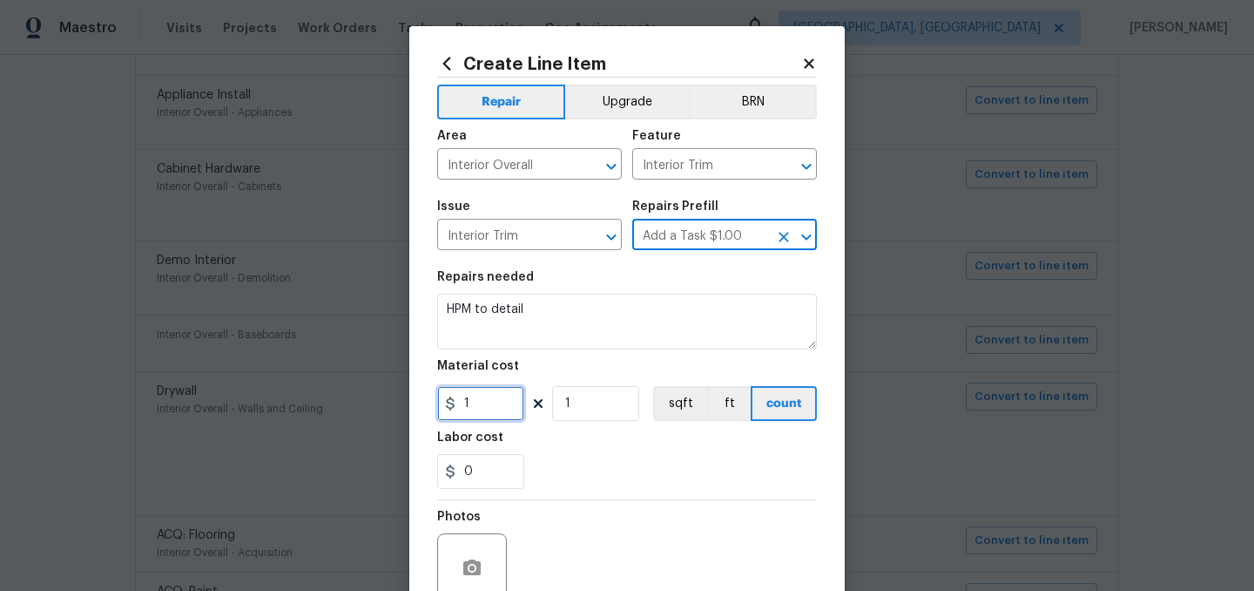
click at [501, 405] on input "1" at bounding box center [480, 403] width 87 height 35
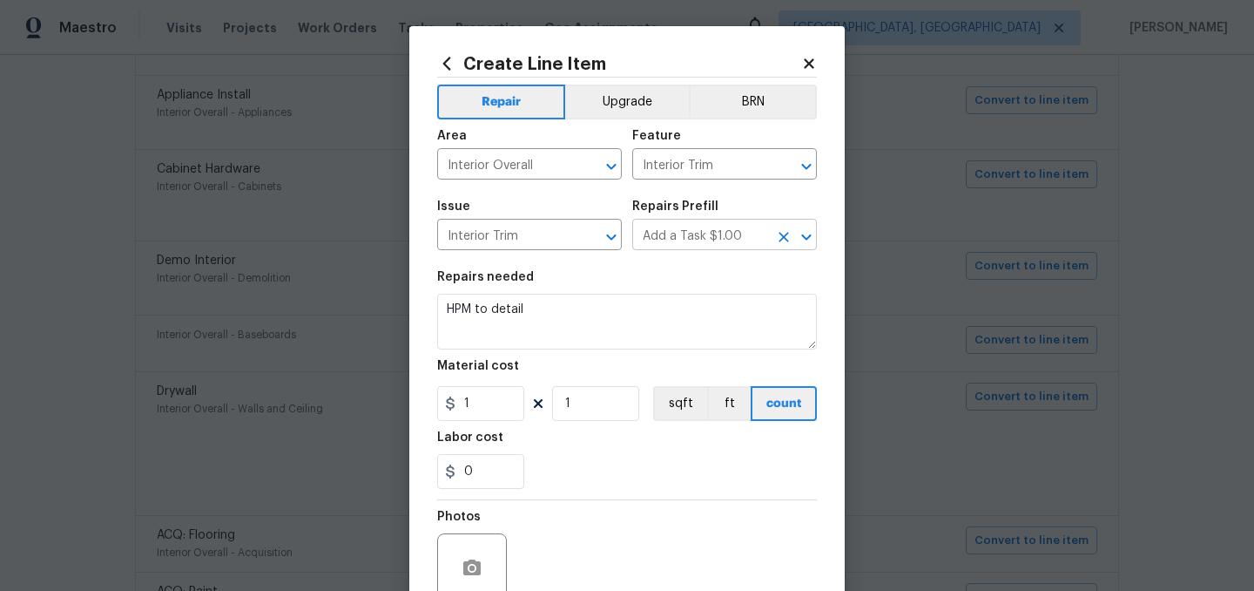
click at [677, 236] on input "Add a Task $1.00" at bounding box center [700, 236] width 136 height 27
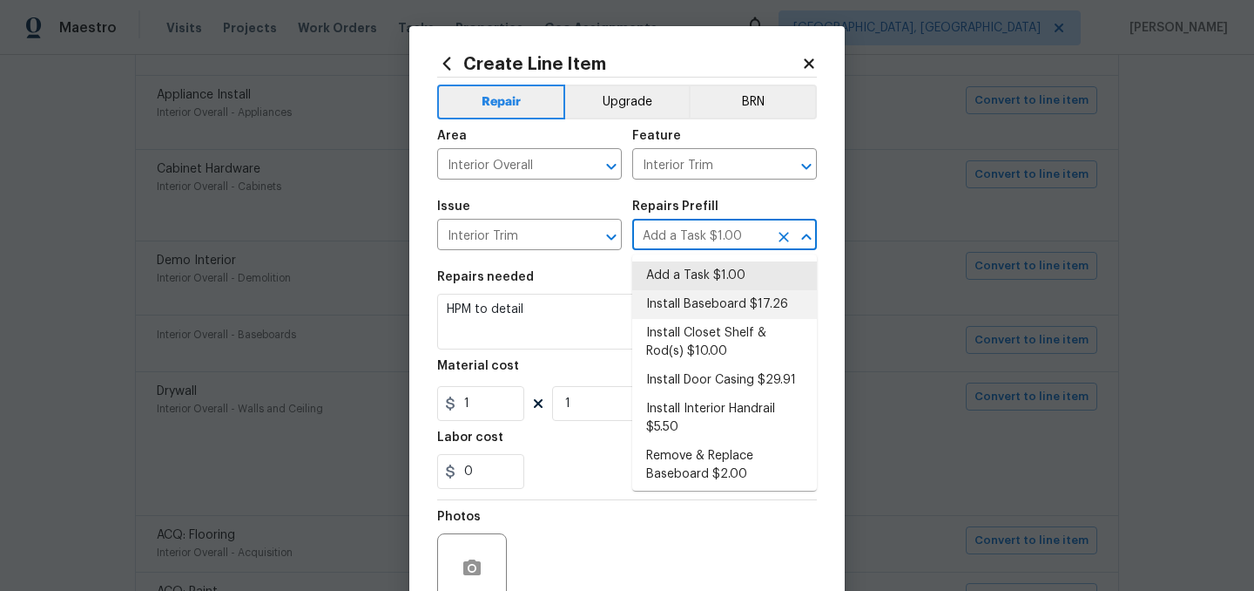
click at [697, 313] on li "Install Baseboard $17.26" at bounding box center [724, 304] width 185 height 29
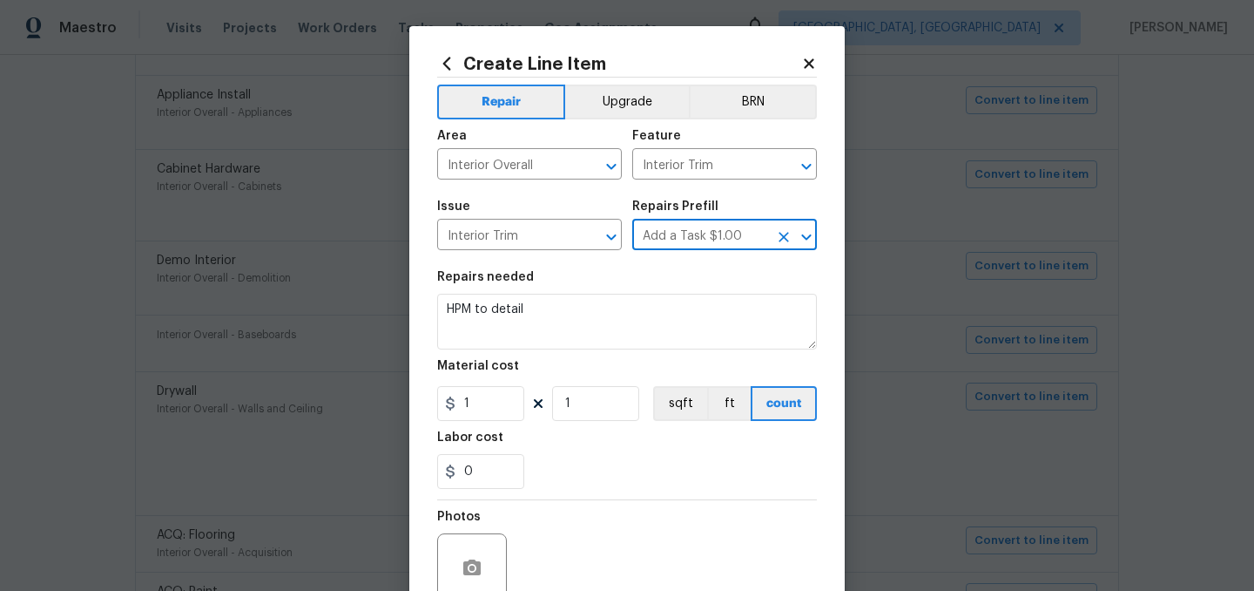
type input "Install Baseboard $17.26"
type textarea "Remove, prep area and replace baseboard up to 8 LF. Fill all nail holes, caulk …"
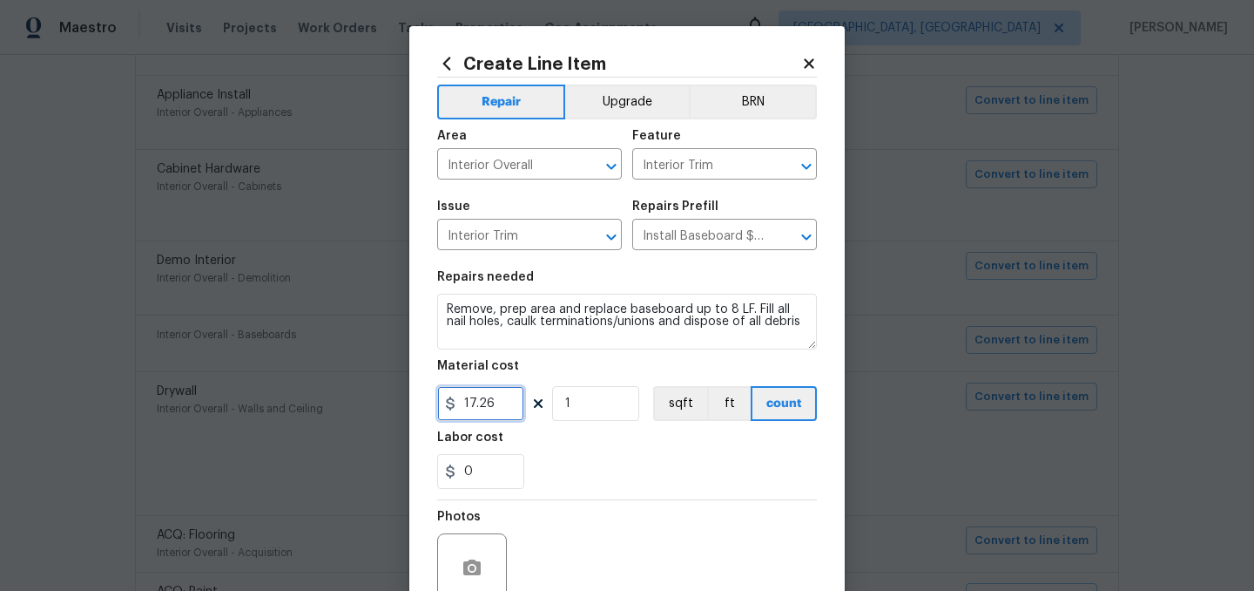
click at [499, 405] on input "17.26" at bounding box center [480, 403] width 87 height 35
type input "1200"
click at [592, 463] on div "0" at bounding box center [627, 471] width 380 height 35
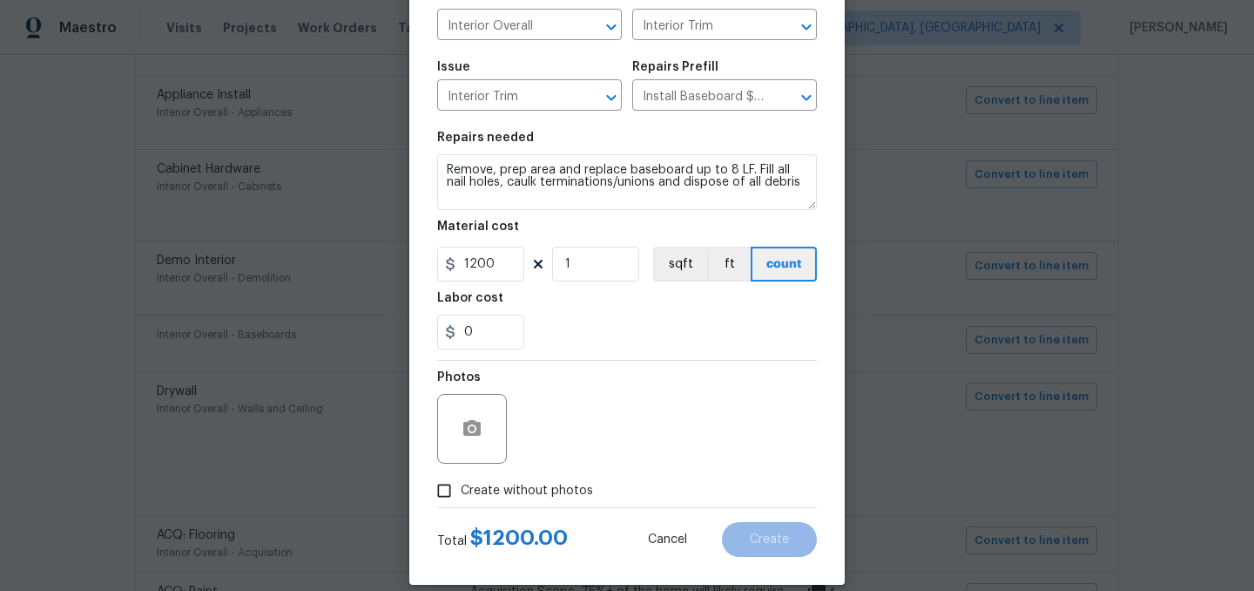
scroll to position [160, 0]
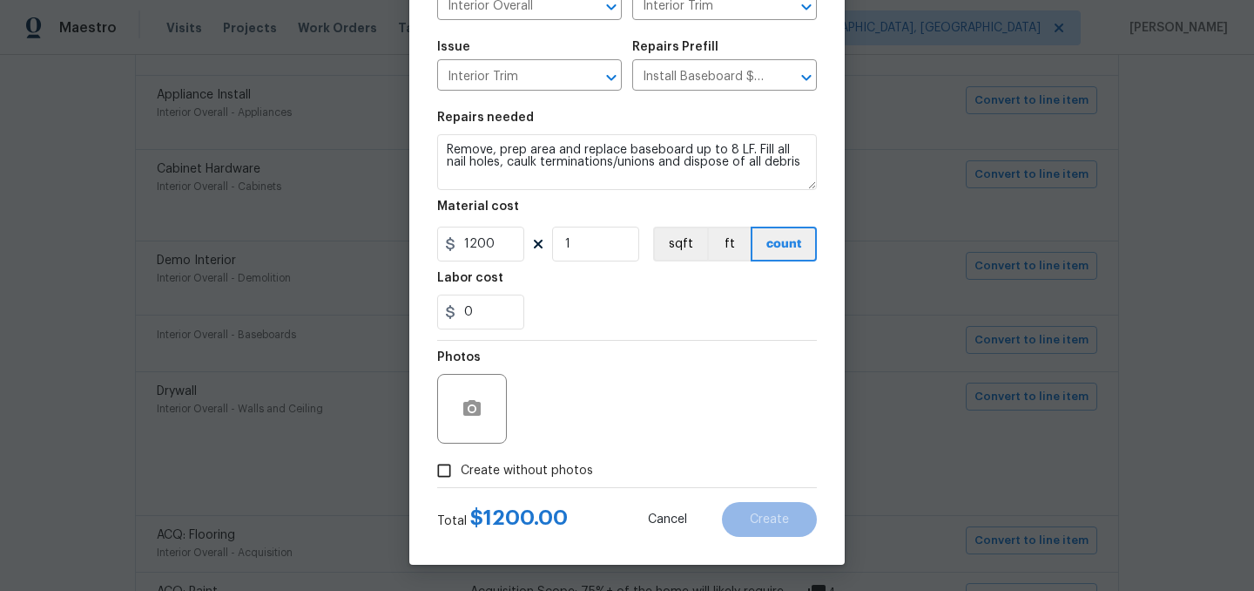
click at [544, 462] on span "Create without photos" at bounding box center [527, 471] width 132 height 18
click at [461, 461] on input "Create without photos" at bounding box center [444, 470] width 33 height 33
checkbox input "true"
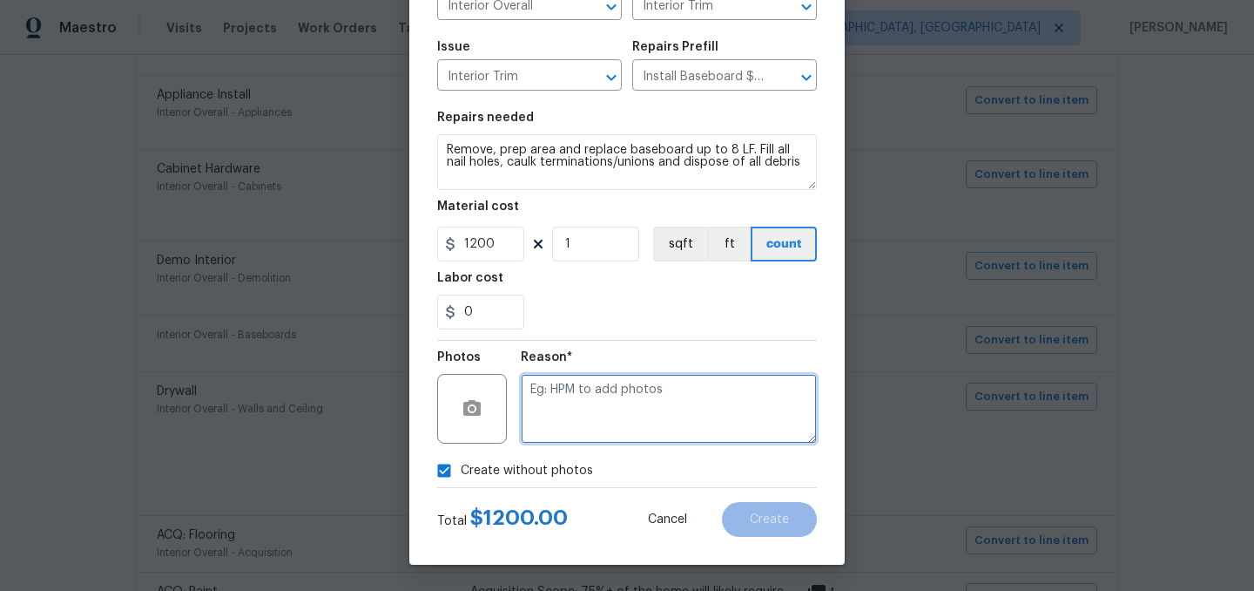
click at [579, 418] on textarea at bounding box center [669, 409] width 296 height 70
type textarea "."
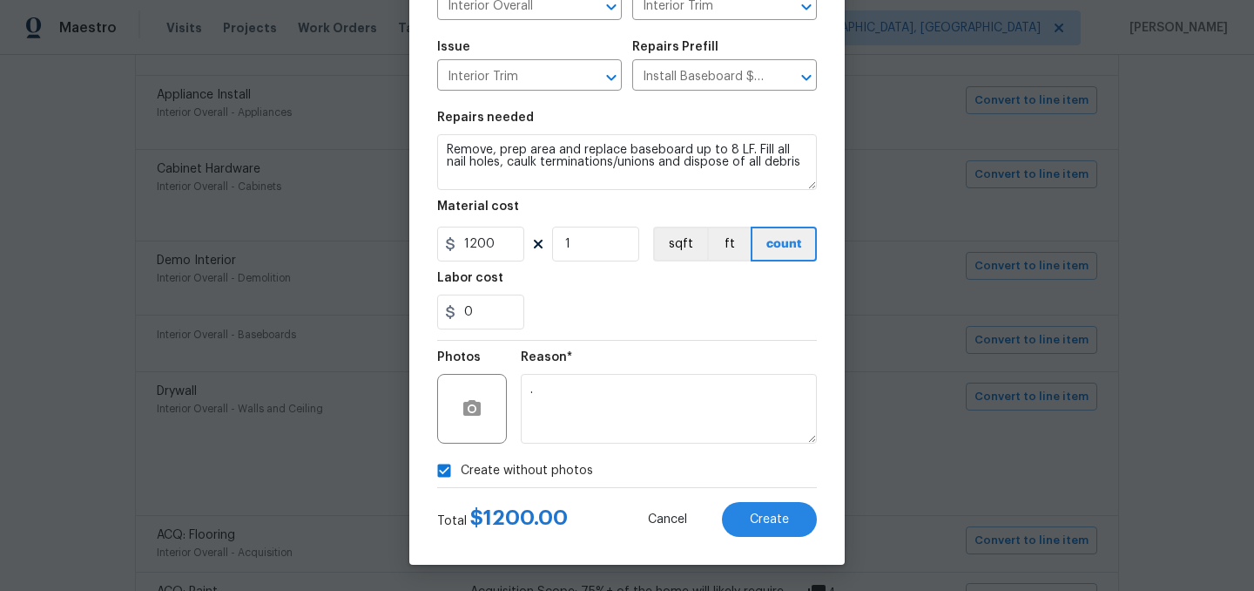
click at [542, 473] on span "Create without photos" at bounding box center [527, 471] width 132 height 18
click at [461, 473] on input "Create without photos" at bounding box center [444, 470] width 33 height 33
checkbox input "false"
click at [758, 510] on button "Create" at bounding box center [769, 519] width 95 height 35
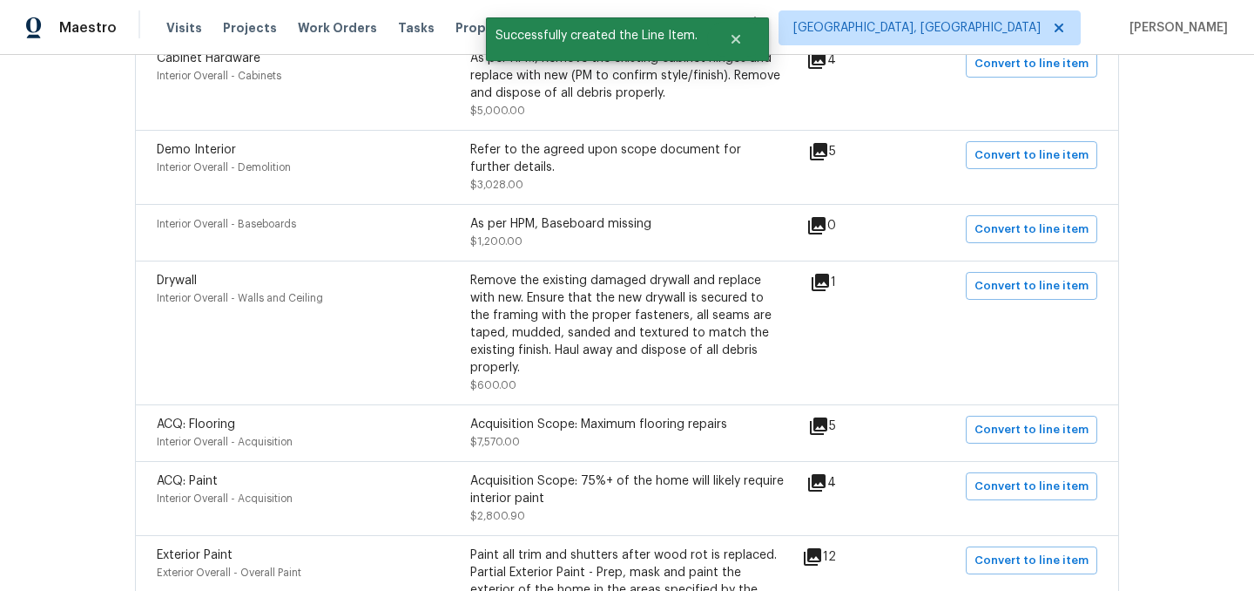
scroll to position [1019, 0]
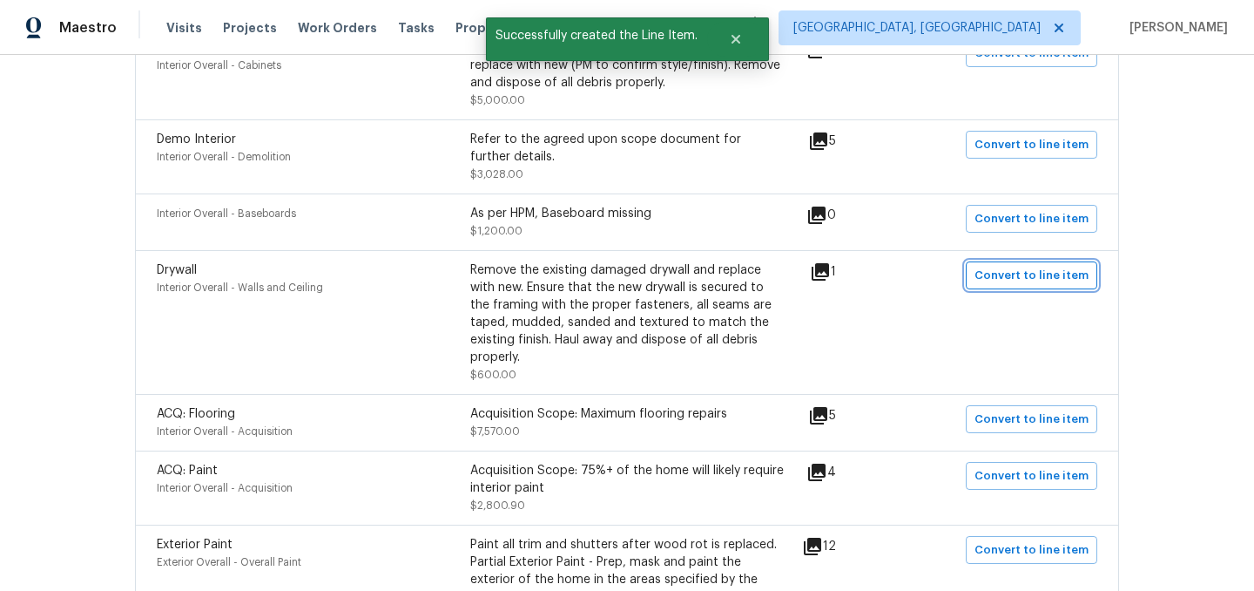
click at [1033, 280] on span "Convert to line item" at bounding box center [1032, 276] width 114 height 20
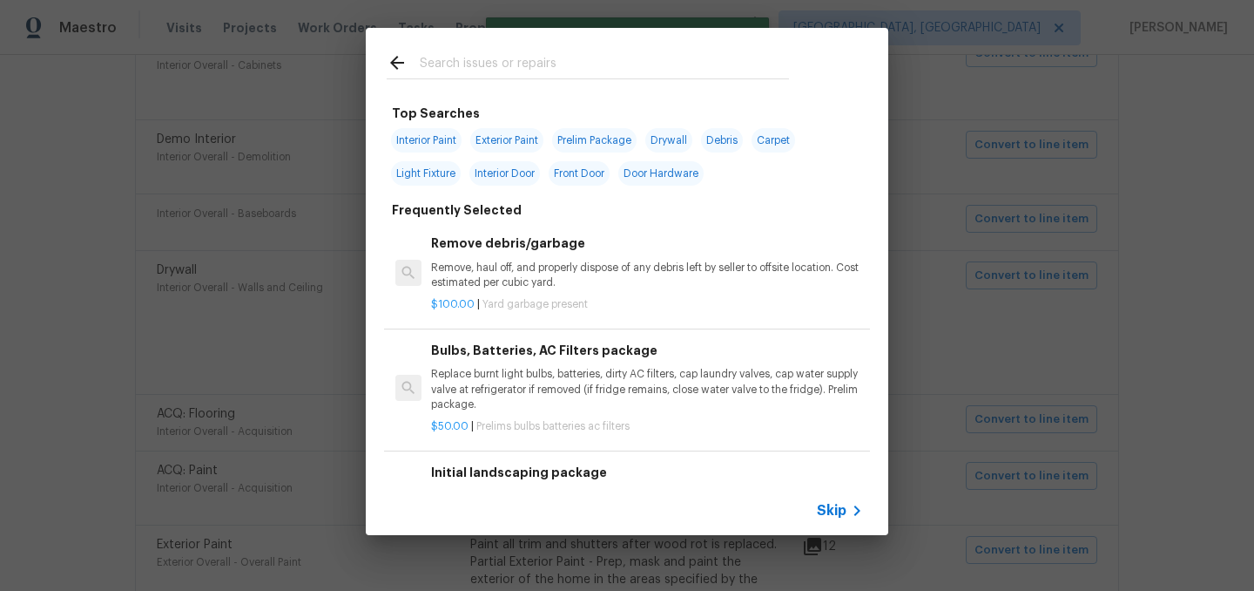
click at [837, 509] on span "Skip" at bounding box center [832, 510] width 30 height 17
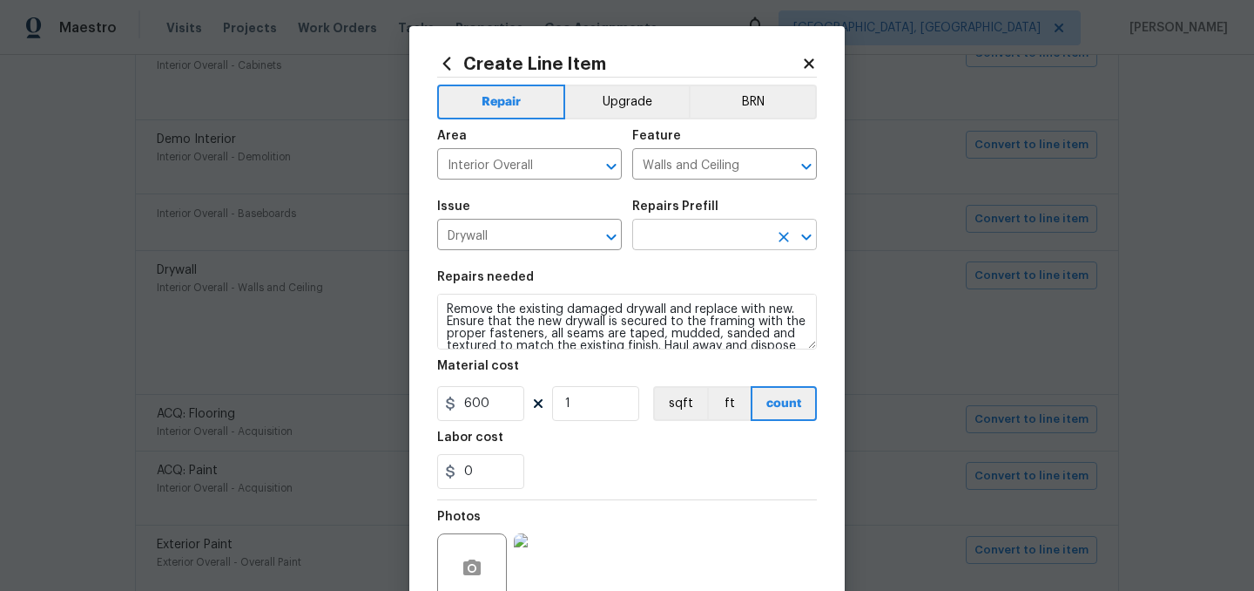
click at [680, 243] on input "text" at bounding box center [700, 236] width 136 height 27
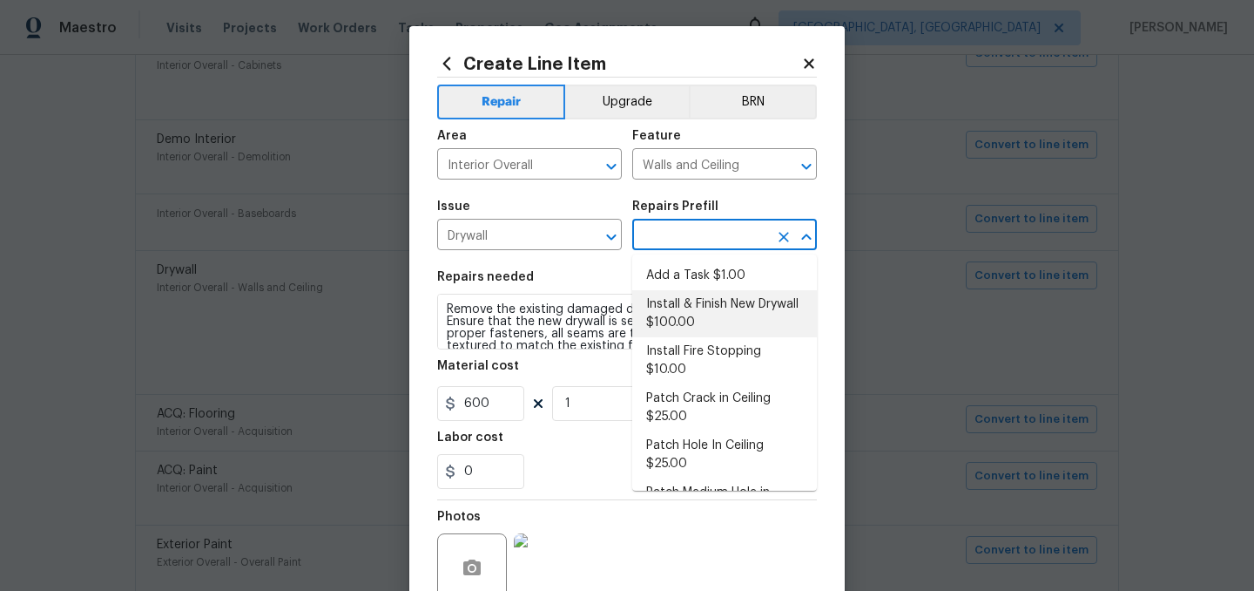
click at [709, 308] on li "Install & Finish New Drywall $100.00" at bounding box center [724, 313] width 185 height 47
type input "Install & Finish New Drywall $100.00"
type input "100"
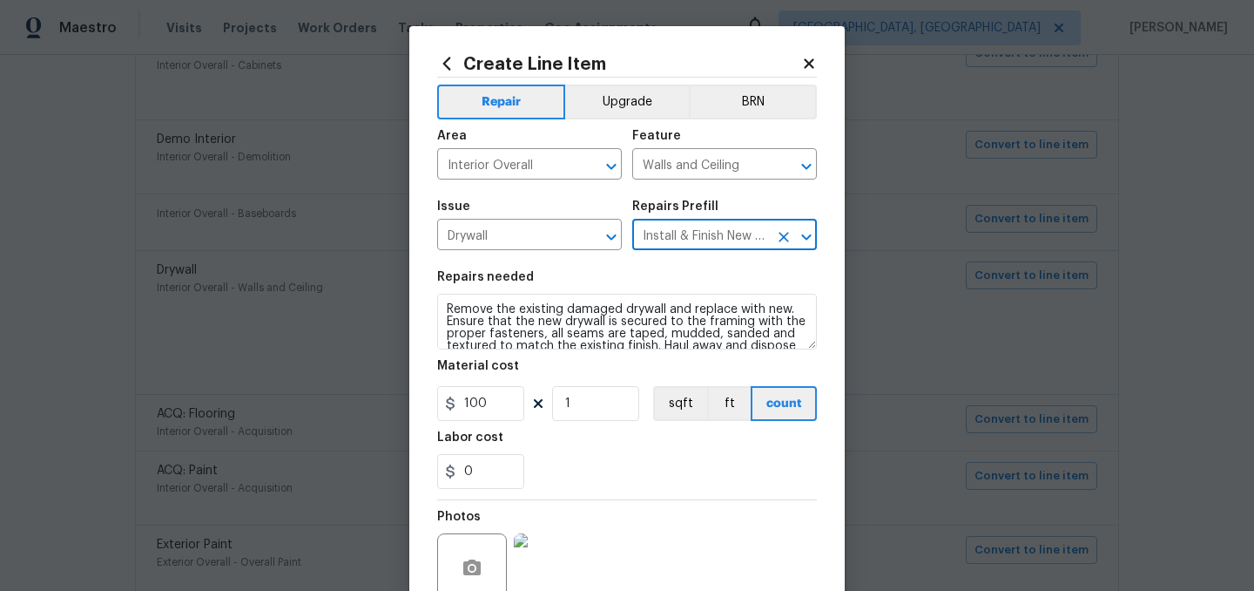
scroll to position [160, 0]
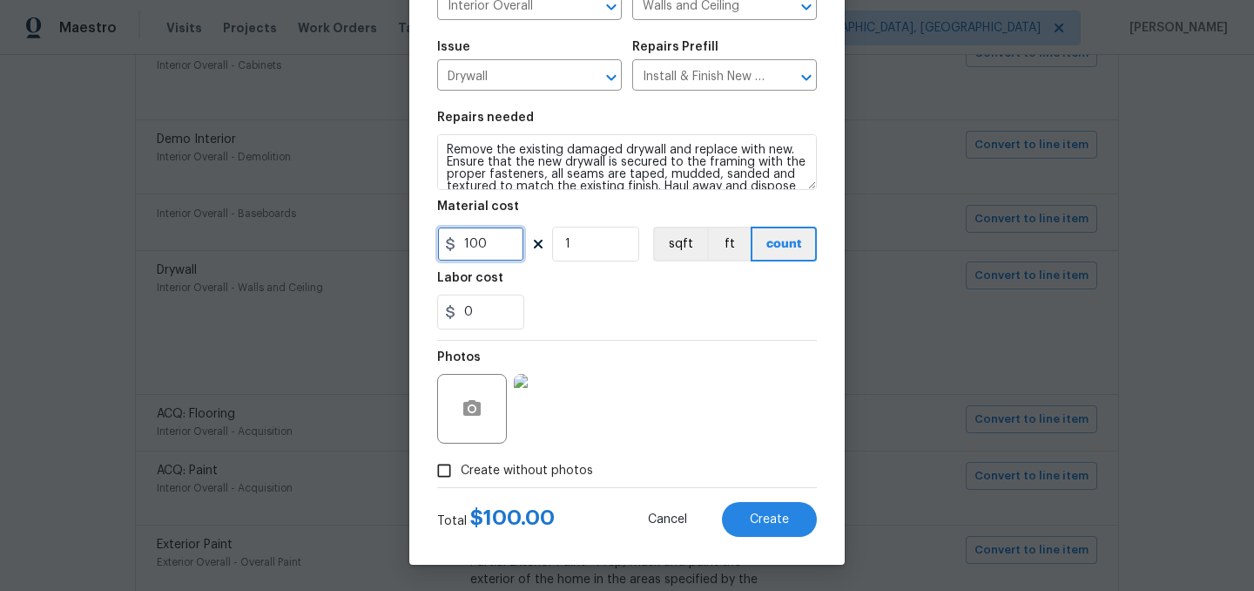
click at [508, 240] on input "100" at bounding box center [480, 243] width 87 height 35
click at [611, 250] on input "1" at bounding box center [595, 243] width 87 height 35
type input "6"
click at [675, 312] on div "0" at bounding box center [627, 311] width 380 height 35
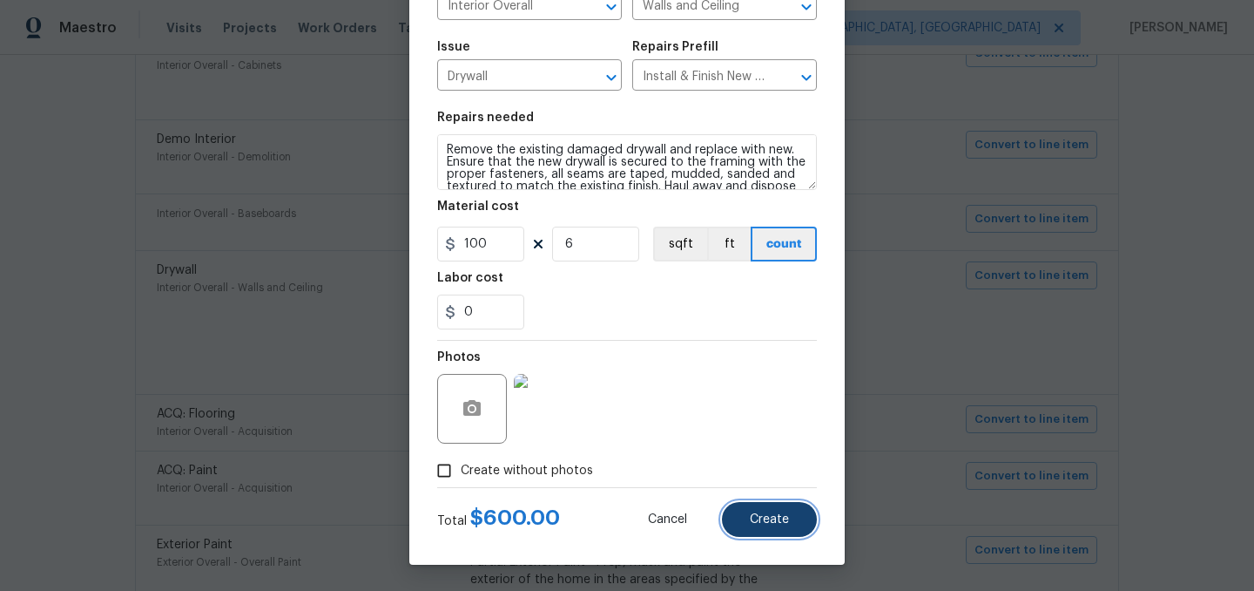
click at [770, 524] on span "Create" at bounding box center [769, 519] width 39 height 13
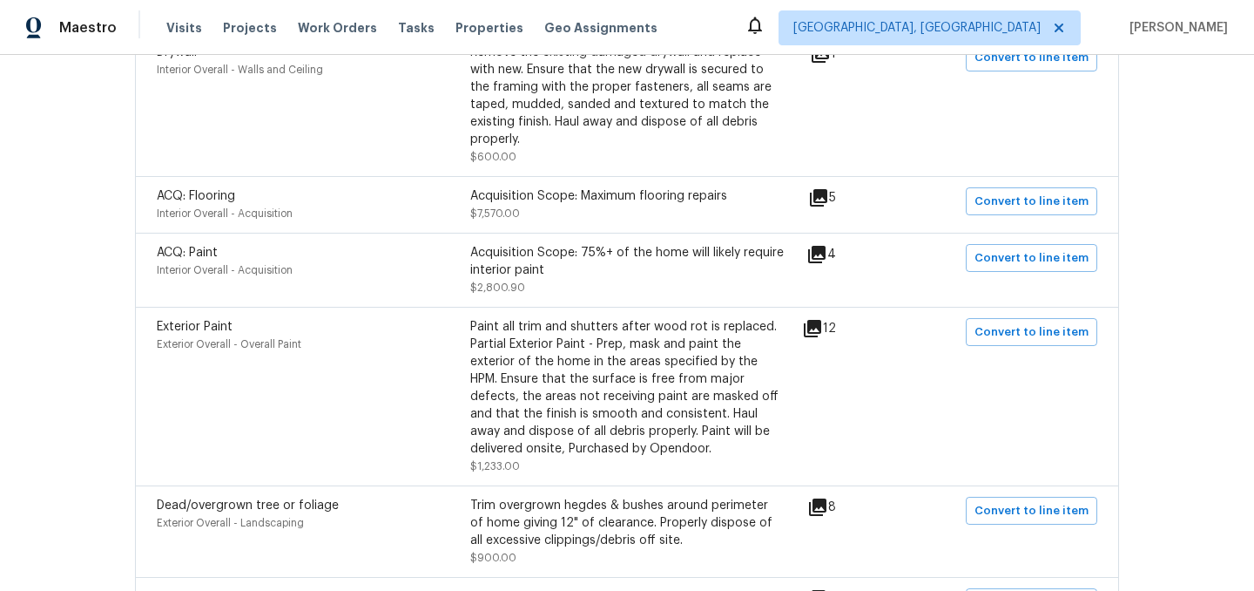
scroll to position [1238, 0]
click at [1018, 247] on span "Convert to line item" at bounding box center [1032, 257] width 114 height 20
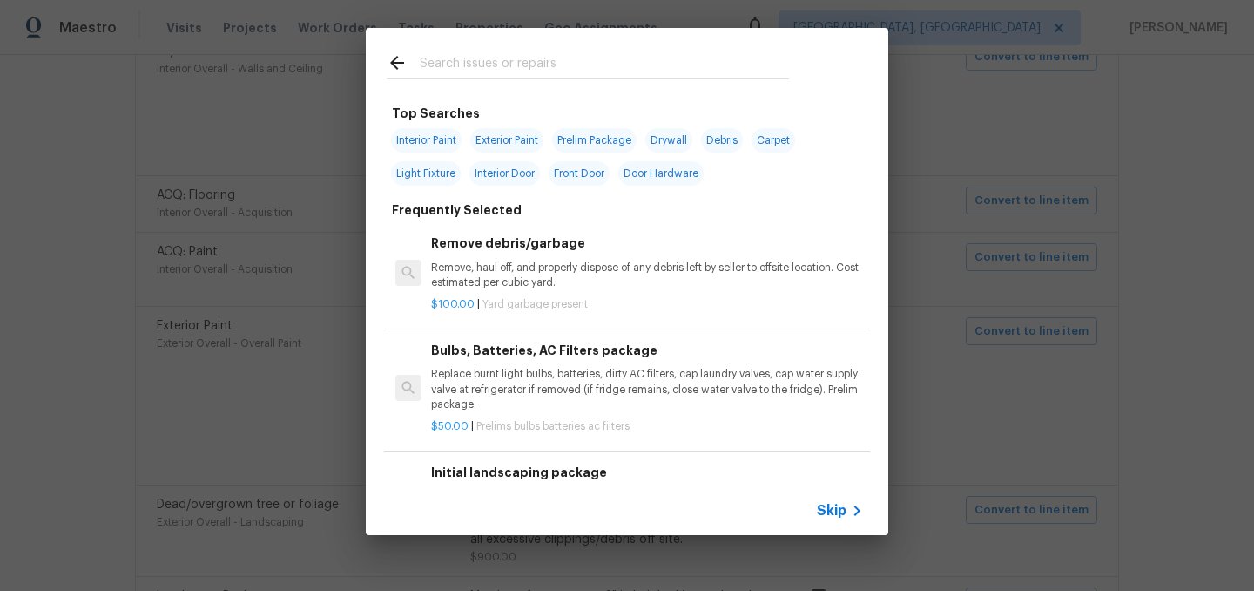
click at [823, 503] on span "Skip" at bounding box center [832, 510] width 30 height 17
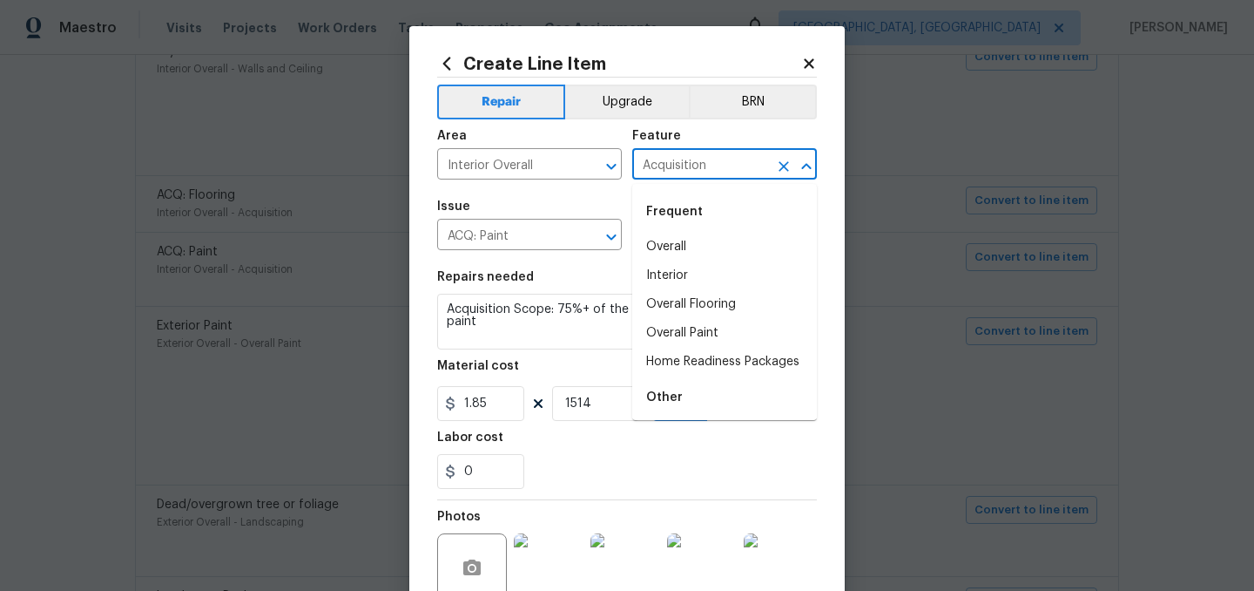
click at [670, 168] on input "Acquisition" at bounding box center [700, 165] width 136 height 27
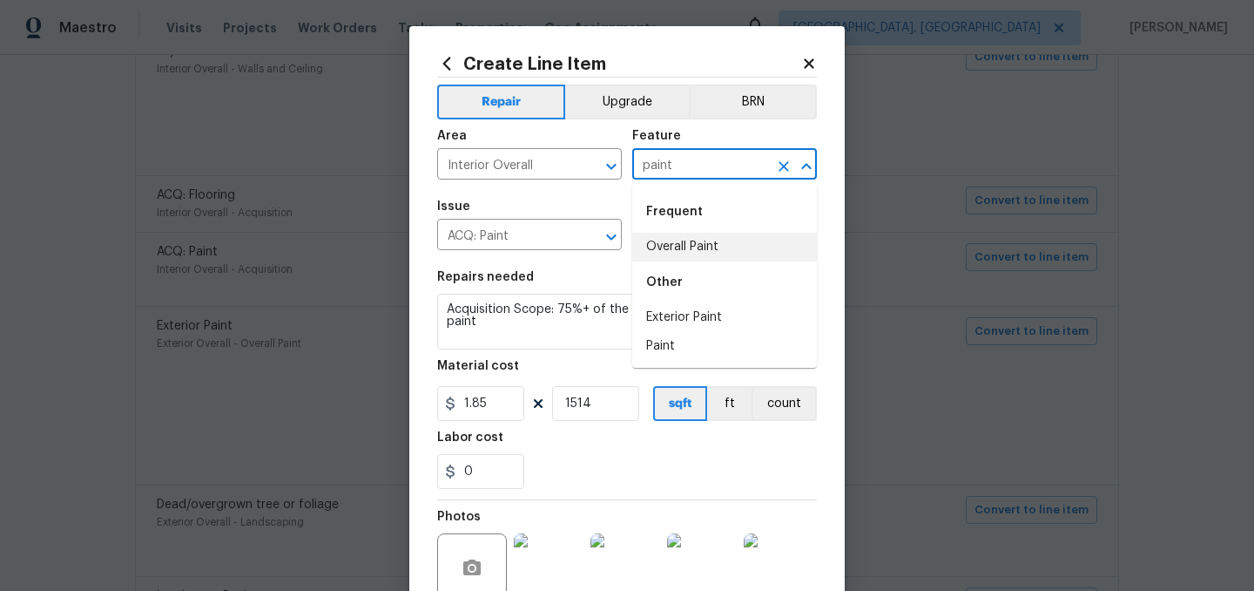
click at [682, 247] on li "Overall Paint" at bounding box center [724, 247] width 185 height 29
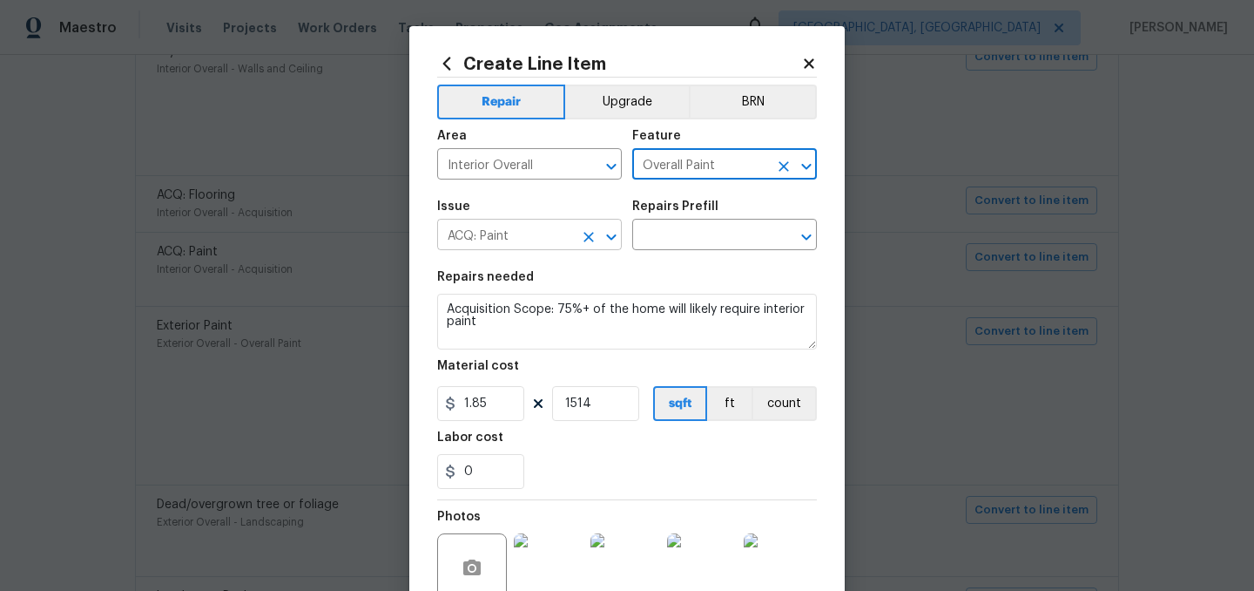
type input "Overall Paint"
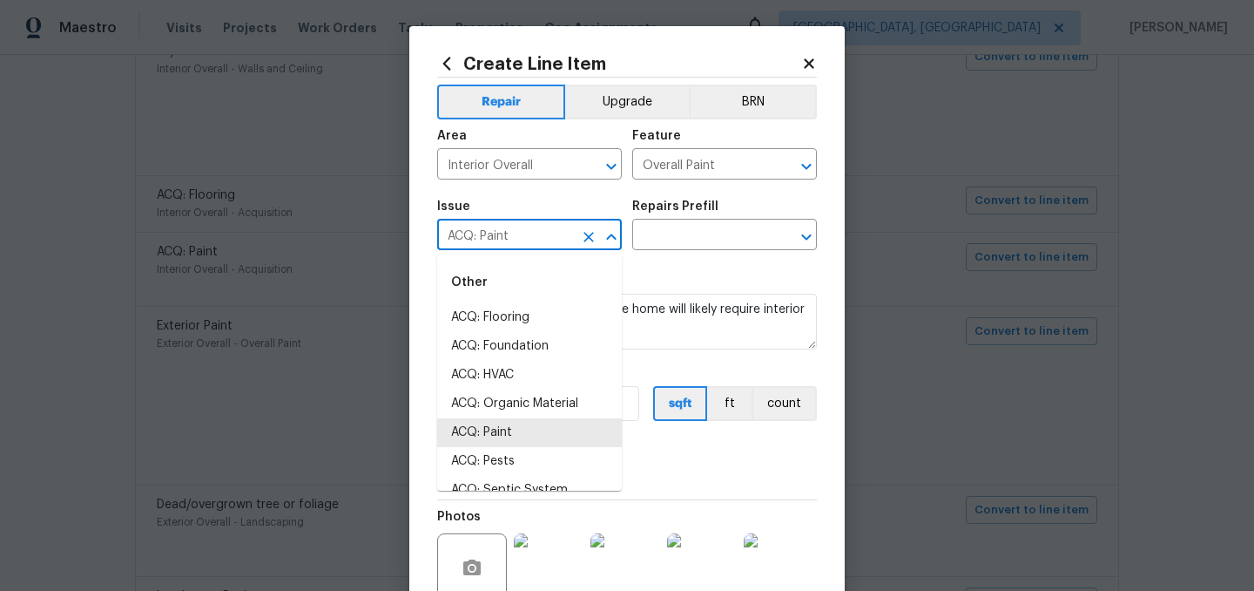
click at [520, 243] on input "ACQ: Paint" at bounding box center [505, 236] width 136 height 27
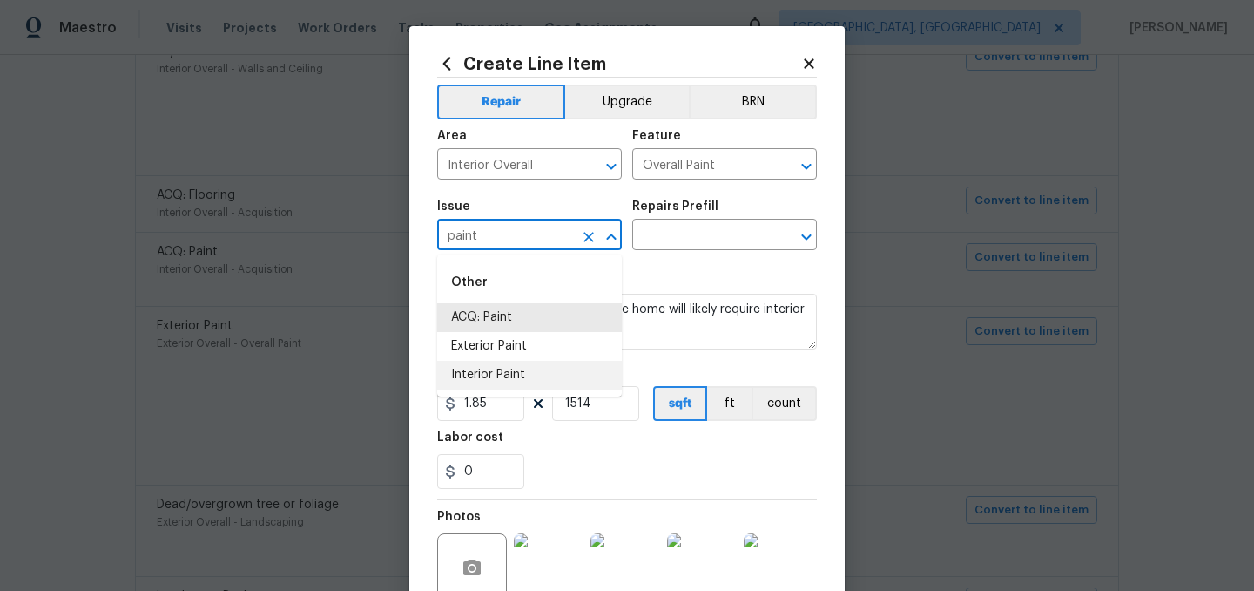
click at [503, 380] on li "Interior Paint" at bounding box center [529, 375] width 185 height 29
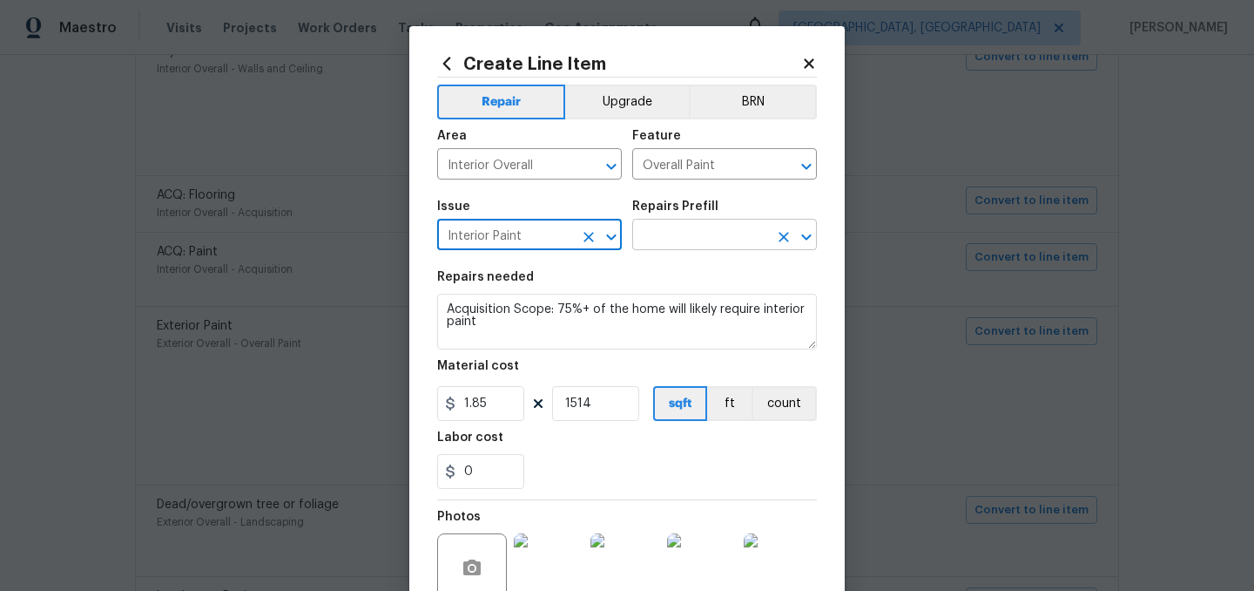
type input "Interior Paint"
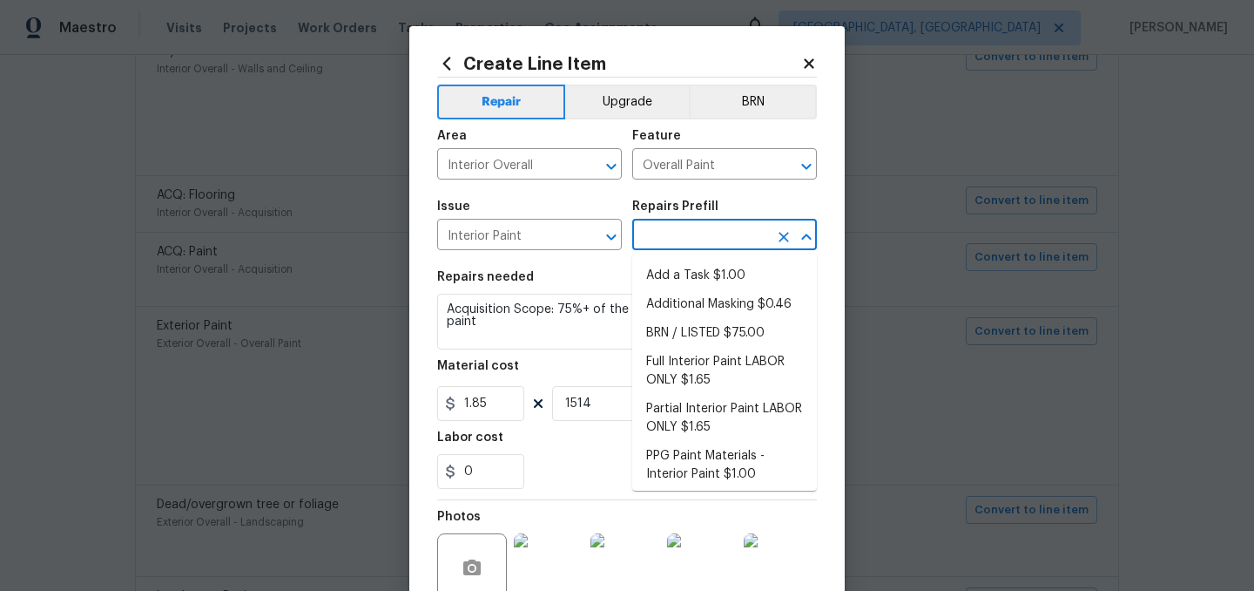
click at [678, 247] on input "text" at bounding box center [700, 236] width 136 height 27
click at [726, 371] on li "Full Interior Paint LABOR ONLY $1.65" at bounding box center [724, 371] width 185 height 47
type input "Full Interior Paint LABOR ONLY $1.65"
type textarea "Full Interior paint - (walls, ceilings, trim, and doors) - PAINT PROVIDED BY OP…"
type input "1.65"
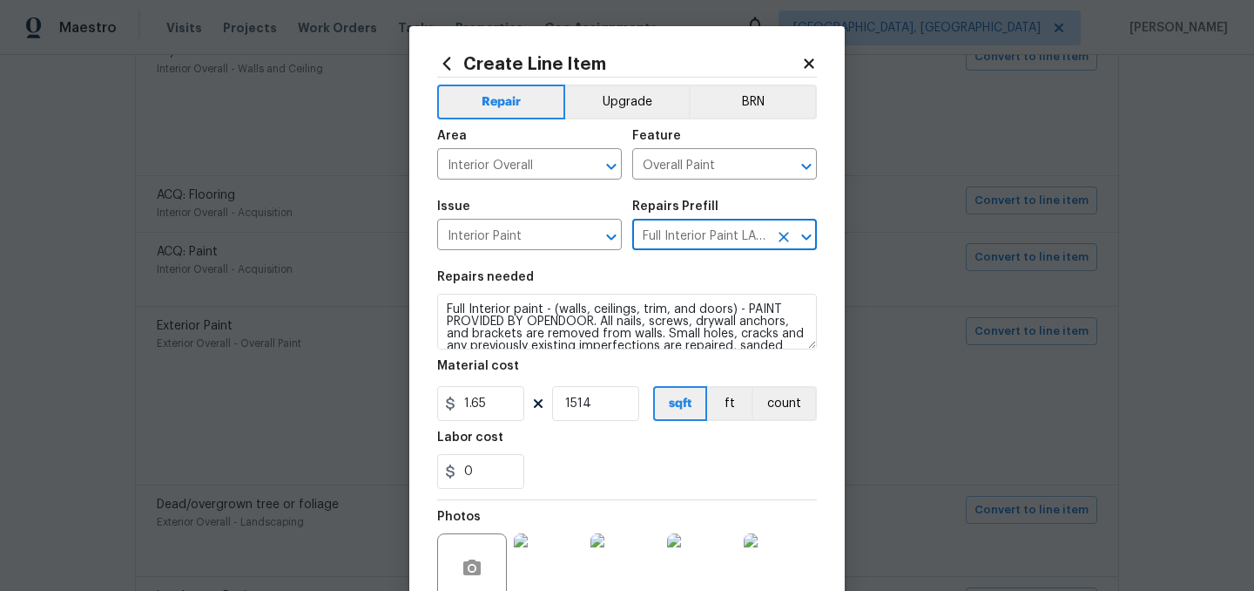
scroll to position [160, 0]
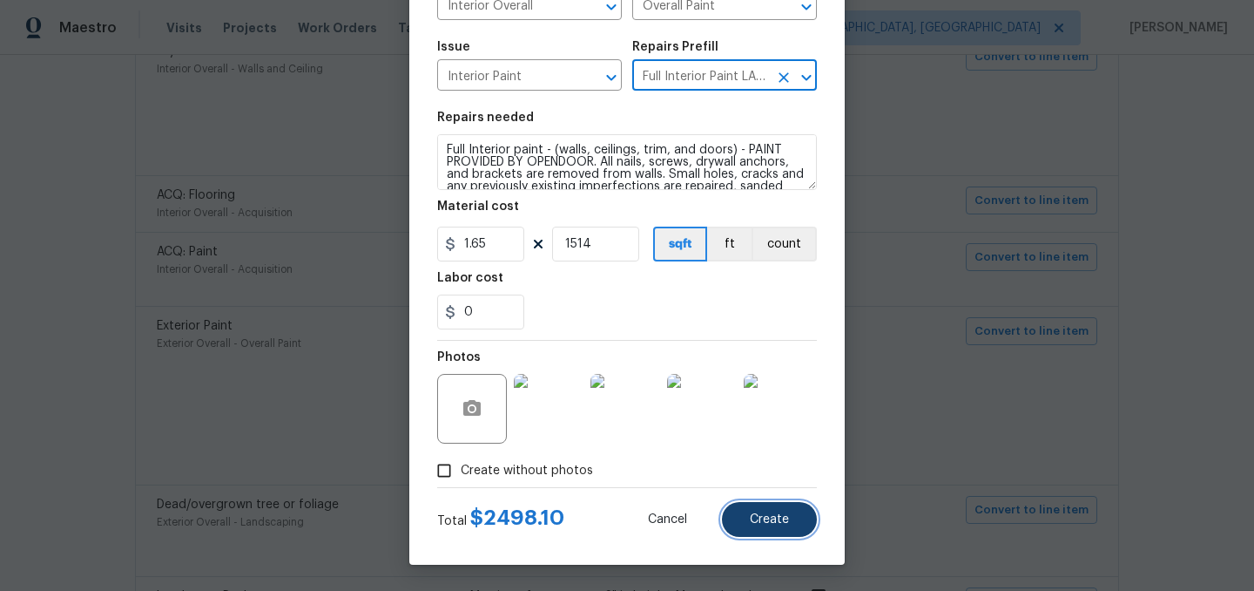
click at [774, 519] on span "Create" at bounding box center [769, 519] width 39 height 13
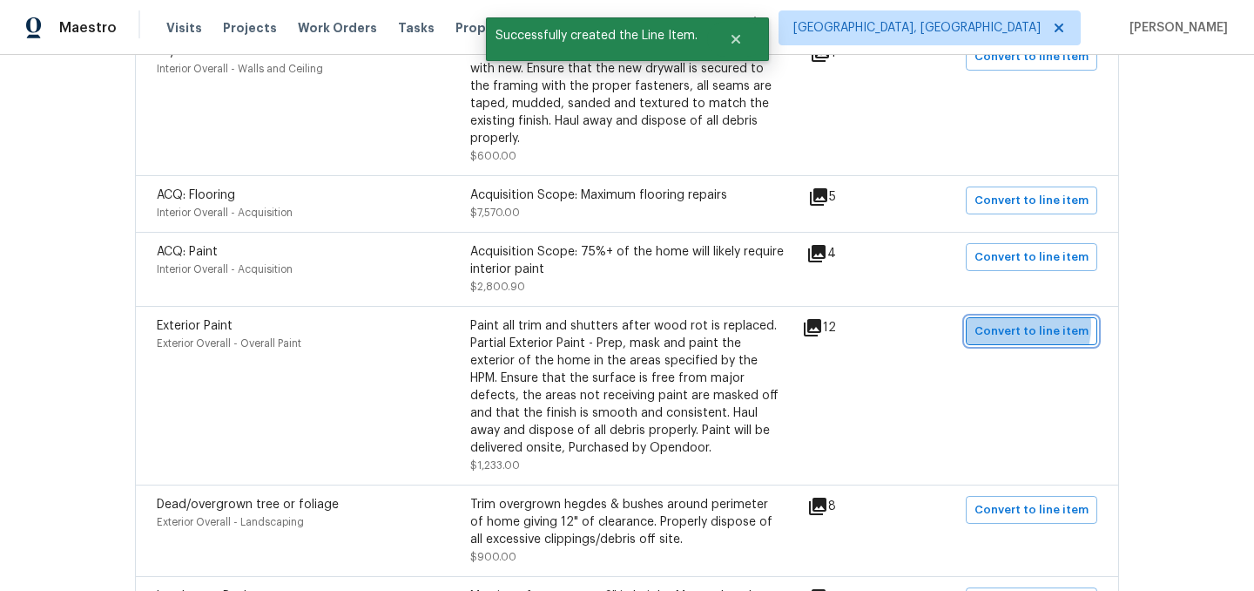
click at [1013, 321] on span "Convert to line item" at bounding box center [1032, 331] width 114 height 20
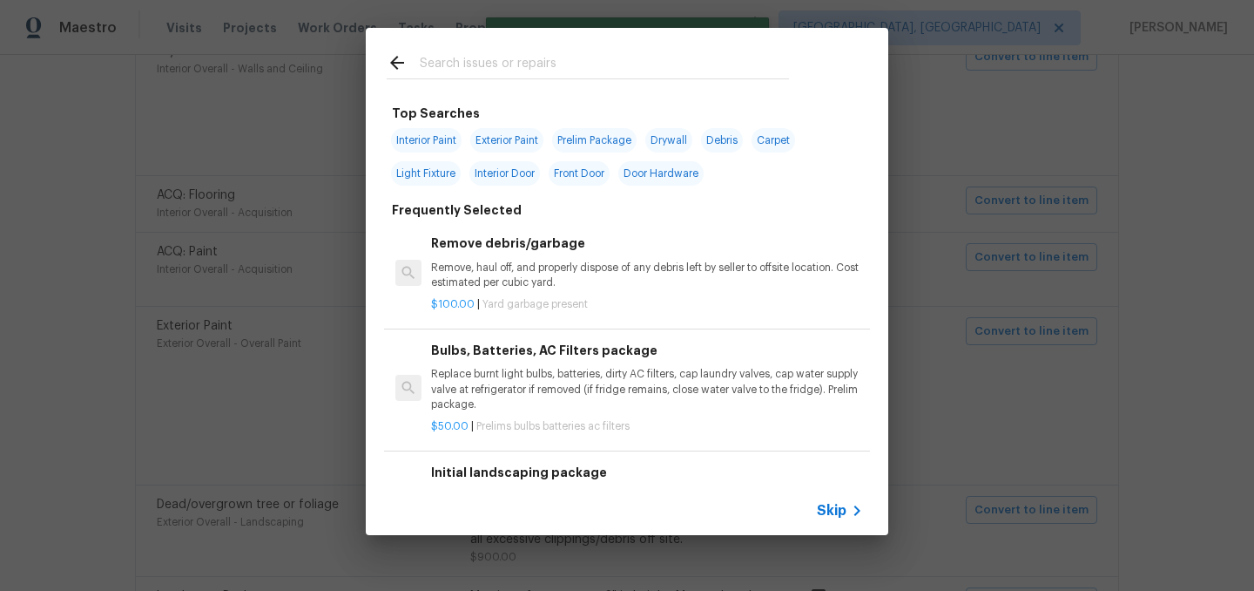
click at [831, 510] on span "Skip" at bounding box center [832, 510] width 30 height 17
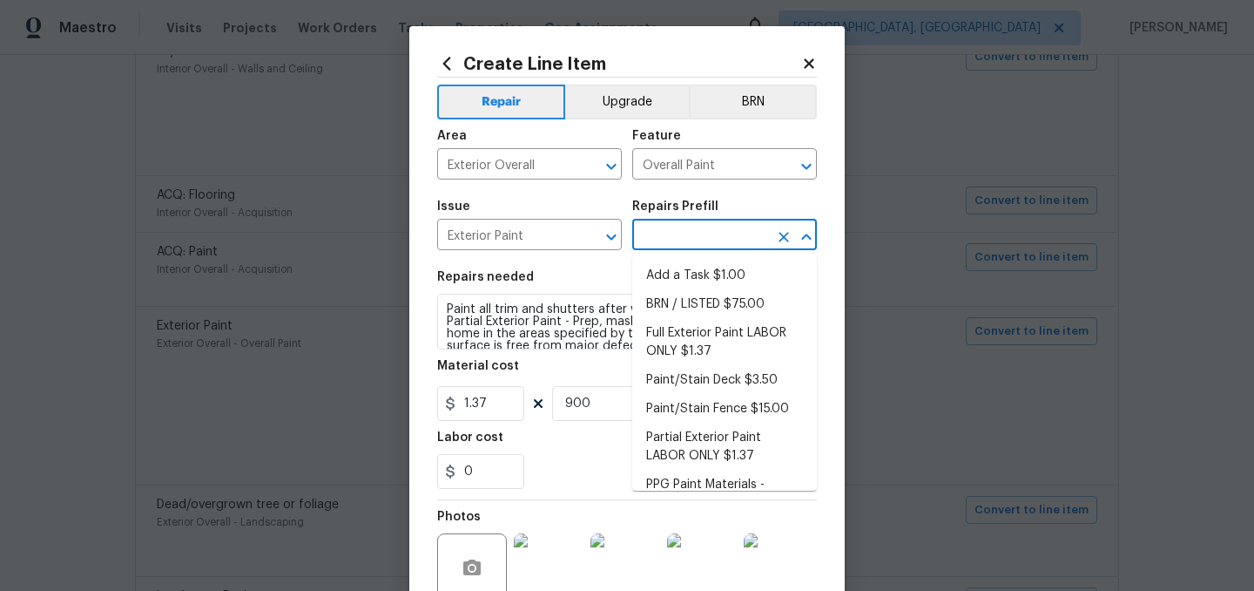
click at [678, 232] on input "text" at bounding box center [700, 236] width 136 height 27
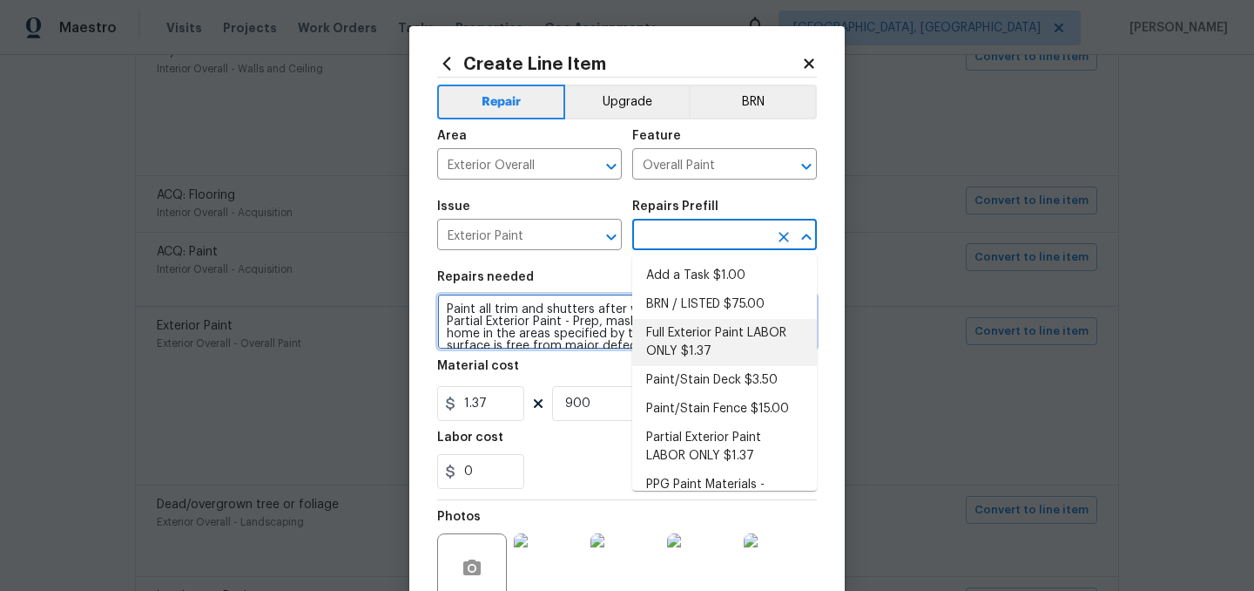
click at [549, 313] on textarea "Paint all trim and shutters after wood rot is replaced. Partial Exterior Paint …" at bounding box center [627, 322] width 380 height 56
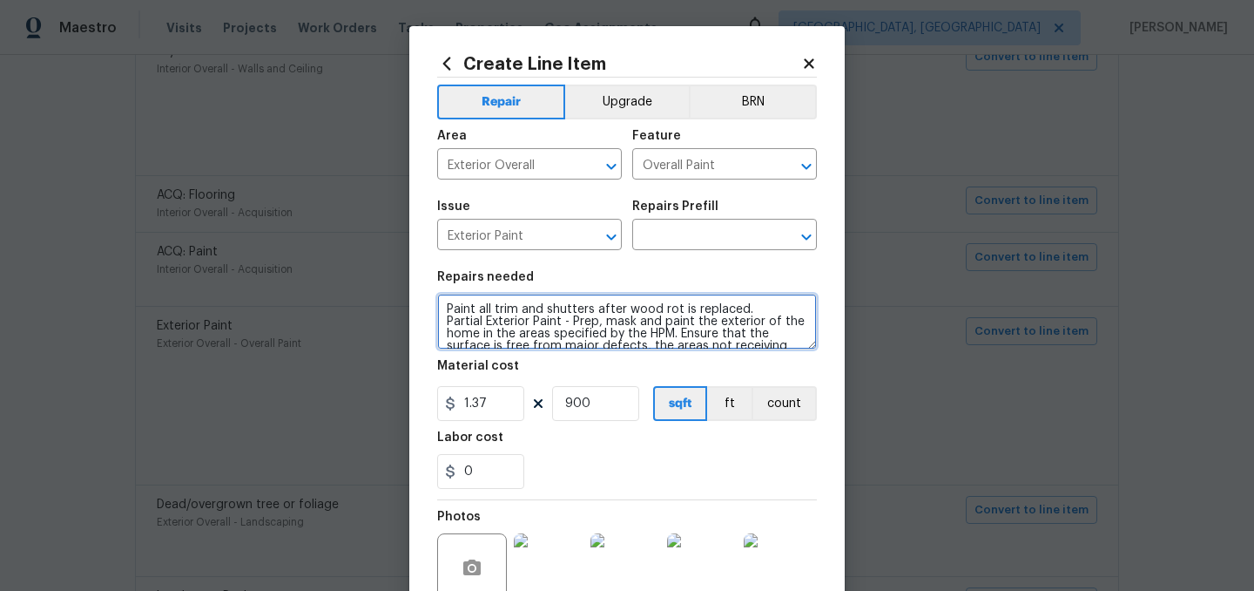
click at [549, 313] on textarea "Paint all trim and shutters after wood rot is replaced. Partial Exterior Paint …" at bounding box center [627, 322] width 380 height 56
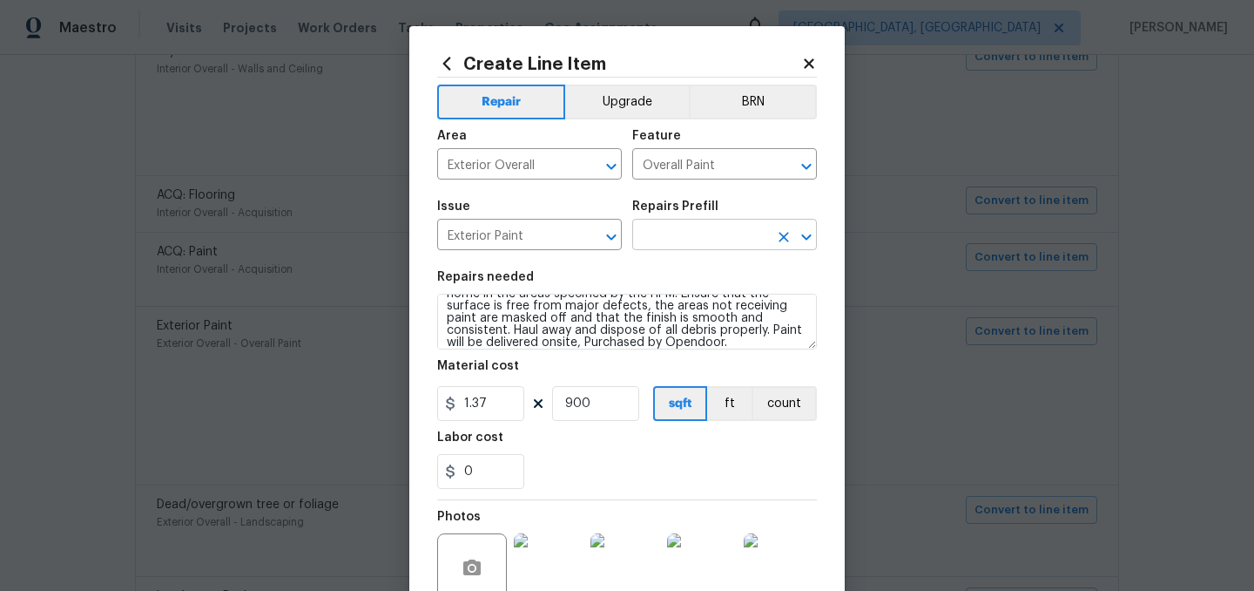
click at [662, 228] on input "text" at bounding box center [700, 236] width 136 height 27
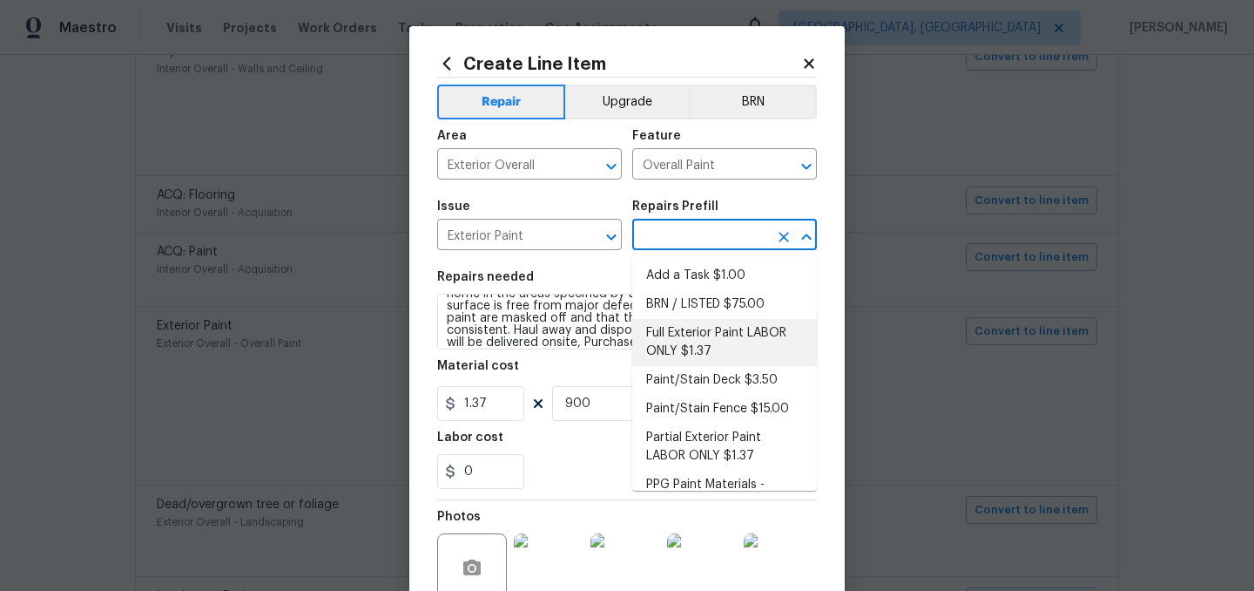
click at [709, 342] on li "Full Exterior Paint LABOR ONLY $1.37" at bounding box center [724, 342] width 185 height 47
type input "Full Exterior Paint LABOR ONLY $1.37"
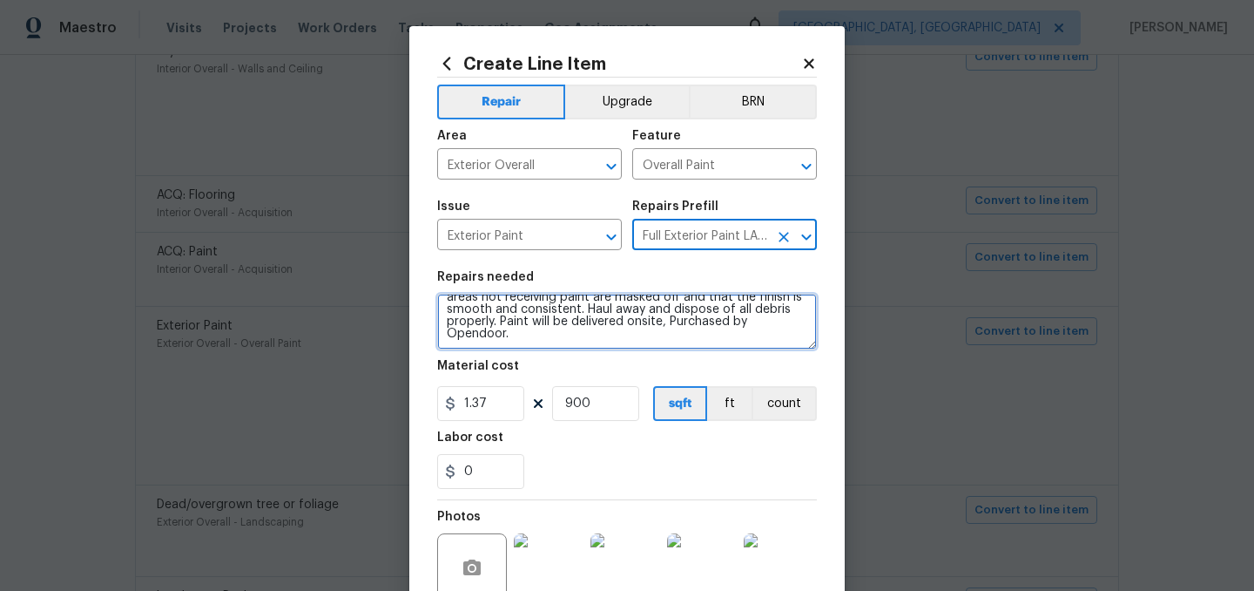
click at [528, 339] on textarea "Full Exterior Paint - Prep, mask and paint the exterior of the home. Ensure tha…" at bounding box center [627, 322] width 380 height 56
paste textarea "Paint all trim and shutters after wood rot is replaced. Partial Exterior Paint …"
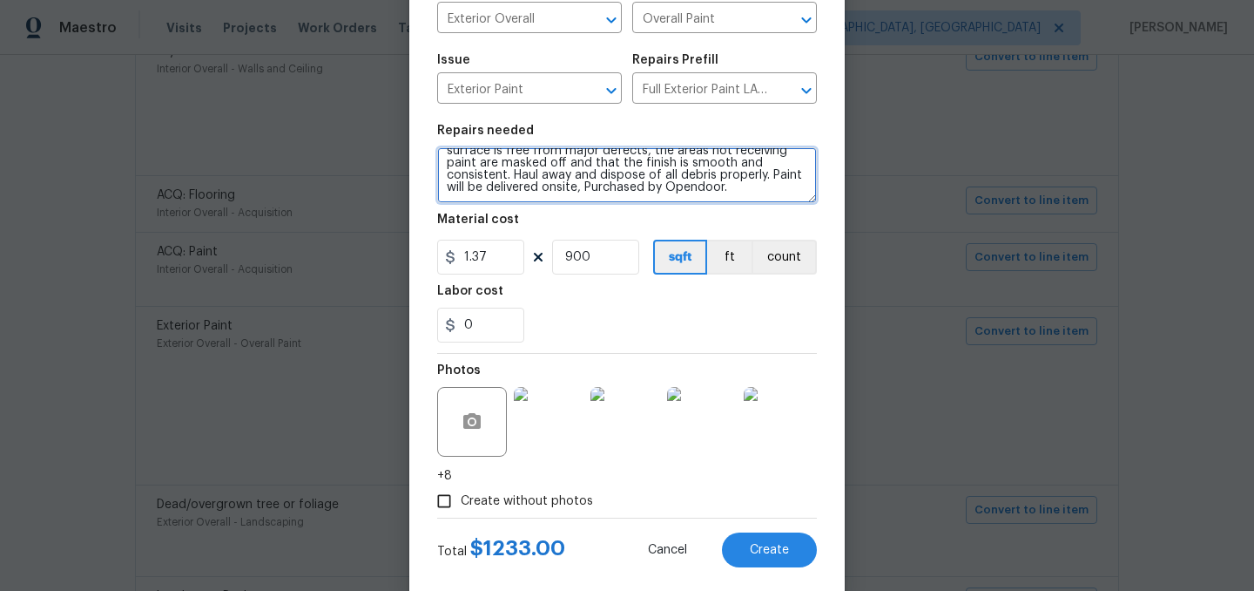
scroll to position [178, 0]
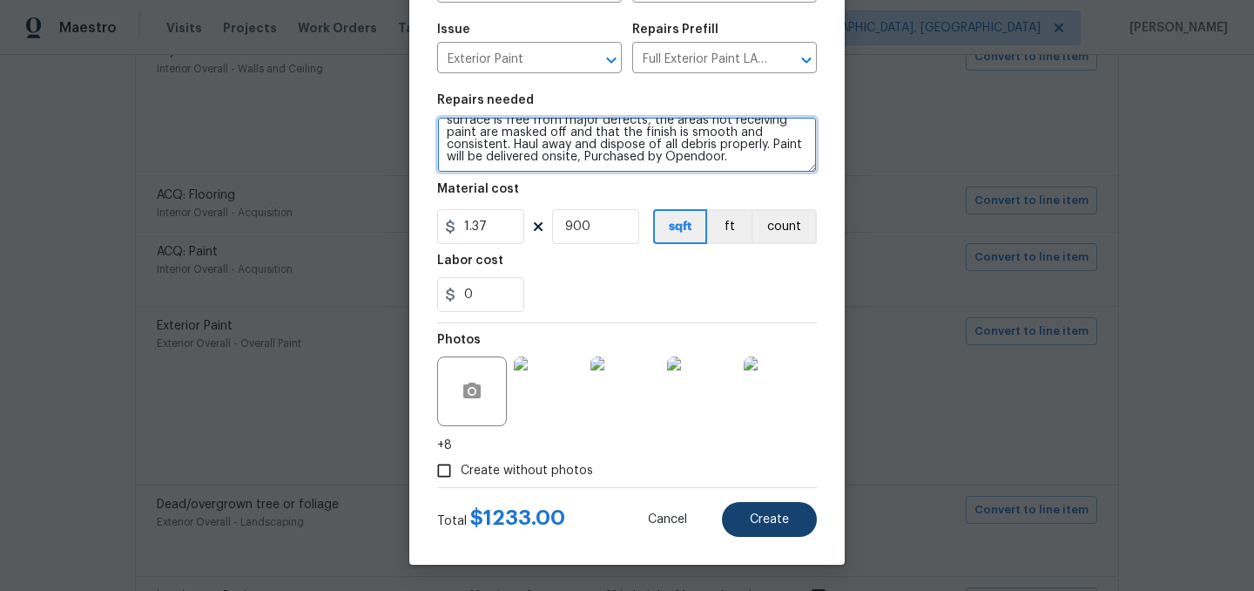
type textarea "Paint all trim and shutters after wood rot is replaced. Partial Exterior Paint …"
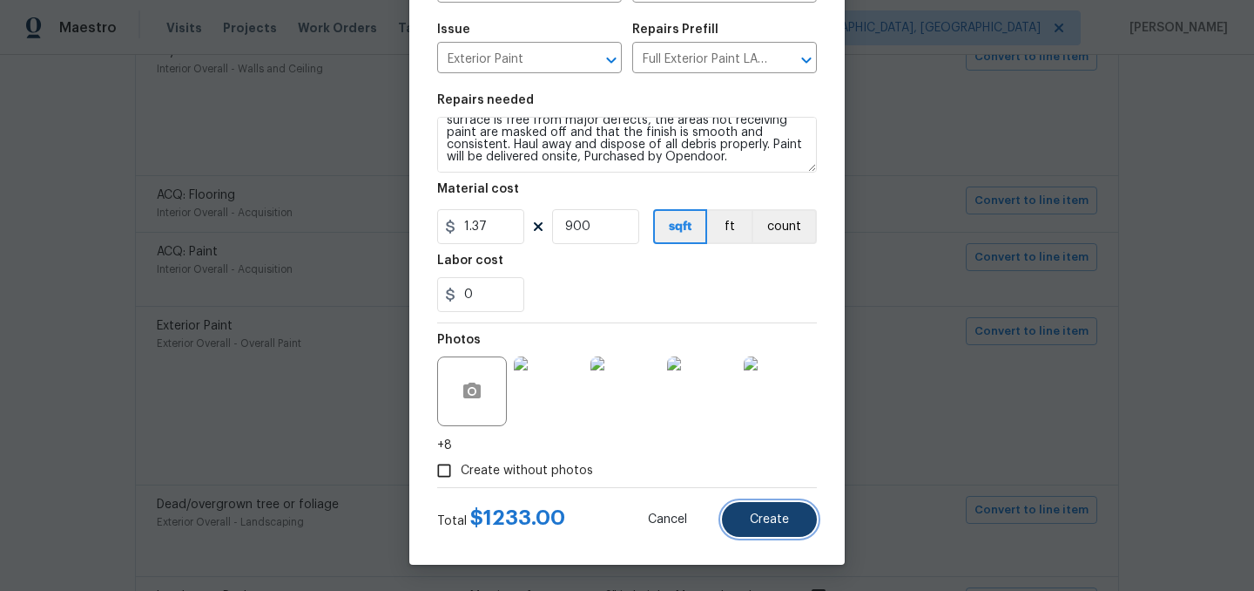
click at [785, 516] on span "Create" at bounding box center [769, 519] width 39 height 13
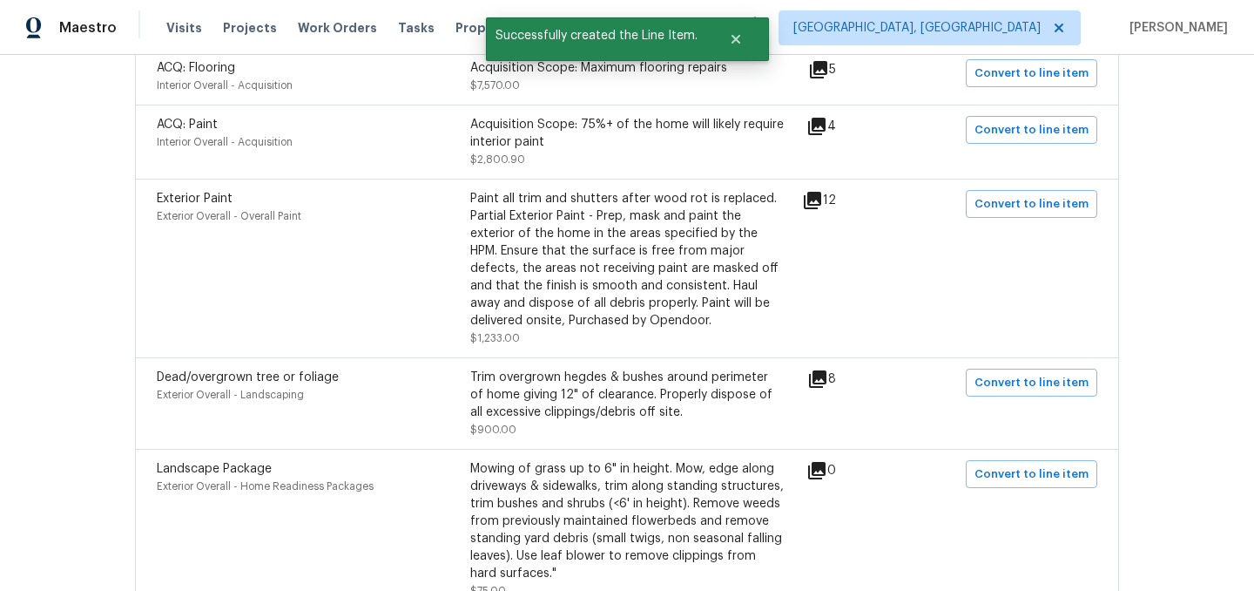
scroll to position [1375, 0]
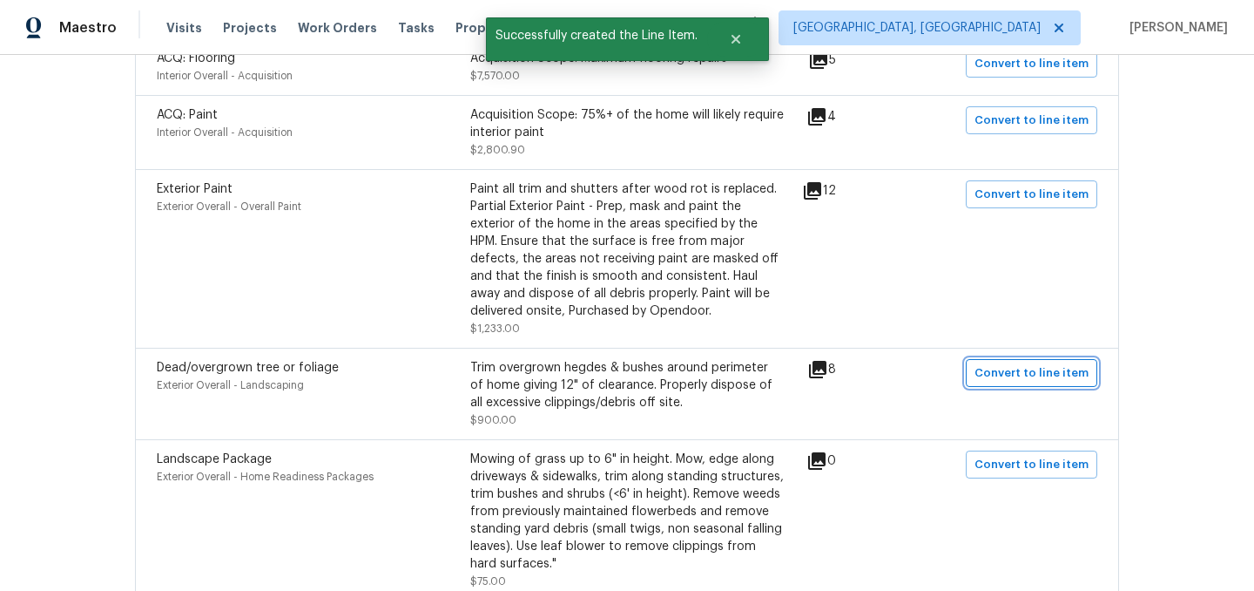
click at [1016, 363] on span "Convert to line item" at bounding box center [1032, 373] width 114 height 20
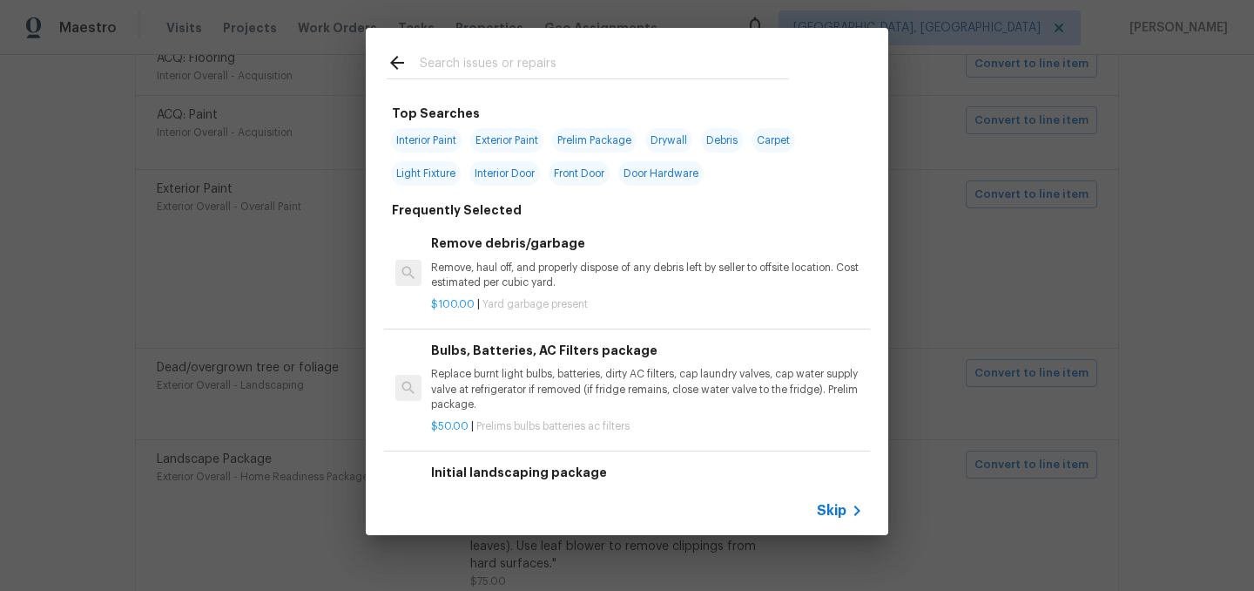
click at [830, 508] on span "Skip" at bounding box center [832, 510] width 30 height 17
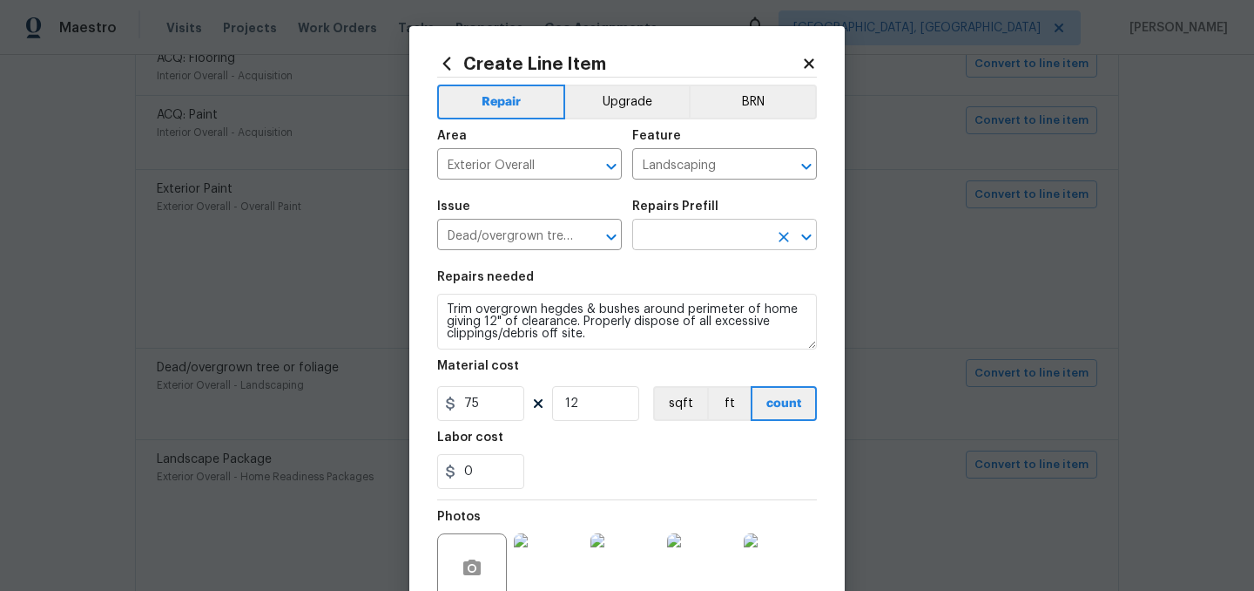
click at [684, 242] on input "text" at bounding box center [700, 236] width 136 height 27
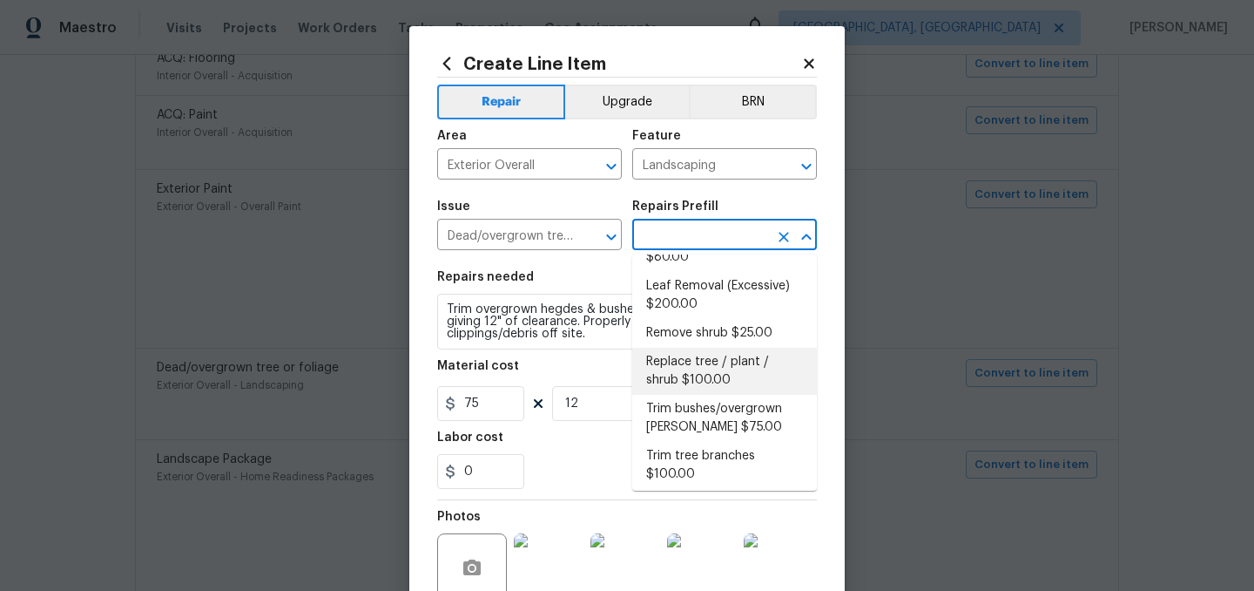
scroll to position [39, 0]
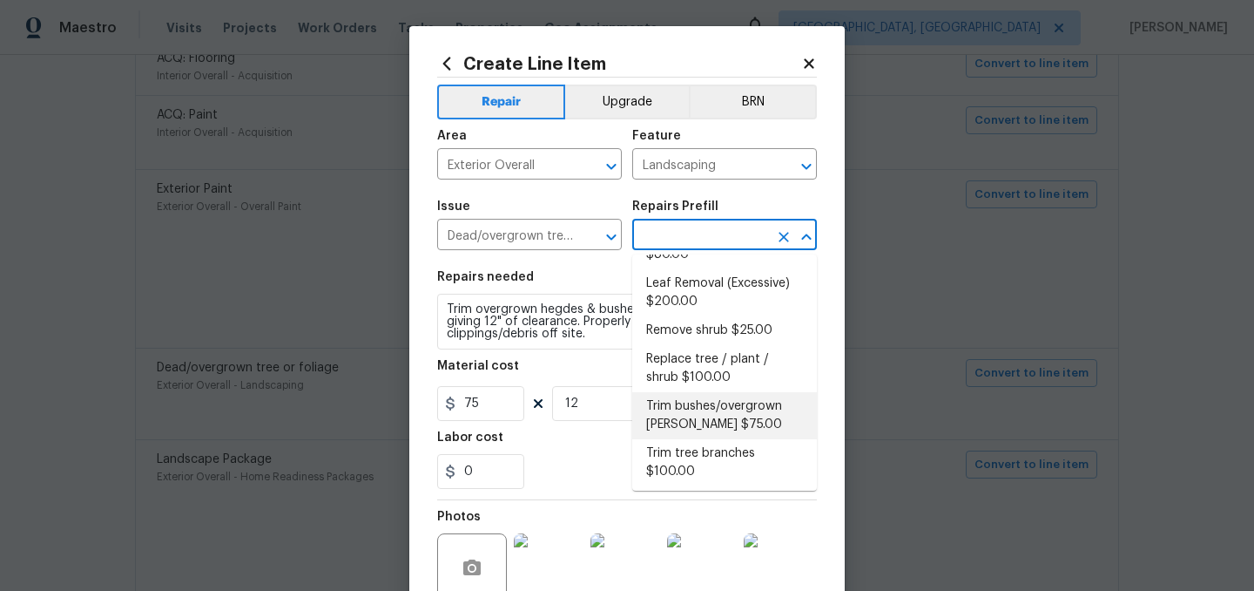
click at [718, 415] on li "Trim bushes/overgrown hedges $75.00" at bounding box center [724, 415] width 185 height 47
type input "Trim bushes/overgrown hedges $75.00"
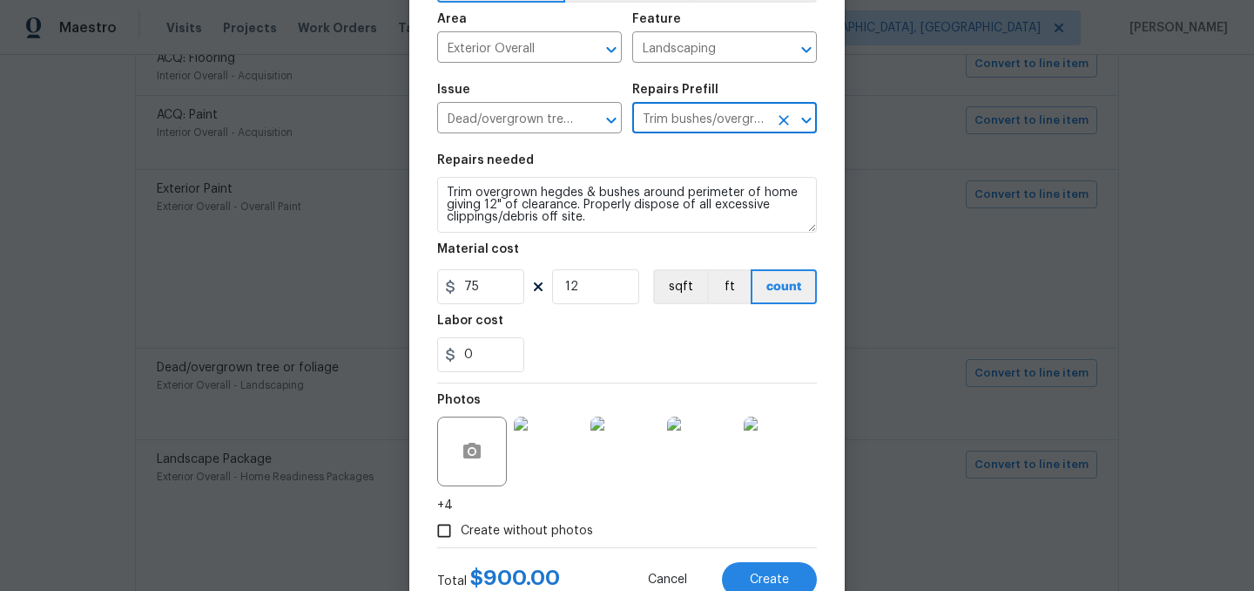
scroll to position [178, 0]
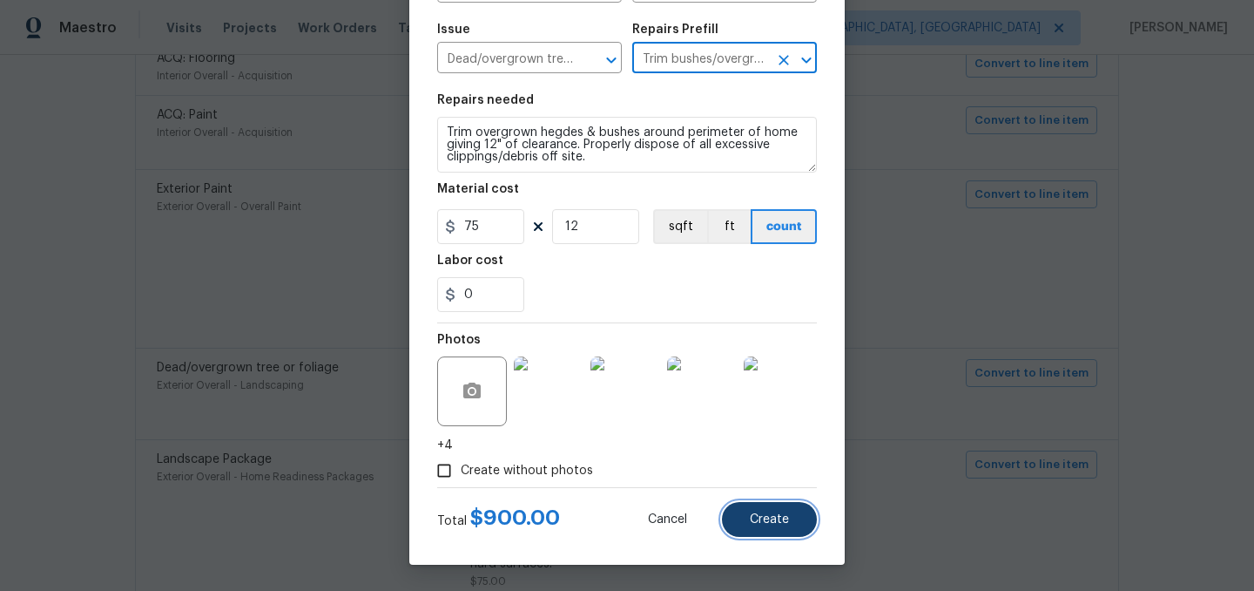
click at [774, 517] on span "Create" at bounding box center [769, 519] width 39 height 13
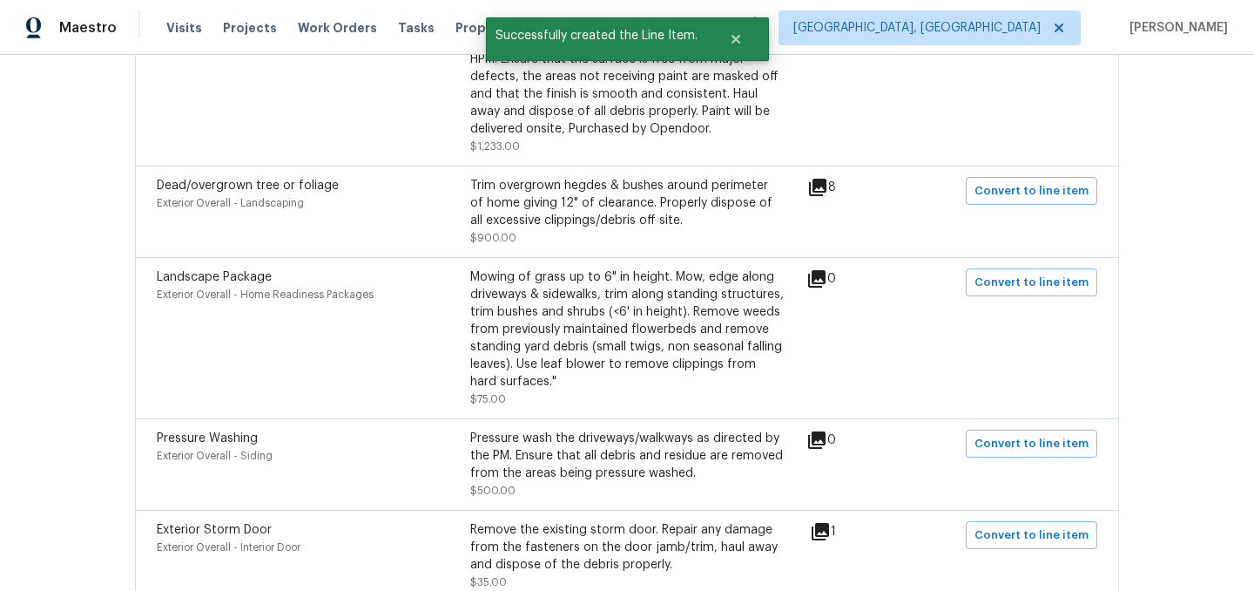
scroll to position [1580, 0]
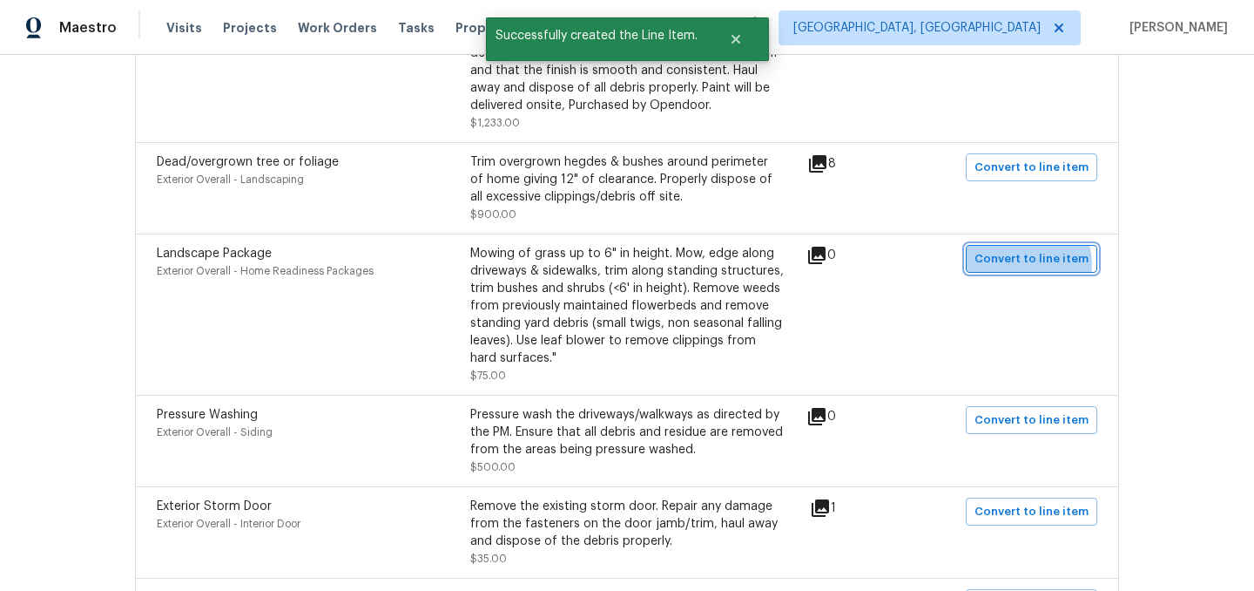
click at [1032, 253] on span "Convert to line item" at bounding box center [1032, 259] width 114 height 20
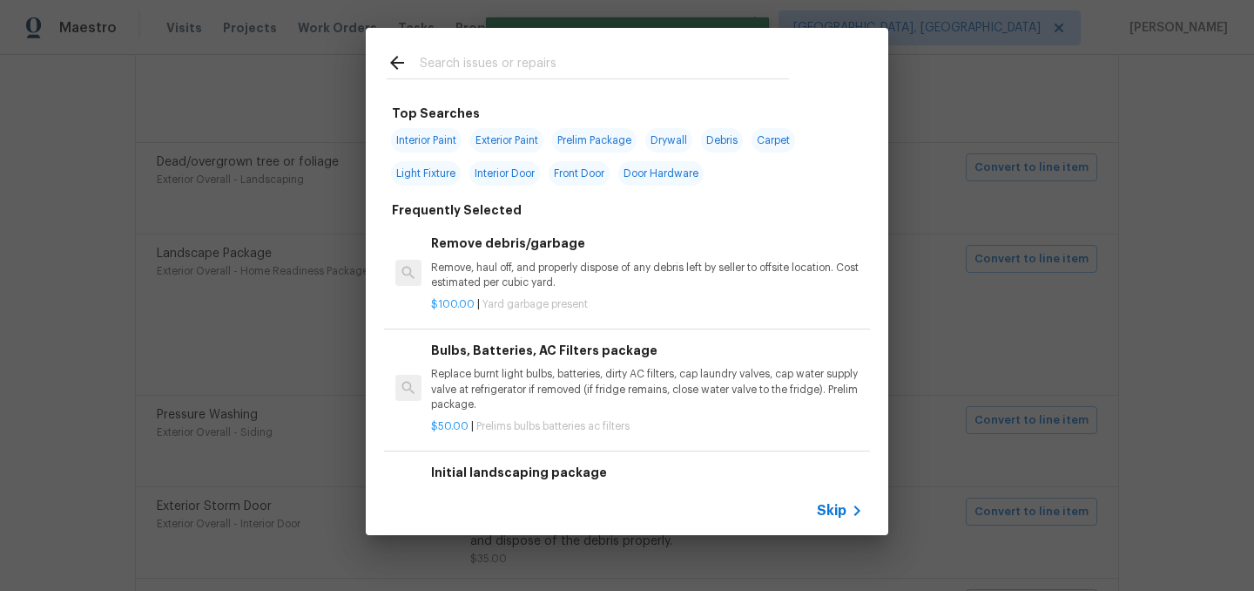
click at [831, 507] on span "Skip" at bounding box center [832, 510] width 30 height 17
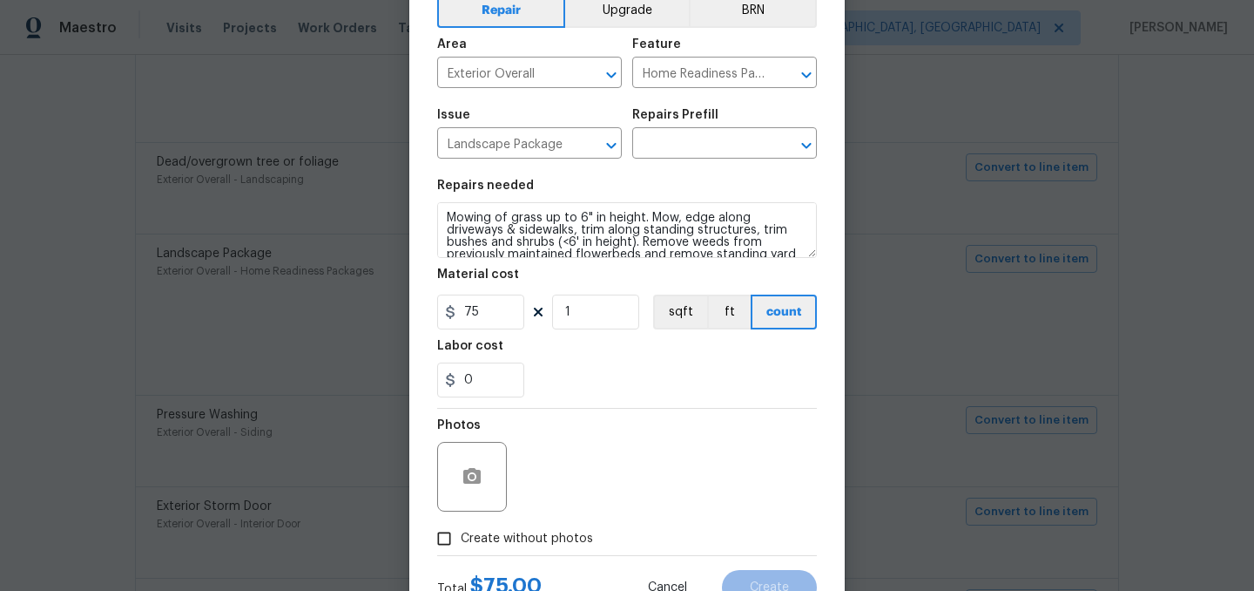
scroll to position [140, 0]
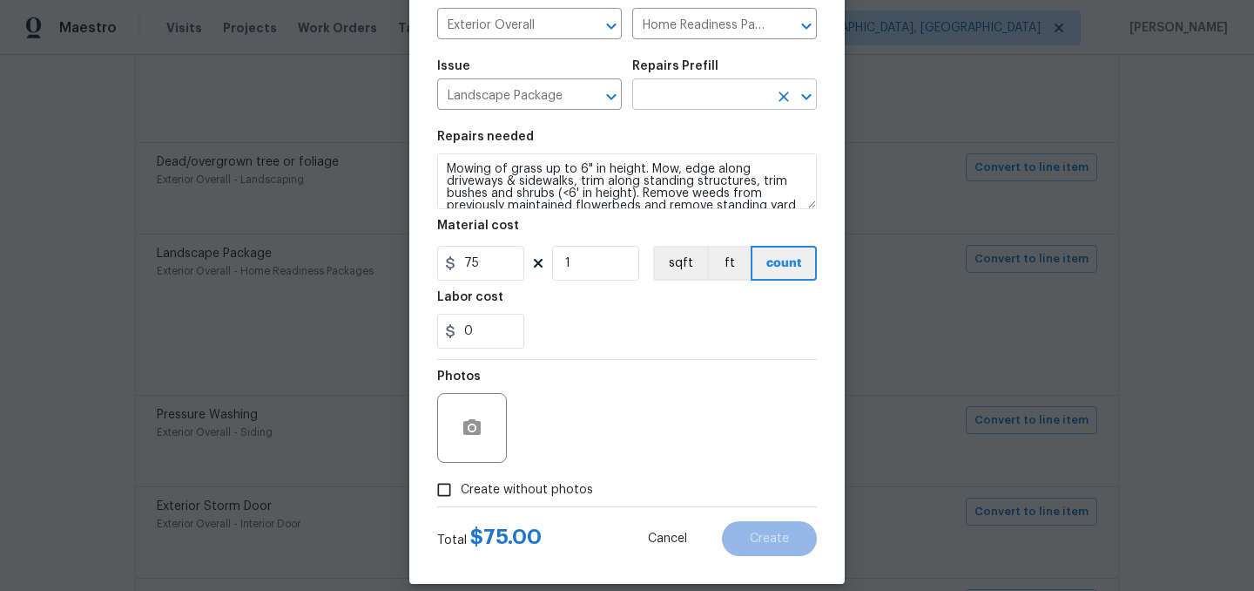
click at [694, 104] on input "text" at bounding box center [700, 96] width 136 height 27
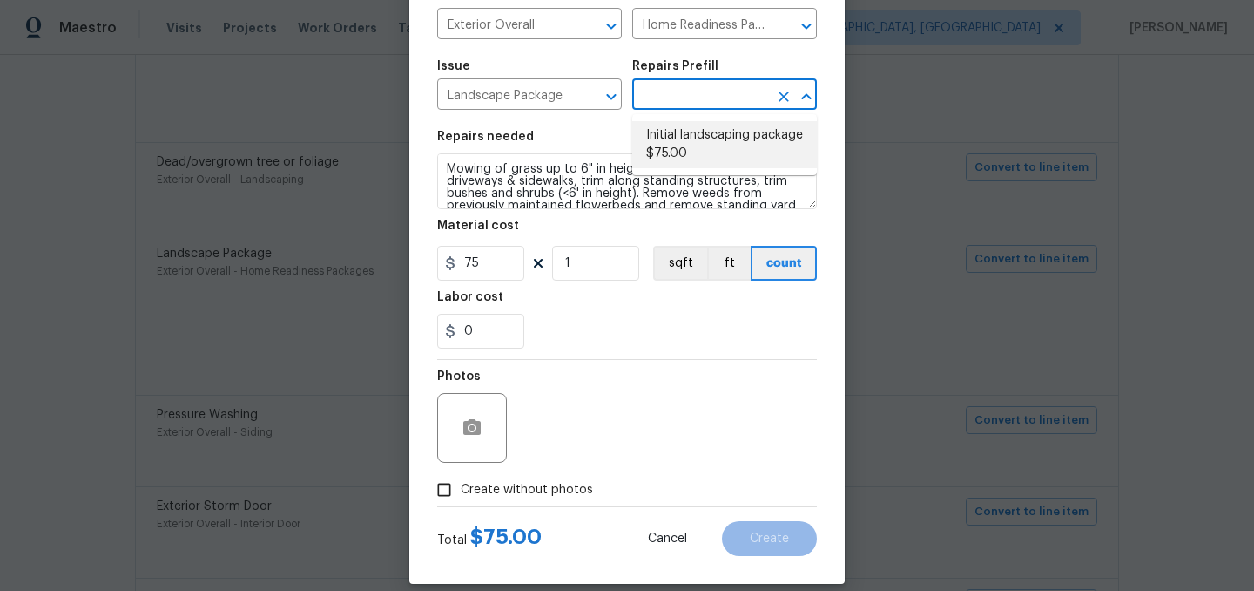
click at [696, 140] on li "Initial landscaping package $75.00" at bounding box center [724, 144] width 185 height 47
type input "Initial landscaping package $75.00"
click at [547, 486] on span "Create without photos" at bounding box center [527, 490] width 132 height 18
click at [461, 486] on input "Create without photos" at bounding box center [444, 489] width 33 height 33
checkbox input "true"
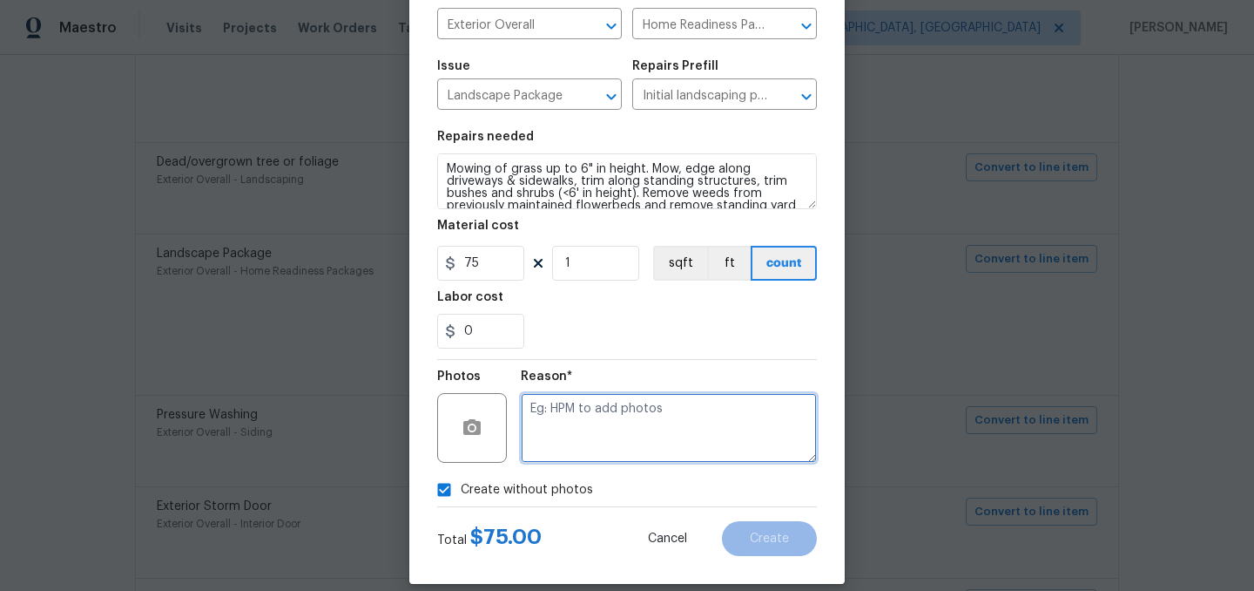
click at [598, 438] on textarea at bounding box center [669, 428] width 296 height 70
type textarea "."
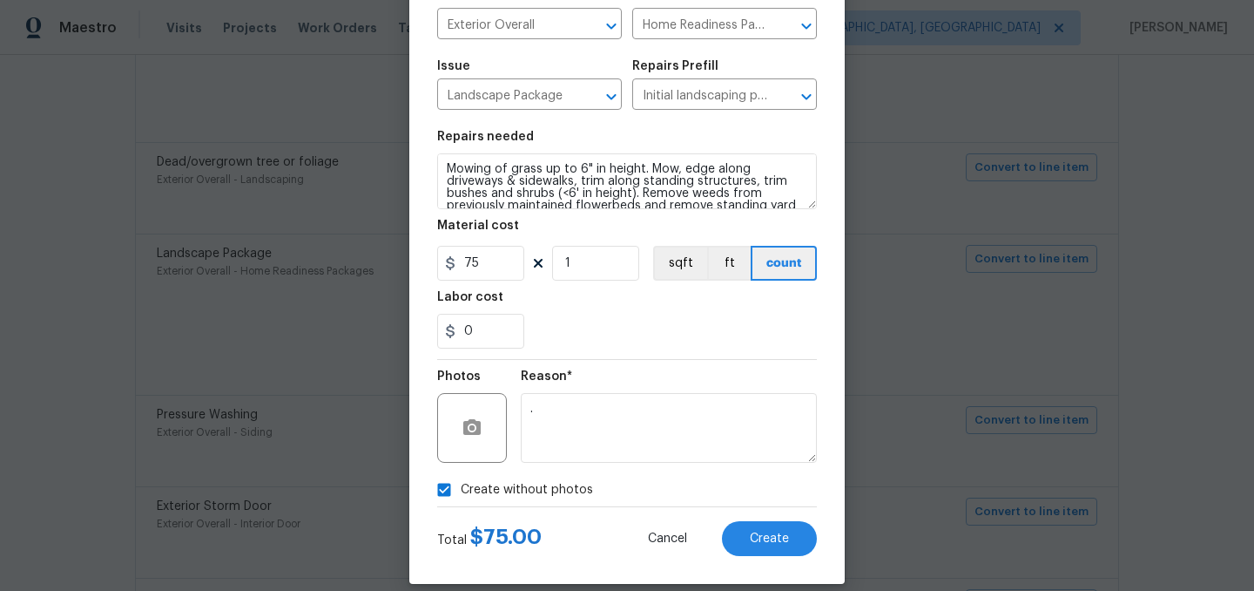
click at [552, 486] on span "Create without photos" at bounding box center [527, 490] width 132 height 18
click at [461, 486] on input "Create without photos" at bounding box center [444, 489] width 33 height 33
checkbox input "false"
click at [780, 522] on button "Create" at bounding box center [769, 538] width 95 height 35
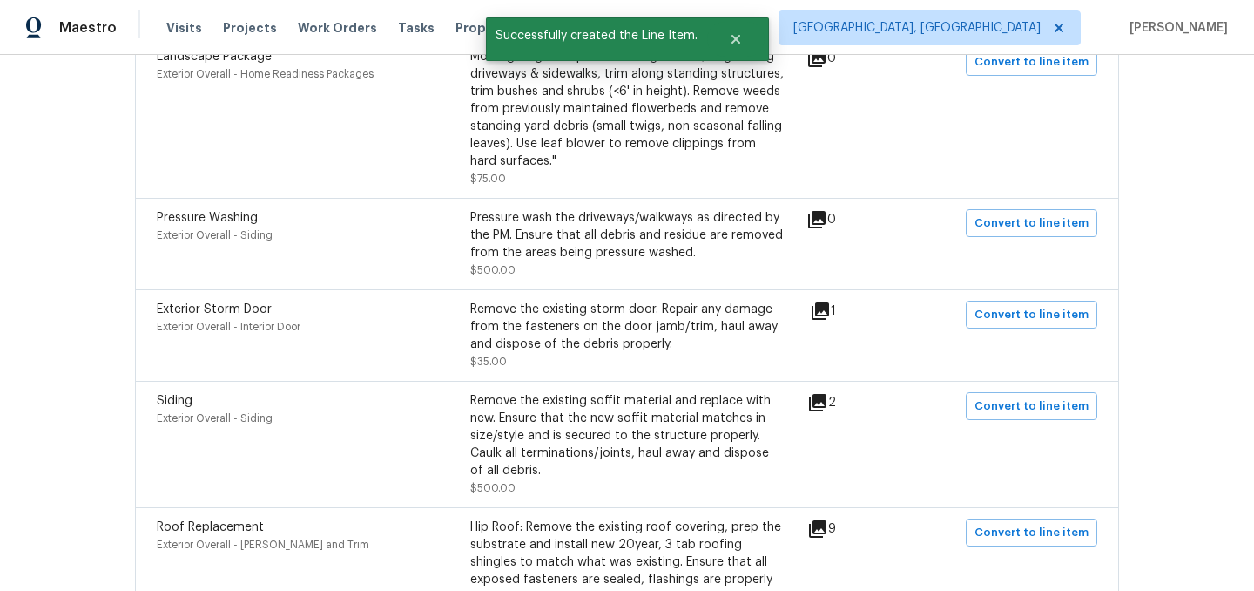
scroll to position [1796, 0]
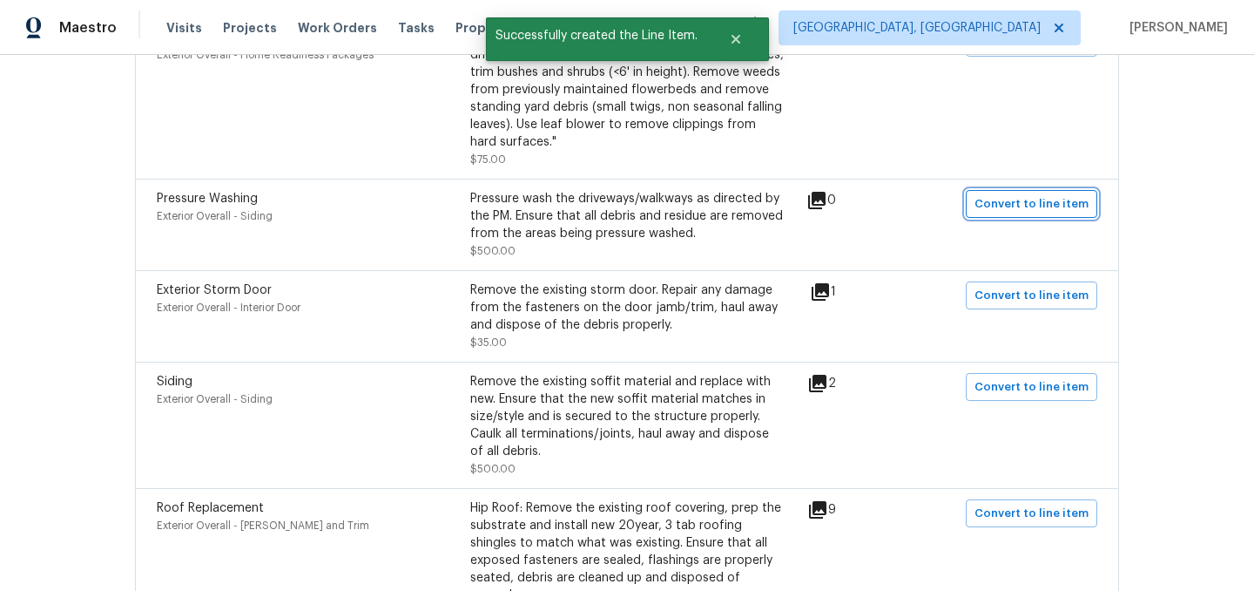
click at [1031, 199] on span "Convert to line item" at bounding box center [1032, 204] width 114 height 20
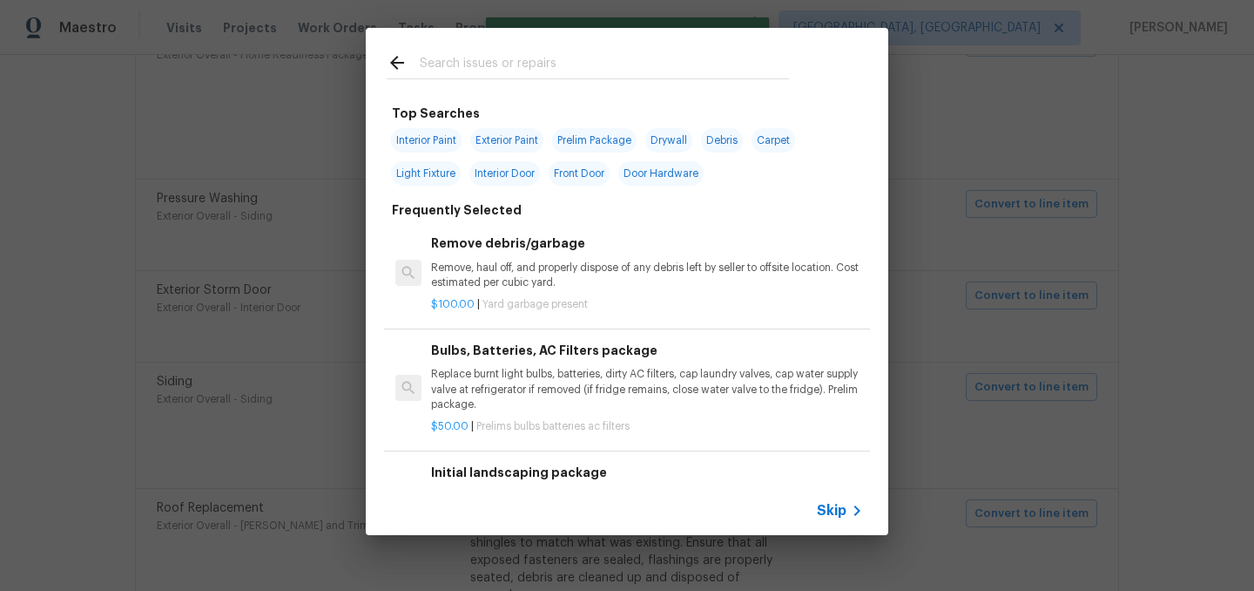
click at [838, 514] on span "Skip" at bounding box center [832, 510] width 30 height 17
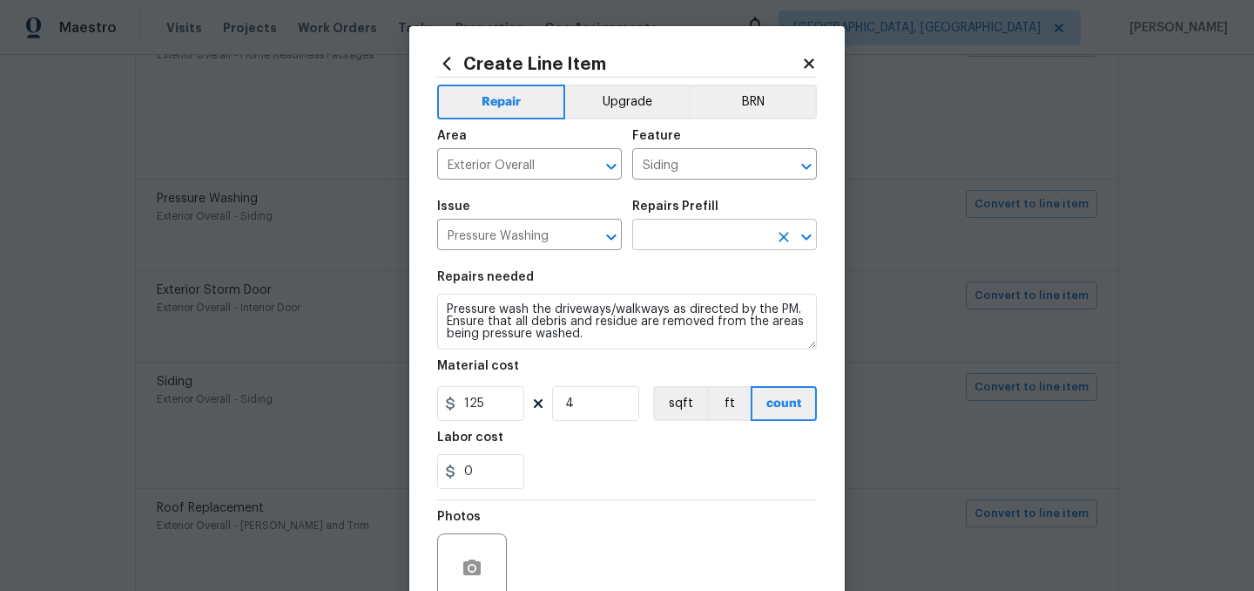
click at [699, 238] on input "text" at bounding box center [700, 236] width 136 height 27
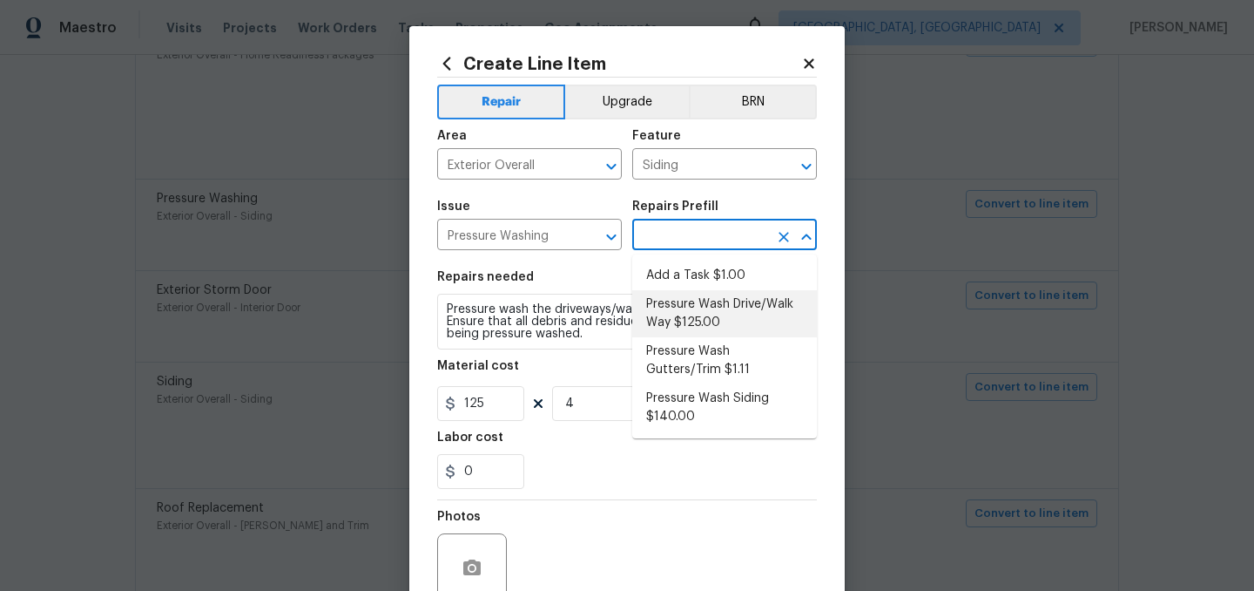
click at [709, 311] on li "Pressure Wash Drive/Walk Way $125.00" at bounding box center [724, 313] width 185 height 47
type input "Pressure Wash Drive/Walk Way $125.00"
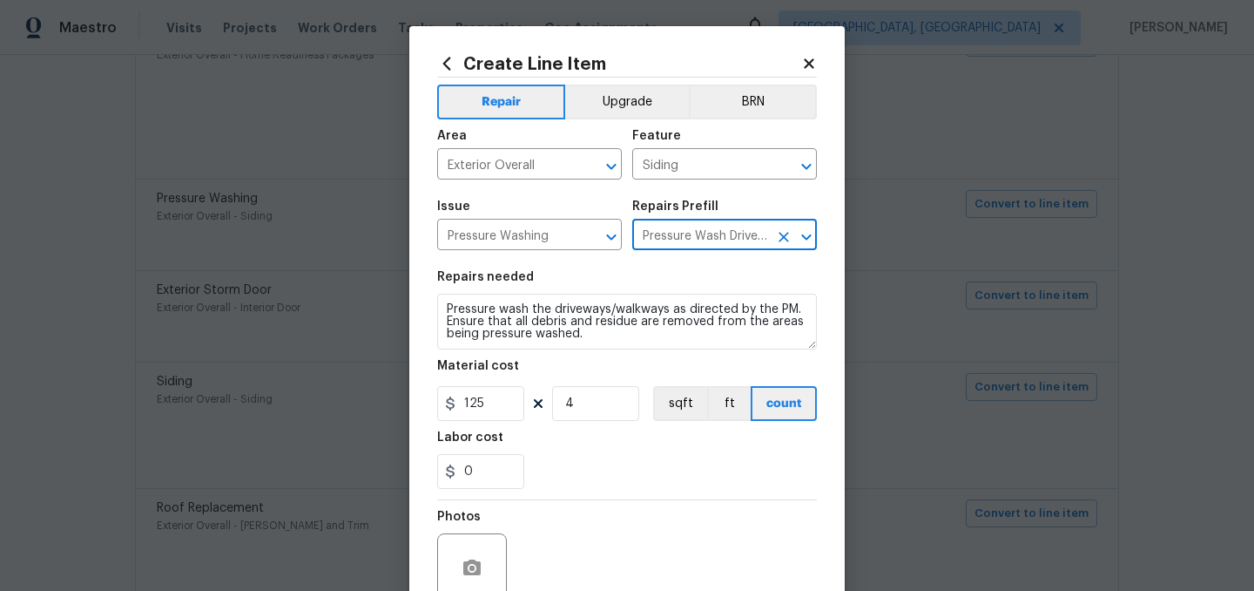
scroll to position [160, 0]
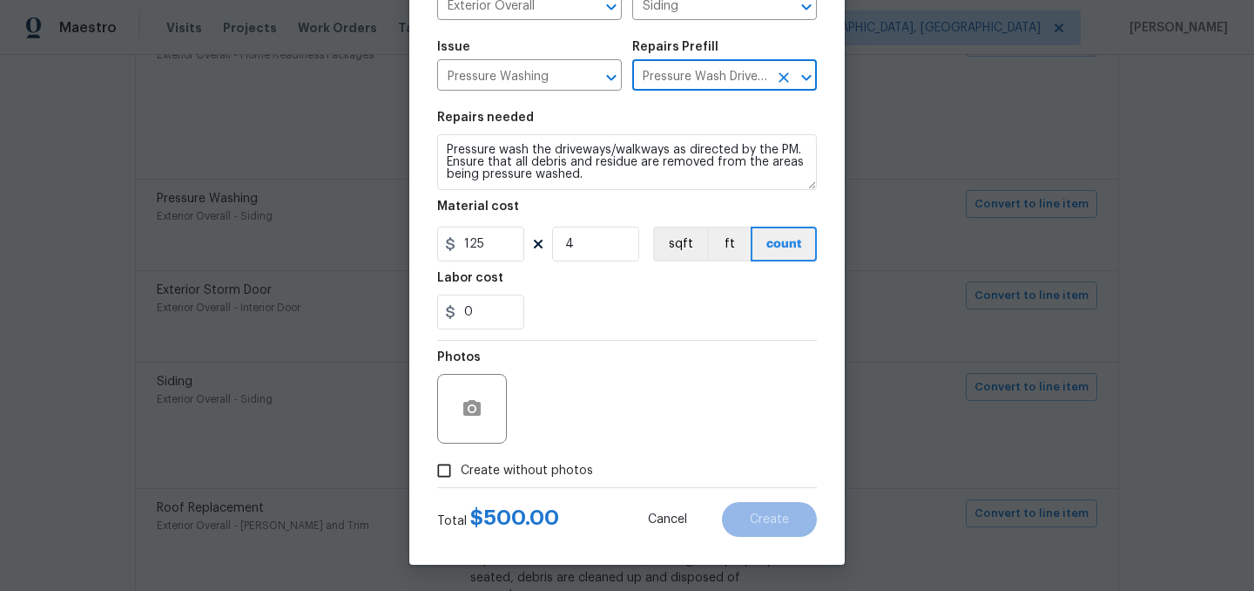
click at [553, 474] on span "Create without photos" at bounding box center [527, 471] width 132 height 18
click at [461, 474] on input "Create without photos" at bounding box center [444, 470] width 33 height 33
checkbox input "true"
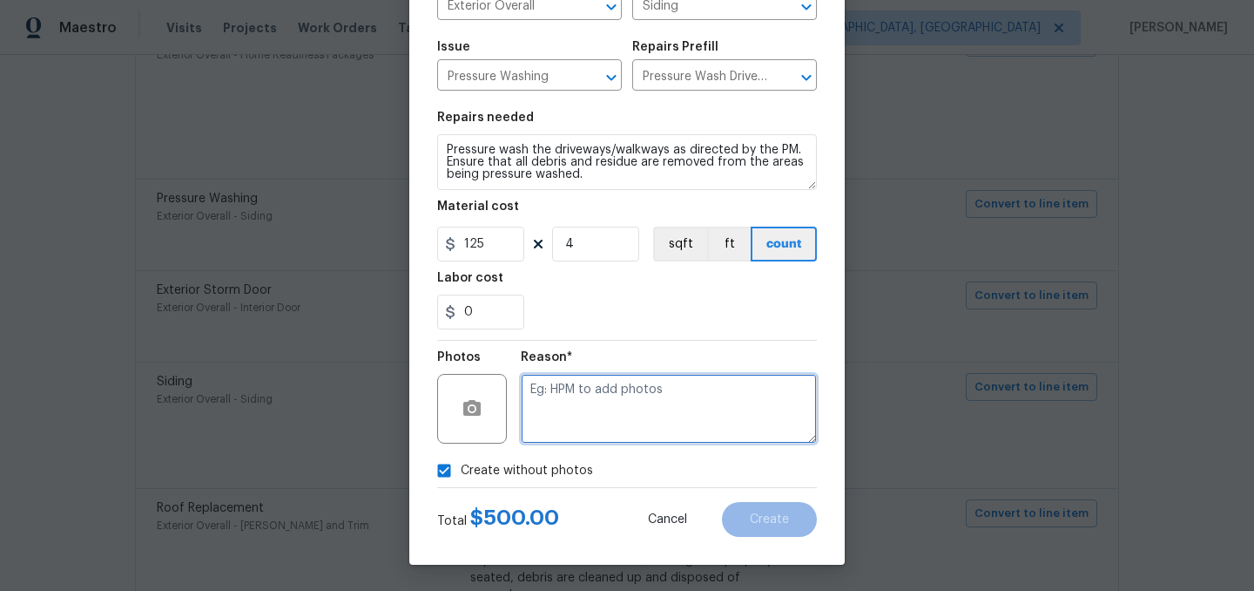
click at [616, 400] on textarea at bounding box center [669, 409] width 296 height 70
type textarea "."
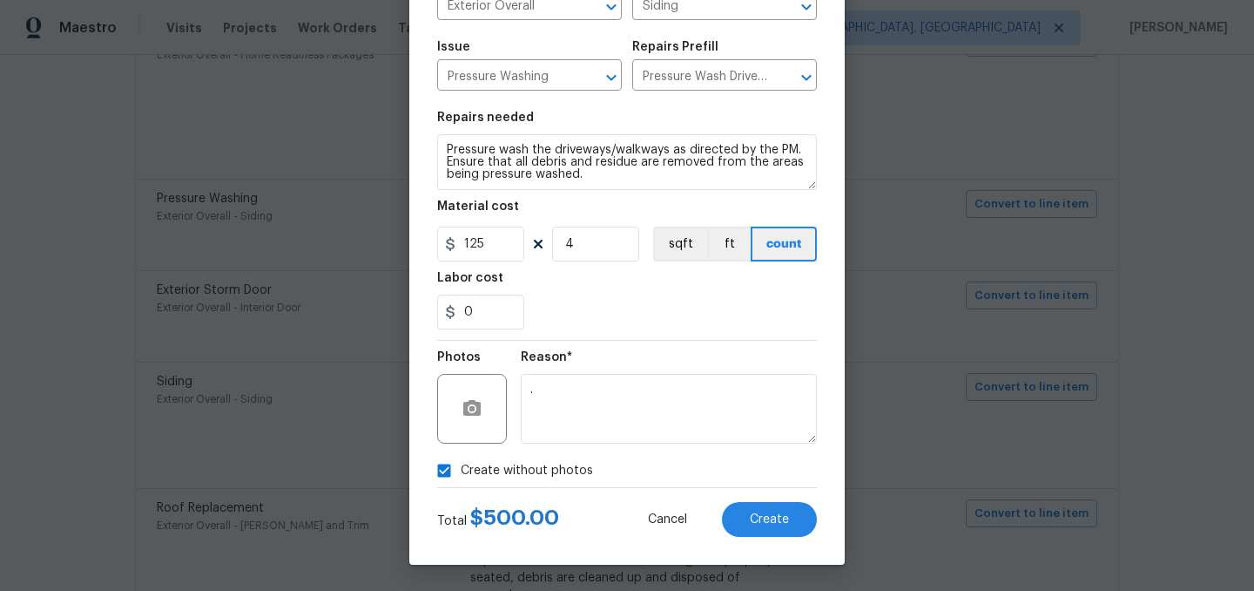
click at [529, 475] on span "Create without photos" at bounding box center [527, 471] width 132 height 18
click at [461, 475] on input "Create without photos" at bounding box center [444, 470] width 33 height 33
checkbox input "false"
click at [794, 536] on button "Create" at bounding box center [769, 519] width 95 height 35
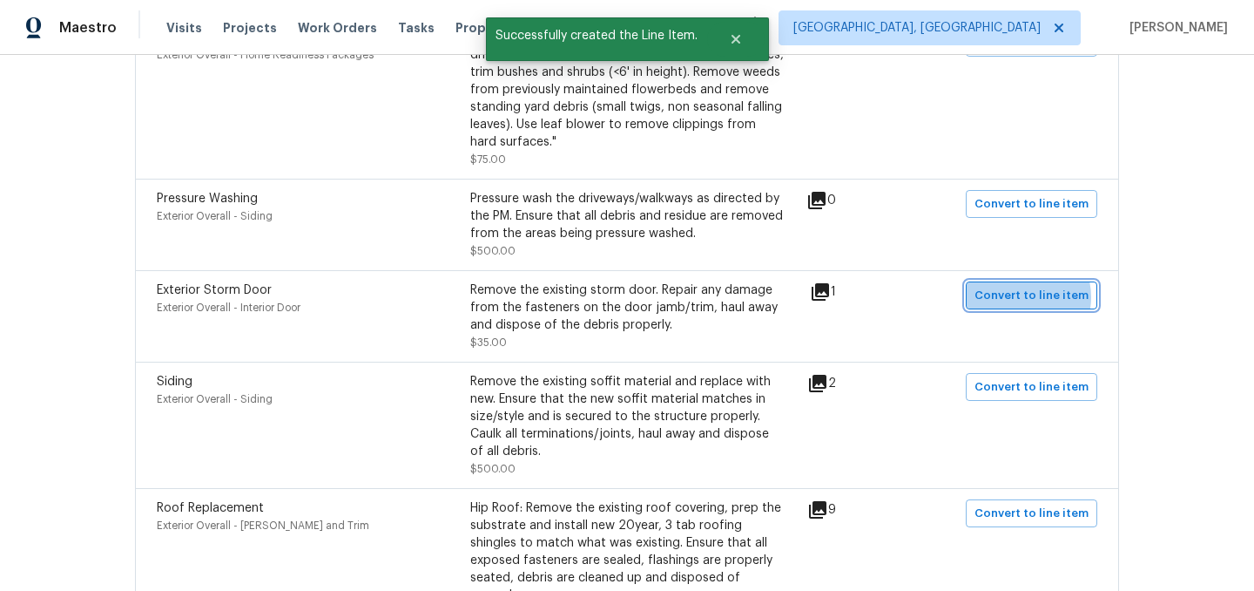
click at [1025, 287] on span "Convert to line item" at bounding box center [1032, 296] width 114 height 20
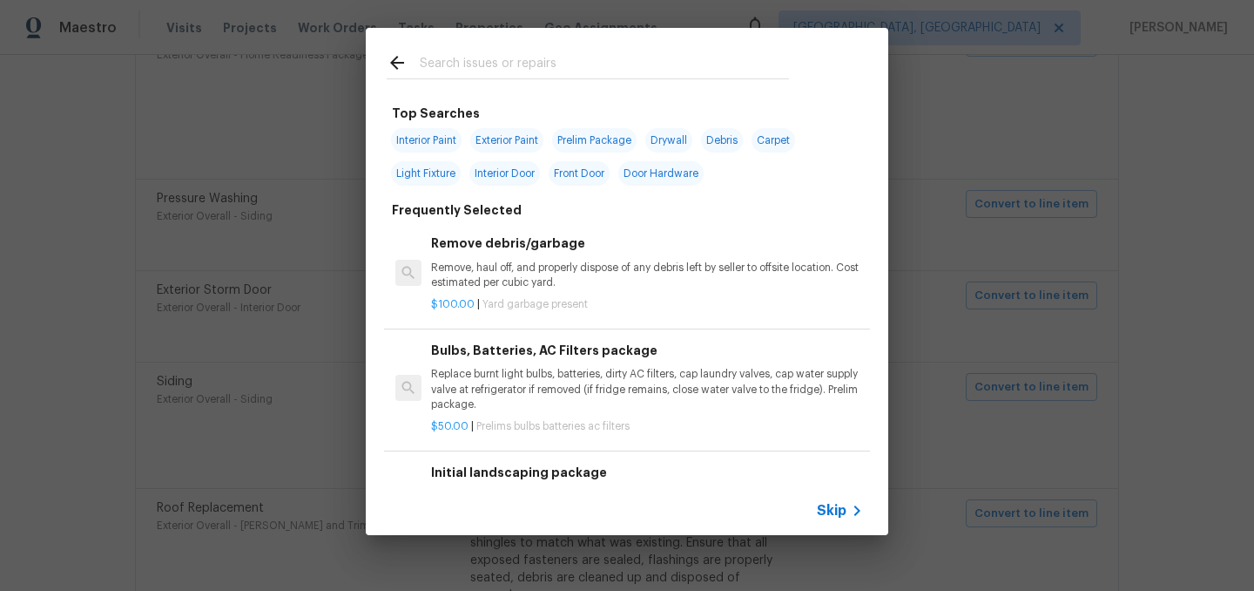
click at [831, 507] on span "Skip" at bounding box center [832, 510] width 30 height 17
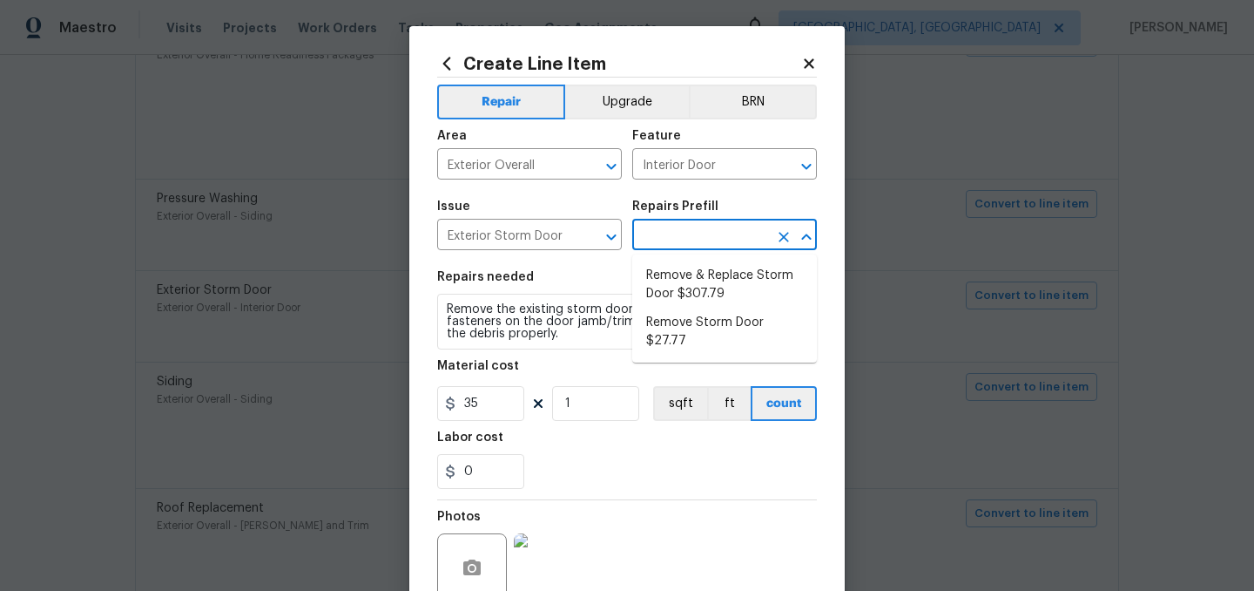
click at [666, 236] on input "text" at bounding box center [700, 236] width 136 height 27
click at [726, 319] on li "Remove Storm Door $27.77" at bounding box center [724, 331] width 185 height 47
type input "Remove Storm Door $27.77"
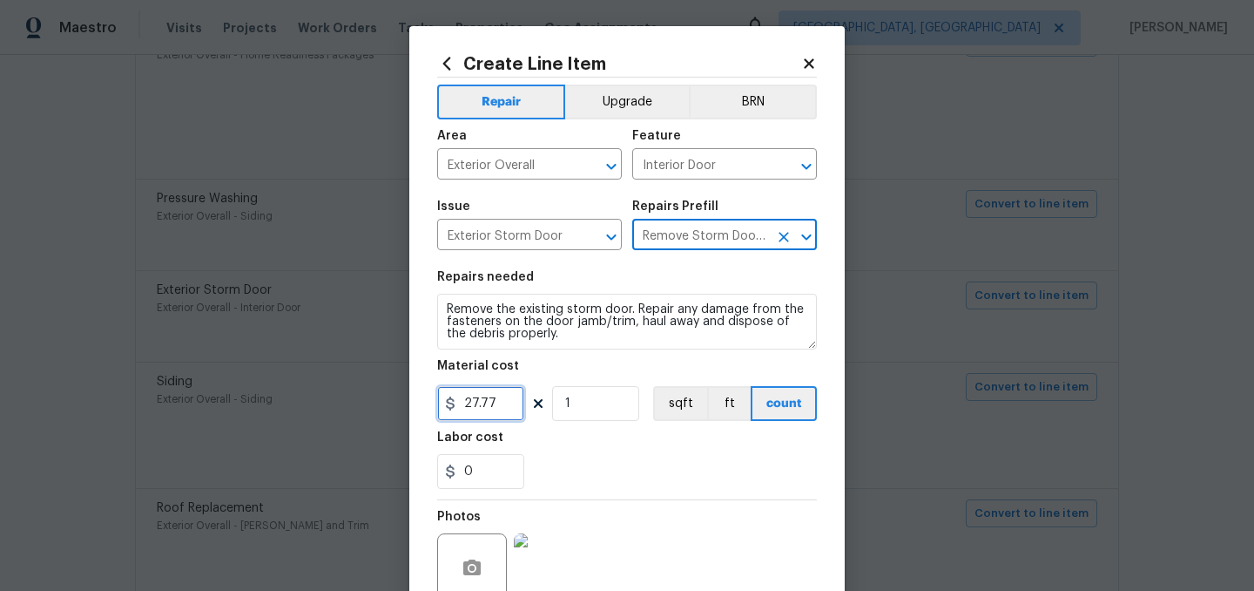
click at [504, 411] on input "27.77" at bounding box center [480, 403] width 87 height 35
type input "35"
click at [625, 463] on div "0" at bounding box center [627, 471] width 380 height 35
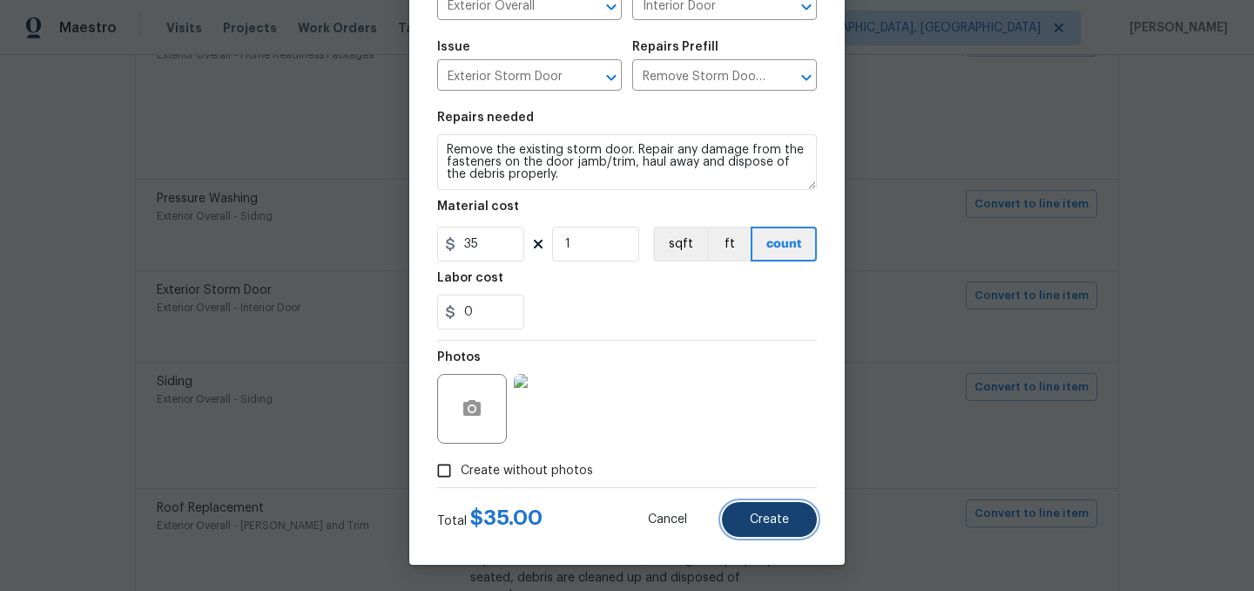
click at [752, 510] on button "Create" at bounding box center [769, 519] width 95 height 35
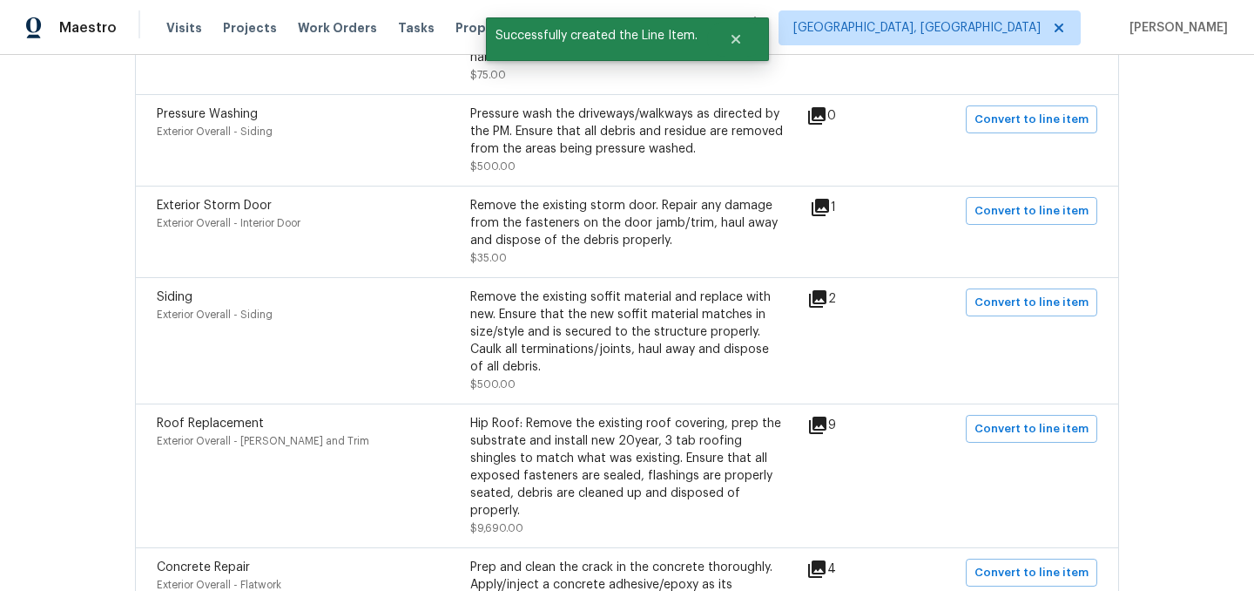
scroll to position [1896, 0]
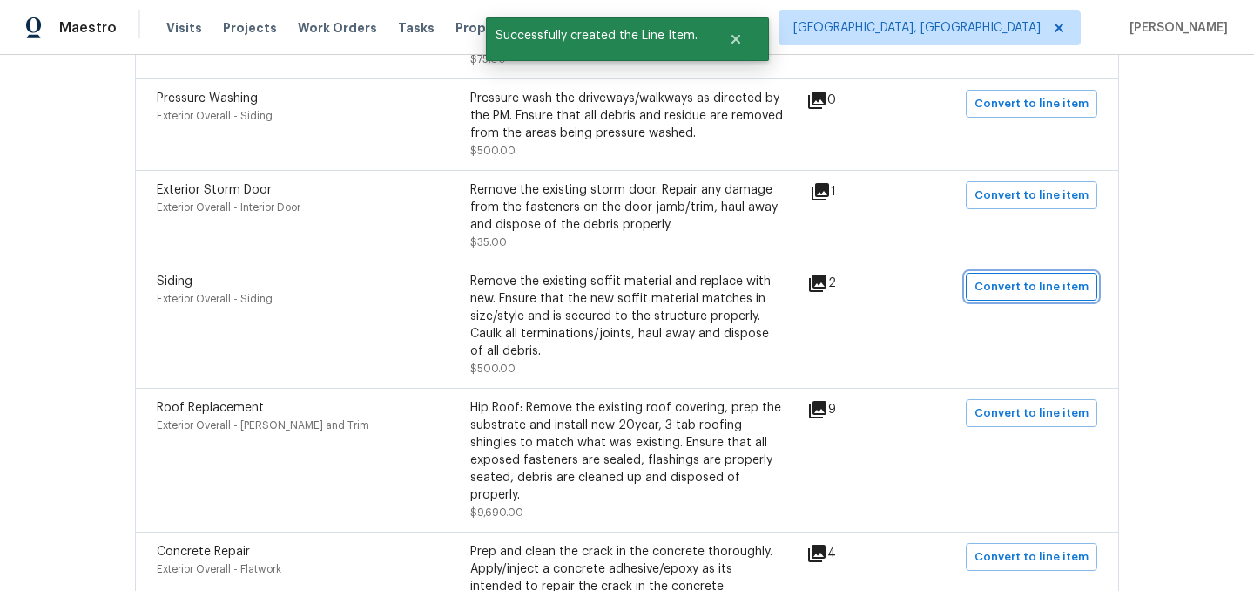
click at [1032, 277] on span "Convert to line item" at bounding box center [1032, 287] width 114 height 20
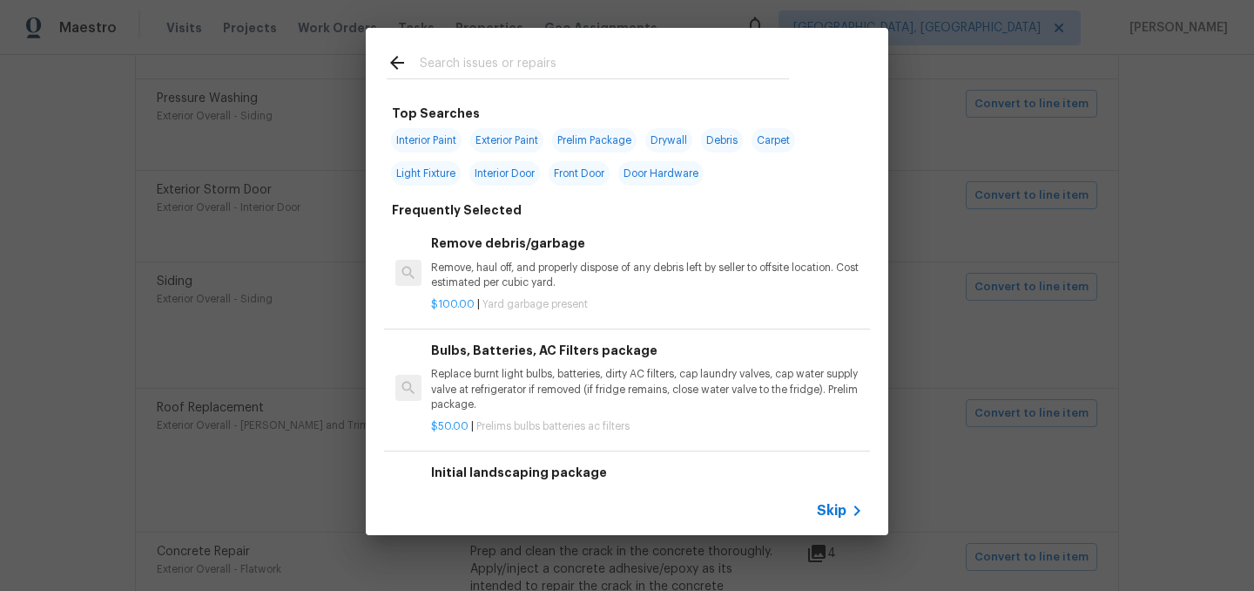
click at [838, 508] on span "Skip" at bounding box center [832, 510] width 30 height 17
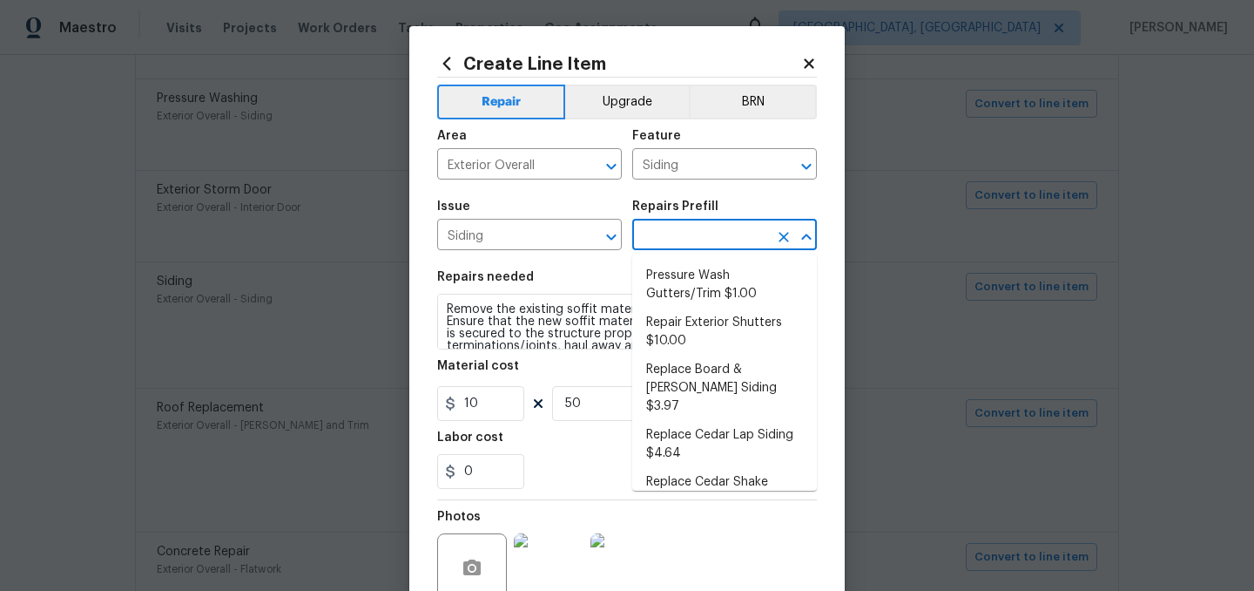
click at [700, 237] on input "text" at bounding box center [700, 236] width 136 height 27
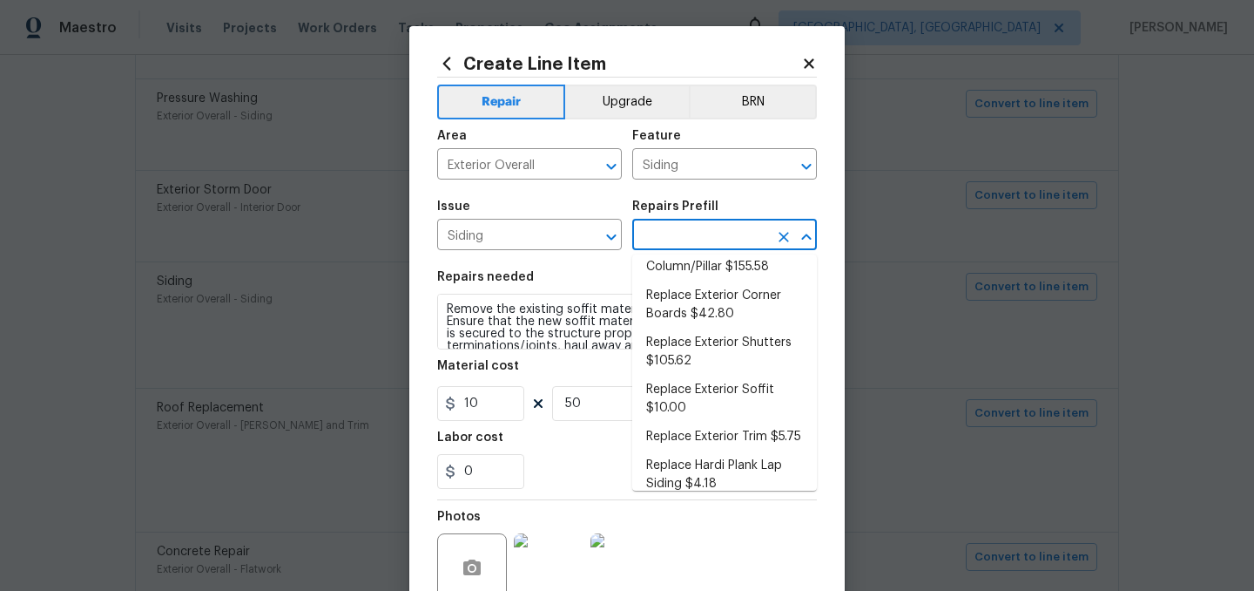
scroll to position [306, 0]
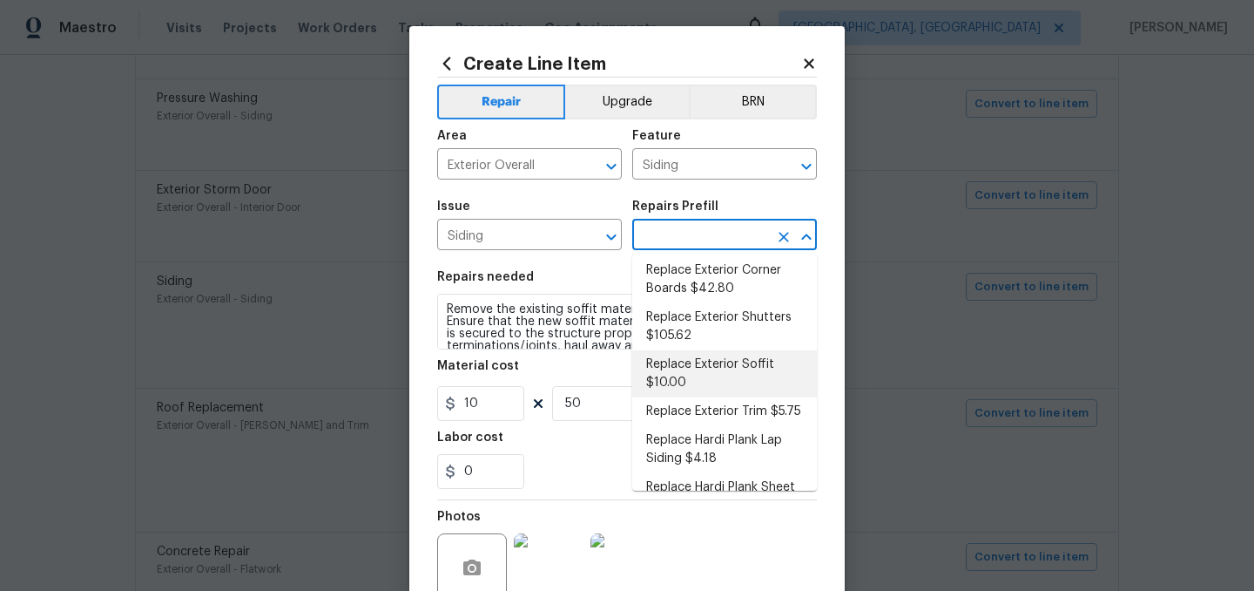
click at [724, 359] on li "Replace Exterior Soffit $10.00" at bounding box center [724, 373] width 185 height 47
type input "Replace Exterior Soffit $10.00"
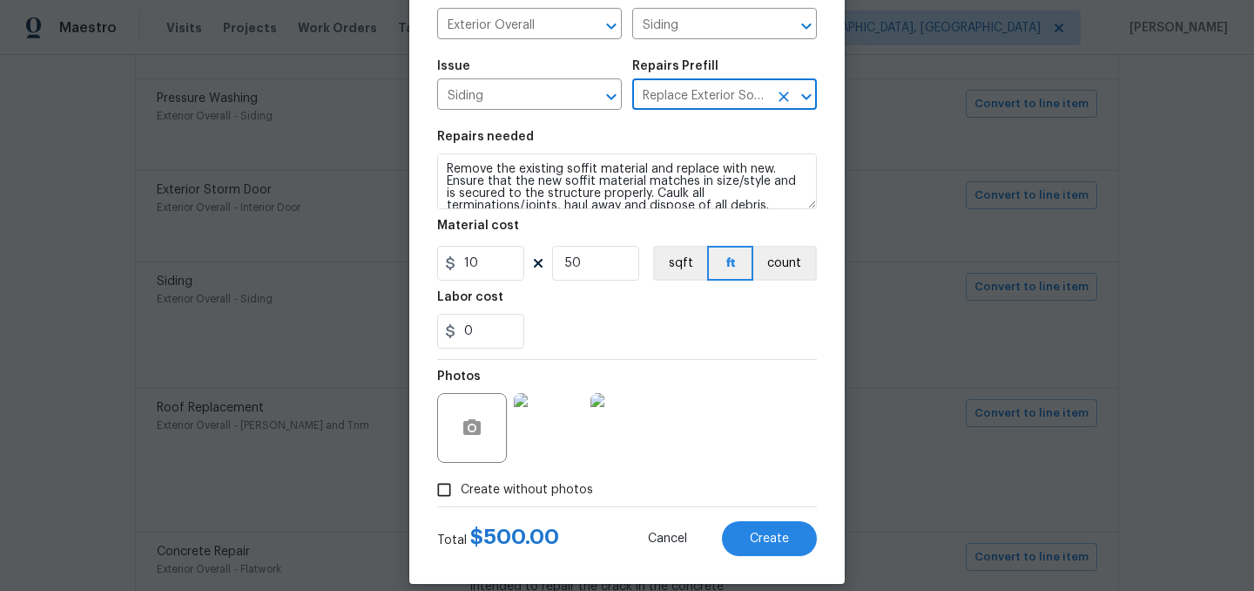
scroll to position [160, 0]
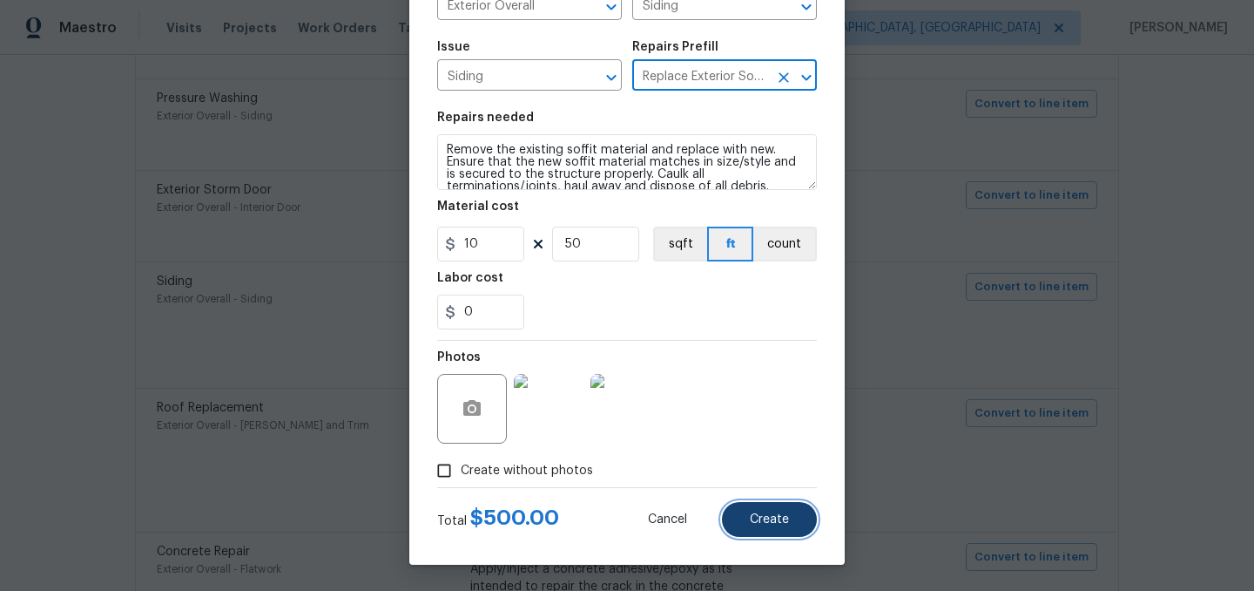
click at [790, 510] on button "Create" at bounding box center [769, 519] width 95 height 35
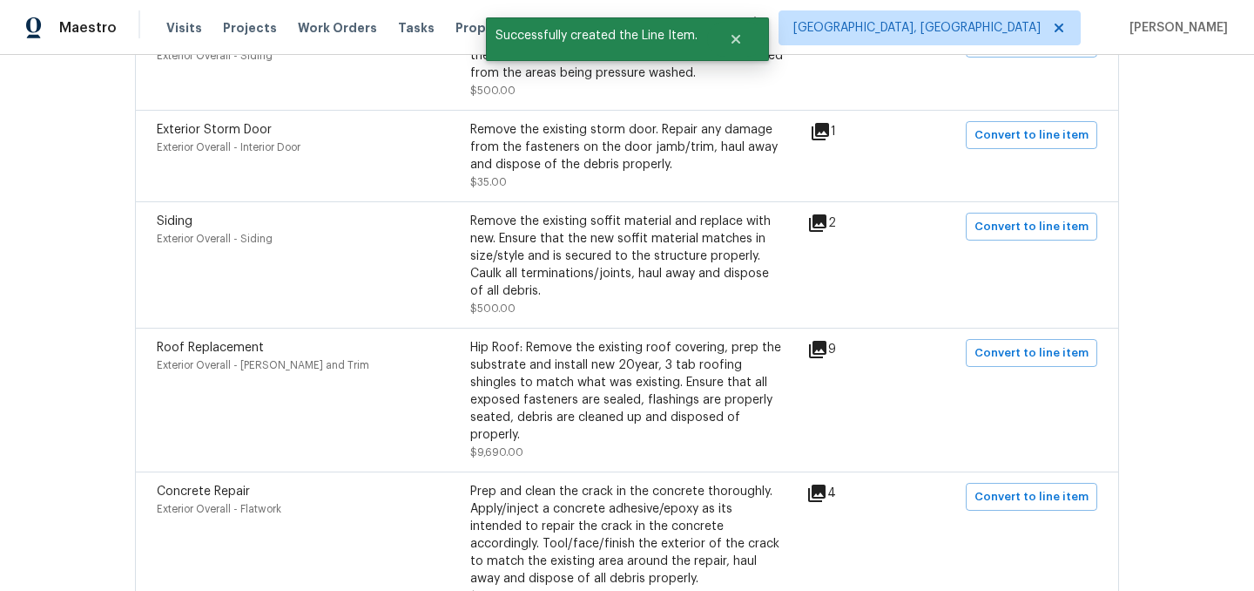
scroll to position [1997, 0]
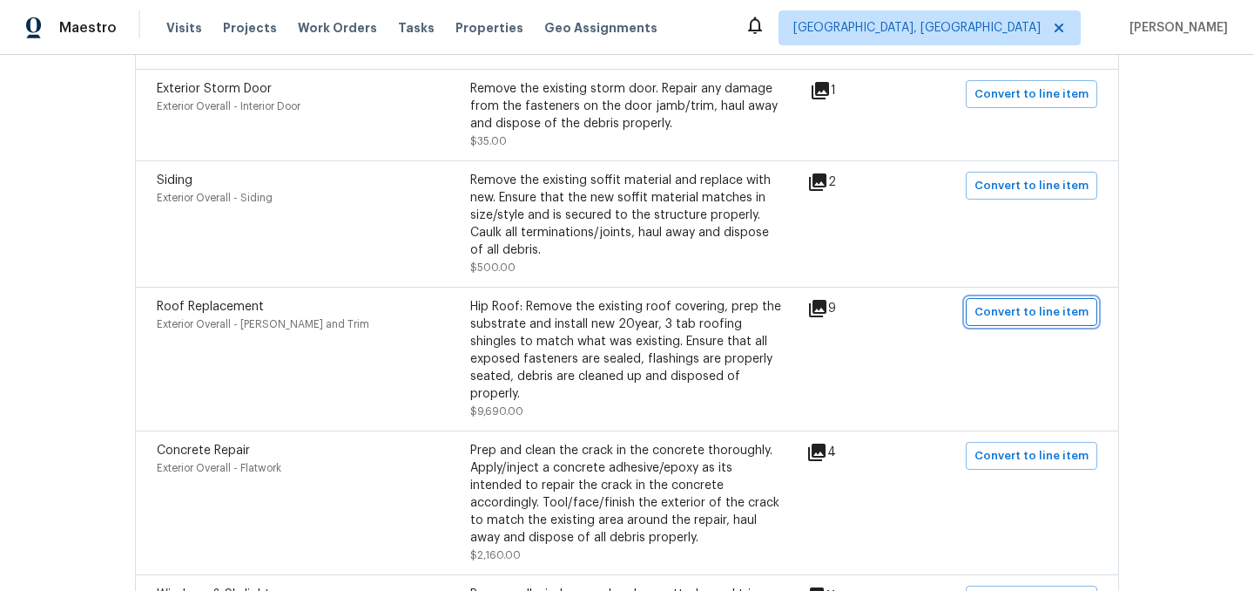
click at [1023, 302] on span "Convert to line item" at bounding box center [1032, 312] width 114 height 20
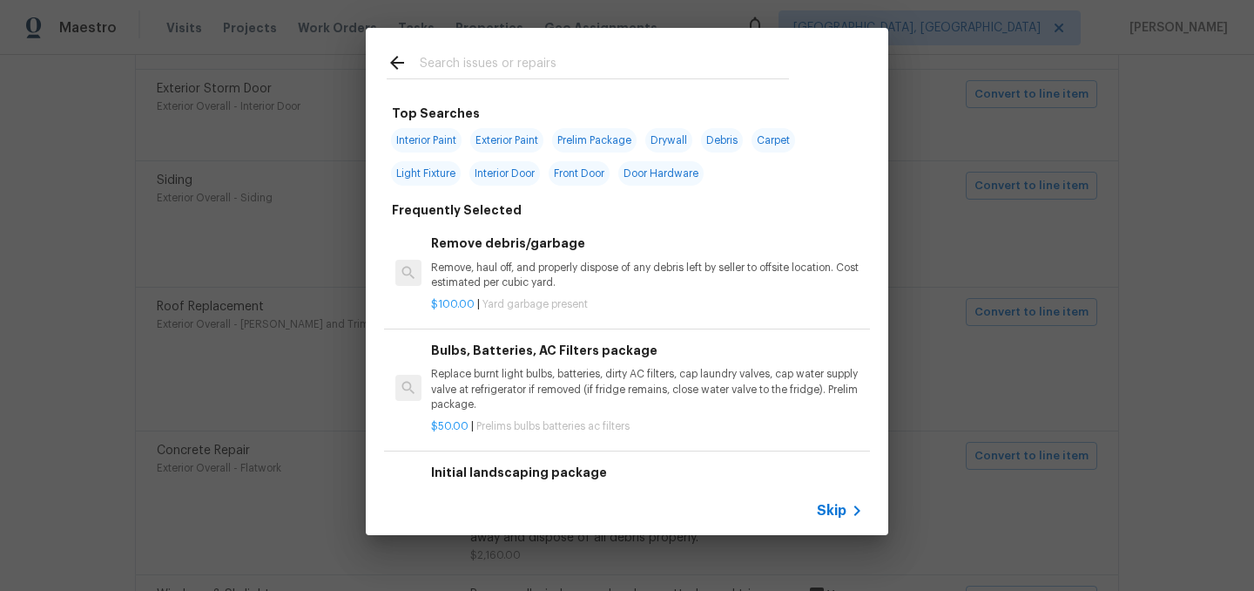
click at [831, 519] on div "Skip" at bounding box center [842, 510] width 51 height 21
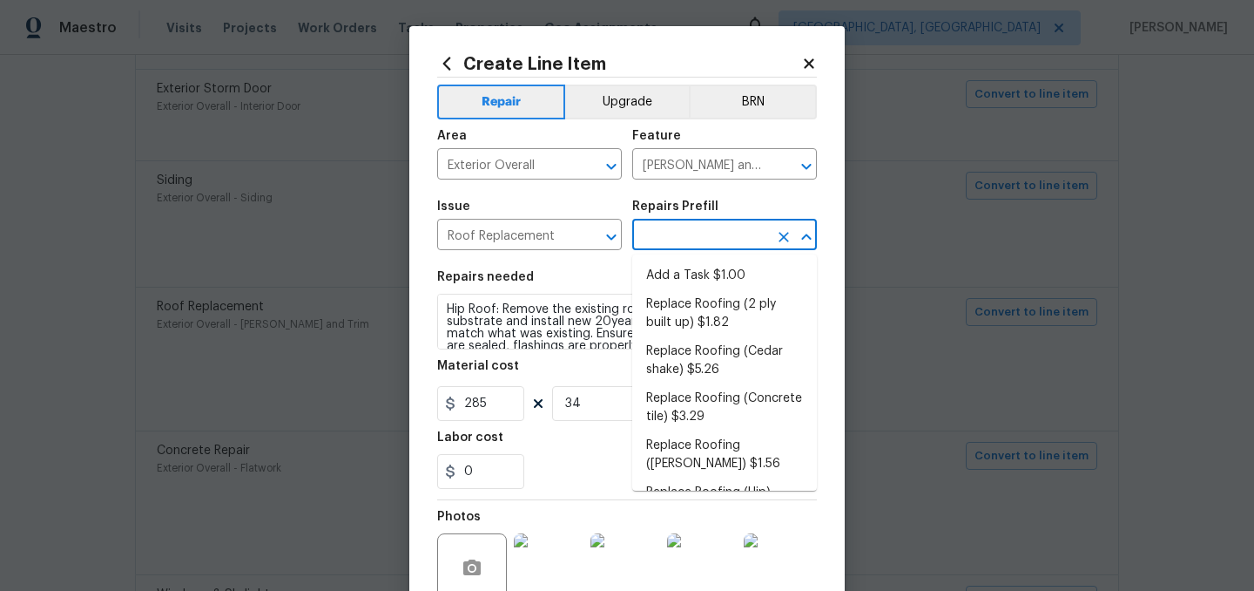
click at [719, 247] on input "text" at bounding box center [700, 236] width 136 height 27
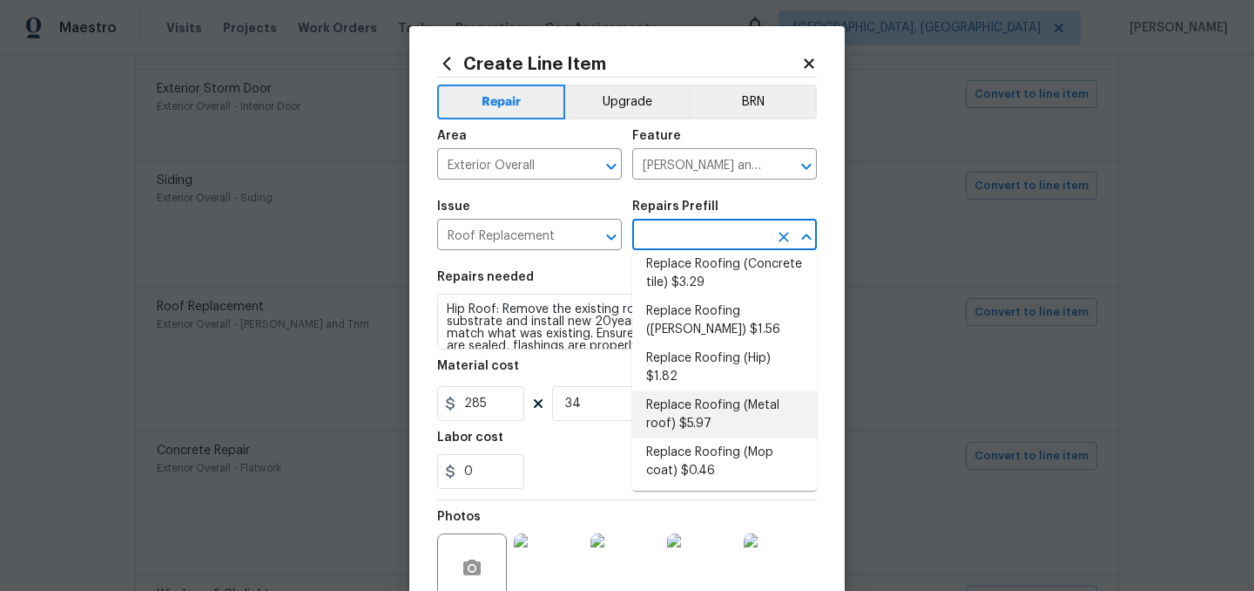
scroll to position [133, 0]
click at [701, 359] on li "Replace Roofing (Hip) $1.82" at bounding box center [724, 368] width 185 height 47
type input "Replace Roofing (Hip) $1.82"
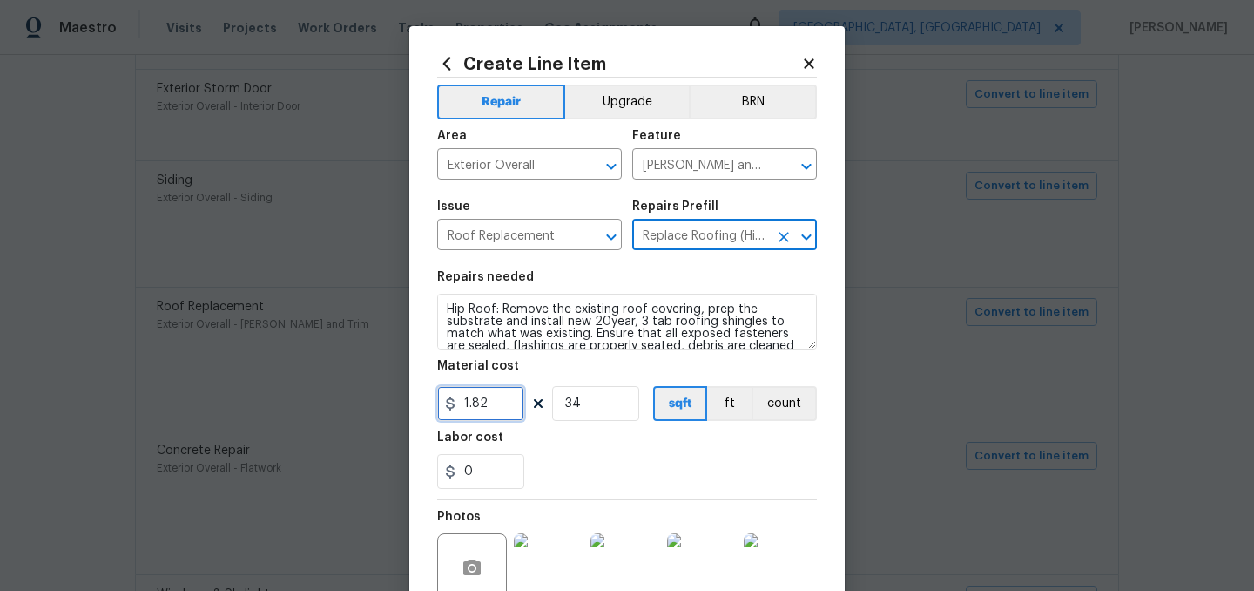
click at [501, 402] on input "1.82" at bounding box center [480, 403] width 87 height 35
type input "285"
click at [654, 437] on div "Labor cost" at bounding box center [627, 442] width 380 height 23
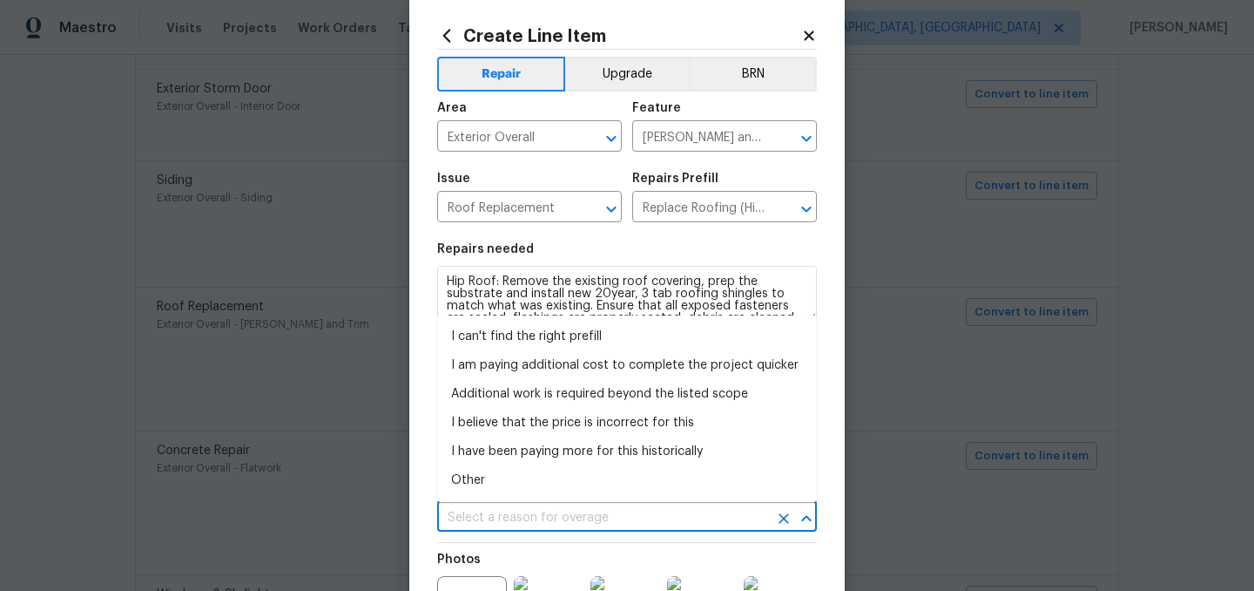
click at [565, 510] on input "text" at bounding box center [602, 517] width 331 height 27
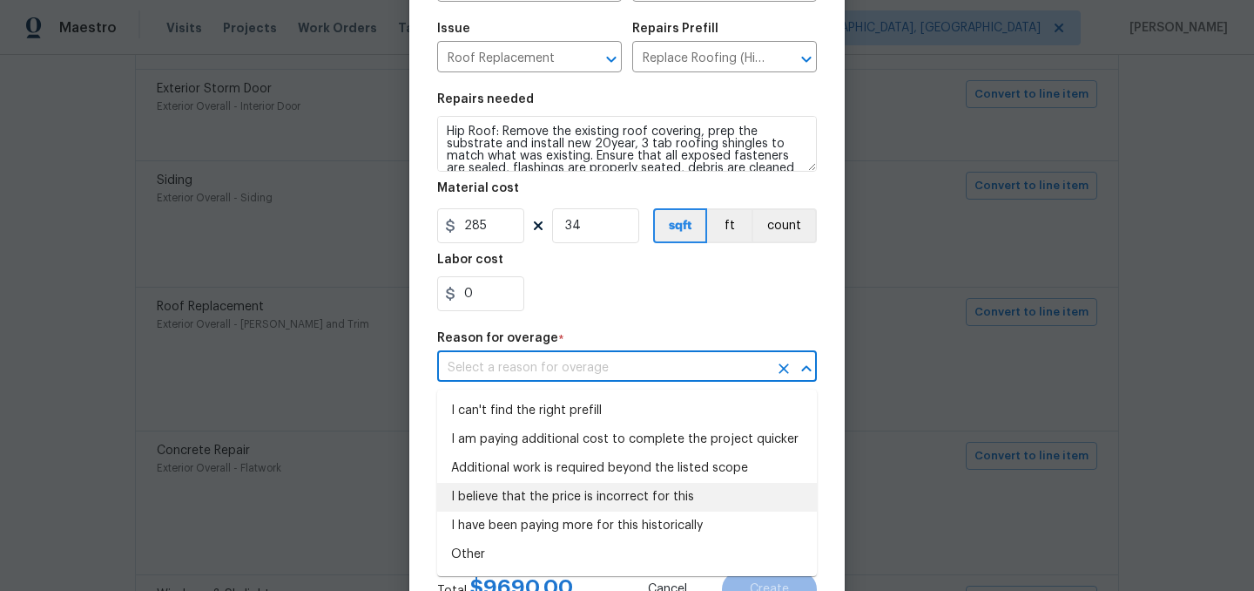
scroll to position [179, 0]
click at [571, 489] on li "I believe that the price is incorrect for this" at bounding box center [627, 493] width 380 height 29
type input "I believe that the price is incorrect for this"
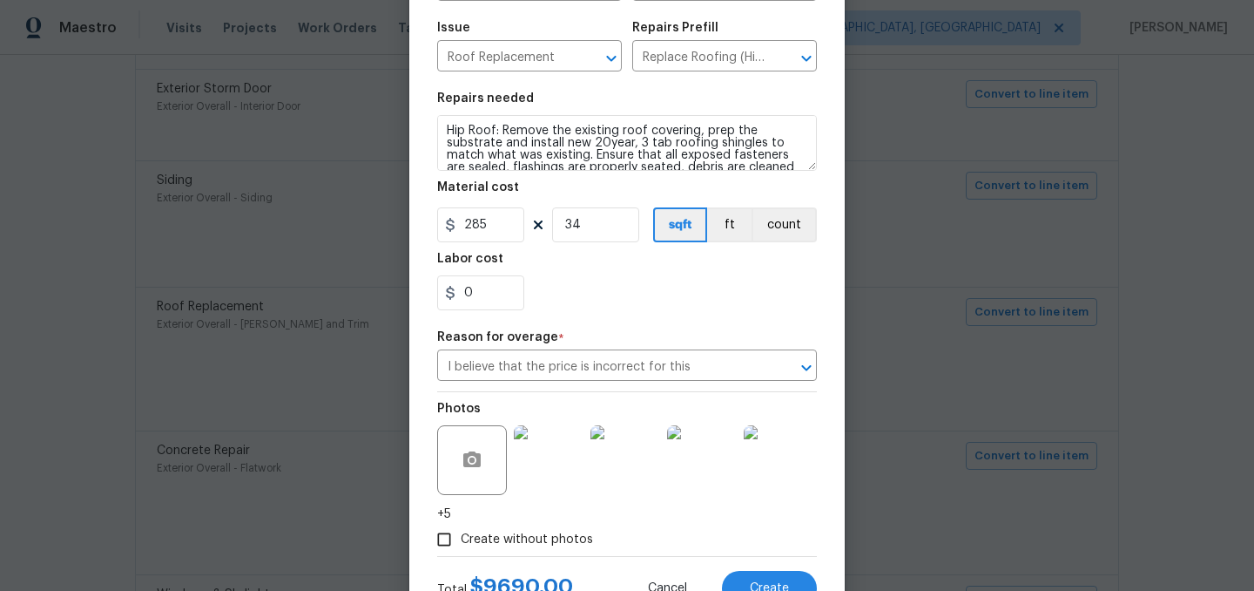
click at [672, 331] on div "Reason for overage *" at bounding box center [627, 342] width 380 height 23
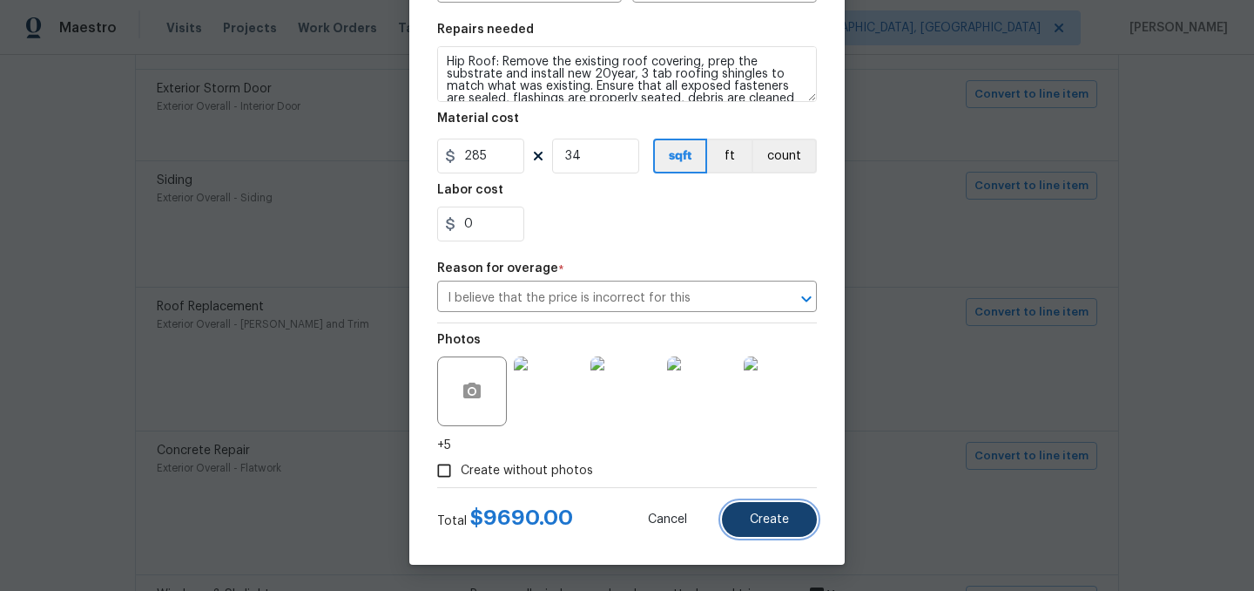
click at [785, 521] on span "Create" at bounding box center [769, 519] width 39 height 13
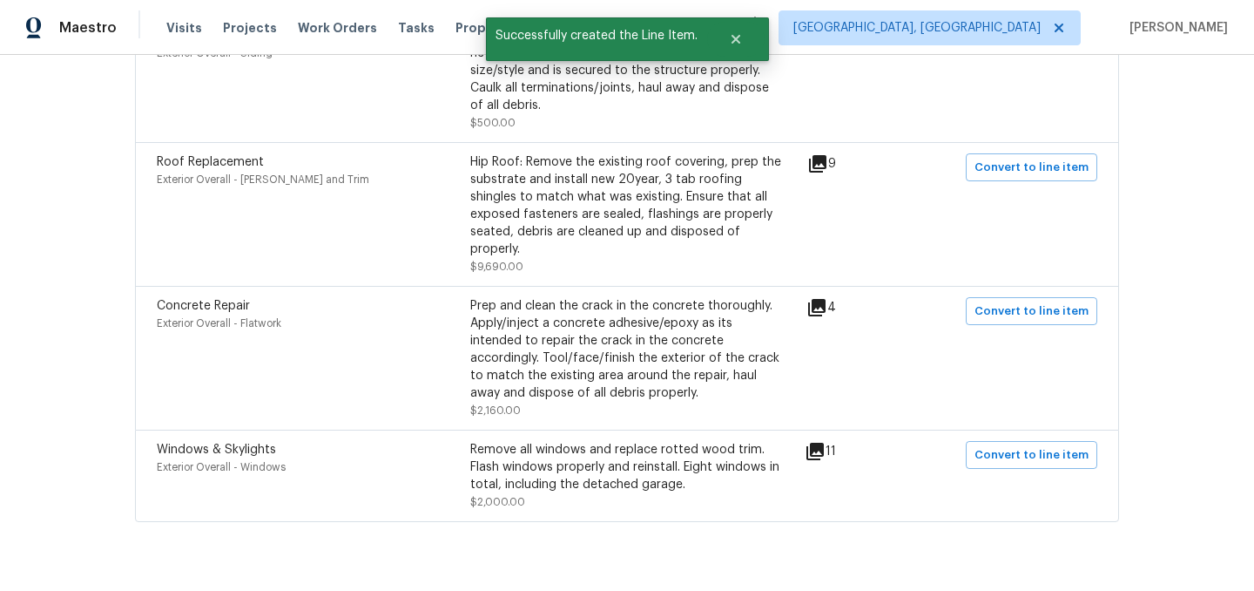
scroll to position [2143, 0]
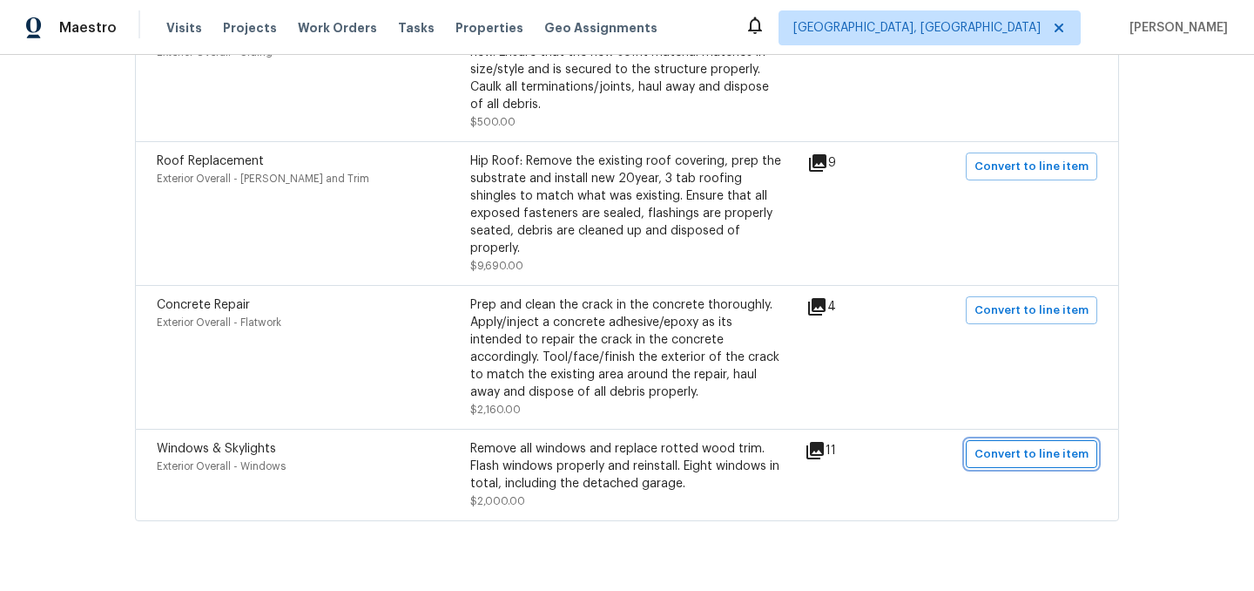
click at [1017, 444] on span "Convert to line item" at bounding box center [1032, 454] width 114 height 20
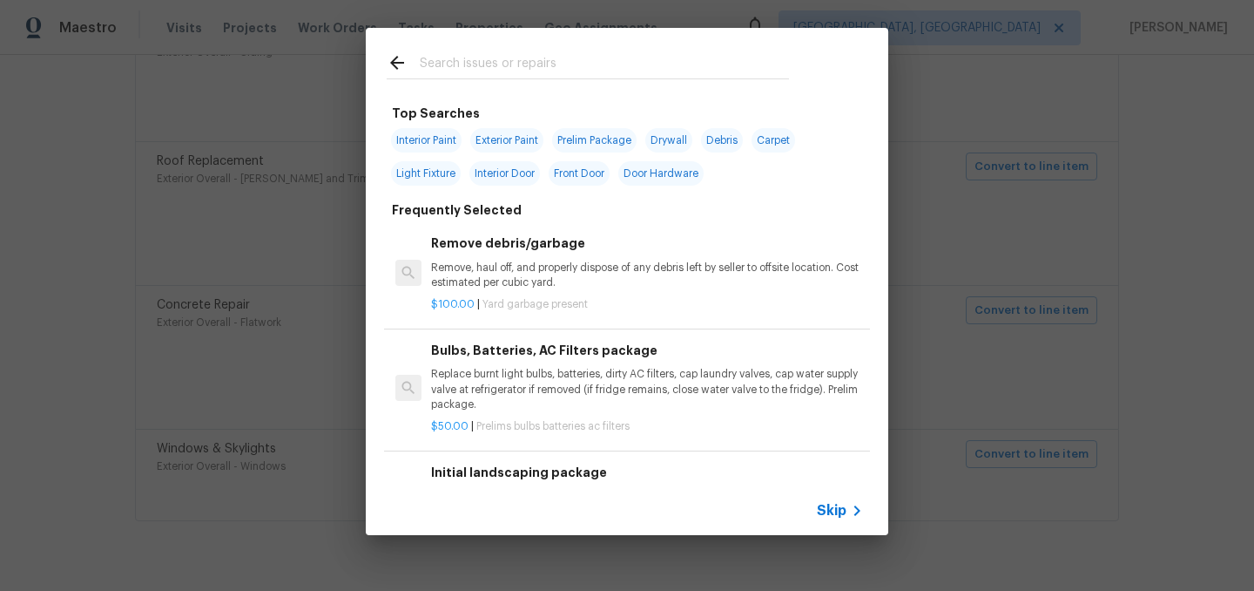
click at [836, 505] on span "Skip" at bounding box center [832, 510] width 30 height 17
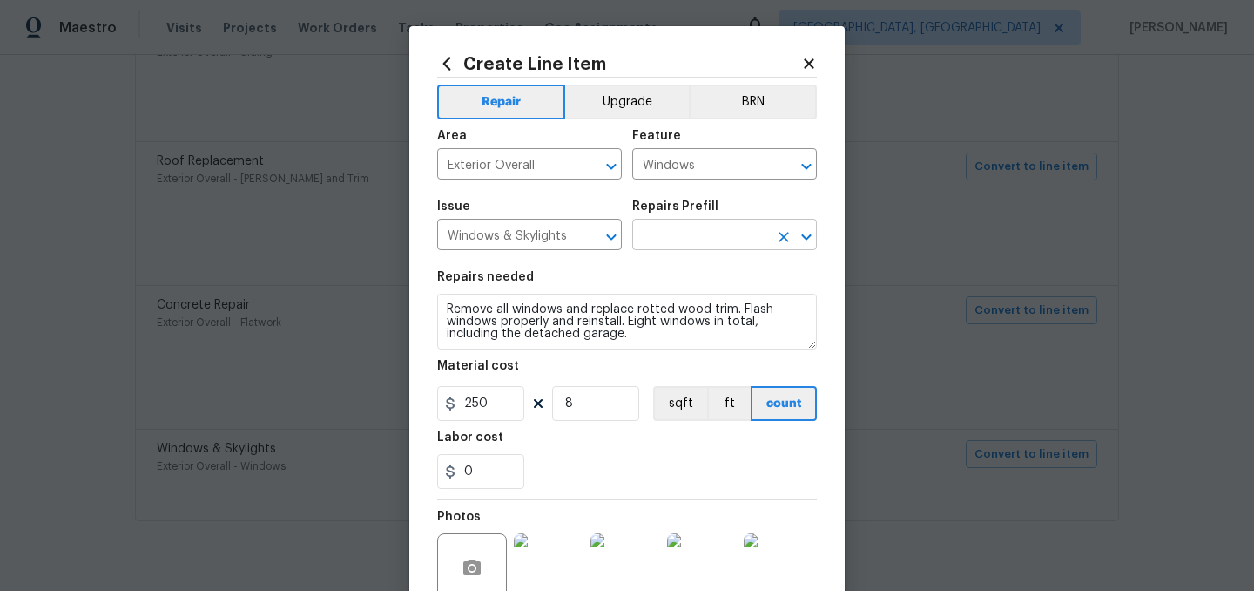
click at [708, 237] on input "text" at bounding box center [700, 236] width 136 height 27
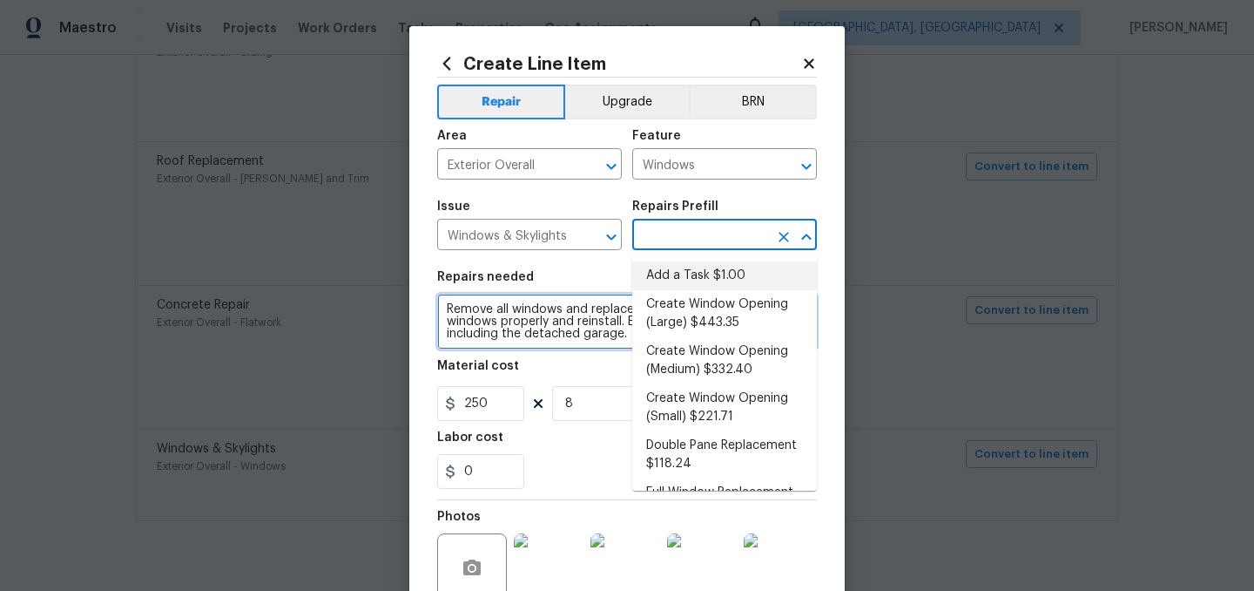
click at [583, 309] on textarea "Remove all windows and replace rotted wood trim. Flash windows properly and rei…" at bounding box center [627, 322] width 380 height 56
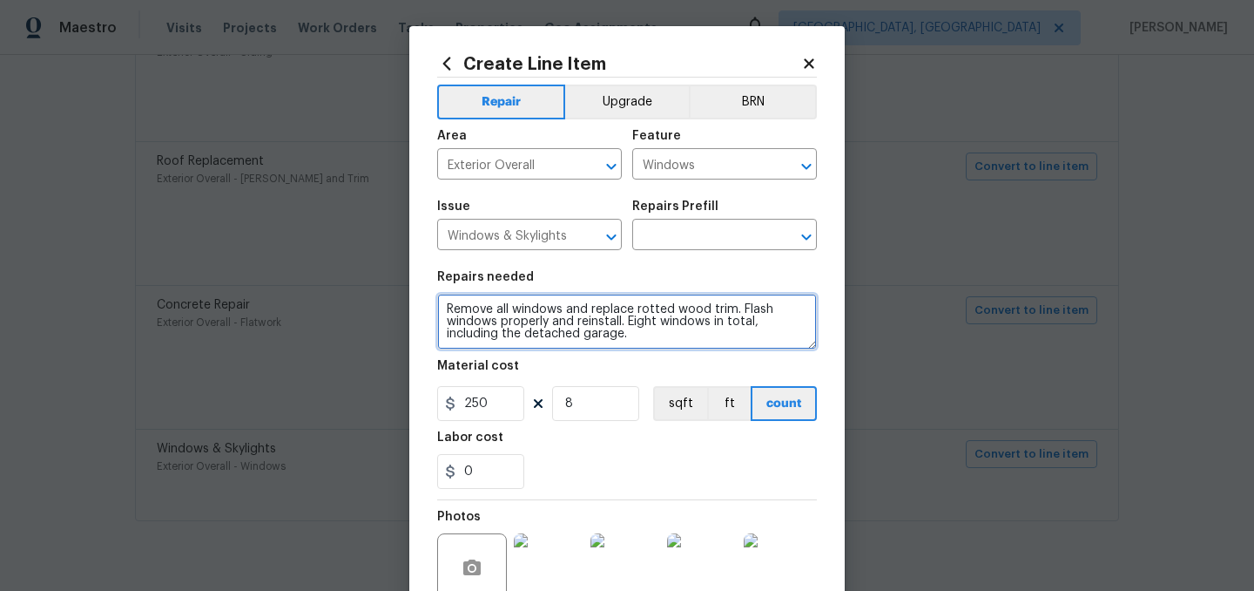
click at [582, 309] on textarea "Remove all windows and replace rotted wood trim. Flash windows properly and rei…" at bounding box center [627, 322] width 380 height 56
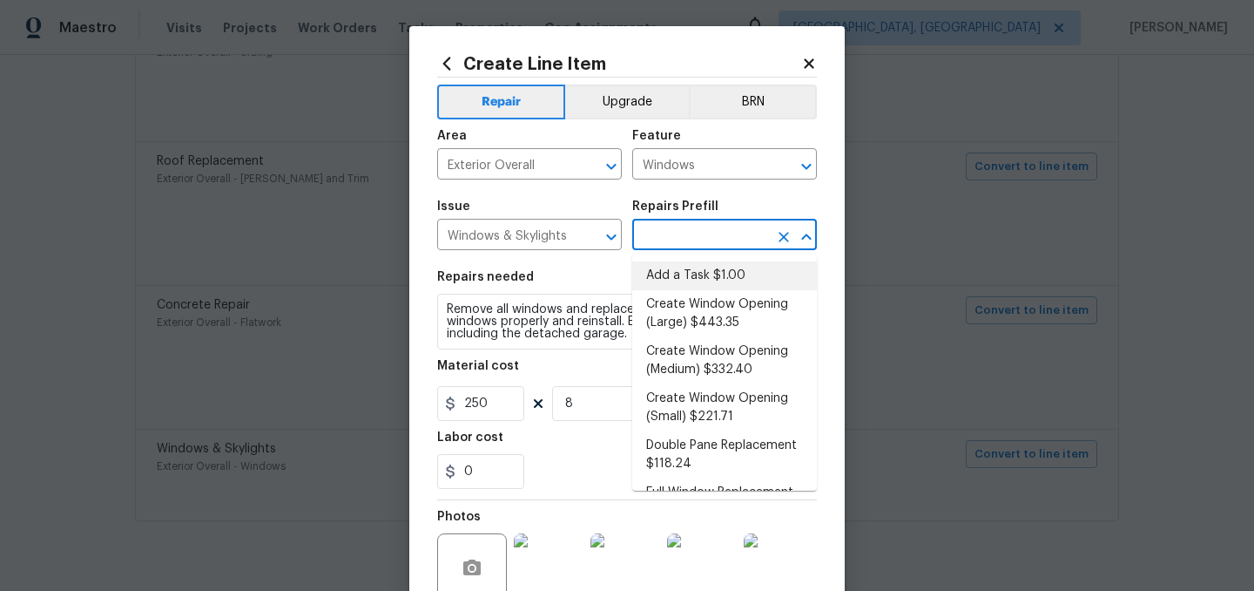
click at [685, 239] on input "text" at bounding box center [700, 236] width 136 height 27
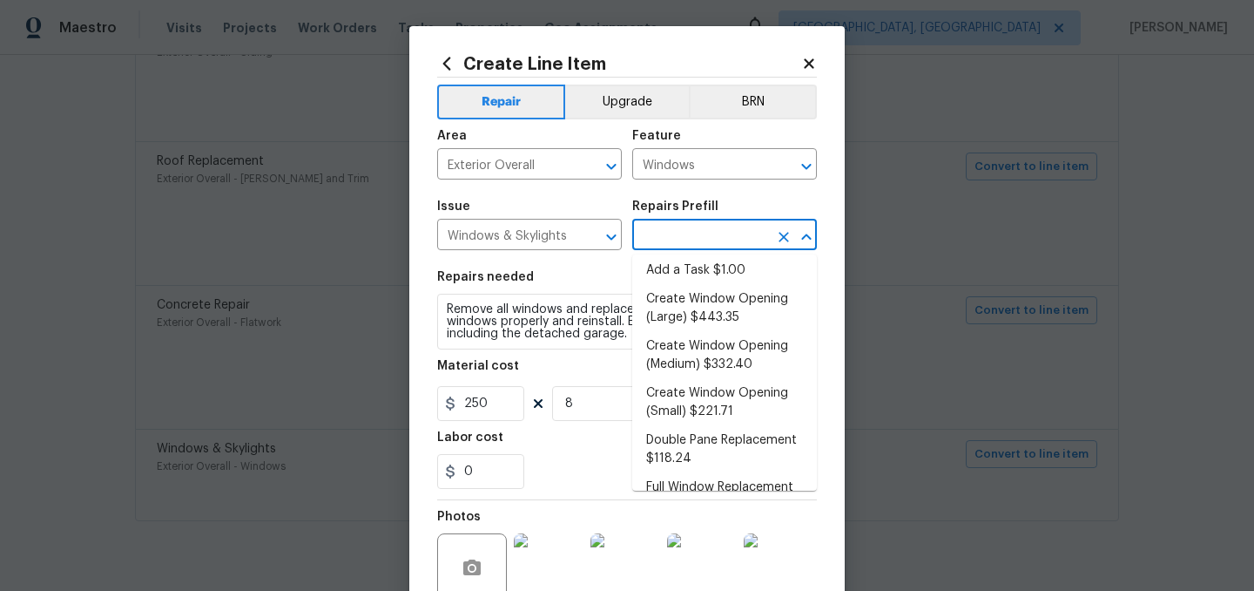
scroll to position [0, 0]
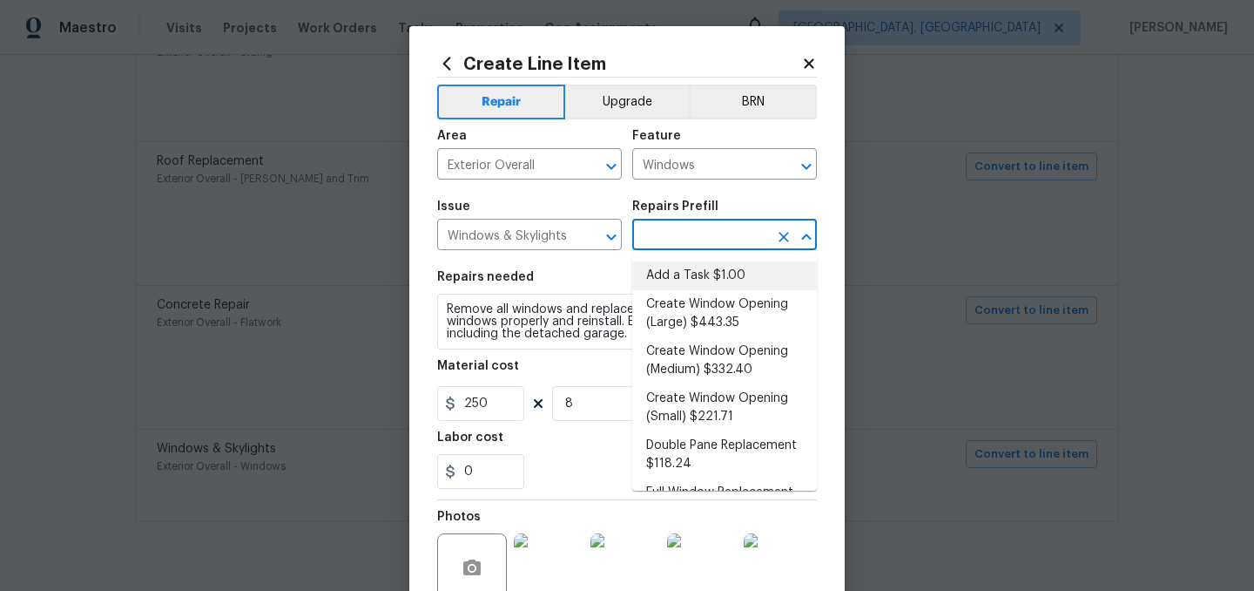
click at [690, 274] on li "Add a Task $1.00" at bounding box center [724, 275] width 185 height 29
type input "Add a Task $1.00"
type textarea "HPM to detail"
type input "1"
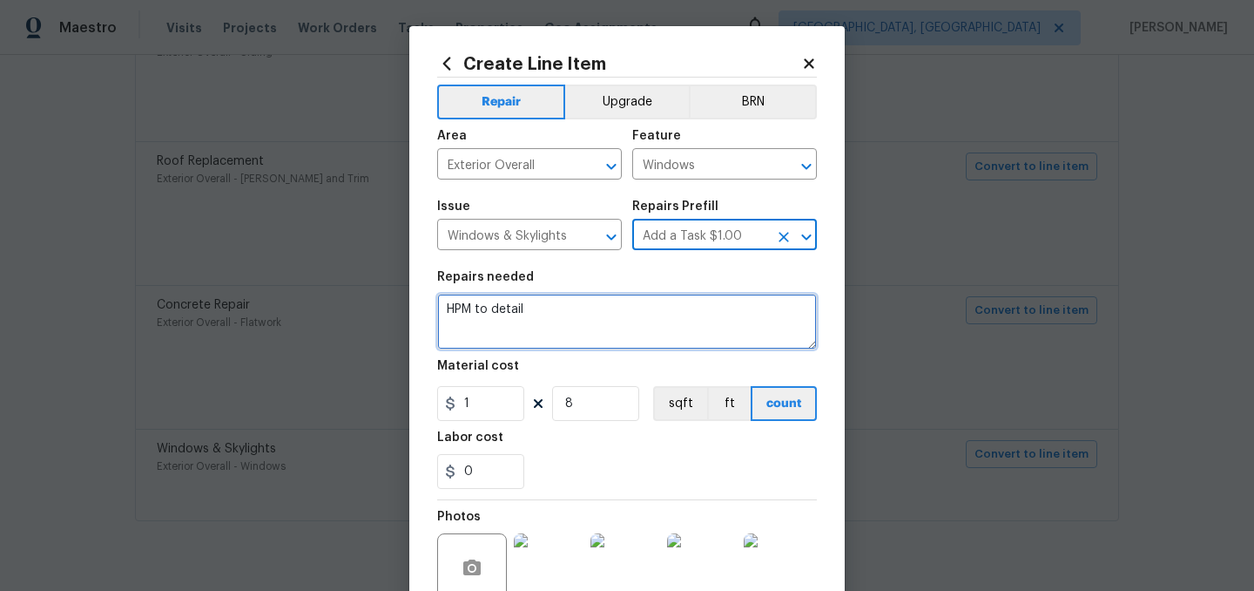
click at [517, 336] on textarea "HPM to detail" at bounding box center [627, 322] width 380 height 56
paste textarea "Remove all windows and replace rotted wood trim. Flash windows properly and rei…"
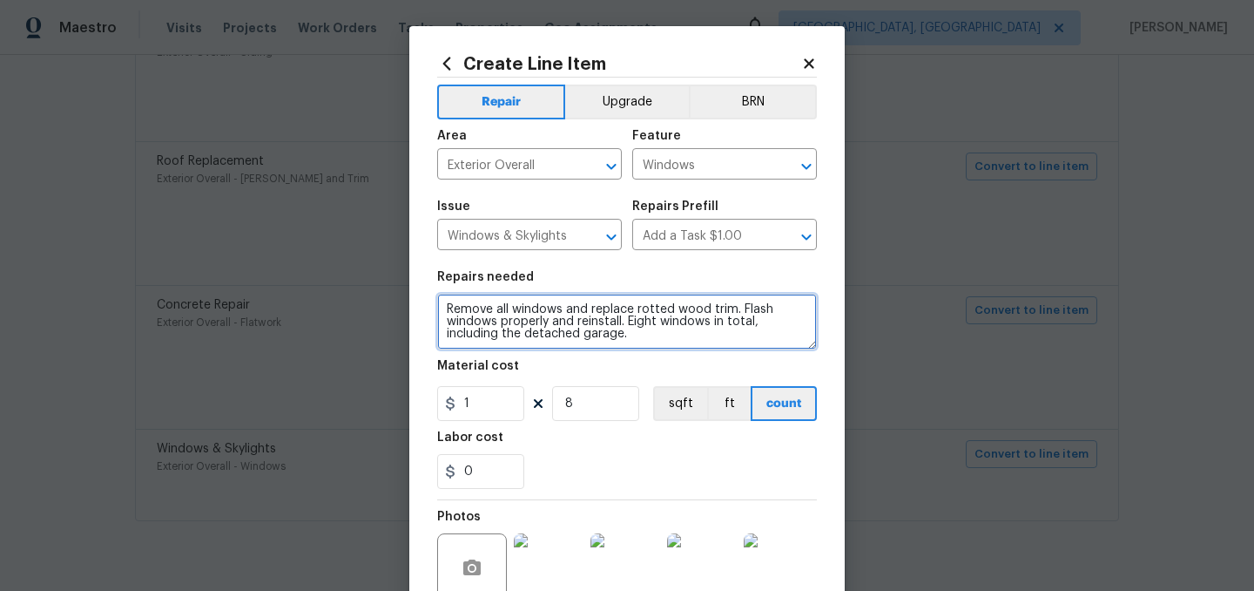
scroll to position [3, 0]
type textarea "Remove all windows and replace rotted wood trim. Flash windows properly and rei…"
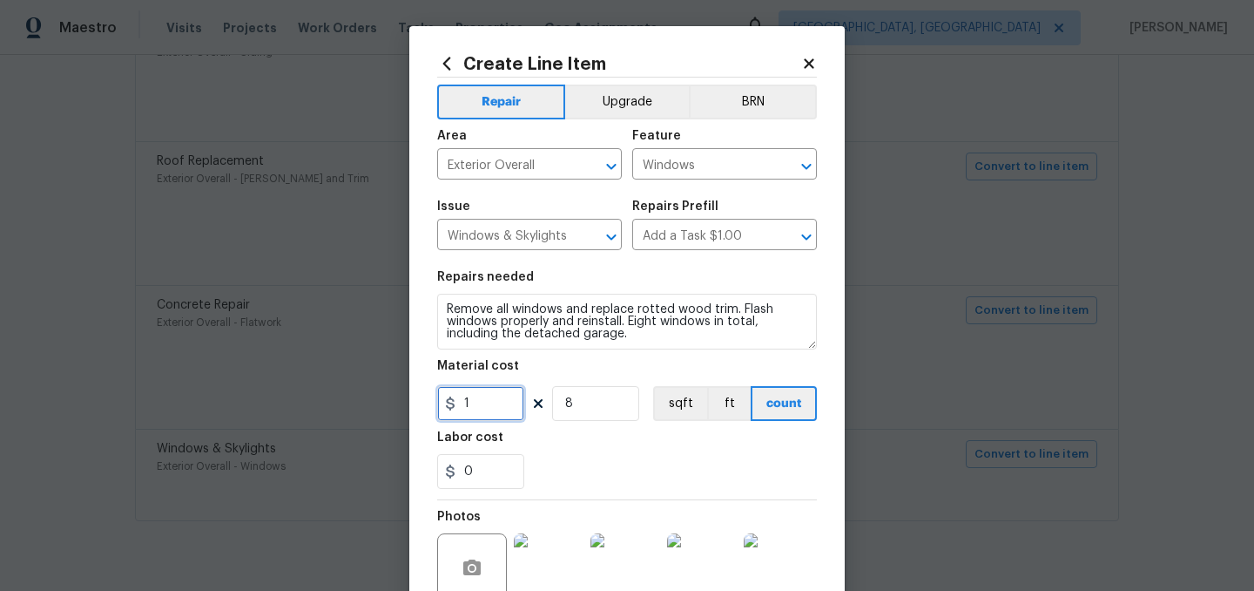
click at [484, 398] on input "1" at bounding box center [480, 403] width 87 height 35
type input "250"
click at [642, 461] on div "0" at bounding box center [627, 471] width 380 height 35
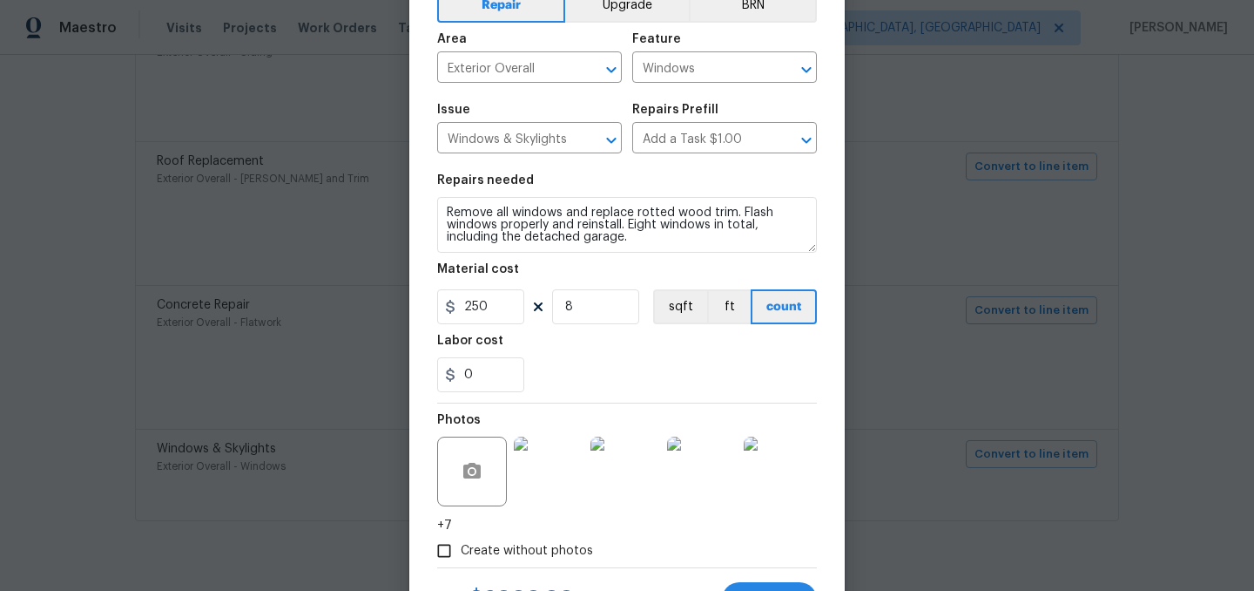
scroll to position [178, 0]
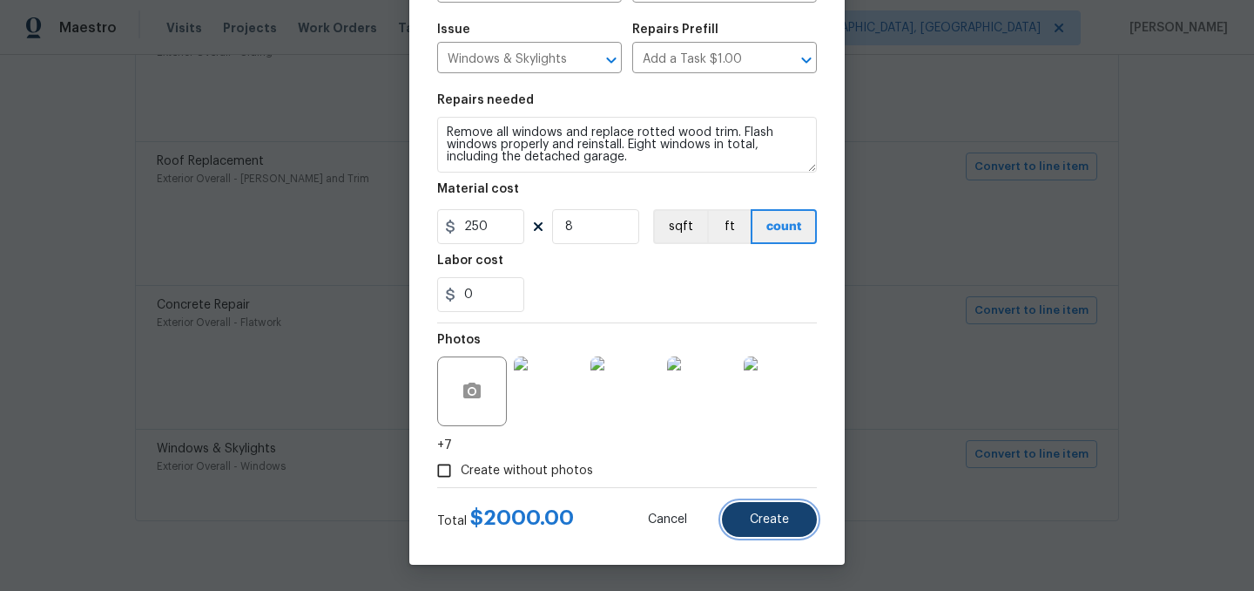
click at [743, 516] on button "Create" at bounding box center [769, 519] width 95 height 35
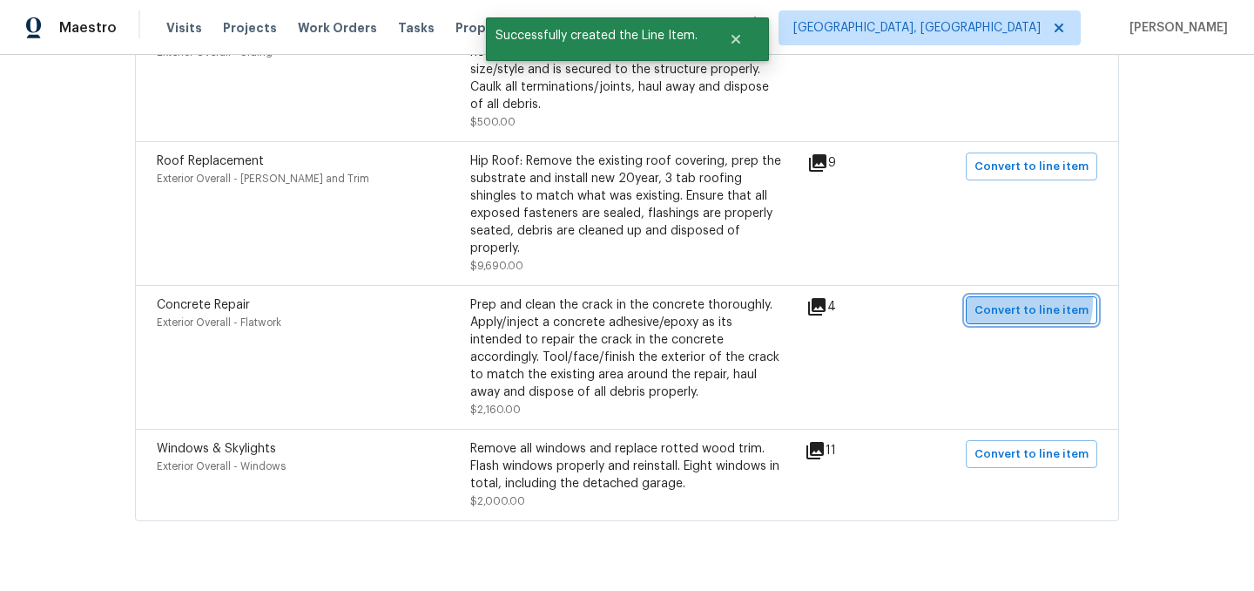
click at [1033, 301] on span "Convert to line item" at bounding box center [1032, 311] width 114 height 20
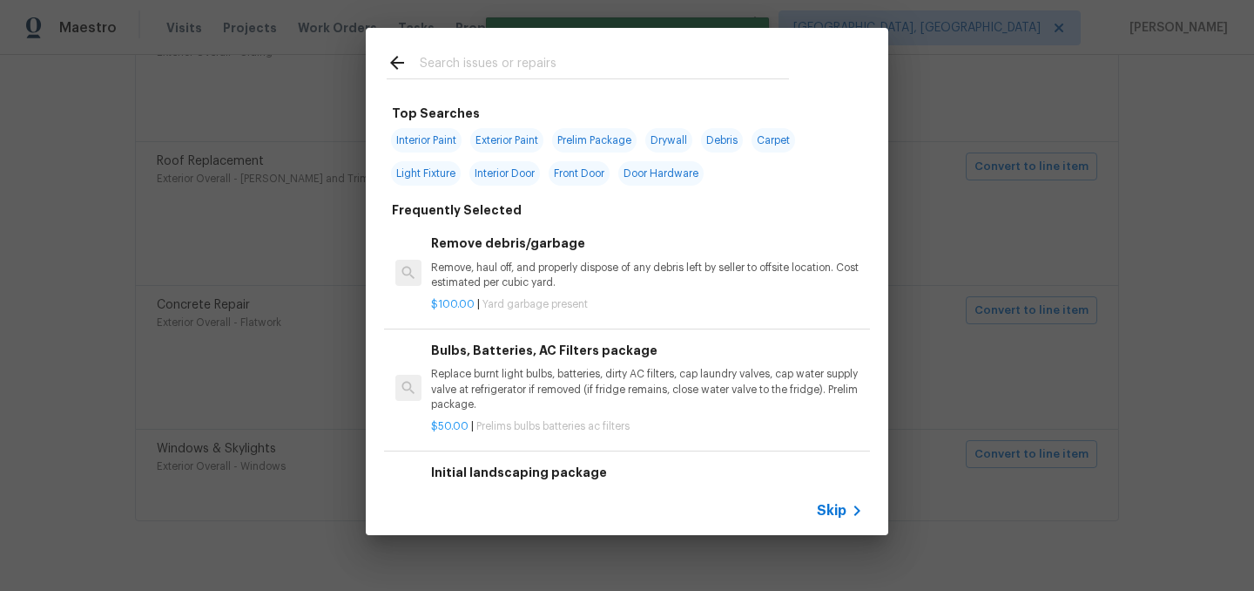
click at [840, 509] on span "Skip" at bounding box center [832, 510] width 30 height 17
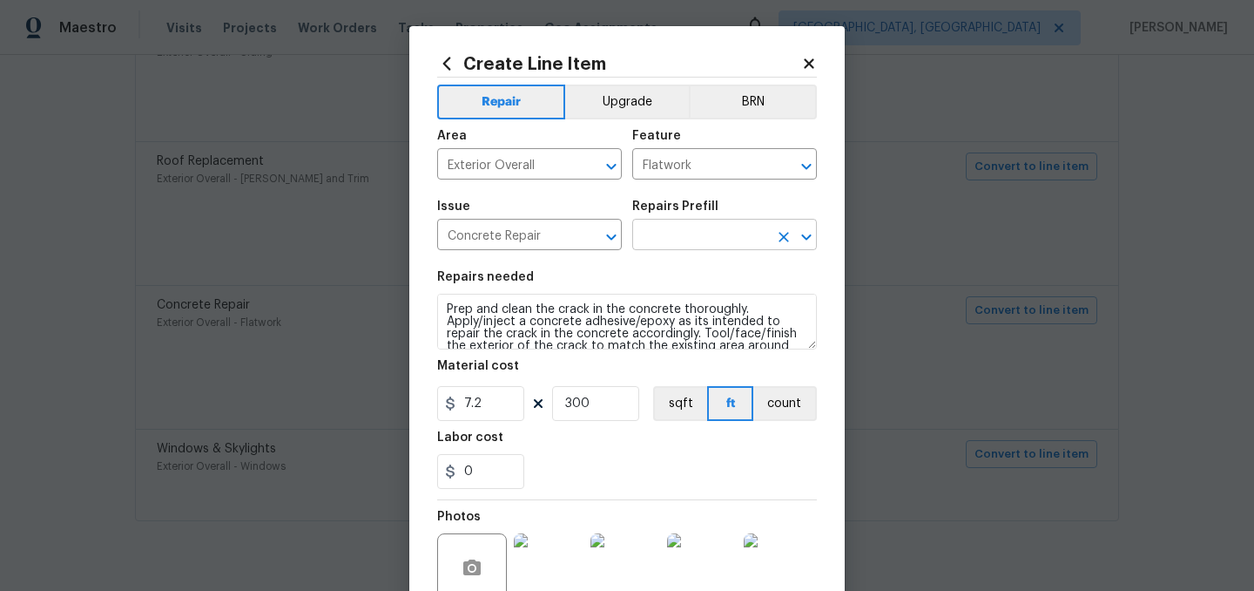
click at [688, 240] on input "text" at bounding box center [700, 236] width 136 height 27
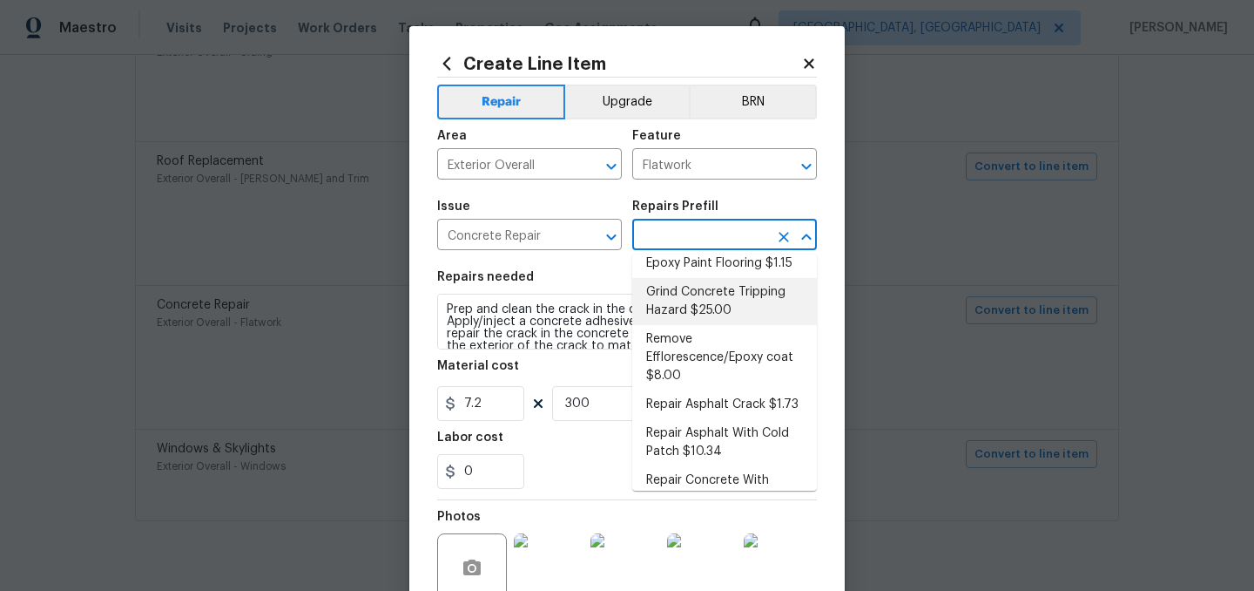
scroll to position [118, 0]
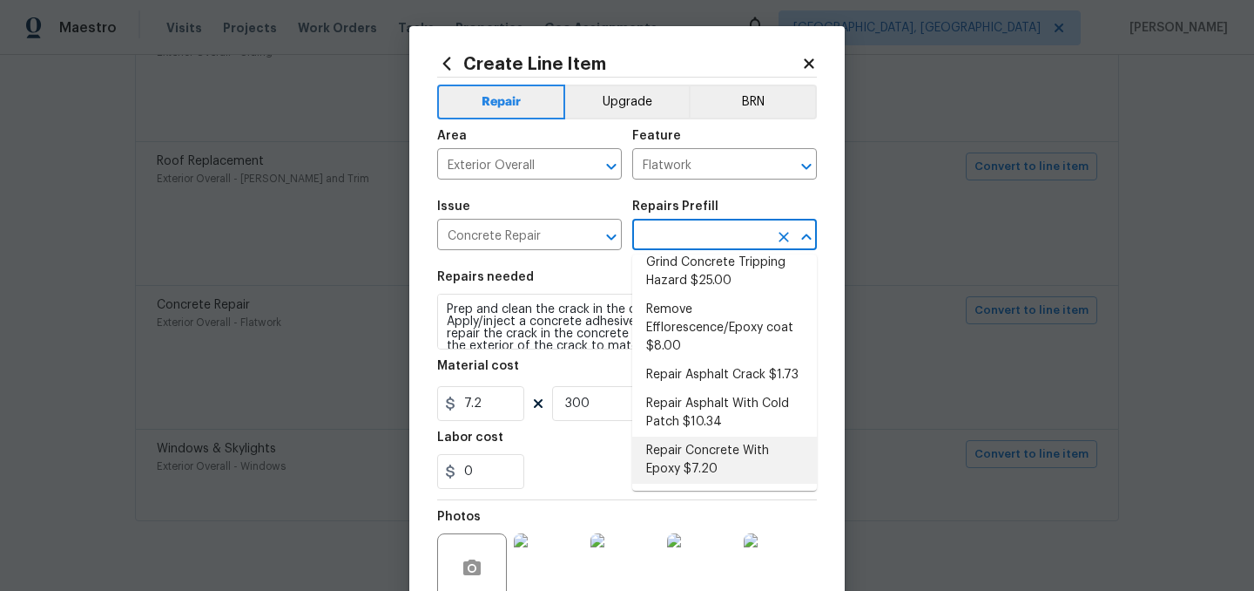
click at [724, 463] on li "Repair Concrete With Epoxy $7.20" at bounding box center [724, 459] width 185 height 47
type input "Repair Concrete With Epoxy $7.20"
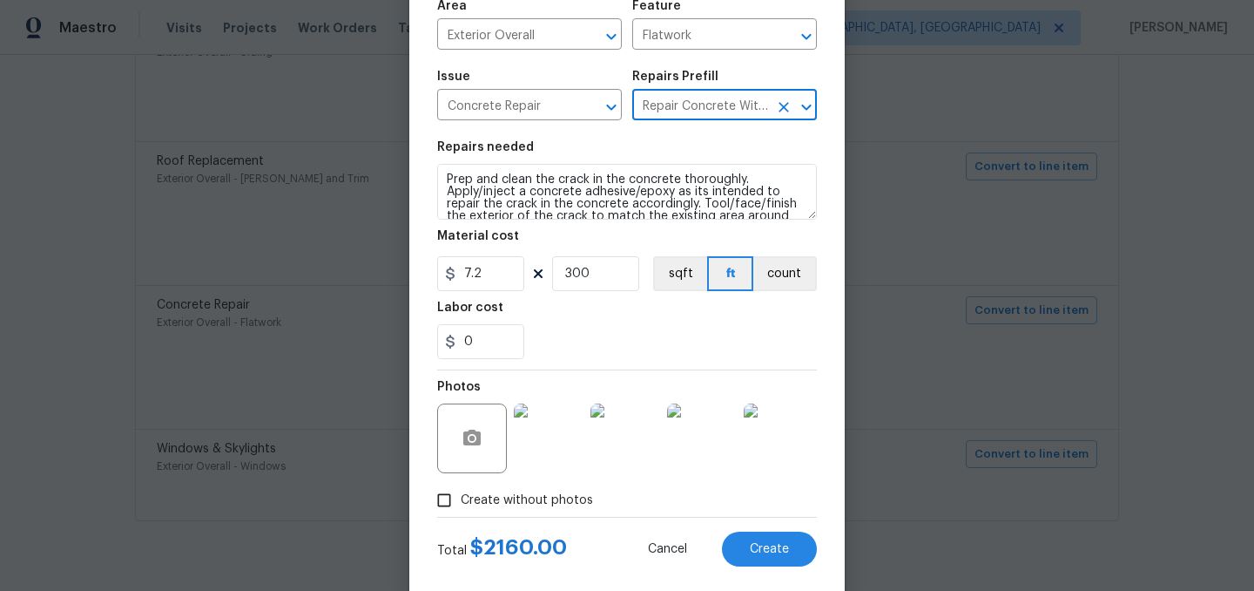
scroll to position [160, 0]
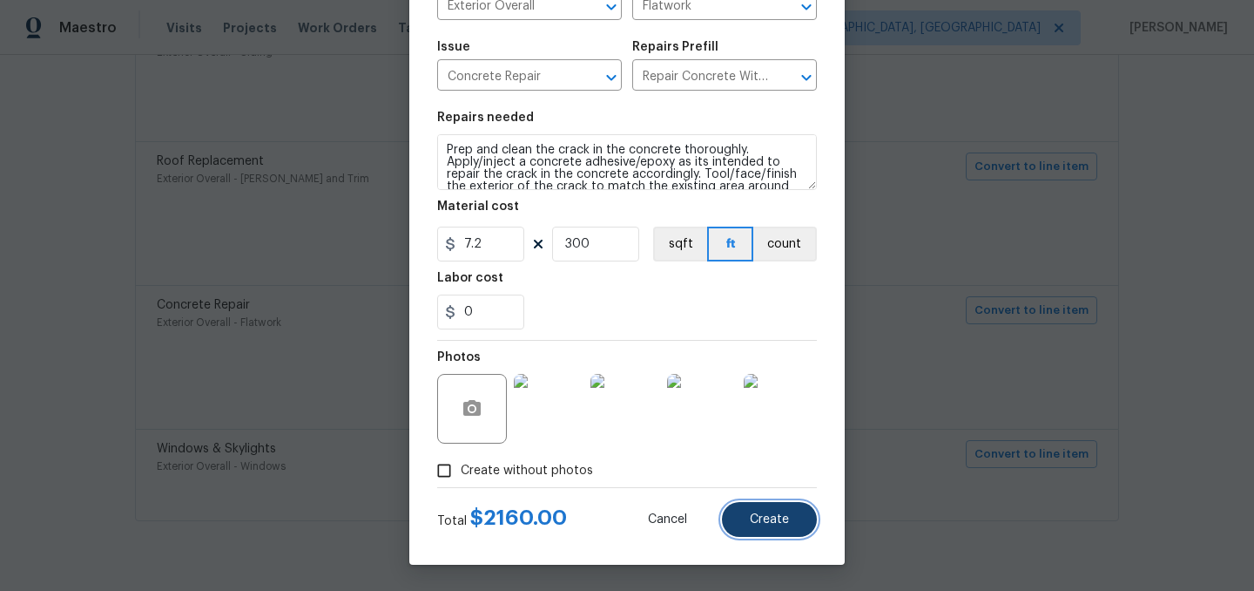
click at [787, 527] on button "Create" at bounding box center [769, 519] width 95 height 35
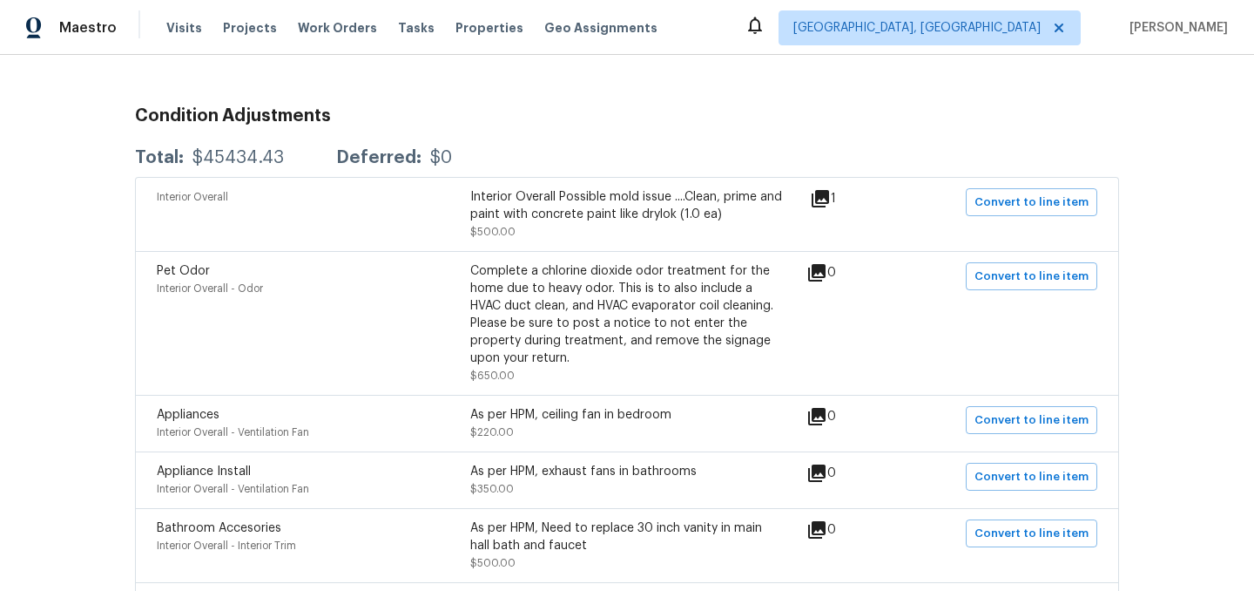
scroll to position [0, 0]
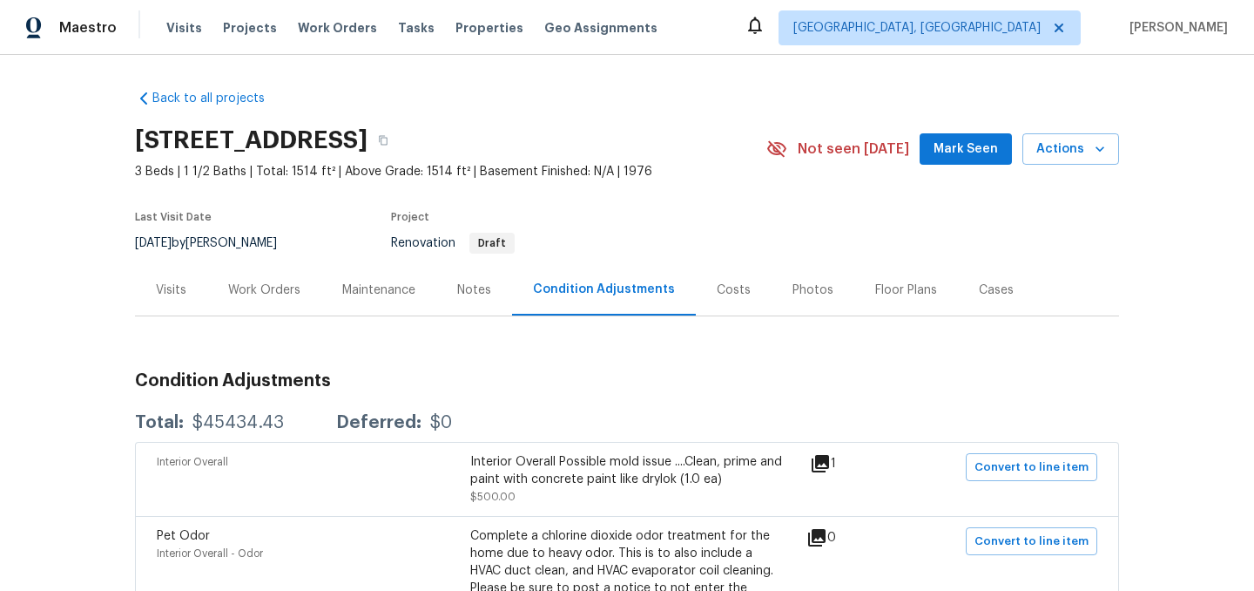
click at [274, 286] on div "Work Orders" at bounding box center [264, 289] width 72 height 17
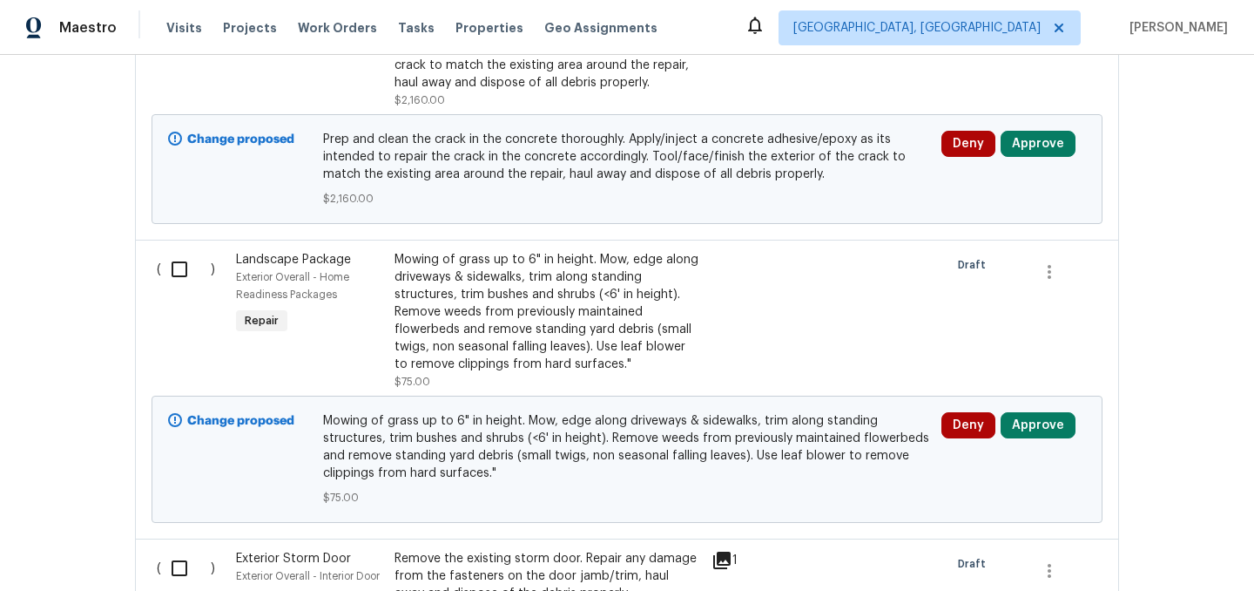
scroll to position [879, 0]
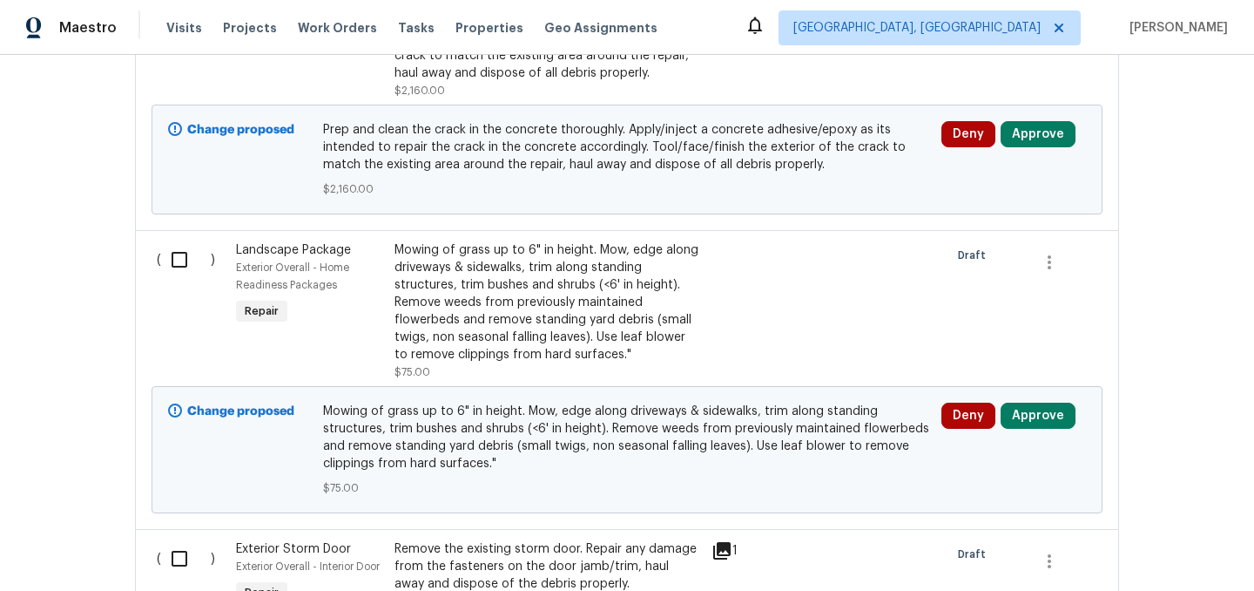
click at [182, 263] on input "checkbox" at bounding box center [186, 259] width 50 height 37
checkbox input "true"
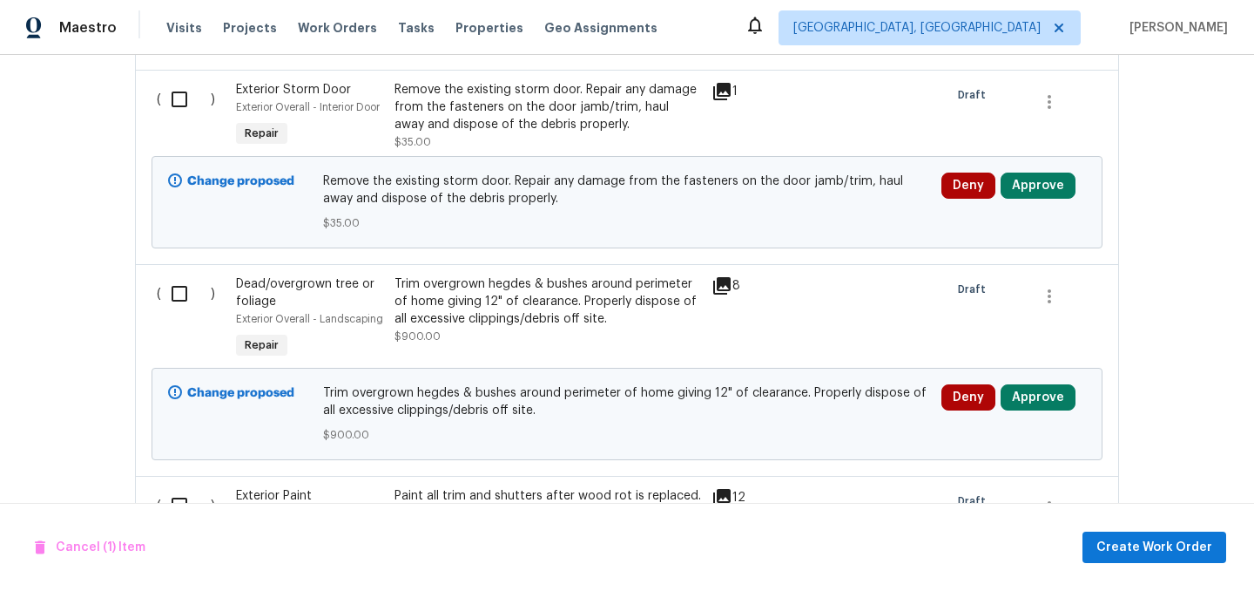
scroll to position [1368, 0]
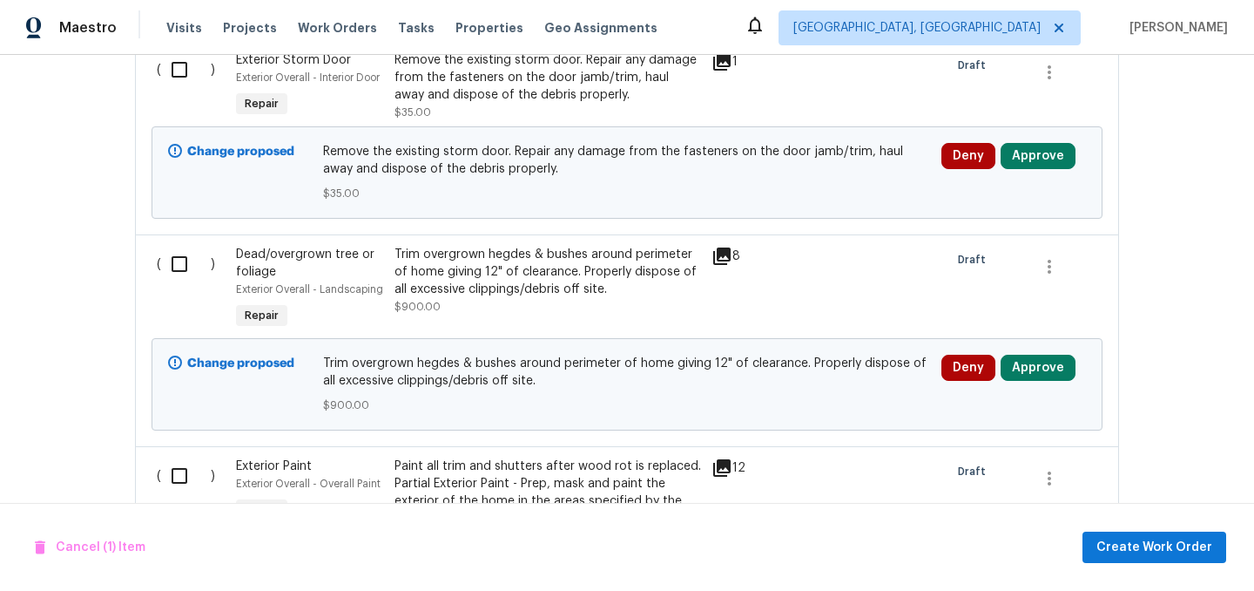
click at [179, 253] on input "checkbox" at bounding box center [186, 264] width 50 height 37
checkbox input "true"
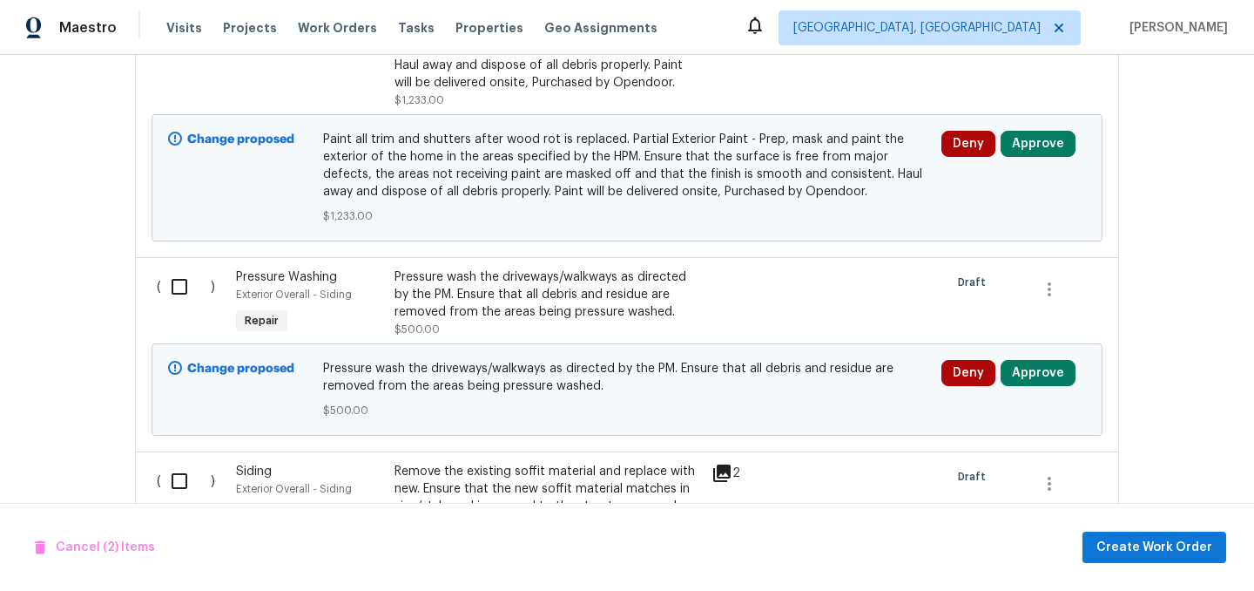
scroll to position [1875, 0]
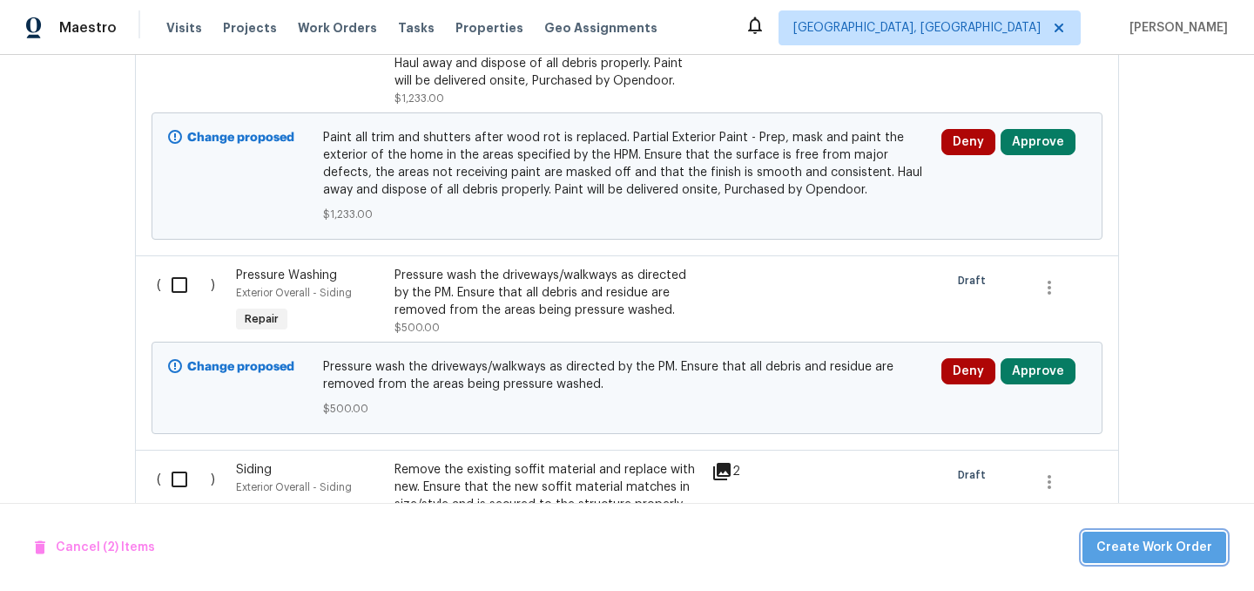
click at [1168, 546] on span "Create Work Order" at bounding box center [1155, 548] width 116 height 22
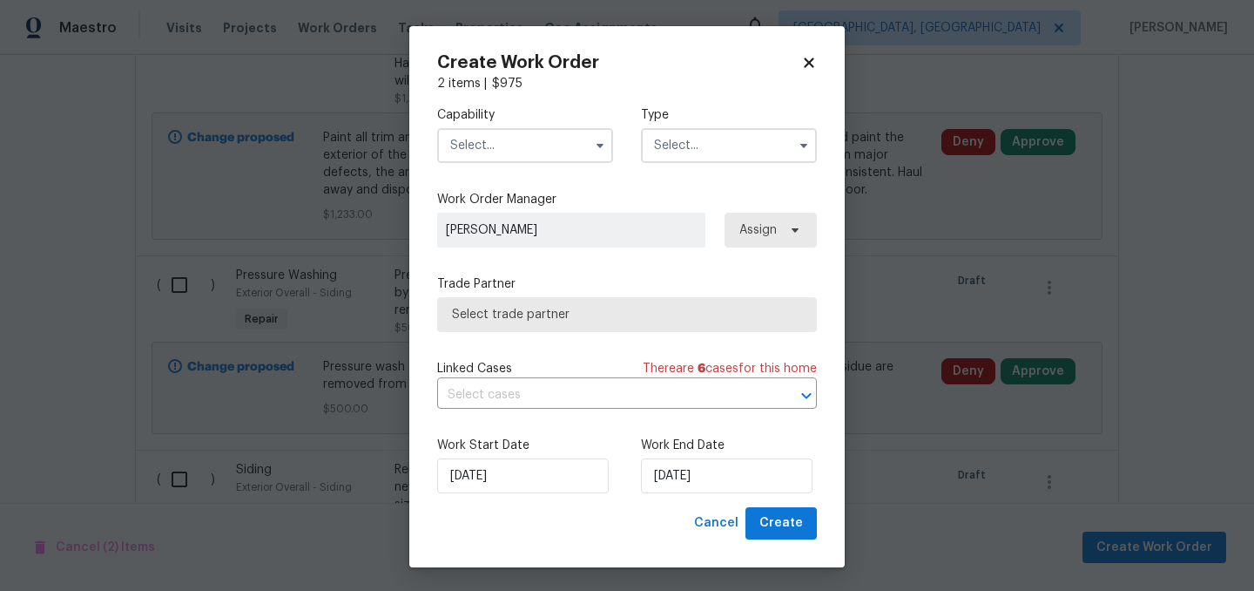
click at [523, 143] on input "text" at bounding box center [525, 145] width 176 height 35
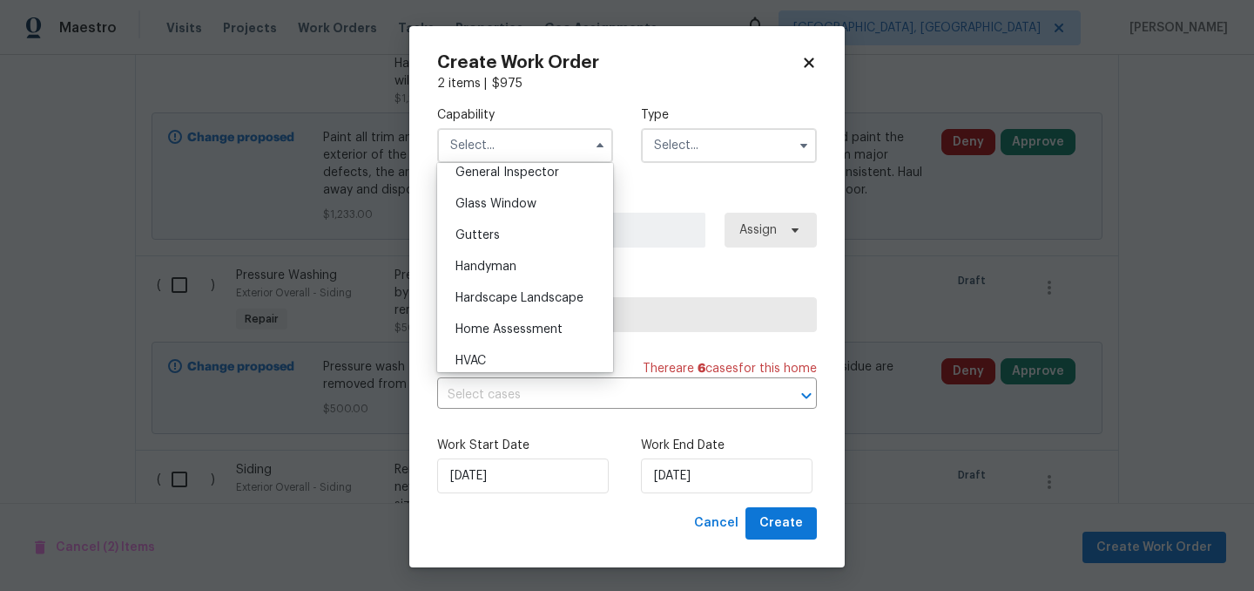
scroll to position [887, 0]
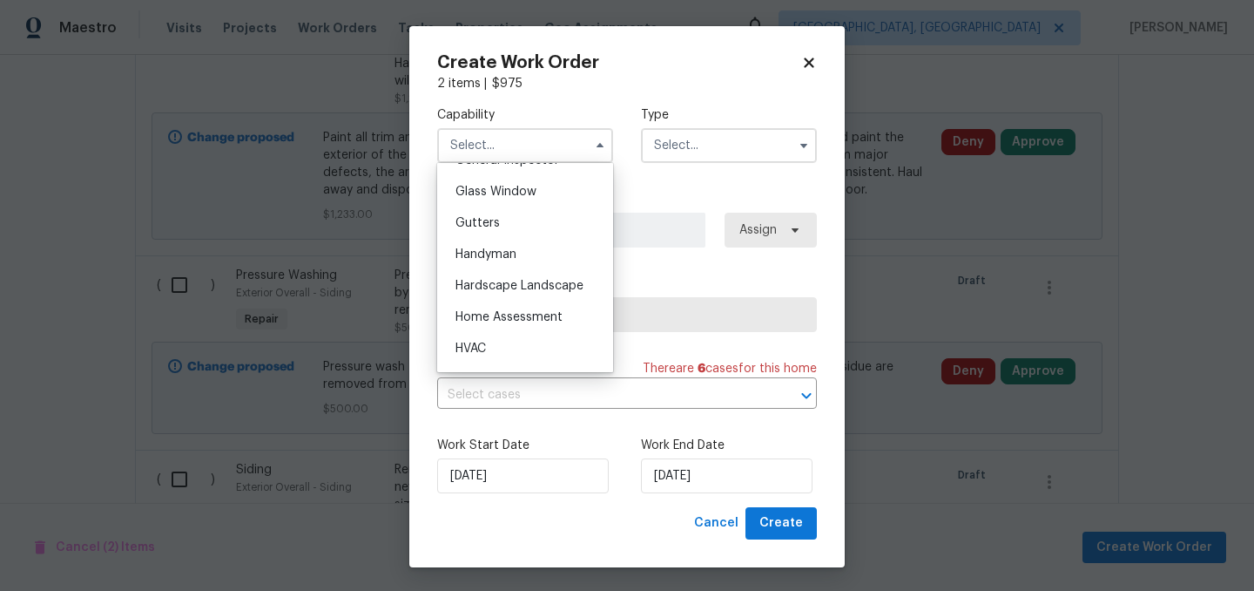
click at [544, 281] on span "Hardscape Landscape" at bounding box center [520, 286] width 128 height 12
type input "Hardscape Landscape"
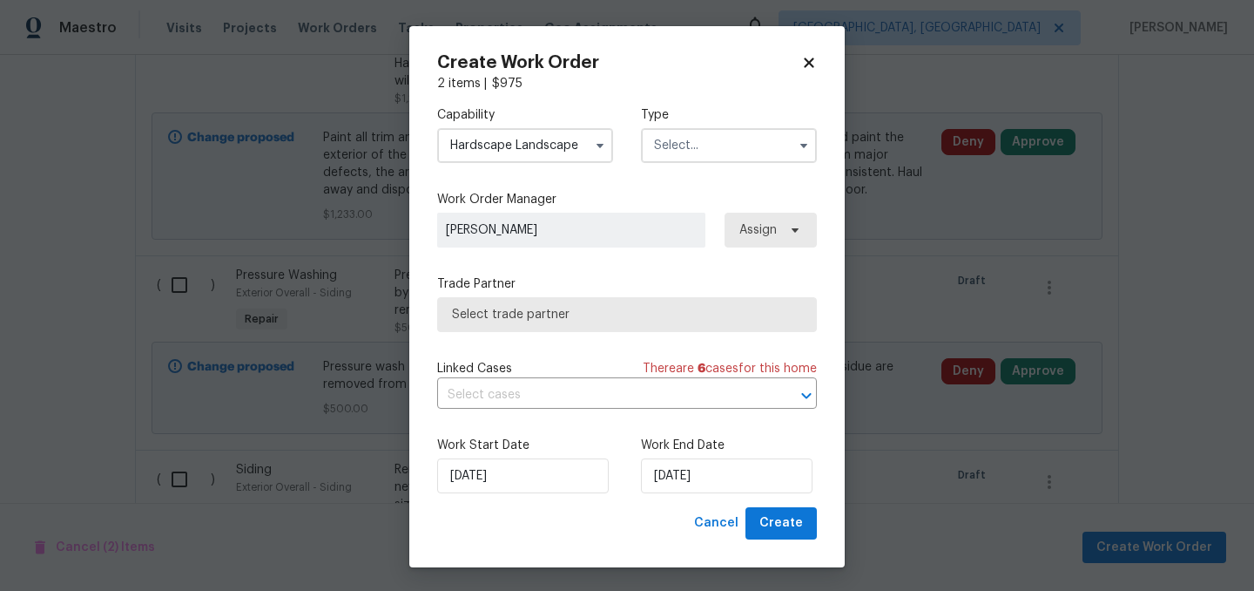
click at [726, 134] on input "text" at bounding box center [729, 145] width 176 height 35
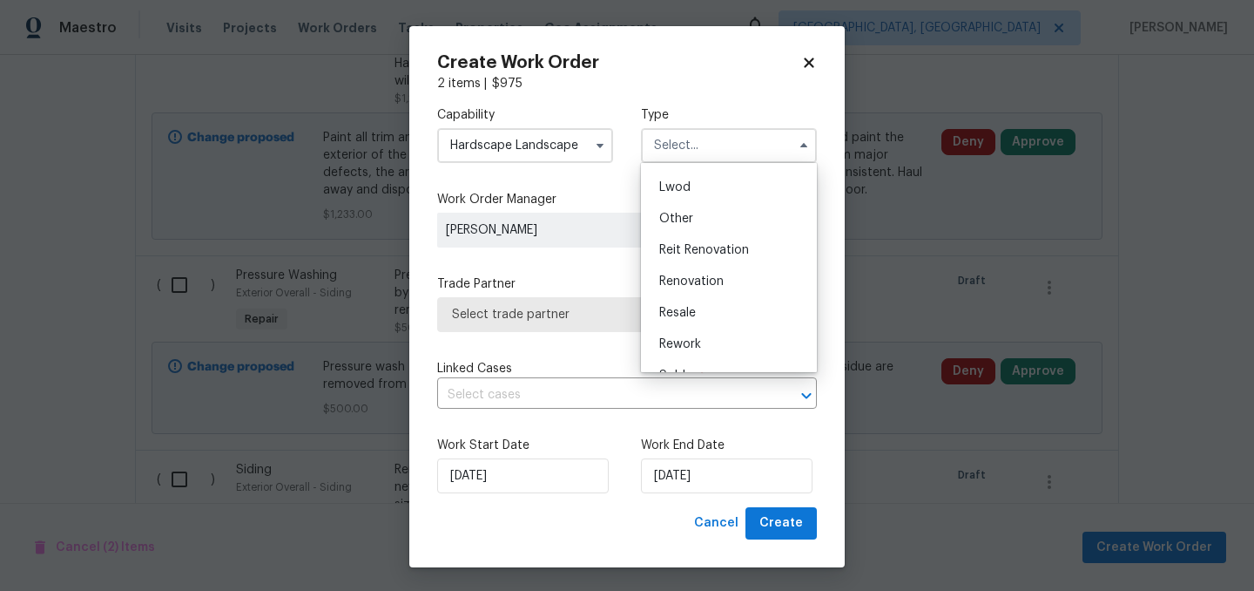
scroll to position [204, 0]
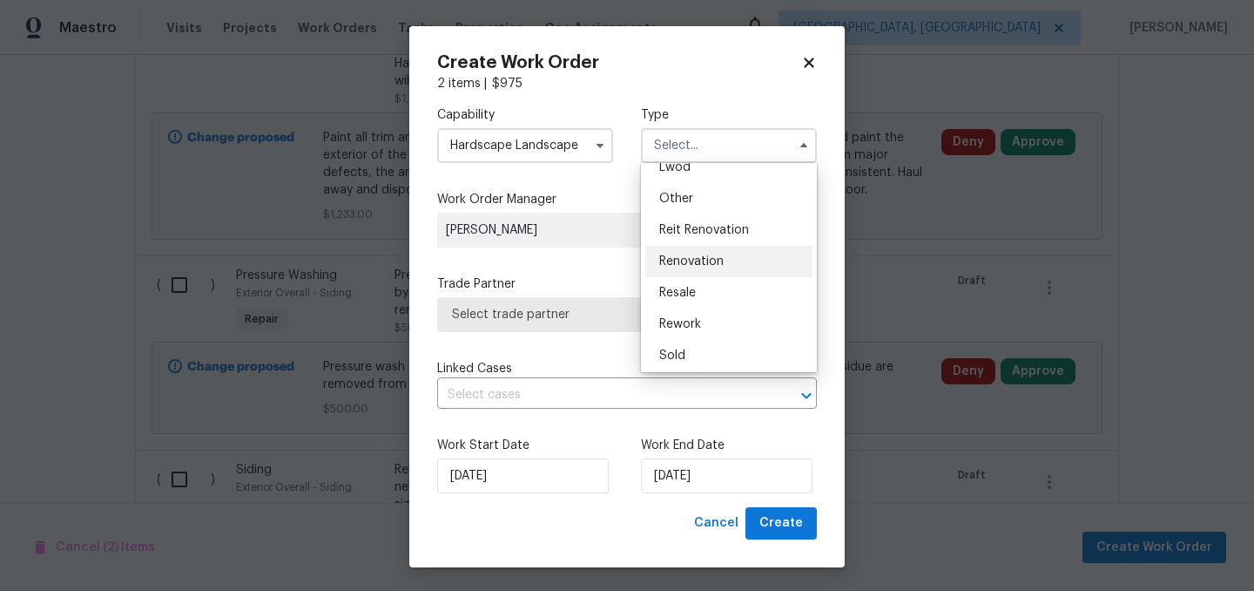
click at [716, 258] on span "Renovation" at bounding box center [691, 261] width 64 height 12
type input "Renovation"
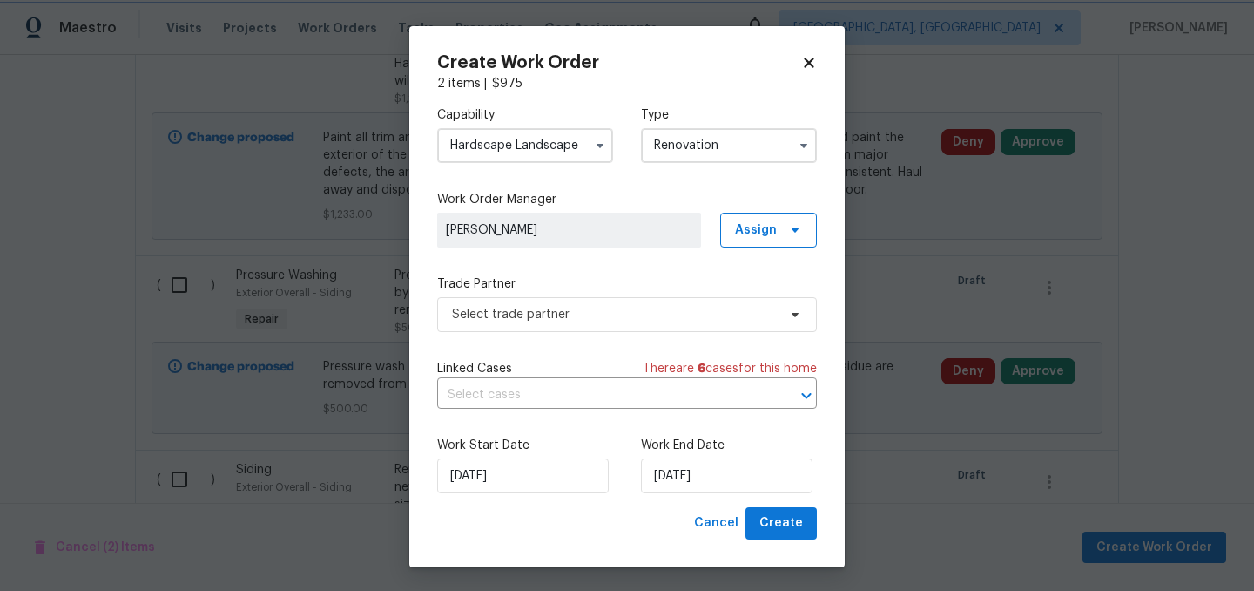
scroll to position [0, 0]
click at [607, 317] on span "Select trade partner" at bounding box center [614, 314] width 325 height 17
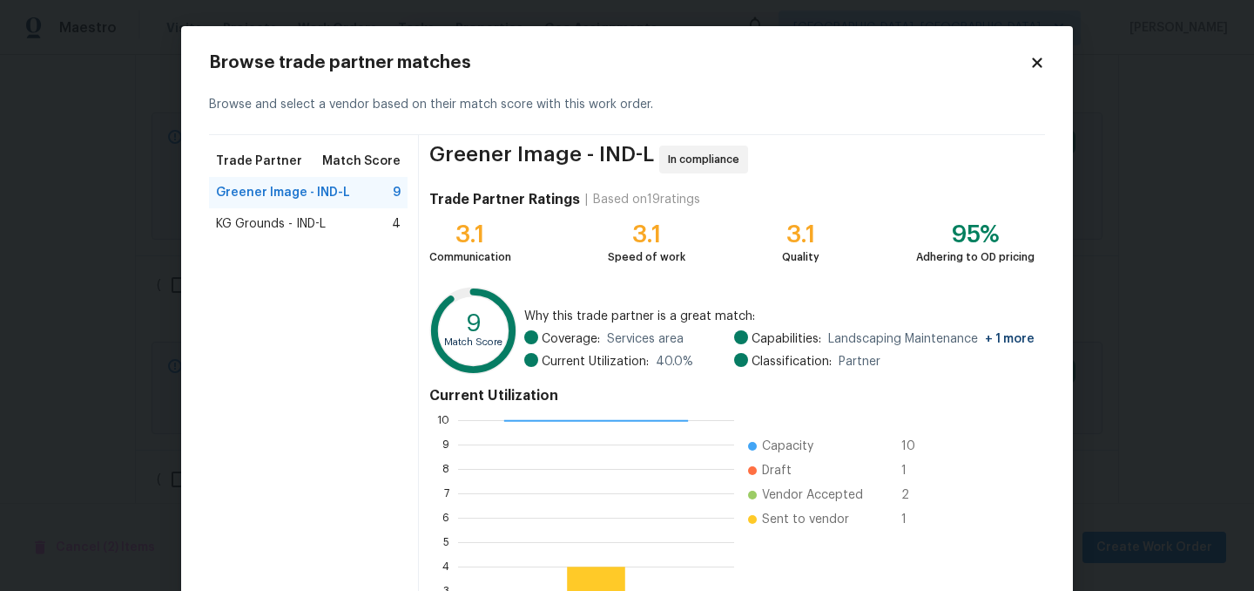
scroll to position [178, 0]
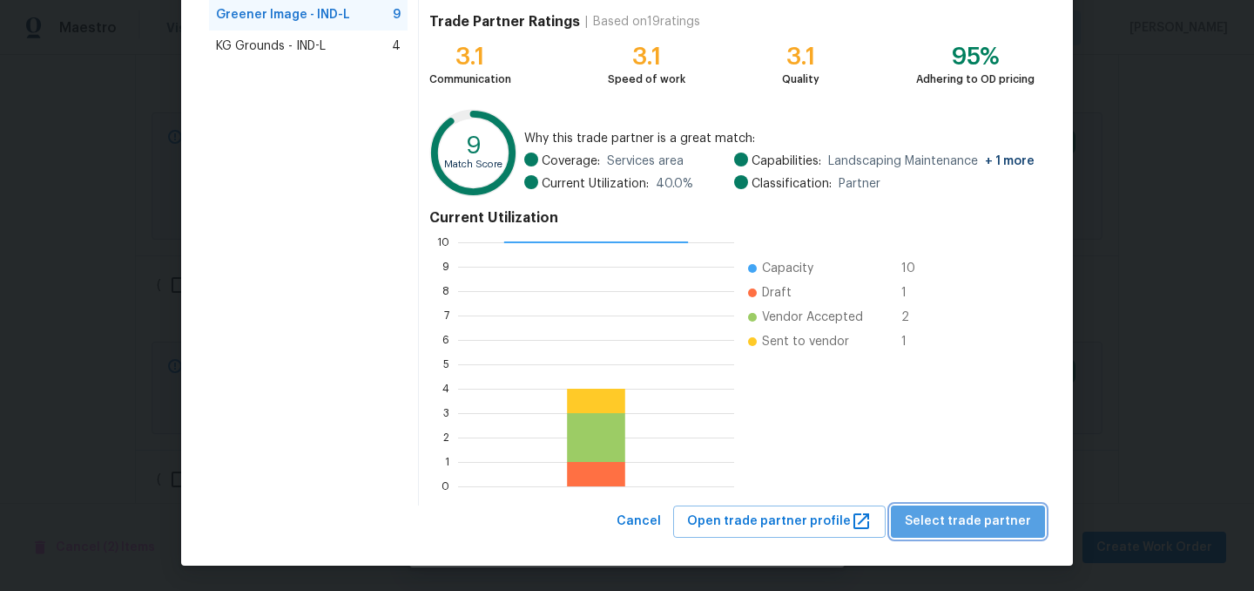
click at [981, 513] on span "Select trade partner" at bounding box center [968, 521] width 126 height 22
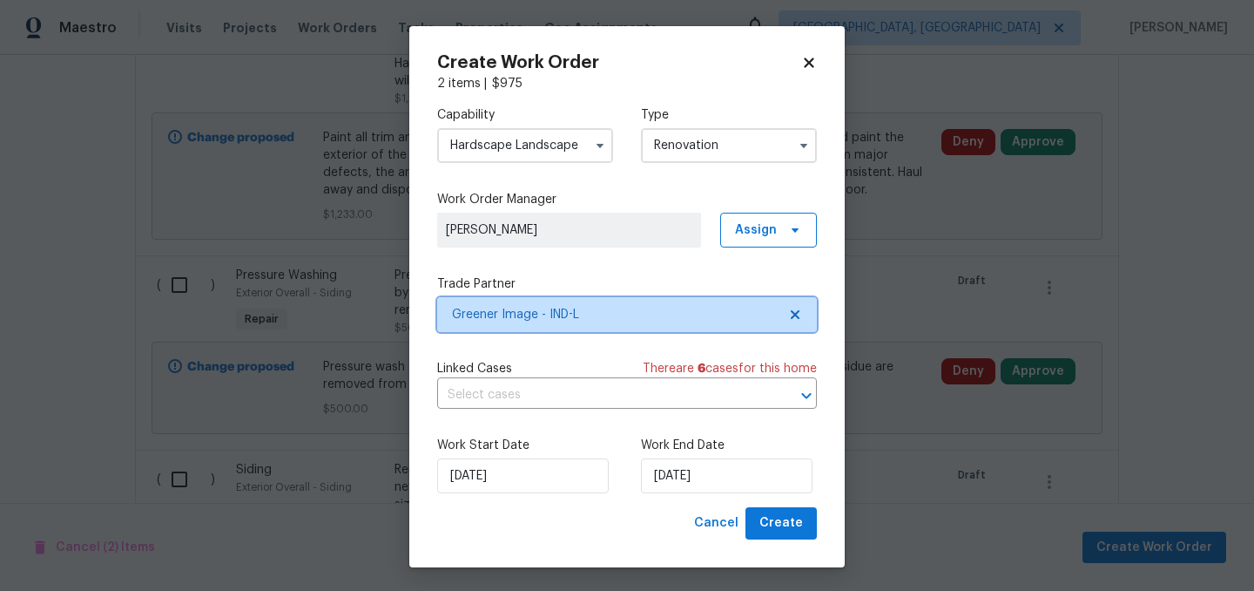
scroll to position [0, 0]
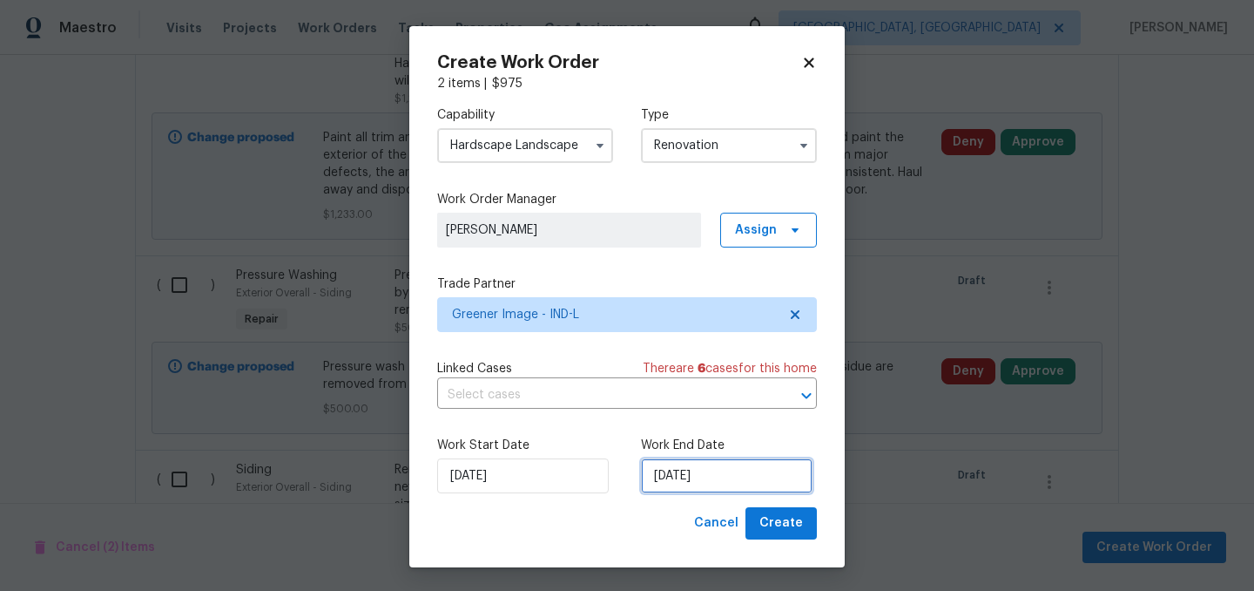
click at [719, 476] on input "9/17/2025" at bounding box center [727, 475] width 172 height 35
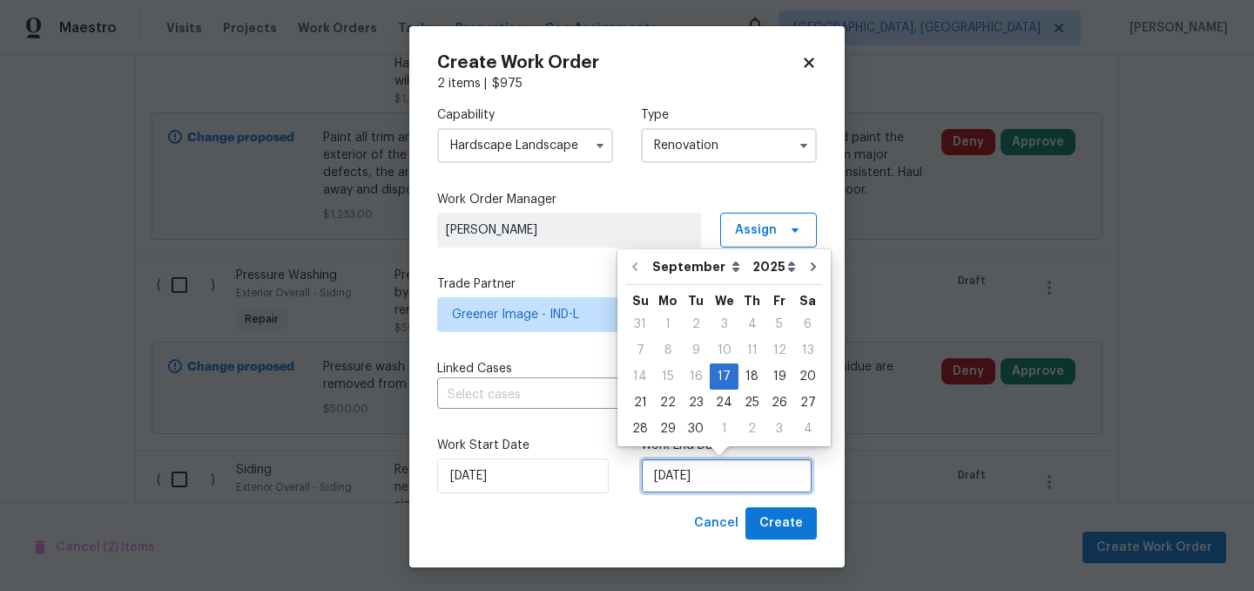
click at [719, 476] on input "9/17/2025" at bounding box center [727, 475] width 172 height 35
click at [771, 431] on div "3" at bounding box center [780, 428] width 28 height 24
type input "10/3/2025"
select select "9"
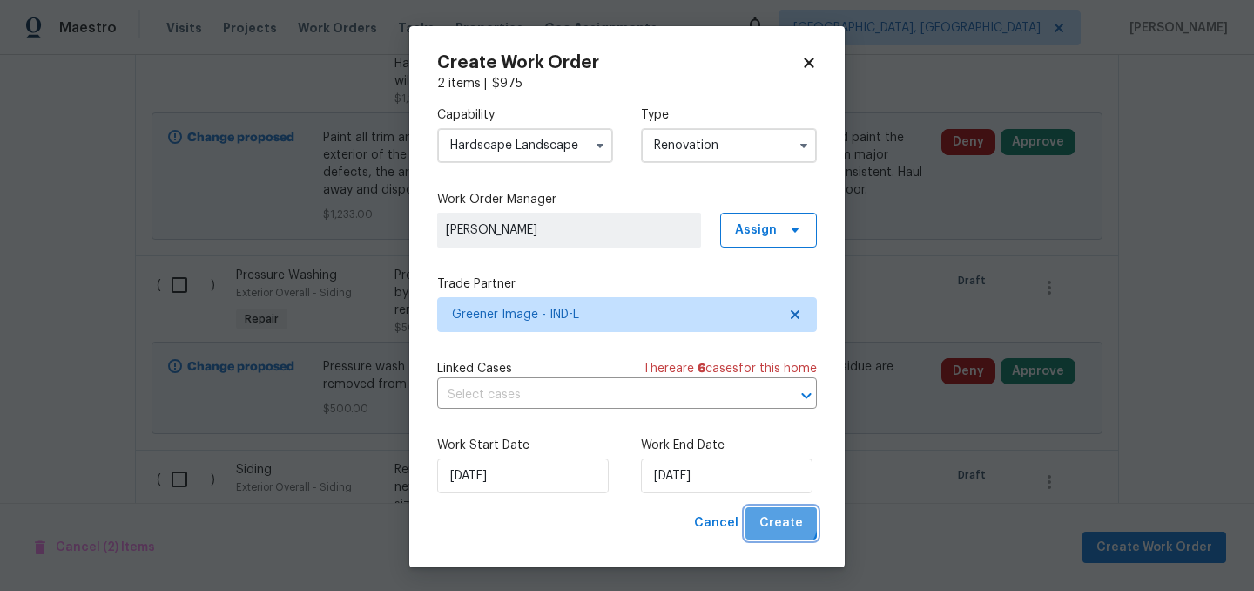
click at [775, 518] on span "Create" at bounding box center [782, 523] width 44 height 22
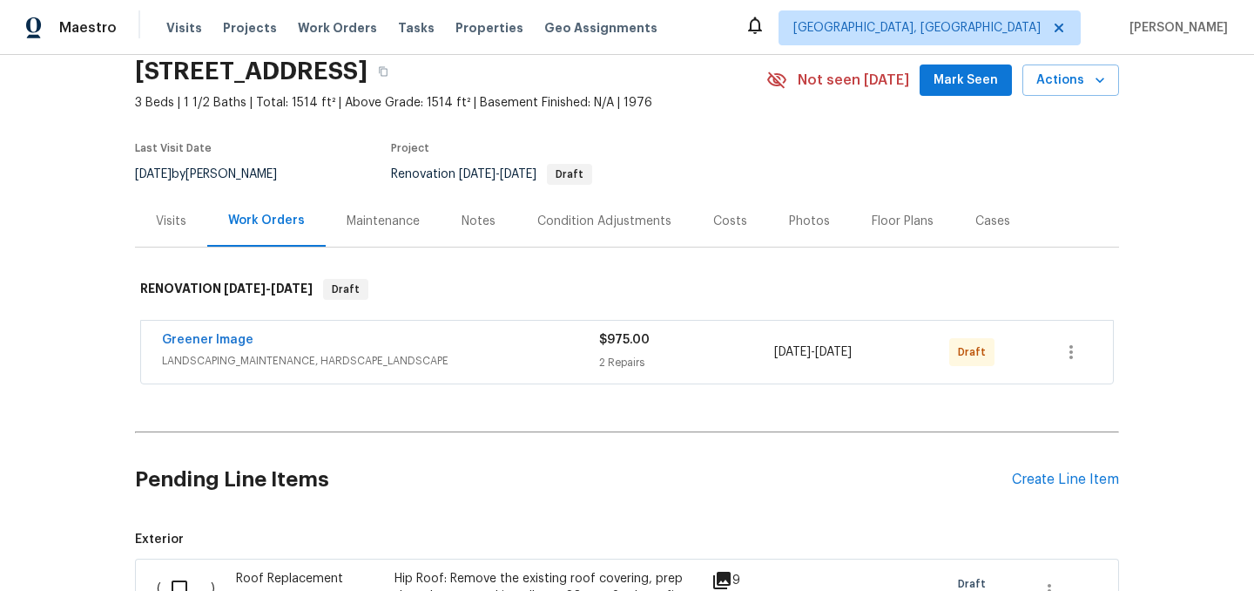
scroll to position [76, 0]
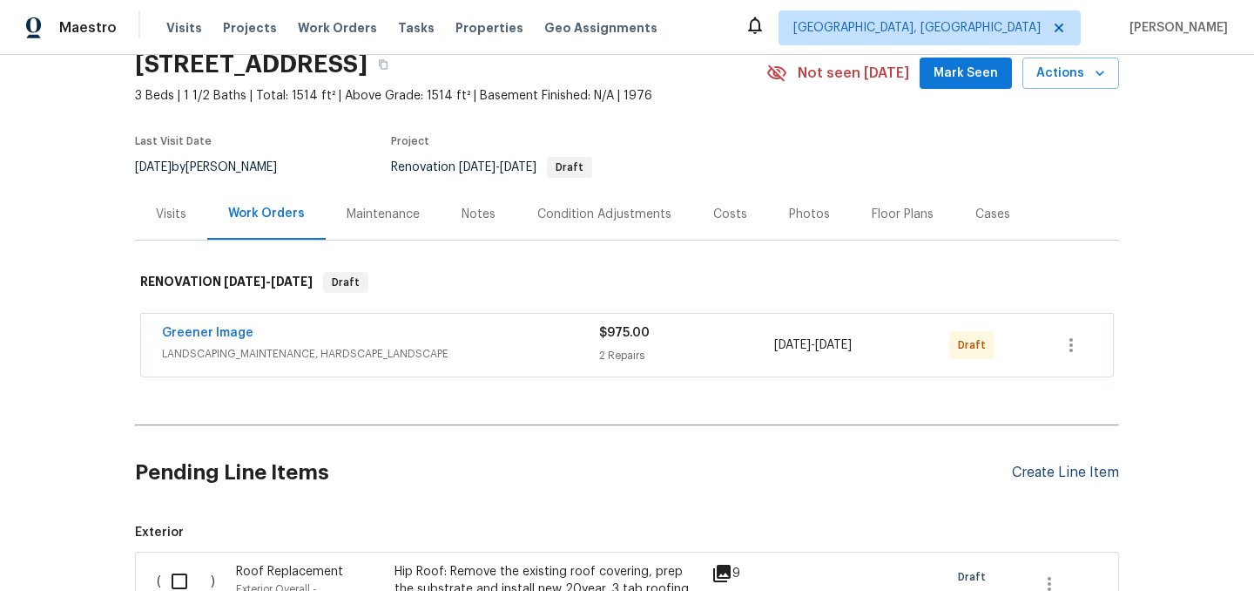
click at [1050, 471] on div "Create Line Item" at bounding box center [1065, 472] width 107 height 17
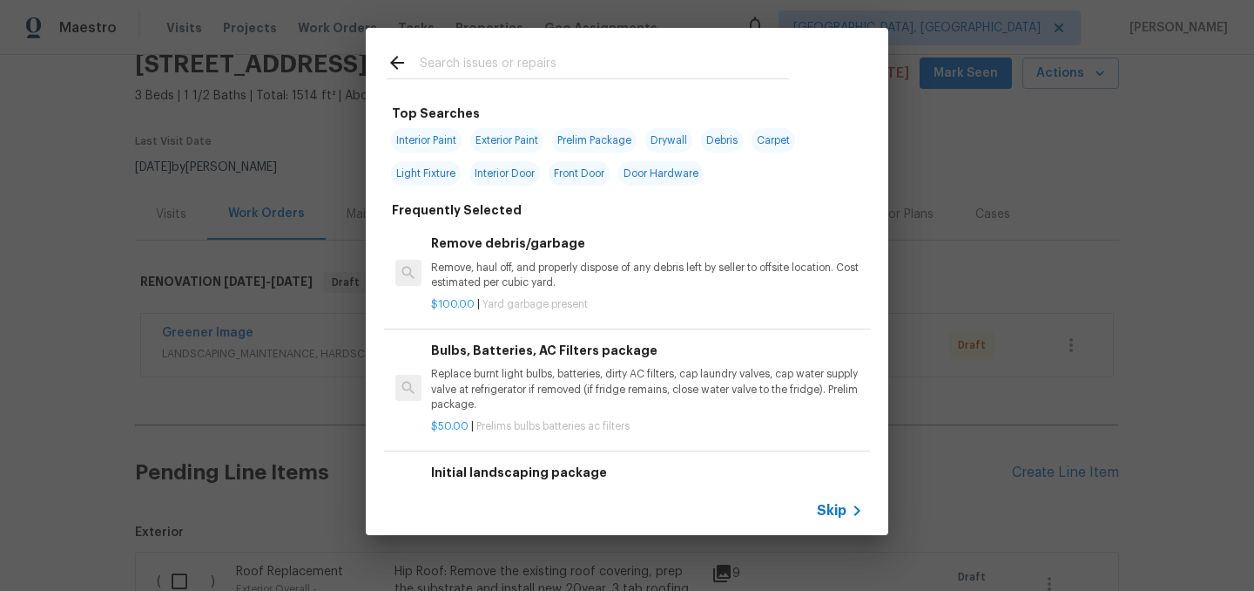
click at [477, 63] on input "text" at bounding box center [604, 65] width 369 height 26
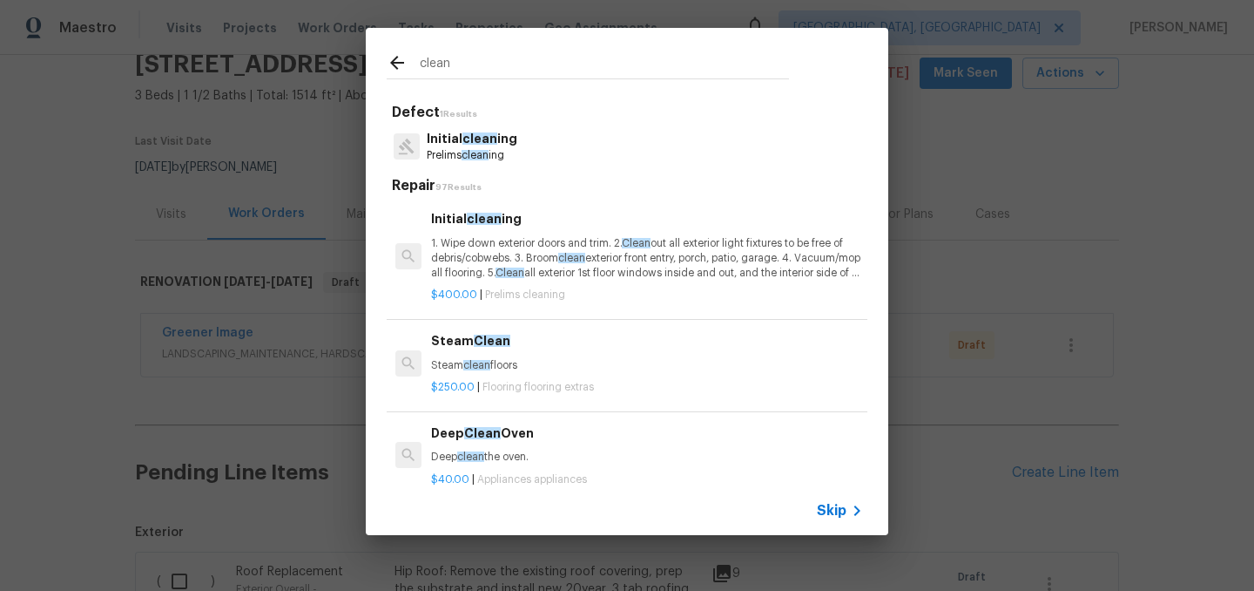
type input "clean"
click at [500, 253] on p "1. Wipe down exterior doors and trim. 2. Clean out all exterior light fixtures …" at bounding box center [647, 258] width 432 height 44
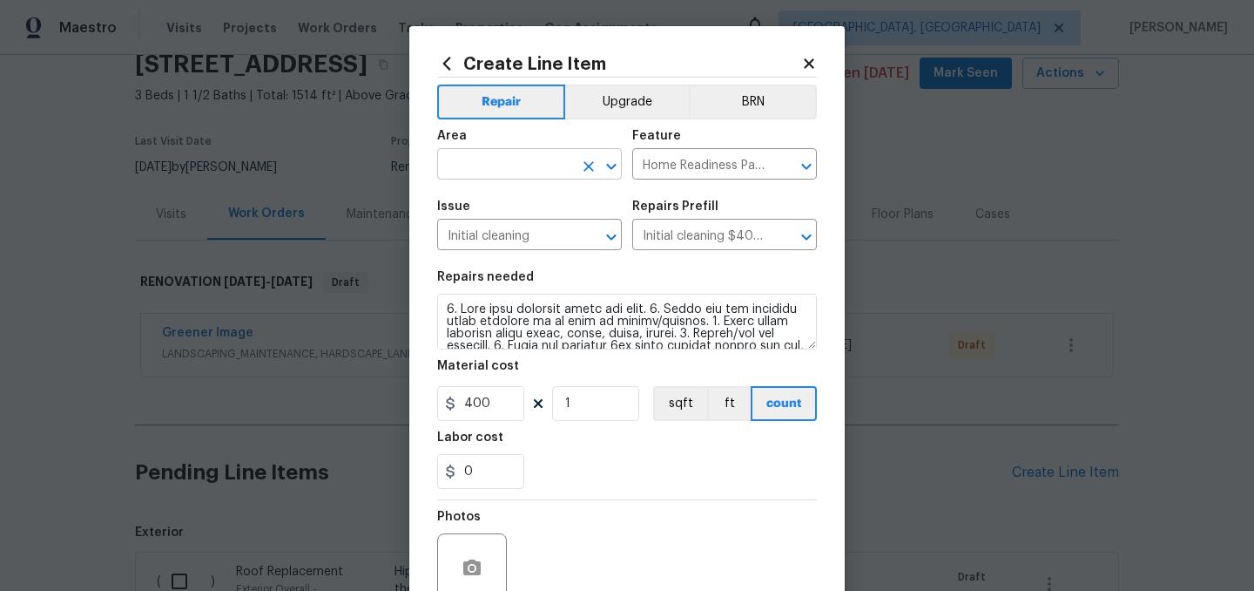
click at [500, 162] on input "text" at bounding box center [505, 165] width 136 height 27
click at [503, 233] on li "Interior Overall" at bounding box center [529, 234] width 185 height 29
type input "Interior Overall"
click at [506, 405] on input "400" at bounding box center [480, 403] width 87 height 35
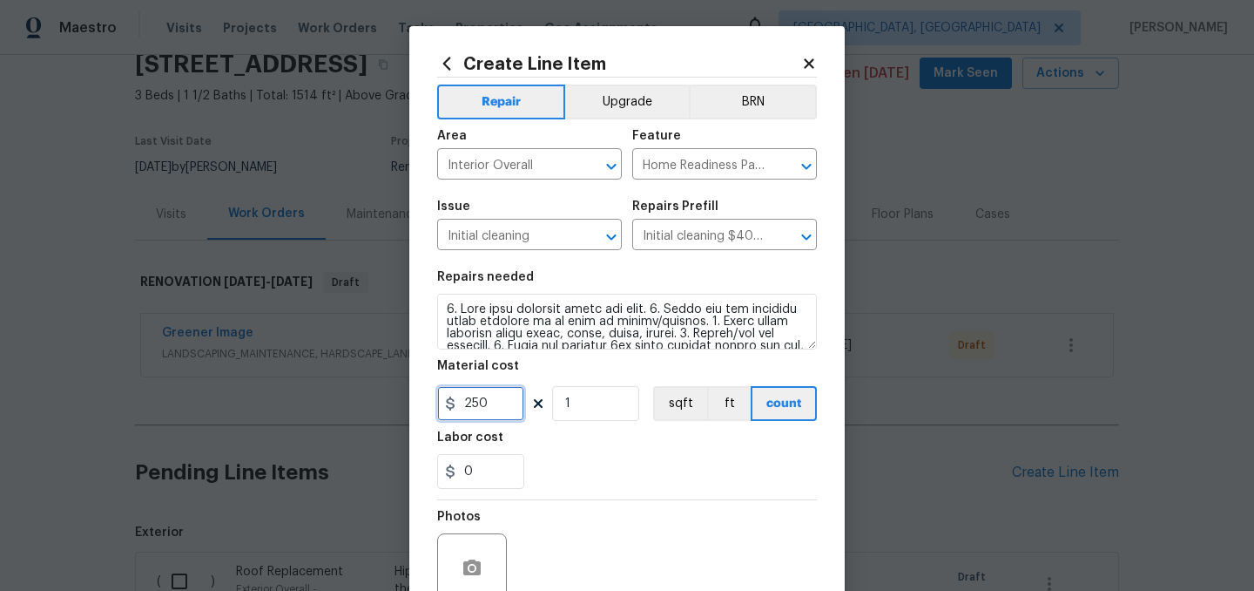
type input "250"
click at [605, 479] on div "0" at bounding box center [627, 471] width 380 height 35
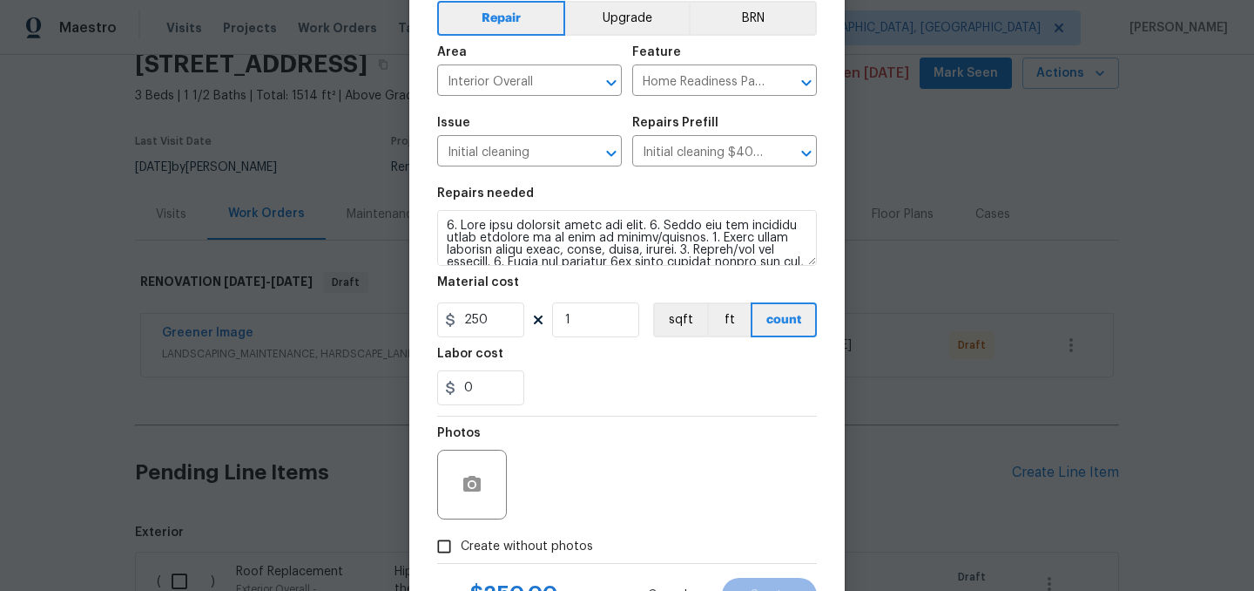
scroll to position [160, 0]
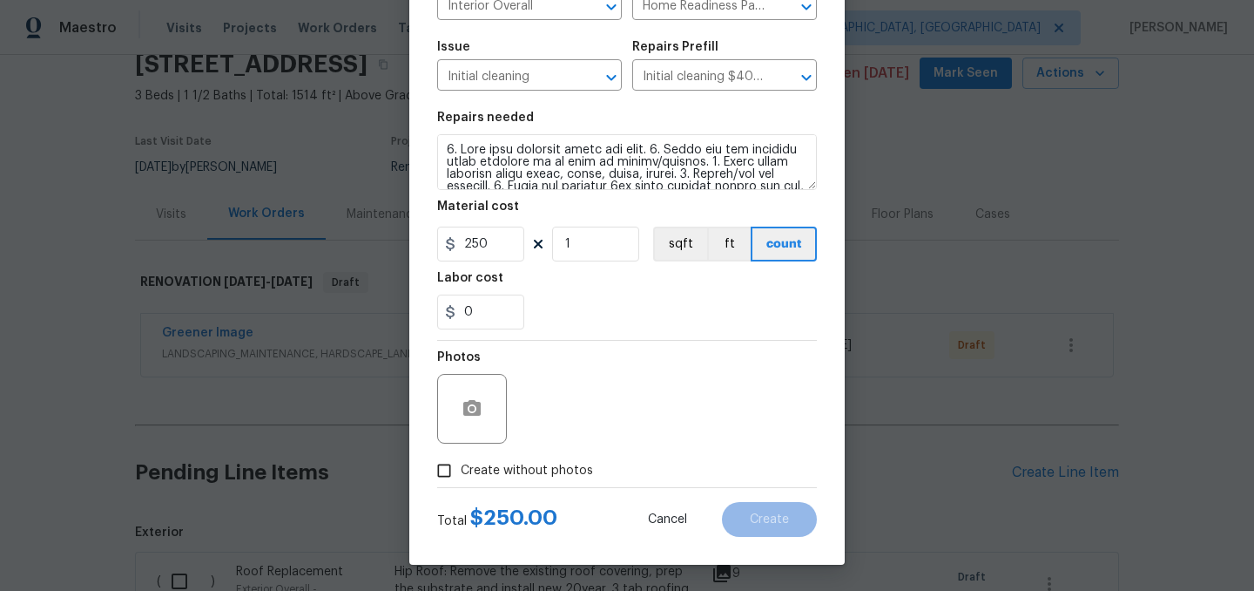
click at [551, 473] on span "Create without photos" at bounding box center [527, 471] width 132 height 18
click at [461, 473] on input "Create without photos" at bounding box center [444, 470] width 33 height 33
checkbox input "true"
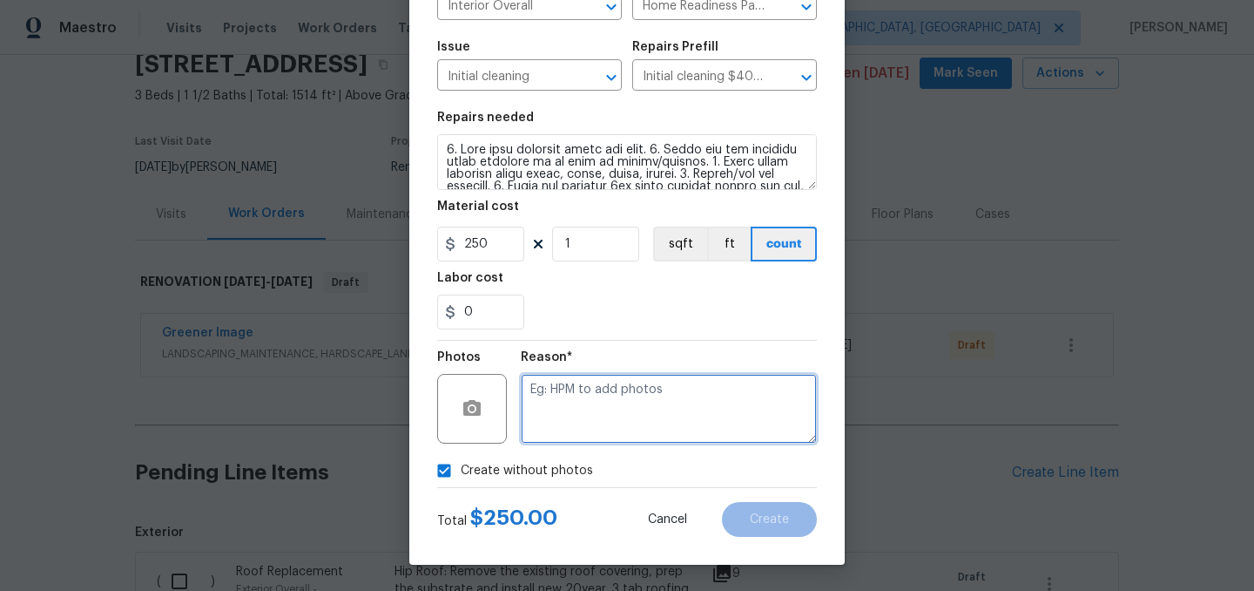
click at [607, 410] on textarea at bounding box center [669, 409] width 296 height 70
type textarea "."
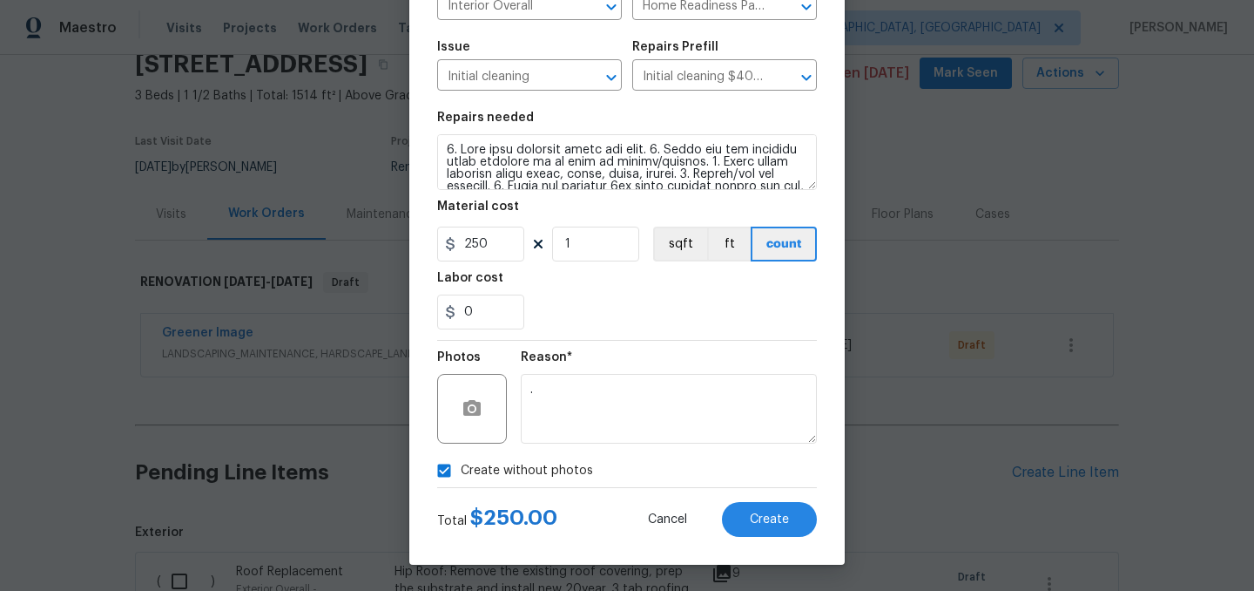
click at [541, 472] on span "Create without photos" at bounding box center [527, 471] width 132 height 18
click at [461, 472] on input "Create without photos" at bounding box center [444, 470] width 33 height 33
checkbox input "false"
click at [782, 537] on div "Create Line Item Repair Upgrade BRN Area Interior Overall ​ Feature Home Readin…" at bounding box center [627, 216] width 436 height 698
click at [775, 522] on span "Create" at bounding box center [769, 519] width 39 height 13
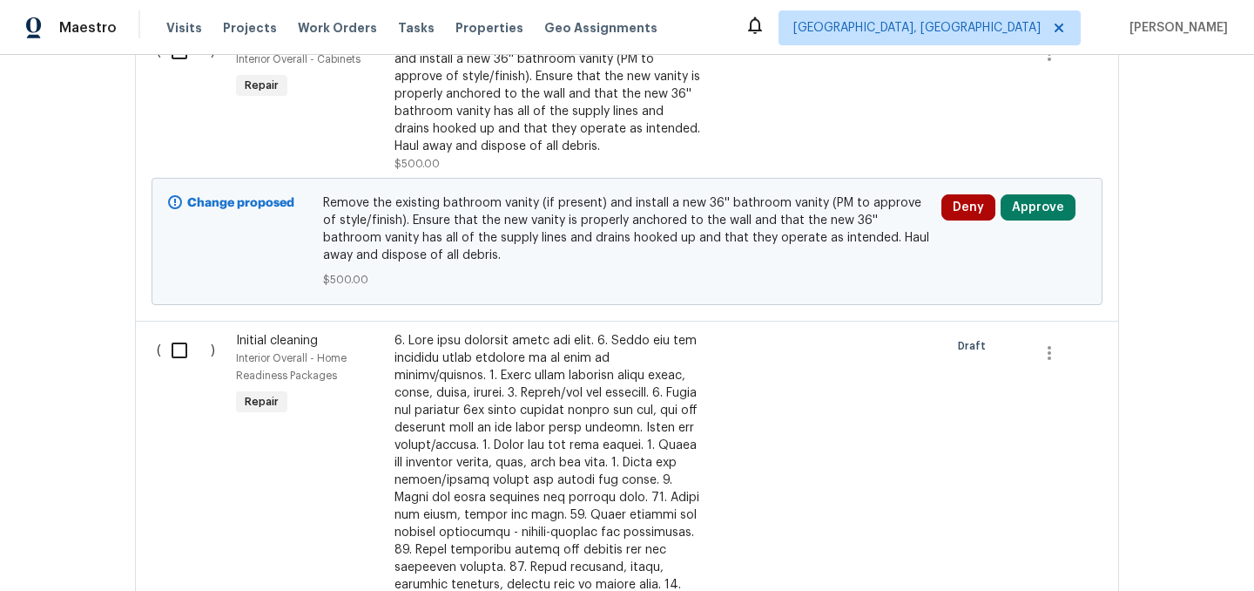
scroll to position [2317, 0]
click at [180, 356] on input "checkbox" at bounding box center [186, 351] width 50 height 37
checkbox input "true"
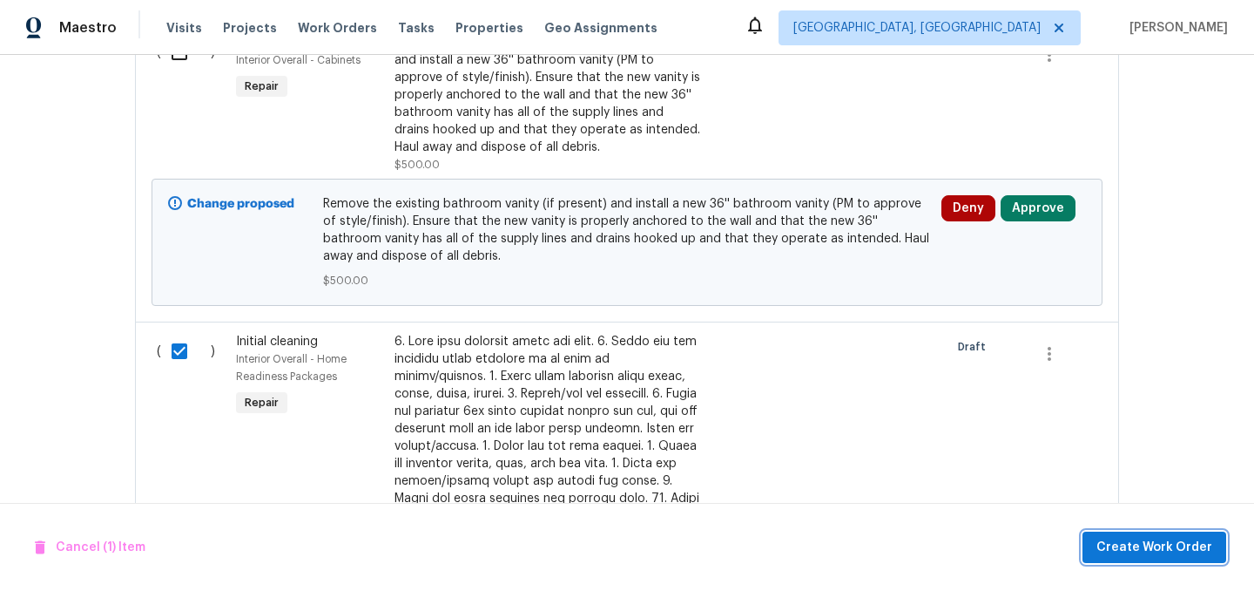
click at [1147, 537] on span "Create Work Order" at bounding box center [1155, 548] width 116 height 22
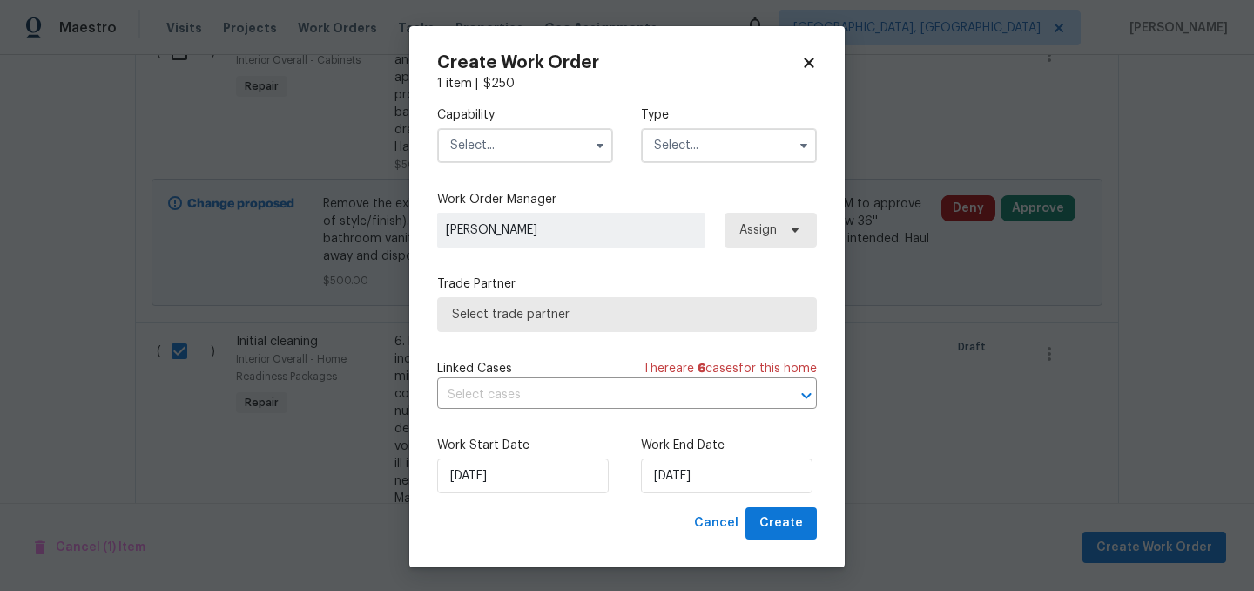
click at [493, 153] on input "text" at bounding box center [525, 145] width 176 height 35
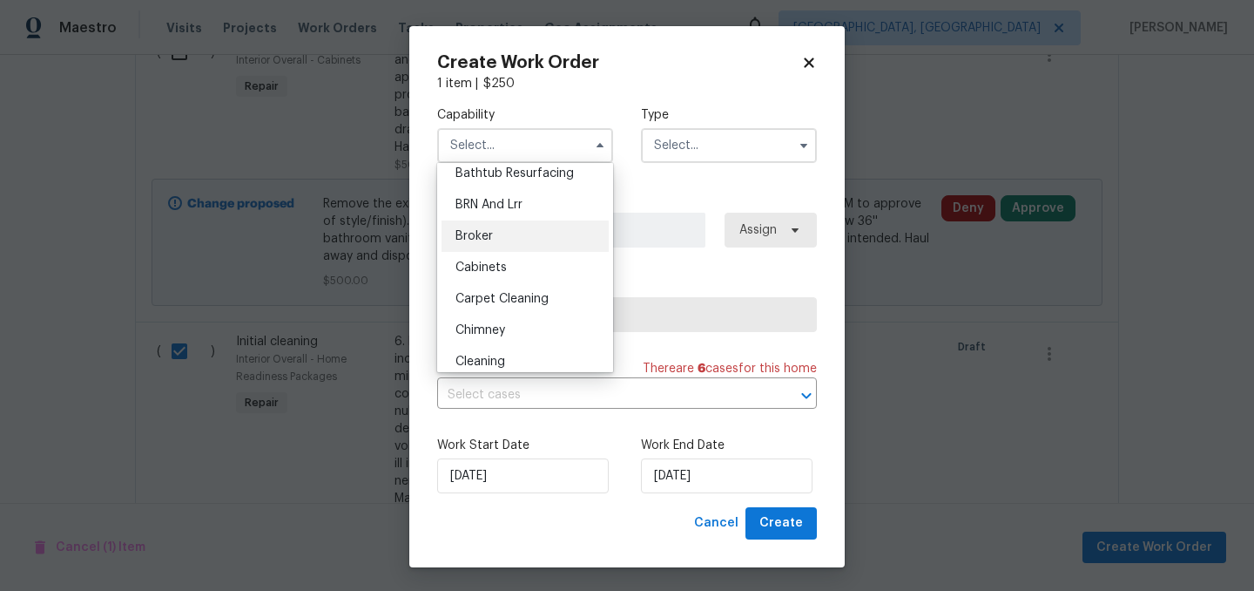
scroll to position [121, 0]
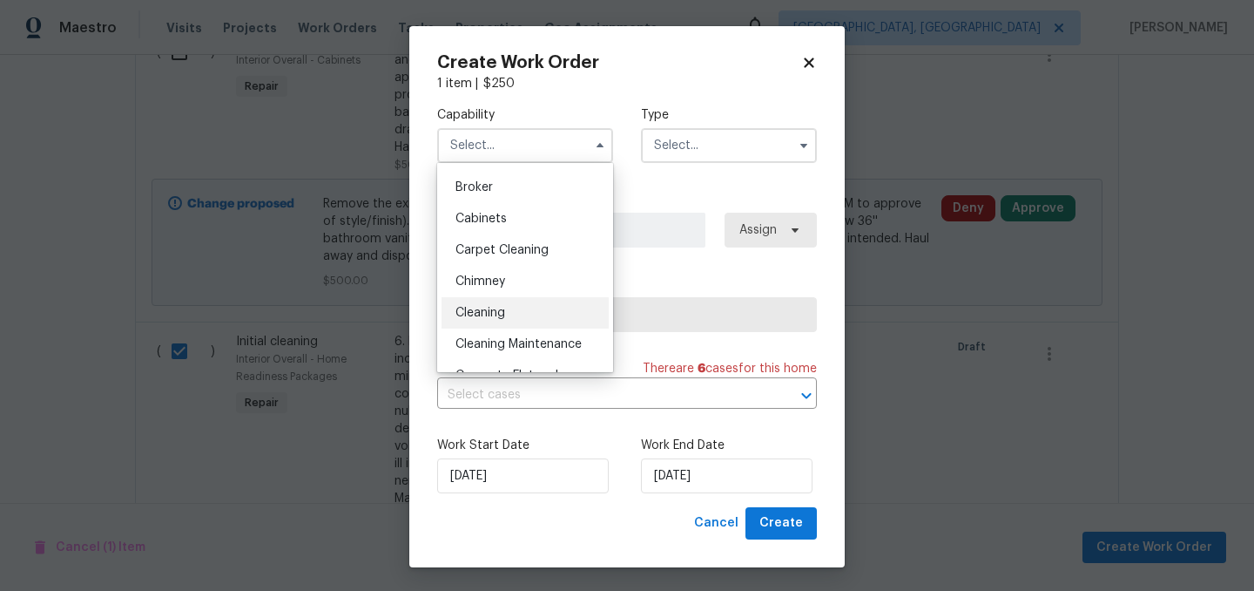
click at [530, 307] on div "Cleaning" at bounding box center [525, 312] width 167 height 31
type input "Cleaning"
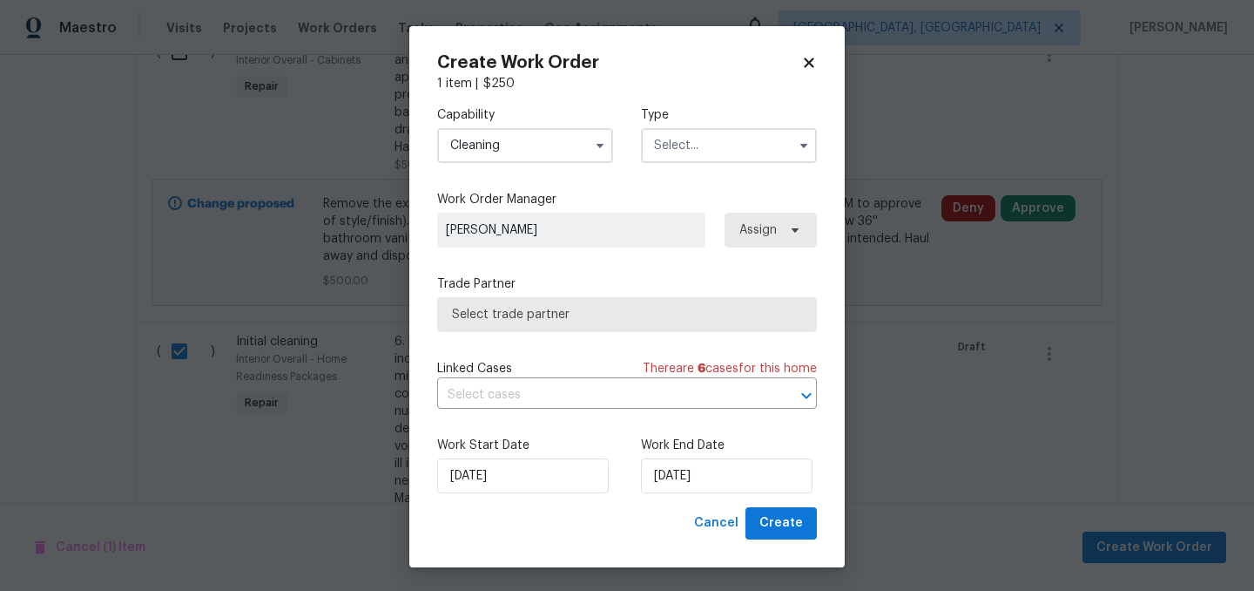
click at [701, 139] on input "text" at bounding box center [729, 145] width 176 height 35
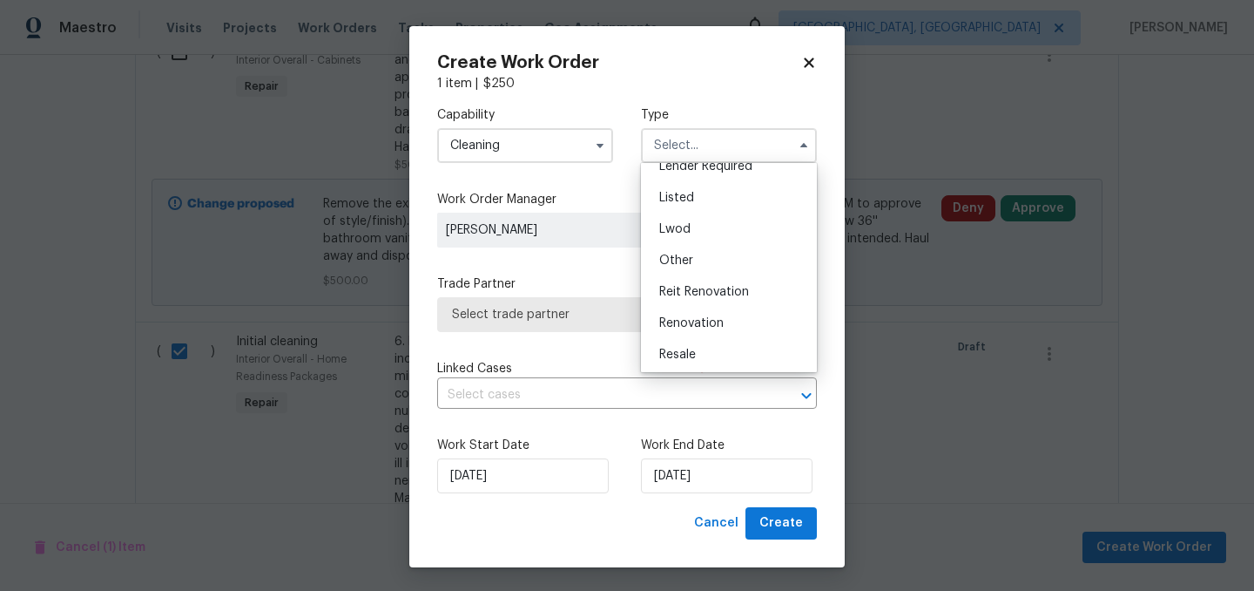
scroll to position [207, 0]
click at [705, 259] on span "Renovation" at bounding box center [691, 258] width 64 height 12
type input "Renovation"
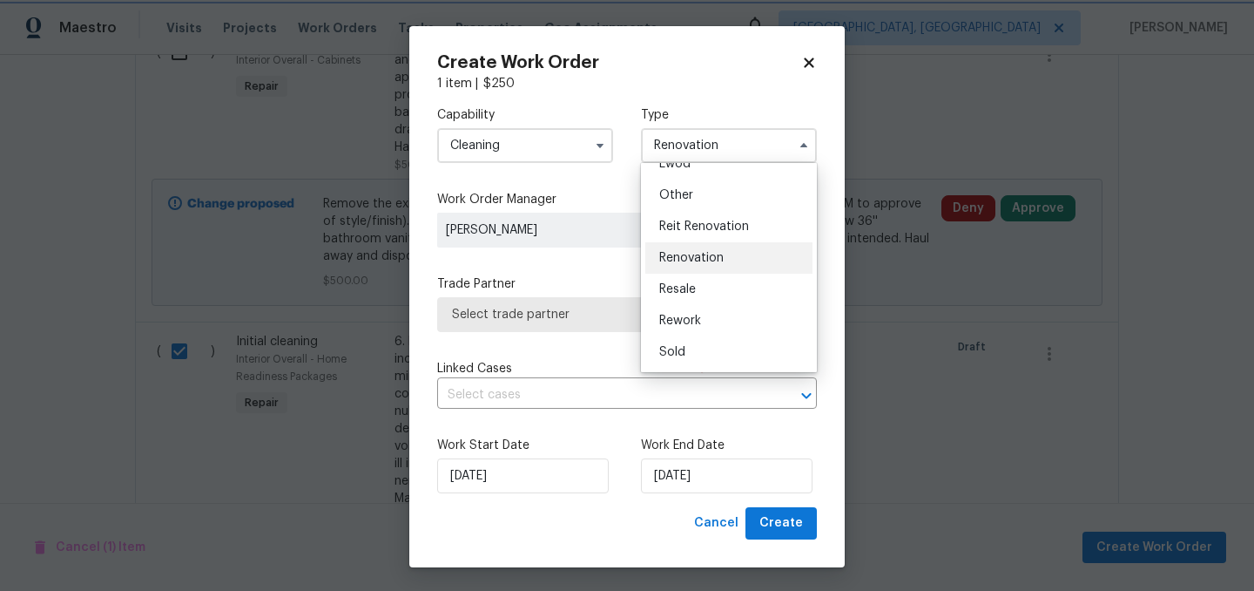
scroll to position [0, 0]
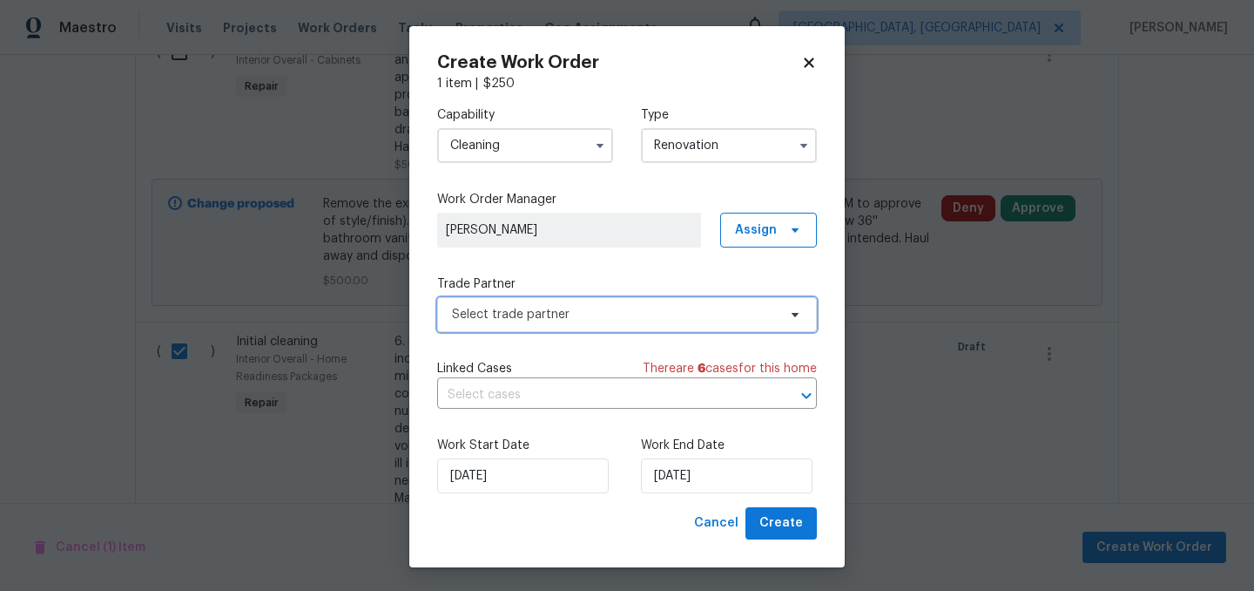
click at [689, 323] on span "Select trade partner" at bounding box center [627, 314] width 380 height 35
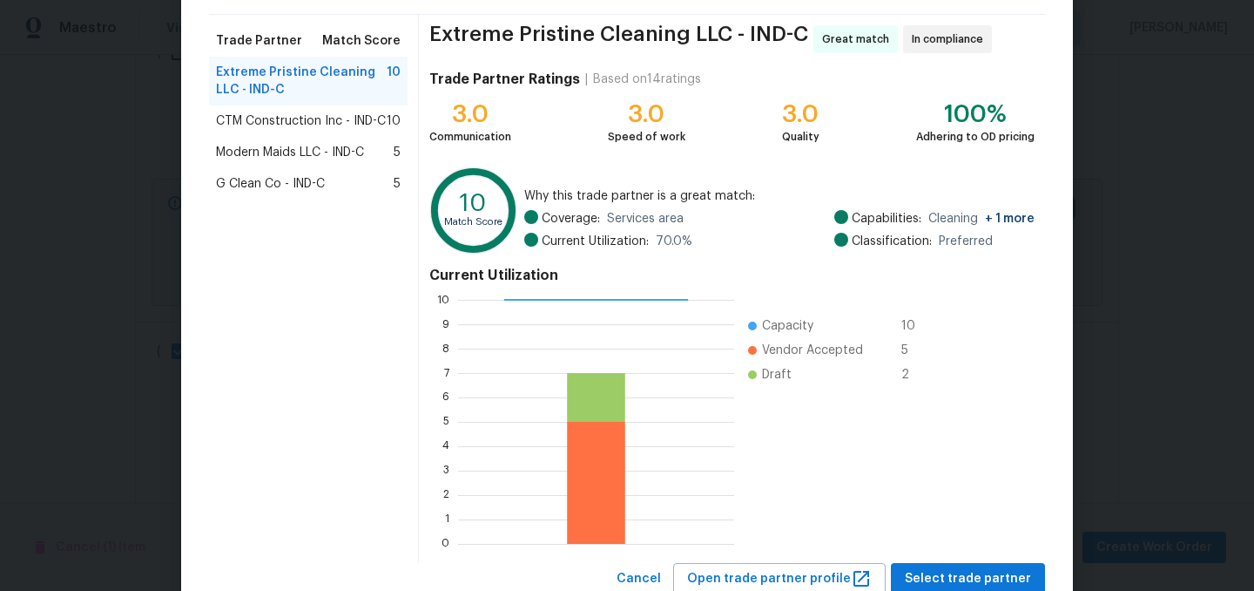
scroll to position [122, 0]
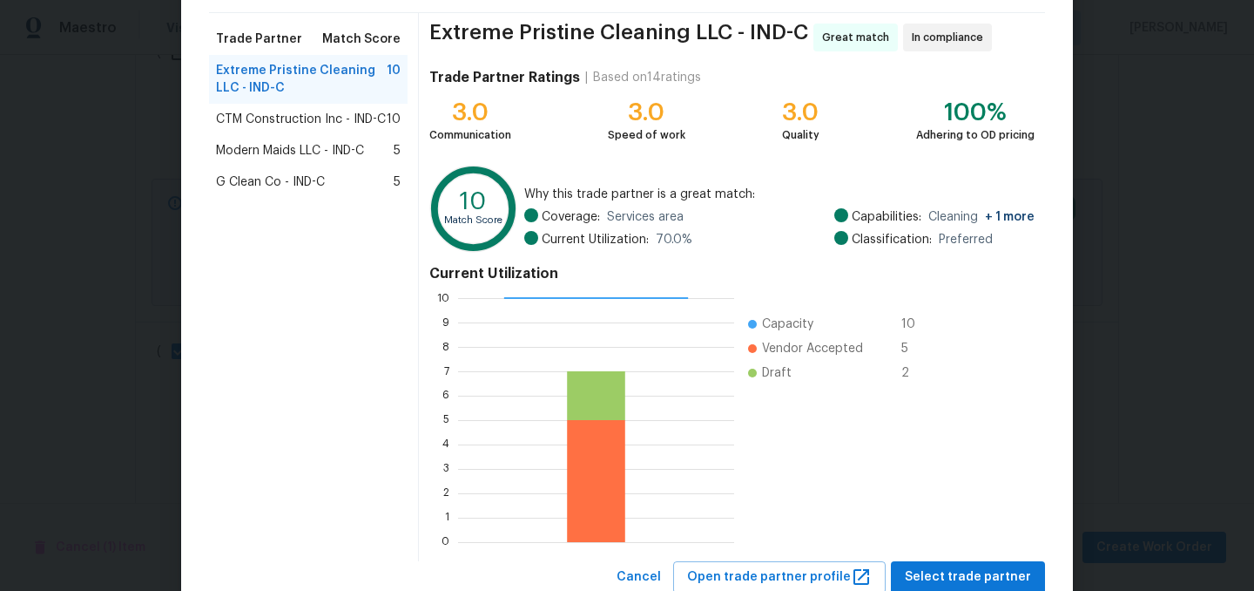
click at [270, 150] on span "Modern Maids LLC - IND-C" at bounding box center [290, 150] width 148 height 17
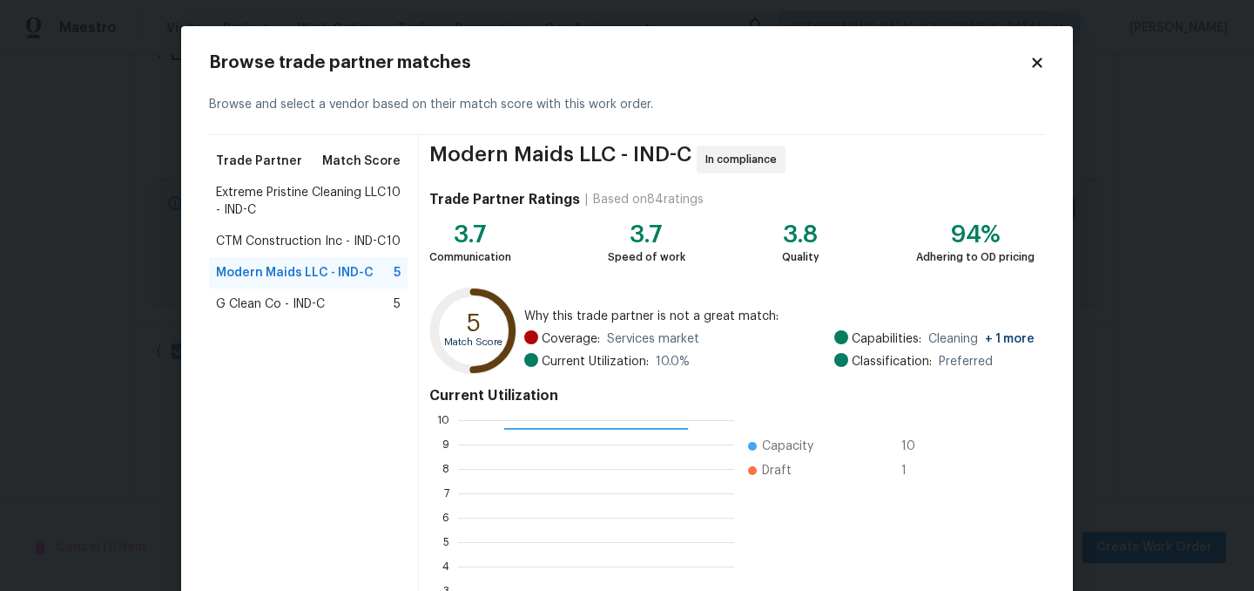
scroll to position [178, 0]
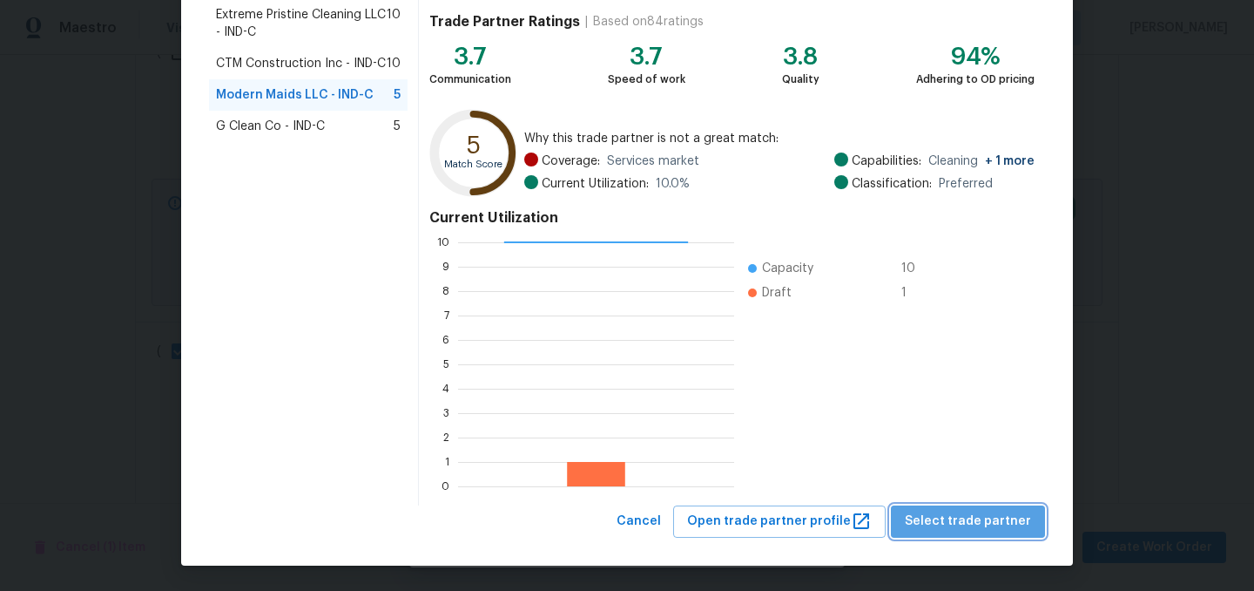
click at [1002, 520] on span "Select trade partner" at bounding box center [968, 521] width 126 height 22
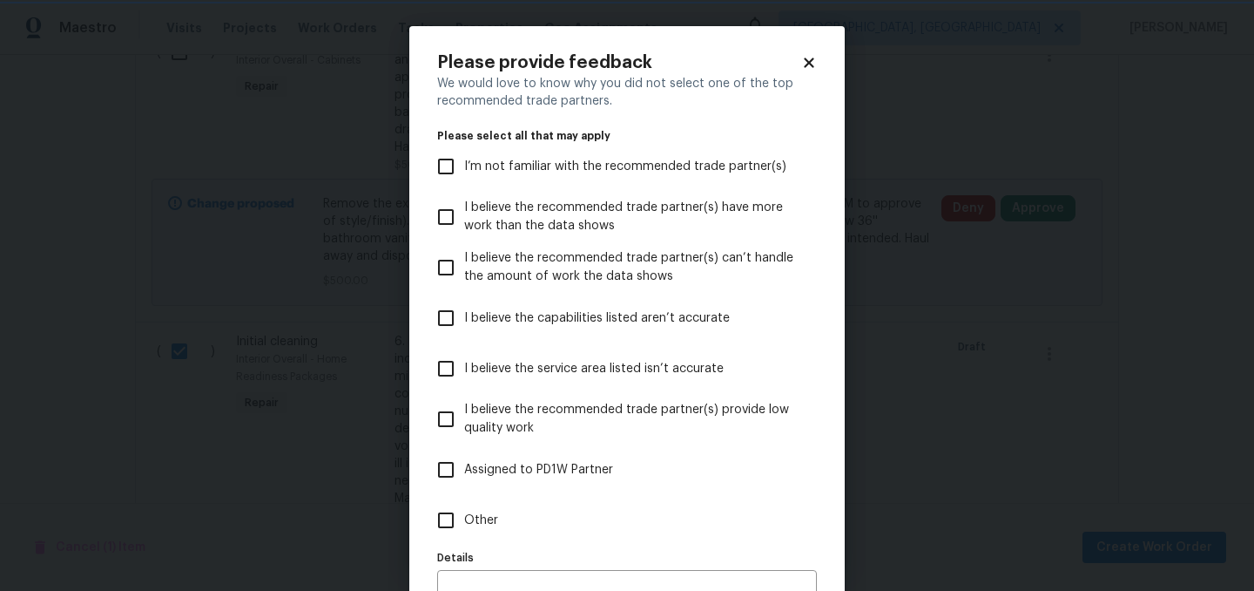
scroll to position [99, 0]
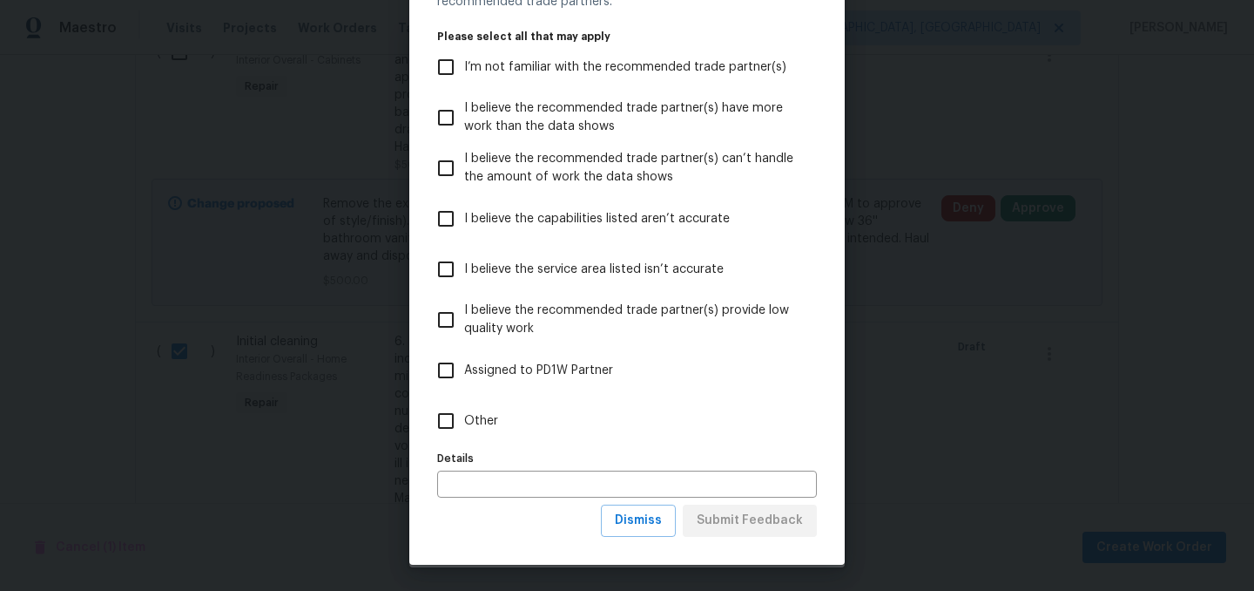
click at [537, 369] on span "Assigned to PD1W Partner" at bounding box center [538, 370] width 149 height 18
click at [464, 369] on input "Assigned to PD1W Partner" at bounding box center [446, 370] width 37 height 37
checkbox input "true"
click at [776, 525] on span "Submit Feedback" at bounding box center [750, 521] width 106 height 22
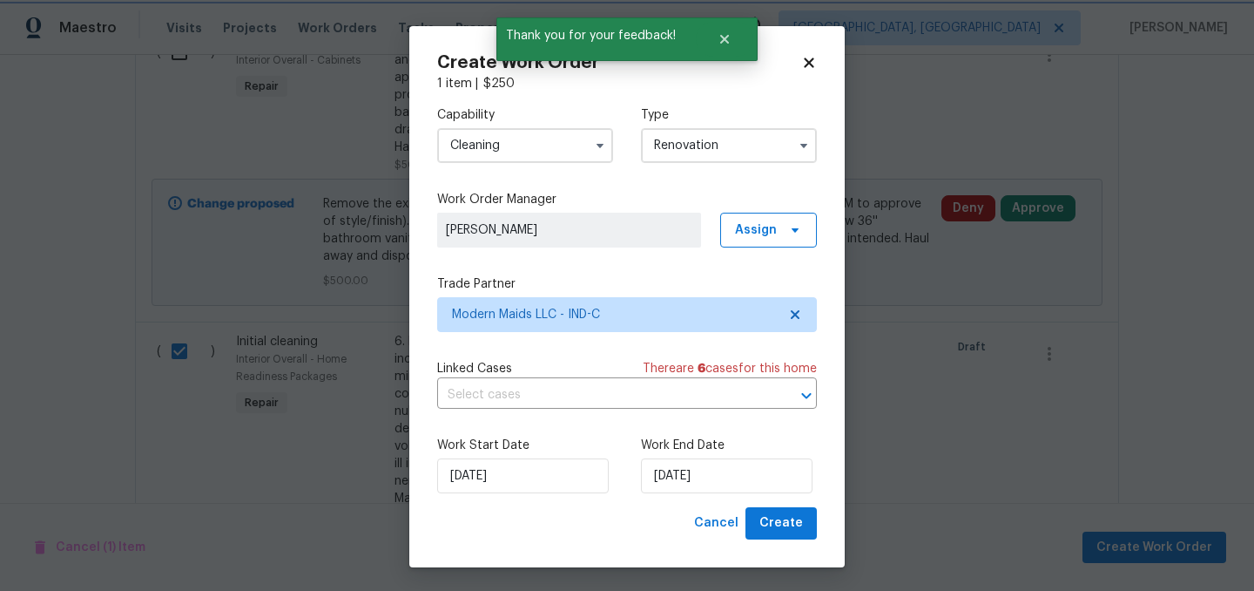
scroll to position [0, 0]
click at [758, 478] on input "9/17/2025" at bounding box center [727, 475] width 172 height 35
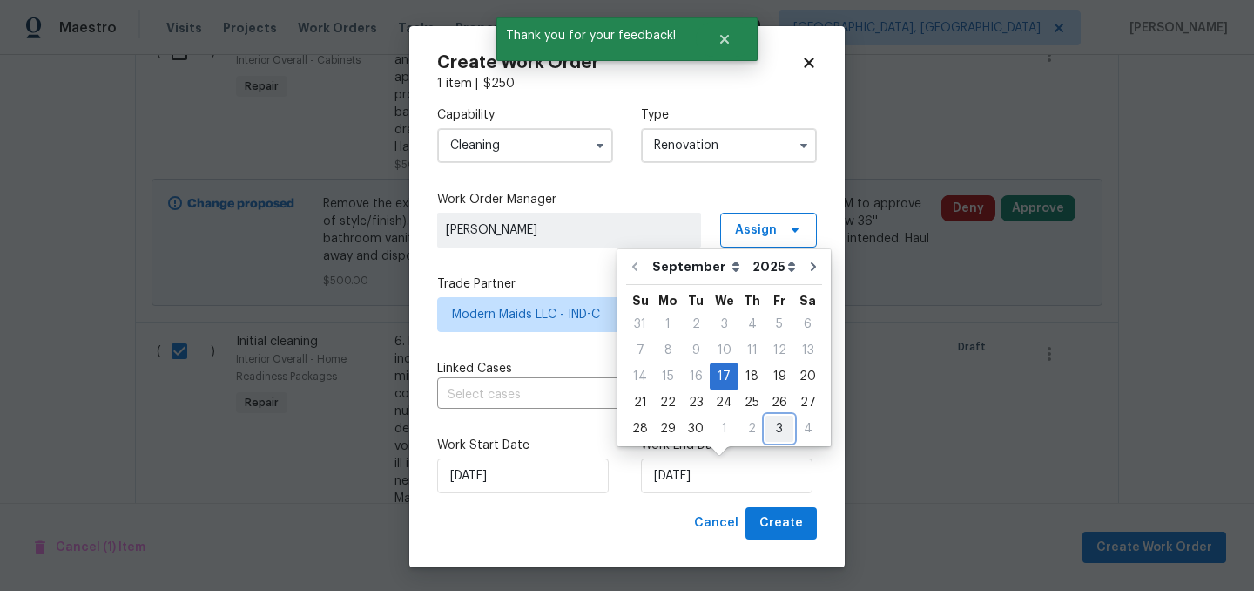
click at [773, 429] on div "3" at bounding box center [780, 428] width 28 height 24
type input "10/3/2025"
select select "9"
click at [795, 538] on button "Create" at bounding box center [781, 523] width 71 height 32
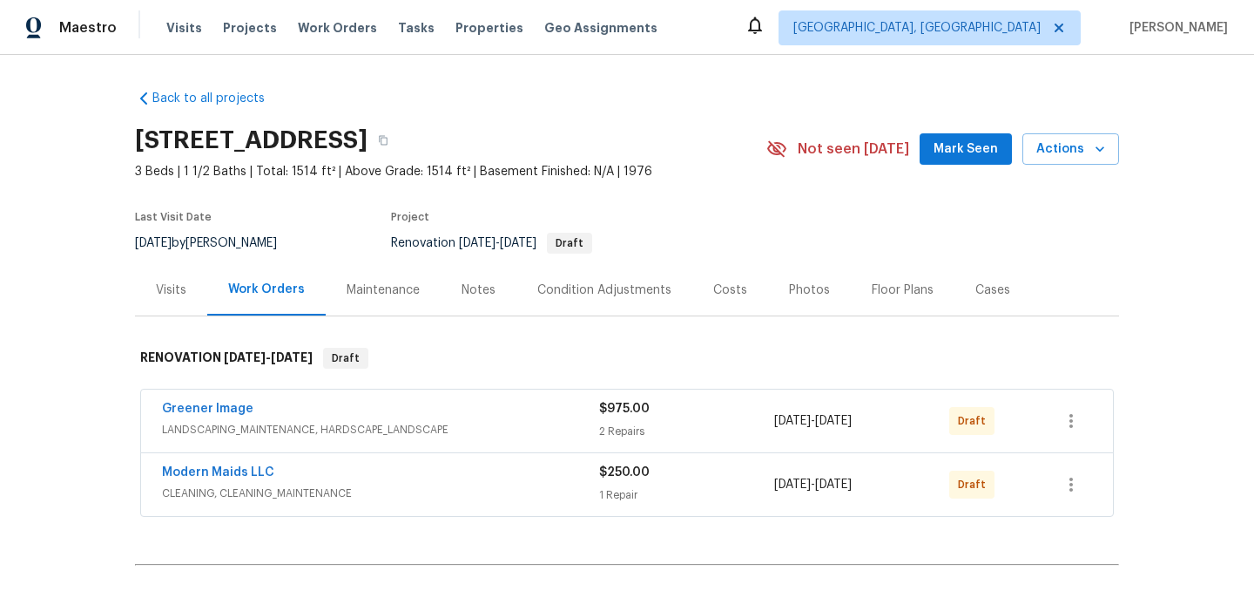
click at [586, 285] on div "Condition Adjustments" at bounding box center [604, 289] width 134 height 17
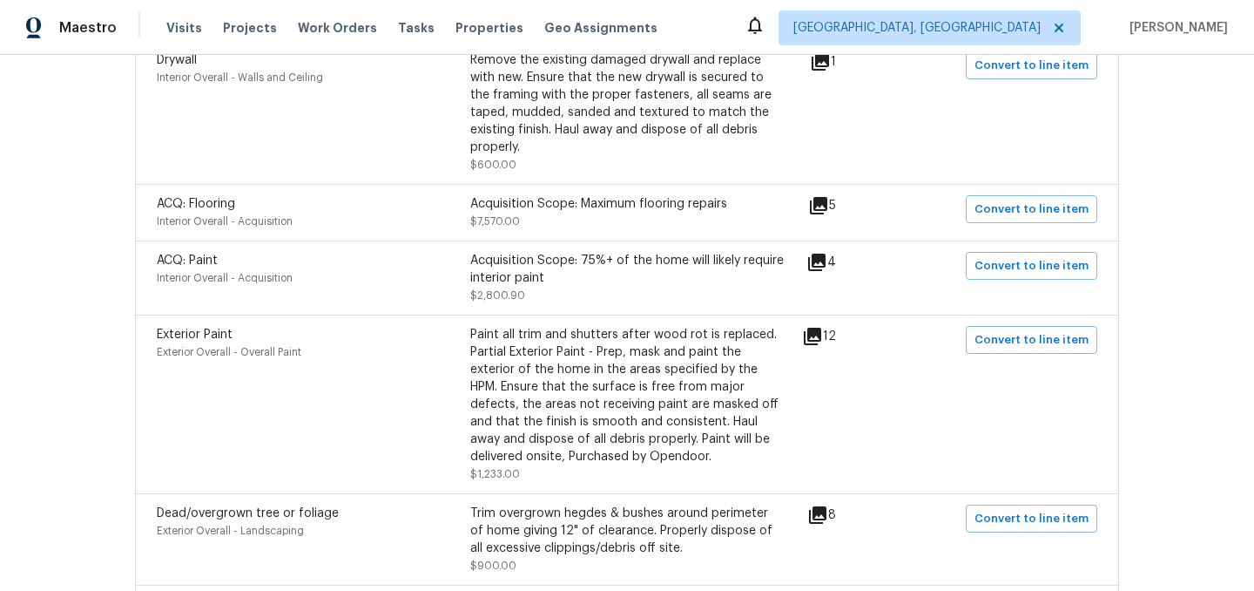
scroll to position [1244, 0]
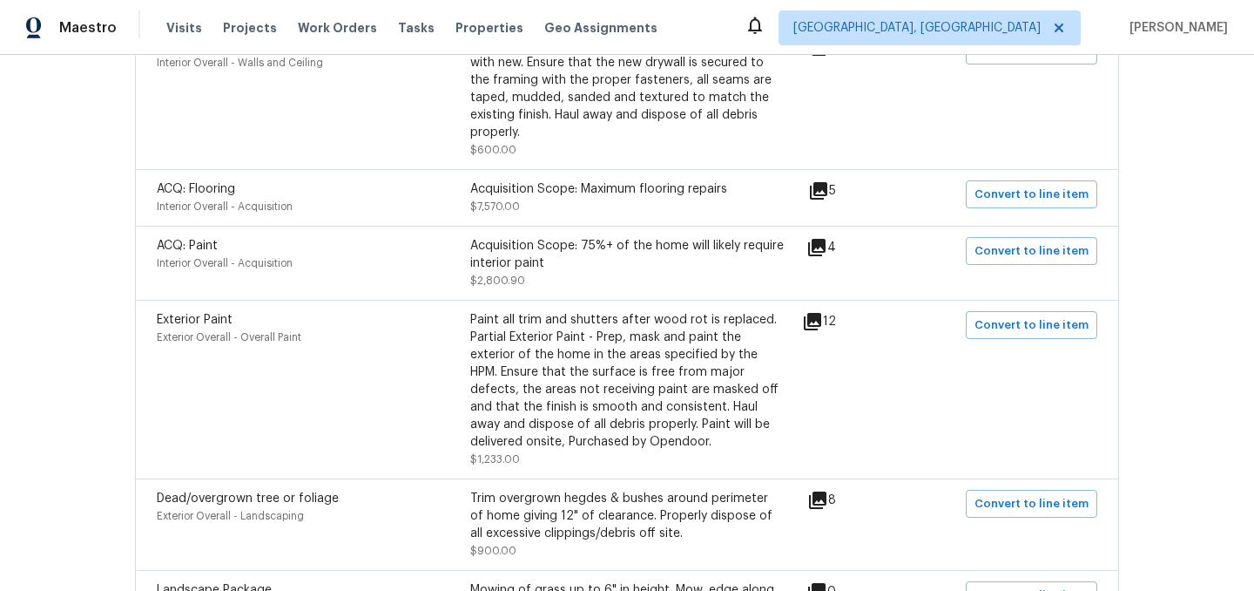
click at [828, 182] on icon at bounding box center [818, 190] width 17 height 17
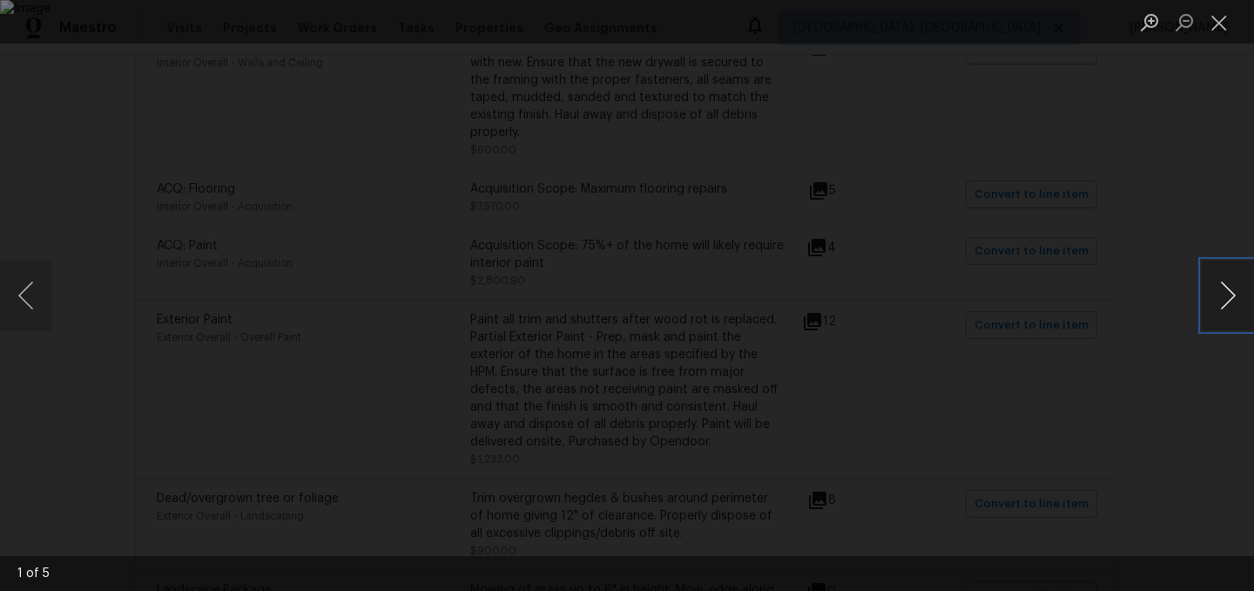
click at [1205, 304] on button "Next image" at bounding box center [1228, 295] width 52 height 70
click at [1224, 36] on button "Close lightbox" at bounding box center [1219, 22] width 35 height 30
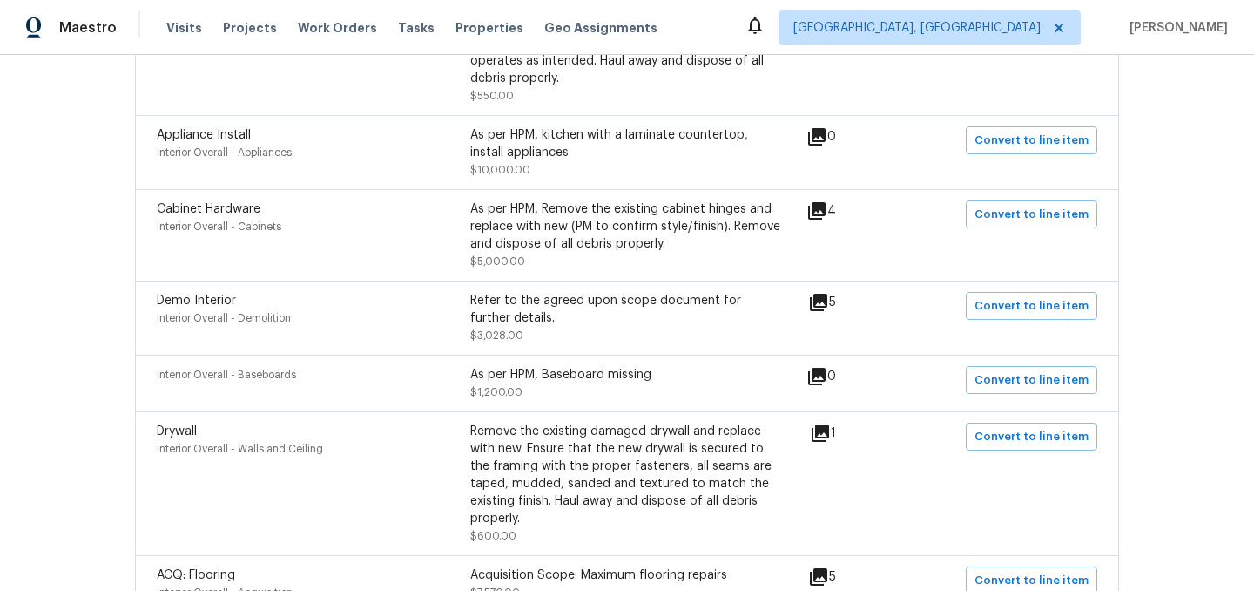
scroll to position [0, 0]
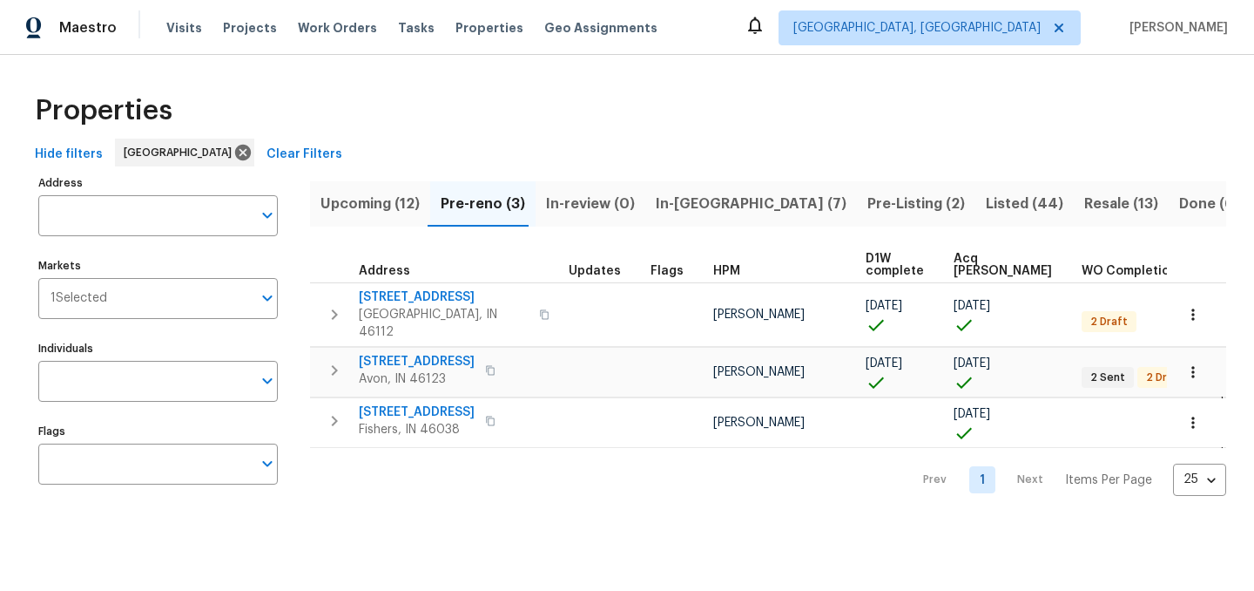
click at [681, 202] on span "In-reno (7)" at bounding box center [751, 204] width 191 height 24
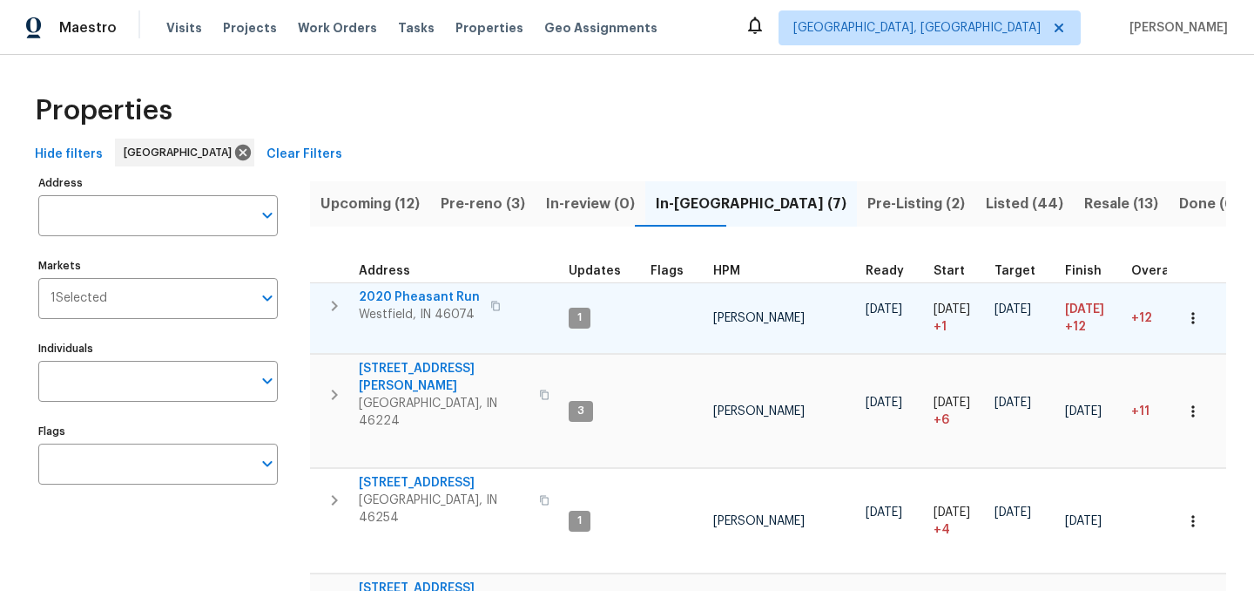
click at [401, 298] on span "2020 Pheasant Run" at bounding box center [419, 296] width 121 height 17
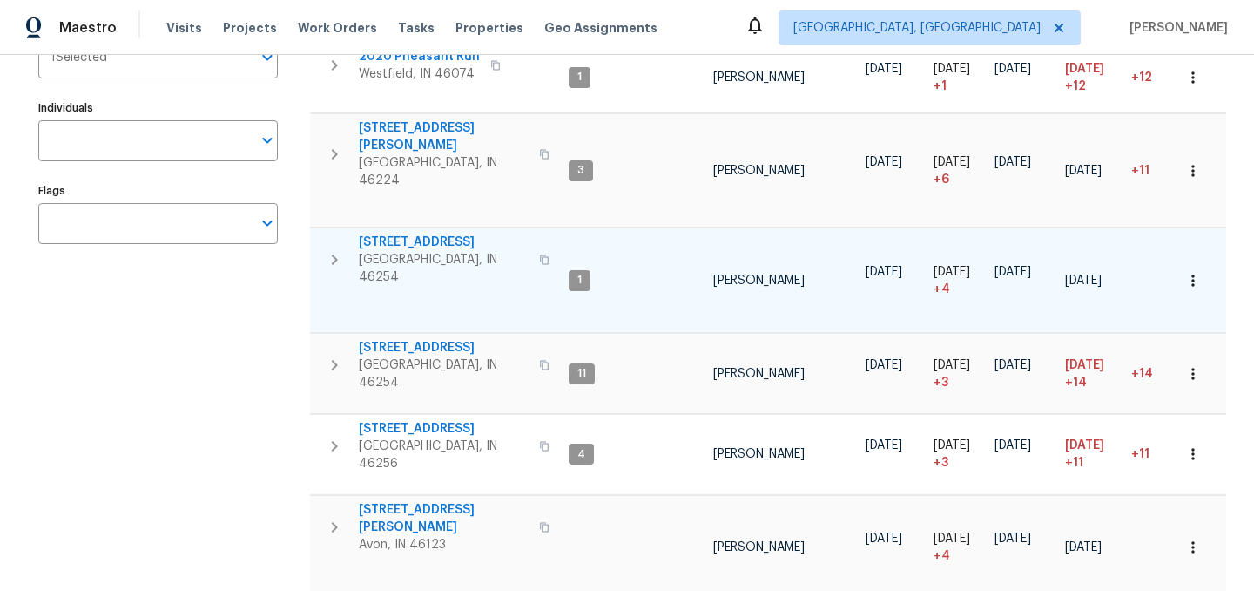
scroll to position [247, 0]
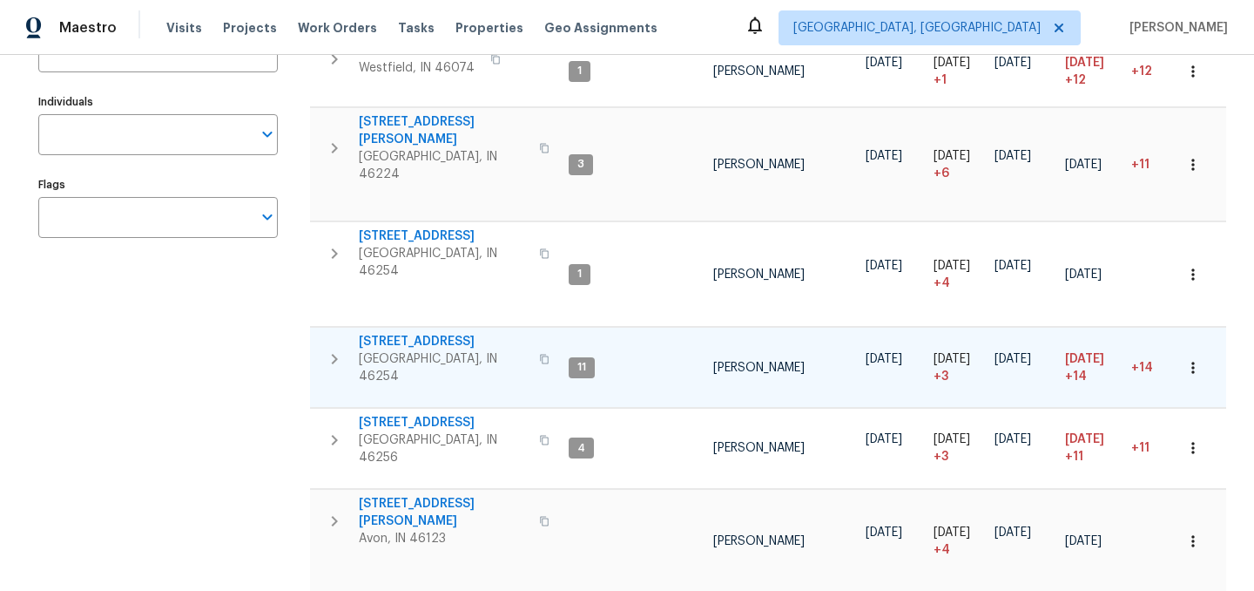
click at [424, 333] on span "5765 Liberty Creek Dr E" at bounding box center [444, 341] width 170 height 17
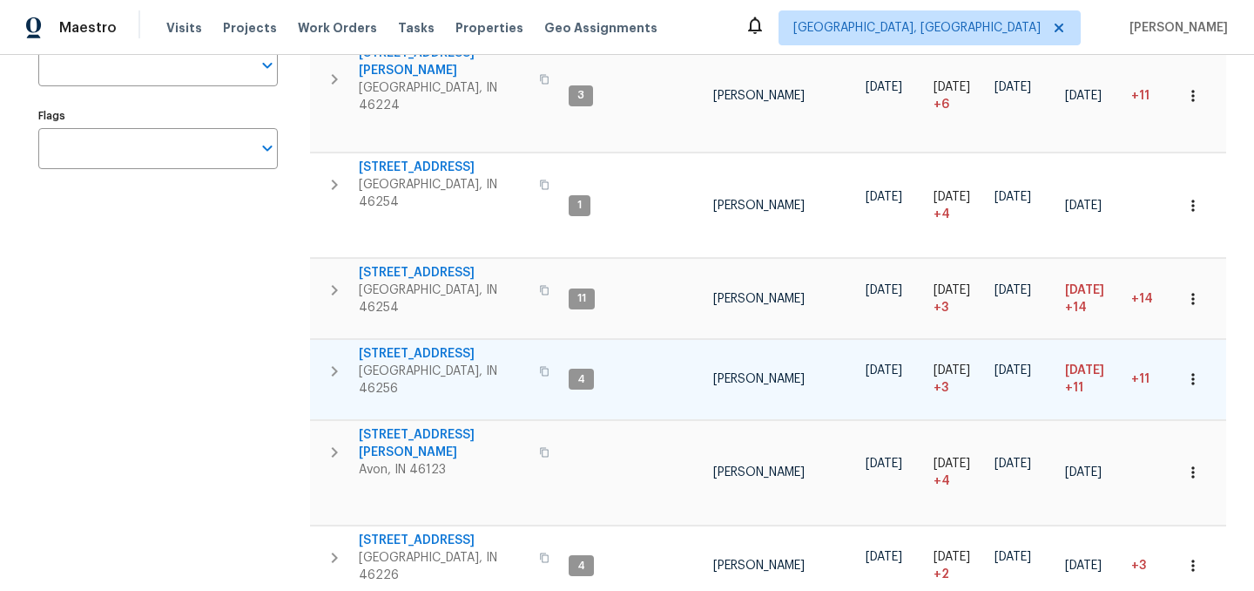
click at [415, 345] on span "8259 Hampton Cir W" at bounding box center [444, 353] width 170 height 17
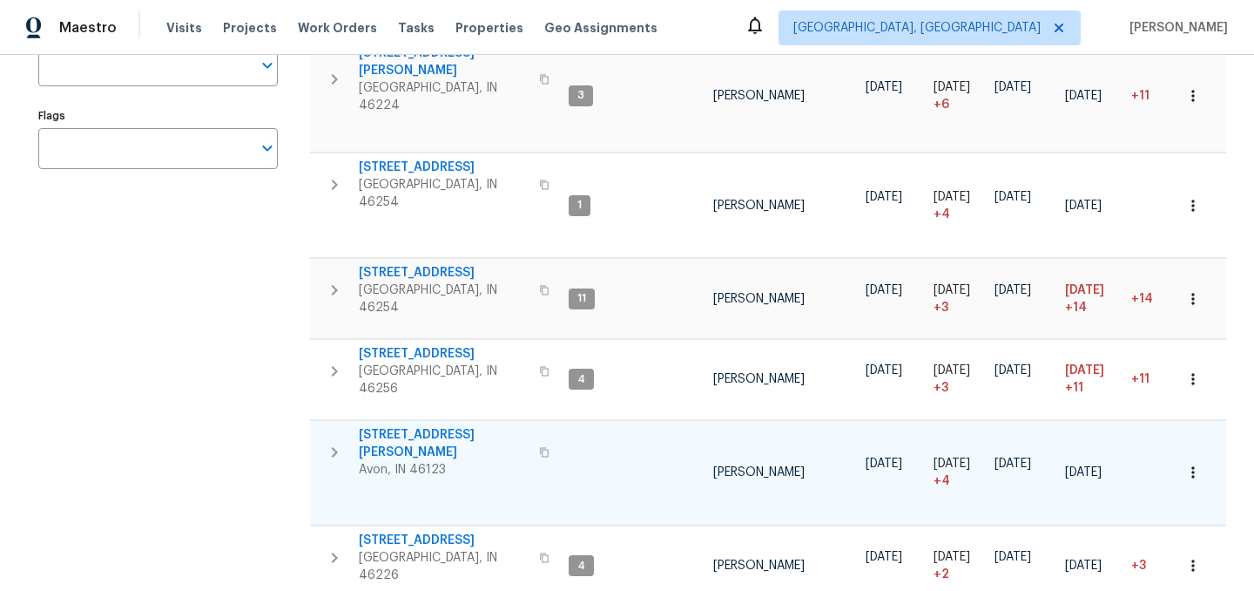
click at [387, 426] on span "4832 Vermillion Ct" at bounding box center [444, 443] width 170 height 35
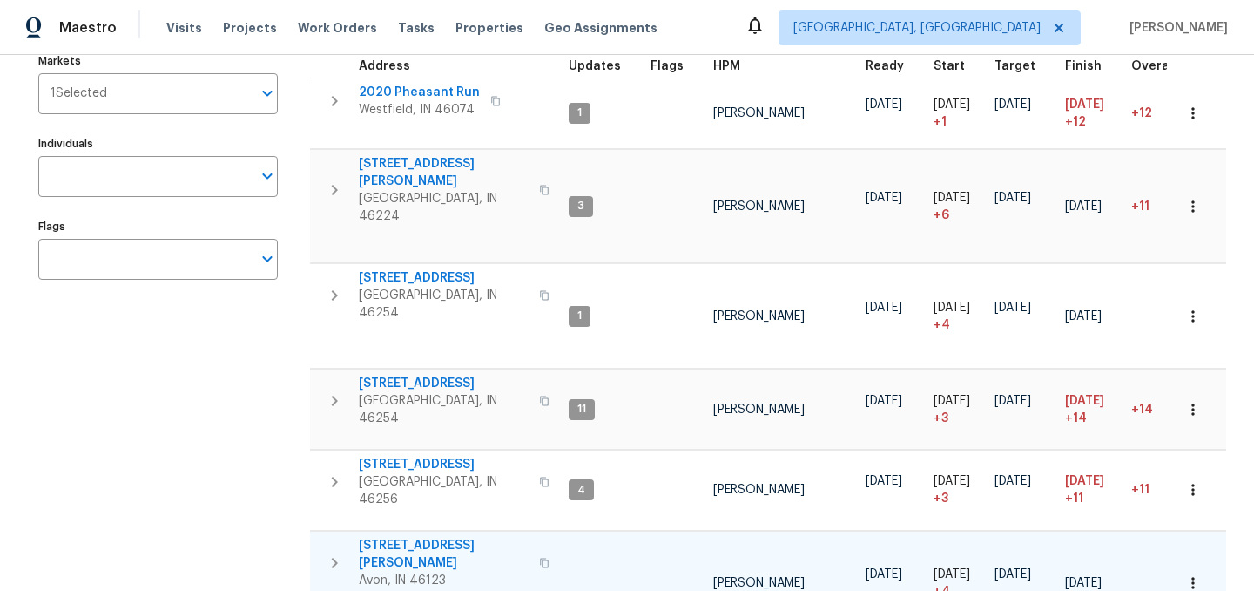
scroll to position [0, 0]
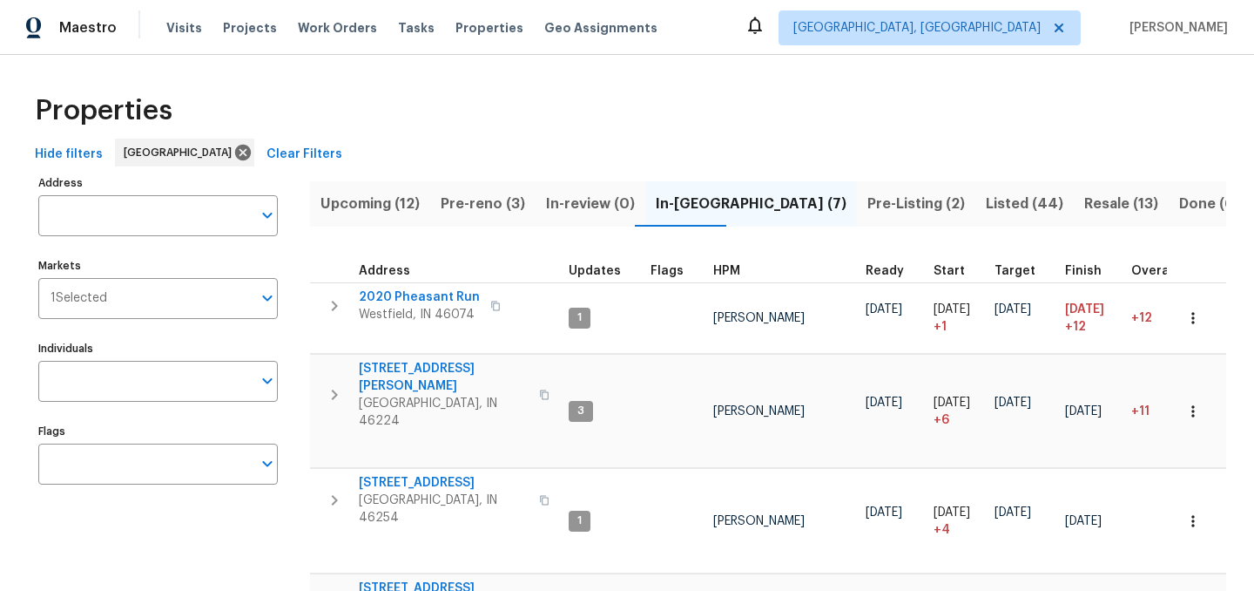
click at [868, 202] on span "Pre-Listing (2)" at bounding box center [917, 204] width 98 height 24
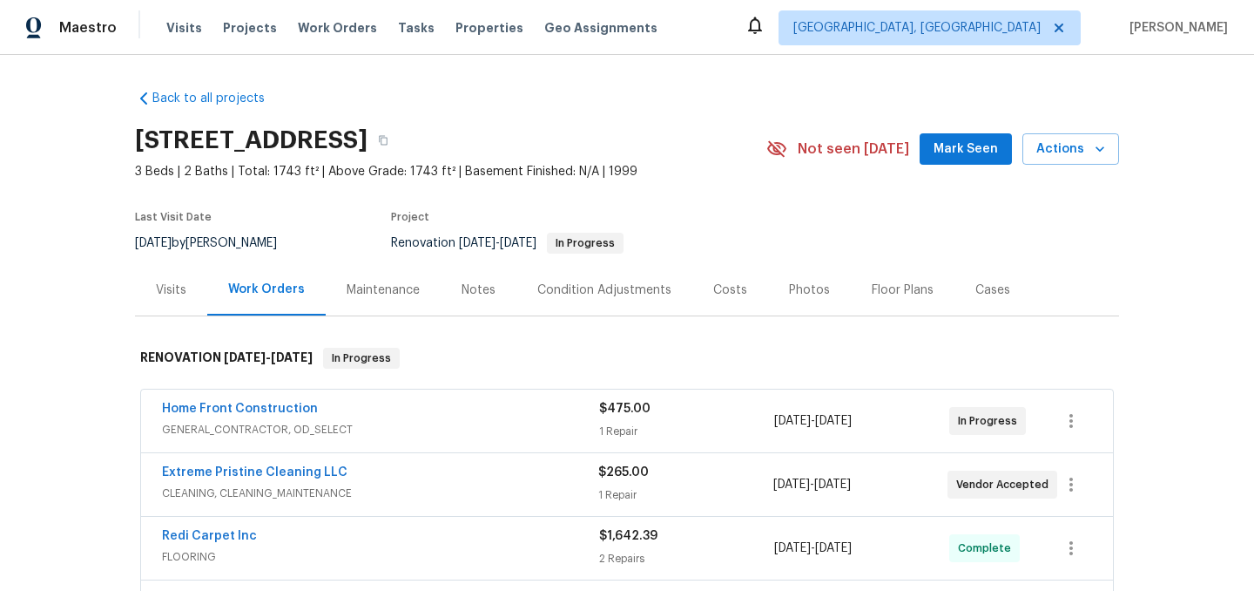
click at [474, 297] on div "Notes" at bounding box center [479, 289] width 34 height 17
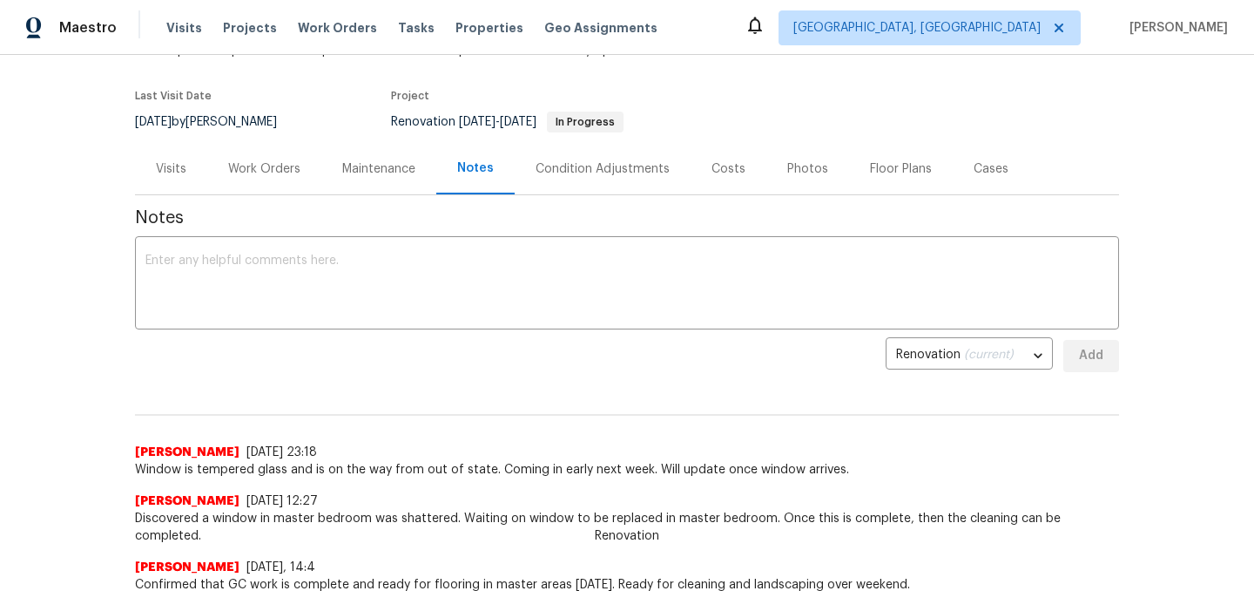
scroll to position [122, 0]
click at [337, 287] on textarea at bounding box center [626, 283] width 963 height 61
click at [169, 171] on div "Visits" at bounding box center [171, 167] width 30 height 17
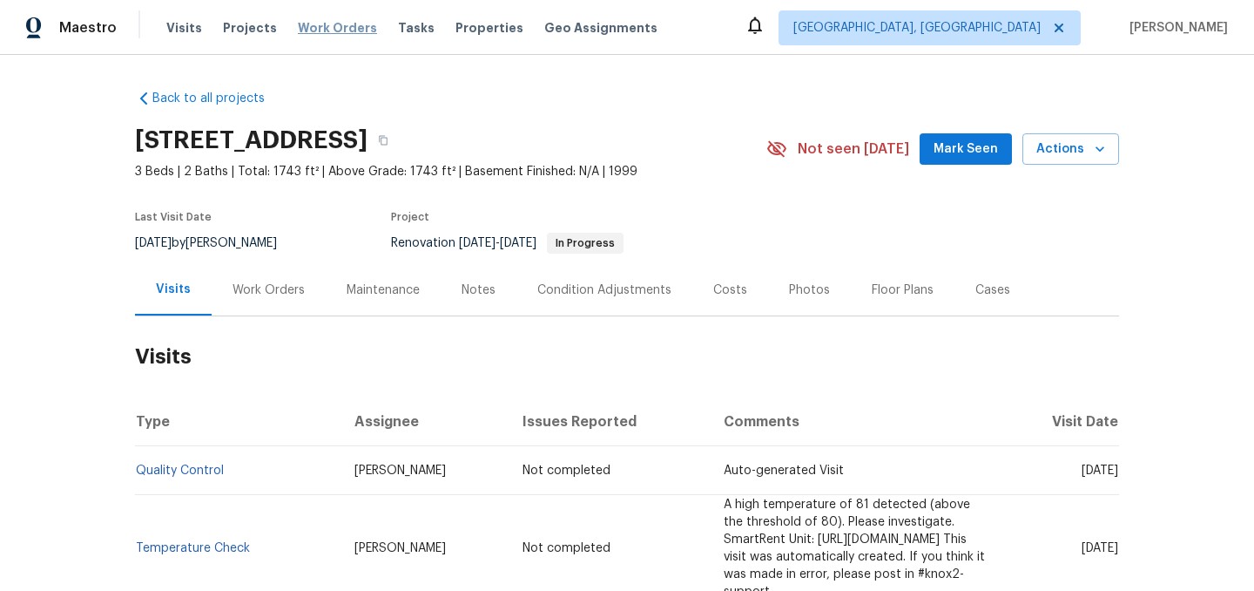
click at [323, 23] on span "Work Orders" at bounding box center [337, 27] width 79 height 17
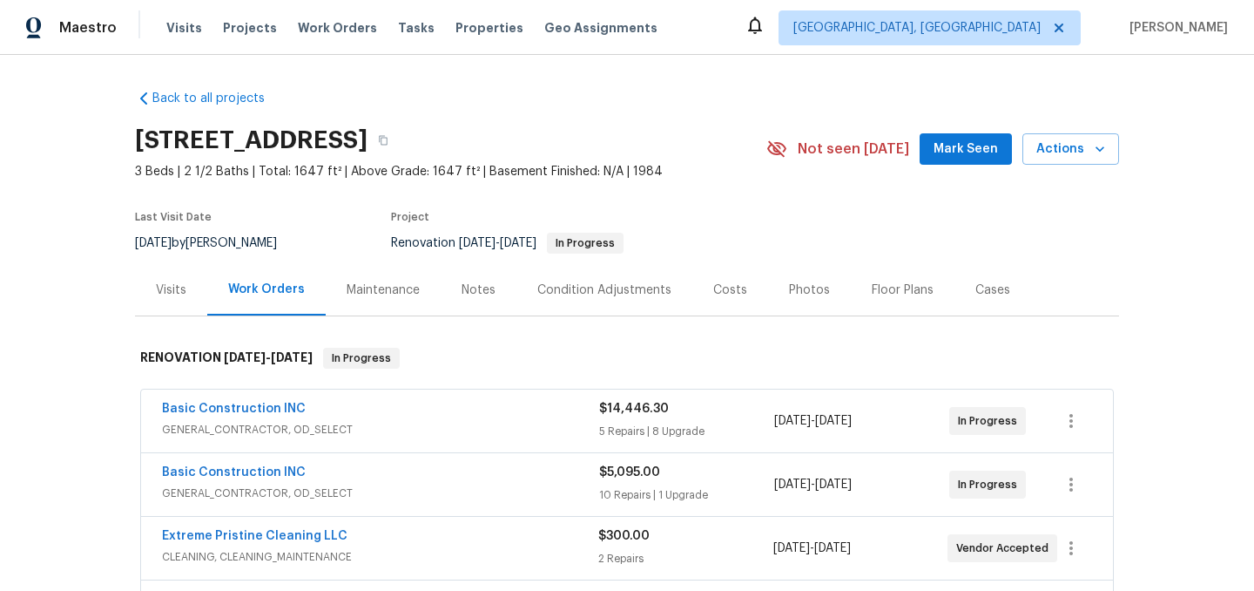
click at [476, 289] on div "Notes" at bounding box center [479, 289] width 34 height 17
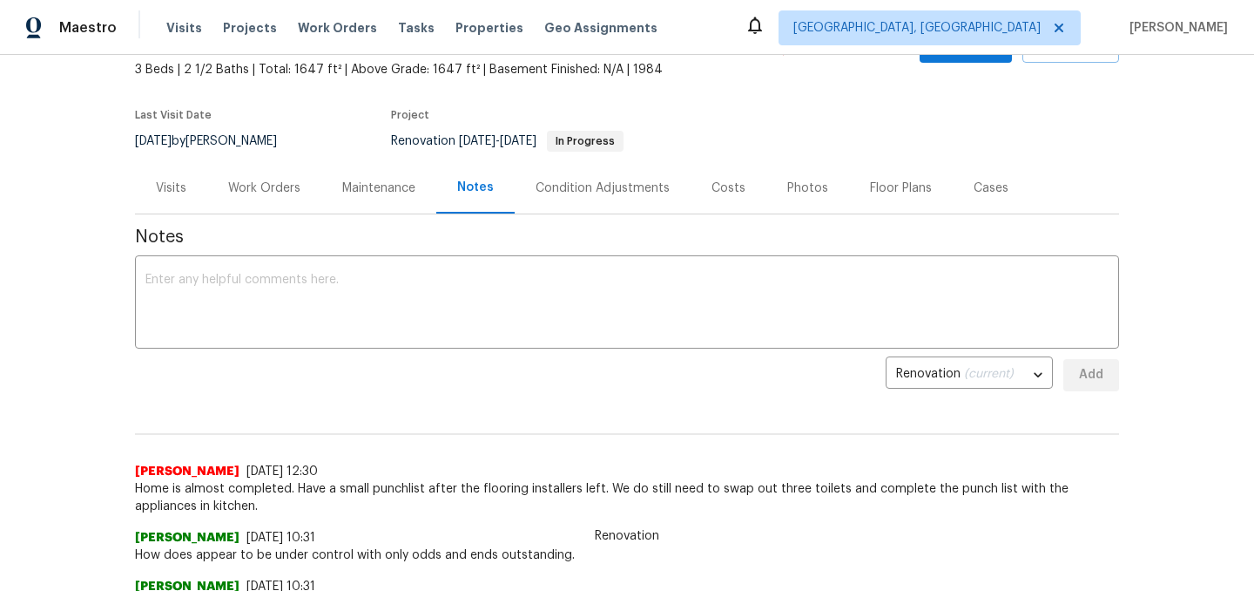
scroll to position [145, 0]
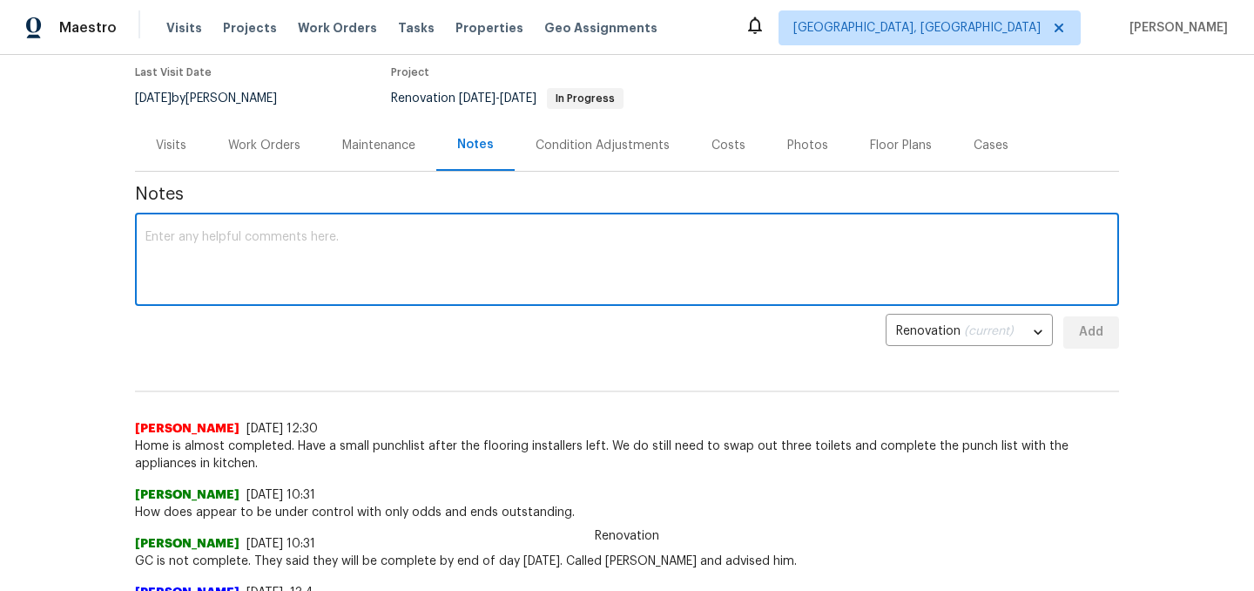
click at [365, 253] on textarea at bounding box center [626, 261] width 963 height 61
type textarea "Toilets were installed [DATE], Home ready to clean now."
click at [1088, 327] on span "Add" at bounding box center [1092, 332] width 28 height 22
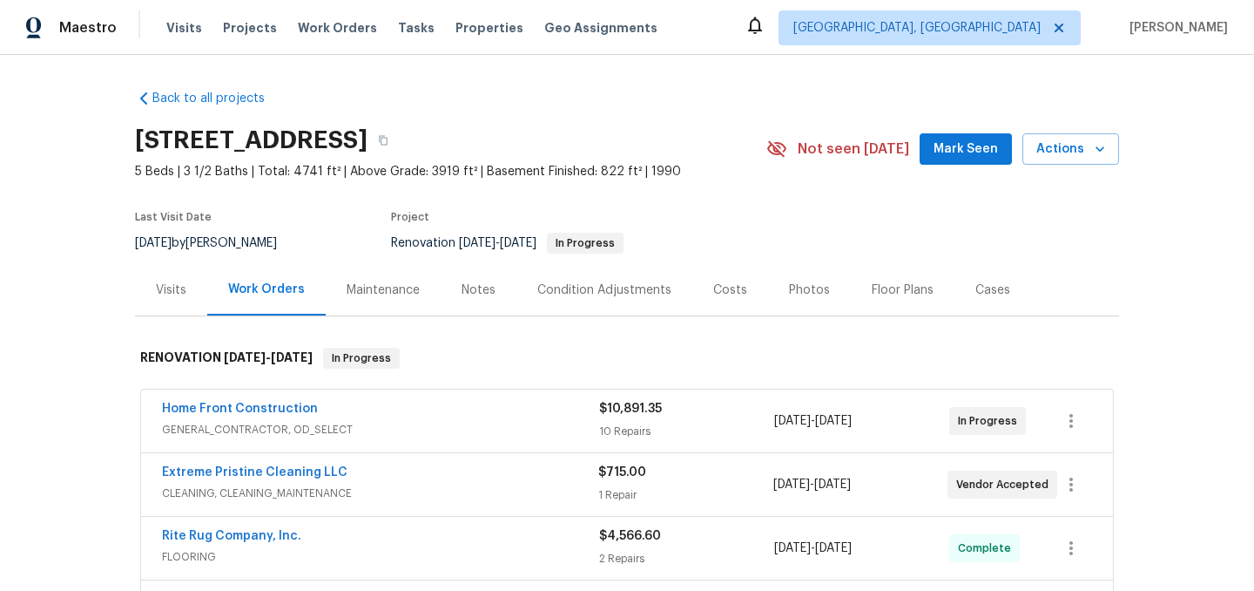
click at [483, 291] on div "Notes" at bounding box center [479, 289] width 34 height 17
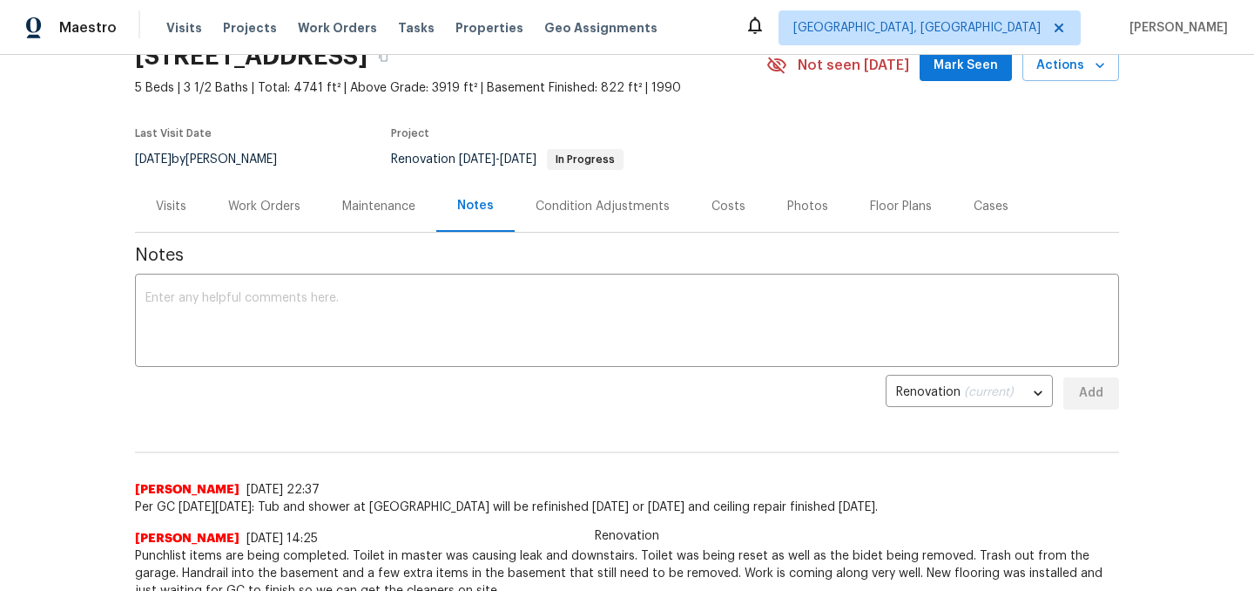
scroll to position [82, 0]
click at [279, 217] on div "Work Orders" at bounding box center [264, 207] width 114 height 51
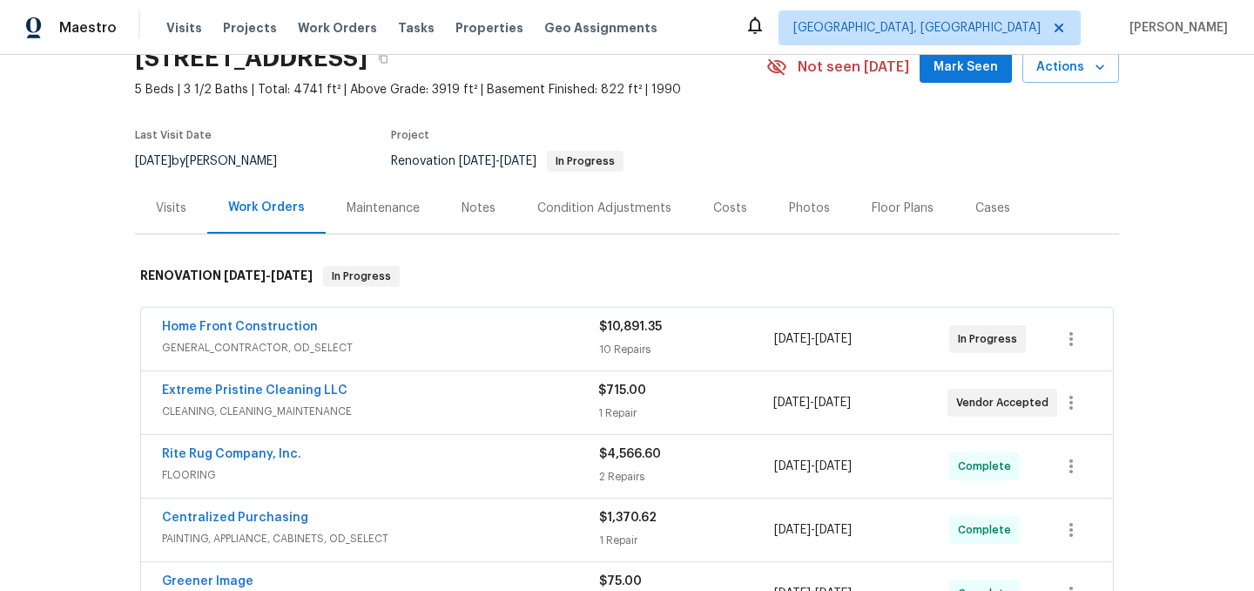
click at [467, 208] on div "Notes" at bounding box center [479, 207] width 34 height 17
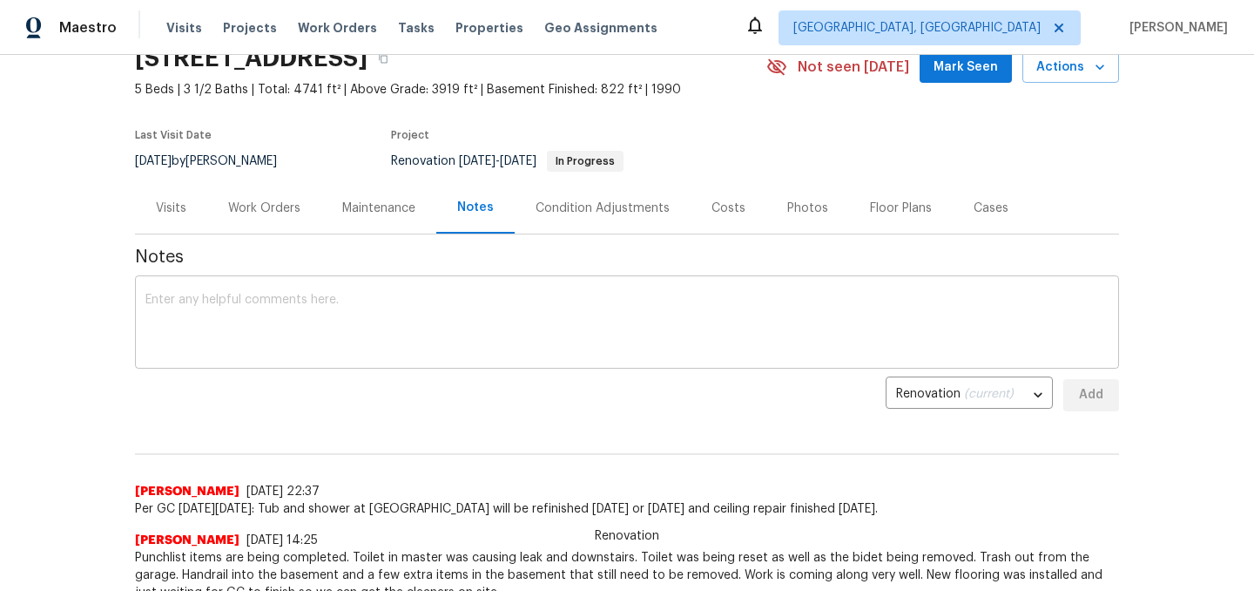
click at [388, 347] on textarea at bounding box center [626, 324] width 963 height 61
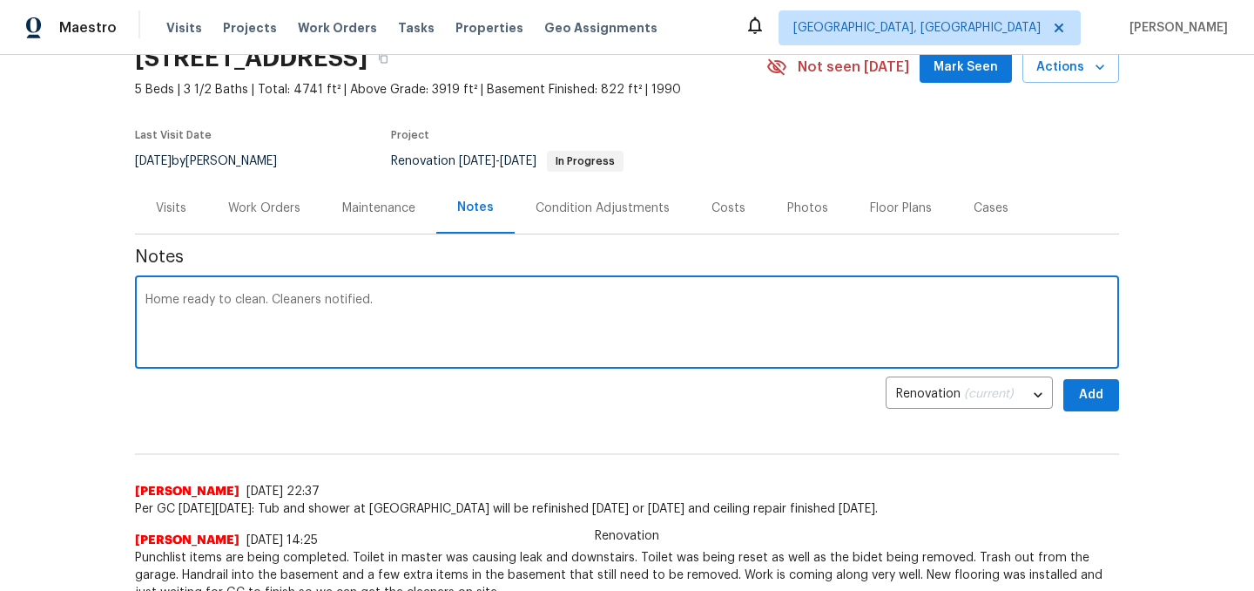
type textarea "Home ready to clean. Cleaners notified."
click at [1087, 396] on span "Add" at bounding box center [1092, 395] width 28 height 22
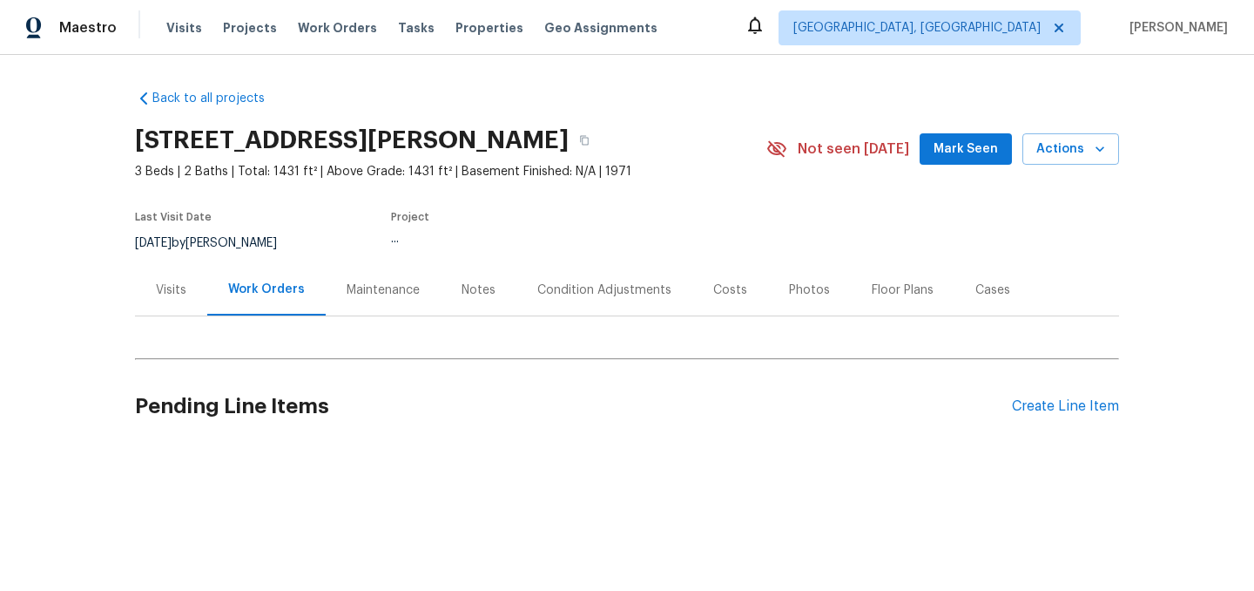
click at [470, 294] on div "Notes" at bounding box center [479, 289] width 34 height 17
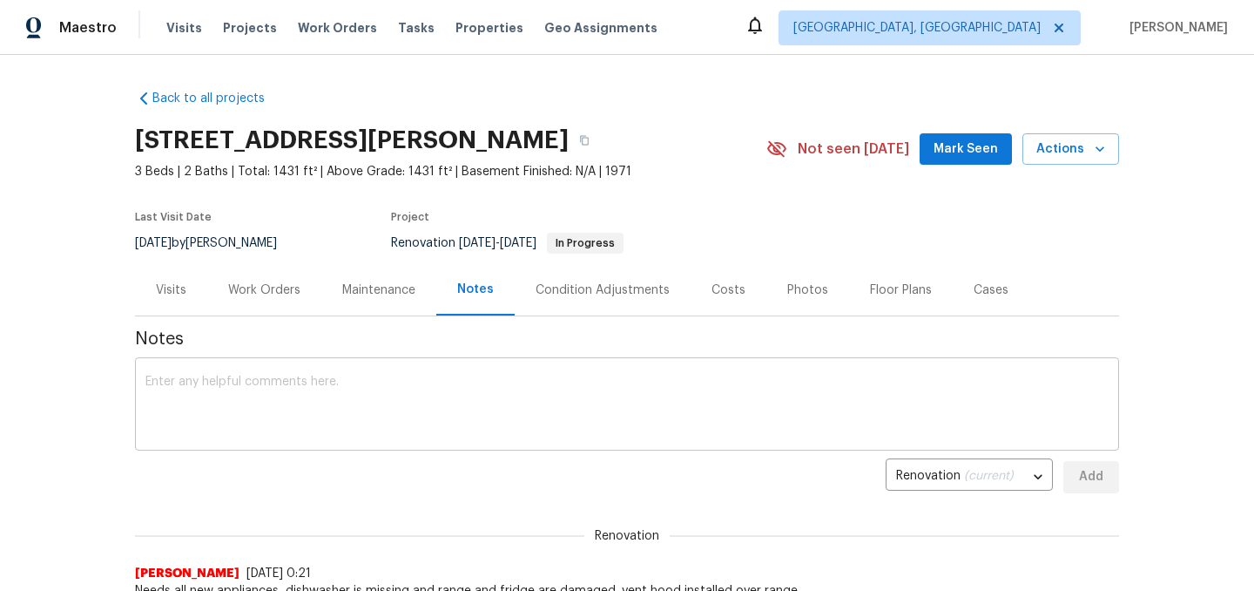
scroll to position [110, 0]
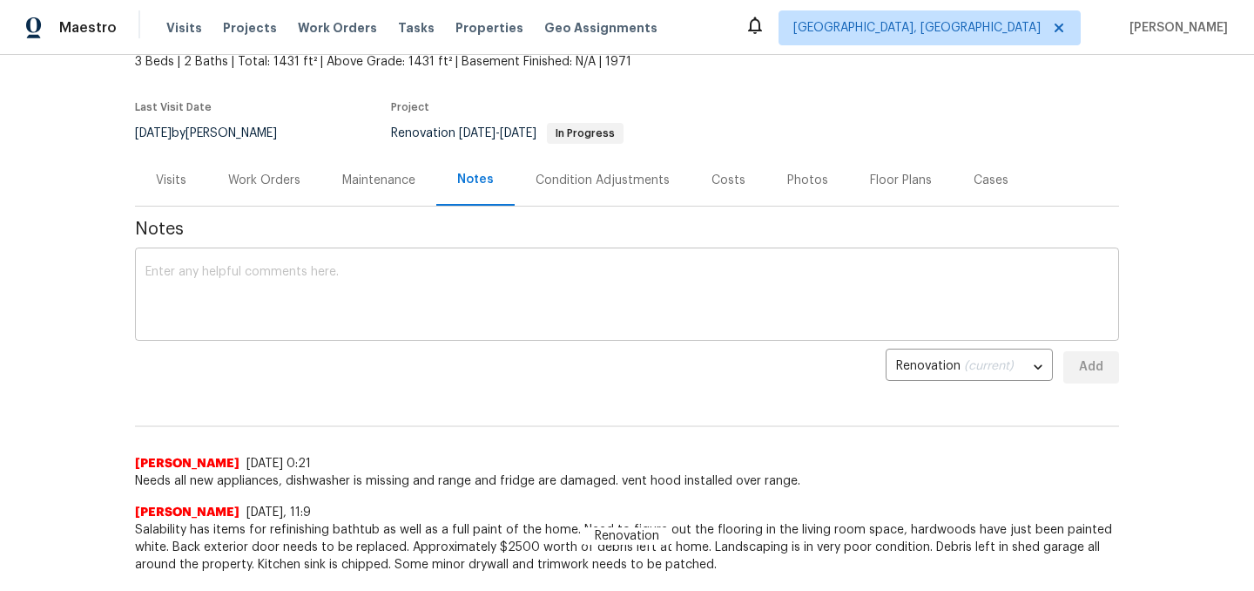
click at [307, 279] on textarea at bounding box center [626, 296] width 963 height 61
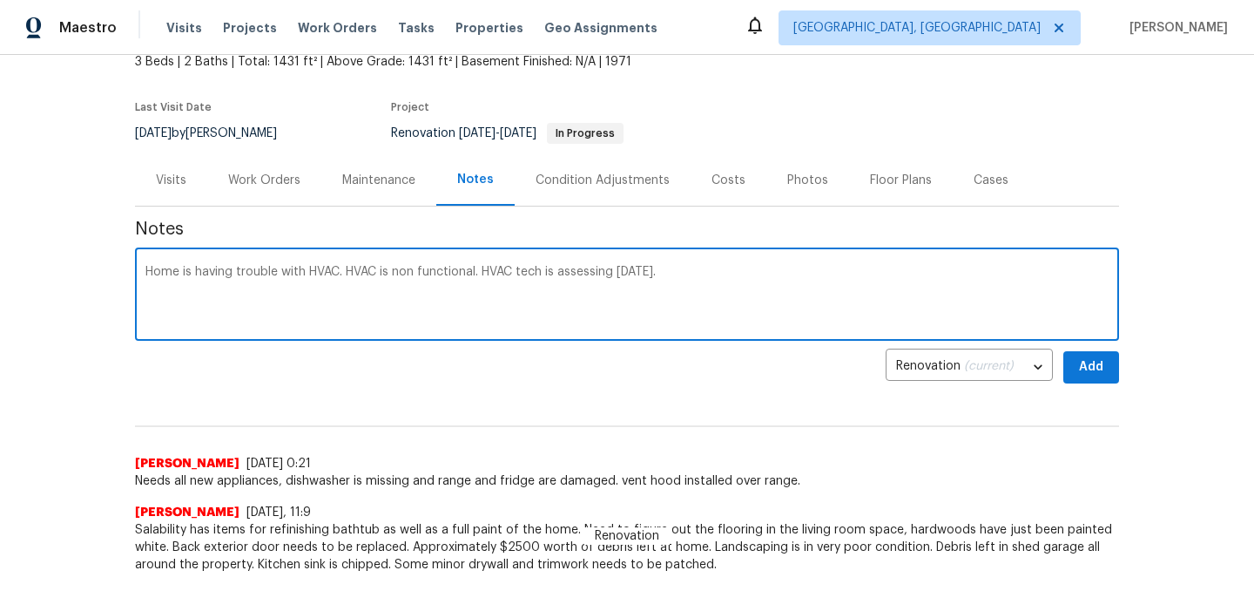
type textarea "Home is having trouble with HVAC. HVAC is non functional. HVAC tech is assessin…"
click at [1101, 363] on span "Add" at bounding box center [1092, 367] width 28 height 22
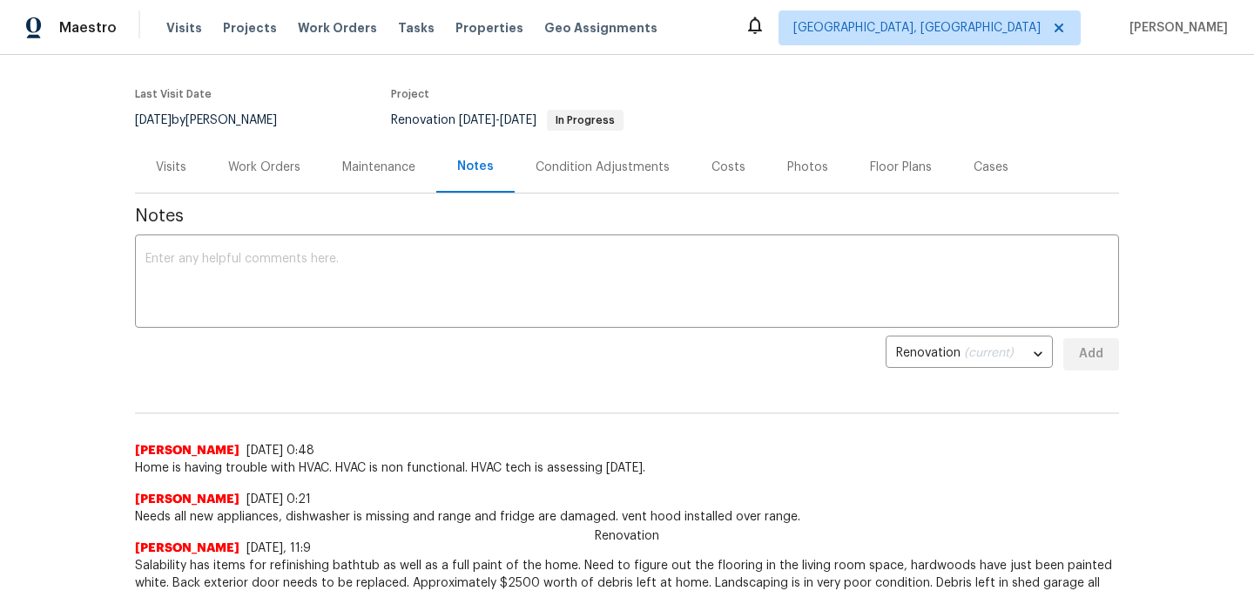
scroll to position [0, 0]
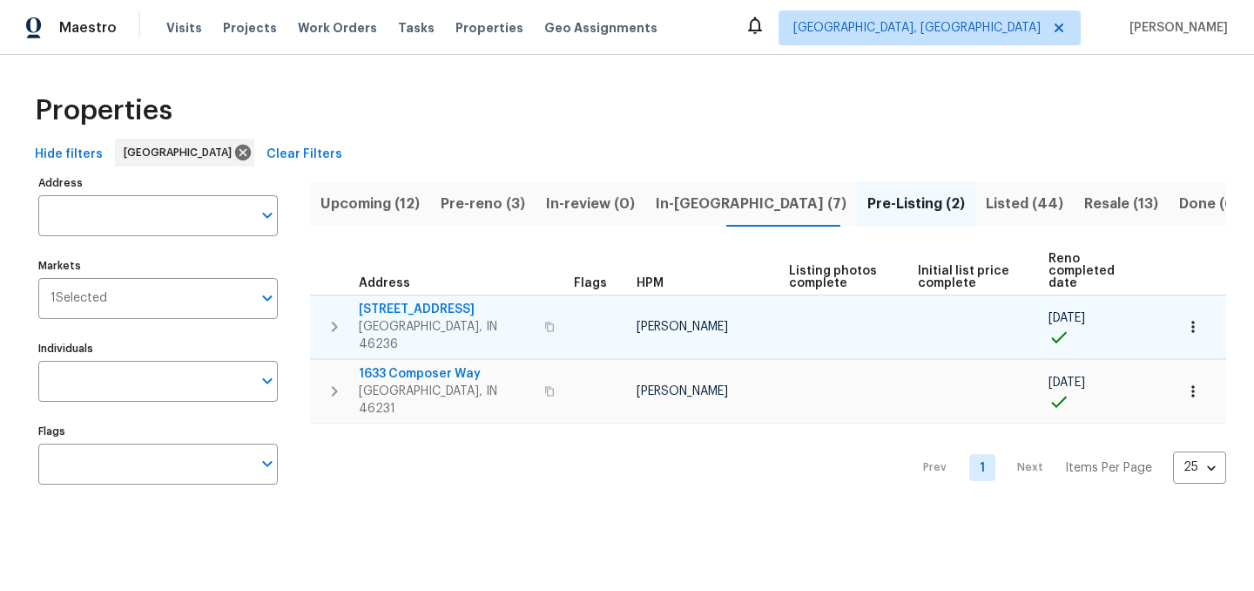
click at [421, 301] on span "7228 River Birch Ln" at bounding box center [446, 309] width 175 height 17
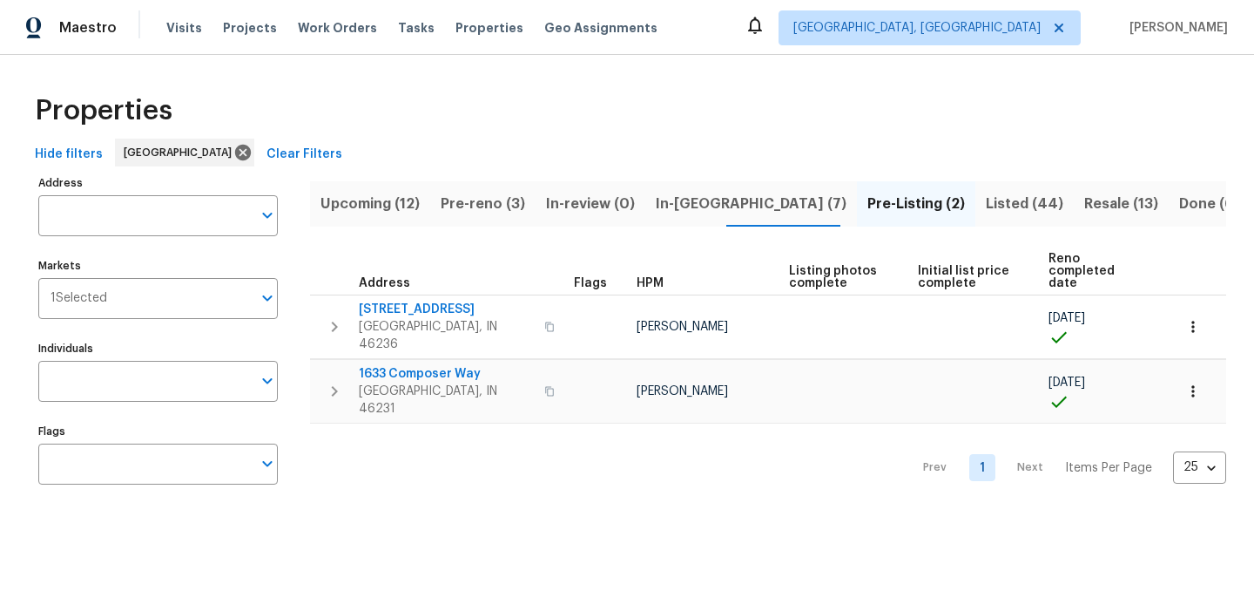
click at [672, 83] on div "Properties" at bounding box center [627, 111] width 1199 height 56
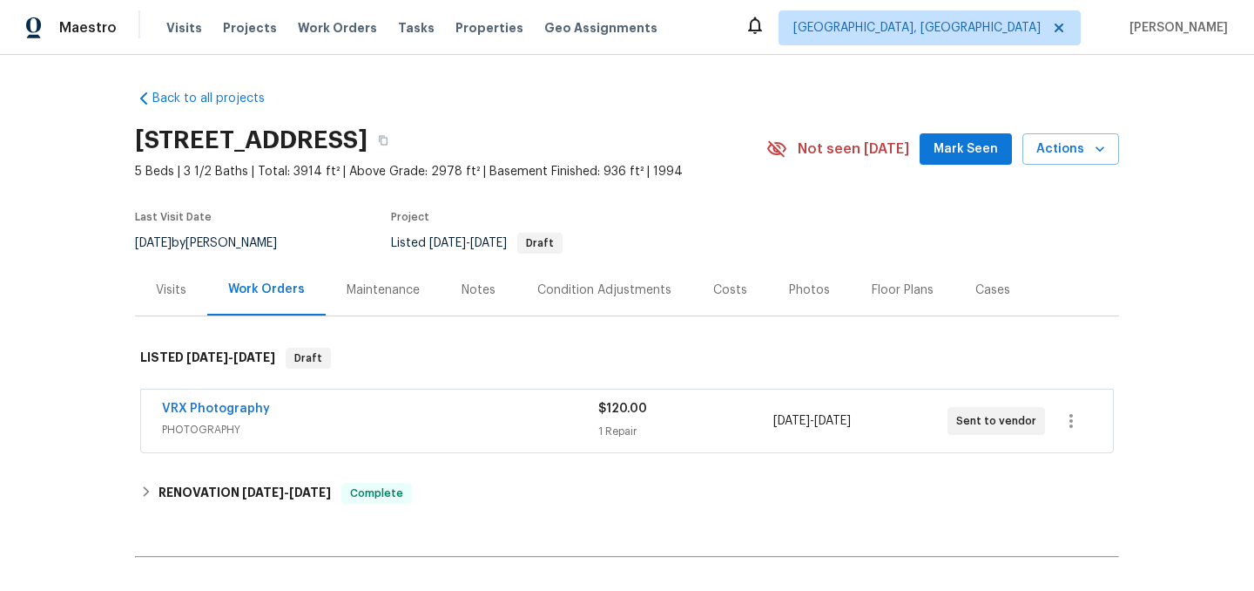
click at [774, 281] on div "Photos" at bounding box center [809, 289] width 83 height 51
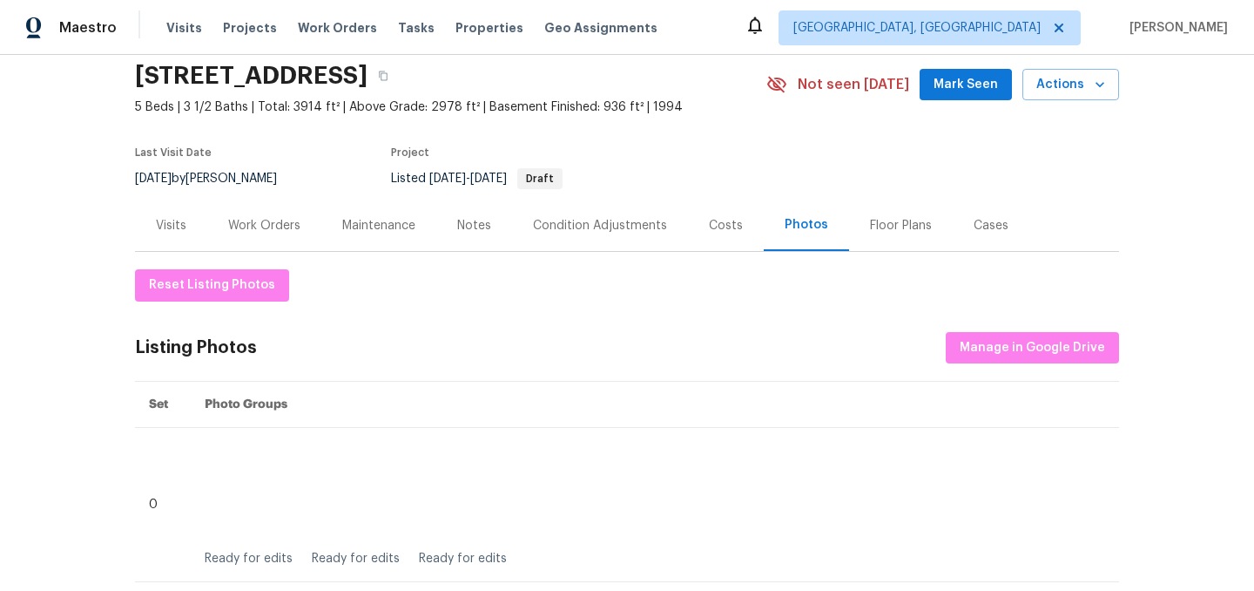
scroll to position [67, 0]
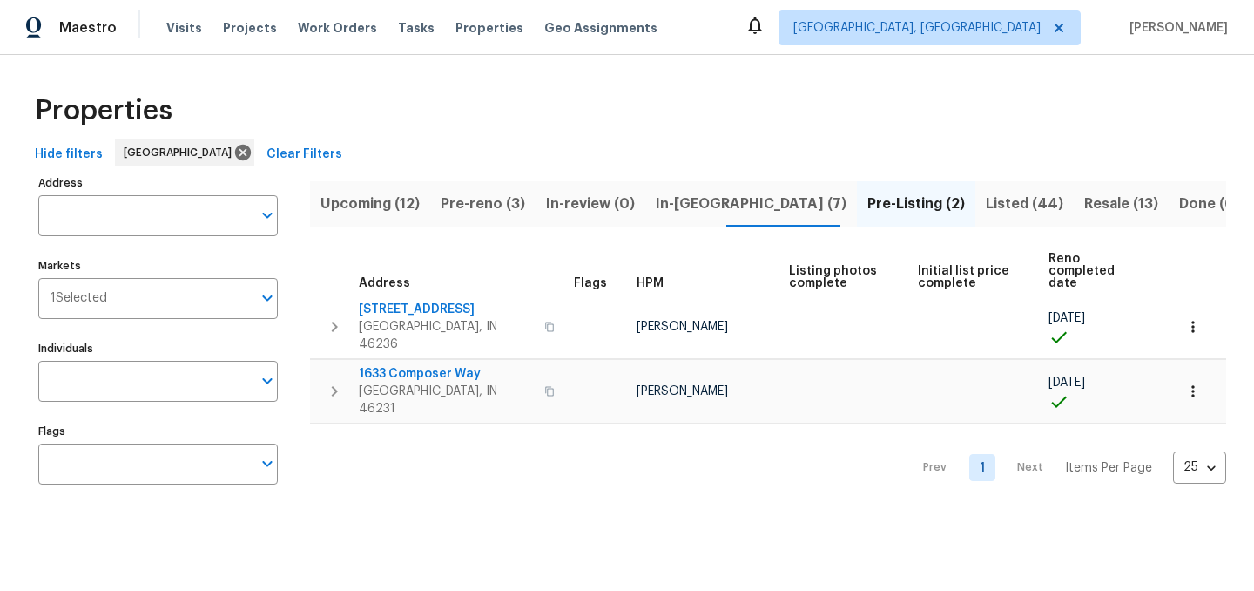
click at [516, 90] on div "Properties" at bounding box center [627, 111] width 1199 height 56
